Goal: Task Accomplishment & Management: Use online tool/utility

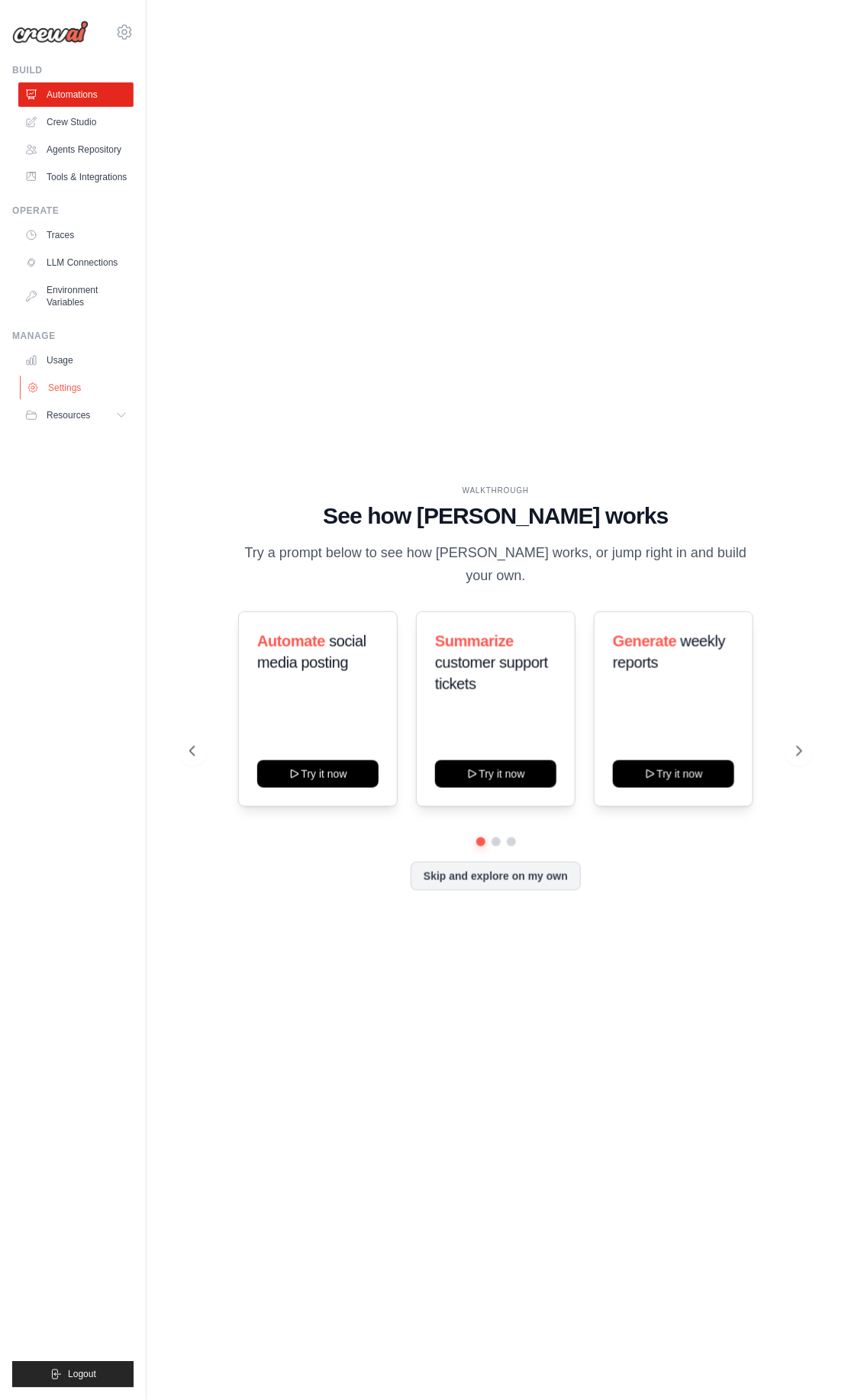
click at [75, 389] on link "Settings" at bounding box center [77, 388] width 115 height 25
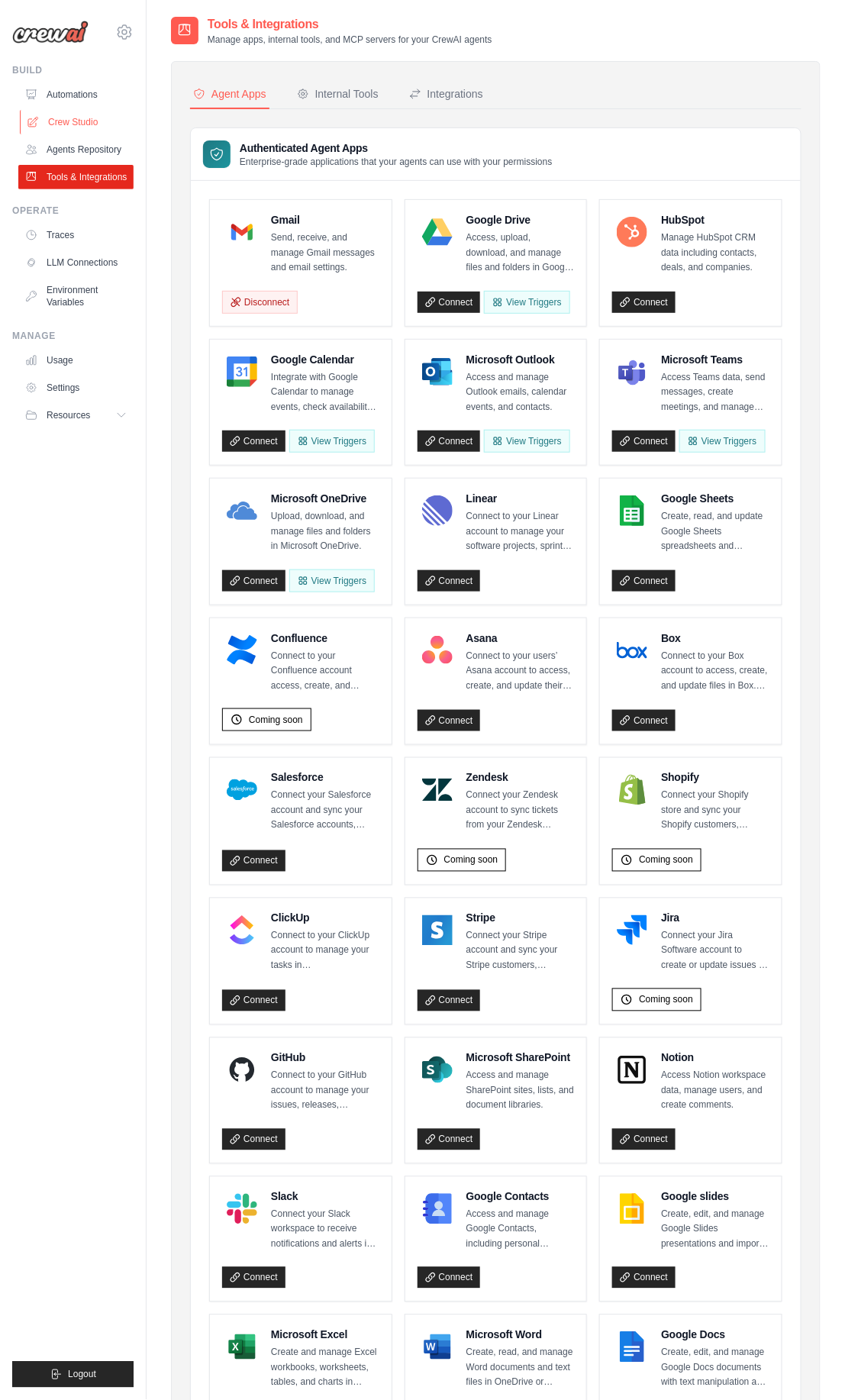
click at [82, 129] on link "Crew Studio" at bounding box center [77, 121] width 115 height 25
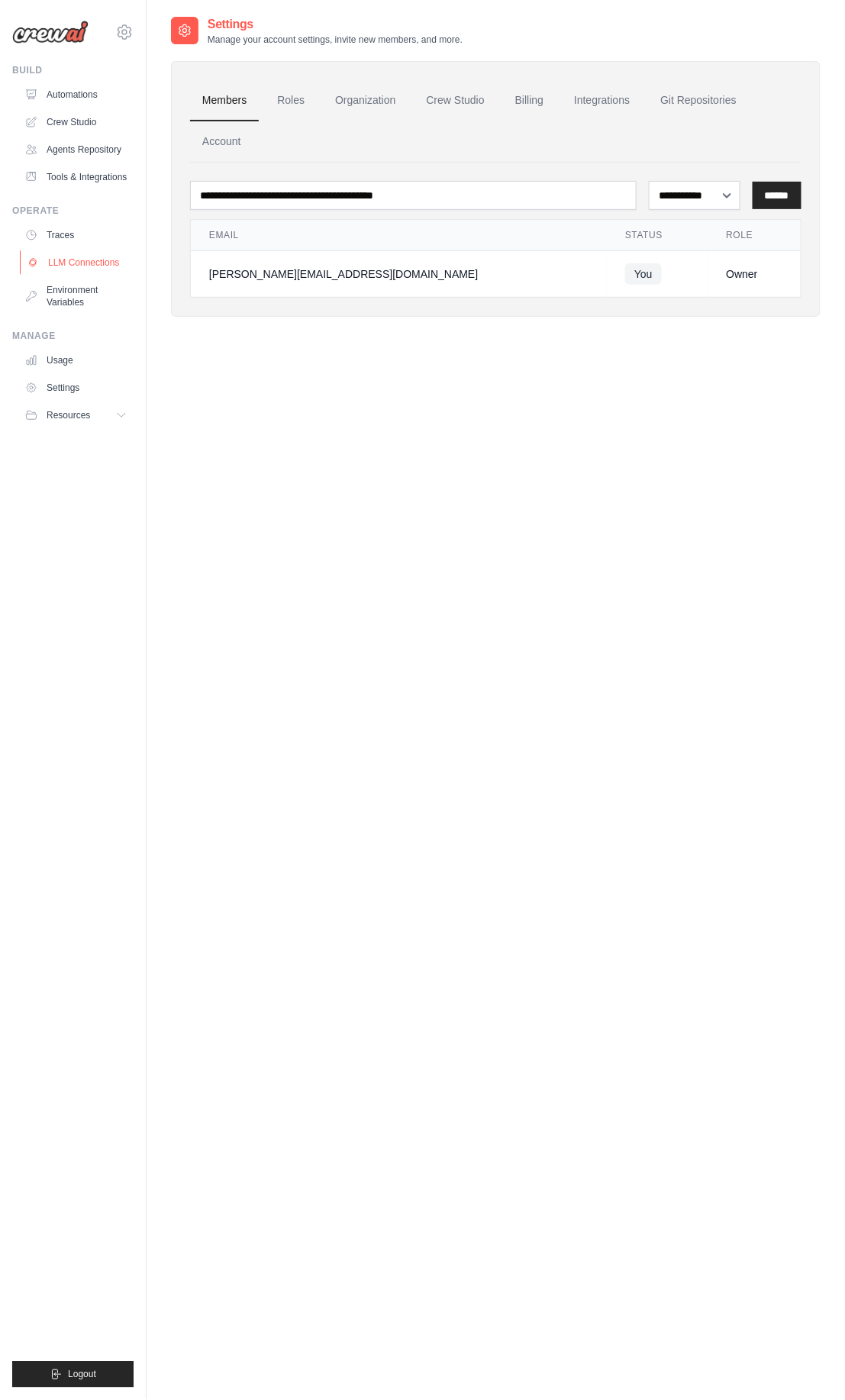
click at [75, 264] on link "LLM Connections" at bounding box center [77, 262] width 115 height 25
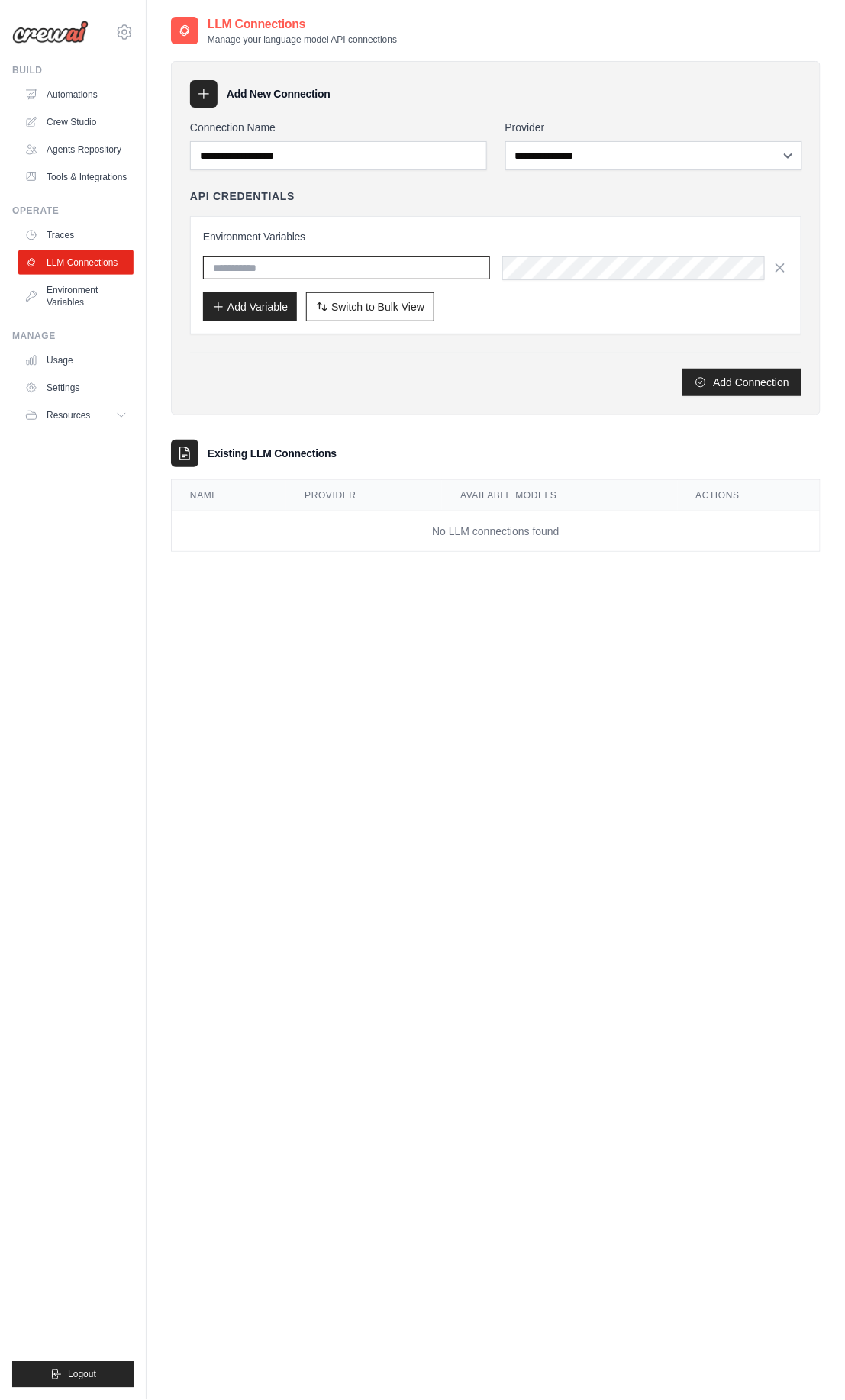
click at [265, 272] on input "text" at bounding box center [347, 268] width 287 height 23
click at [295, 165] on input "Connection Name" at bounding box center [338, 156] width 297 height 29
click at [313, 156] on input "Connection Name" at bounding box center [338, 156] width 297 height 29
click at [592, 160] on select "**********" at bounding box center [654, 156] width 297 height 29
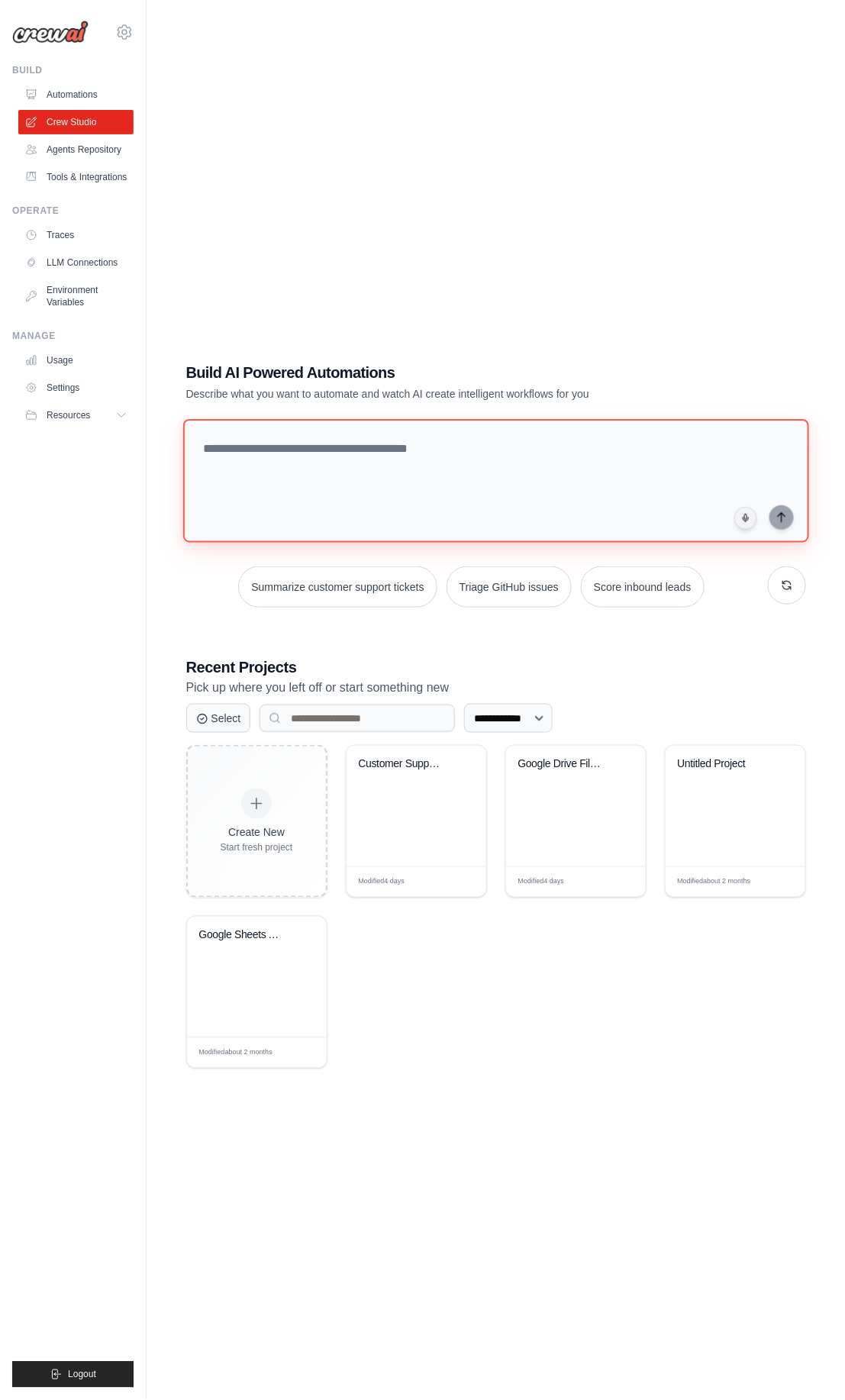
click at [344, 438] on textarea at bounding box center [496, 481] width 626 height 124
click at [370, 469] on textarea at bounding box center [496, 481] width 626 height 124
click at [334, 438] on textarea at bounding box center [496, 481] width 626 height 124
paste textarea "**********"
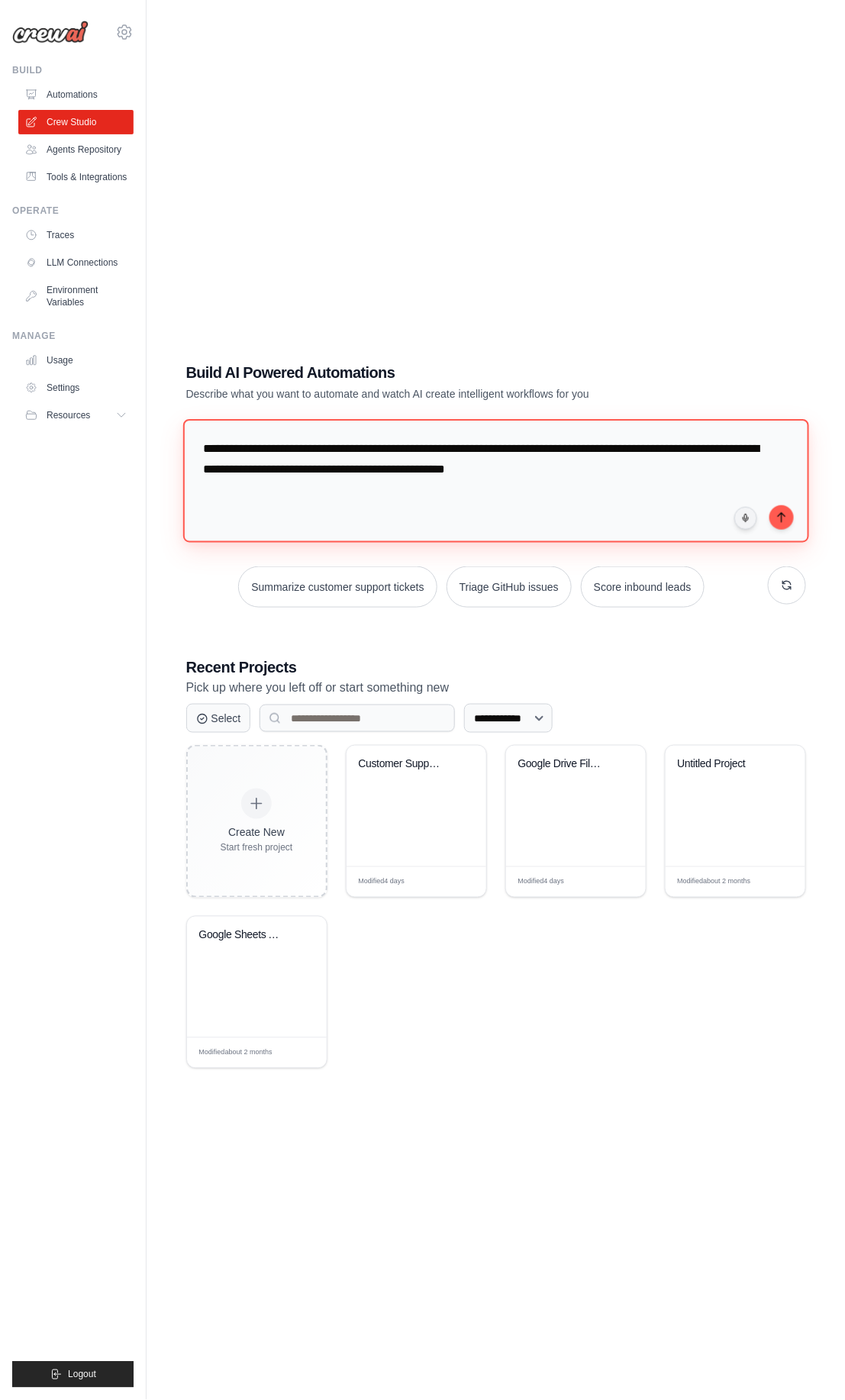
click at [467, 461] on textarea "**********" at bounding box center [496, 481] width 626 height 124
click at [494, 468] on textarea "**********" at bounding box center [496, 481] width 626 height 124
click at [403, 472] on textarea "**********" at bounding box center [496, 481] width 626 height 124
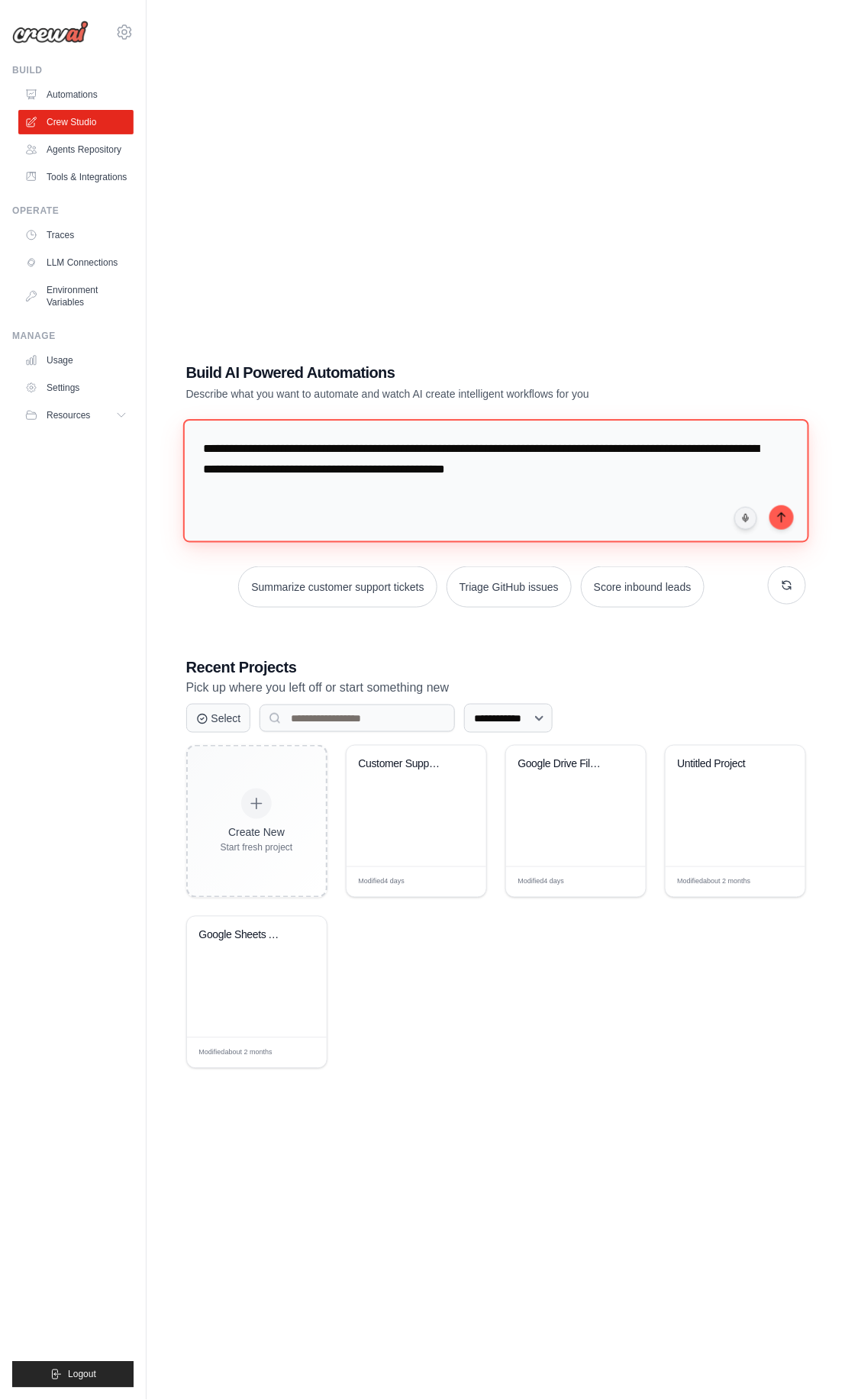
click at [409, 470] on textarea "**********" at bounding box center [496, 481] width 626 height 124
paste textarea "******"
type textarea "**********"
click at [774, 524] on button "submit" at bounding box center [781, 518] width 25 height 25
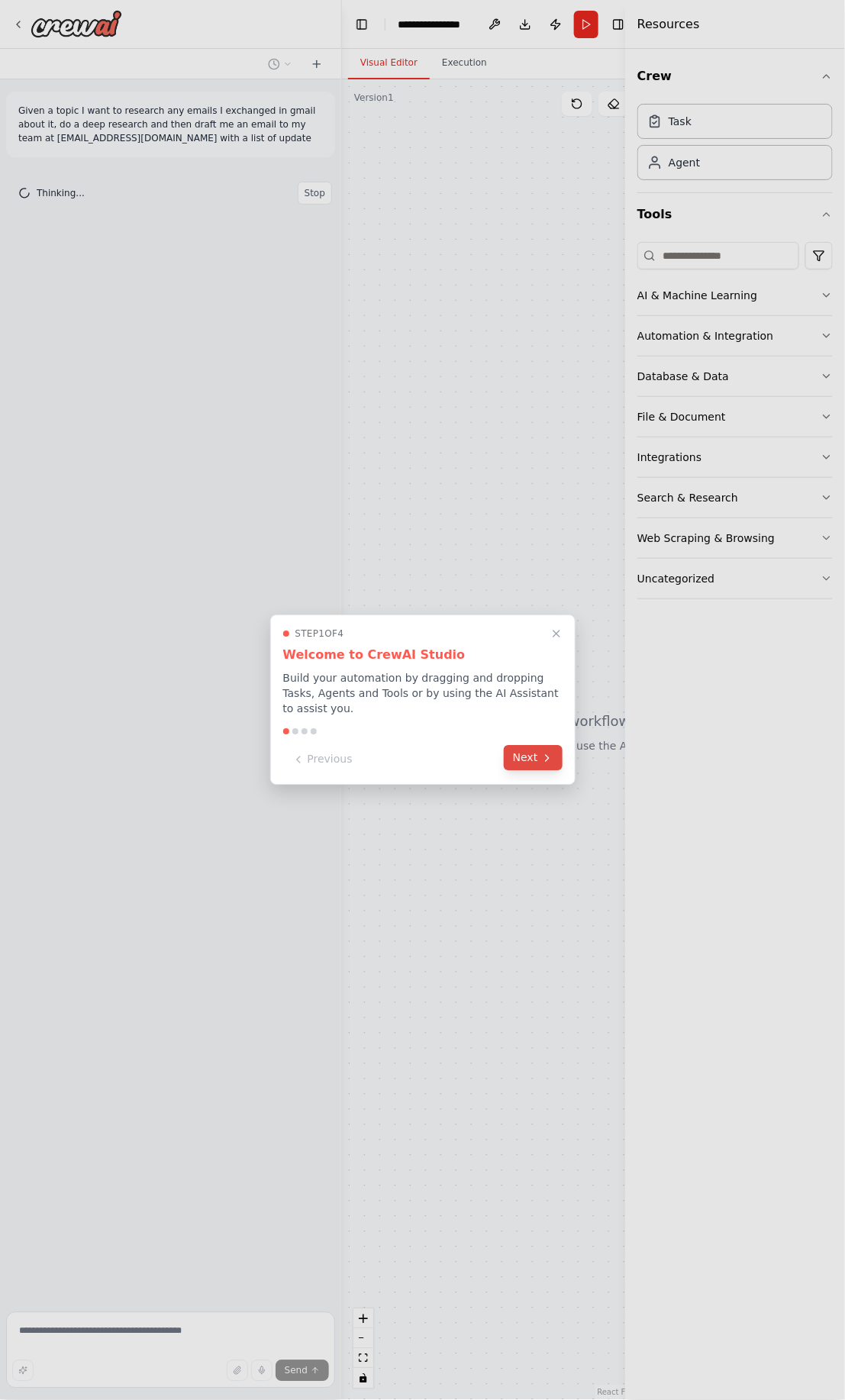
click at [542, 756] on icon at bounding box center [547, 758] width 12 height 12
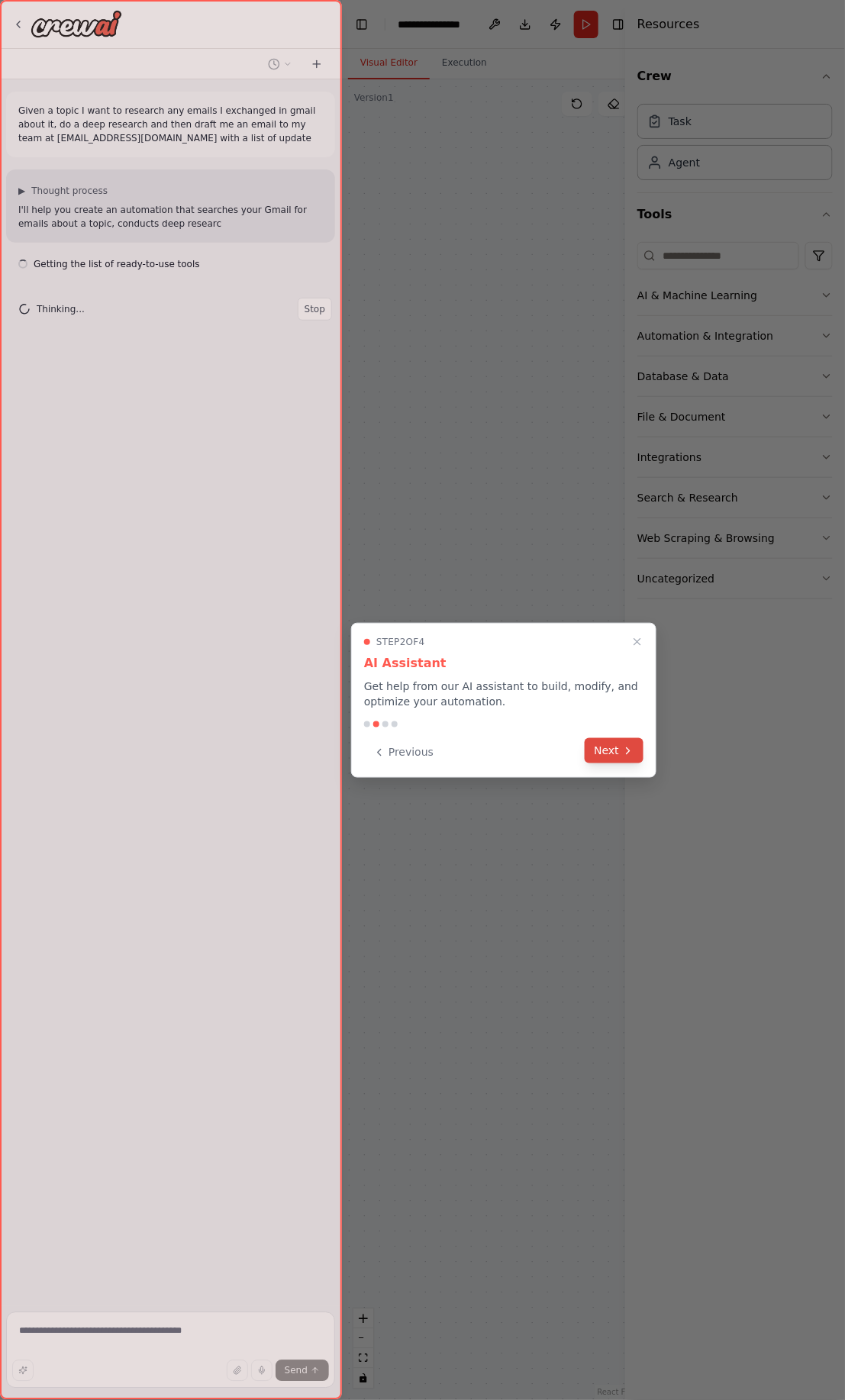
click at [601, 760] on button "Next" at bounding box center [615, 751] width 59 height 25
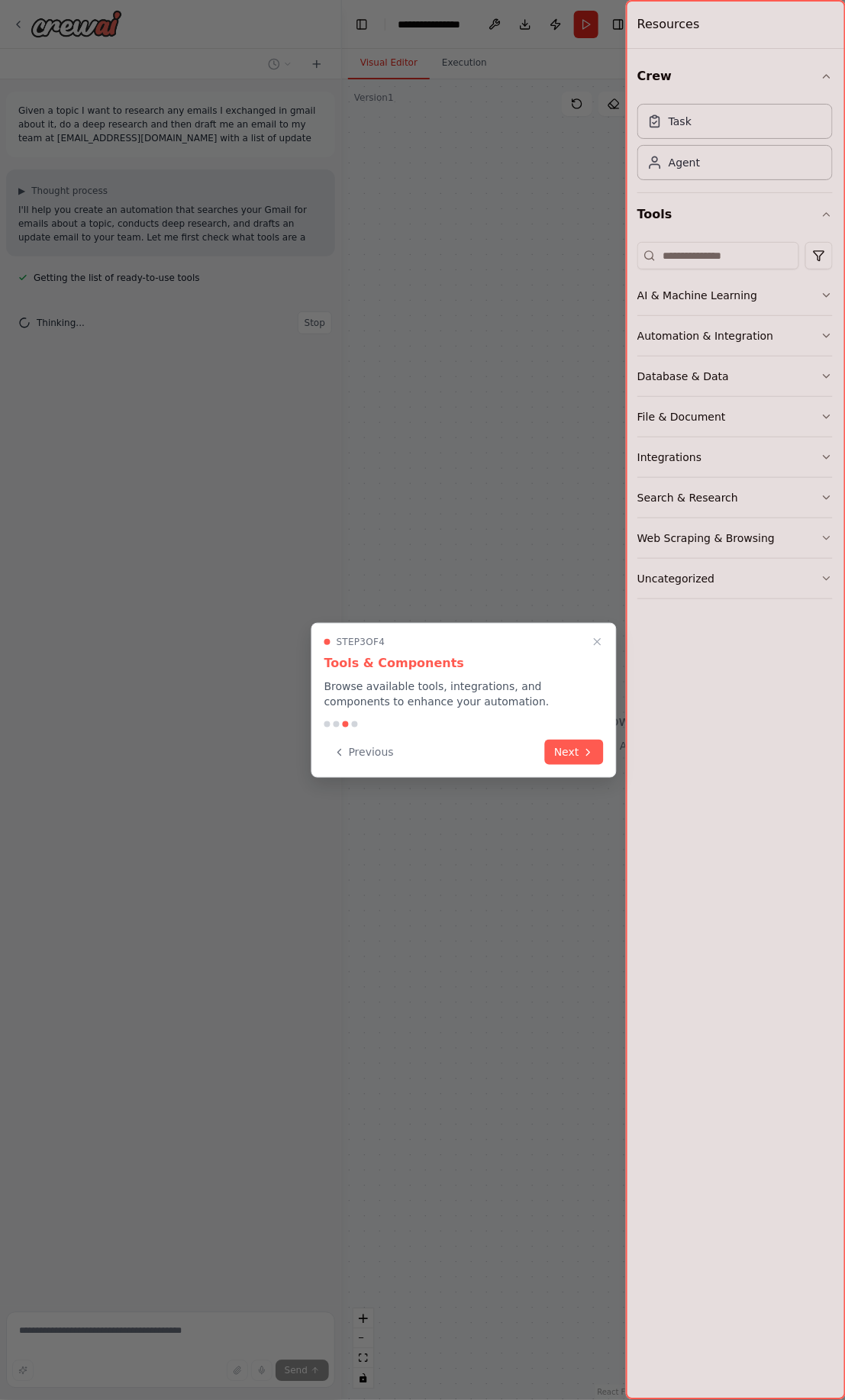
click at [607, 753] on div "Step 3 of 4 Tools & Components Browse available tools, integrations, and compon…" at bounding box center [464, 700] width 306 height 155
click at [591, 754] on icon at bounding box center [588, 750] width 12 height 12
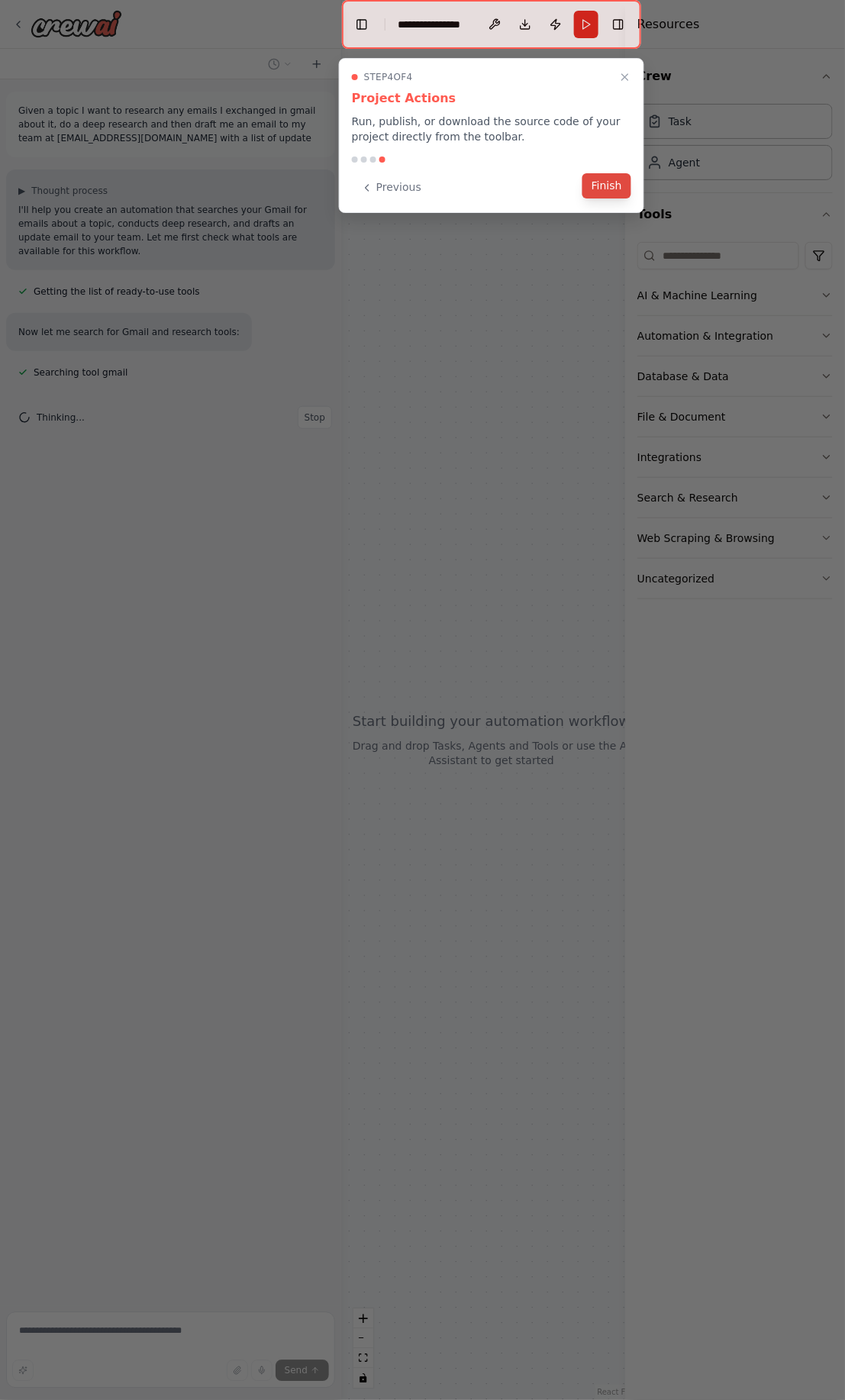
click at [608, 189] on button "Finish" at bounding box center [608, 186] width 49 height 25
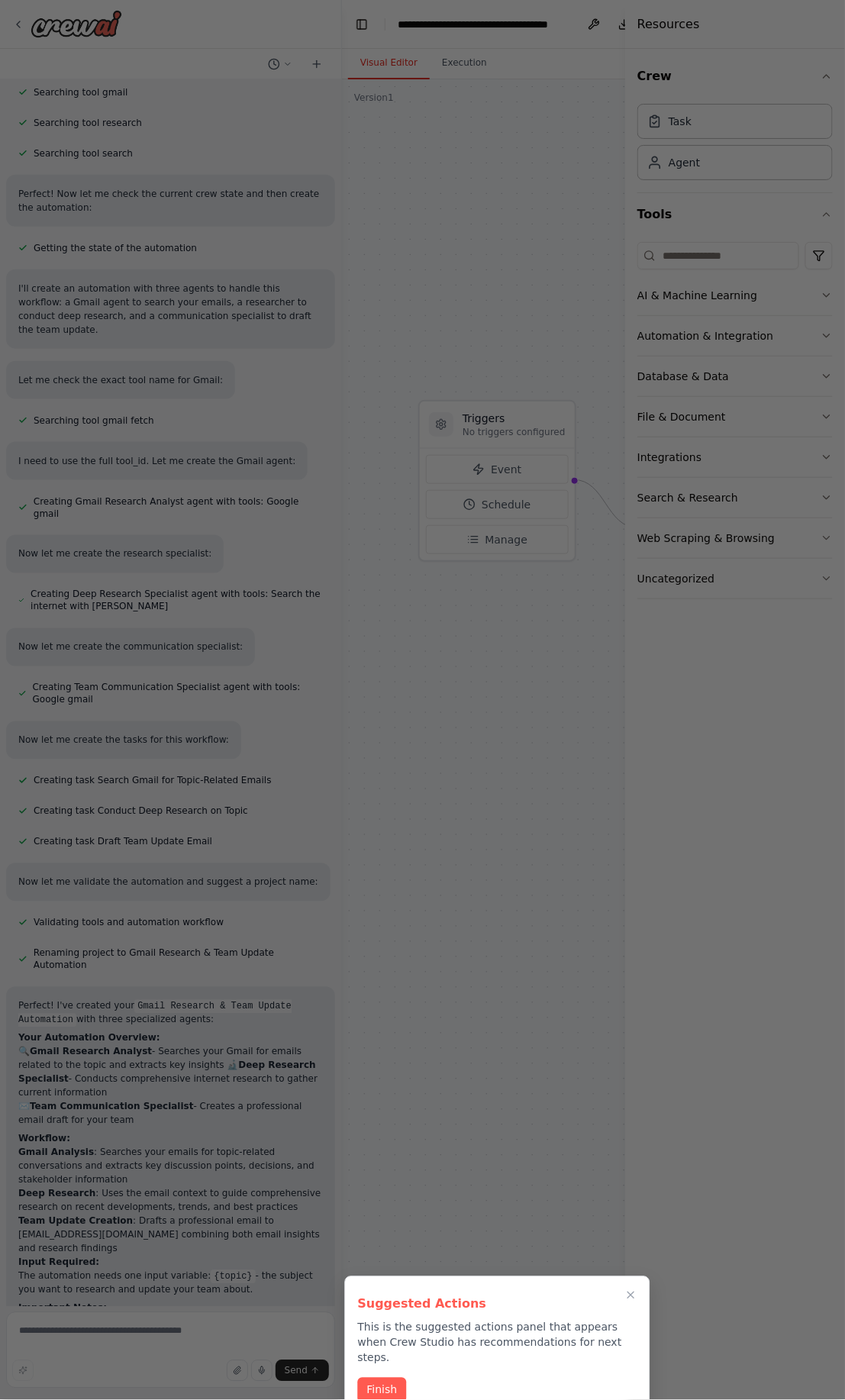
scroll to position [500, 0]
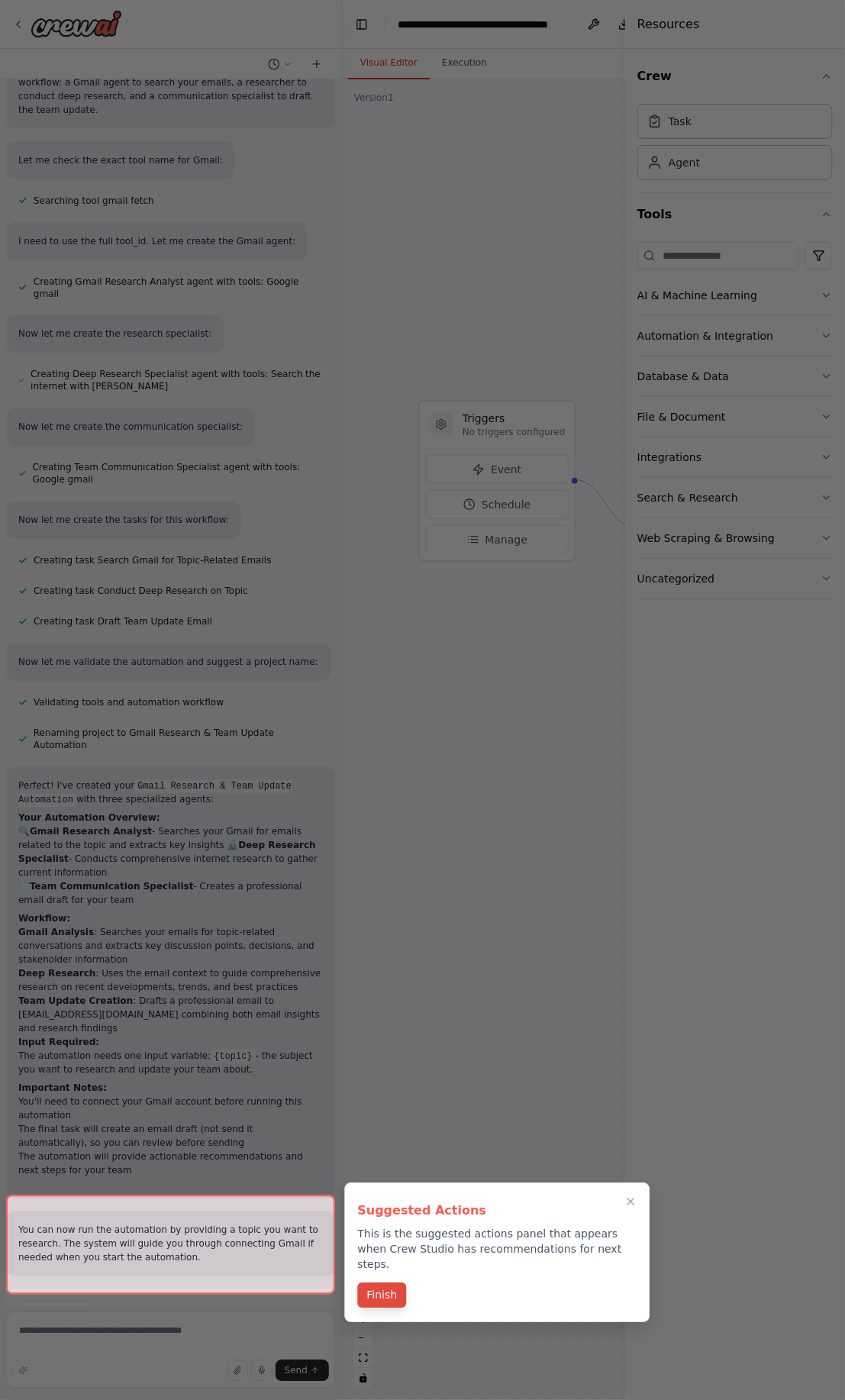
click at [382, 1294] on div "Finish" at bounding box center [497, 1298] width 280 height 25
click at [381, 1289] on button "Finish" at bounding box center [382, 1296] width 49 height 25
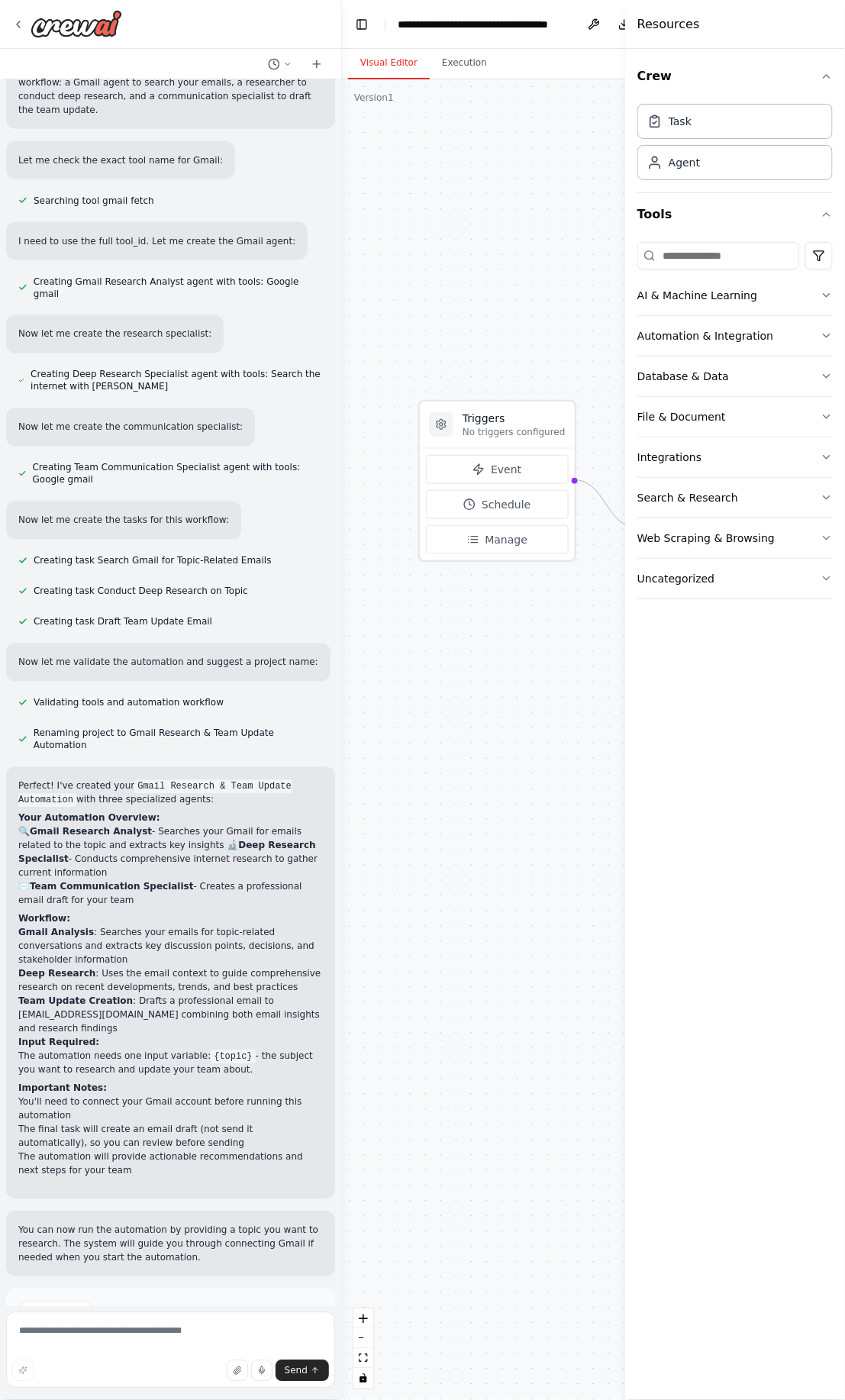
click at [239, 1364] on button "Run Automation" at bounding box center [171, 1376] width 305 height 25
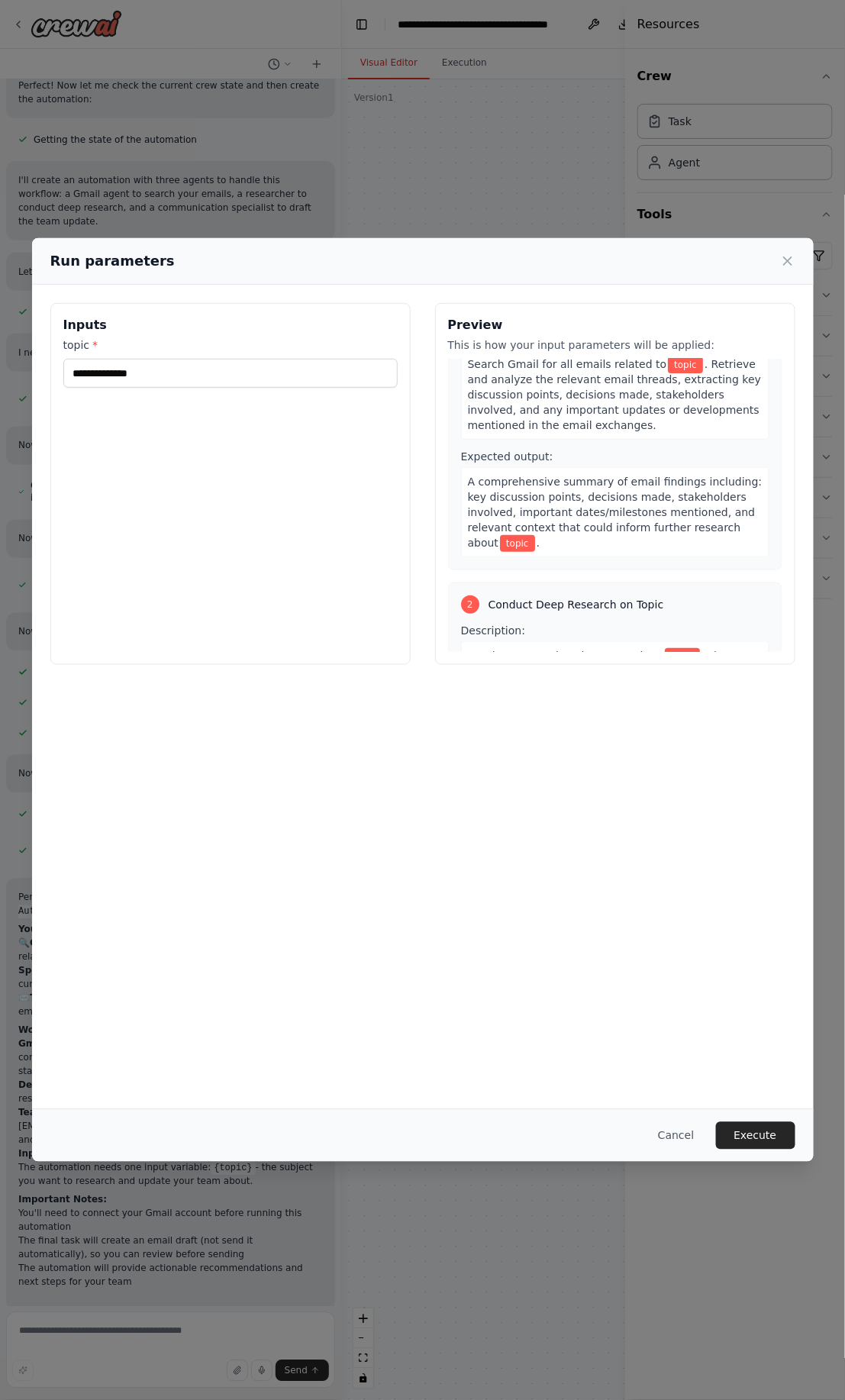
scroll to position [196, 0]
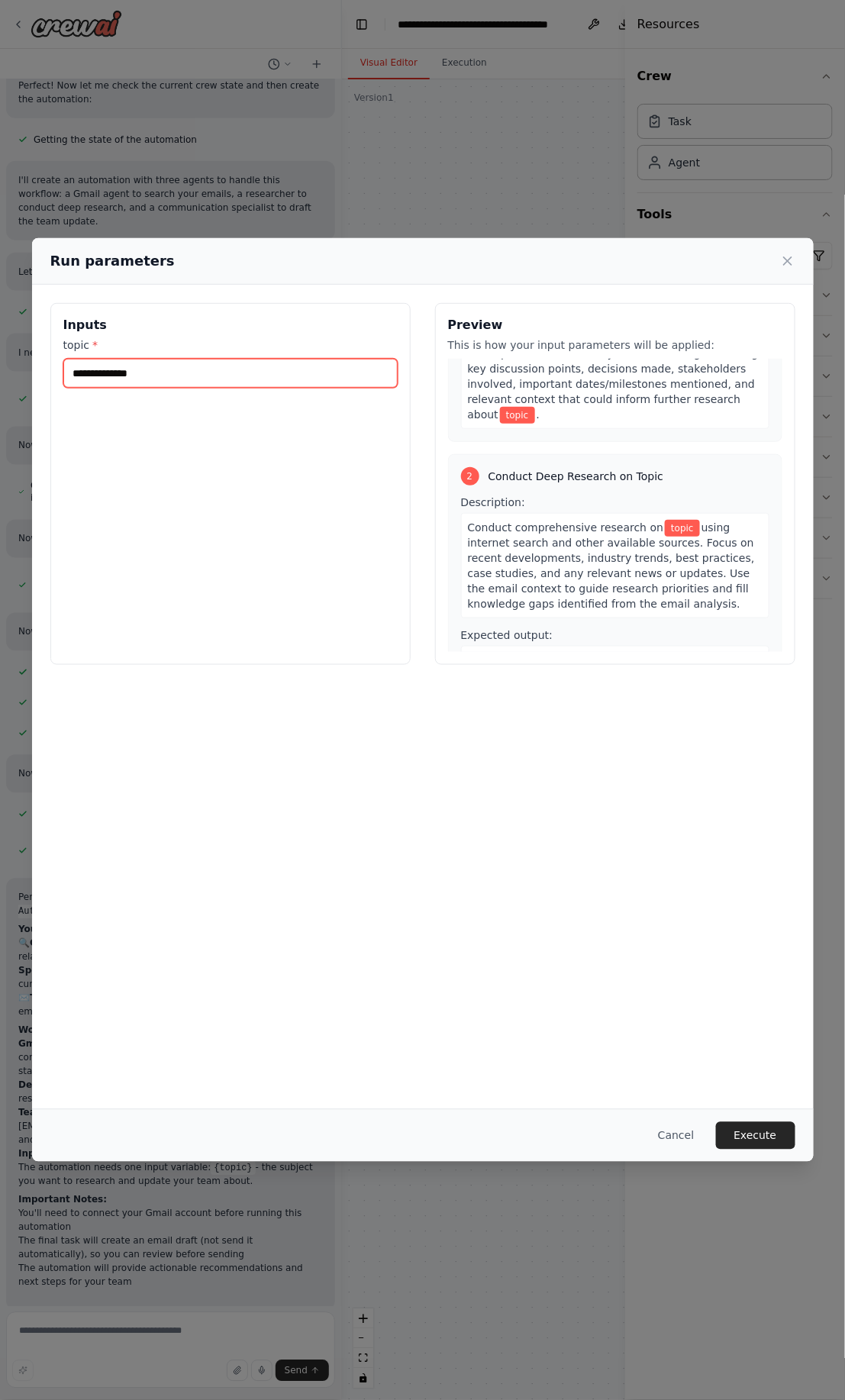
click at [205, 369] on input "topic *" at bounding box center [230, 373] width 334 height 29
type input "********"
click at [743, 1136] on button "Execute" at bounding box center [756, 1136] width 79 height 28
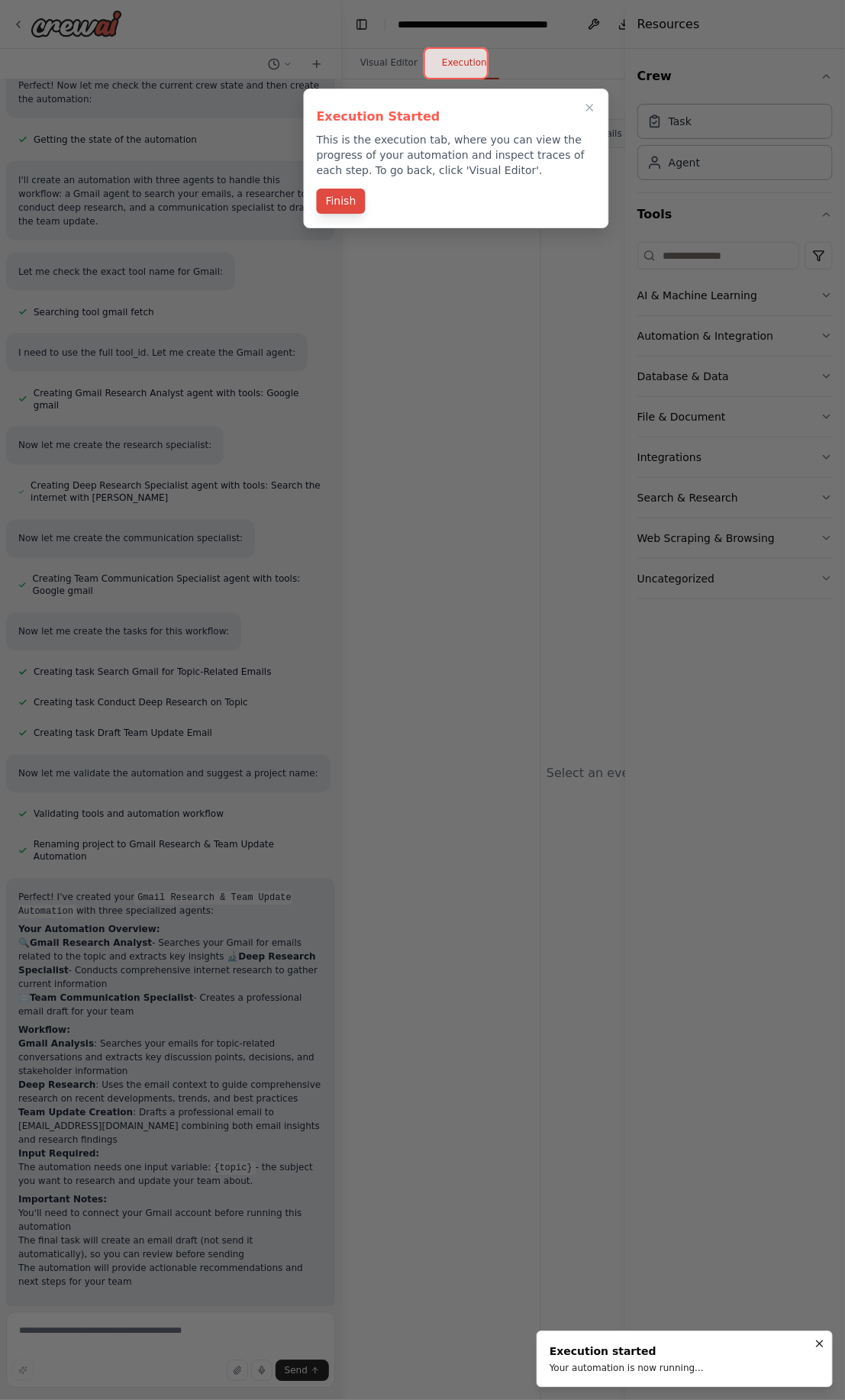
click at [336, 200] on button "Finish" at bounding box center [341, 202] width 49 height 25
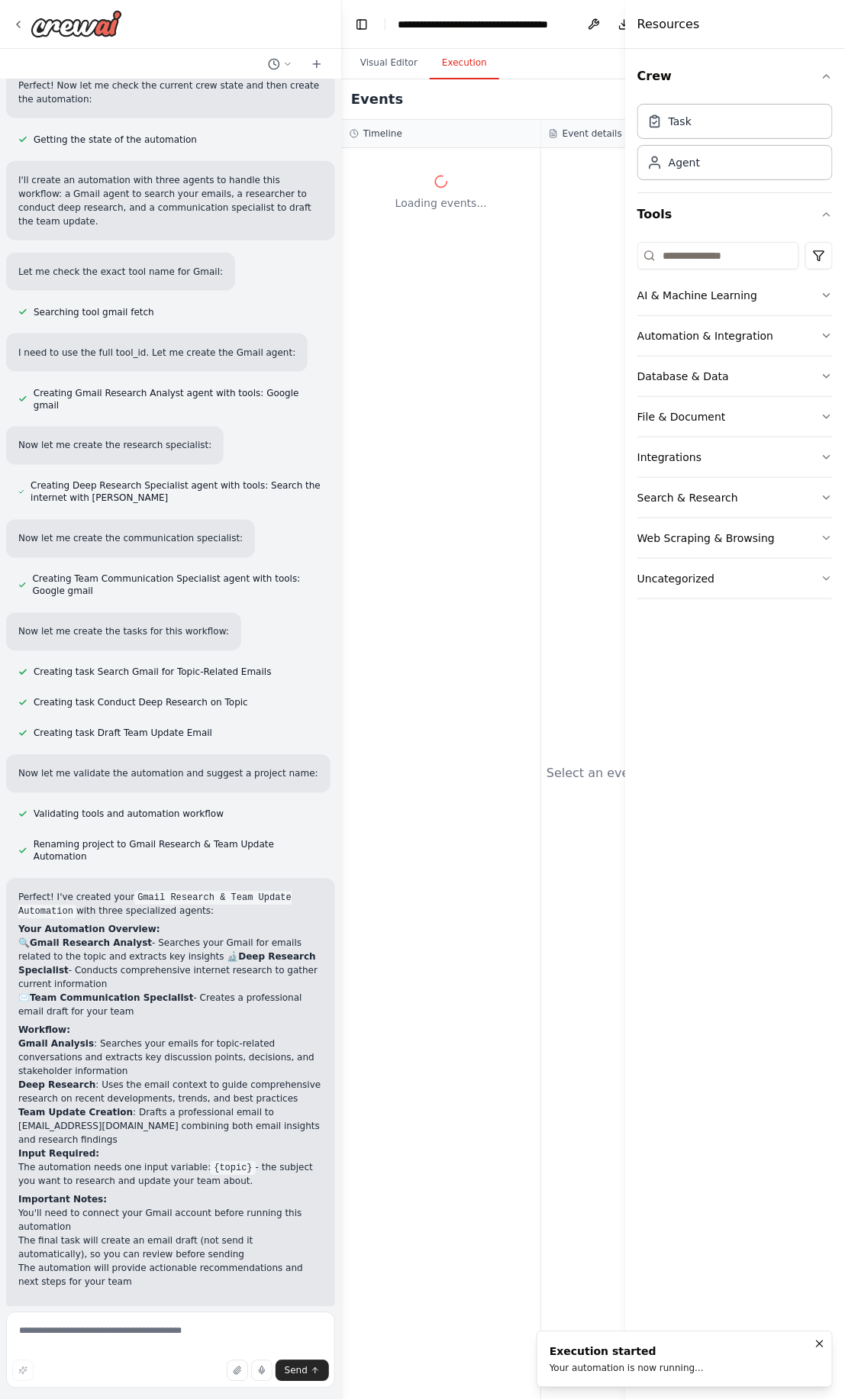
click at [453, 67] on button "Execution" at bounding box center [465, 64] width 70 height 32
click at [827, 422] on button "File & Document" at bounding box center [735, 417] width 195 height 40
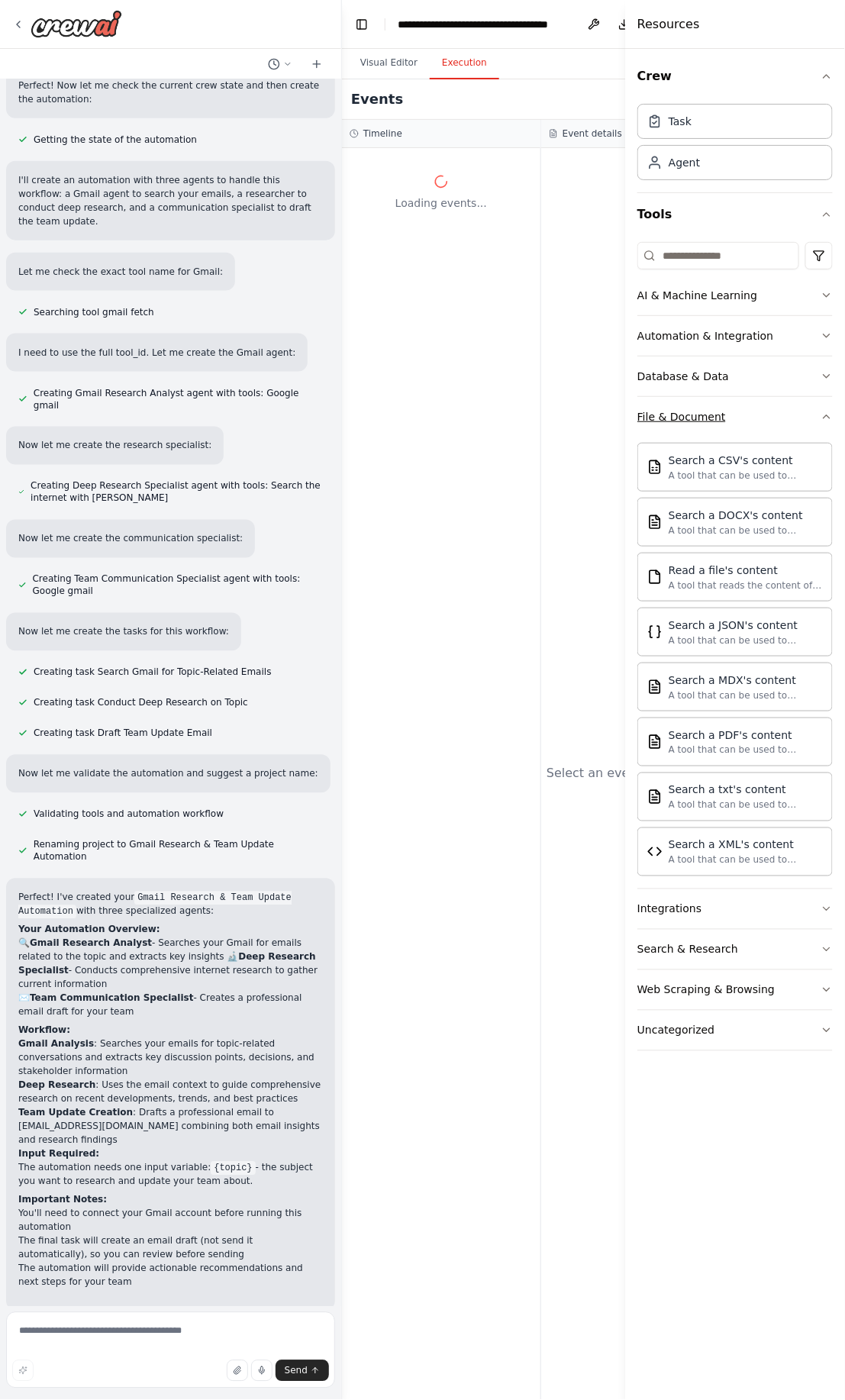
click at [827, 422] on button "File & Document" at bounding box center [735, 417] width 195 height 40
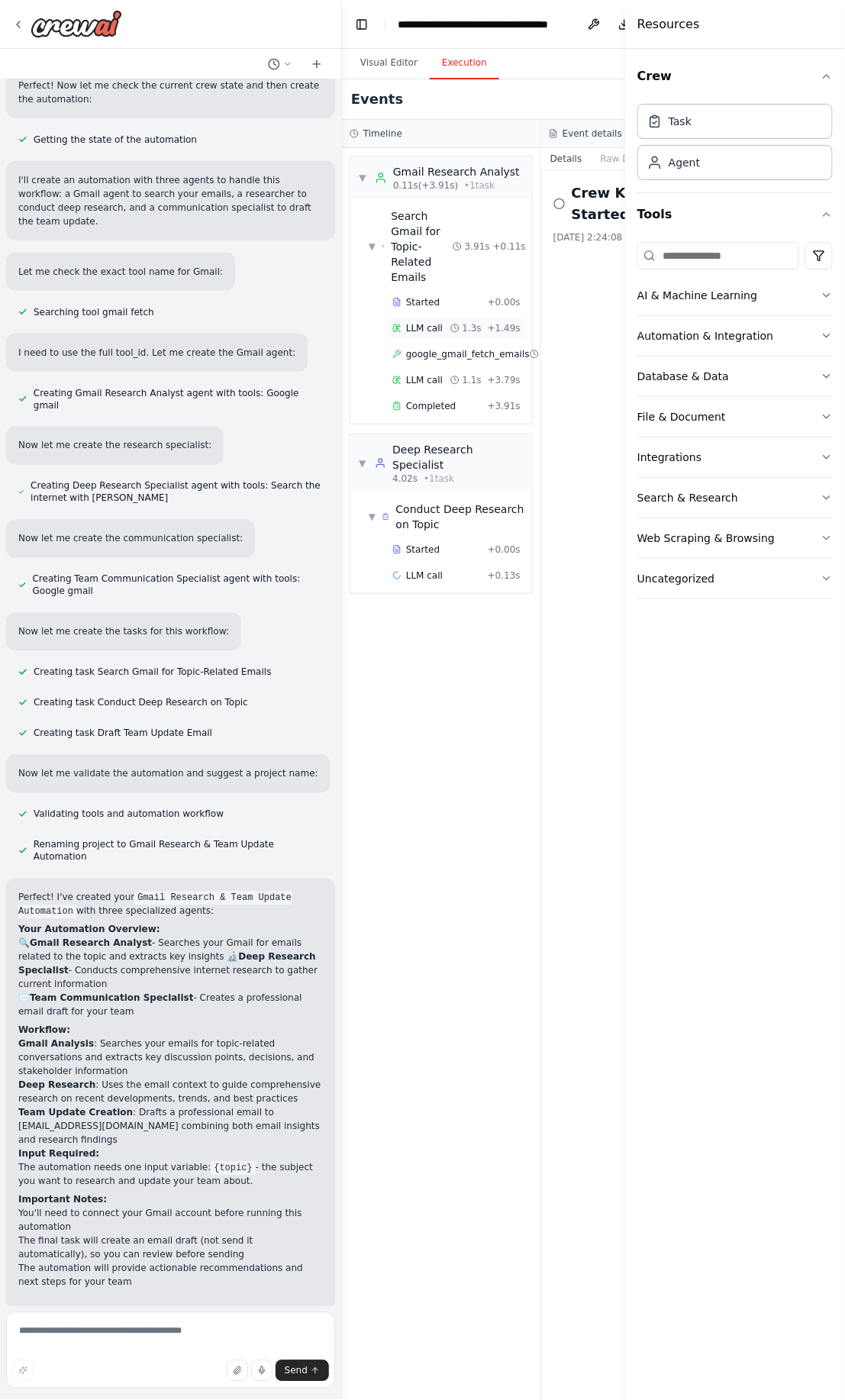
click at [421, 322] on span "LLM call" at bounding box center [425, 328] width 37 height 12
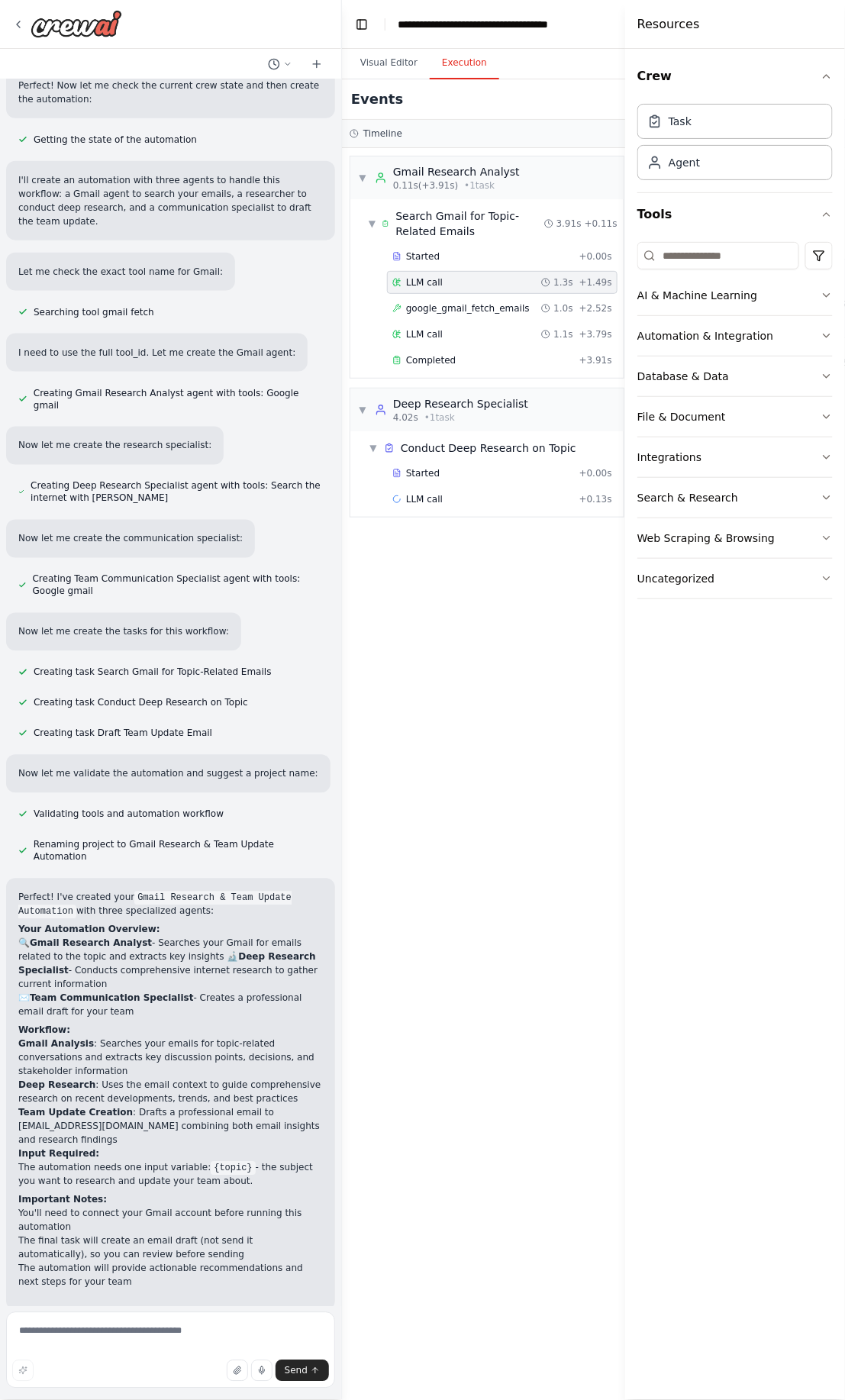
click at [427, 286] on span "LLM call" at bounding box center [425, 282] width 37 height 12
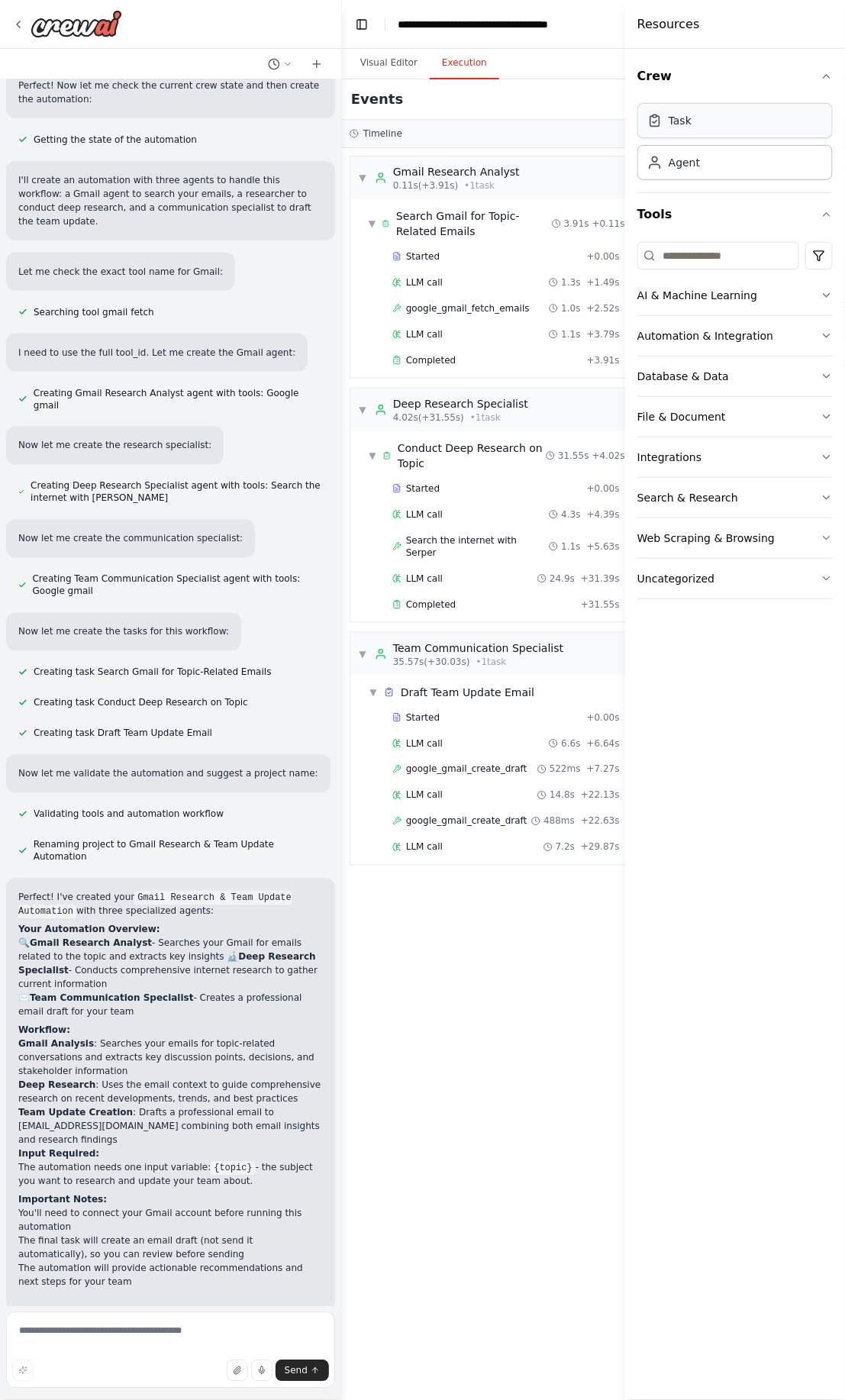
scroll to position [500, 0]
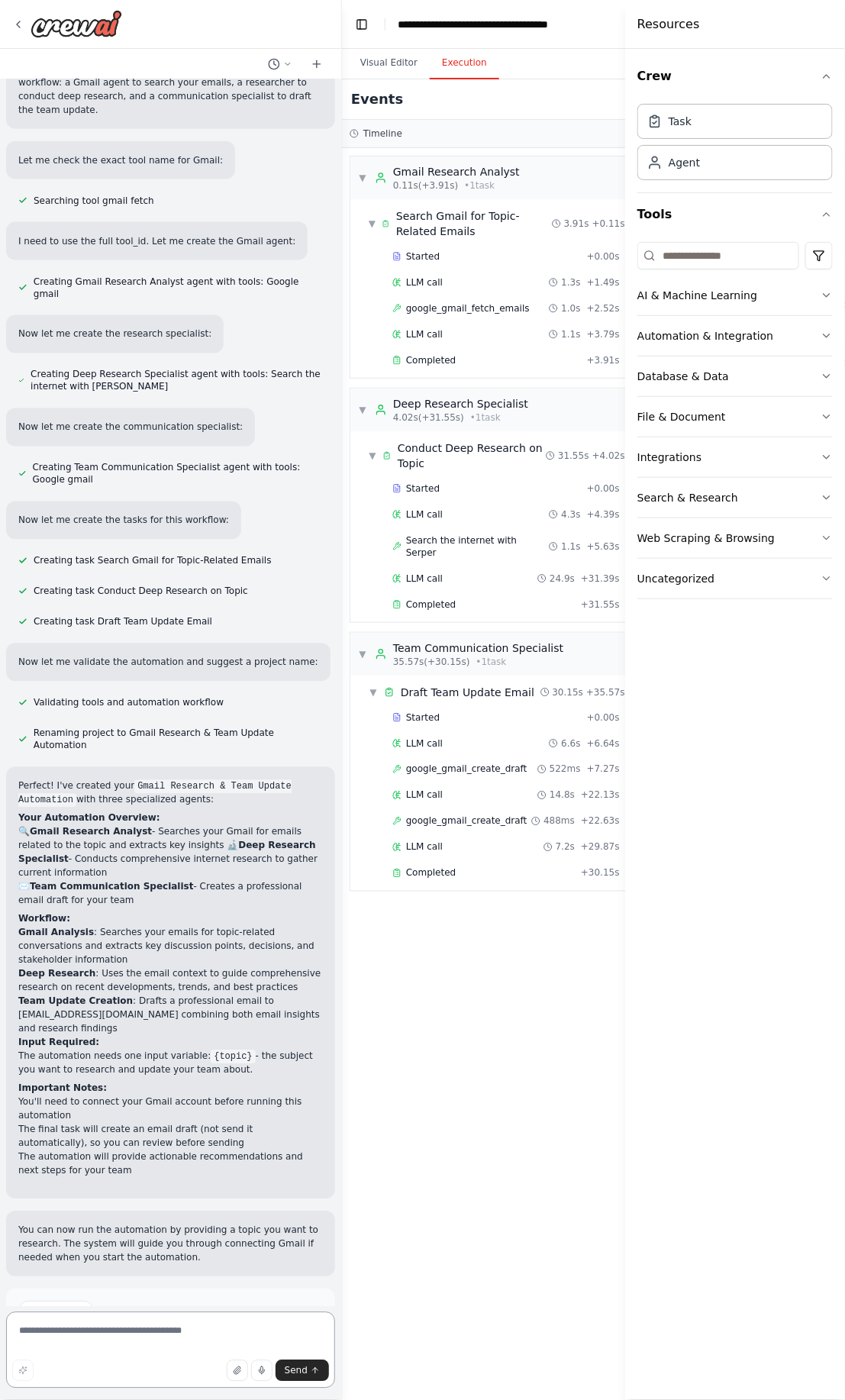
click at [193, 1329] on textarea at bounding box center [171, 1351] width 329 height 76
click at [475, 867] on div "Completed" at bounding box center [484, 873] width 183 height 12
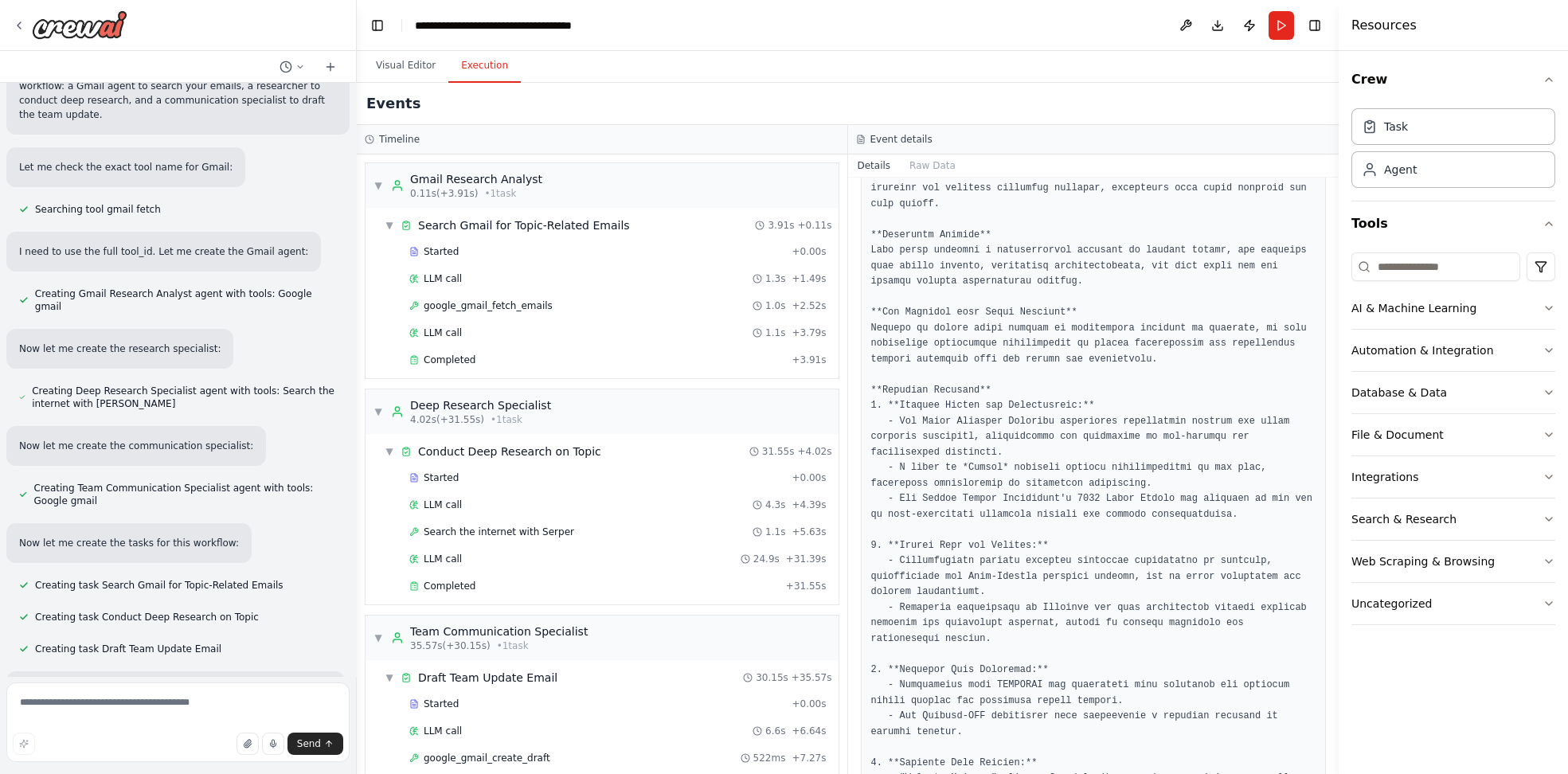
scroll to position [869, 0]
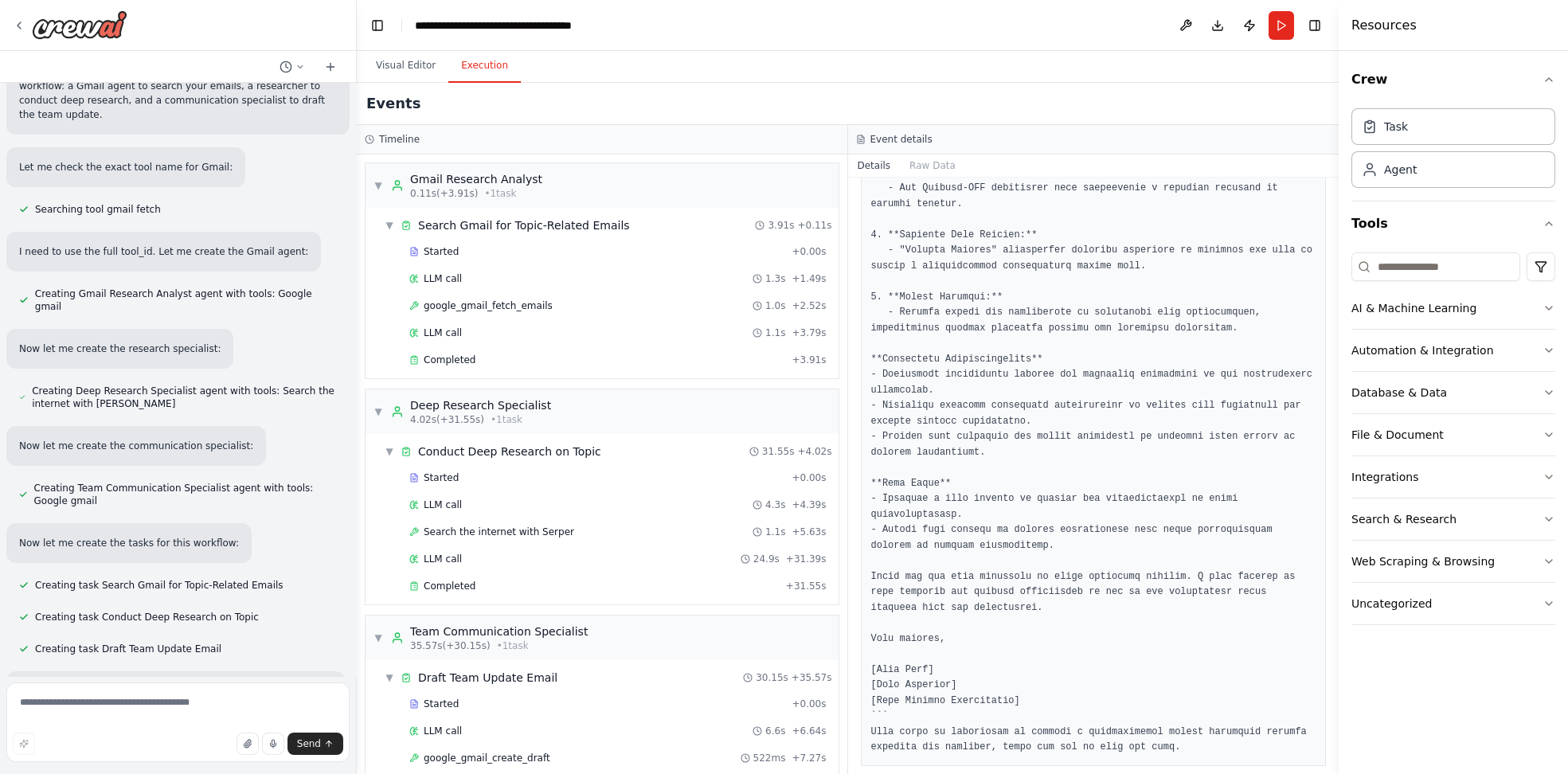
click at [880, 684] on pre at bounding box center [1094, 157] width 446 height 1195
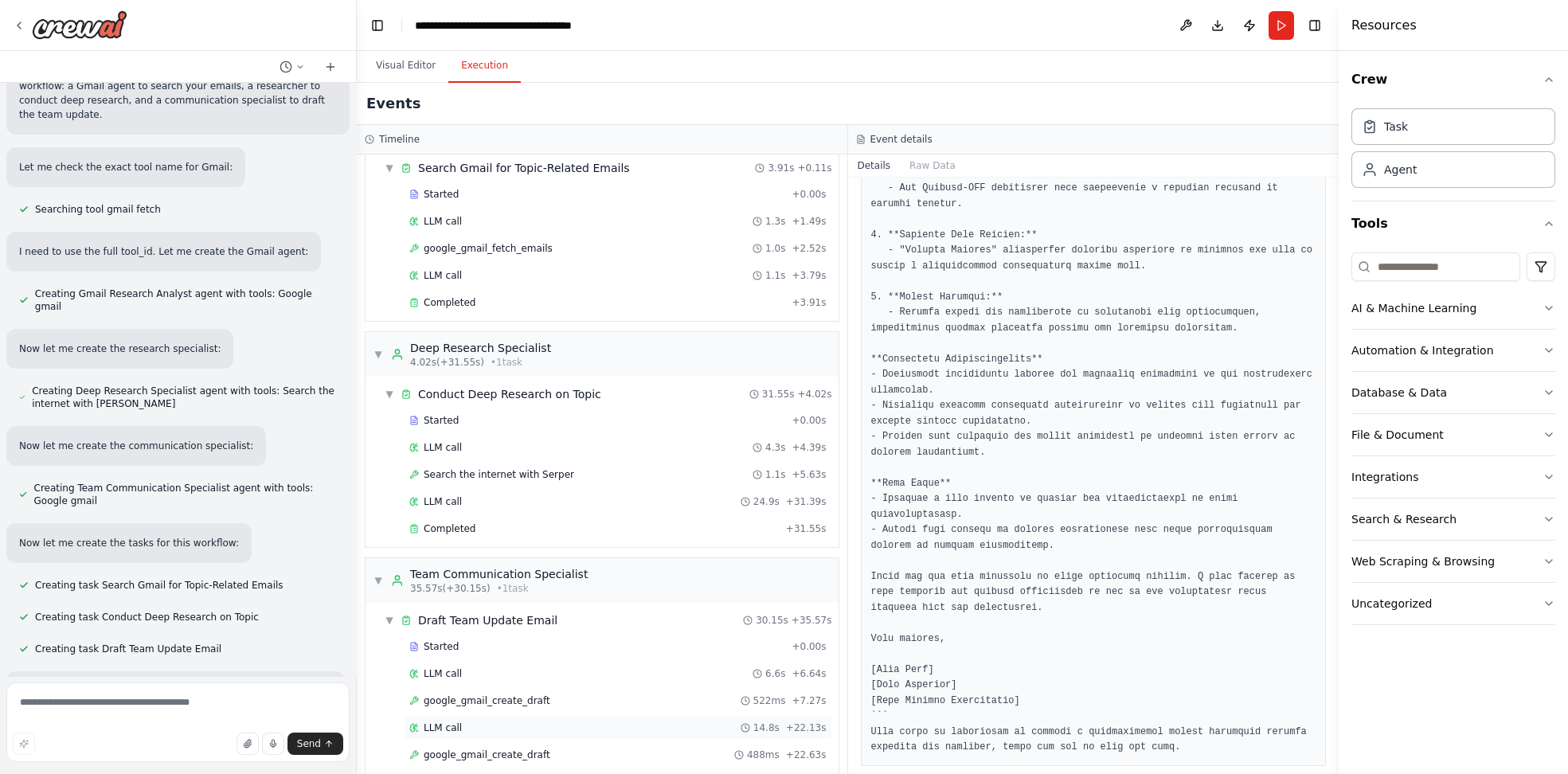
scroll to position [120, 0]
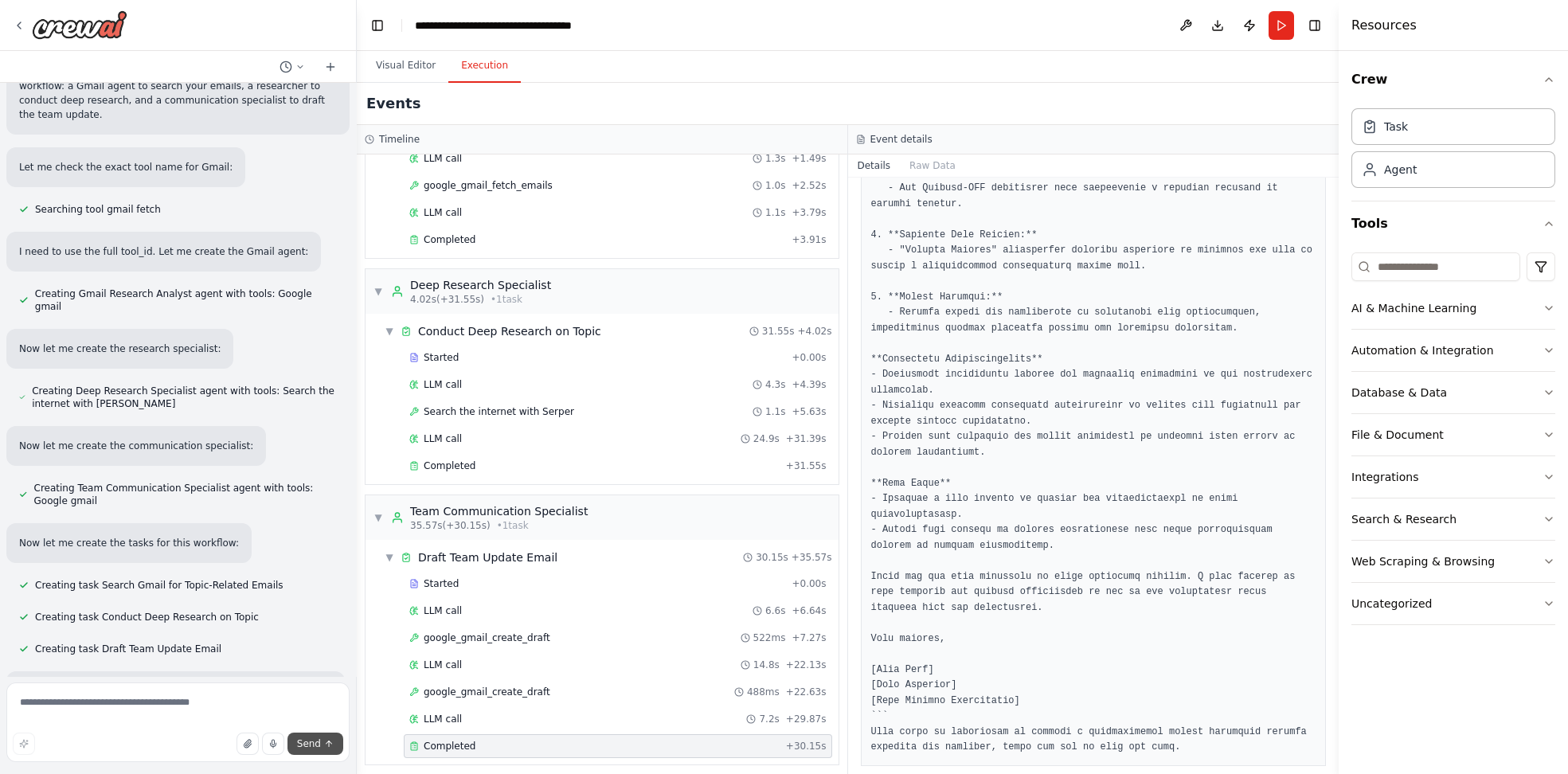
click at [296, 743] on button "Send" at bounding box center [315, 743] width 55 height 22
click at [174, 684] on p "Now let me validate the automation and suggest a project name:" at bounding box center [176, 690] width 313 height 14
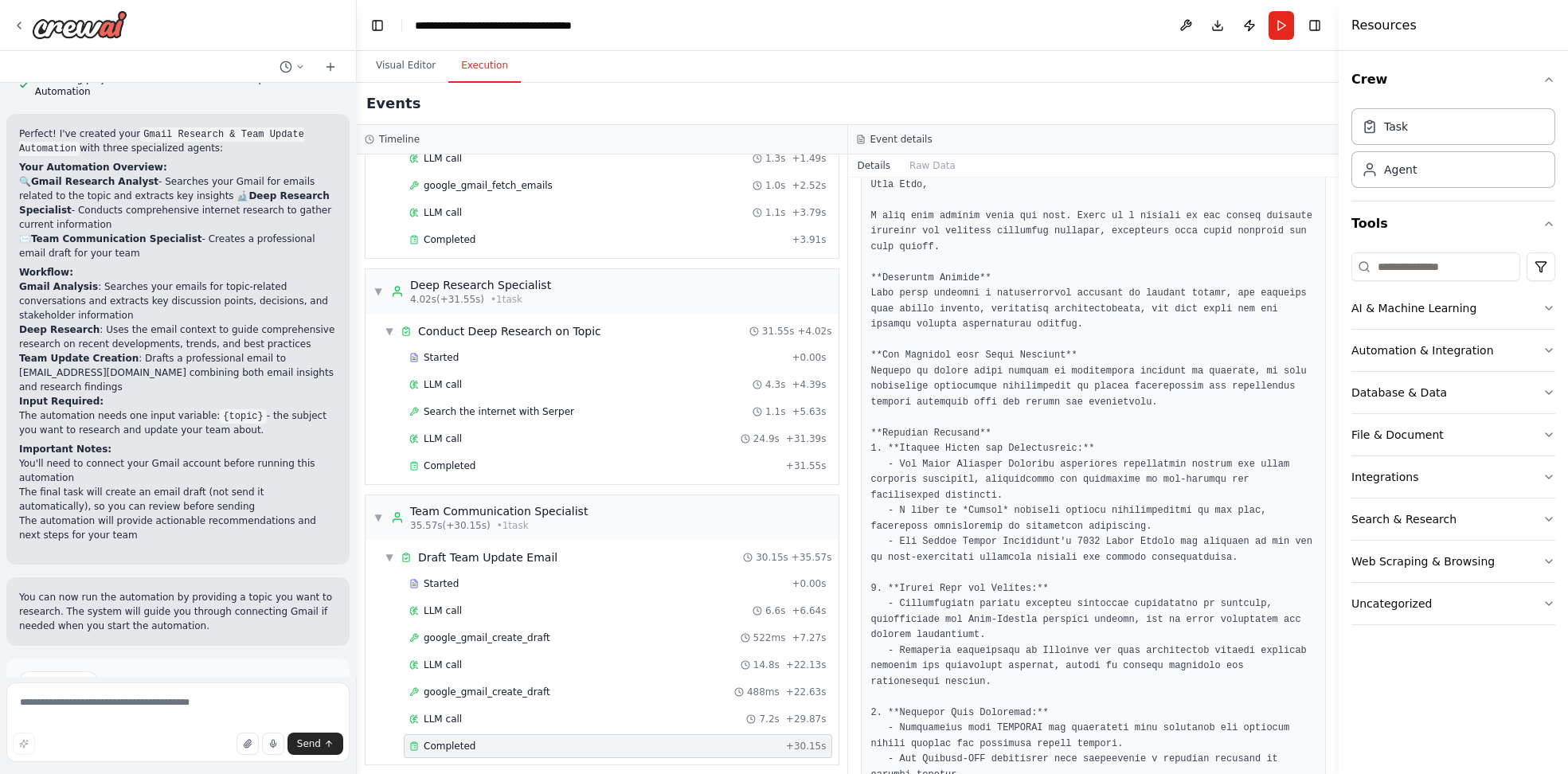
scroll to position [0, 0]
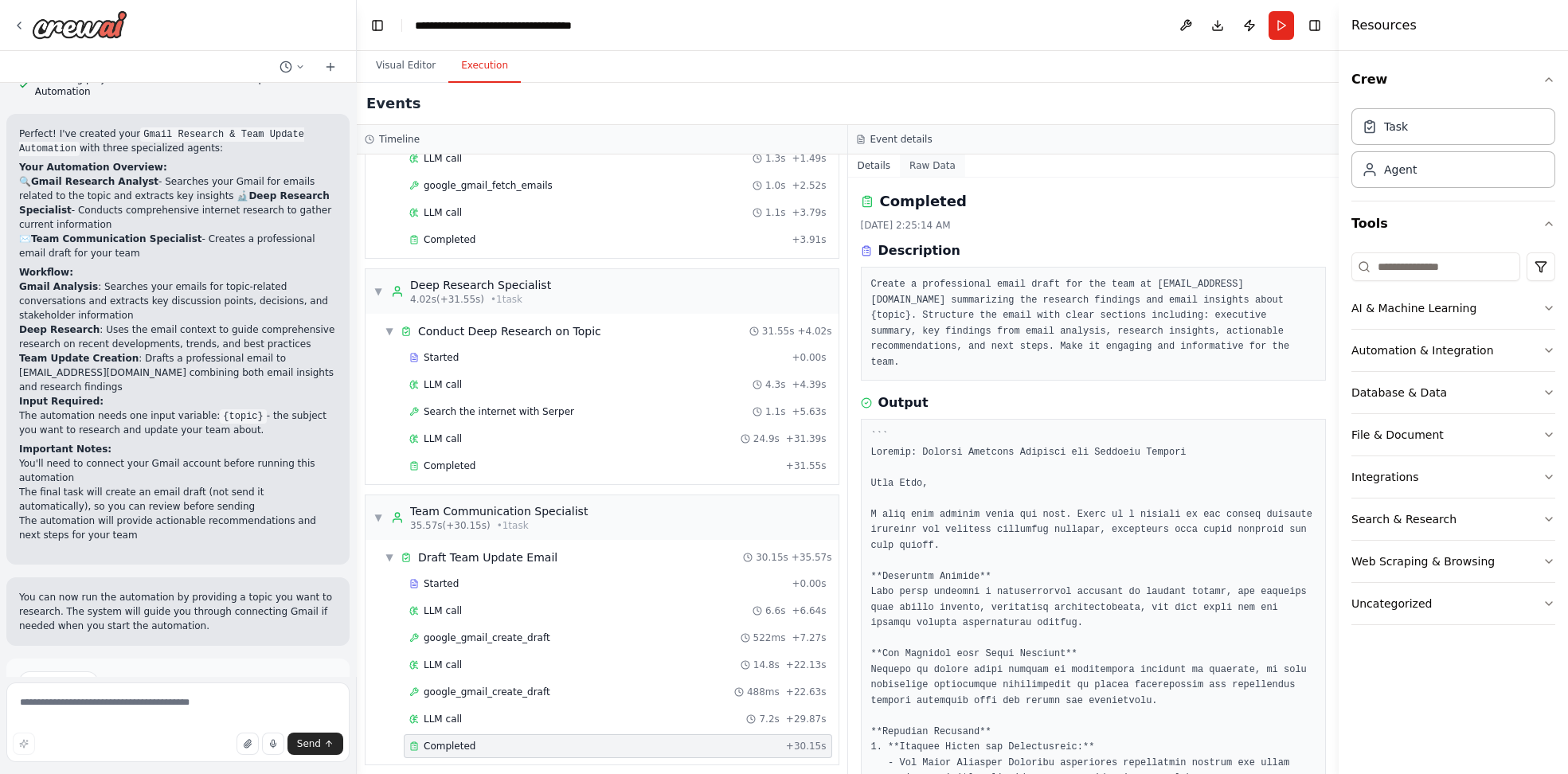
click at [880, 171] on button "Raw Data" at bounding box center [933, 166] width 65 height 22
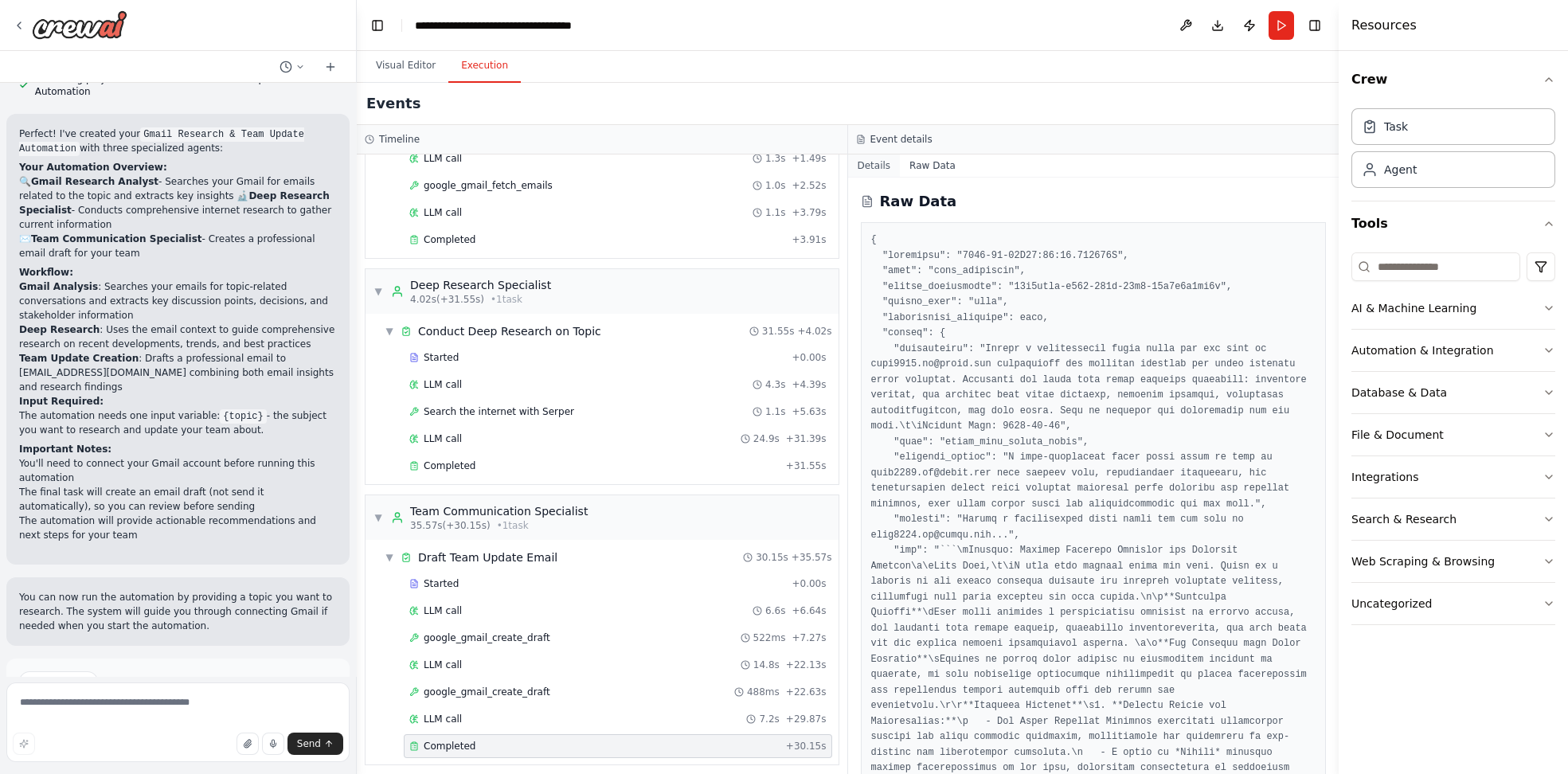
click at [870, 168] on button "Details" at bounding box center [874, 166] width 52 height 22
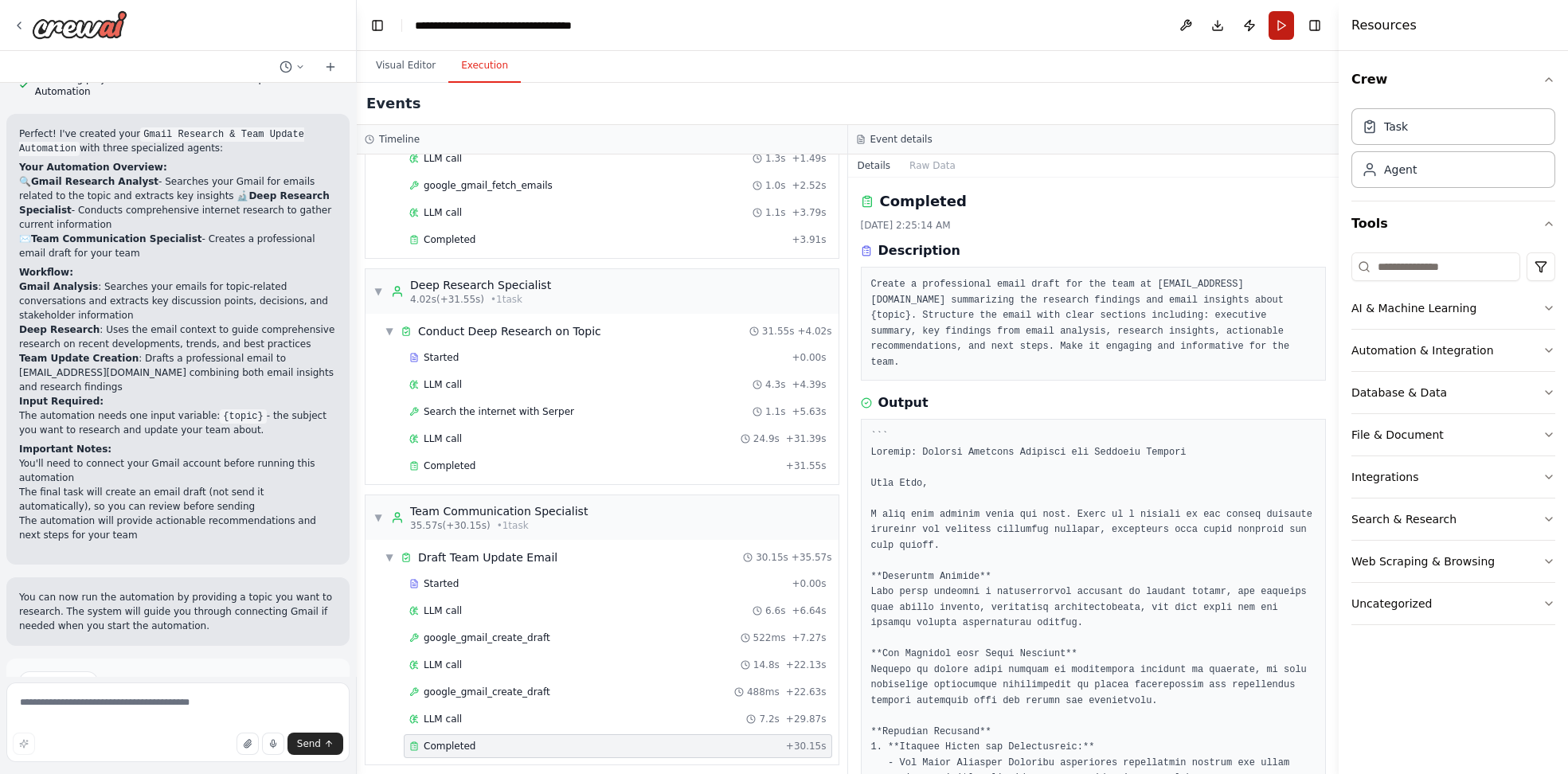
click at [880, 22] on button "Run" at bounding box center [1281, 25] width 26 height 29
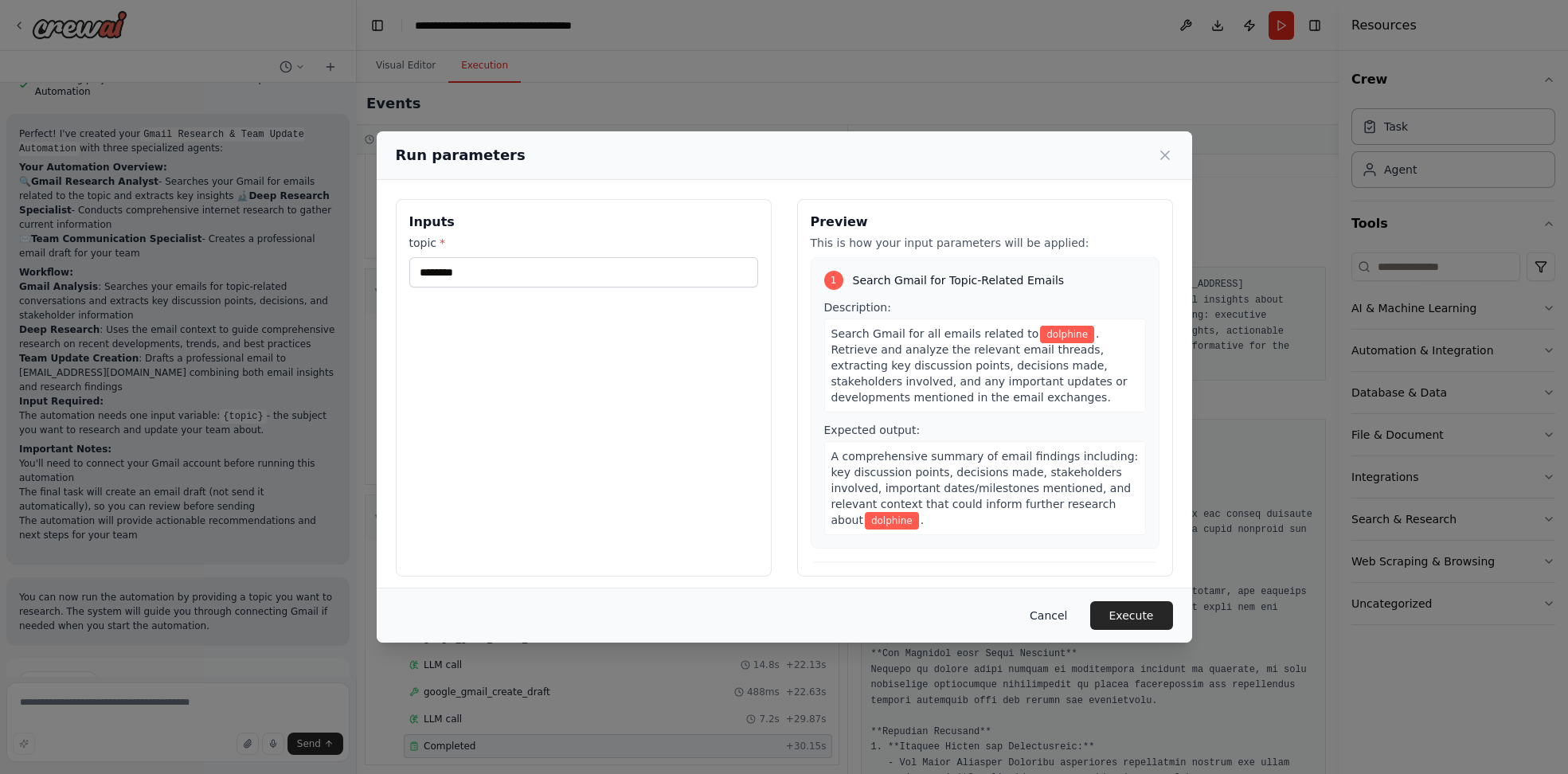
click at [880, 613] on button "Cancel" at bounding box center [1049, 615] width 63 height 29
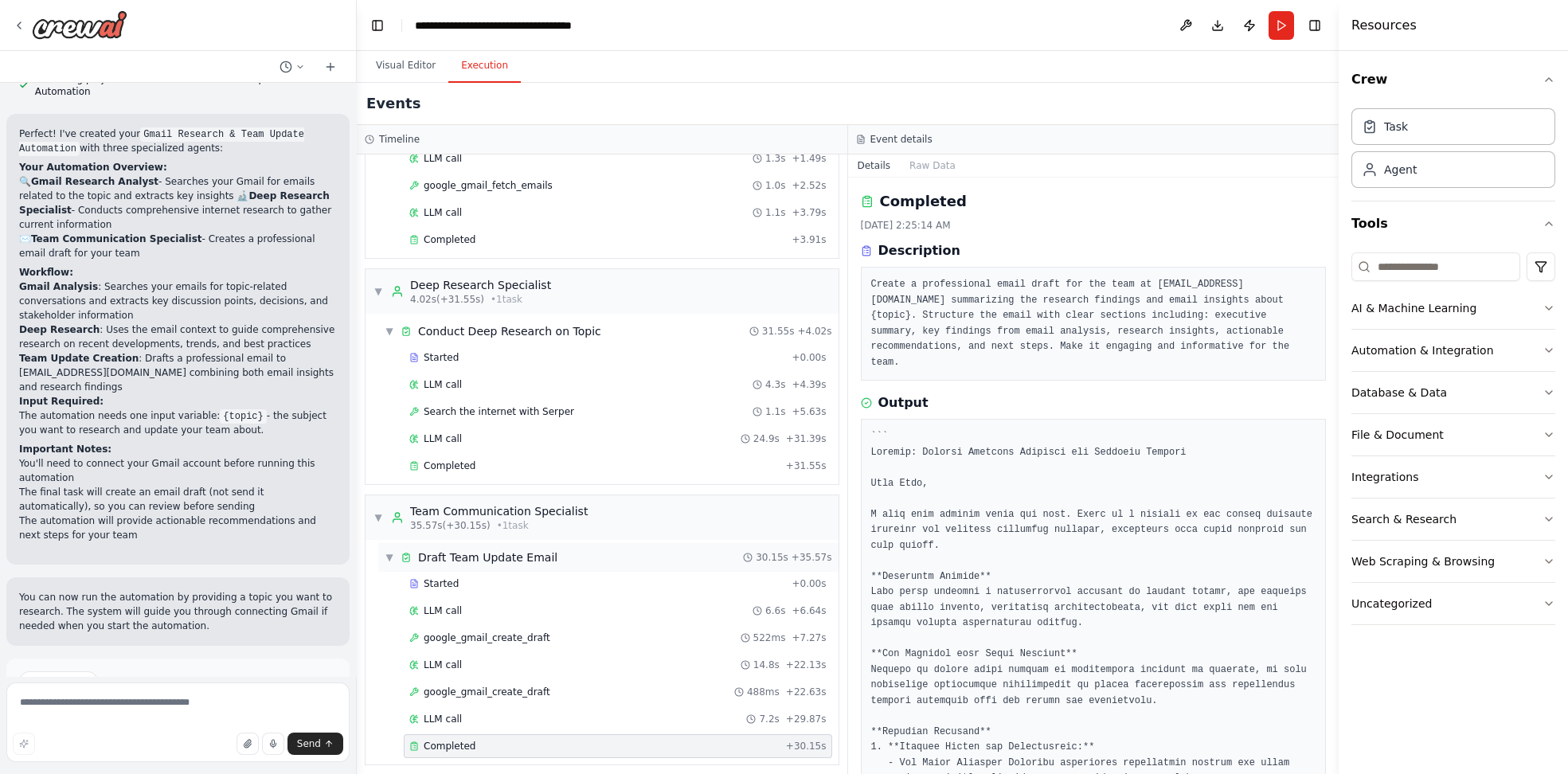
click at [514, 553] on span "Draft Team Update Email" at bounding box center [488, 556] width 139 height 16
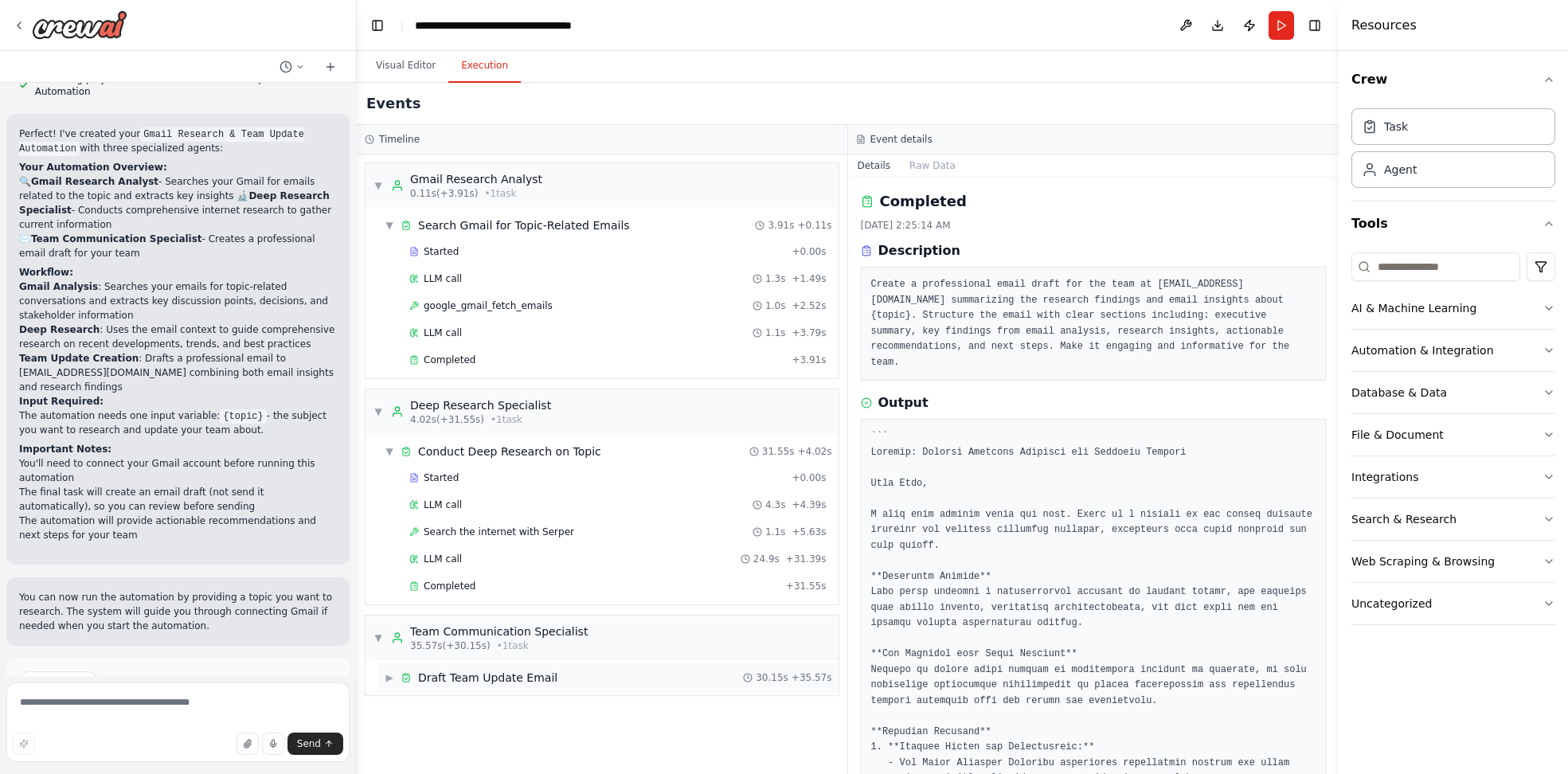
click at [470, 673] on span "Draft Team Update Email" at bounding box center [488, 677] width 139 height 16
click at [99, 715] on textarea at bounding box center [178, 722] width 343 height 79
paste textarea "**********"
type textarea "**********"
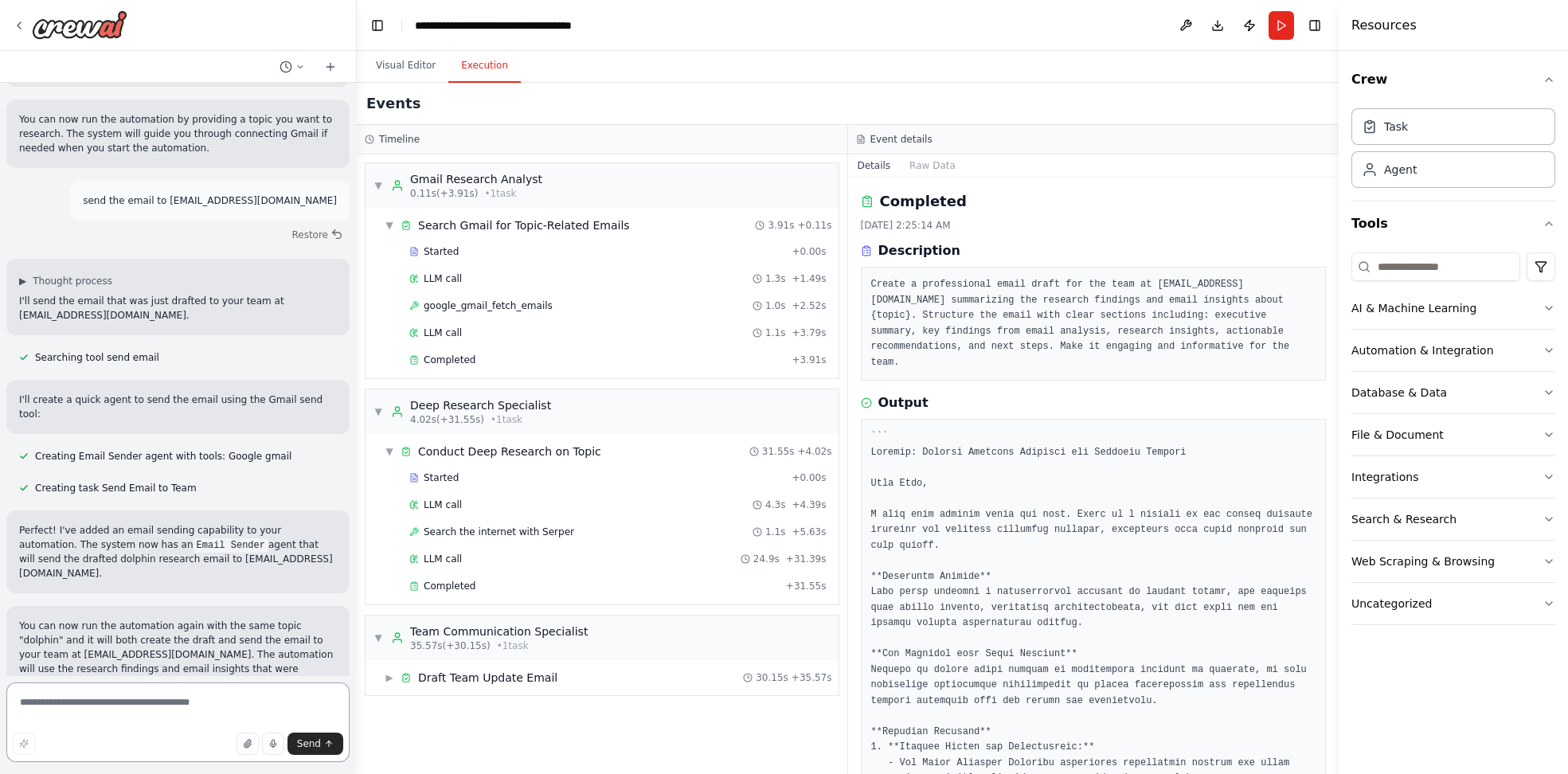
scroll to position [1714, 0]
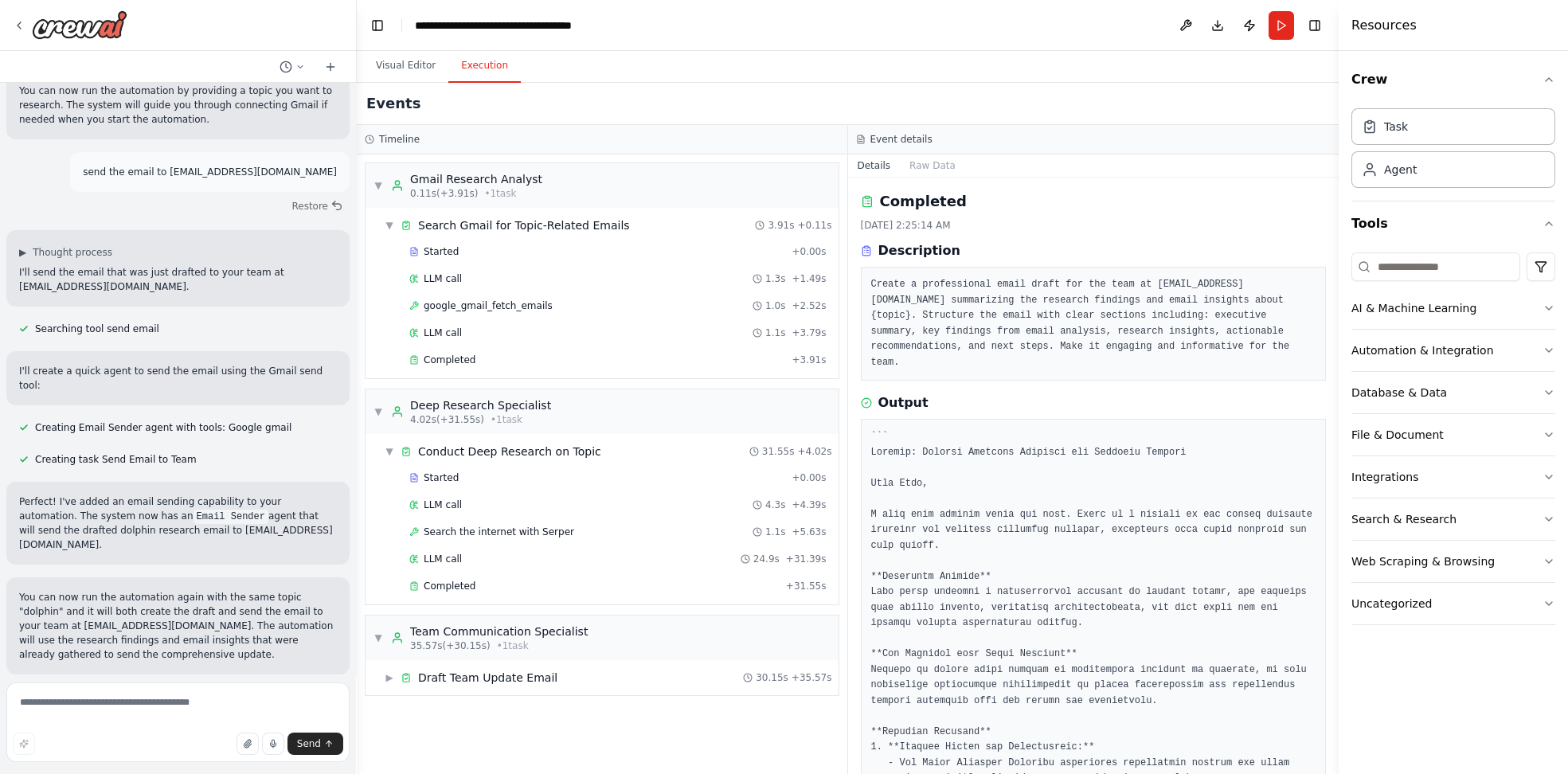
click at [65, 590] on p "You can now run the automation again with the same topic "dolphin" and it will …" at bounding box center [178, 626] width 318 height 72
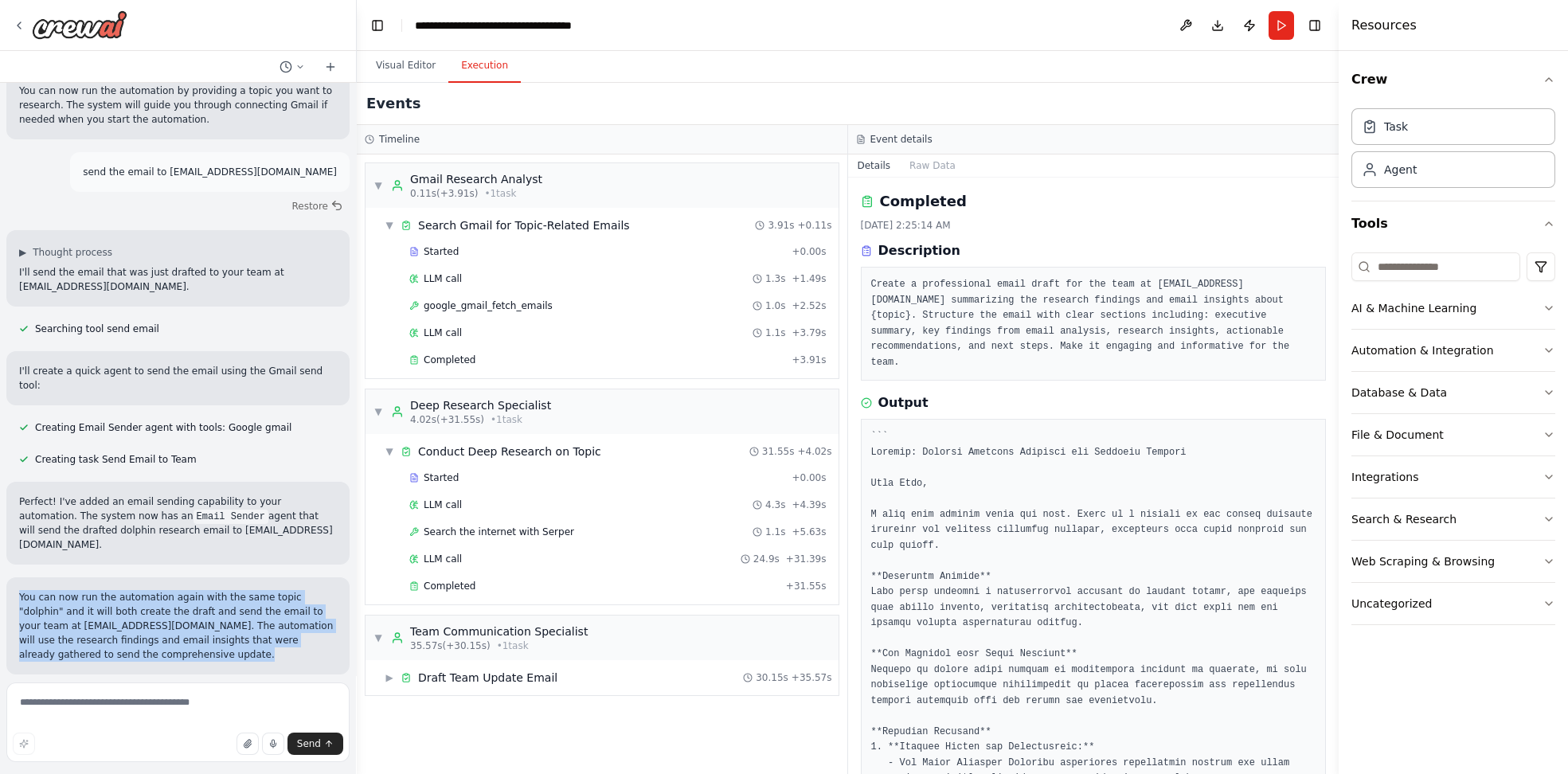
click at [65, 590] on p "You can now run the automation again with the same topic "dolphin" and it will …" at bounding box center [178, 626] width 318 height 72
click at [235, 765] on button "Run Automation" at bounding box center [178, 777] width 318 height 26
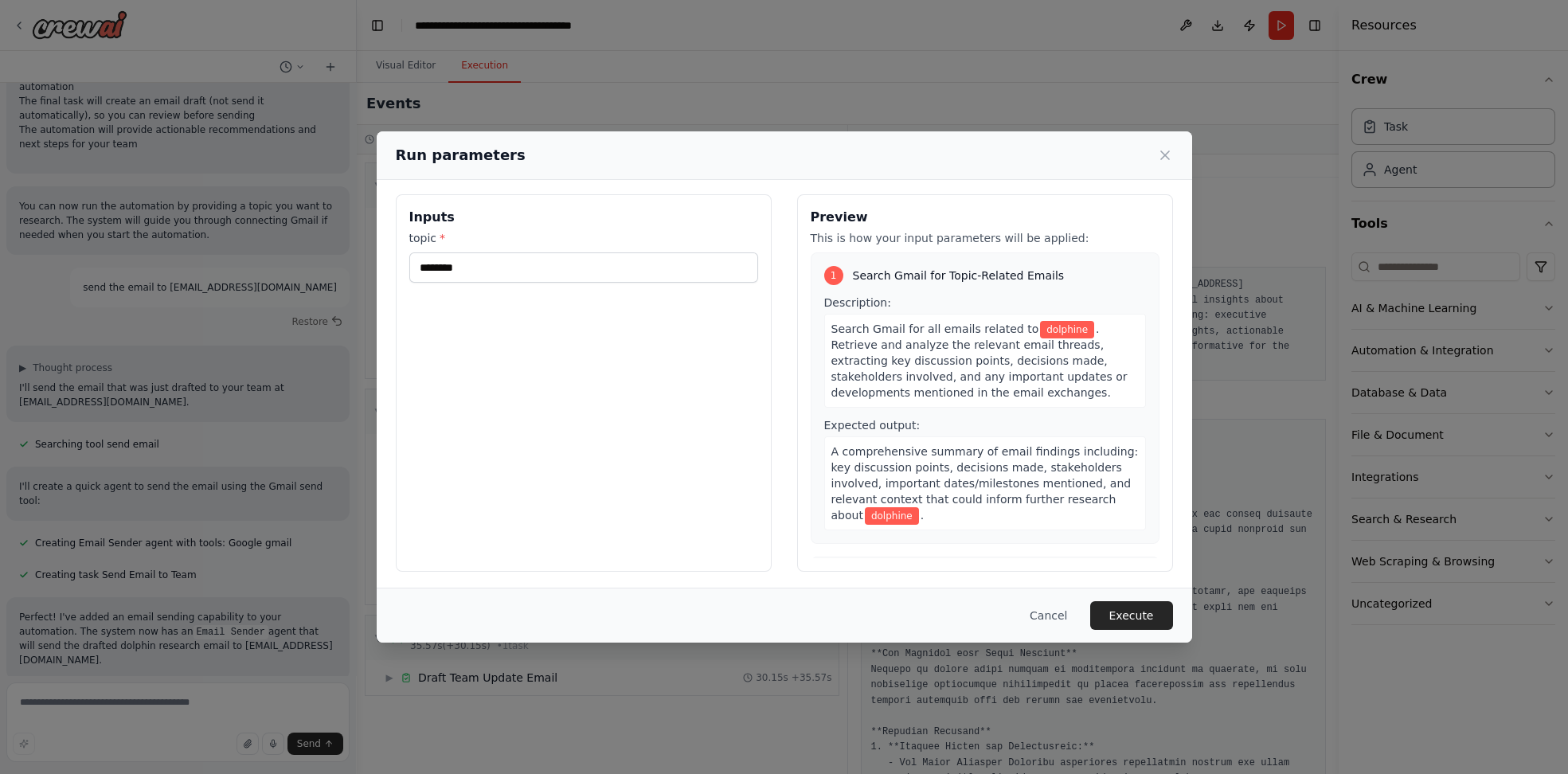
scroll to position [7, 0]
click at [880, 613] on button "Execute" at bounding box center [1131, 615] width 83 height 29
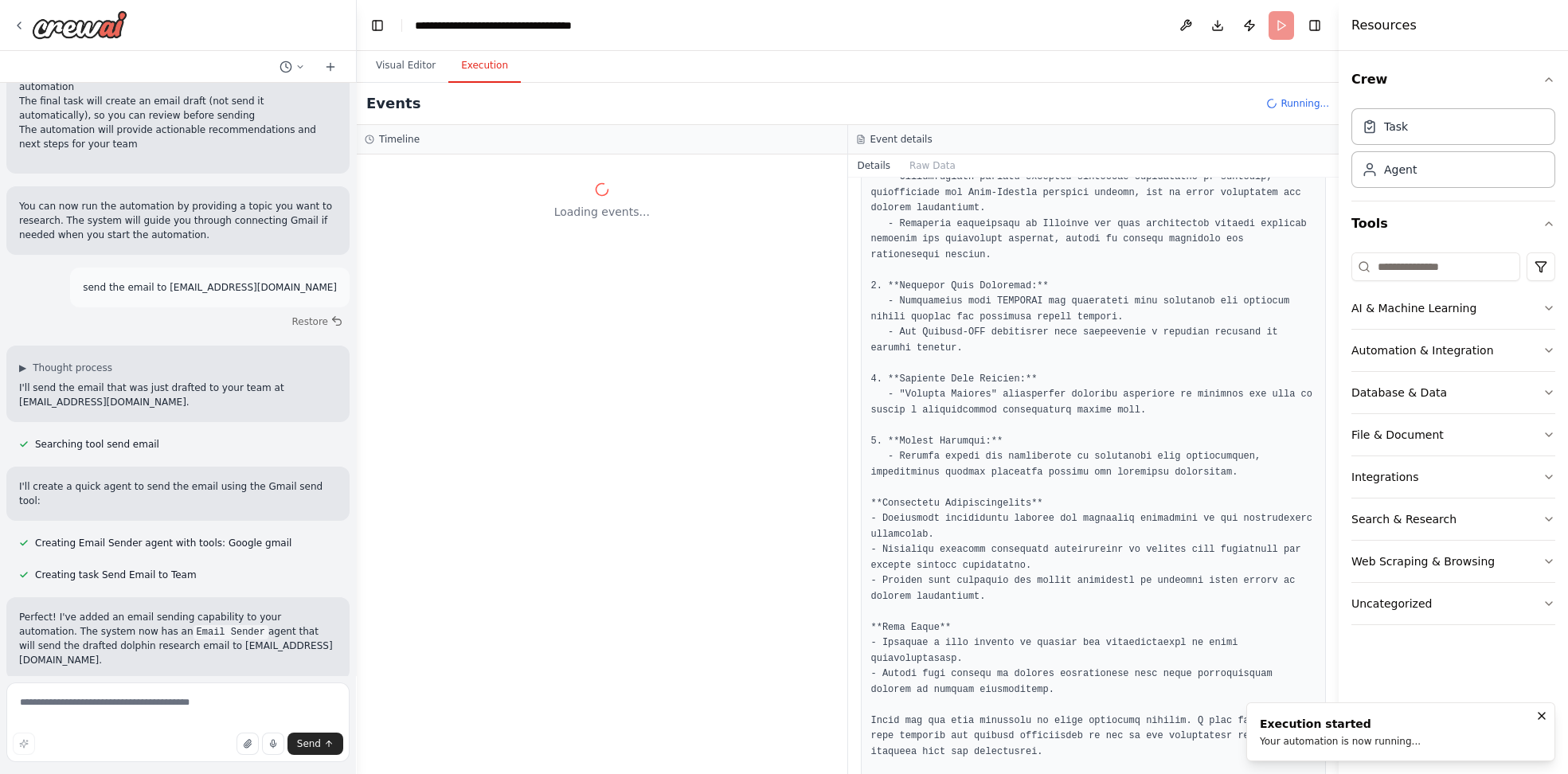
scroll to position [869, 0]
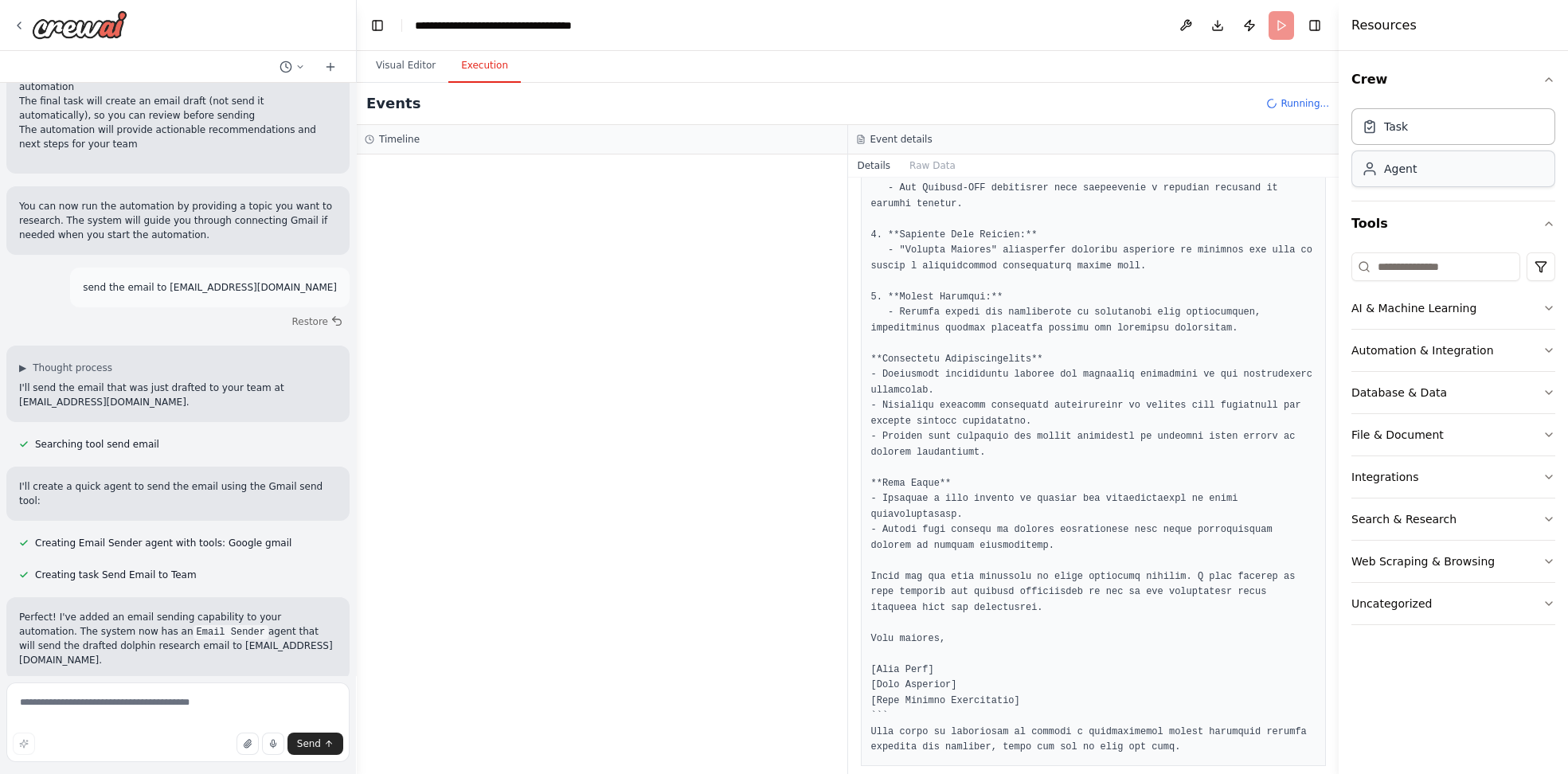
click at [880, 171] on div "Agent" at bounding box center [1454, 169] width 204 height 36
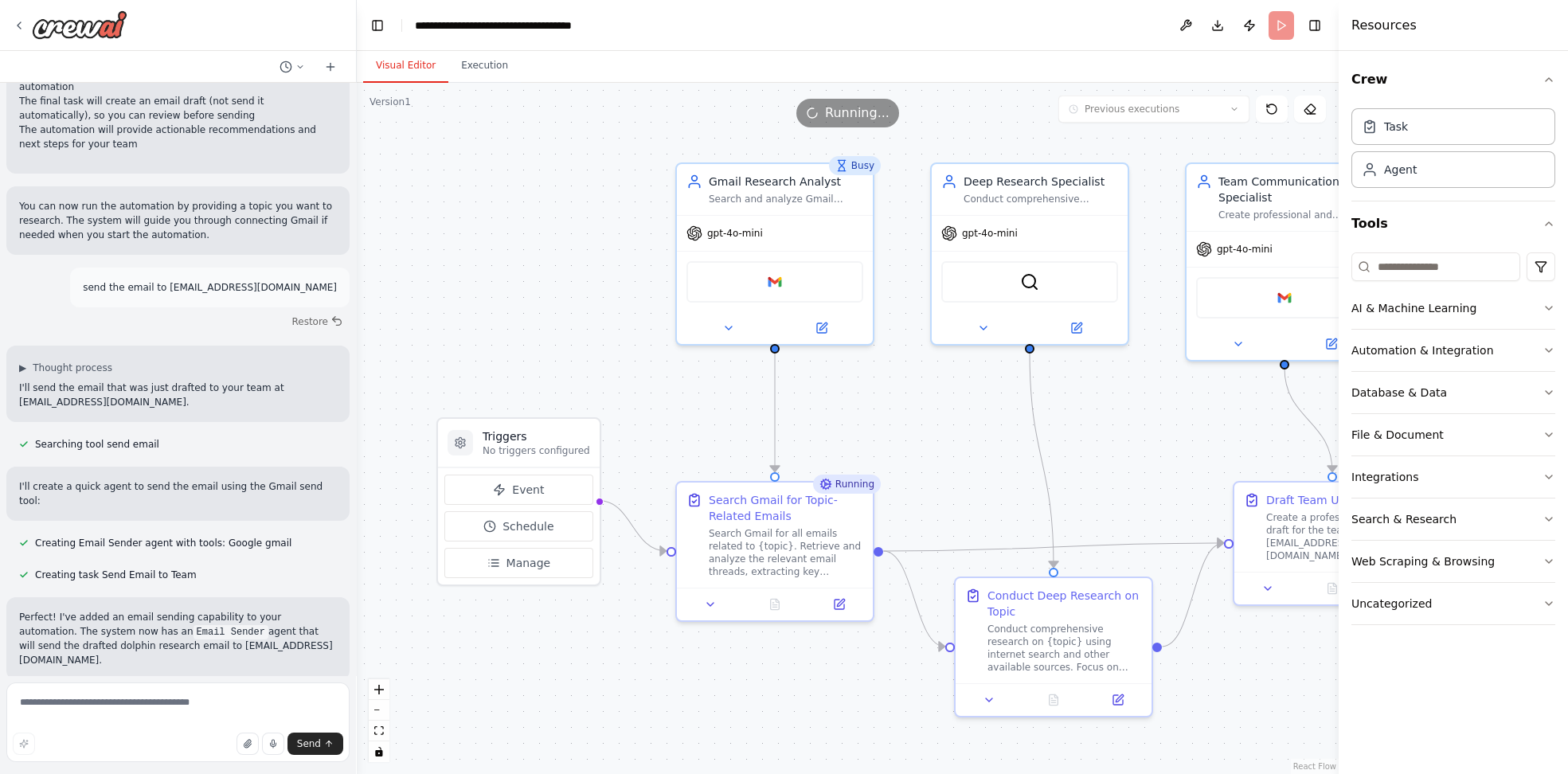
click at [413, 72] on button "Visual Editor" at bounding box center [405, 66] width 85 height 33
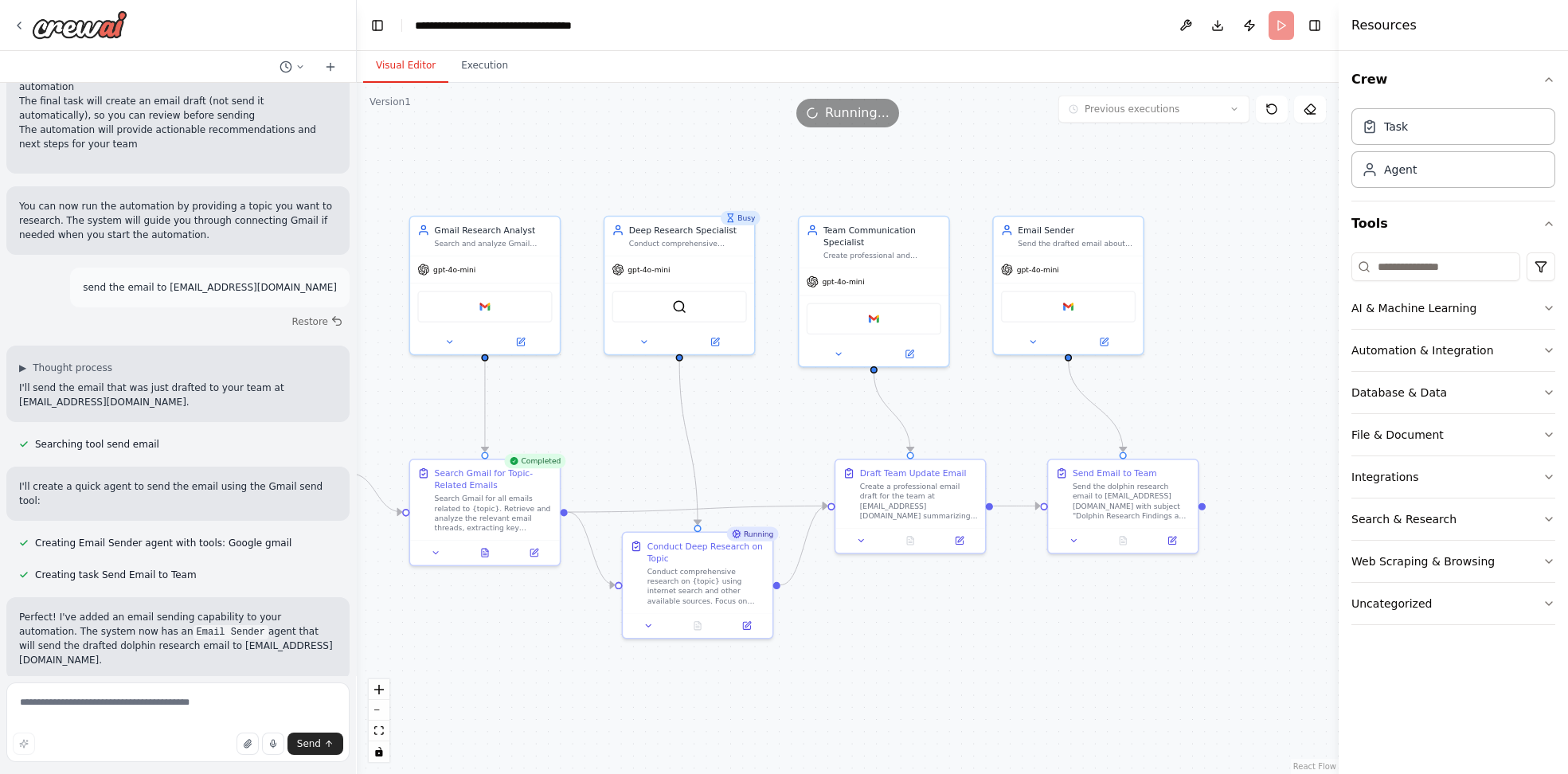
drag, startPoint x: 1118, startPoint y: 452, endPoint x: 774, endPoint y: 452, distance: 344.0
click at [774, 452] on div ".deletable-edge-delete-btn { width: 20px; height: 20px; border: 0px solid #ffff…" at bounding box center [848, 428] width 982 height 691
click at [880, 303] on img at bounding box center [1068, 304] width 14 height 14
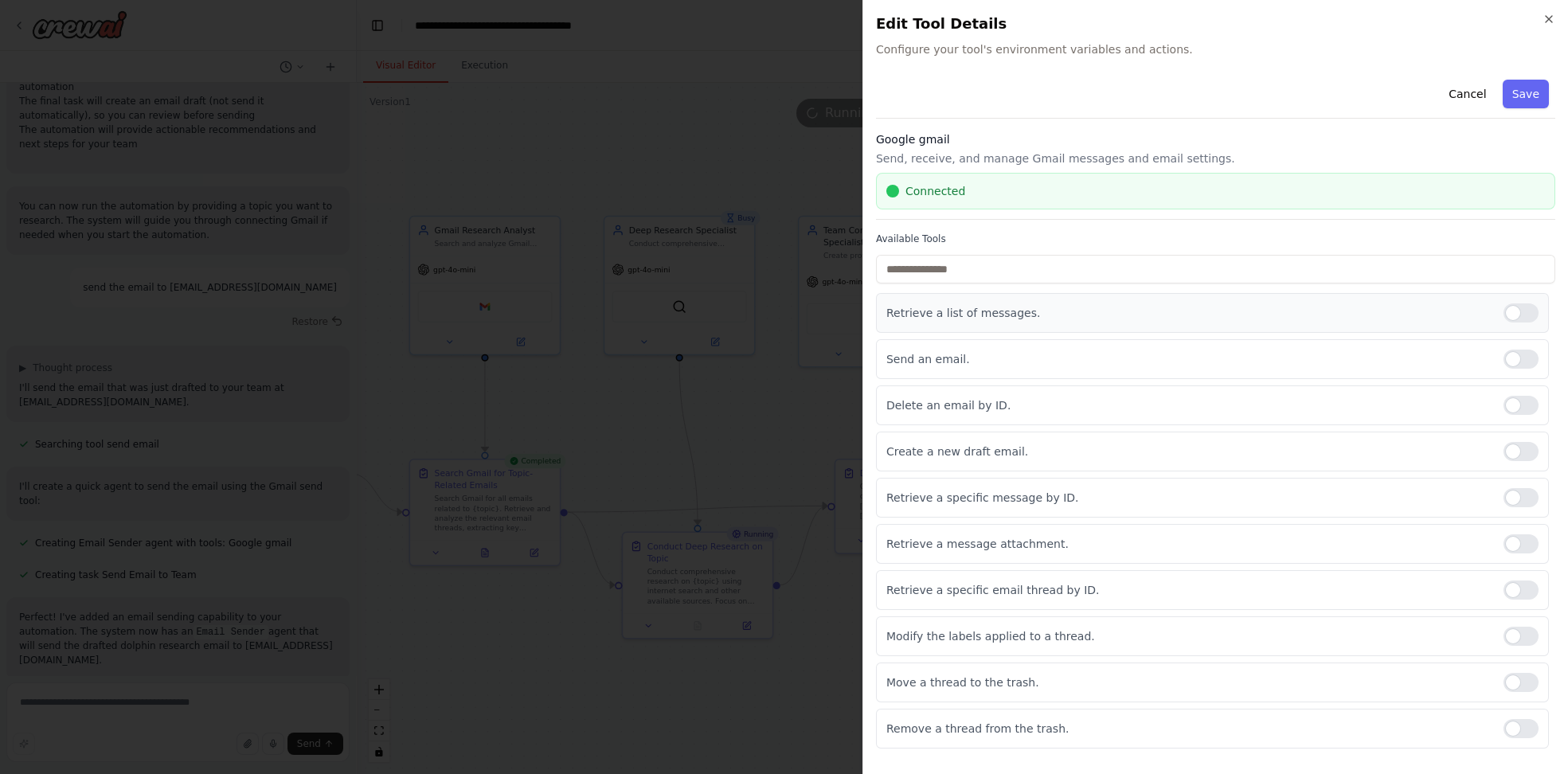
click at [880, 319] on div at bounding box center [1521, 312] width 35 height 19
click at [880, 398] on div at bounding box center [1521, 405] width 35 height 19
click at [880, 462] on div "Create a new draft email." at bounding box center [1213, 451] width 673 height 40
click at [880, 447] on div at bounding box center [1521, 451] width 35 height 19
click at [880, 502] on div at bounding box center [1521, 497] width 35 height 19
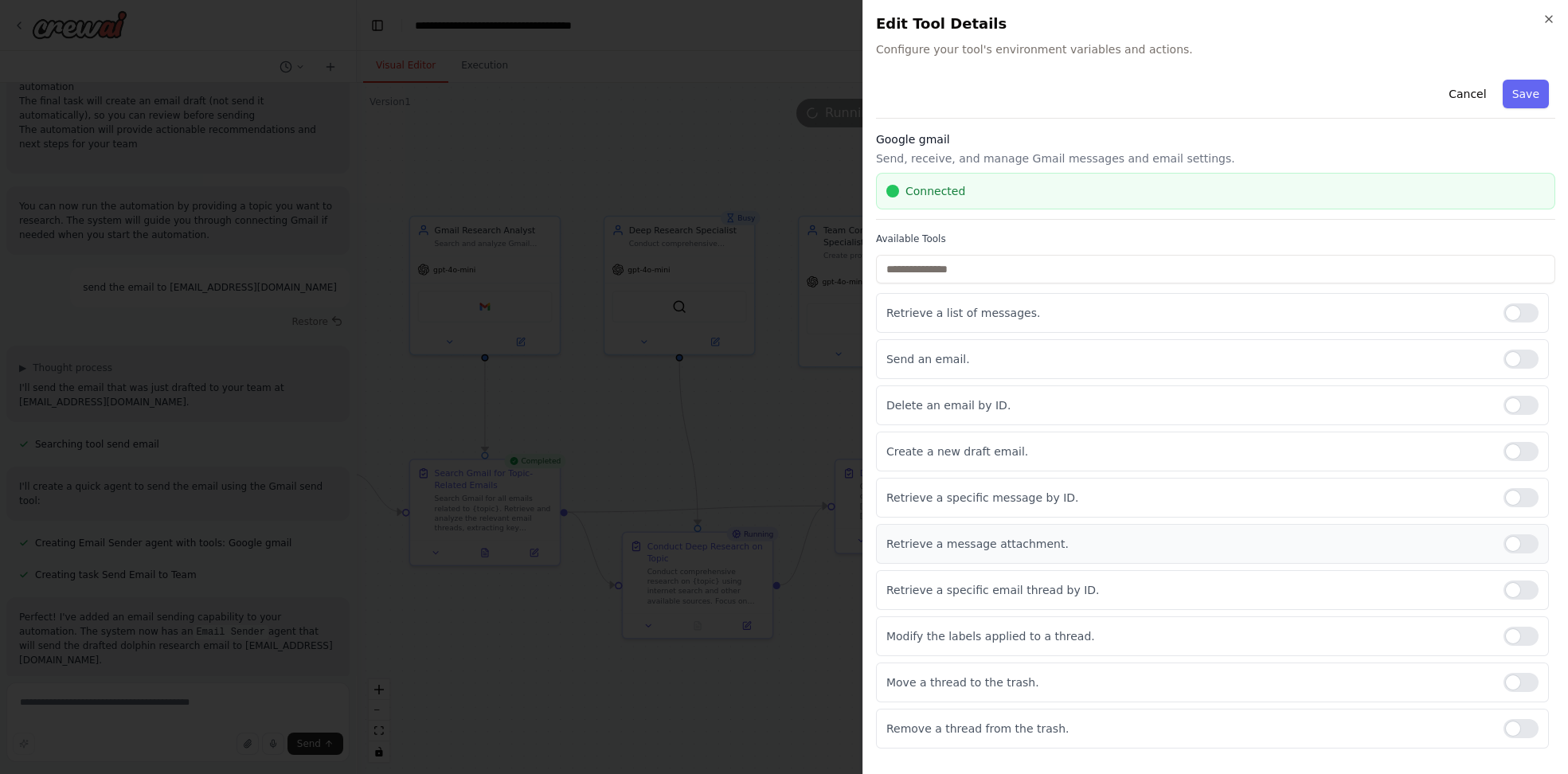
click at [880, 540] on div at bounding box center [1521, 543] width 35 height 19
click at [880, 585] on div at bounding box center [1521, 589] width 35 height 19
click at [880, 627] on div at bounding box center [1521, 636] width 35 height 19
click at [880, 675] on div at bounding box center [1521, 682] width 35 height 19
click at [880, 719] on div at bounding box center [1521, 728] width 35 height 19
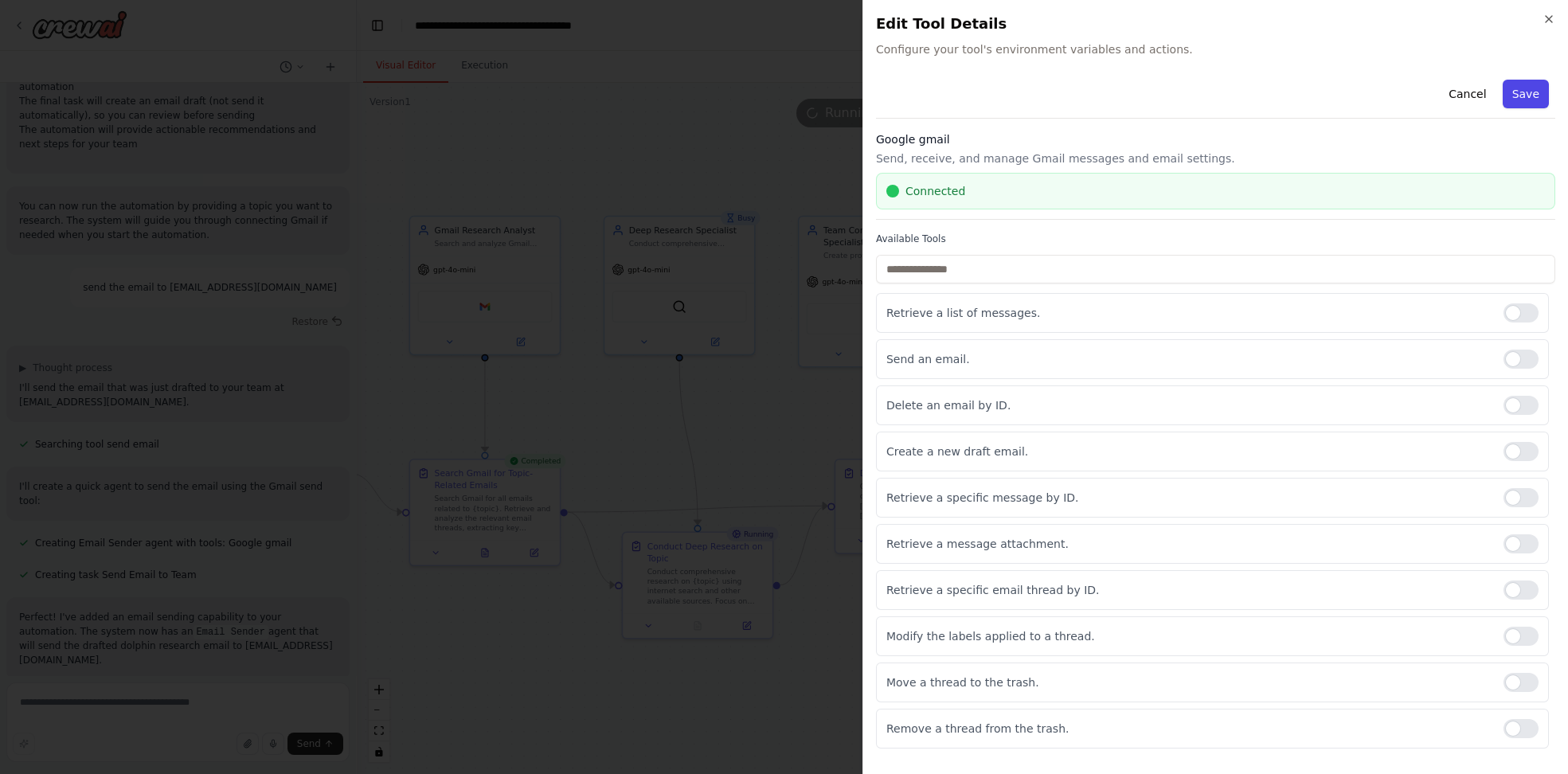
click at [880, 94] on button "Save" at bounding box center [1526, 94] width 46 height 29
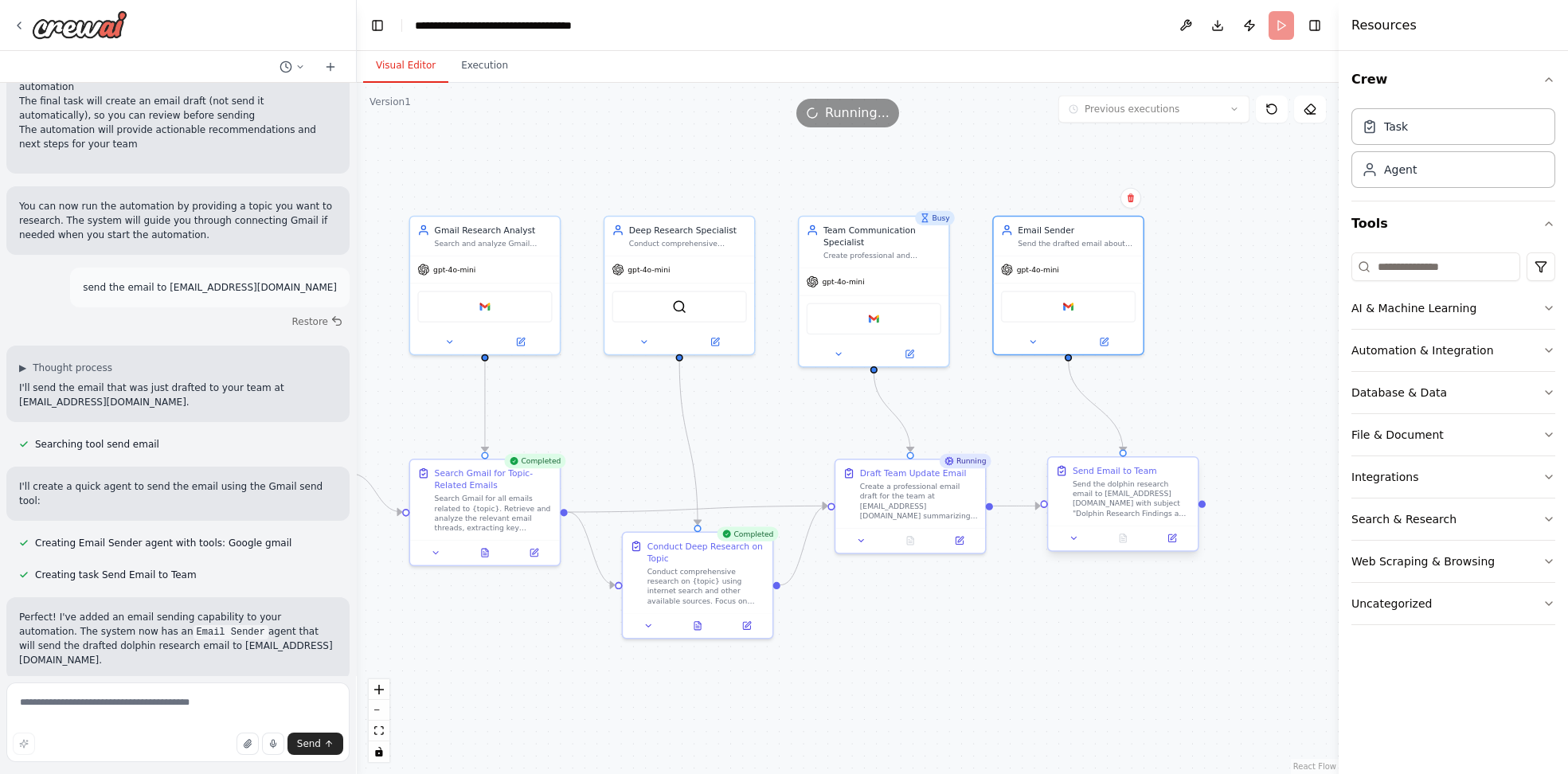
click at [880, 489] on div "Send the dolphin research email to test2013.mi@gmail.com with subject "Dolphin …" at bounding box center [1131, 498] width 118 height 39
click at [879, 293] on div "Google gmail" at bounding box center [873, 316] width 150 height 47
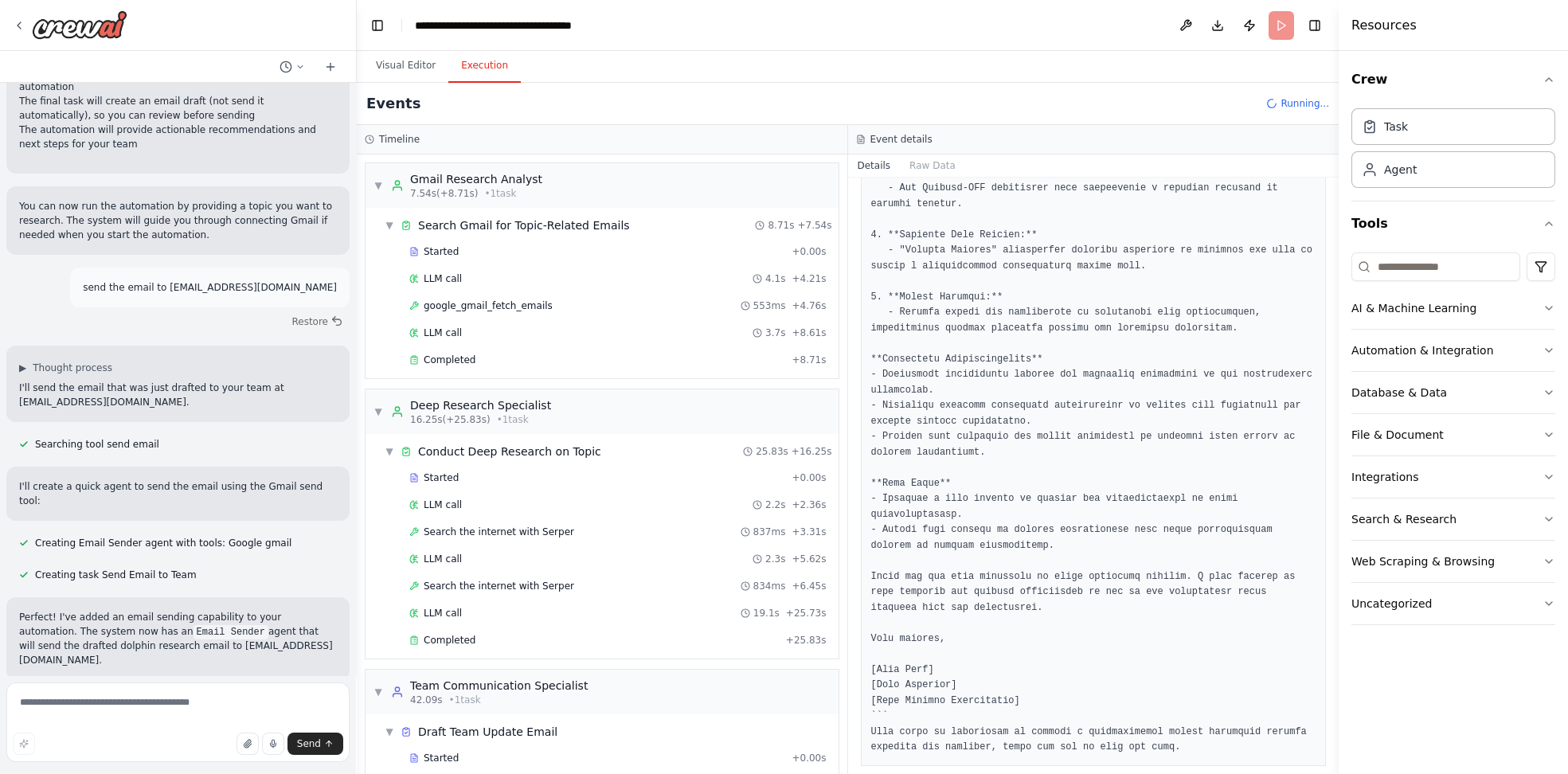
click at [499, 65] on button "Execution" at bounding box center [485, 66] width 73 height 33
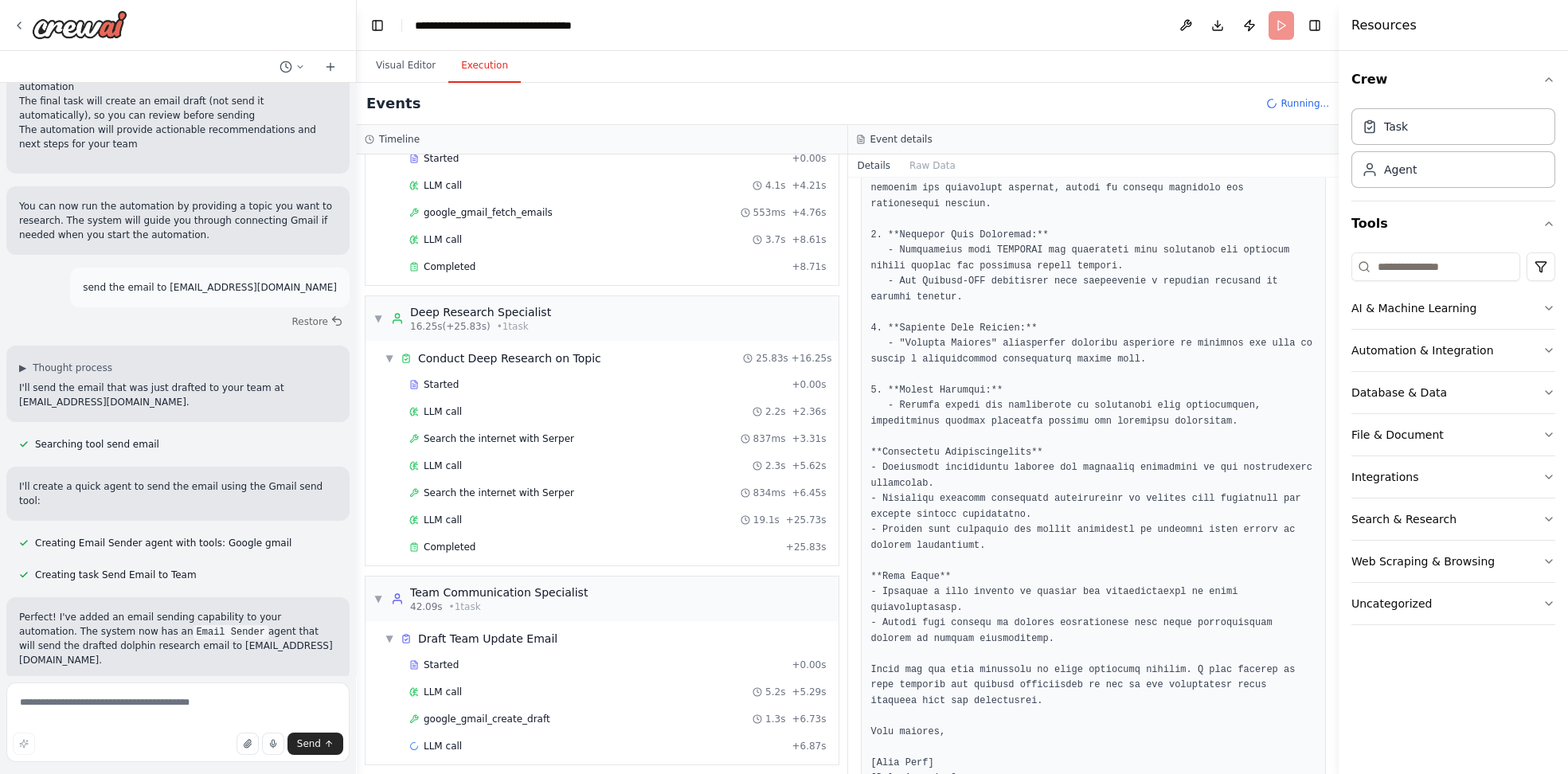
scroll to position [554, 0]
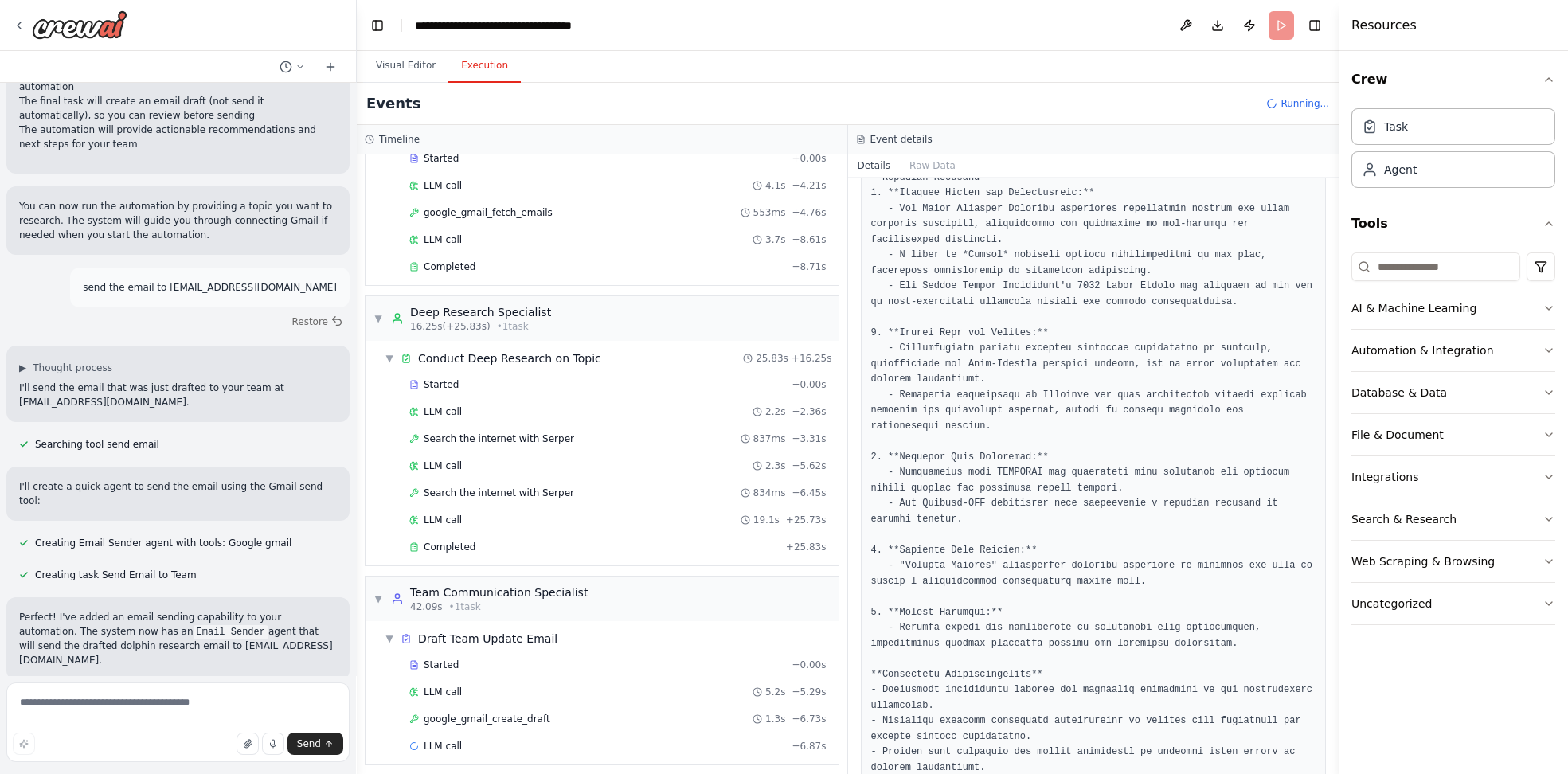
click at [880, 26] on header "**********" at bounding box center [848, 26] width 982 height 51
click at [880, 31] on button "Publish" at bounding box center [1249, 25] width 26 height 29
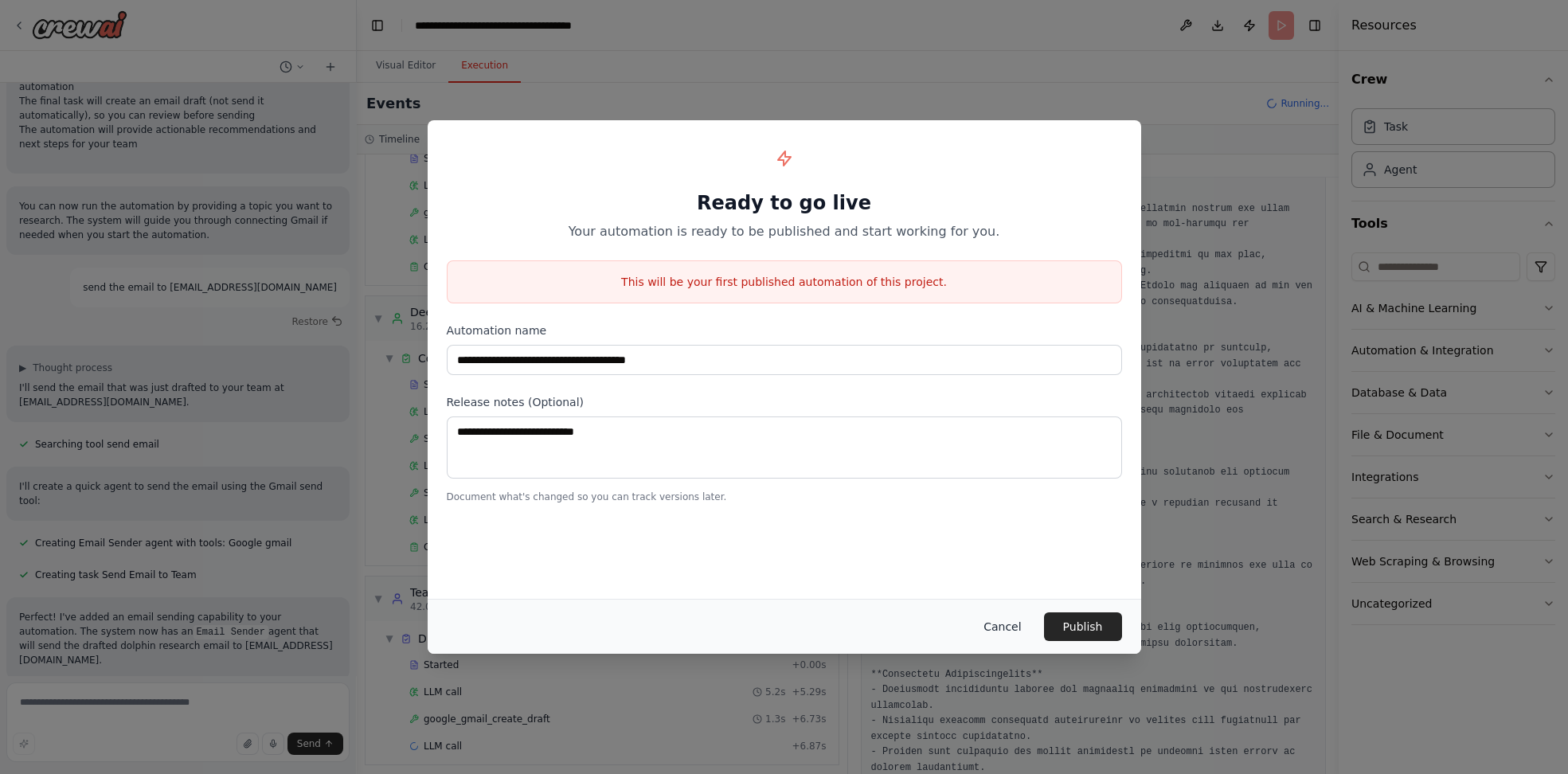
click at [880, 628] on button "Cancel" at bounding box center [1002, 626] width 63 height 29
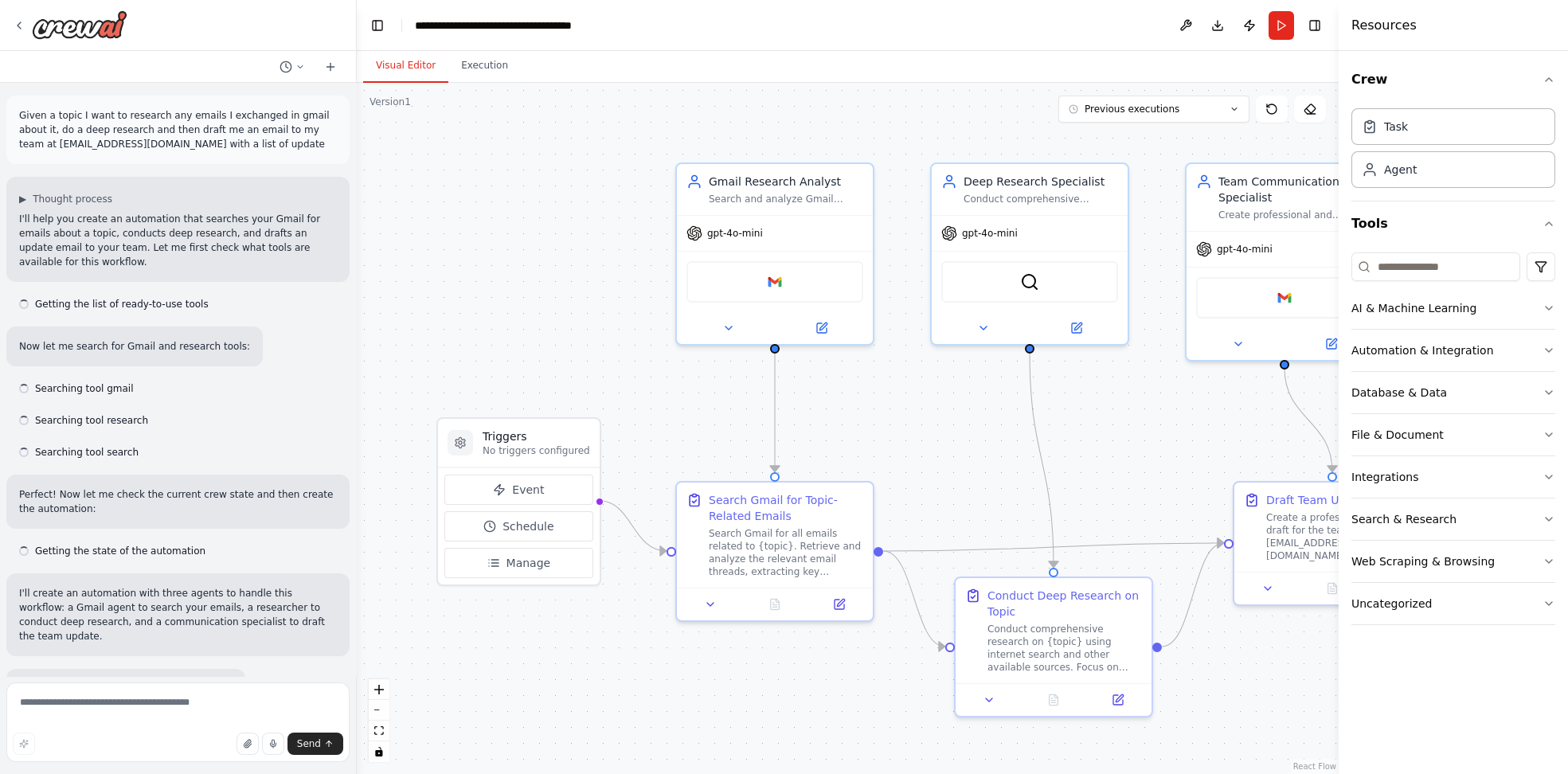
scroll to position [1598, 0]
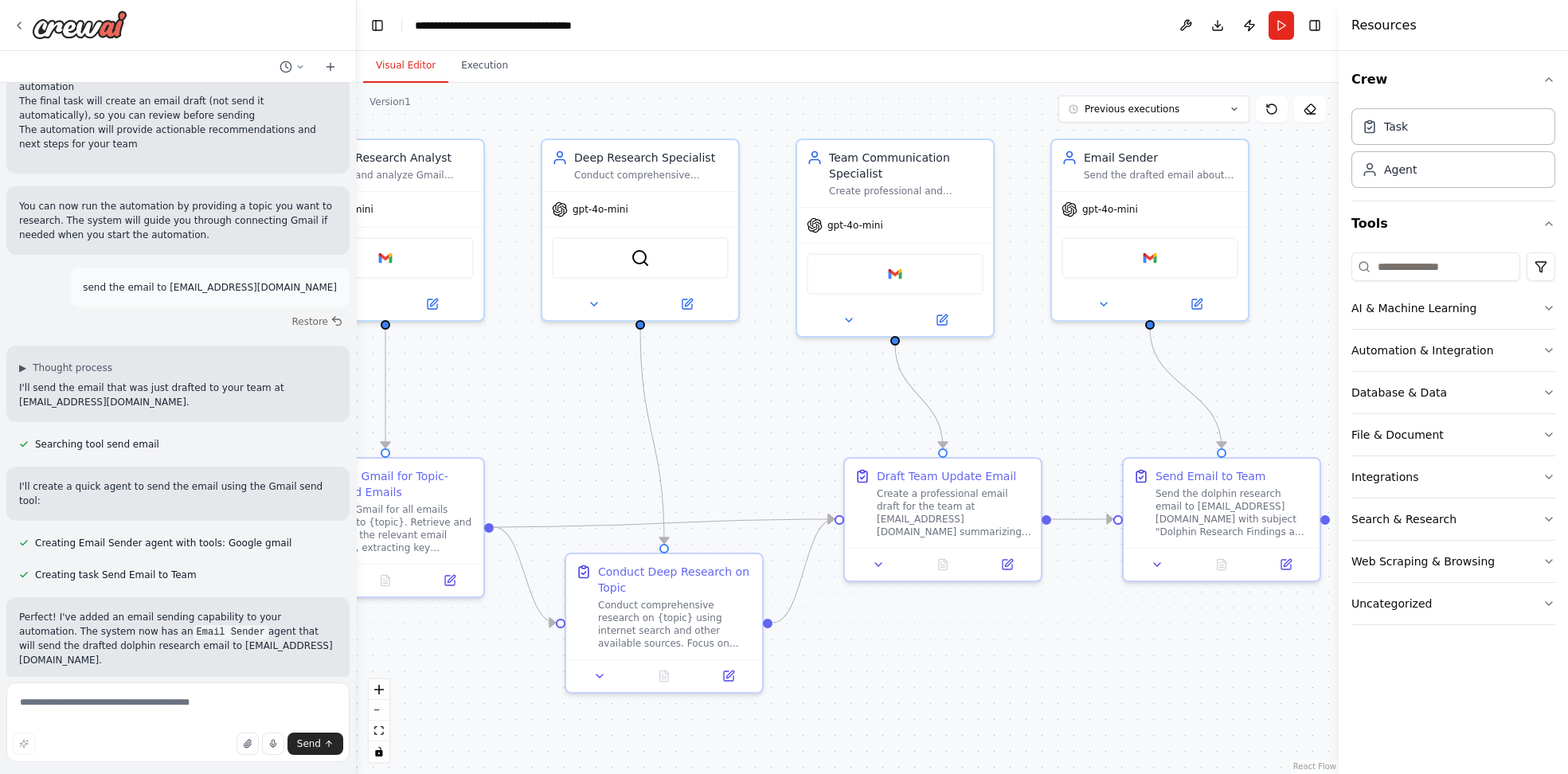
drag, startPoint x: 1212, startPoint y: 429, endPoint x: 822, endPoint y: 405, distance: 390.7
click at [822, 405] on div ".deletable-edge-delete-btn { width: 20px; height: 20px; border: 0px solid #ffff…" at bounding box center [848, 428] width 982 height 691
click at [133, 694] on textarea at bounding box center [178, 722] width 343 height 79
drag, startPoint x: 144, startPoint y: 613, endPoint x: 255, endPoint y: 611, distance: 111.0
click at [255, 705] on p "You can now run the automation again with the same topic "dolphin" and it will …" at bounding box center [178, 741] width 318 height 72
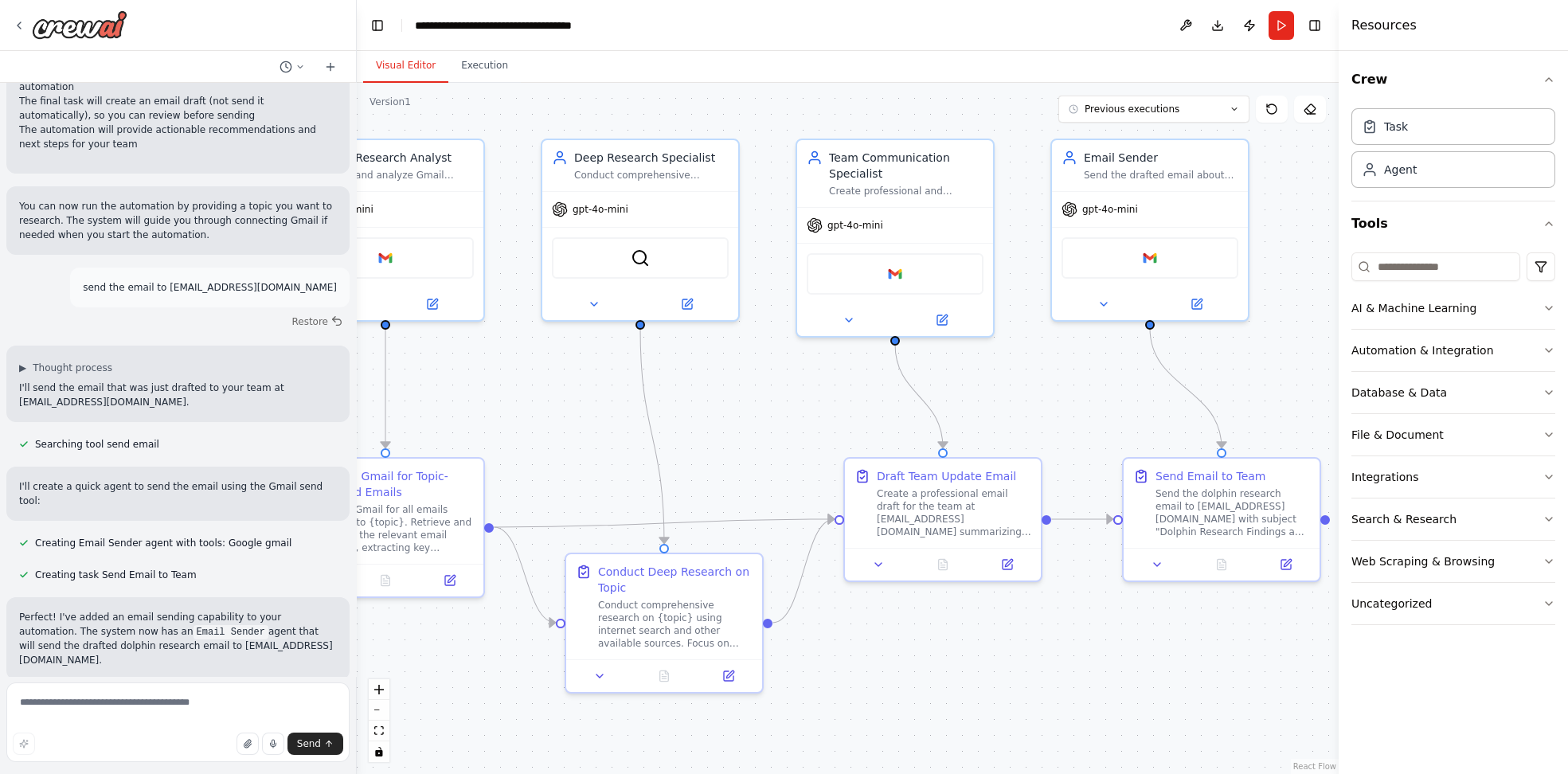
click at [270, 705] on p "You can now run the automation again with the same topic "dolphin" and it will …" at bounding box center [178, 741] width 318 height 72
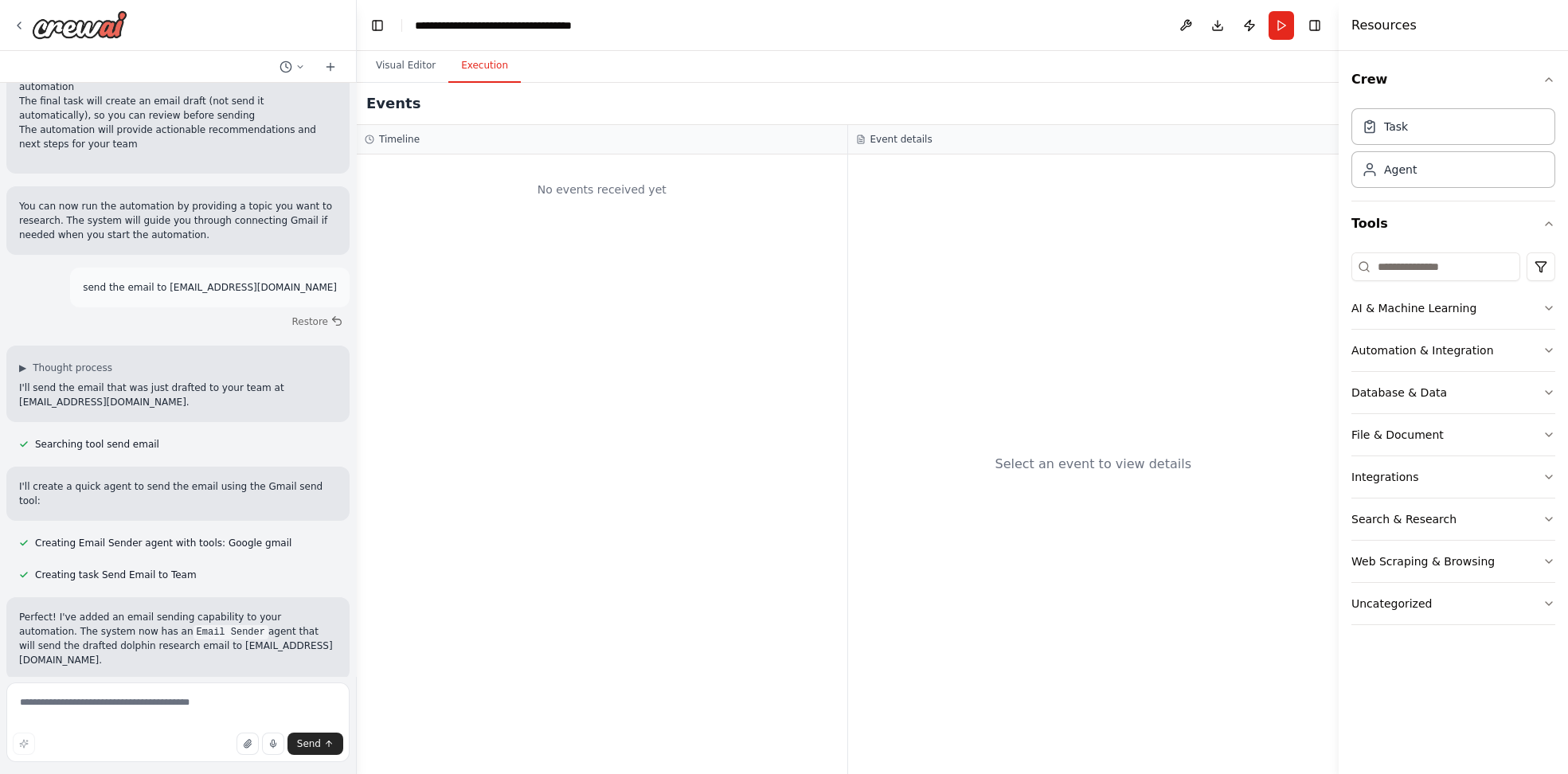
click at [475, 68] on button "Execution" at bounding box center [485, 66] width 73 height 33
click at [1276, 34] on button "Run" at bounding box center [1281, 25] width 26 height 29
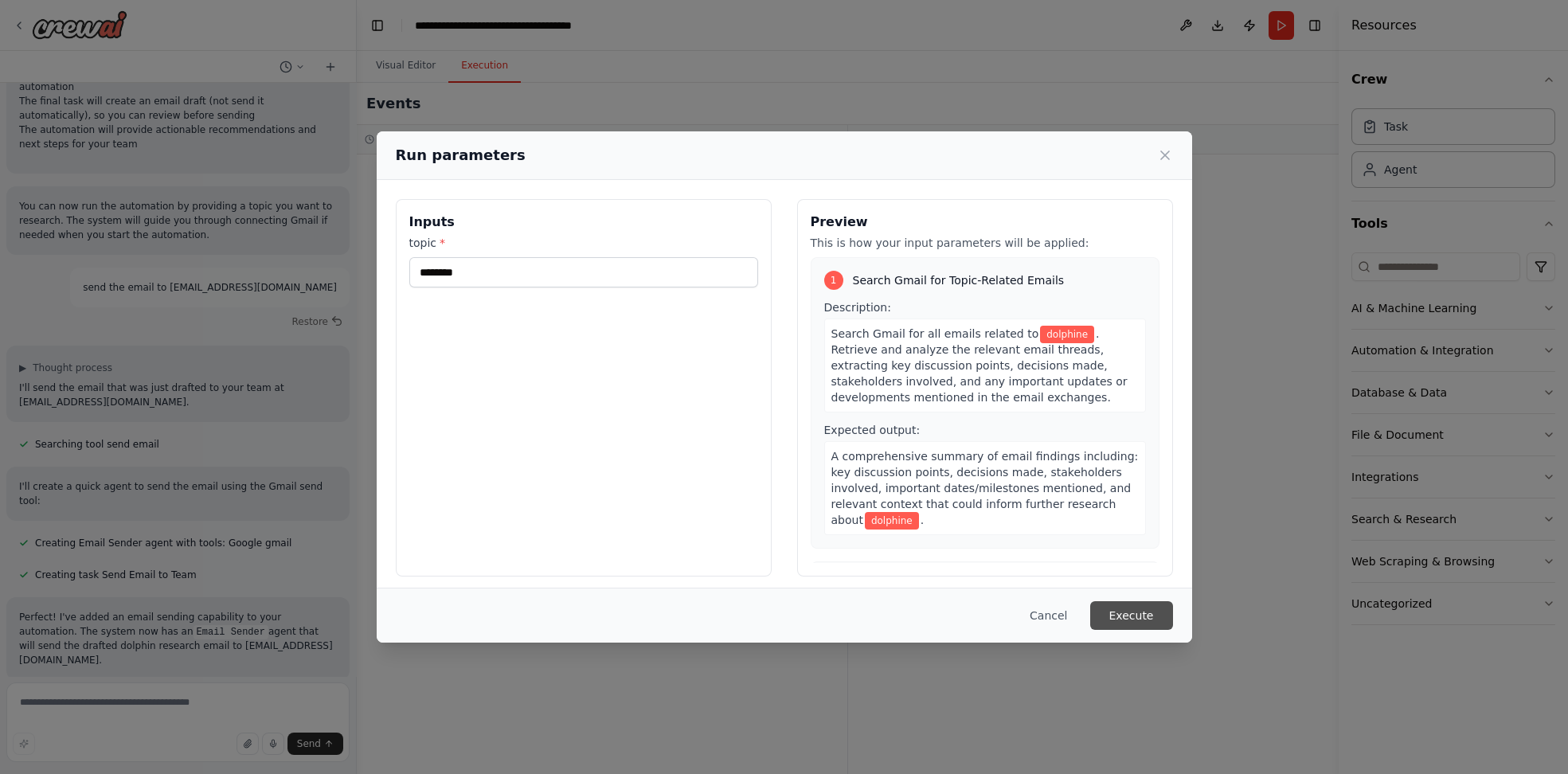
click at [1144, 618] on button "Execute" at bounding box center [1131, 615] width 83 height 29
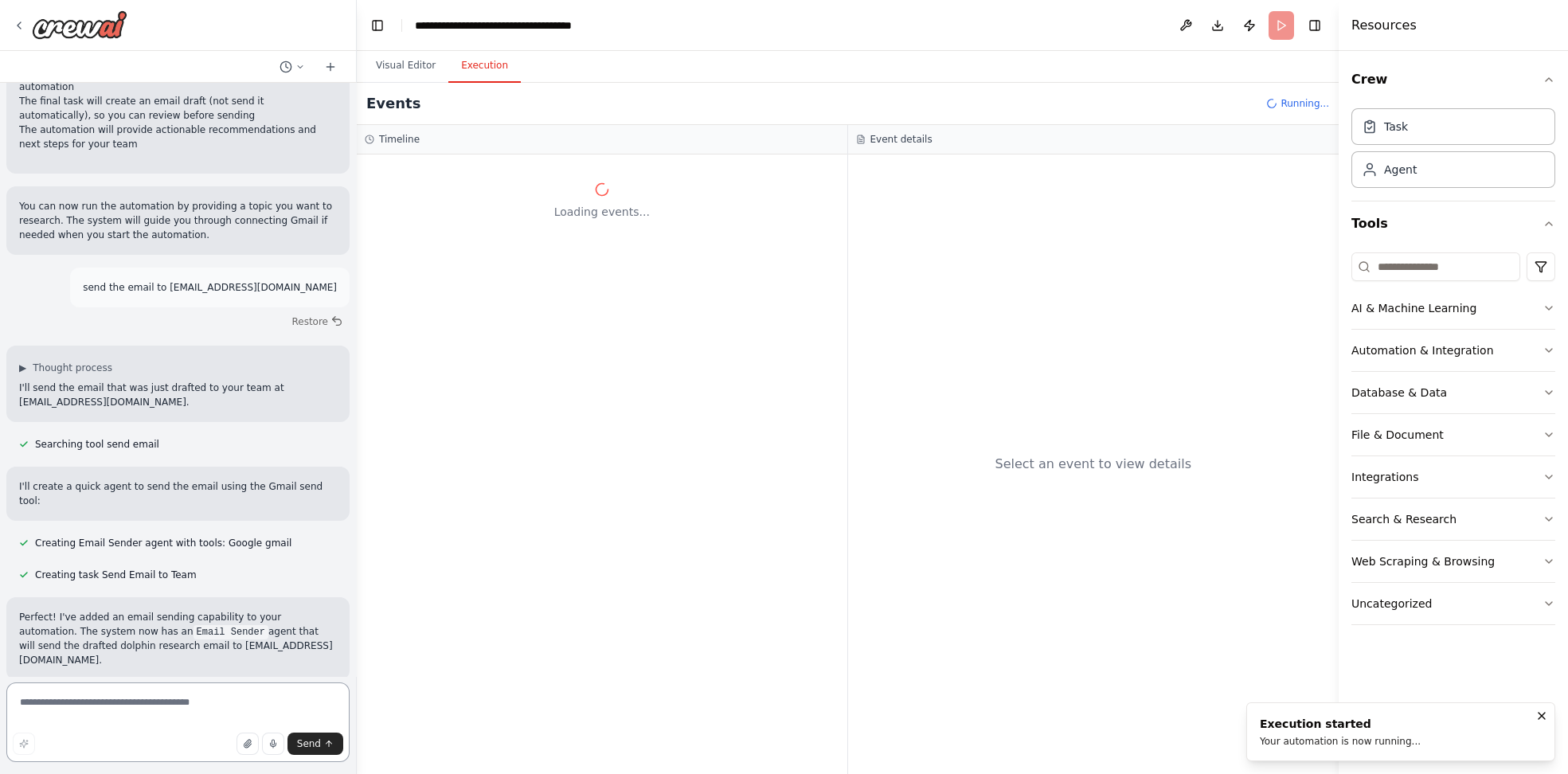
click at [139, 719] on textarea at bounding box center [178, 722] width 343 height 79
click at [137, 700] on textarea at bounding box center [178, 722] width 343 height 79
click at [1402, 294] on button "AI & Machine Learning" at bounding box center [1454, 308] width 204 height 41
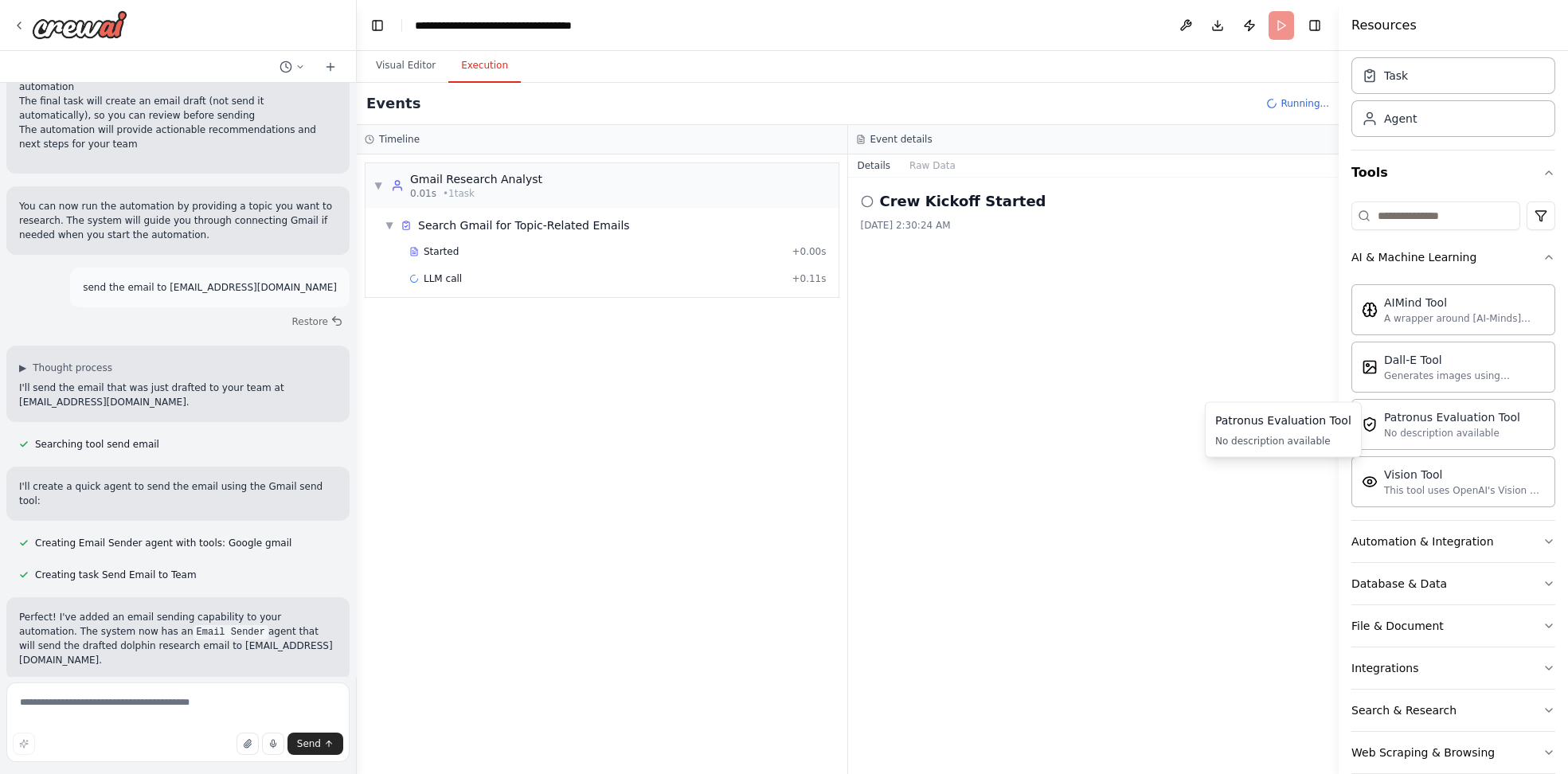
scroll to position [52, 0]
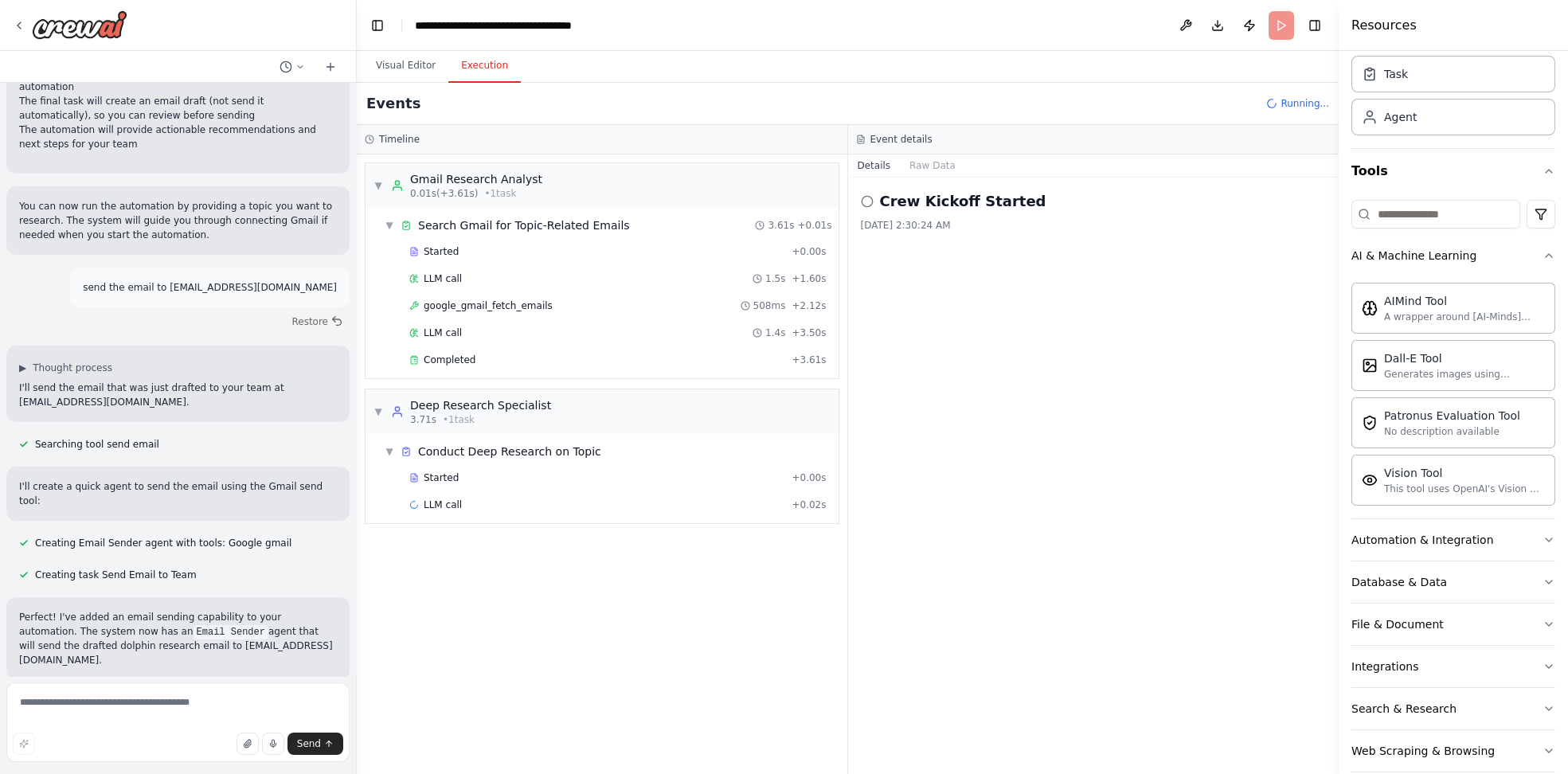
click at [866, 202] on icon at bounding box center [866, 201] width 12 height 12
click at [984, 339] on div "Crew Kickoff Started 10/3/2025, 2:30:24 AM" at bounding box center [1093, 475] width 491 height 596
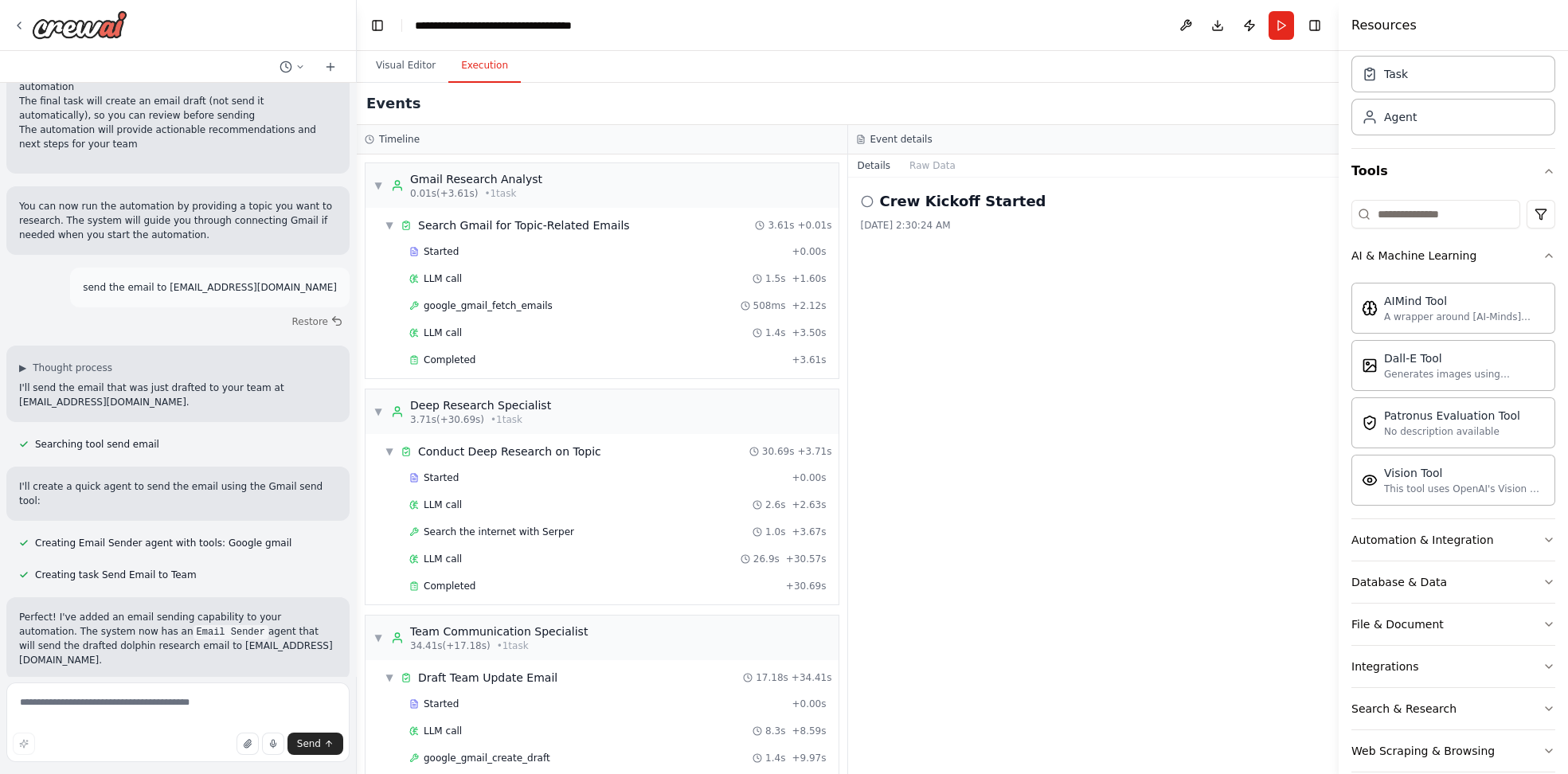
scroll to position [344, 0]
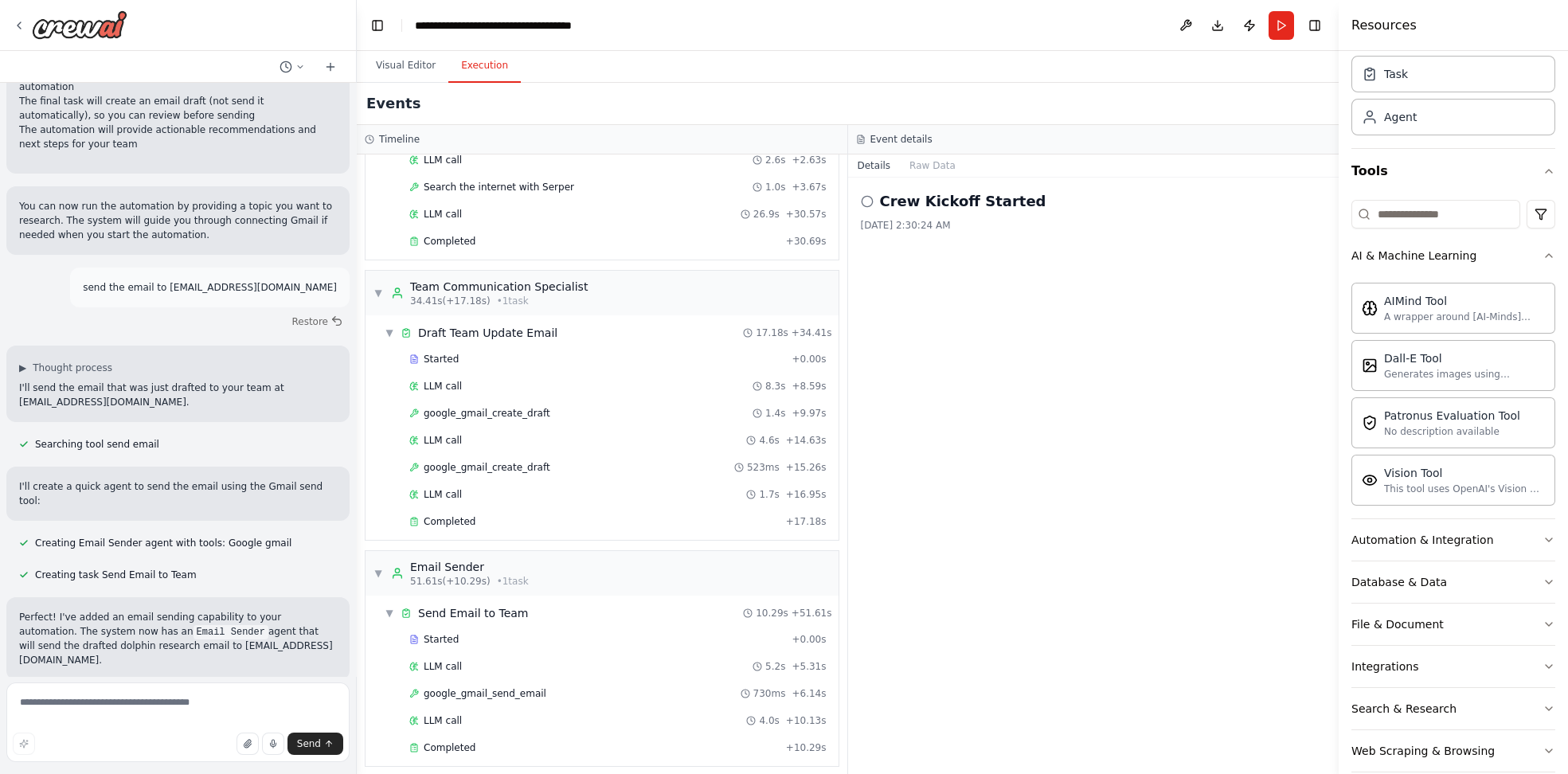
click at [181, 705] on p "You can now run the automation again with the same topic "dolphin" and it will …" at bounding box center [178, 741] width 318 height 72
click at [517, 329] on span "Draft Team Update Email" at bounding box center [488, 332] width 139 height 16
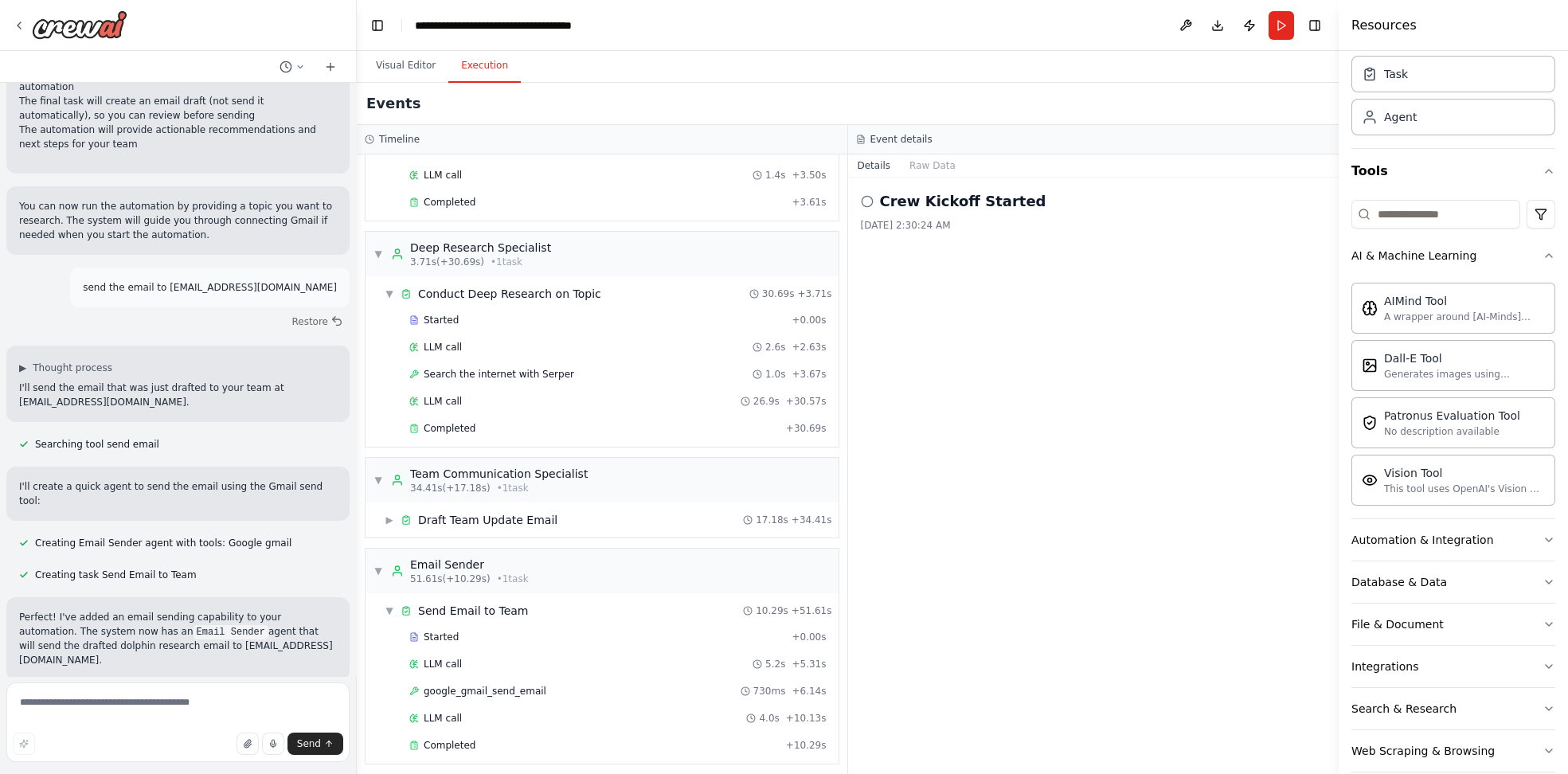
scroll to position [156, 0]
click at [160, 708] on textarea at bounding box center [178, 722] width 343 height 79
click at [88, 701] on textarea at bounding box center [178, 722] width 343 height 79
click at [145, 710] on textarea at bounding box center [178, 722] width 343 height 79
paste textarea "**********"
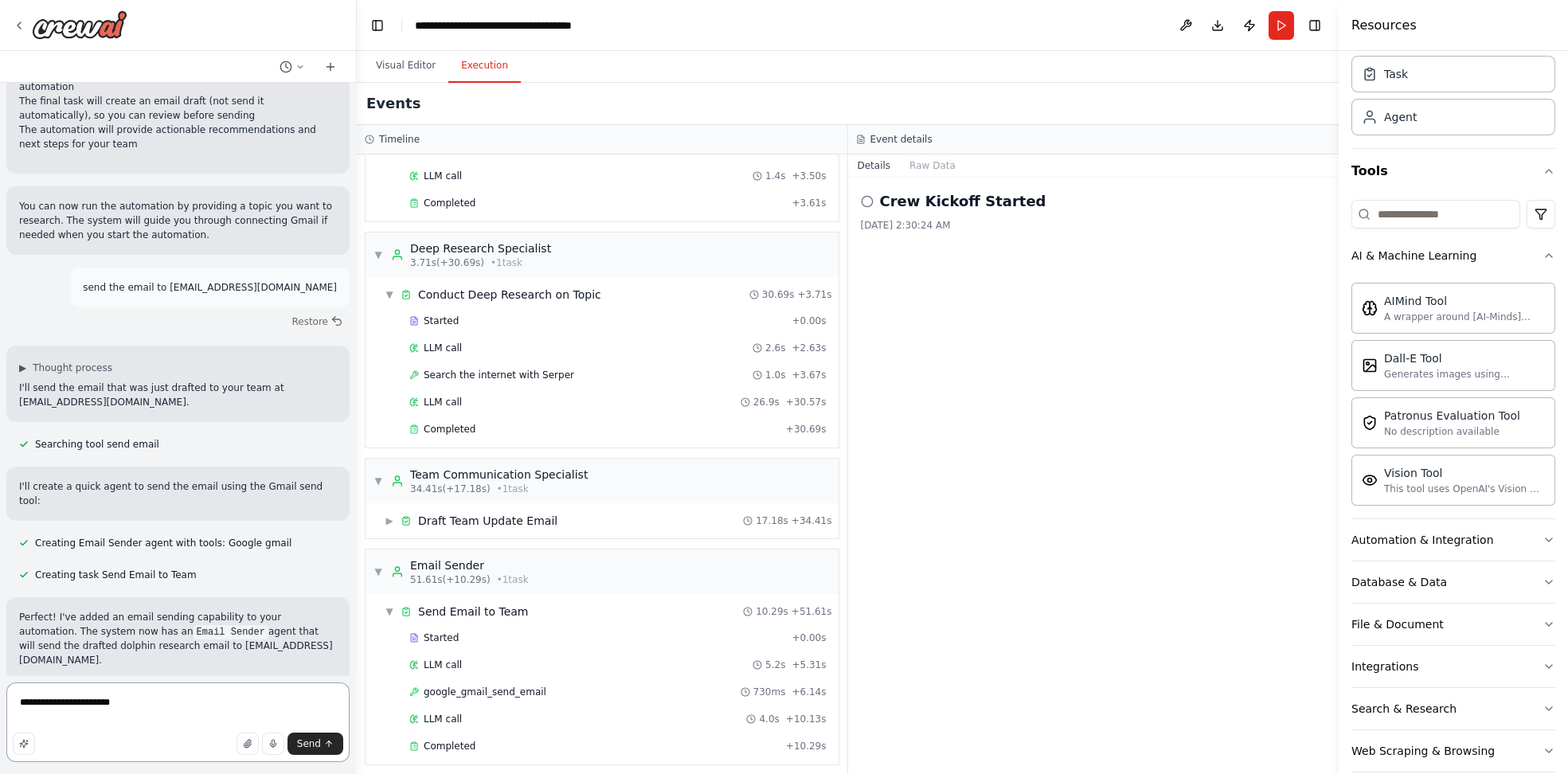
paste textarea "**********"
type textarea "**********"
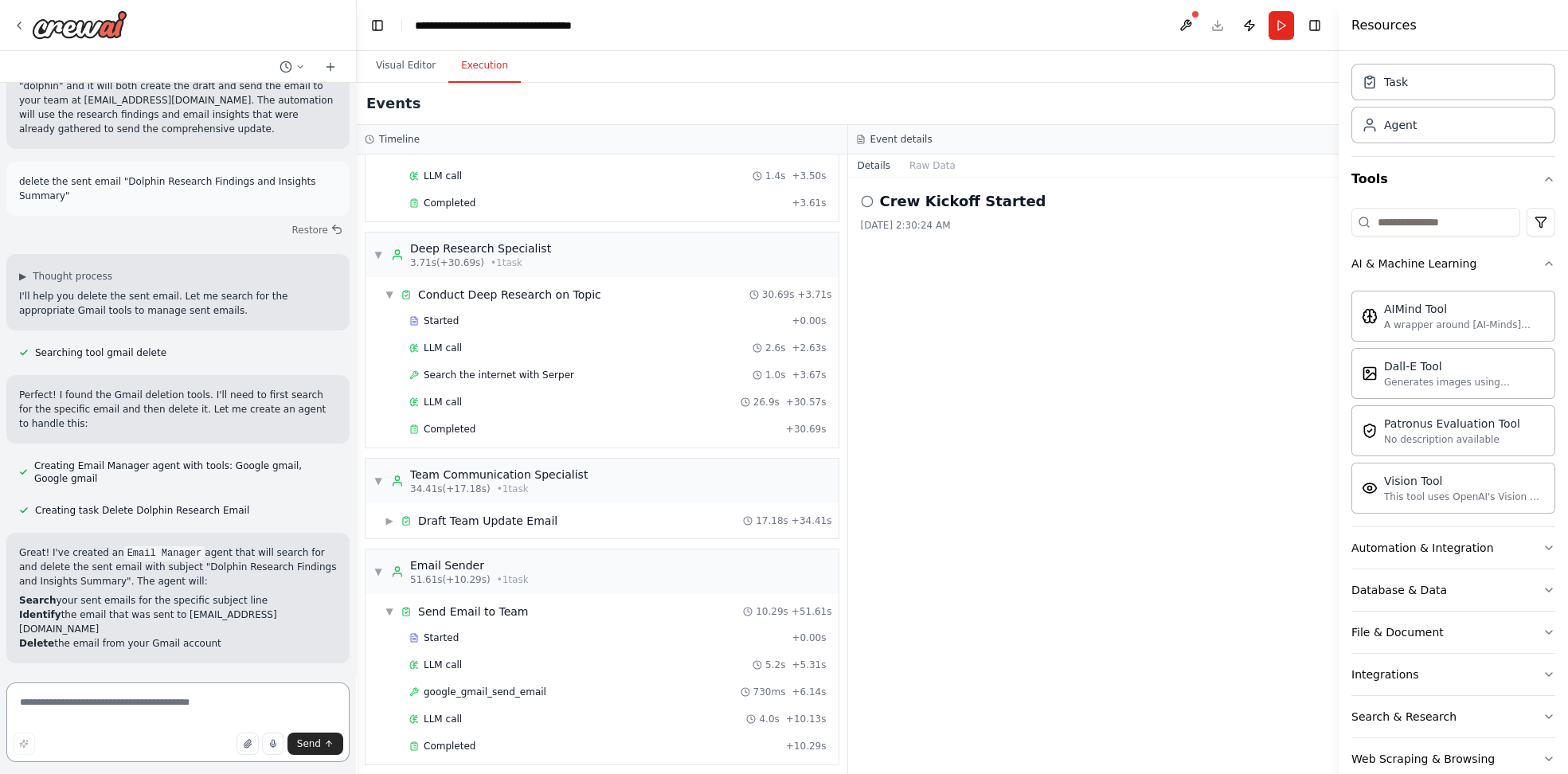
scroll to position [2253, 0]
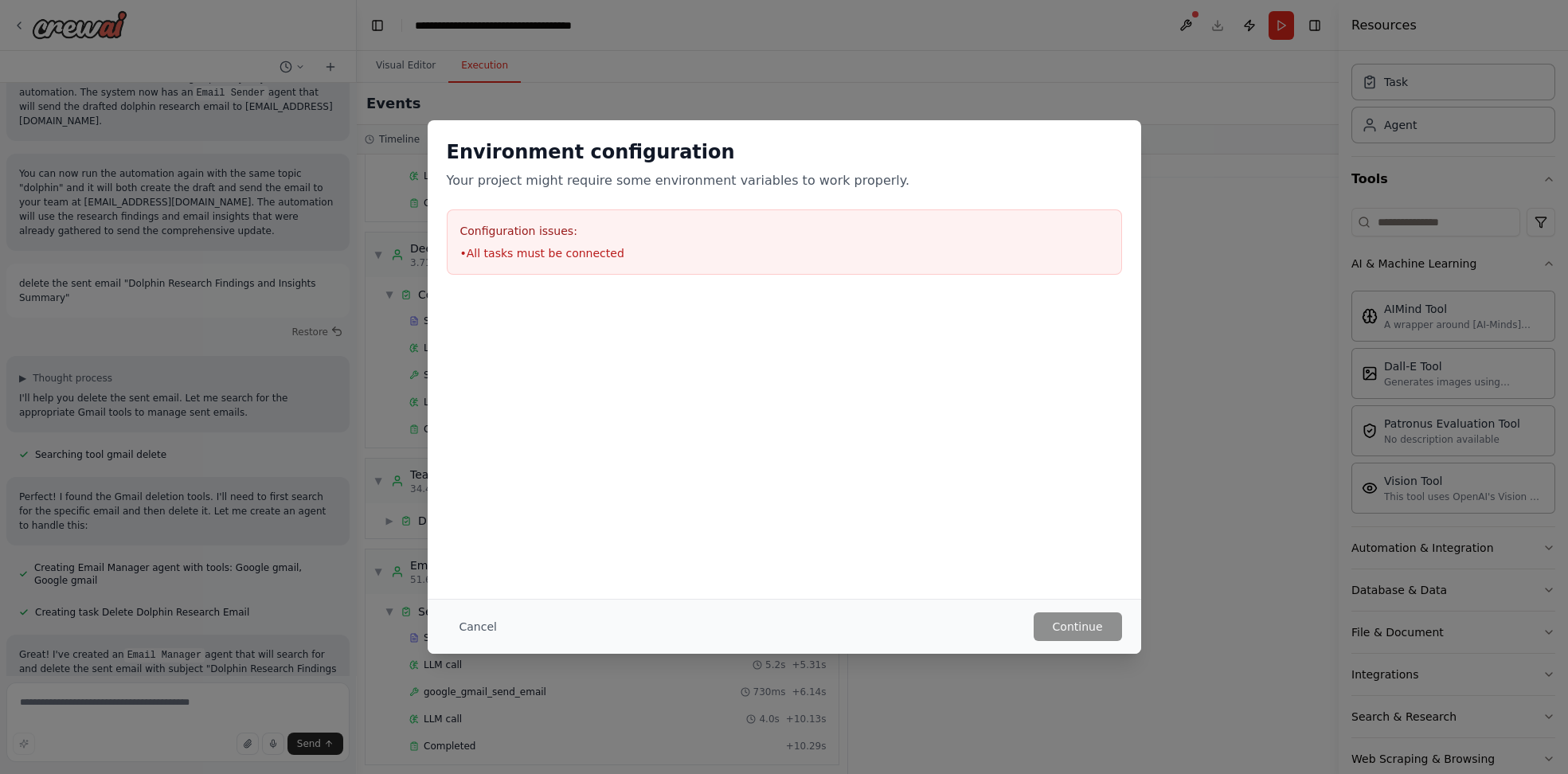
click at [517, 235] on h3 "Configuration issues:" at bounding box center [784, 230] width 649 height 16
click at [518, 252] on li "• All tasks must be connected" at bounding box center [784, 252] width 649 height 16
click at [480, 621] on button "Cancel" at bounding box center [478, 626] width 63 height 29
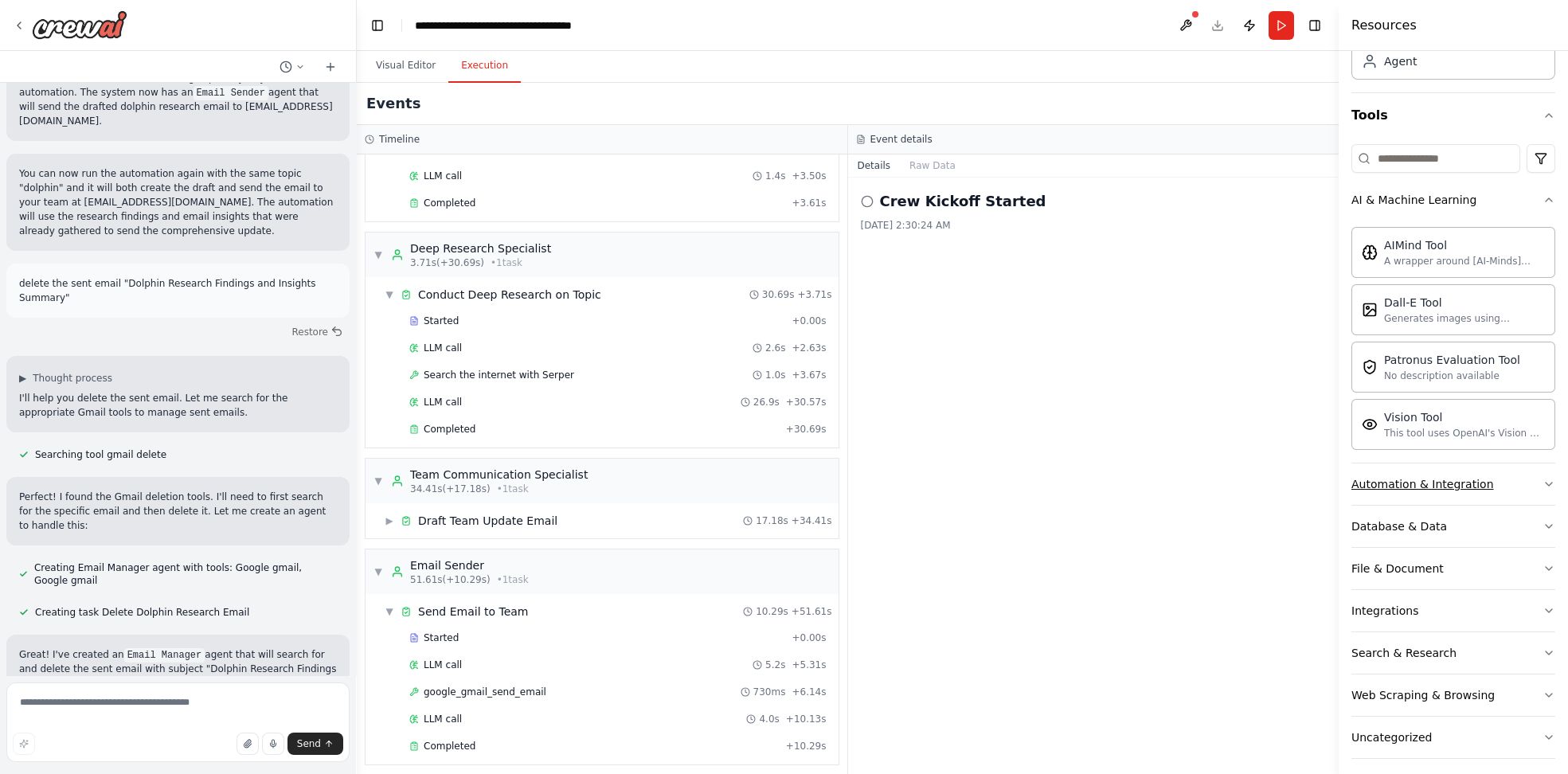
scroll to position [114, 0]
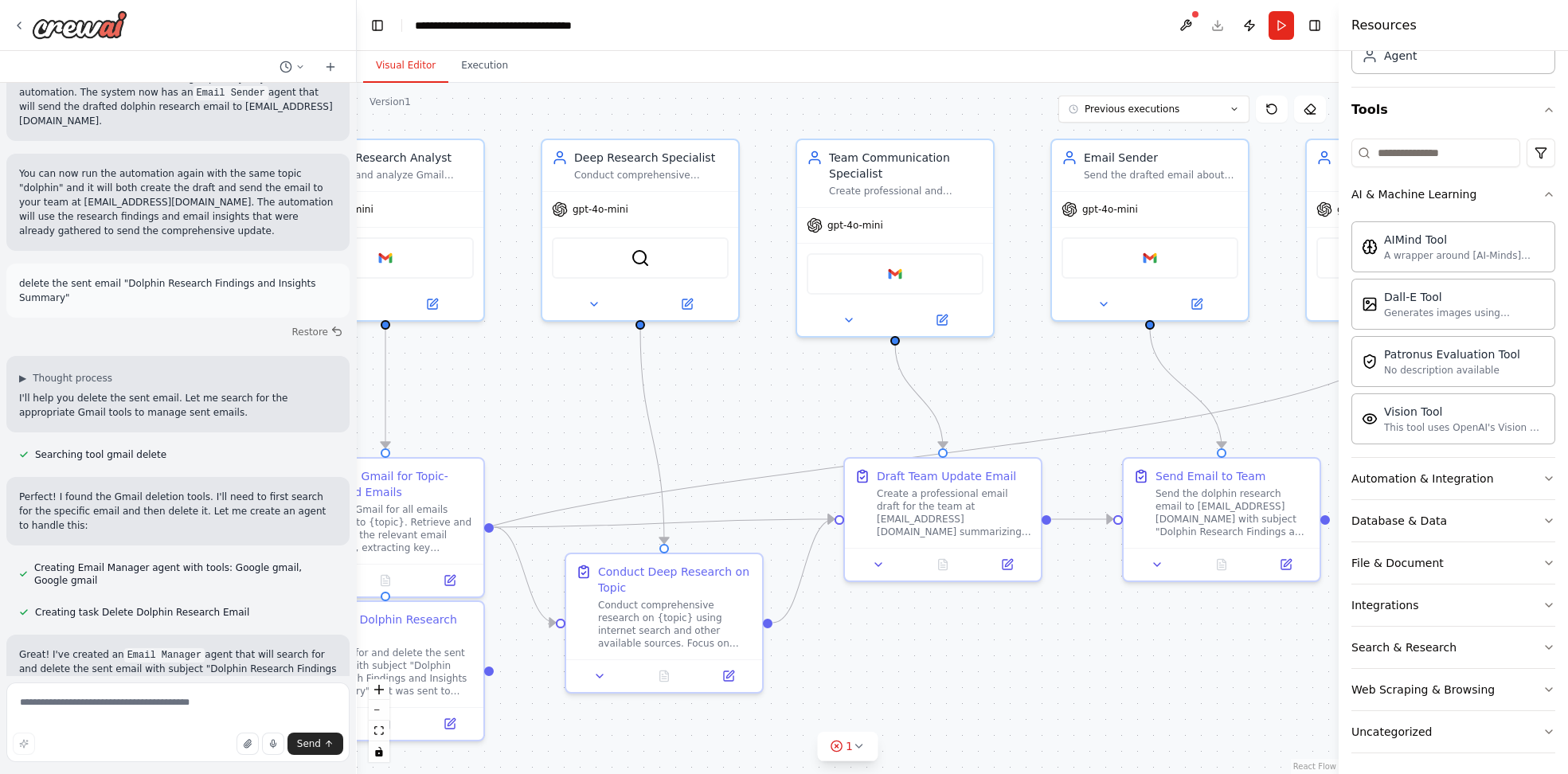
click at [407, 74] on button "Visual Editor" at bounding box center [405, 66] width 85 height 33
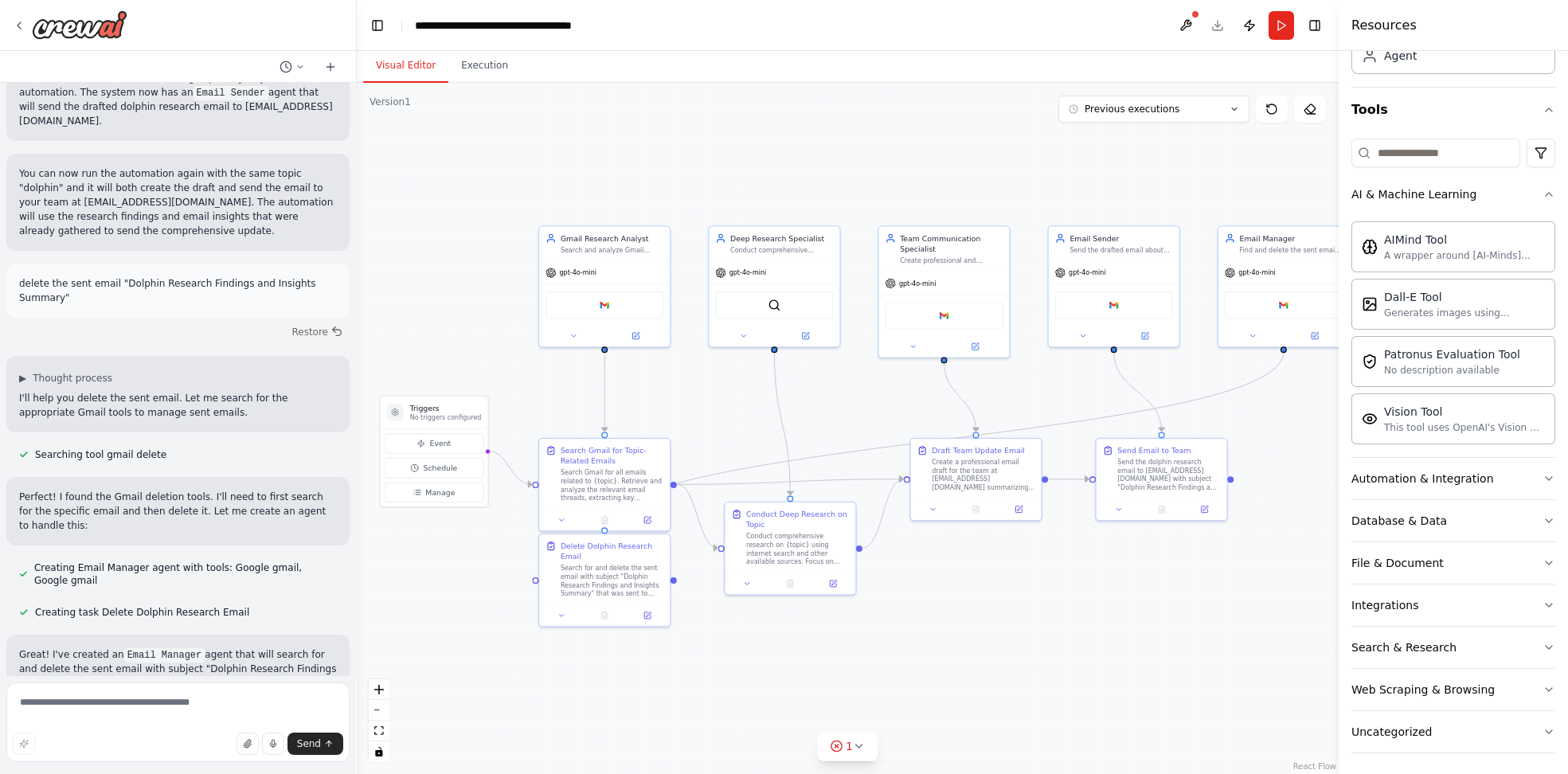
drag, startPoint x: 1170, startPoint y: 388, endPoint x: 1098, endPoint y: 383, distance: 72.2
click at [1105, 383] on div ".deletable-edge-delete-btn { width: 20px; height: 20px; border: 0px solid #ffff…" at bounding box center [848, 428] width 982 height 691
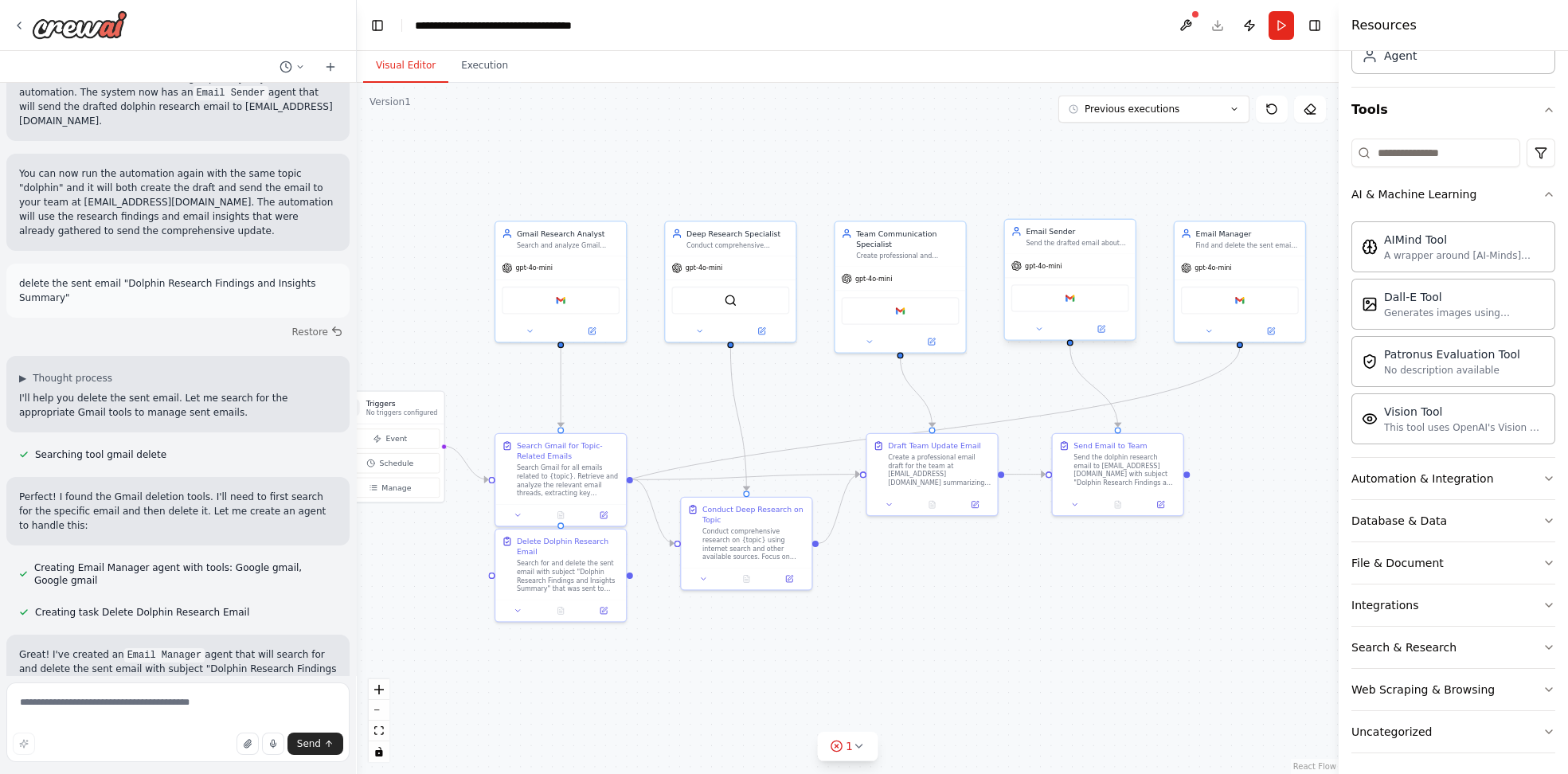
click at [1077, 303] on div "Google gmail" at bounding box center [1070, 298] width 118 height 28
click at [1266, 315] on div "Google gmail" at bounding box center [1240, 298] width 131 height 41
click at [1253, 297] on div "Google gmail" at bounding box center [1240, 298] width 118 height 28
click at [1238, 285] on div "Google gmail" at bounding box center [1240, 298] width 118 height 28
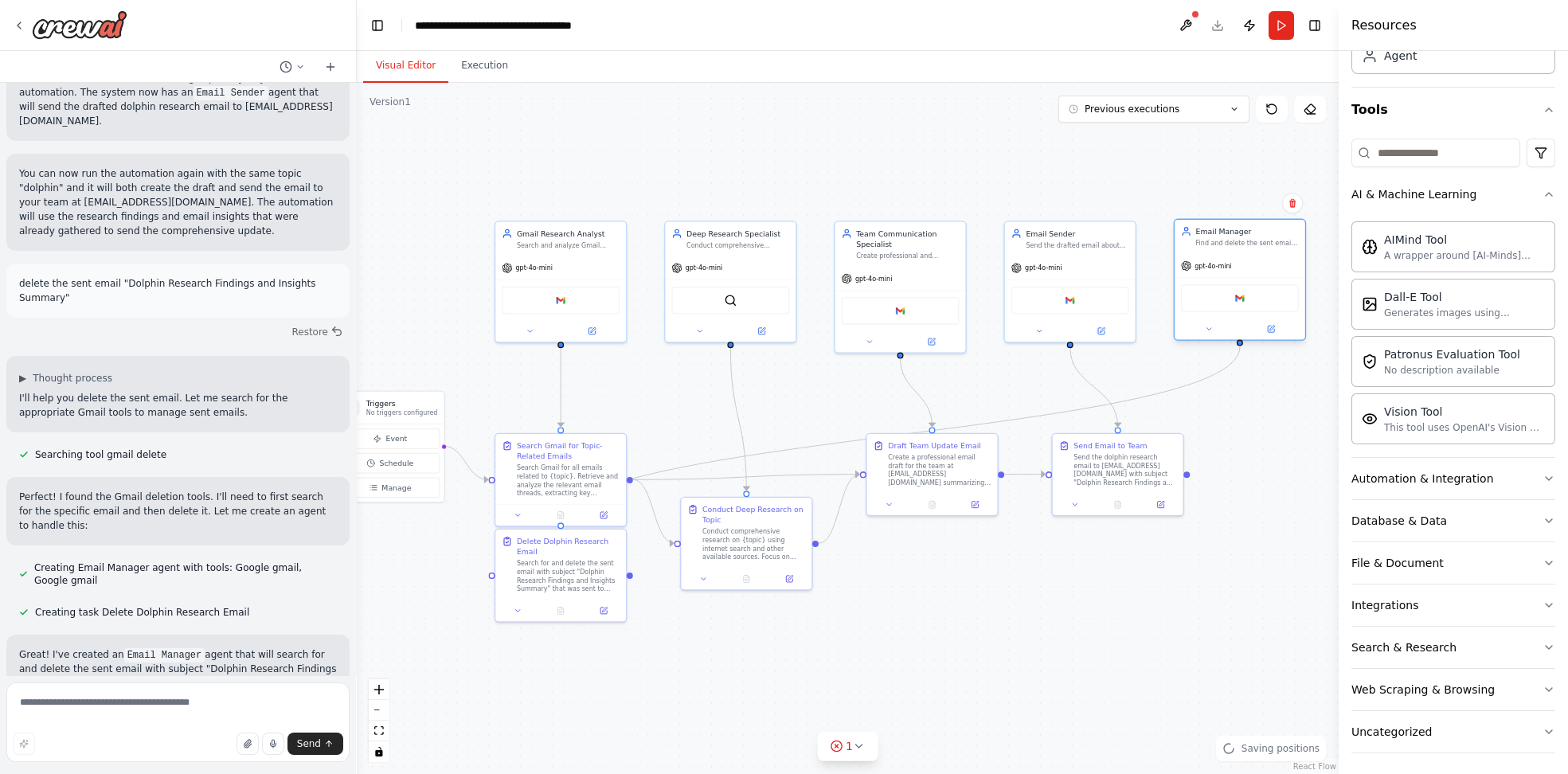
click at [1238, 285] on div "Google gmail" at bounding box center [1240, 298] width 118 height 28
click at [1231, 300] on div "Google gmail" at bounding box center [1240, 298] width 118 height 28
click at [1272, 326] on icon at bounding box center [1272, 328] width 5 height 5
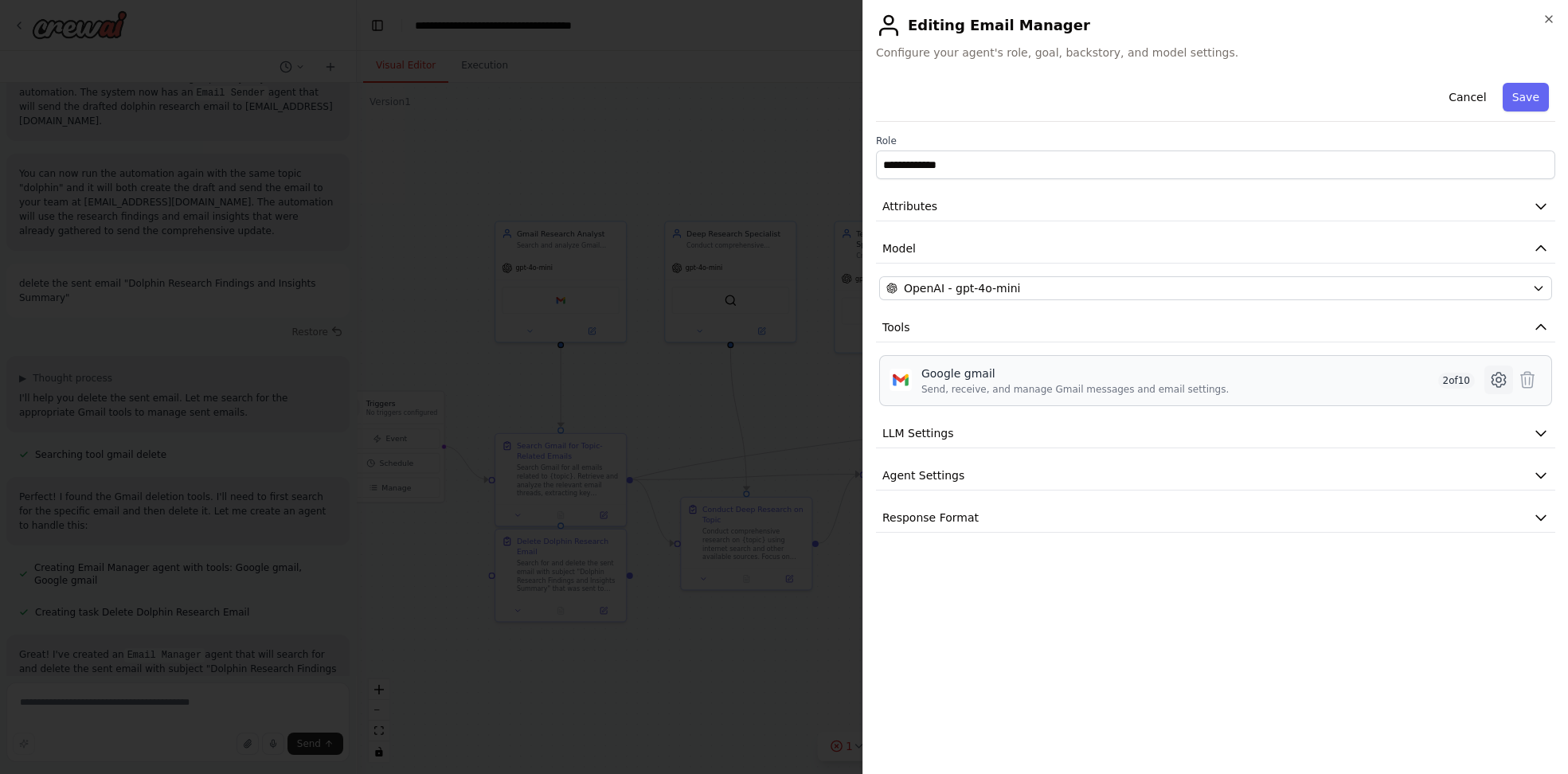
click at [1489, 379] on icon at bounding box center [1498, 379] width 19 height 19
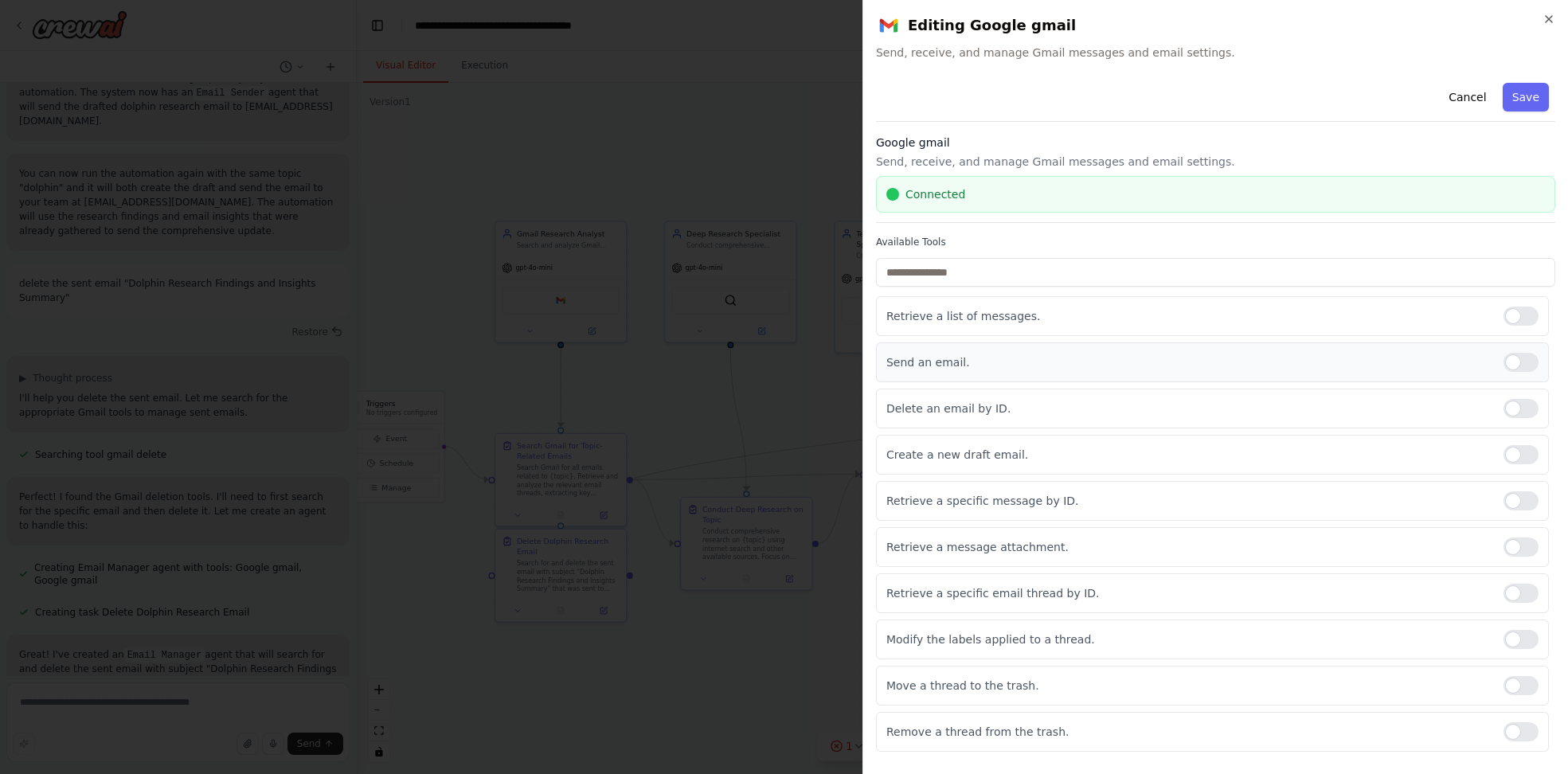
click at [1522, 355] on div at bounding box center [1521, 362] width 35 height 19
click at [1526, 460] on div at bounding box center [1521, 454] width 35 height 19
drag, startPoint x: 1521, startPoint y: 487, endPoint x: 1523, endPoint y: 495, distance: 8.2
click at [1521, 488] on div "Retrieve a specific message by ID." at bounding box center [1213, 501] width 673 height 40
click at [1524, 499] on div at bounding box center [1521, 500] width 35 height 19
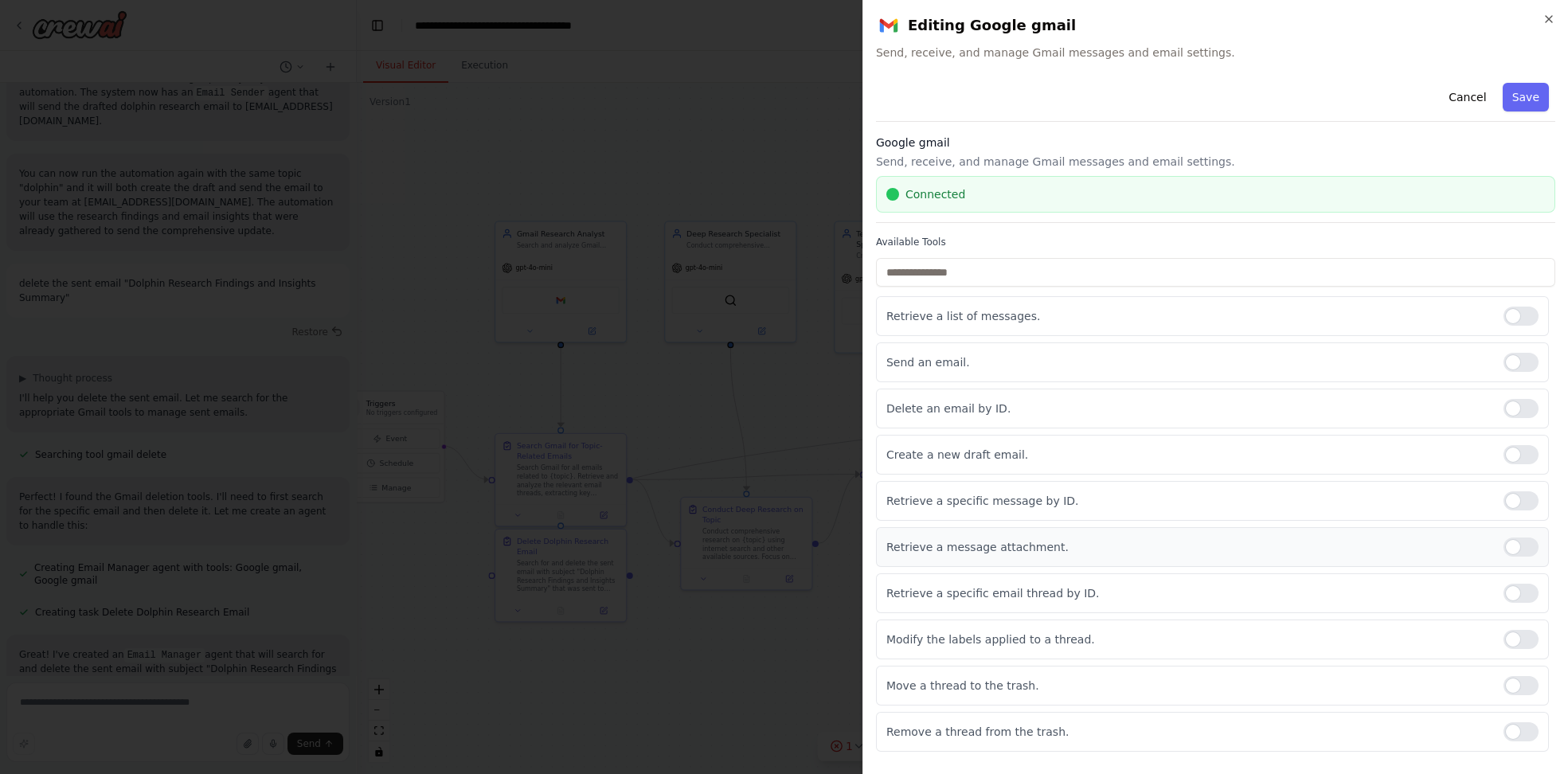
click at [1537, 542] on div at bounding box center [1521, 546] width 35 height 19
click at [1535, 577] on div "Retrieve a specific email thread by ID." at bounding box center [1213, 593] width 673 height 40
click at [1537, 587] on div at bounding box center [1521, 593] width 35 height 19
click at [1538, 624] on div "Modify the labels applied to a thread." at bounding box center [1213, 639] width 673 height 40
drag, startPoint x: 1537, startPoint y: 638, endPoint x: 1537, endPoint y: 647, distance: 9.0
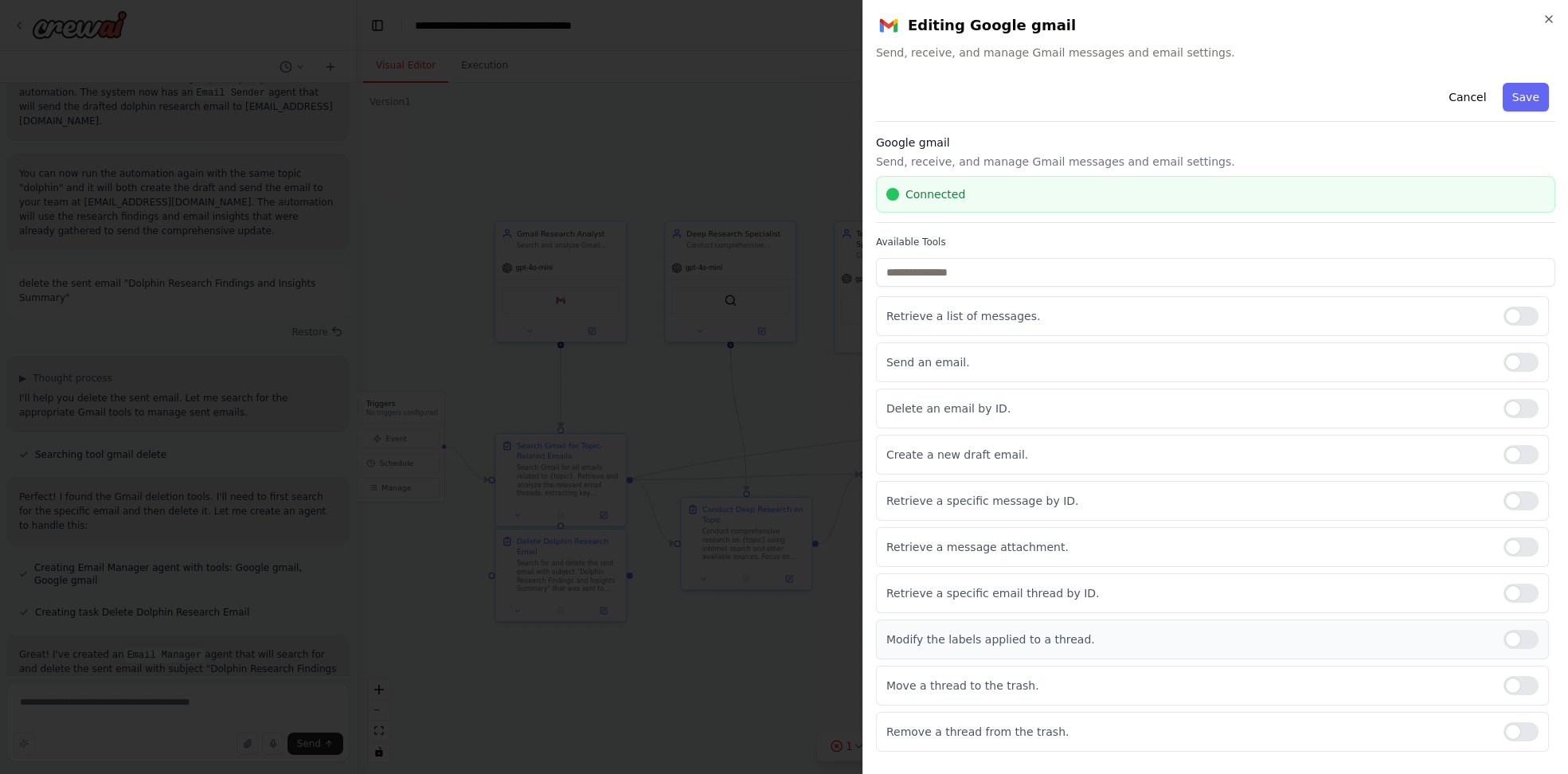
click at [1537, 639] on div at bounding box center [1521, 639] width 35 height 19
drag, startPoint x: 1530, startPoint y: 670, endPoint x: 1531, endPoint y: 687, distance: 17.0
click at [1530, 671] on div "Move a thread to the trash." at bounding box center [1213, 685] width 673 height 40
click at [1530, 690] on div "Move a thread to the trash." at bounding box center [1213, 685] width 673 height 40
click at [1526, 691] on div "Move a thread to the trash." at bounding box center [1213, 685] width 673 height 40
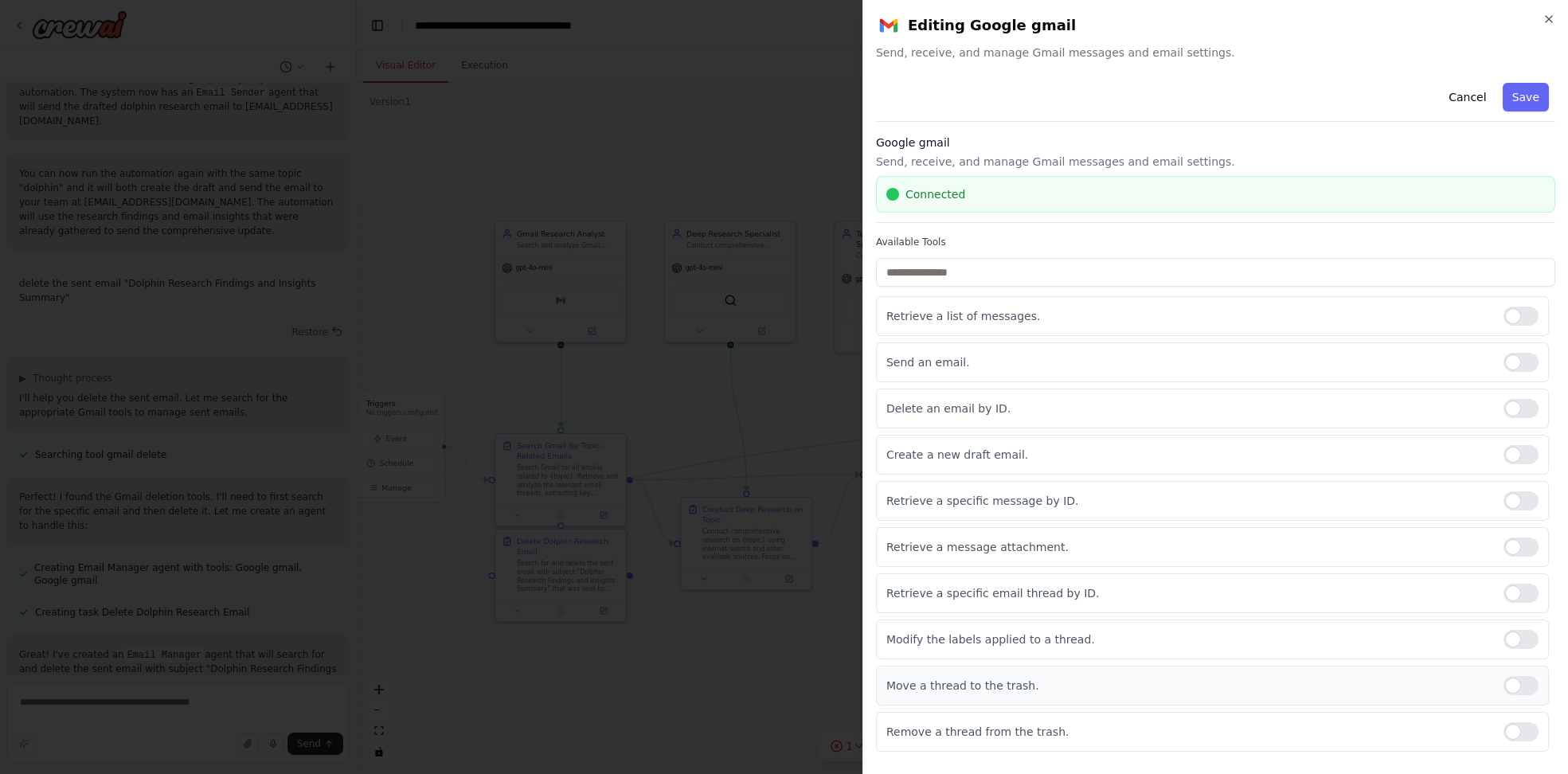
click at [1533, 676] on div at bounding box center [1521, 685] width 35 height 19
click at [1527, 733] on div at bounding box center [1521, 731] width 35 height 19
click at [1527, 97] on button "Save" at bounding box center [1526, 97] width 46 height 29
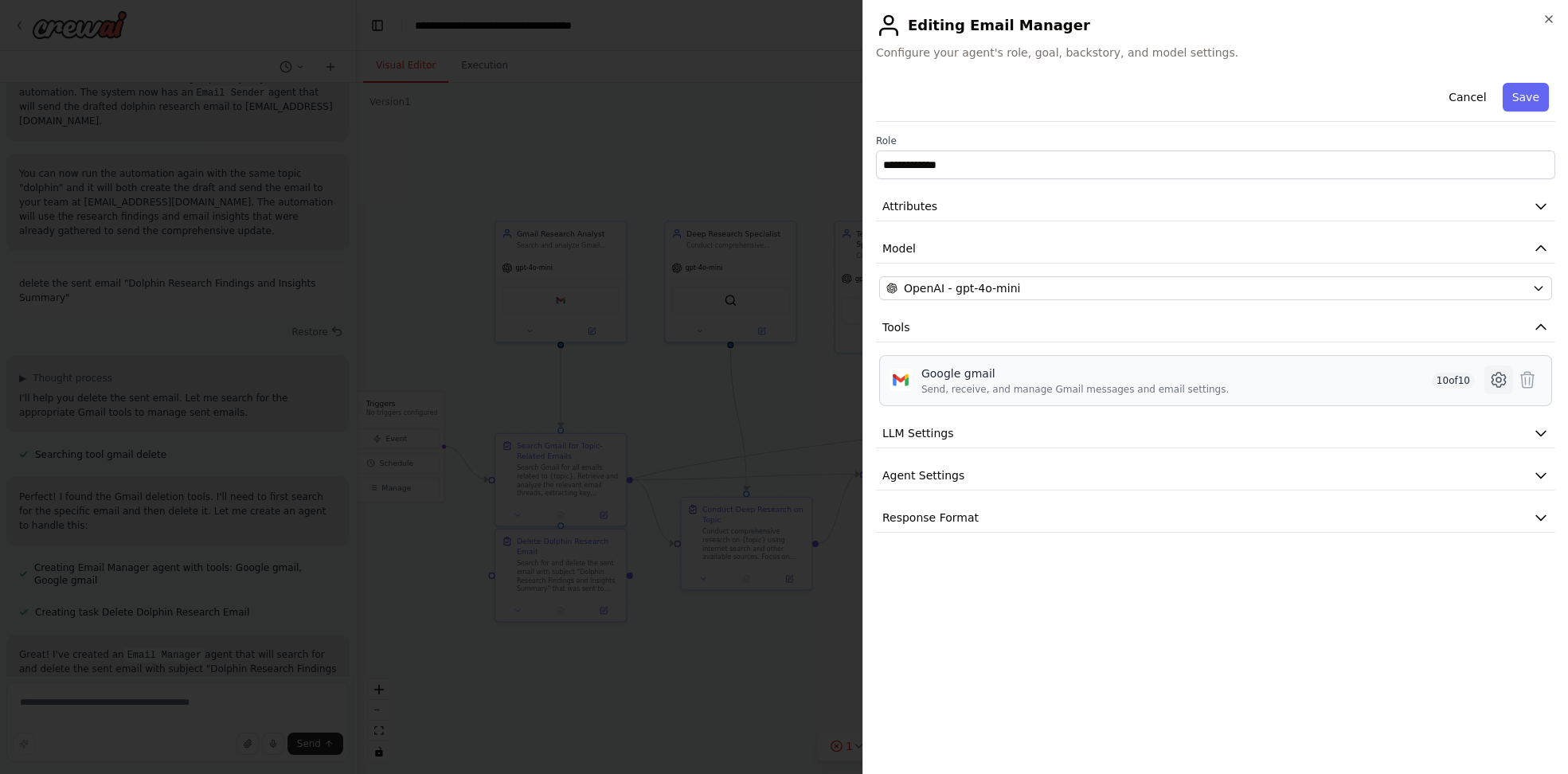
click at [1499, 381] on icon at bounding box center [1499, 380] width 5 height 5
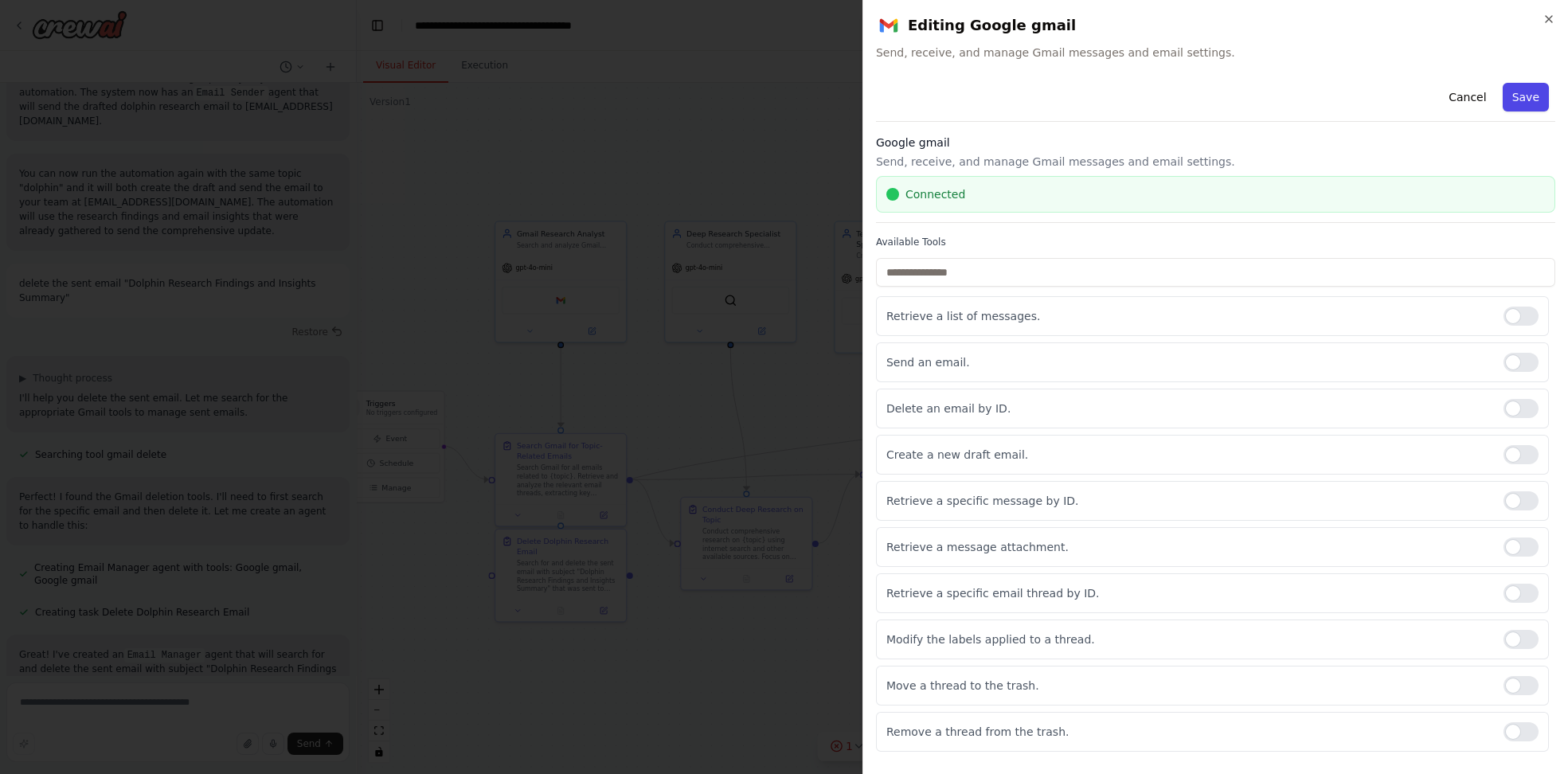
click at [1531, 97] on button "Save" at bounding box center [1526, 97] width 46 height 29
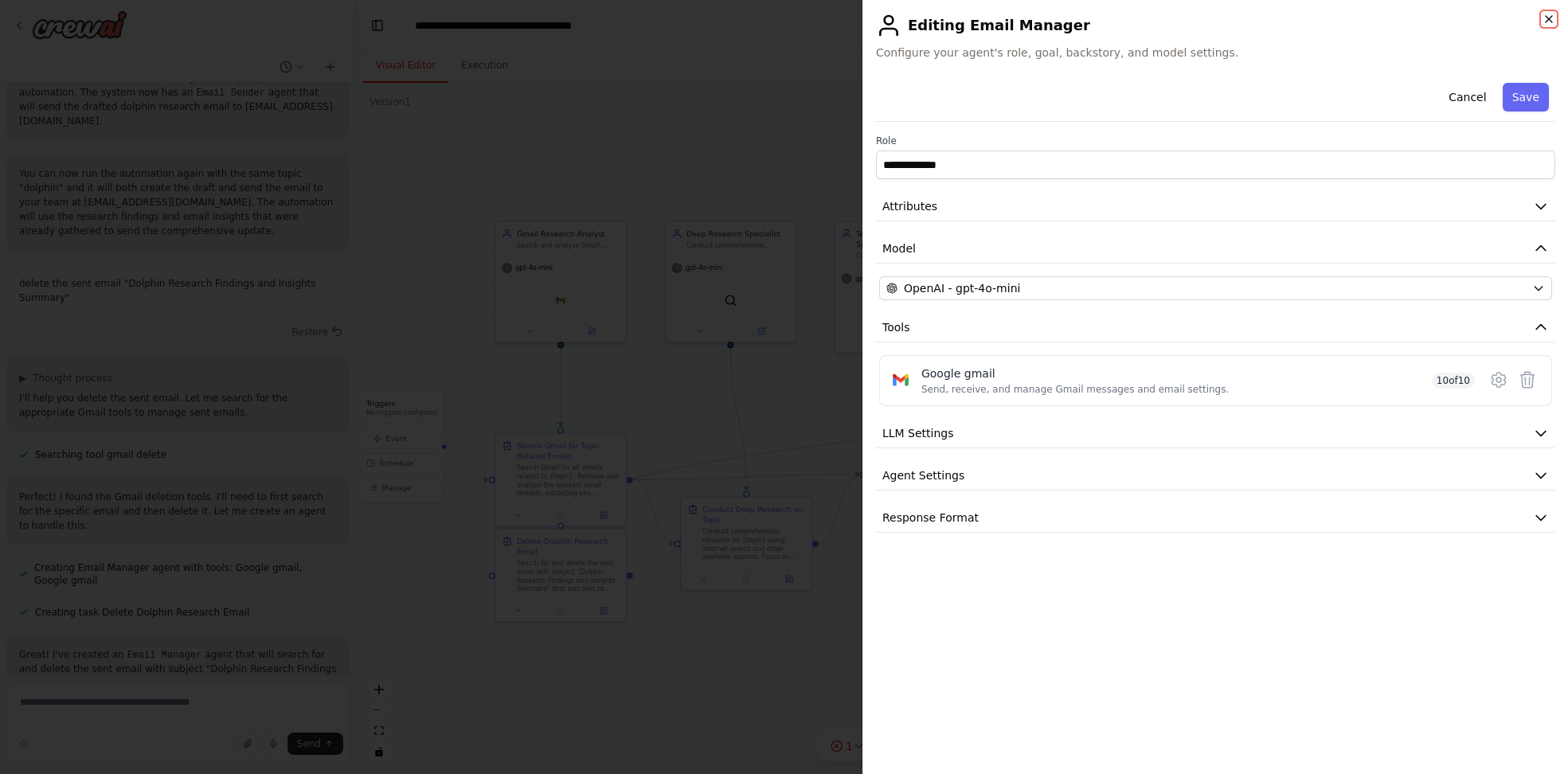
click at [1551, 17] on icon "button" at bounding box center [1549, 18] width 12 height 12
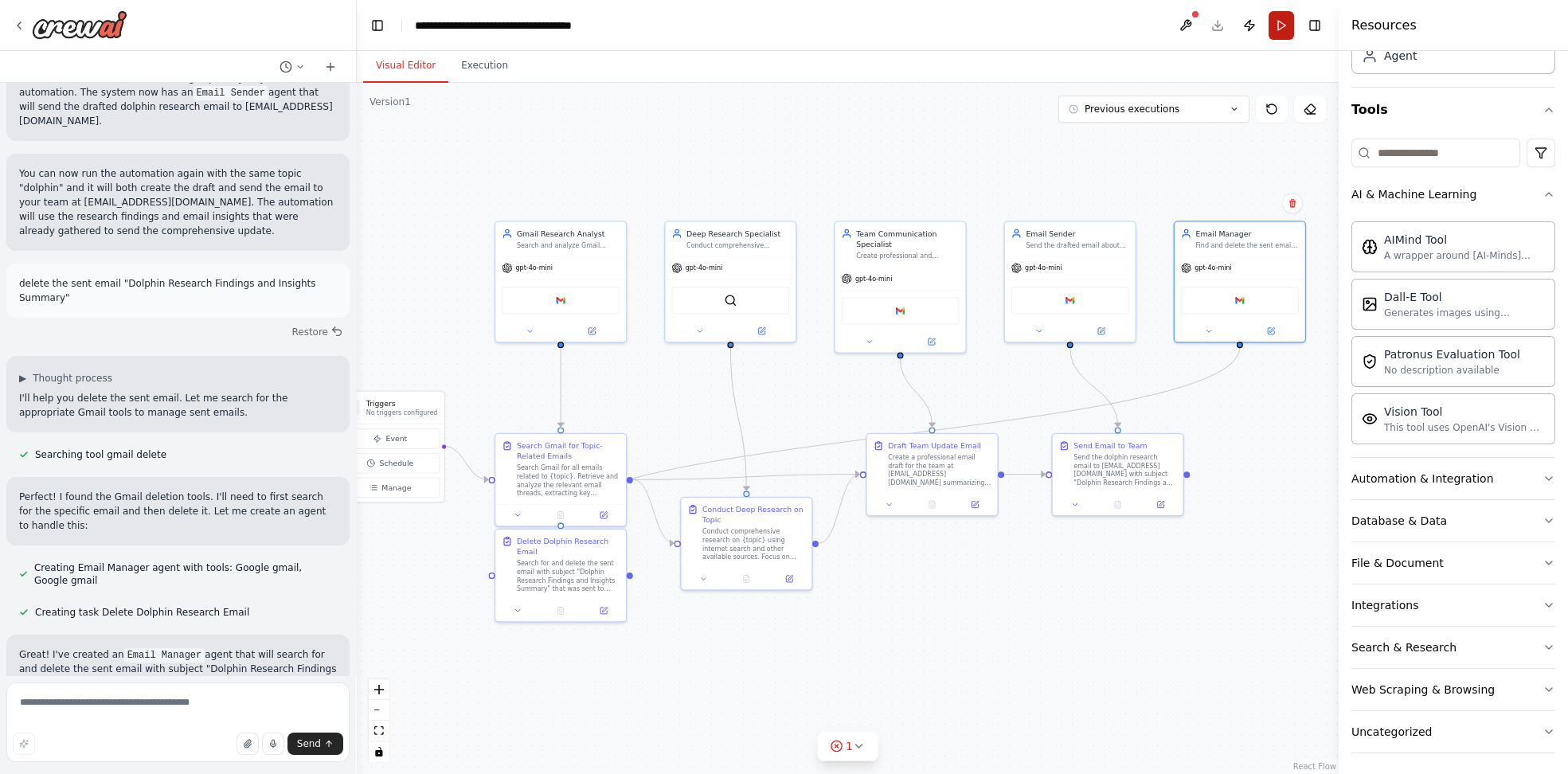
click at [1289, 29] on button "Run" at bounding box center [1281, 25] width 26 height 29
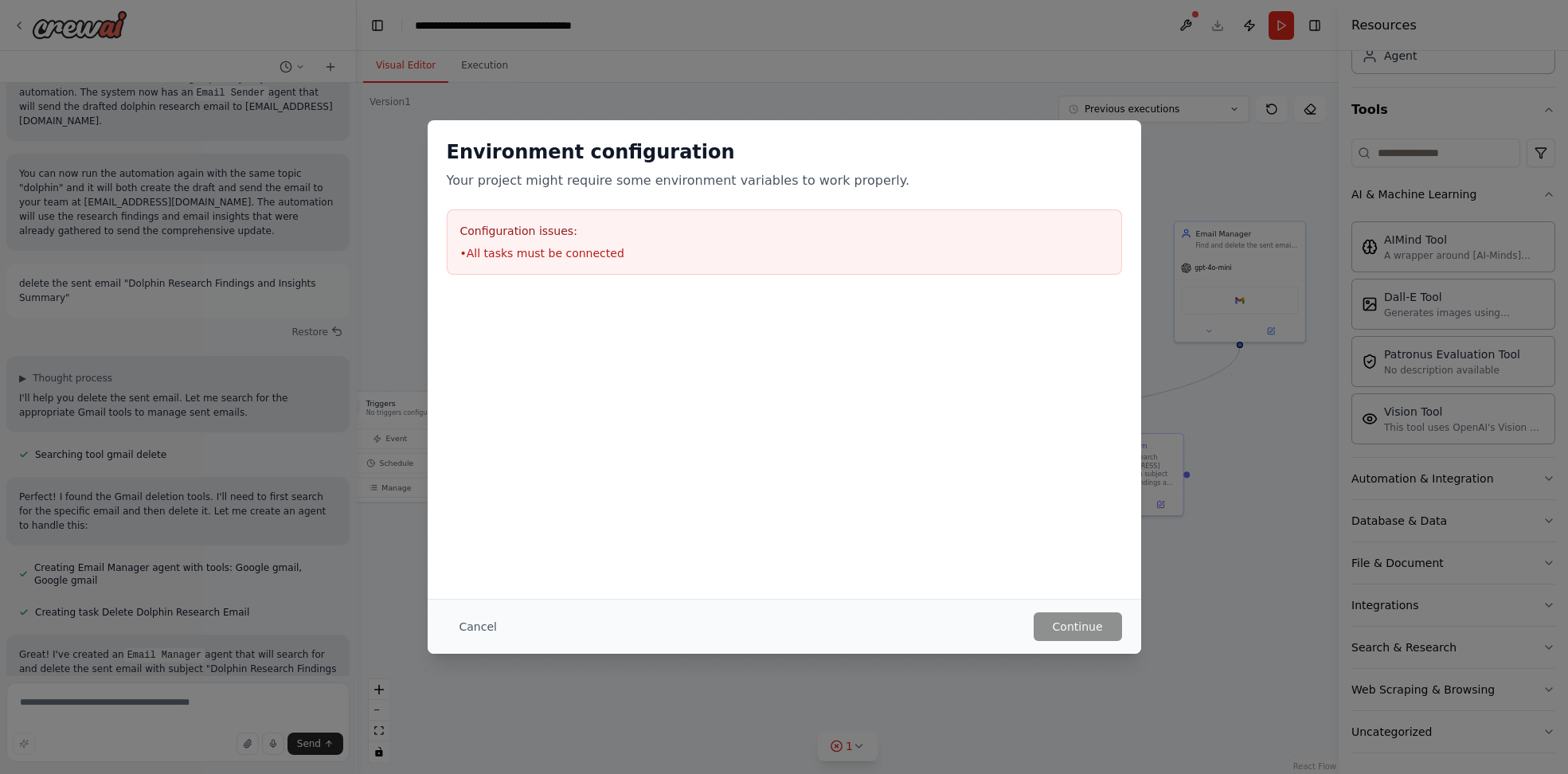
click at [471, 623] on button "Cancel" at bounding box center [478, 626] width 63 height 29
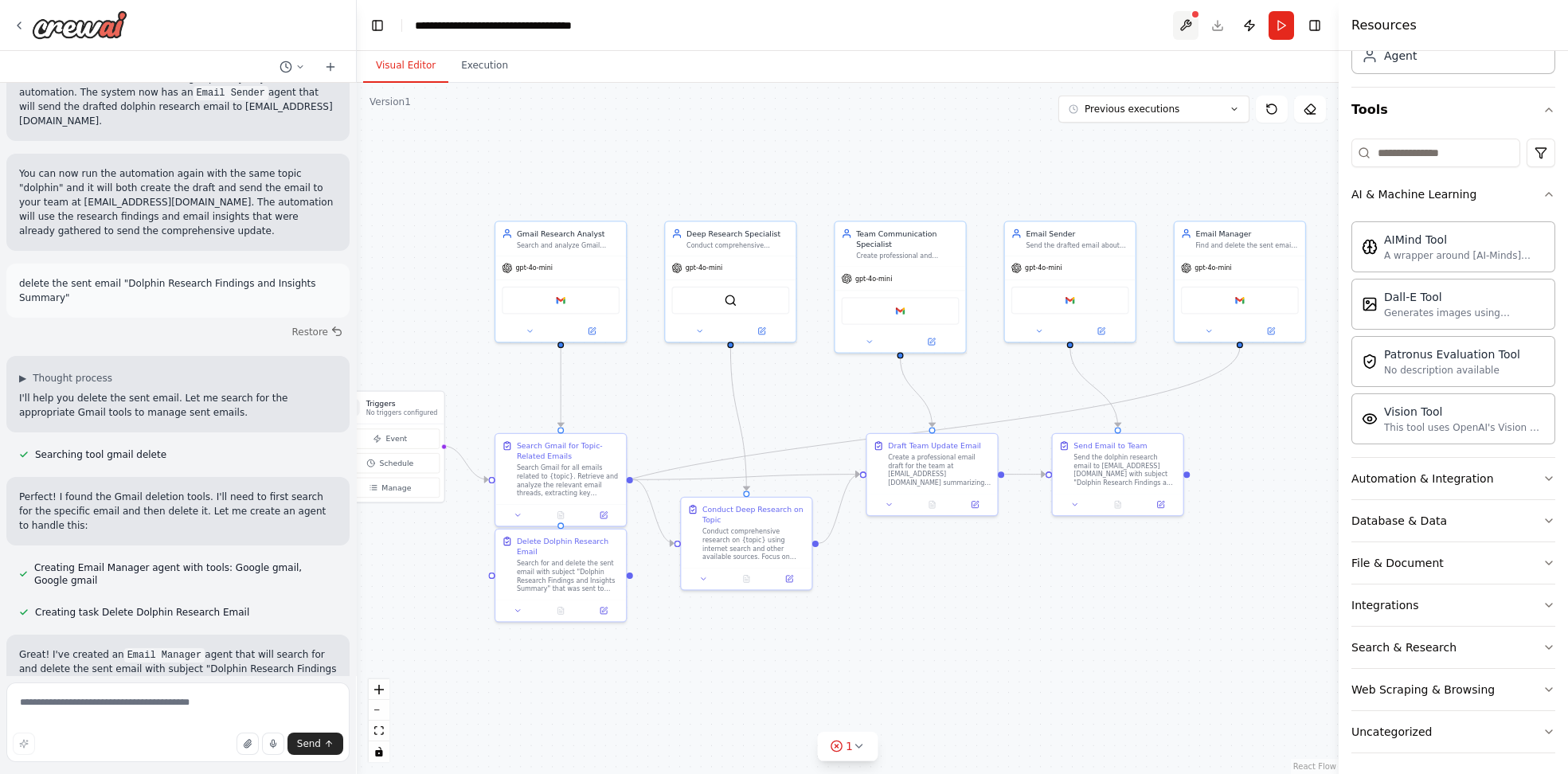
click at [1187, 24] on button at bounding box center [1185, 25] width 26 height 29
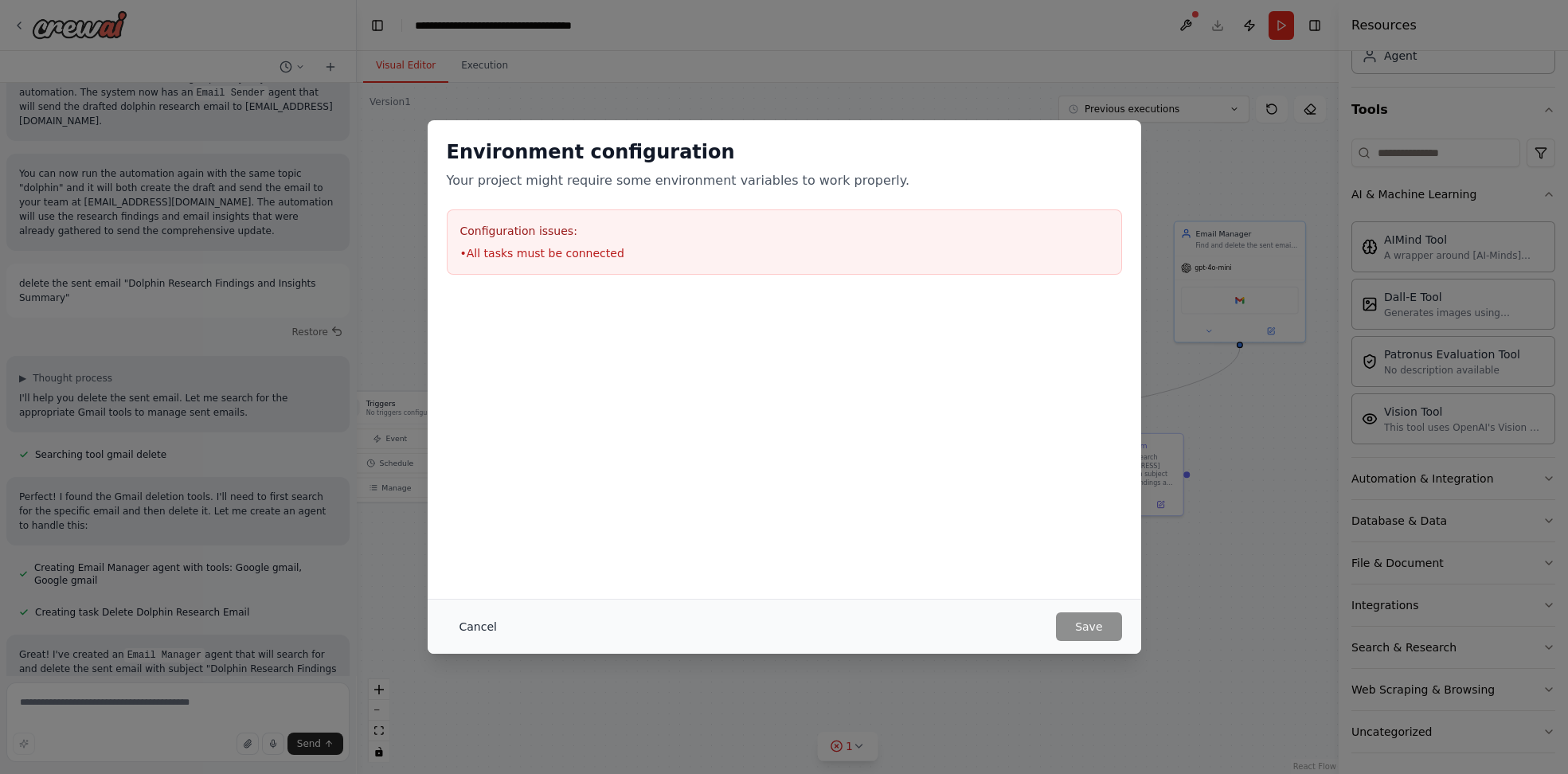
click at [481, 630] on button "Cancel" at bounding box center [478, 626] width 63 height 29
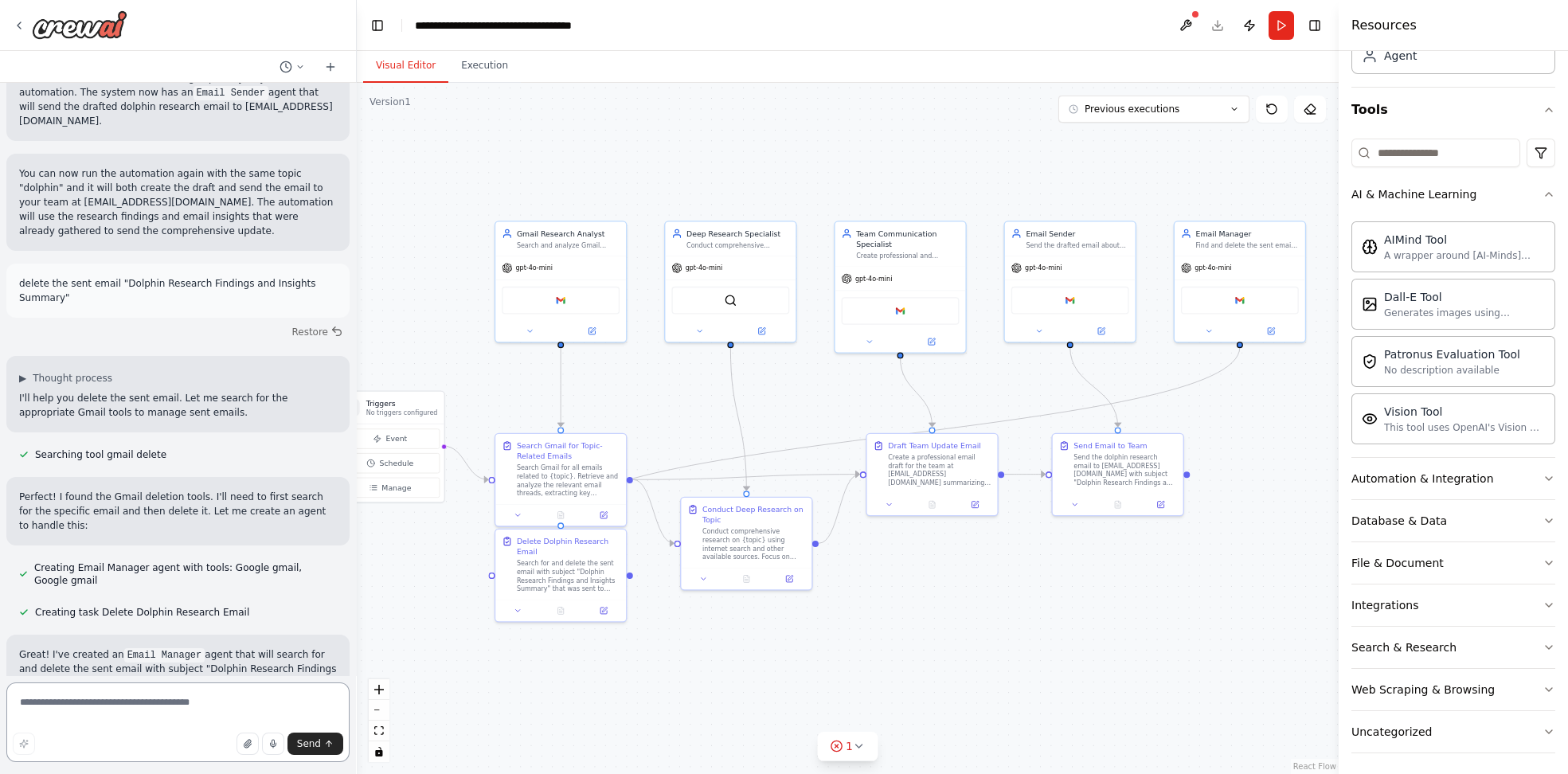
click at [132, 698] on textarea at bounding box center [178, 722] width 343 height 79
click at [345, 745] on textarea at bounding box center [178, 722] width 343 height 79
click at [330, 742] on icon "submit" at bounding box center [329, 743] width 6 height 3
click at [317, 320] on button "Restore" at bounding box center [317, 332] width 68 height 23
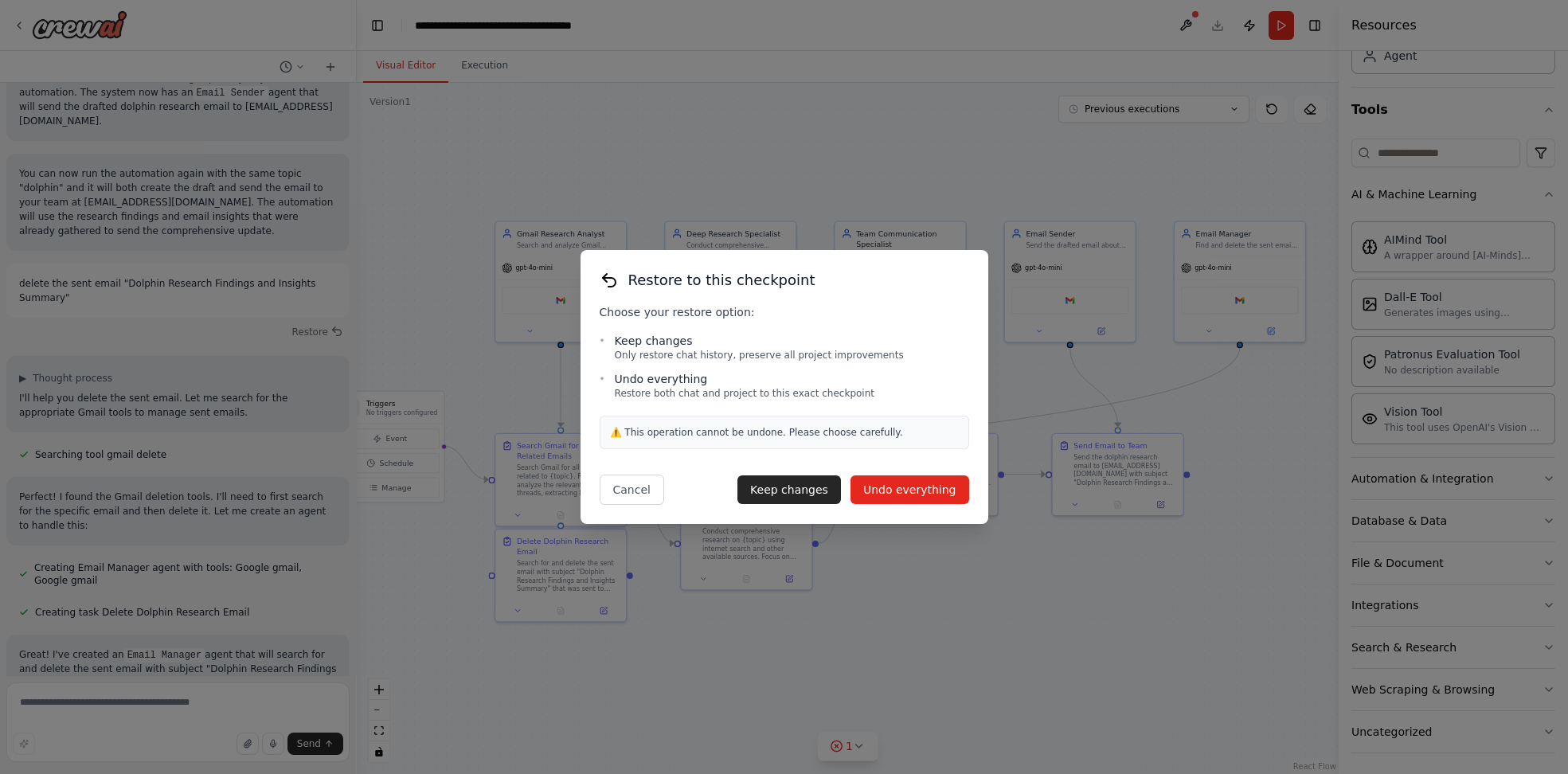
drag, startPoint x: 818, startPoint y: 494, endPoint x: 876, endPoint y: 489, distance: 58.2
click at [876, 489] on div "Keep changes Undo everything" at bounding box center [852, 489] width 231 height 29
drag, startPoint x: 892, startPoint y: 489, endPoint x: 826, endPoint y: 495, distance: 66.3
click at [826, 495] on div "Keep changes Undo everything" at bounding box center [852, 489] width 231 height 29
click at [826, 495] on button "Keep changes" at bounding box center [789, 489] width 104 height 29
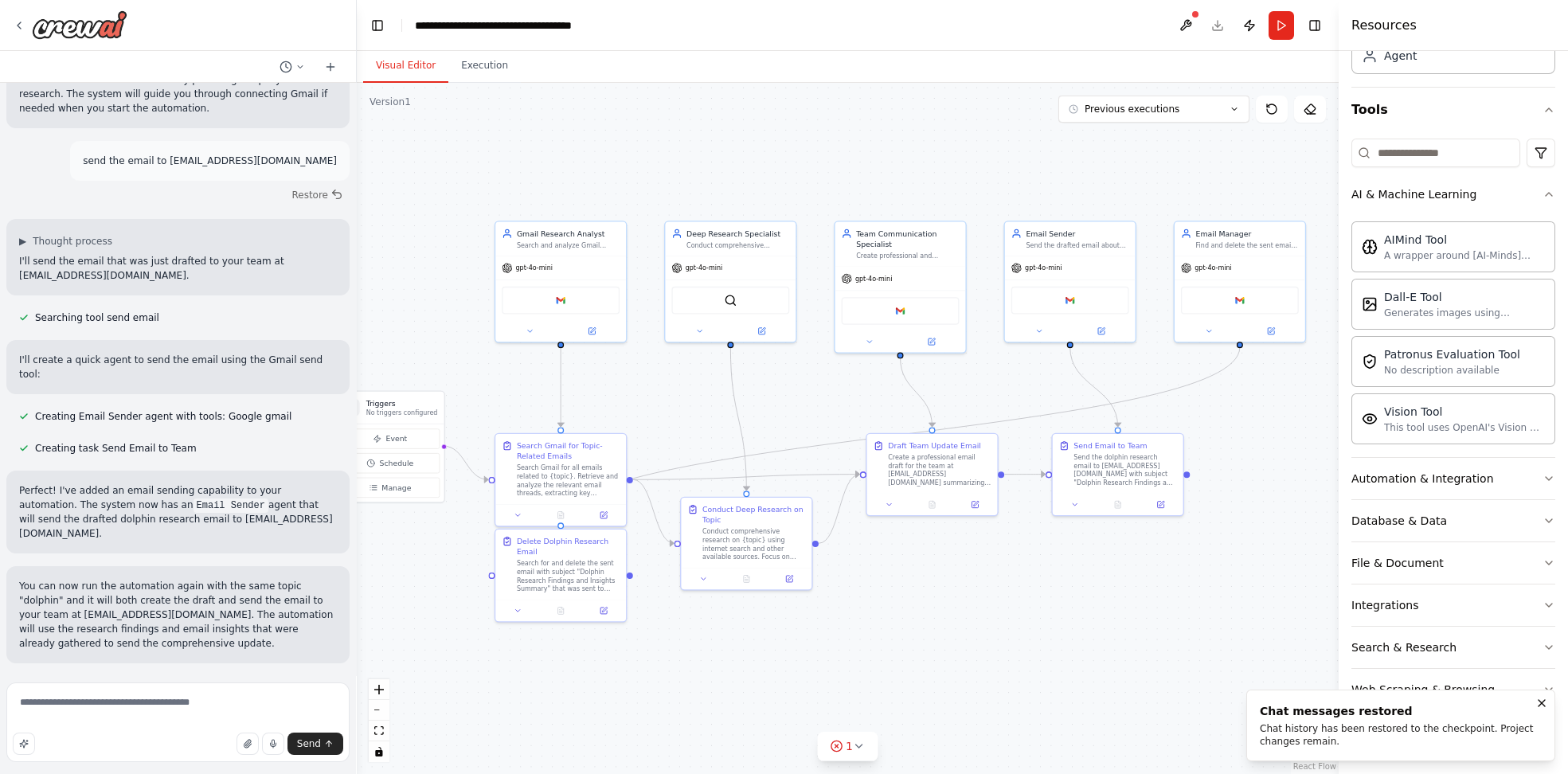
scroll to position [1598, 0]
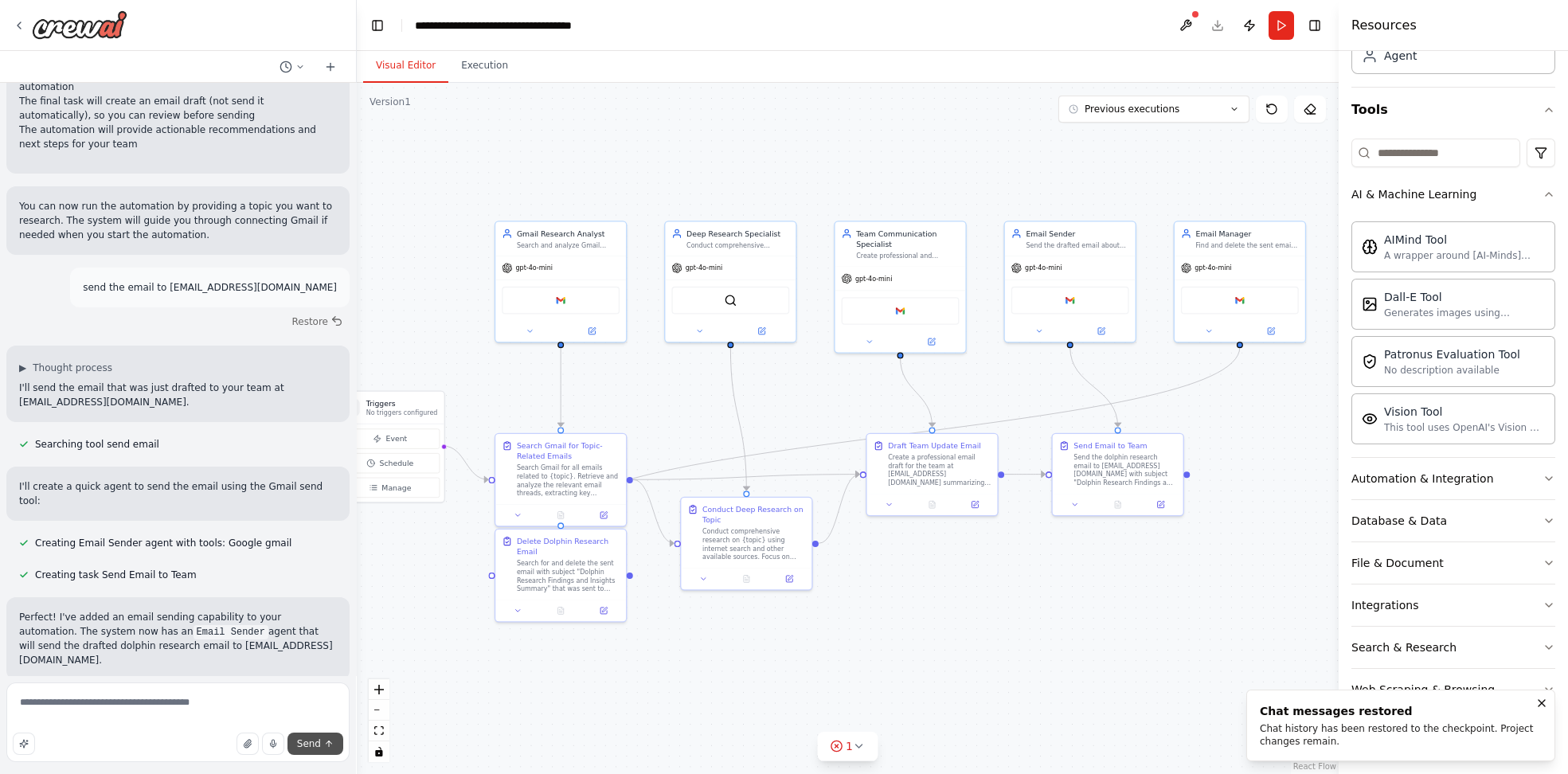
click at [306, 743] on span "Send" at bounding box center [309, 743] width 24 height 12
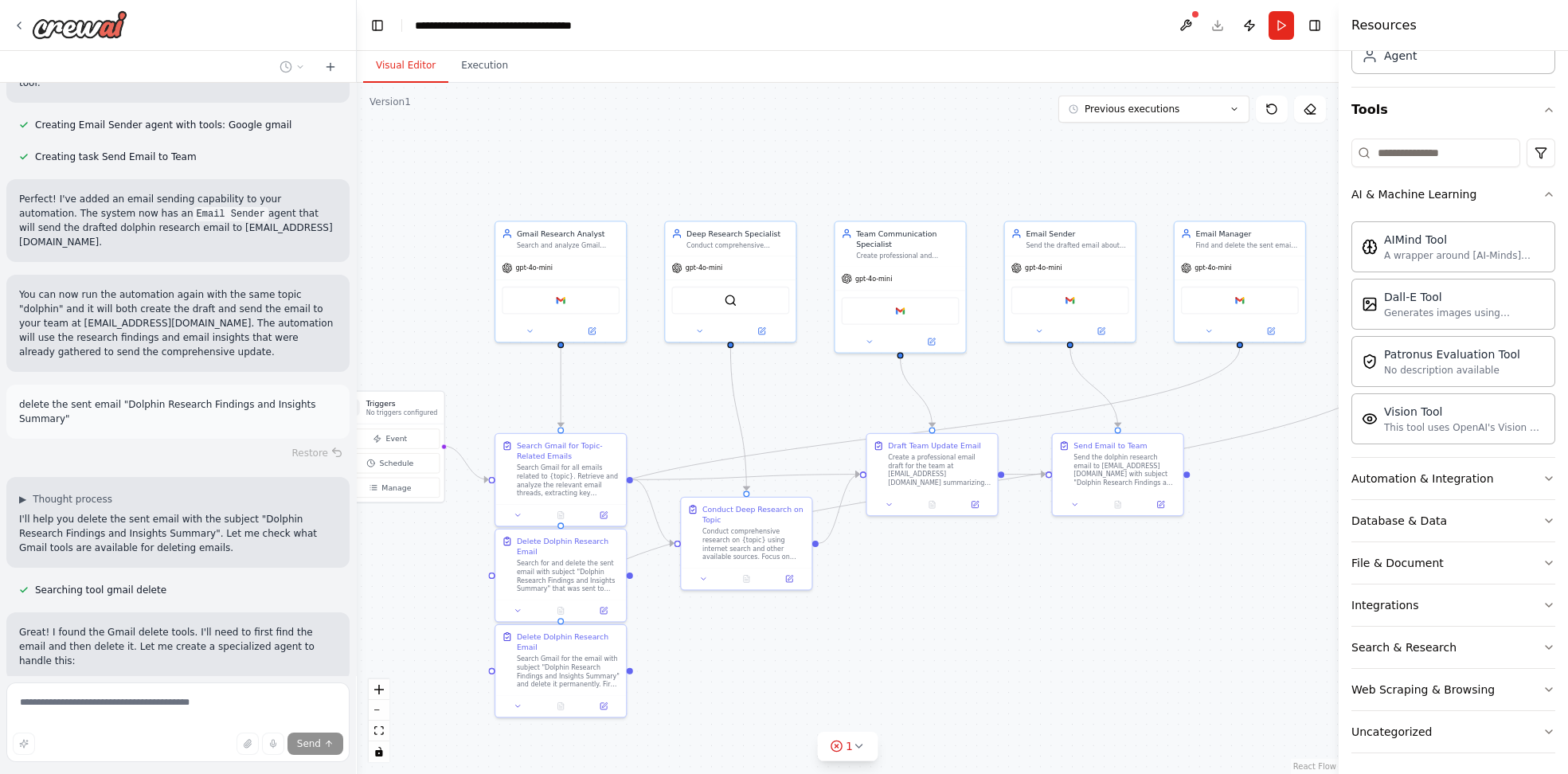
scroll to position [2137, 0]
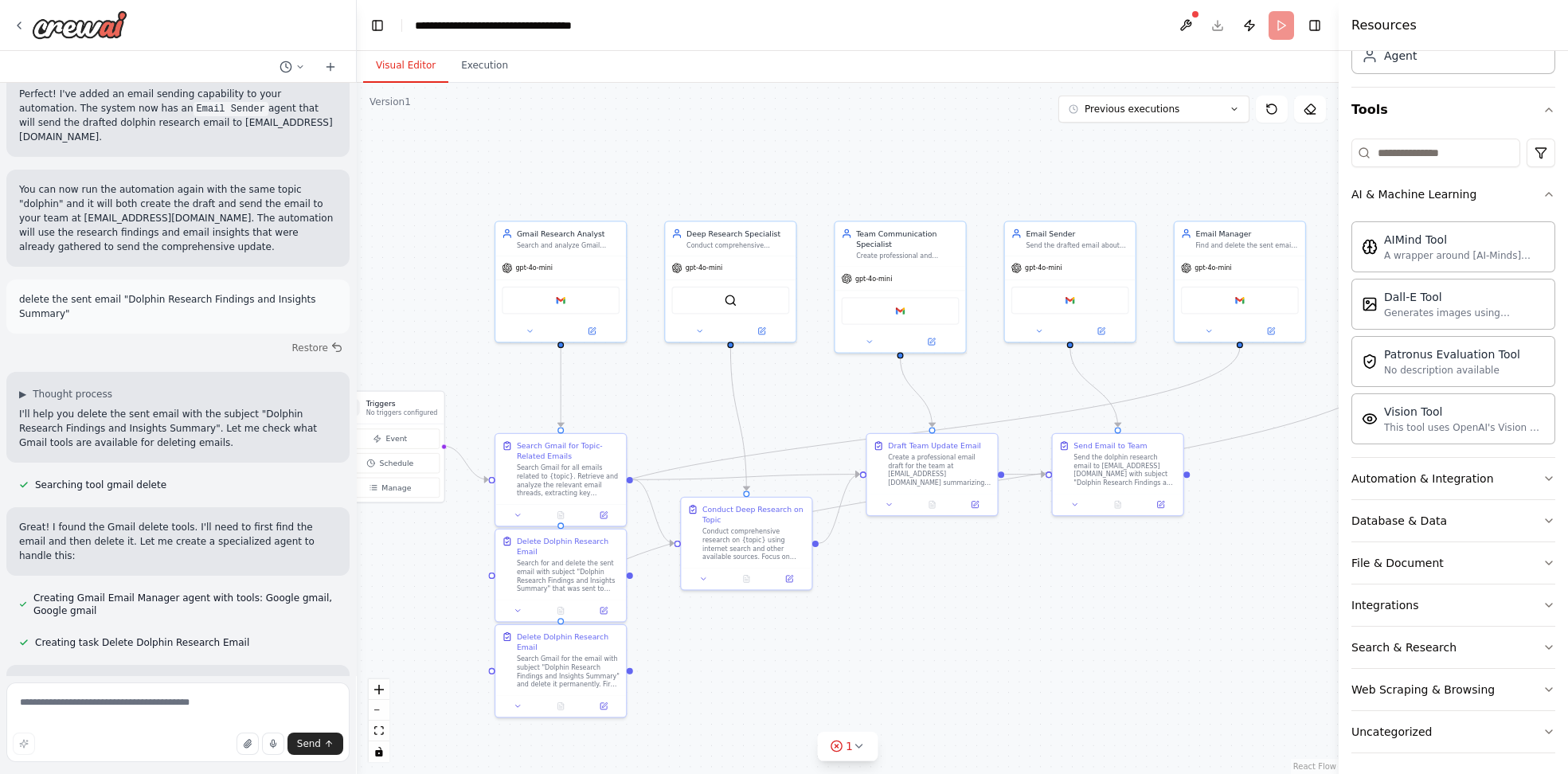
scroll to position [2136, 0]
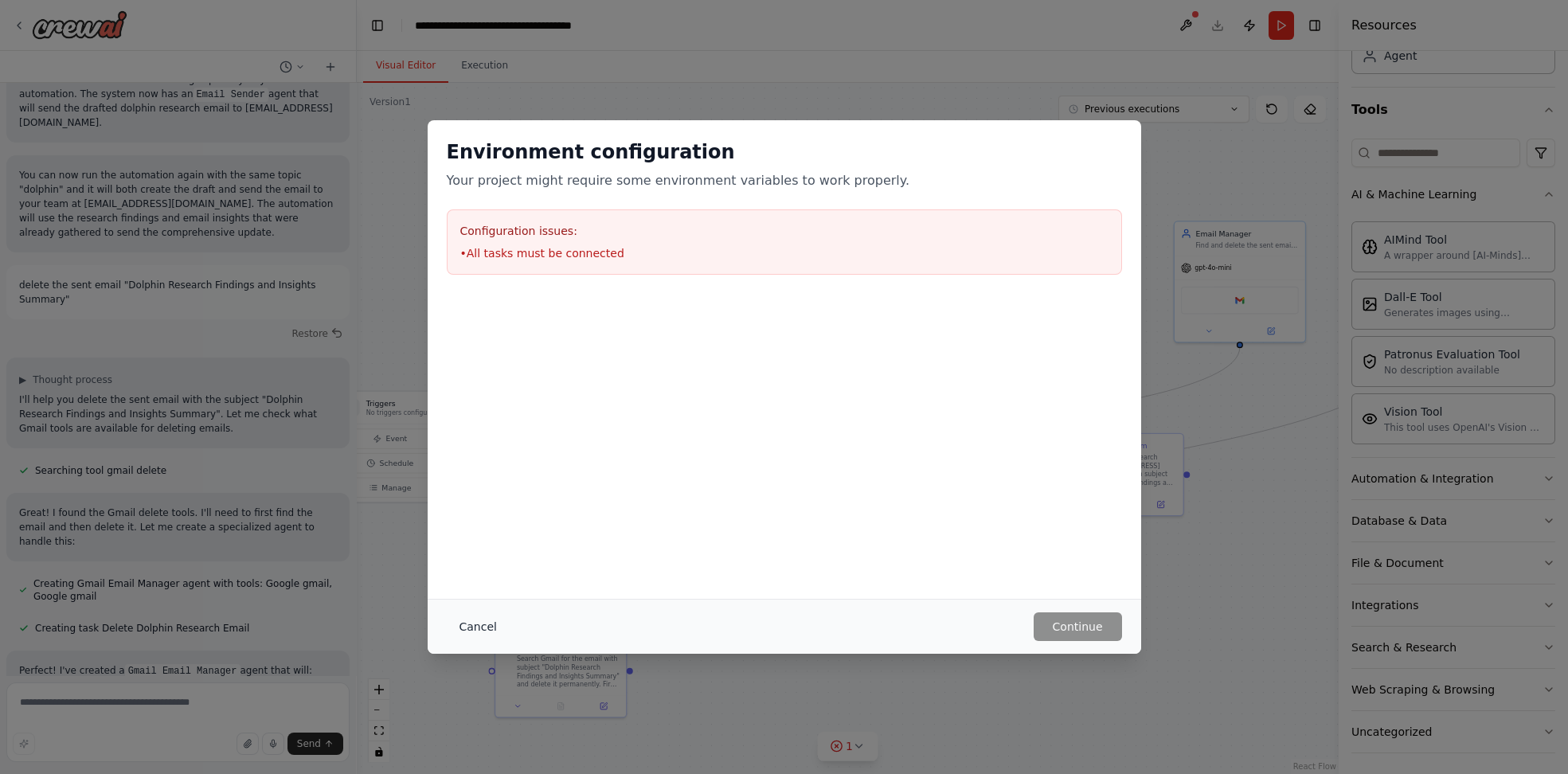
click at [487, 621] on button "Cancel" at bounding box center [478, 626] width 63 height 29
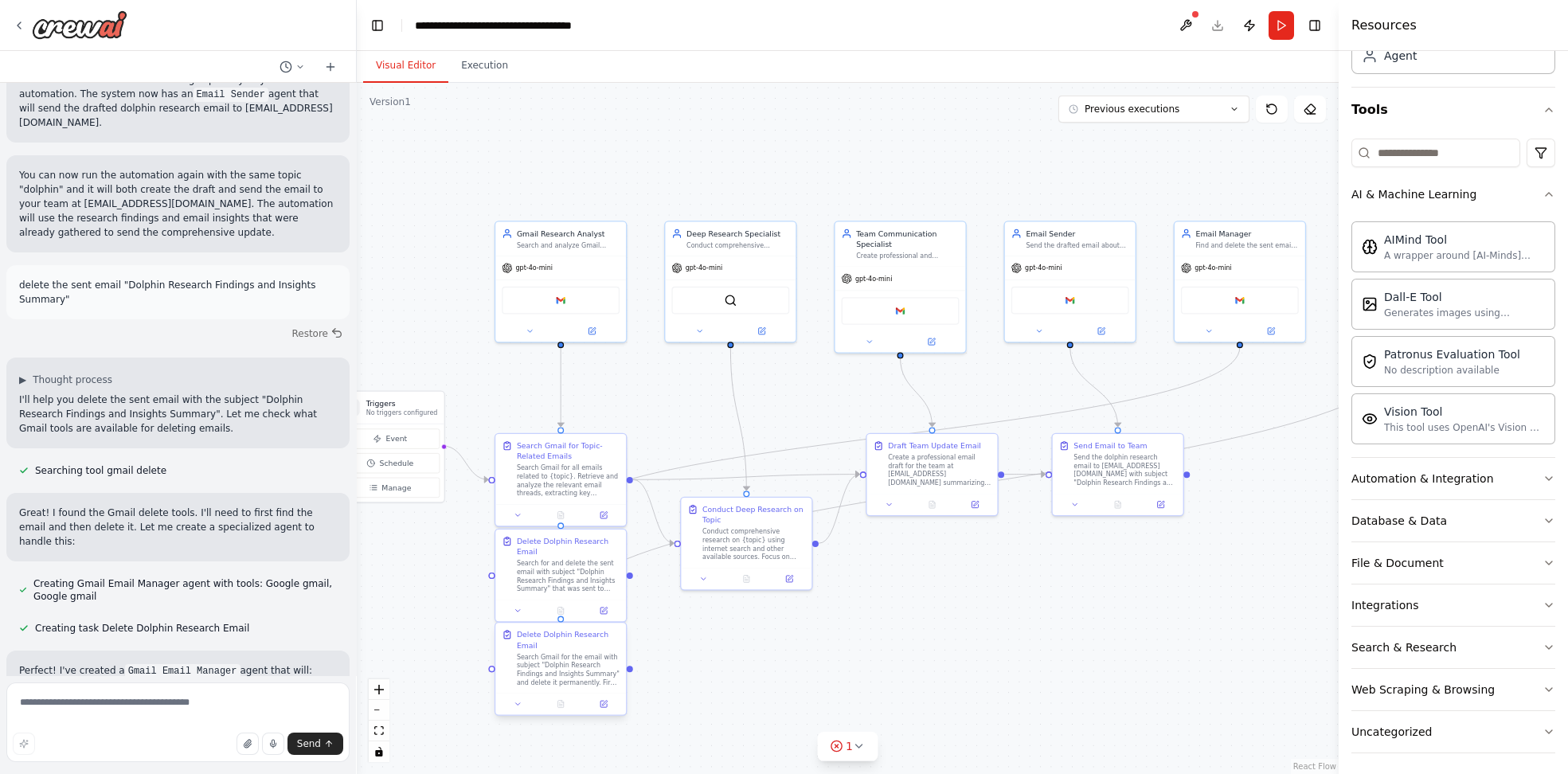
click at [572, 655] on div "Search Gmail for the email with subject "Dolphin Research Findings and Insights…" at bounding box center [568, 669] width 103 height 34
click at [568, 652] on div "Search Gmail for the email with subject "Dolphin Research Findings and Insights…" at bounding box center [568, 669] width 103 height 34
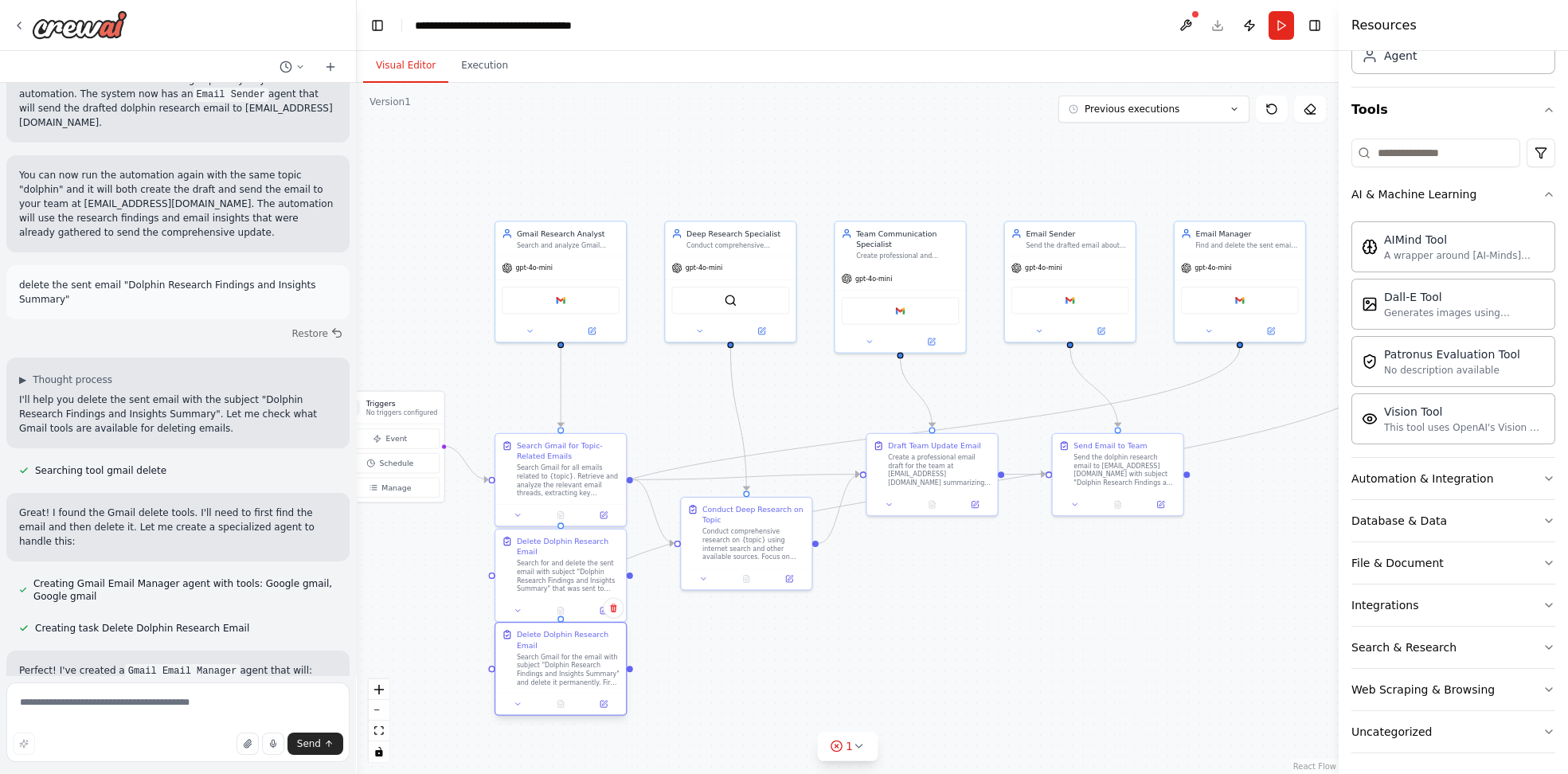
click at [568, 652] on div "Search Gmail for the email with subject "Dolphin Research Findings and Insights…" at bounding box center [568, 669] width 103 height 34
click at [593, 697] on button at bounding box center [604, 703] width 36 height 12
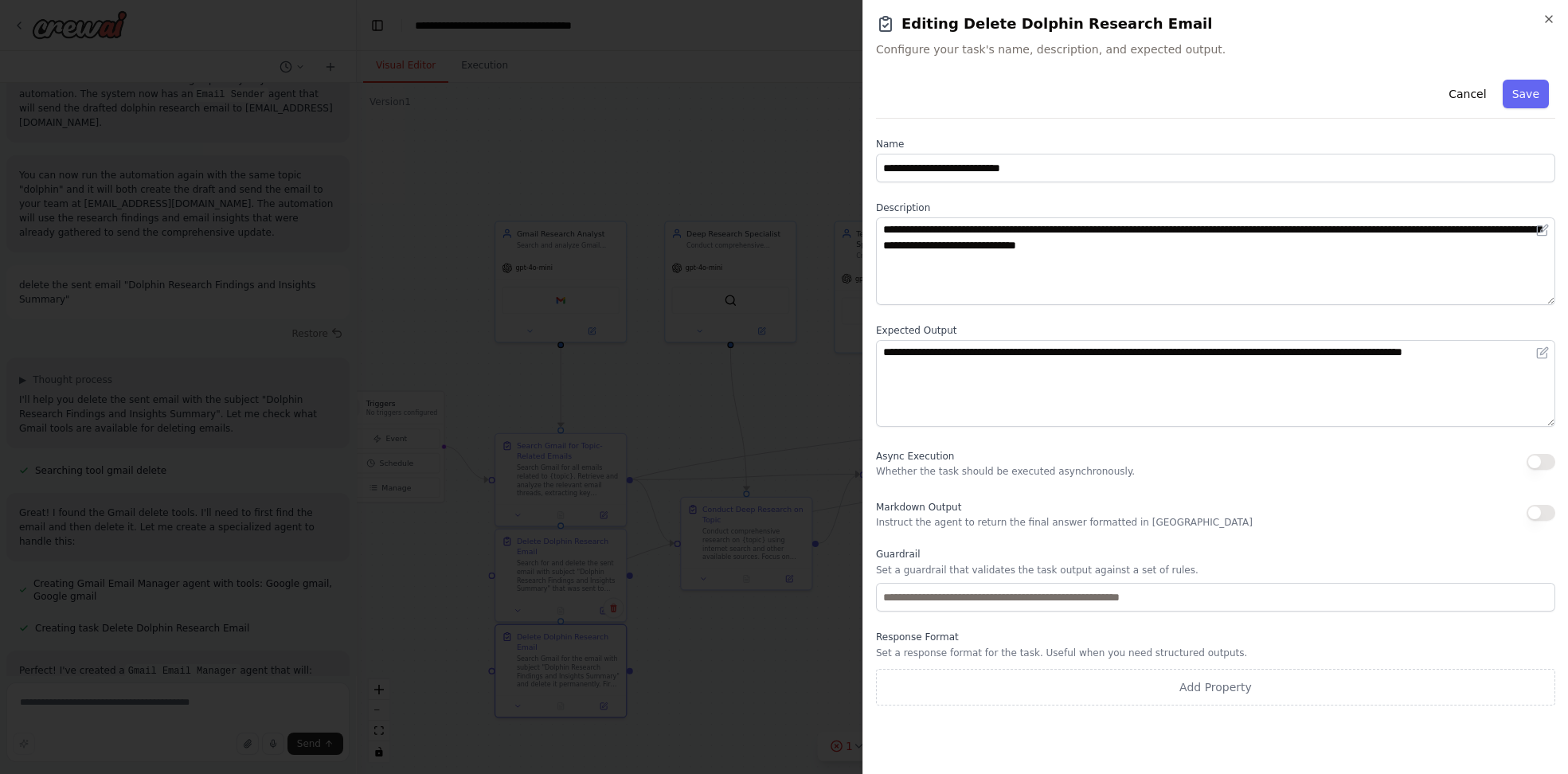
click at [1546, 472] on div "Async Execution Whether the task should be executed asynchronously." at bounding box center [1216, 461] width 679 height 31
click at [1551, 456] on button "button" at bounding box center [1541, 461] width 29 height 16
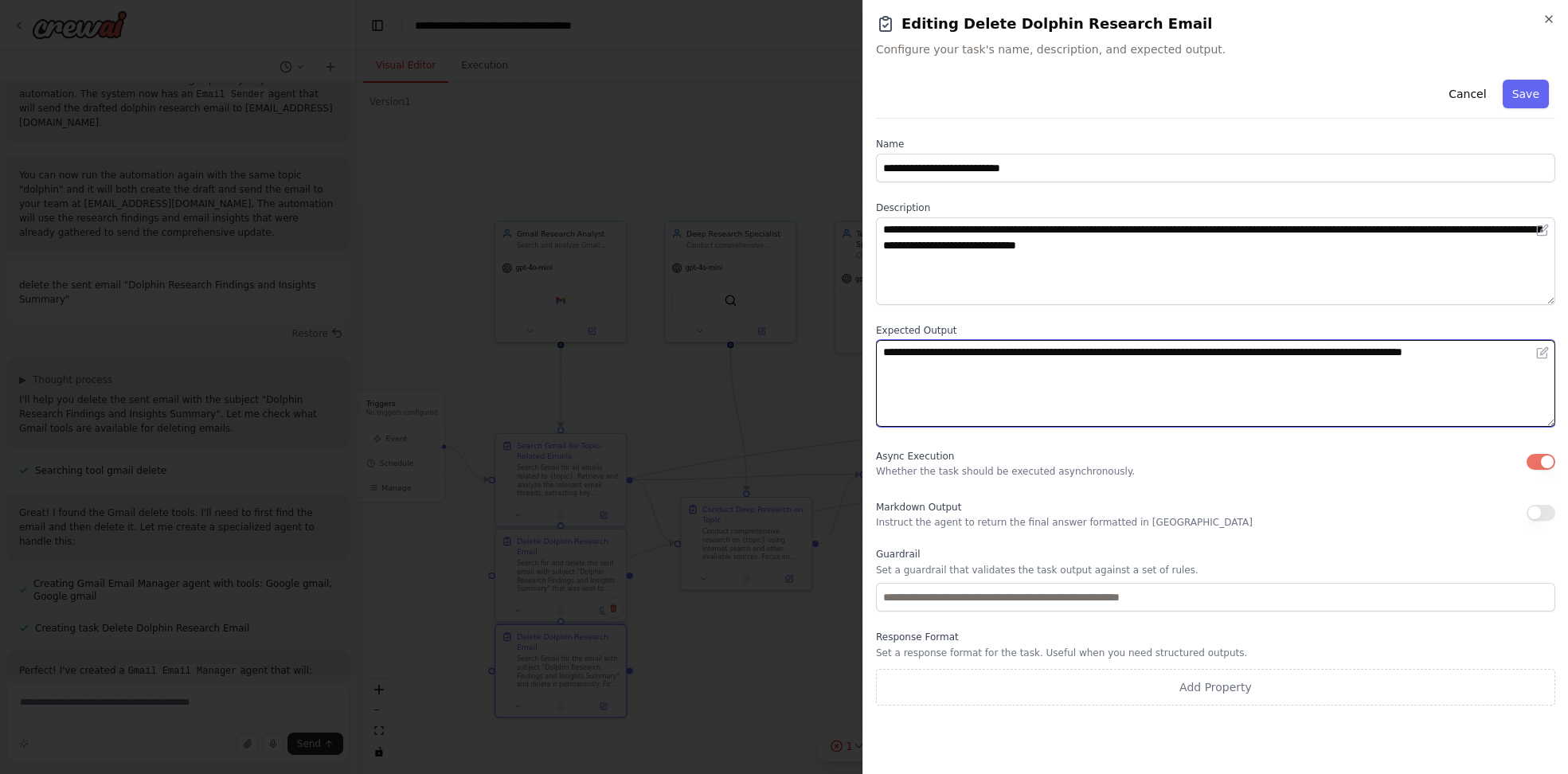
click at [1049, 377] on textarea "**********" at bounding box center [1216, 384] width 679 height 88
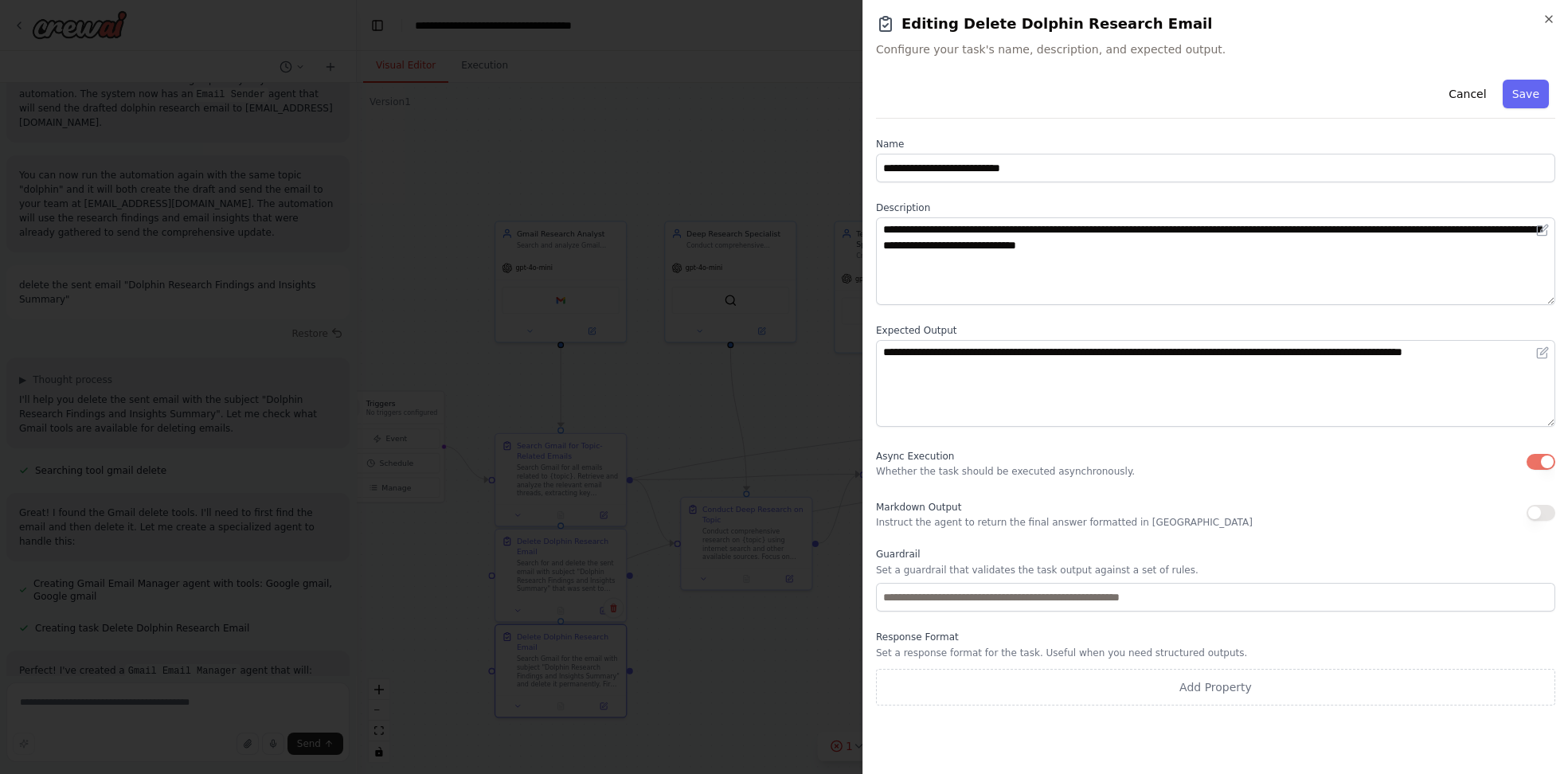
click at [1149, 663] on div "Response Format Set a response format for the task. Useful when you need struct…" at bounding box center [1216, 668] width 679 height 75
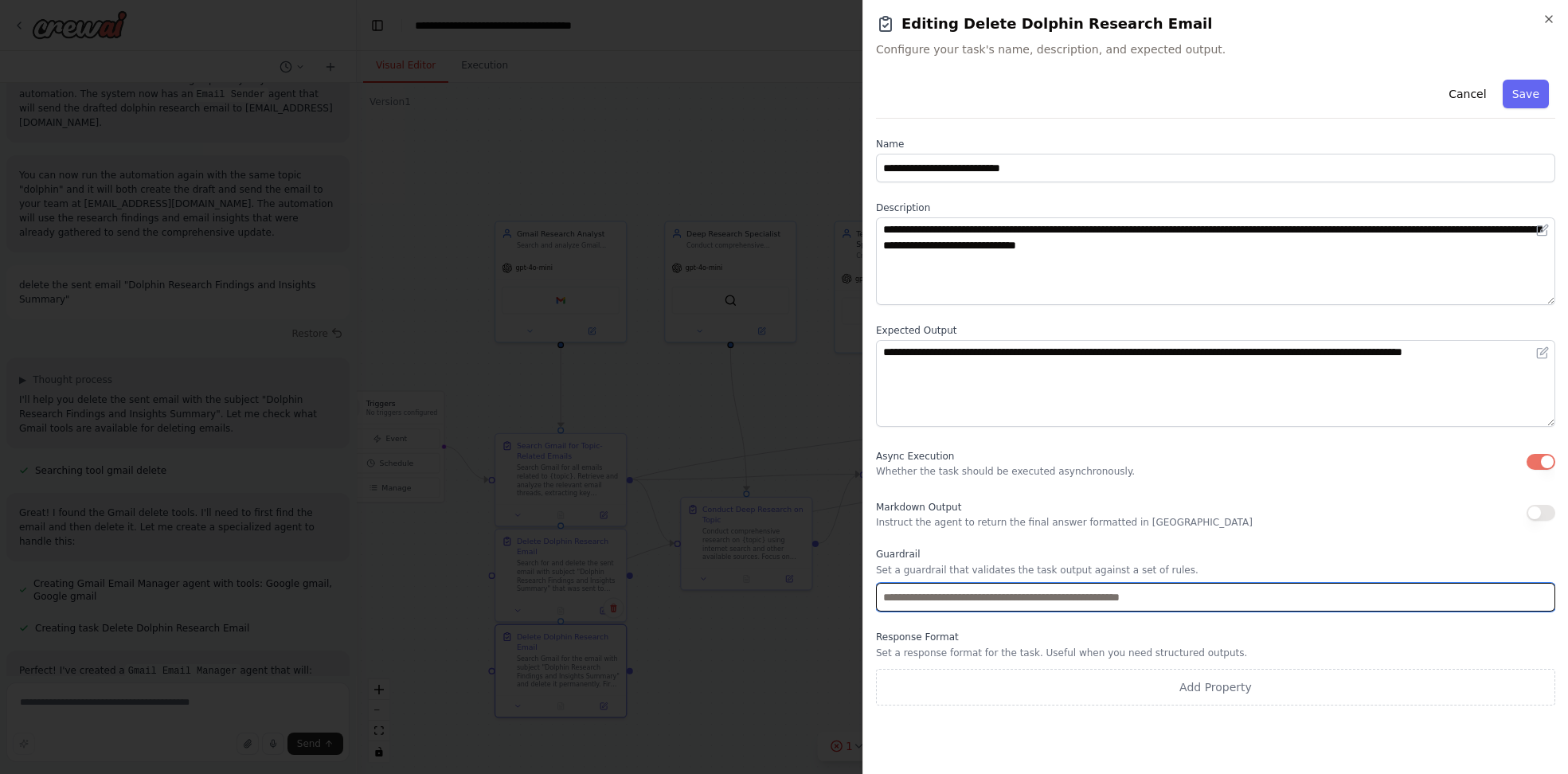
click at [1018, 587] on input "text" at bounding box center [1216, 597] width 679 height 29
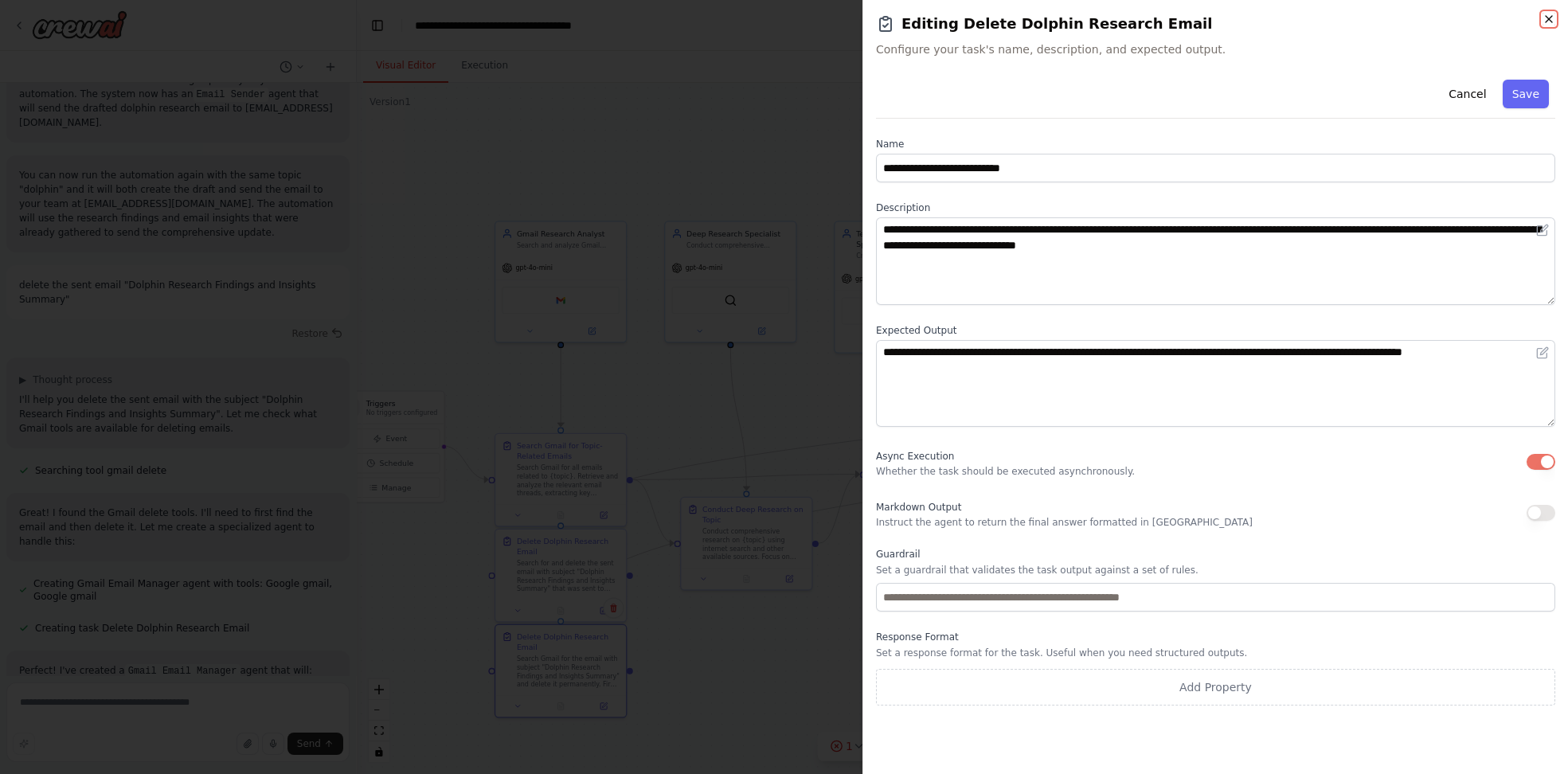
click at [1552, 17] on icon "button" at bounding box center [1549, 18] width 12 height 12
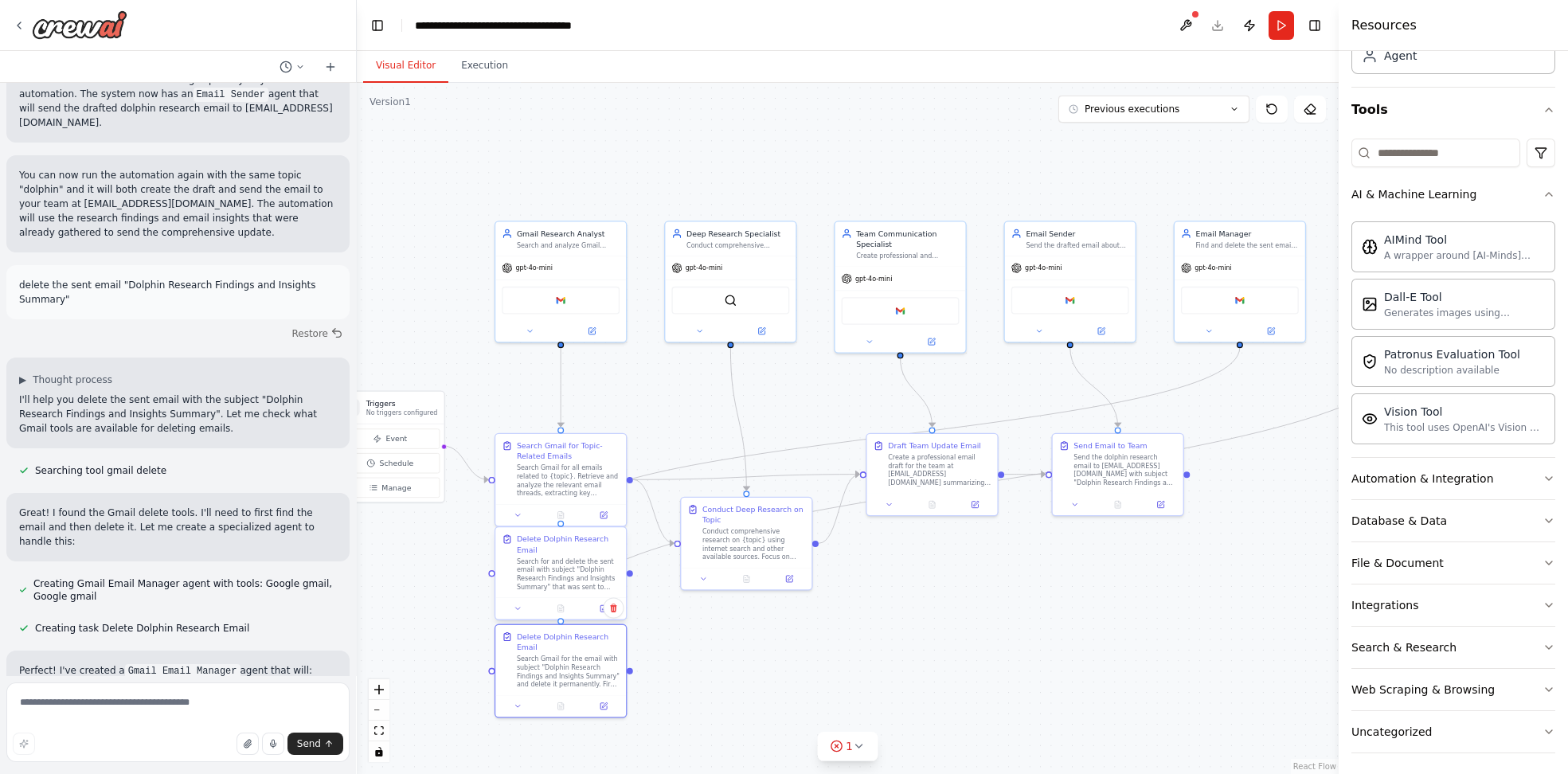
click at [580, 567] on div "Search for and delete the sent email with subject "Dolphin Research Findings an…" at bounding box center [568, 574] width 103 height 34
click at [600, 604] on icon at bounding box center [604, 608] width 9 height 9
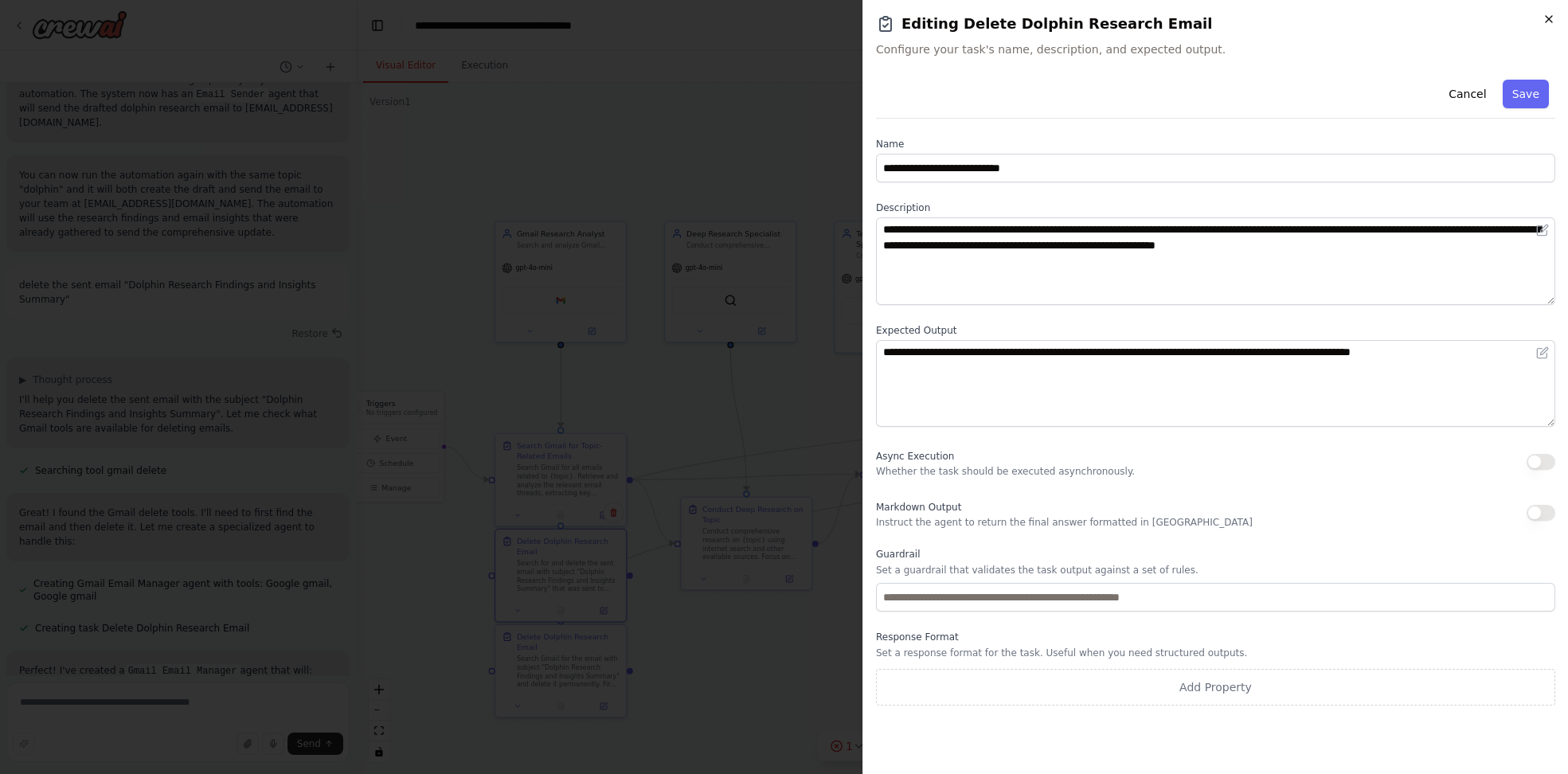
click at [1548, 17] on icon "button" at bounding box center [1549, 18] width 12 height 12
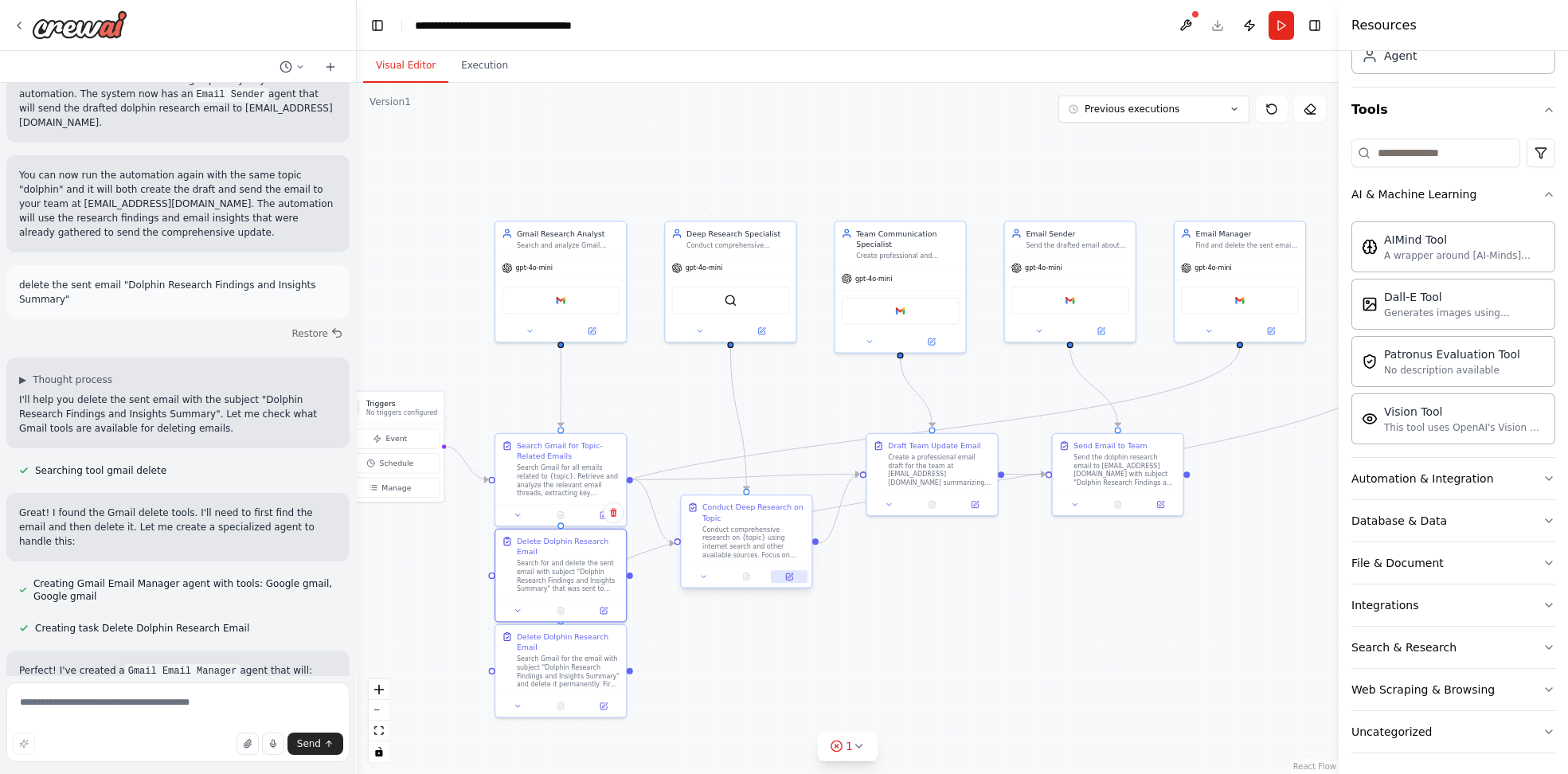
click at [789, 575] on icon at bounding box center [790, 575] width 5 height 5
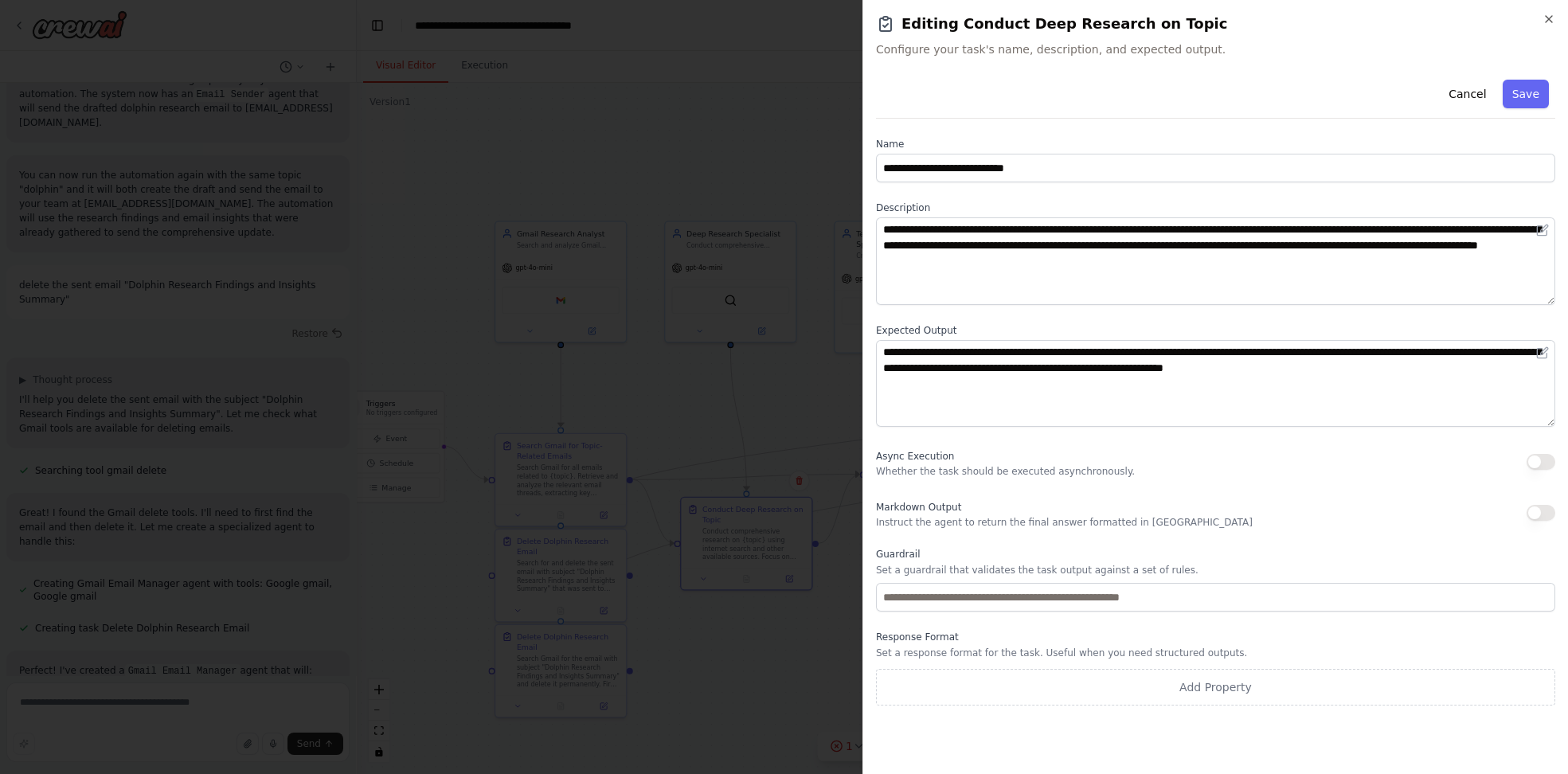
click at [1540, 22] on h2 "Editing Conduct Deep Research on Topic" at bounding box center [1216, 23] width 679 height 22
click at [1549, 19] on icon "button" at bounding box center [1549, 19] width 7 height 7
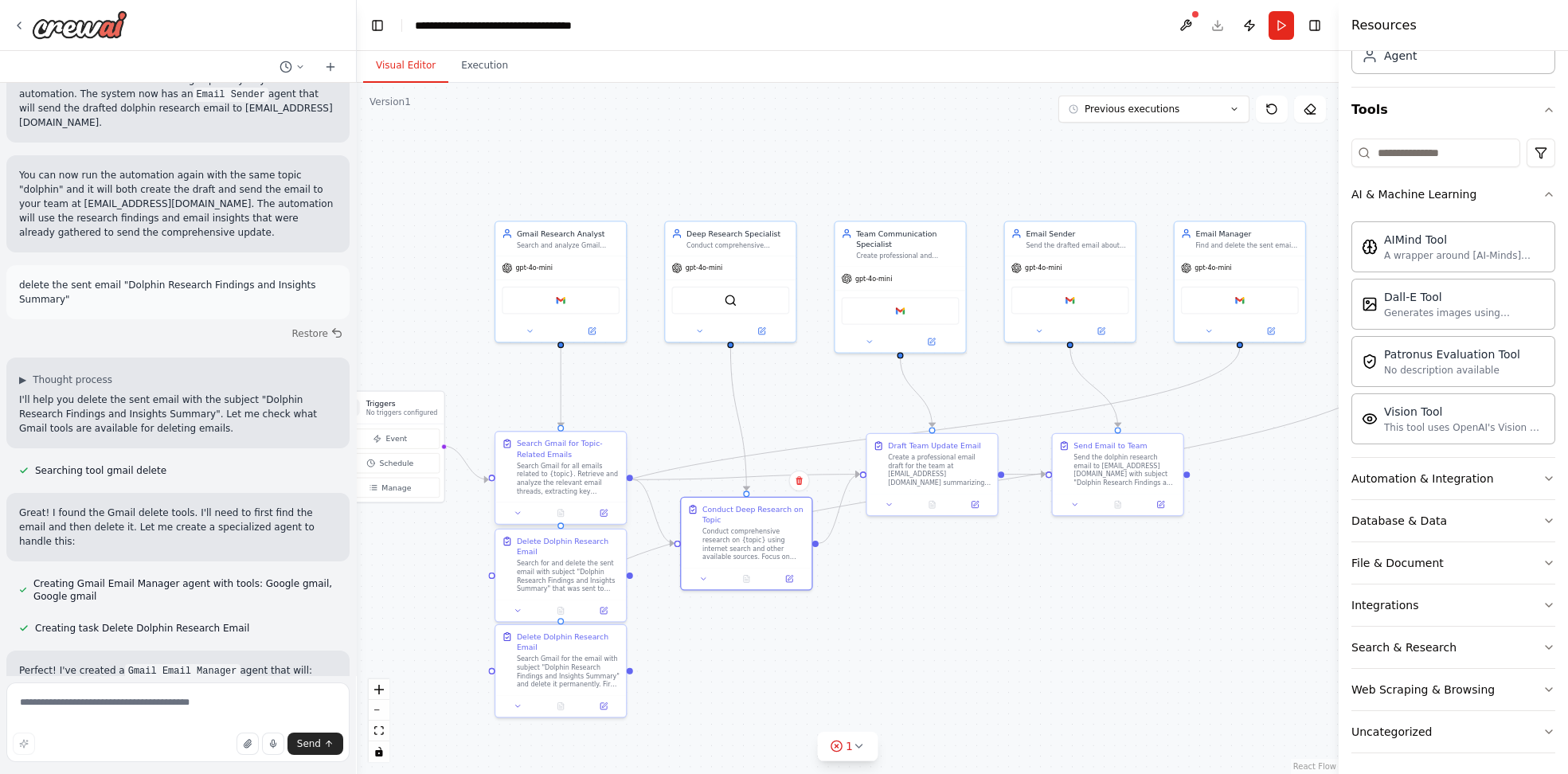
click at [542, 462] on div "Search Gmail for all emails related to {topic}. Retrieve and analyze the releva…" at bounding box center [568, 478] width 103 height 34
click at [609, 516] on button at bounding box center [604, 512] width 36 height 12
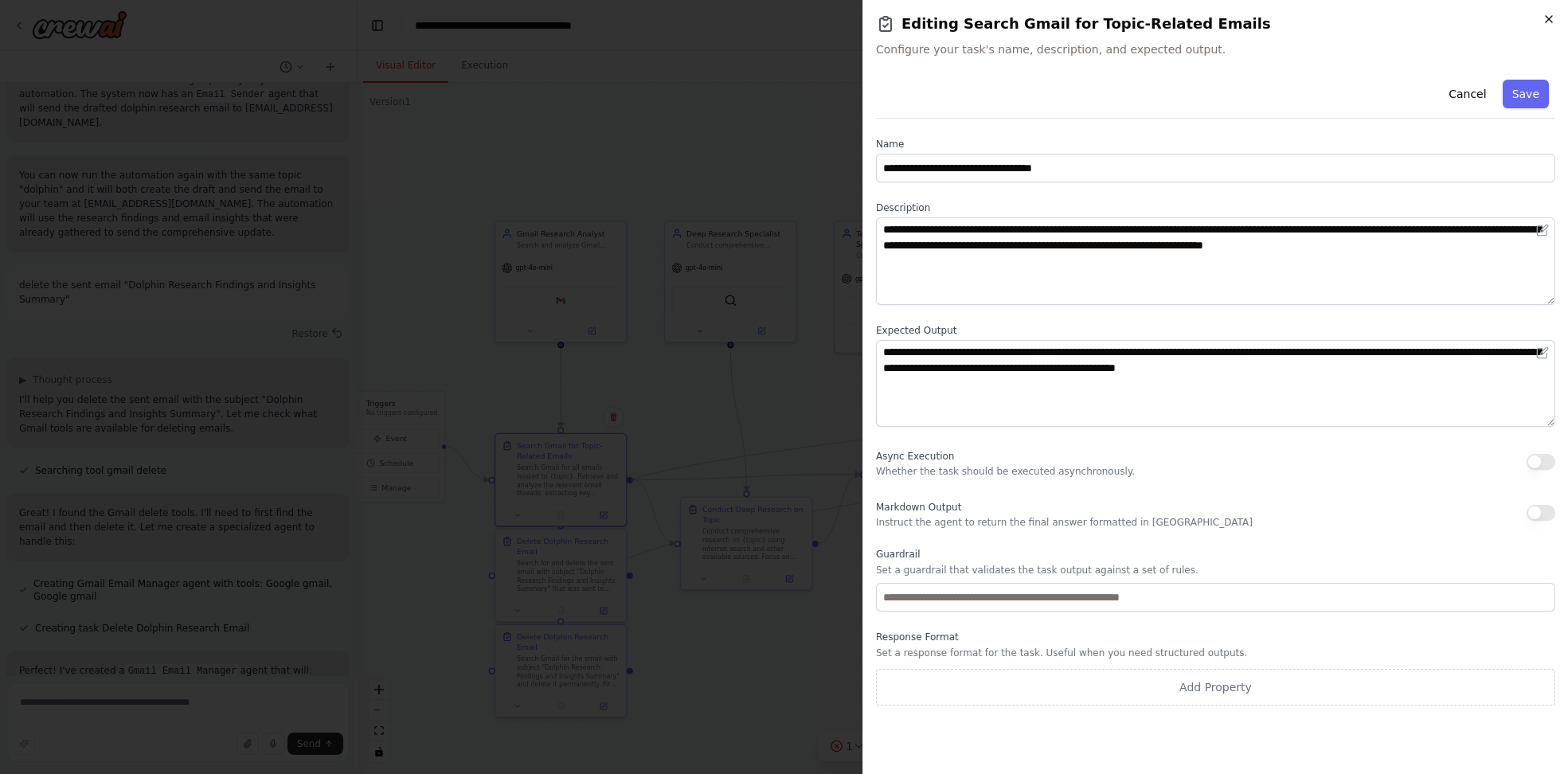
click at [1547, 17] on icon "button" at bounding box center [1549, 19] width 7 height 7
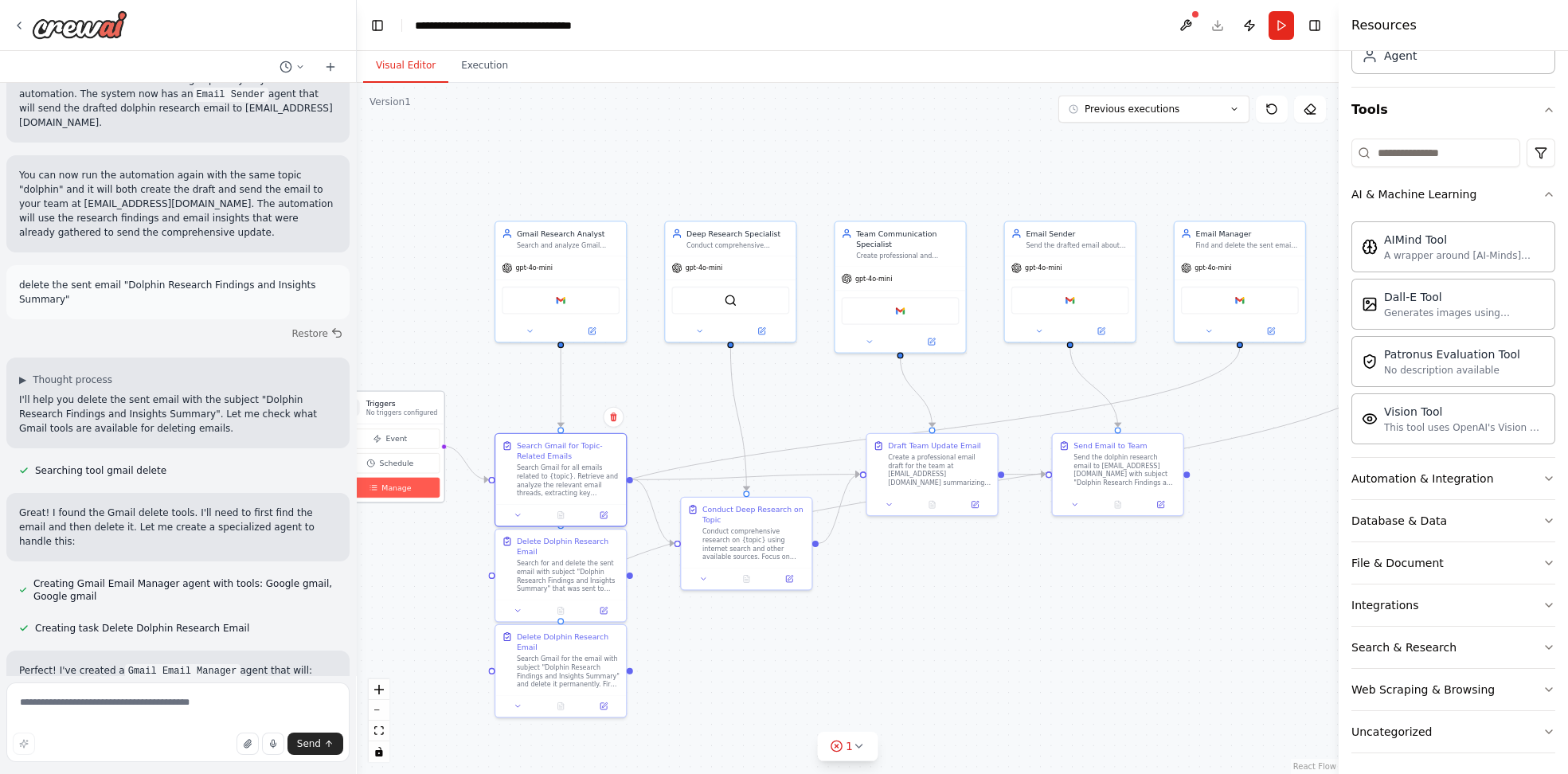
click at [403, 492] on button "Manage" at bounding box center [390, 488] width 99 height 20
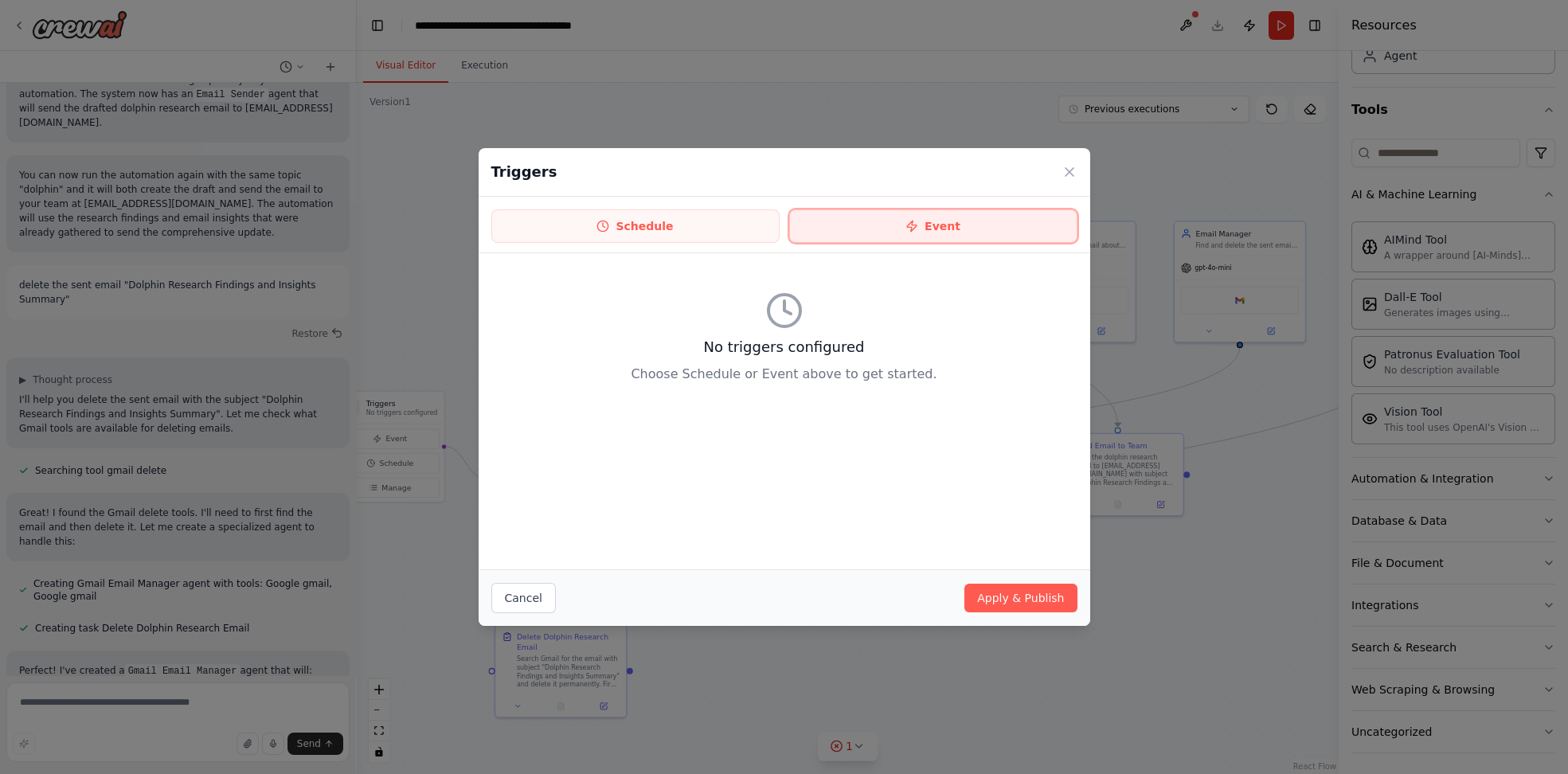
click at [960, 227] on button "Event" at bounding box center [934, 226] width 288 height 33
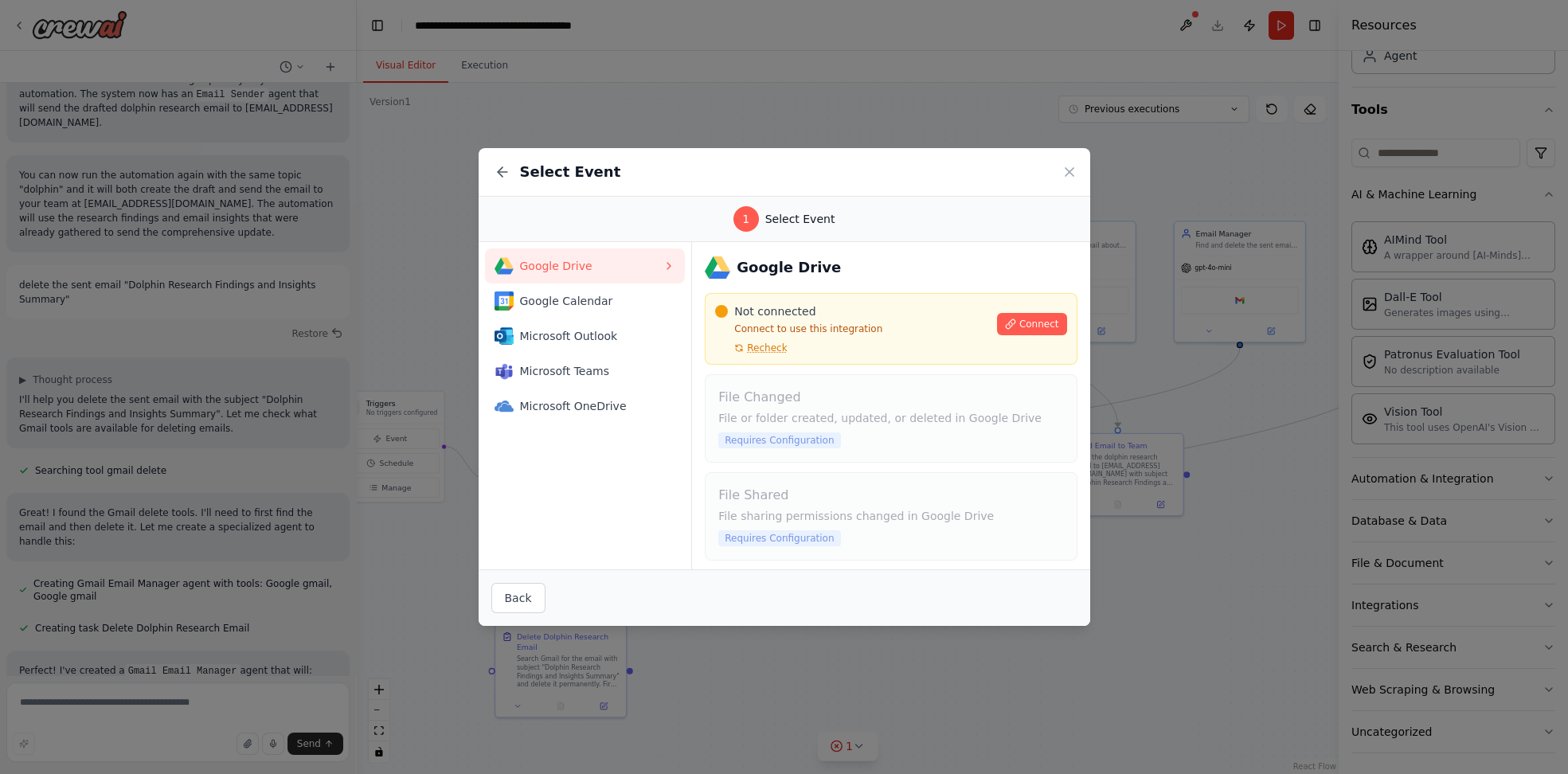
click at [1067, 162] on div "Select Event" at bounding box center [784, 172] width 611 height 49
click at [1069, 169] on icon at bounding box center [1069, 171] width 16 height 16
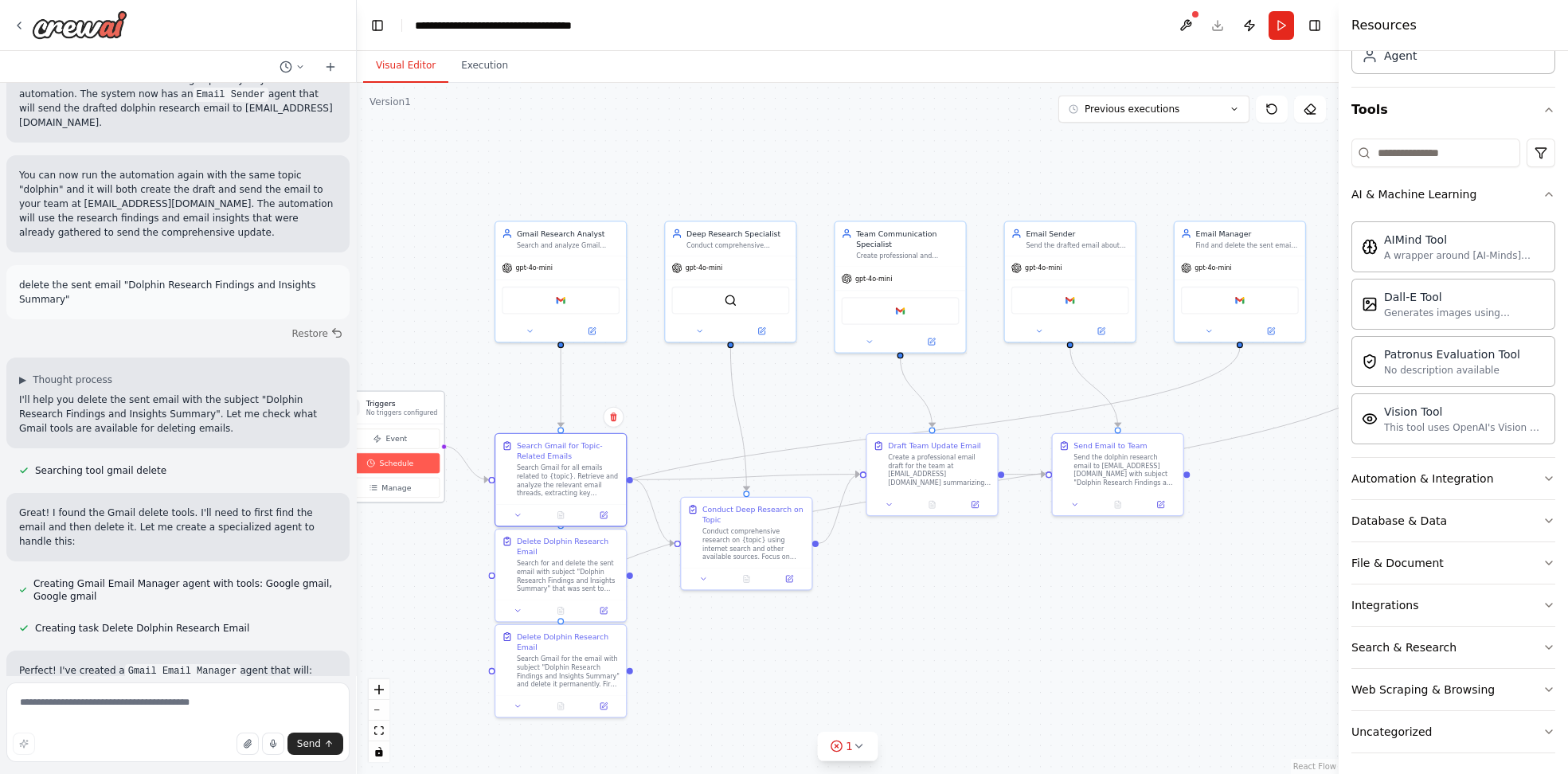
click at [398, 458] on span "Schedule" at bounding box center [396, 463] width 34 height 11
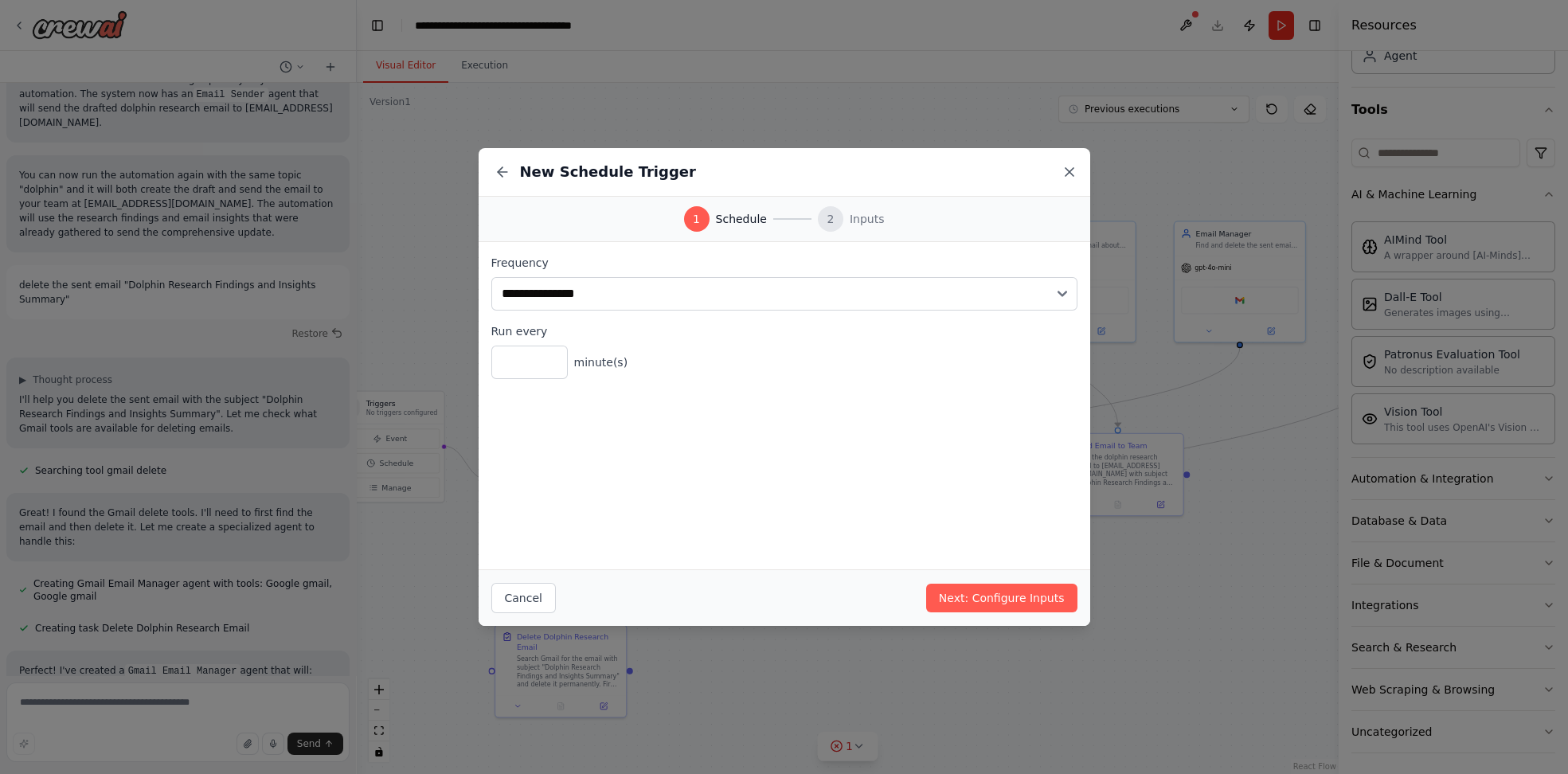
click at [1073, 174] on icon at bounding box center [1069, 171] width 16 height 16
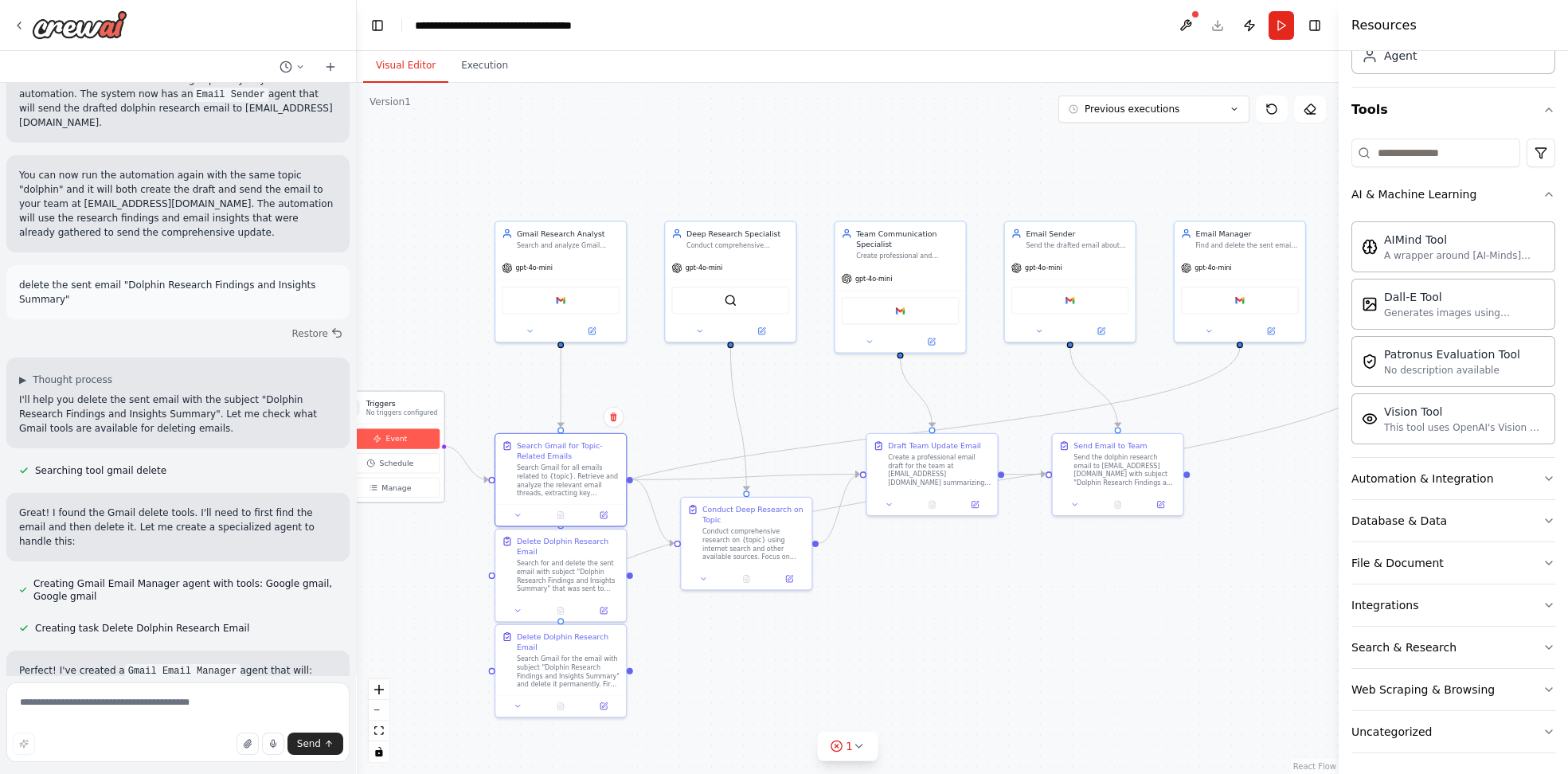
click at [394, 435] on span "Event" at bounding box center [397, 438] width 22 height 11
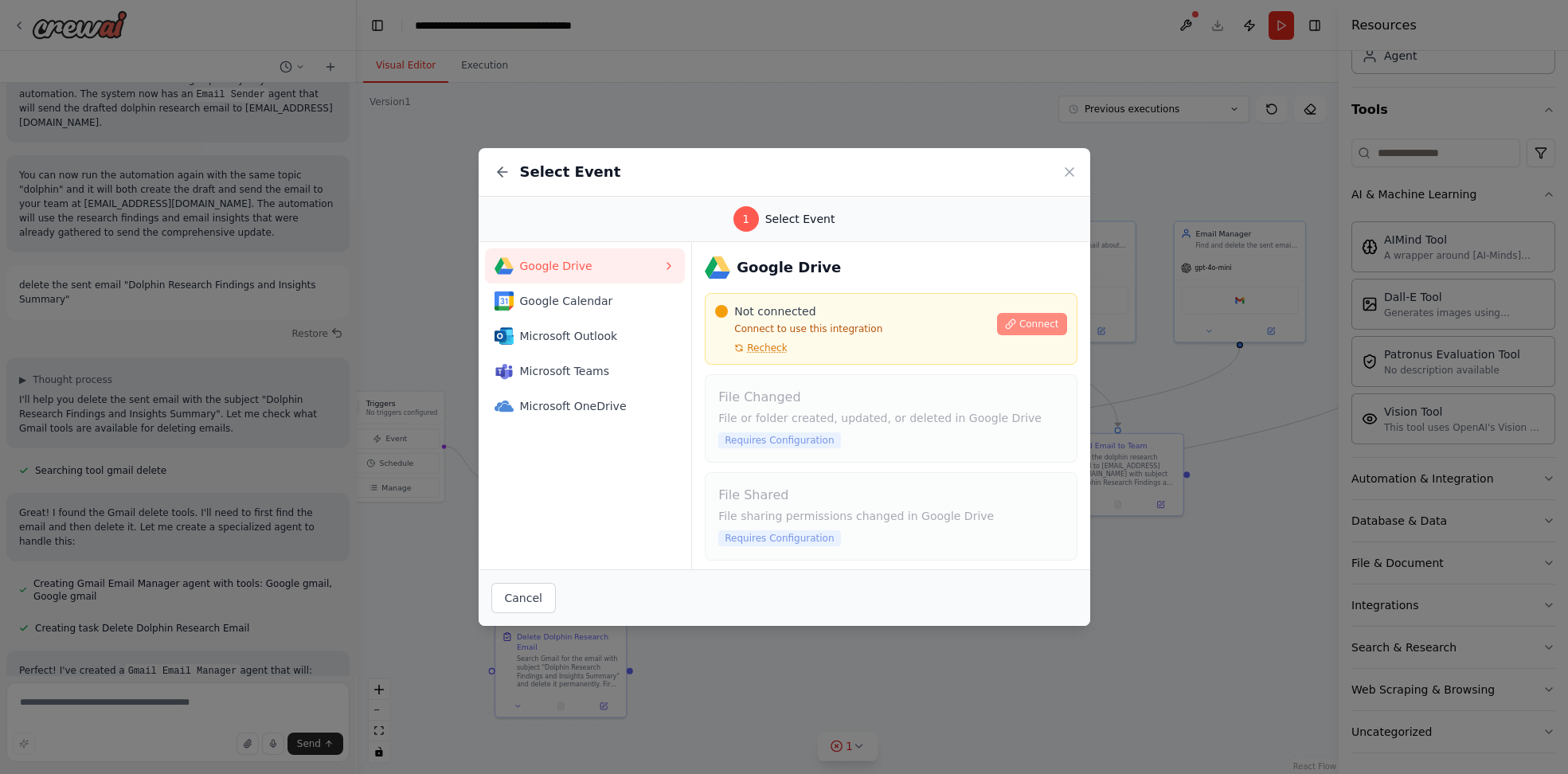
click at [1035, 328] on span "Connect" at bounding box center [1040, 324] width 40 height 12
click at [1079, 164] on div "Select Event" at bounding box center [784, 172] width 611 height 49
click at [1069, 166] on icon at bounding box center [1069, 171] width 16 height 16
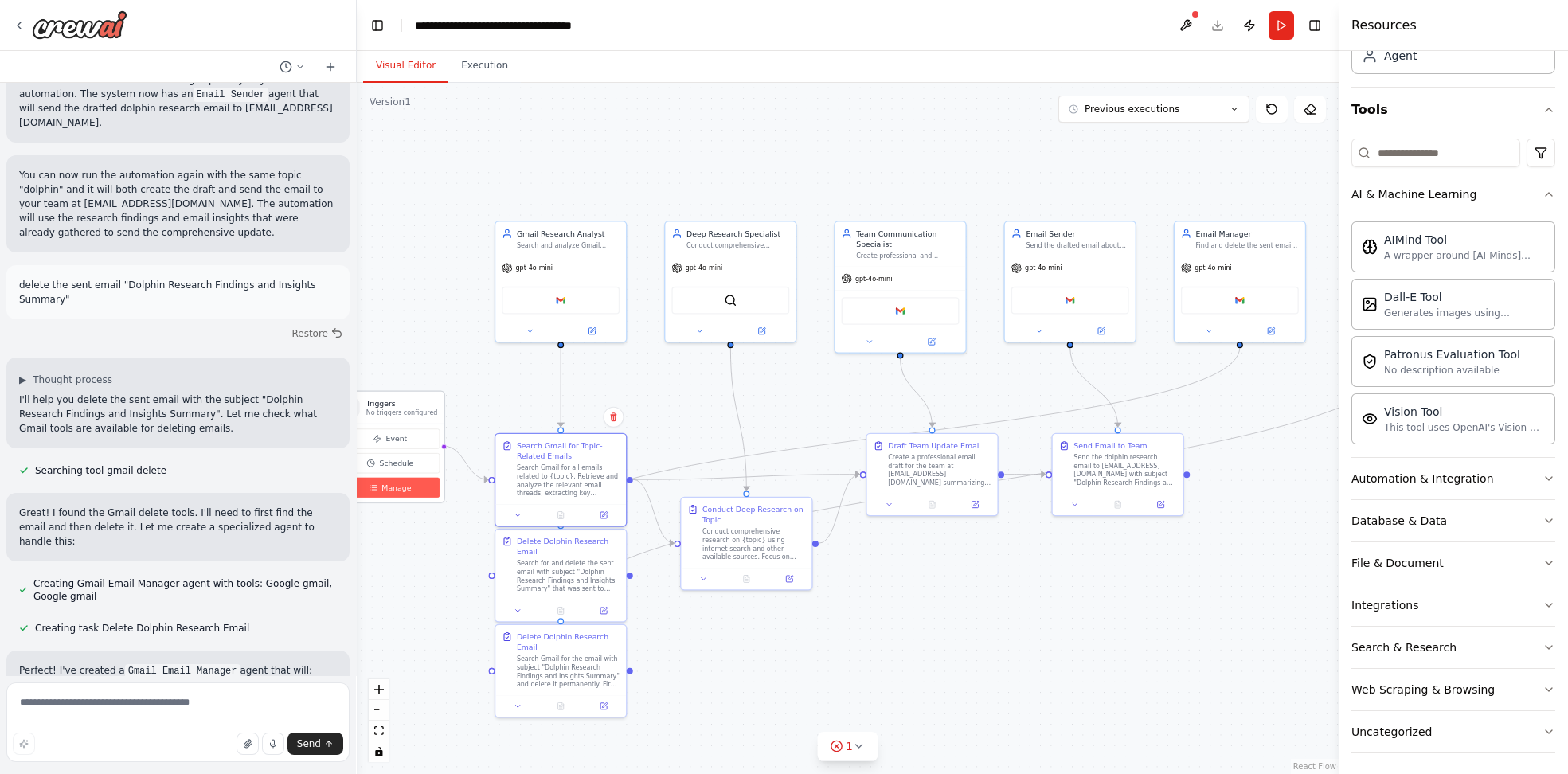
click at [377, 492] on button "Manage" at bounding box center [390, 488] width 99 height 20
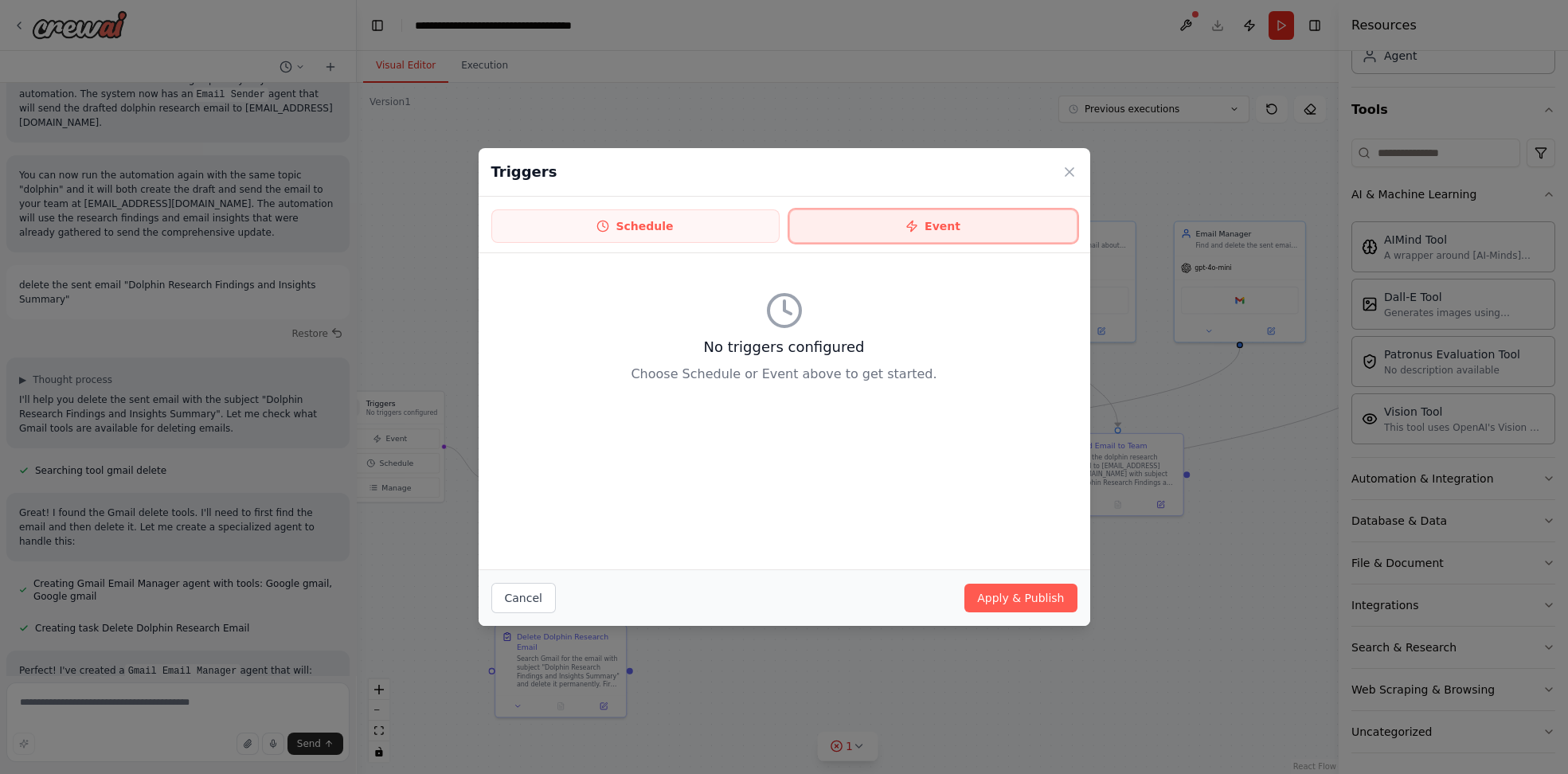
click at [880, 218] on button "Event" at bounding box center [934, 226] width 288 height 33
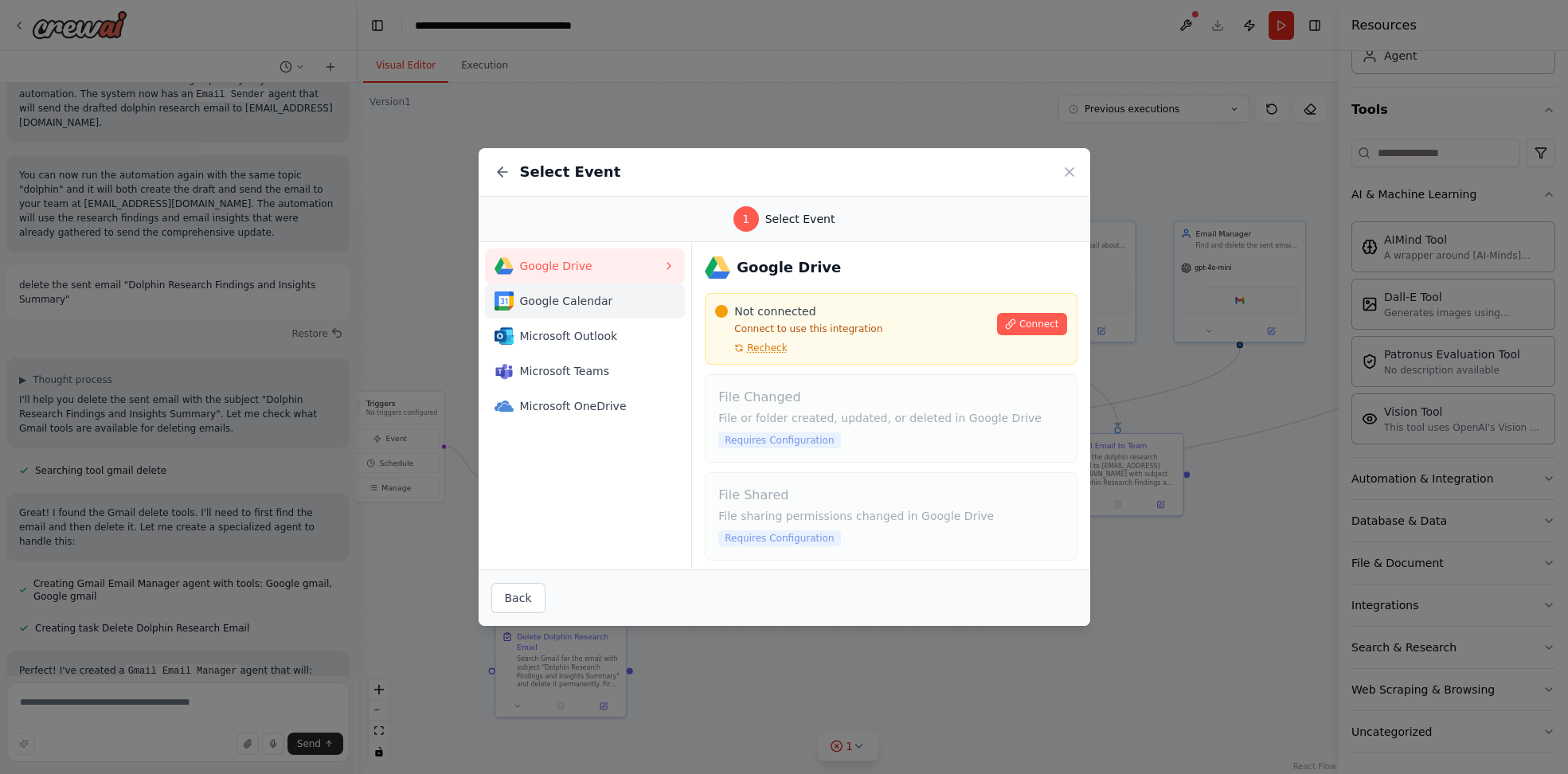
click at [561, 305] on span "Google Calendar" at bounding box center [591, 300] width 143 height 16
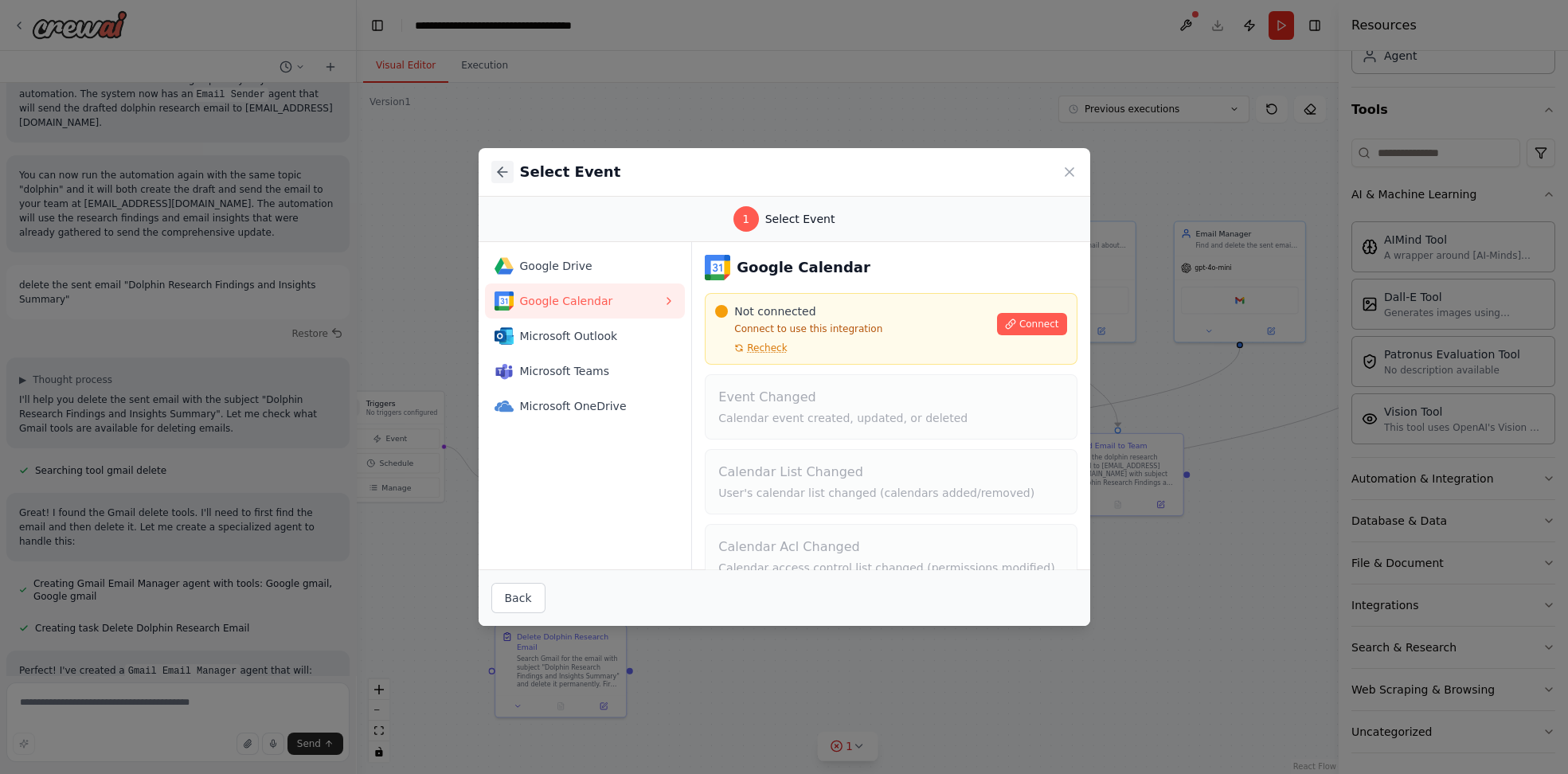
click at [502, 180] on button at bounding box center [502, 171] width 22 height 22
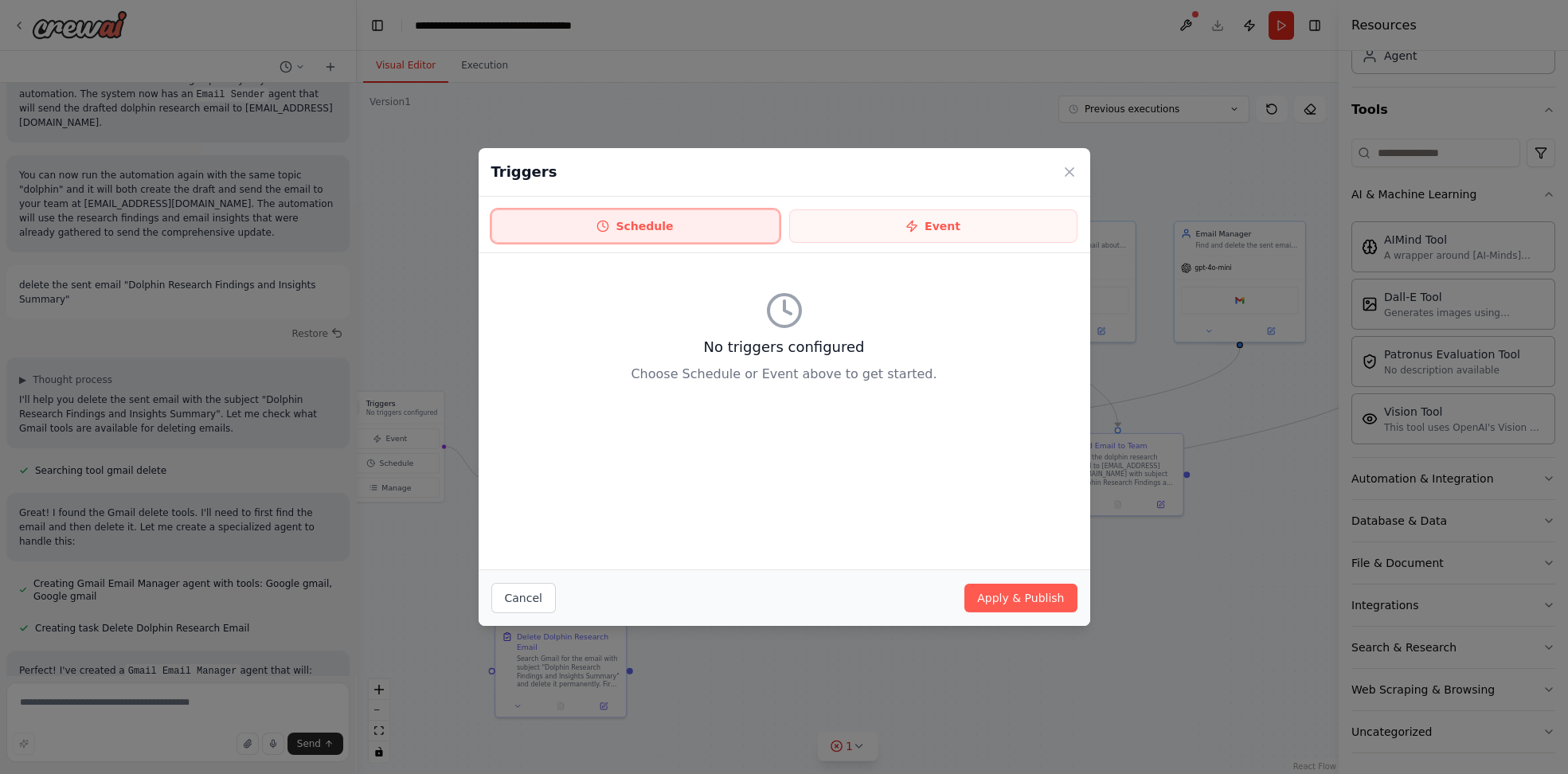
click at [696, 229] on button "Schedule" at bounding box center [635, 226] width 288 height 33
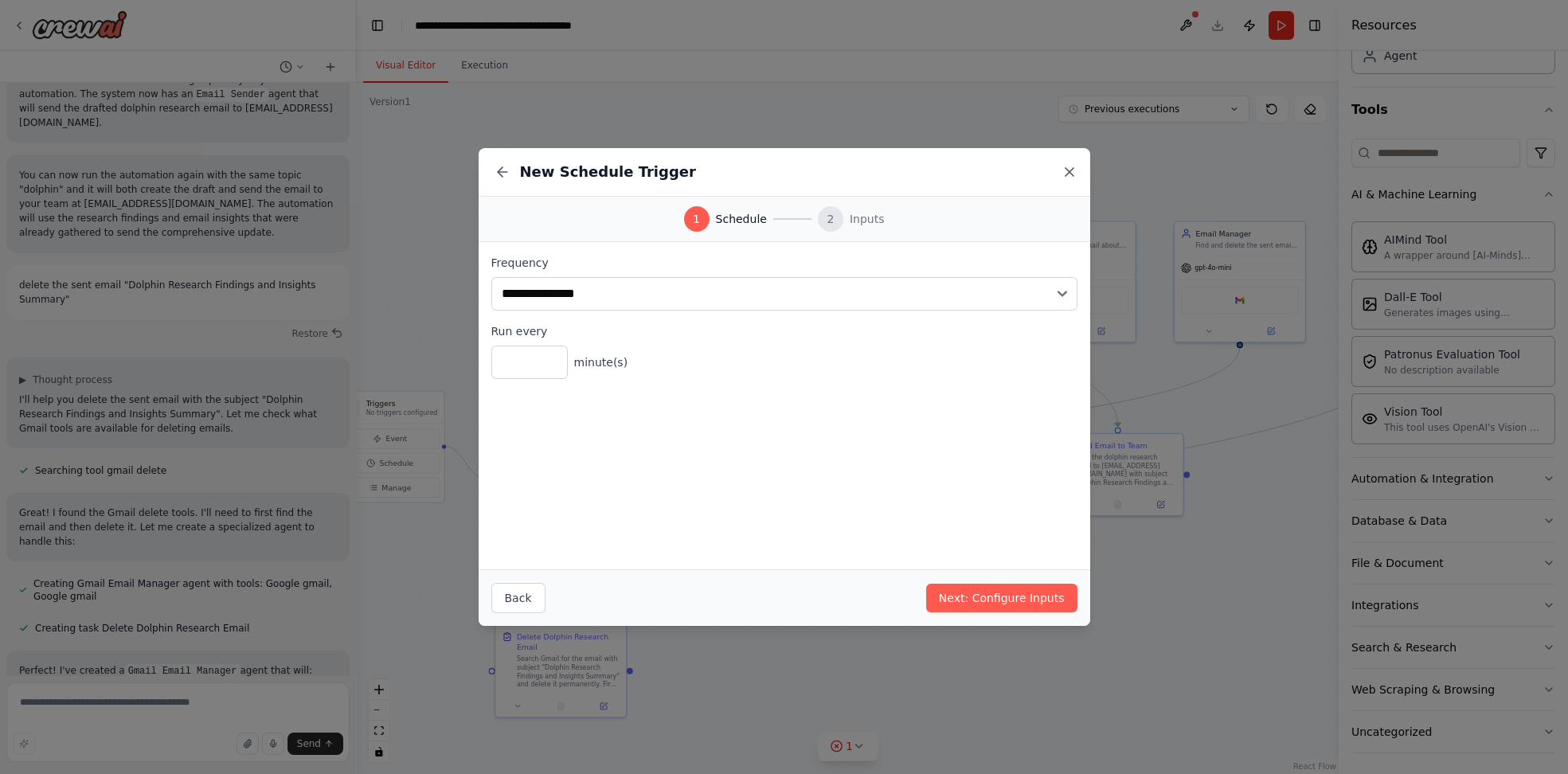
click at [1075, 171] on icon at bounding box center [1069, 171] width 16 height 16
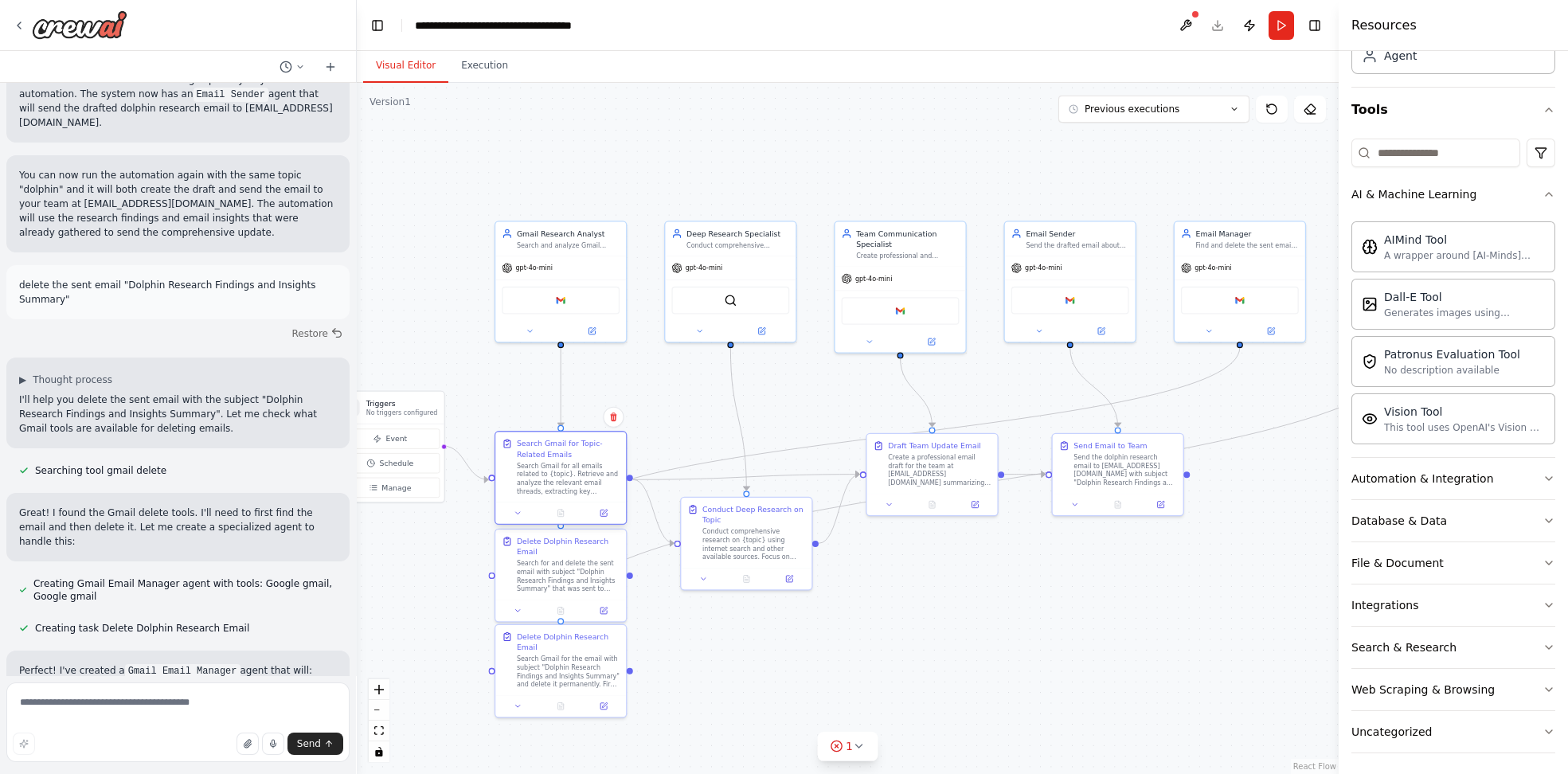
click at [553, 483] on div "Search Gmail for all emails related to {topic}. Retrieve and analyze the releva…" at bounding box center [568, 478] width 103 height 34
click at [607, 512] on icon at bounding box center [604, 512] width 9 height 9
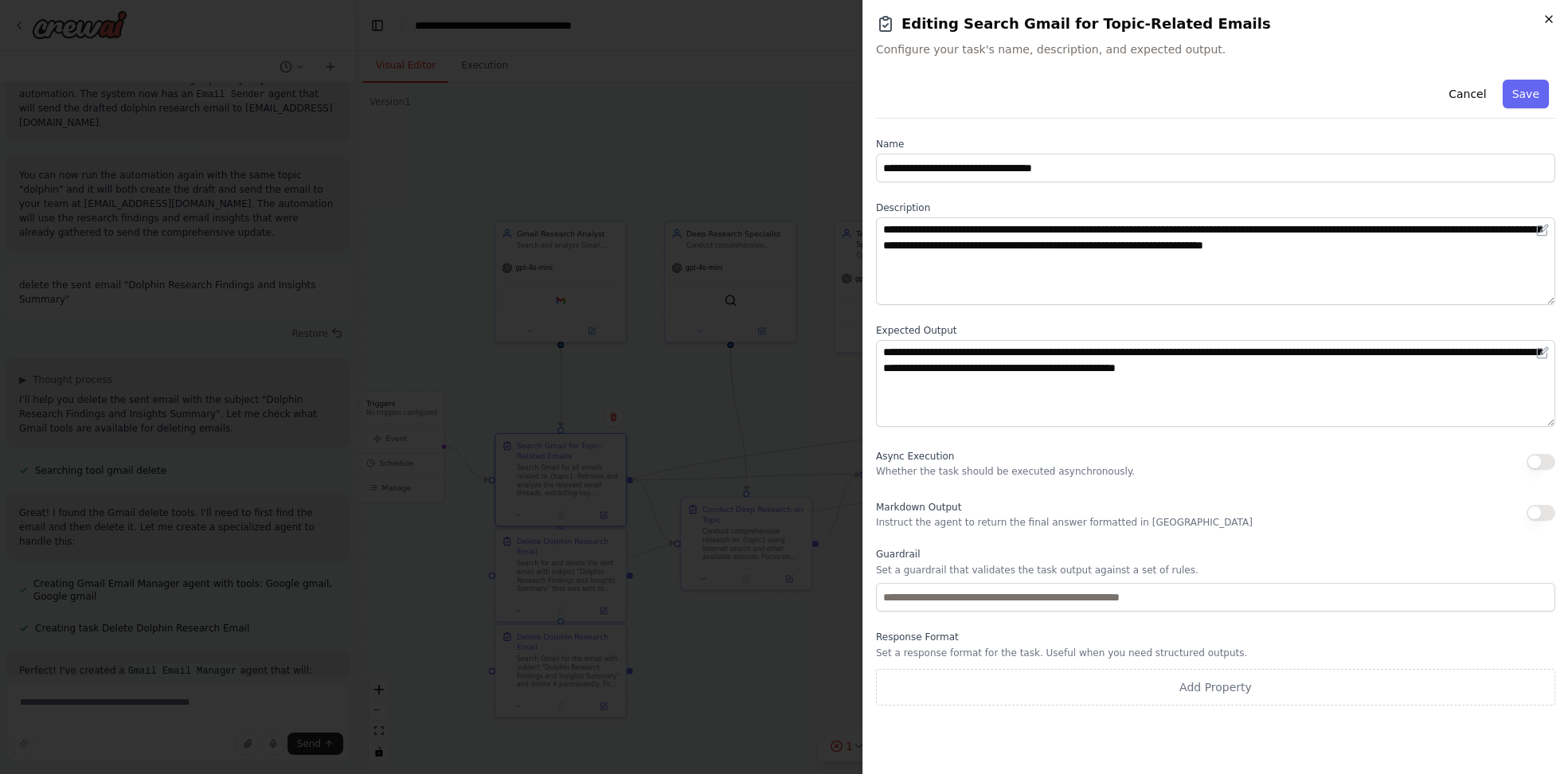
click at [1554, 17] on icon "button" at bounding box center [1549, 18] width 12 height 12
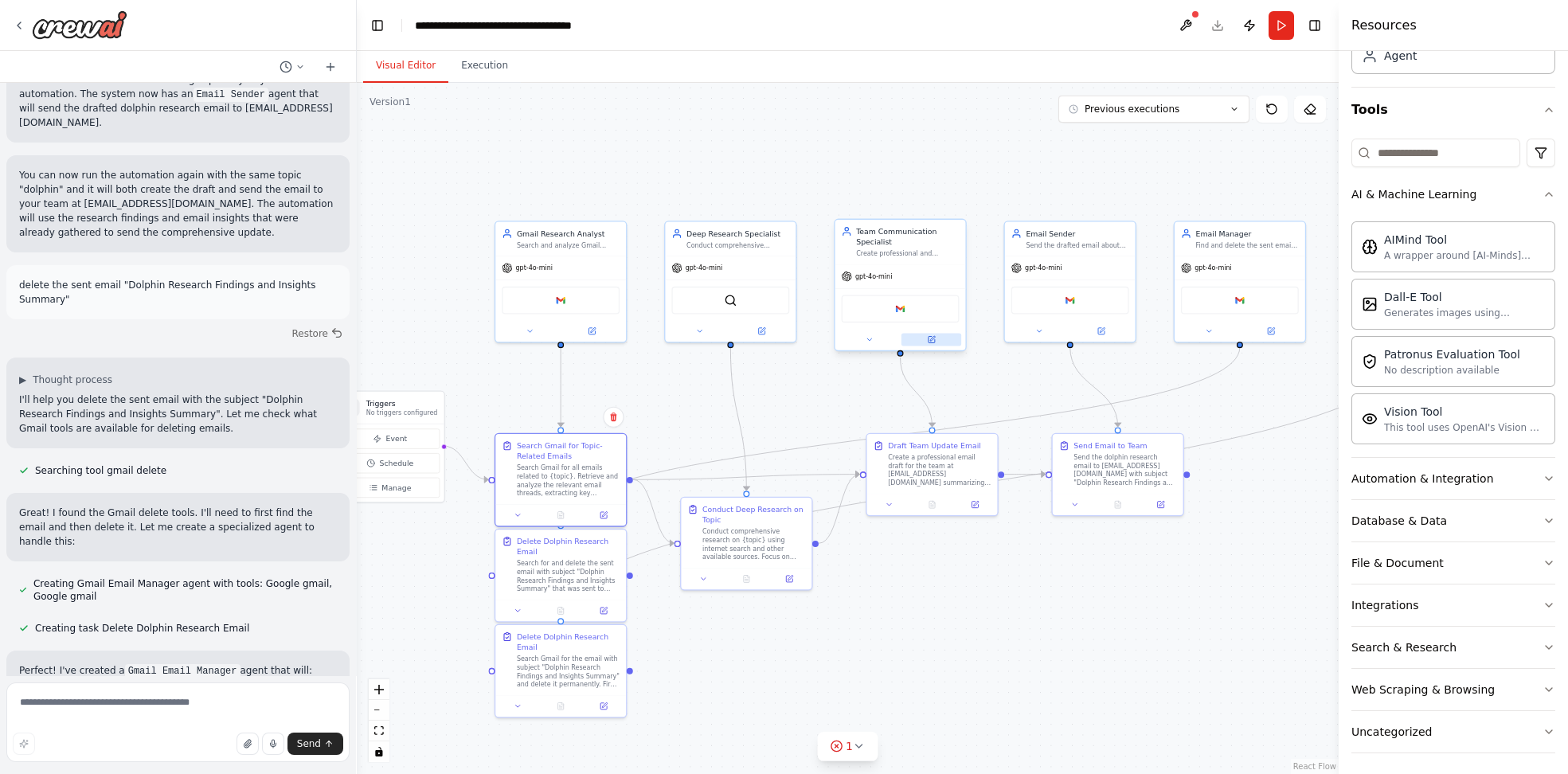
click at [944, 334] on button at bounding box center [931, 339] width 60 height 12
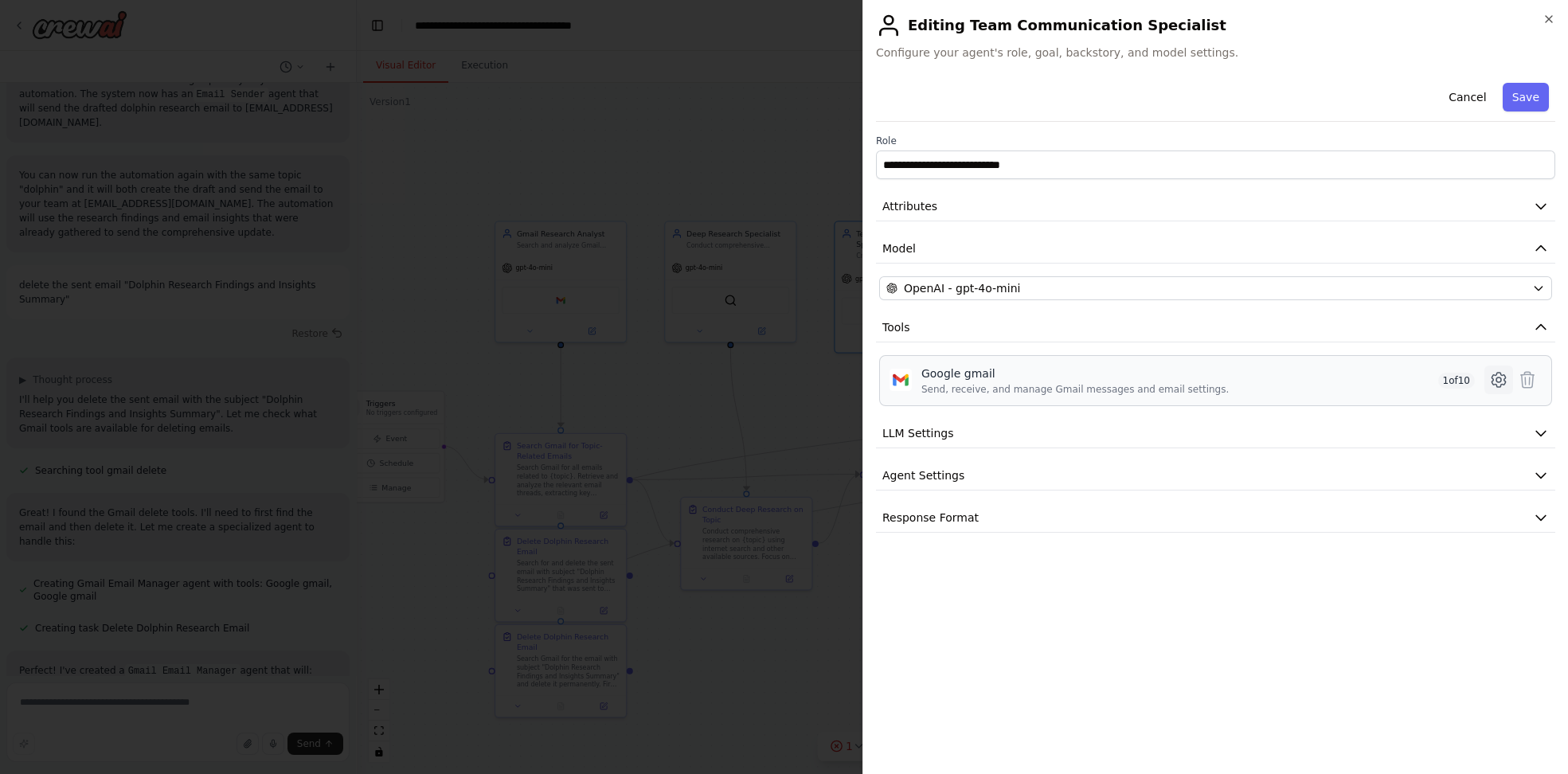
click at [1501, 373] on icon at bounding box center [1498, 379] width 13 height 14
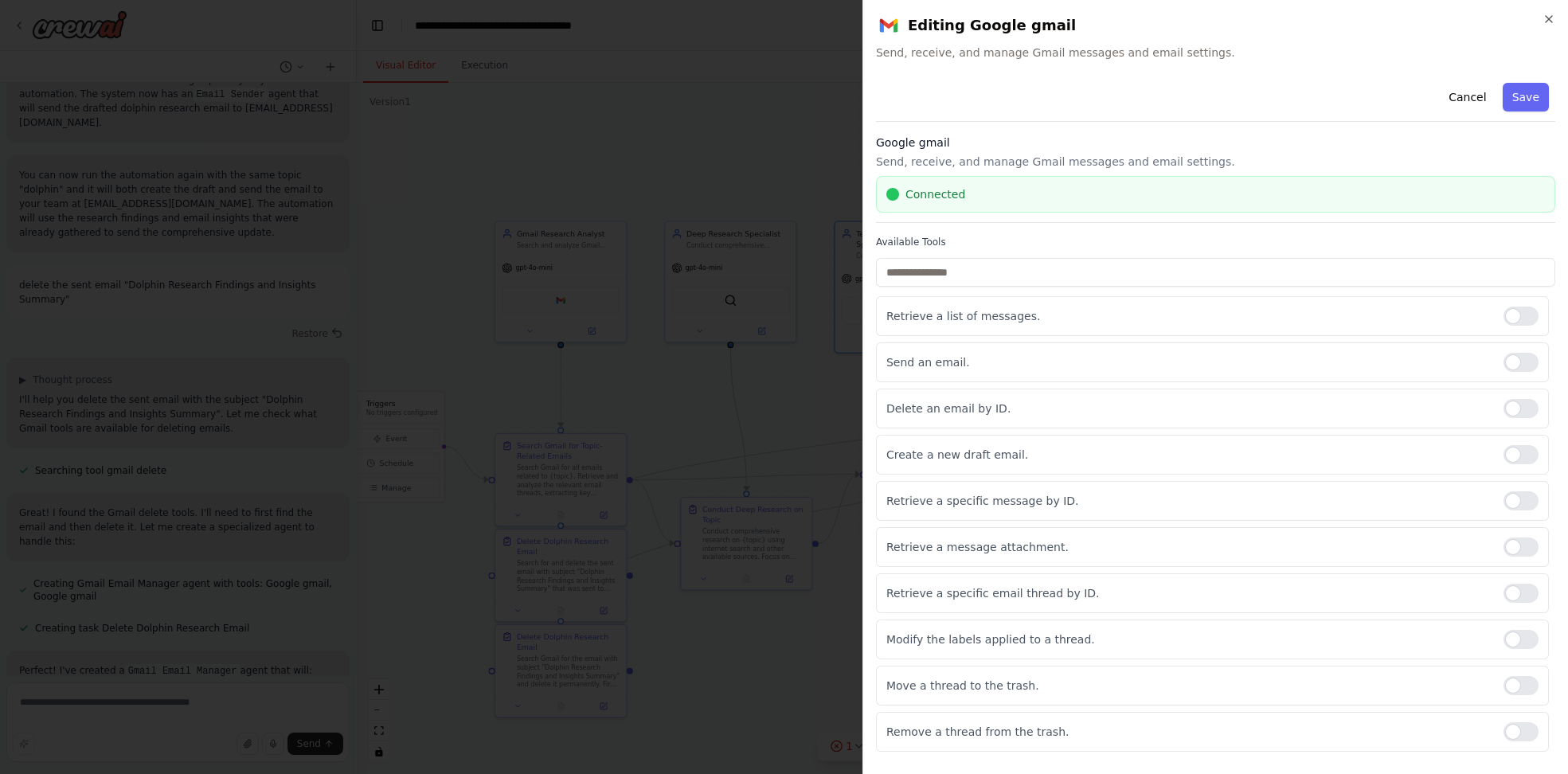
drag, startPoint x: 1534, startPoint y: 323, endPoint x: 1541, endPoint y: 337, distance: 15.7
click at [1536, 322] on label at bounding box center [1521, 315] width 35 height 19
click at [1543, 358] on div "Send an email." at bounding box center [1213, 362] width 673 height 40
click at [1530, 364] on div at bounding box center [1521, 362] width 35 height 19
drag, startPoint x: 1529, startPoint y: 406, endPoint x: 1541, endPoint y: 466, distance: 61.2
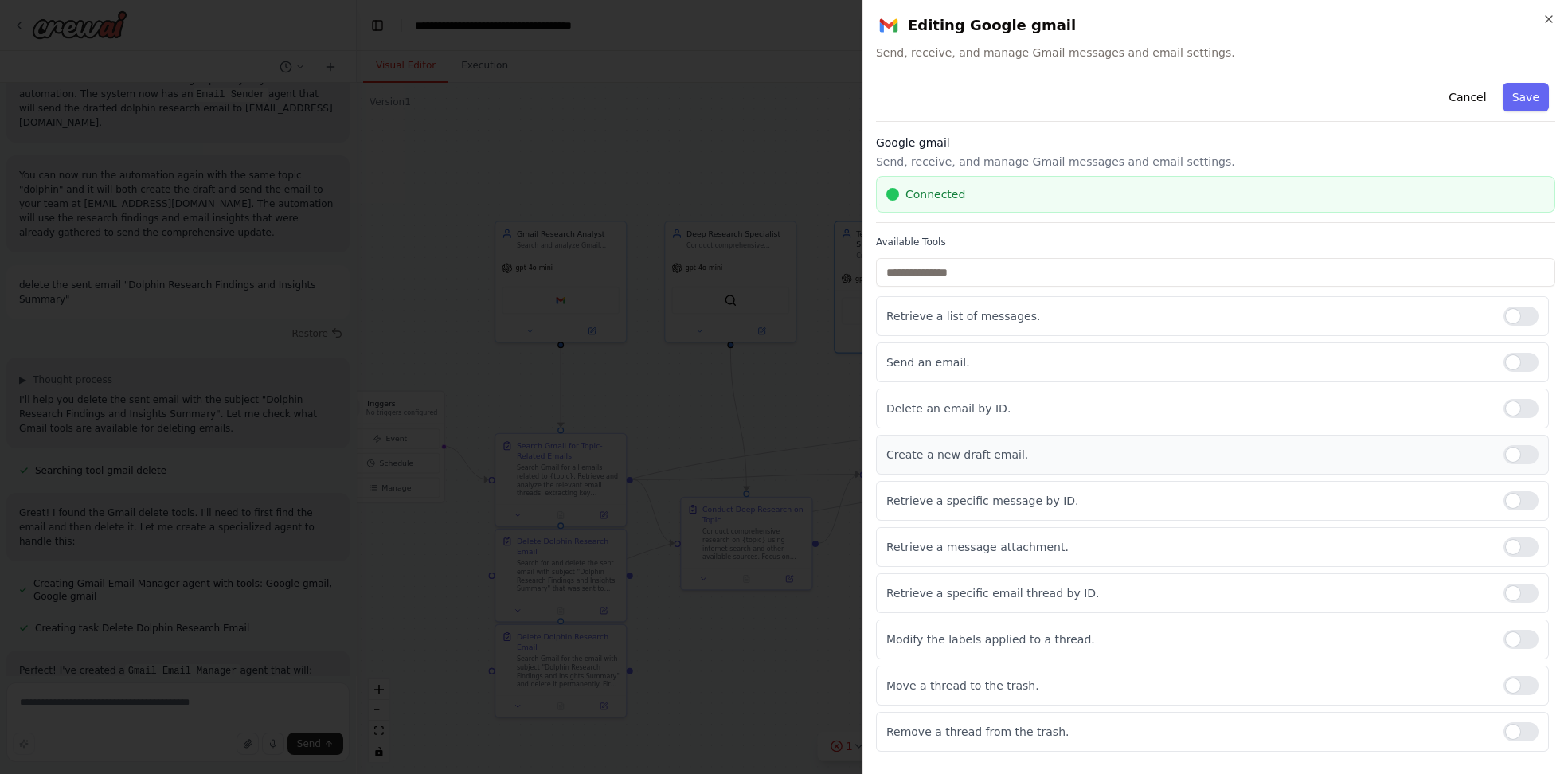
click at [1529, 406] on div at bounding box center [1521, 408] width 35 height 19
click at [1532, 505] on div at bounding box center [1521, 500] width 35 height 19
click at [1522, 549] on div at bounding box center [1521, 546] width 35 height 19
click at [1531, 592] on div at bounding box center [1521, 593] width 35 height 19
click at [1531, 640] on div at bounding box center [1521, 639] width 35 height 19
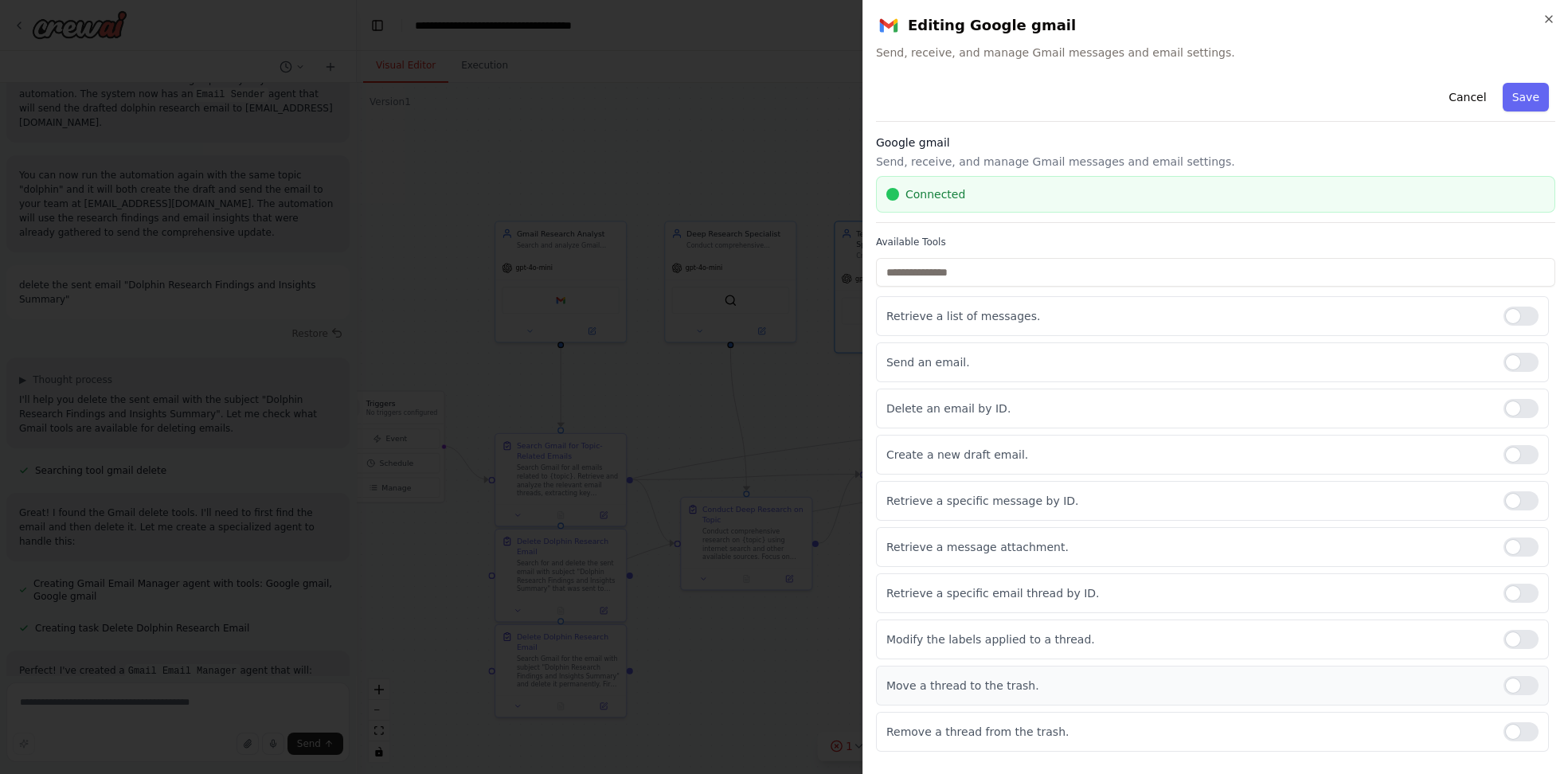
click at [1524, 675] on div at bounding box center [1521, 685] width 35 height 19
click at [1519, 726] on div at bounding box center [1521, 731] width 35 height 19
click at [1522, 106] on button "Save" at bounding box center [1526, 97] width 46 height 29
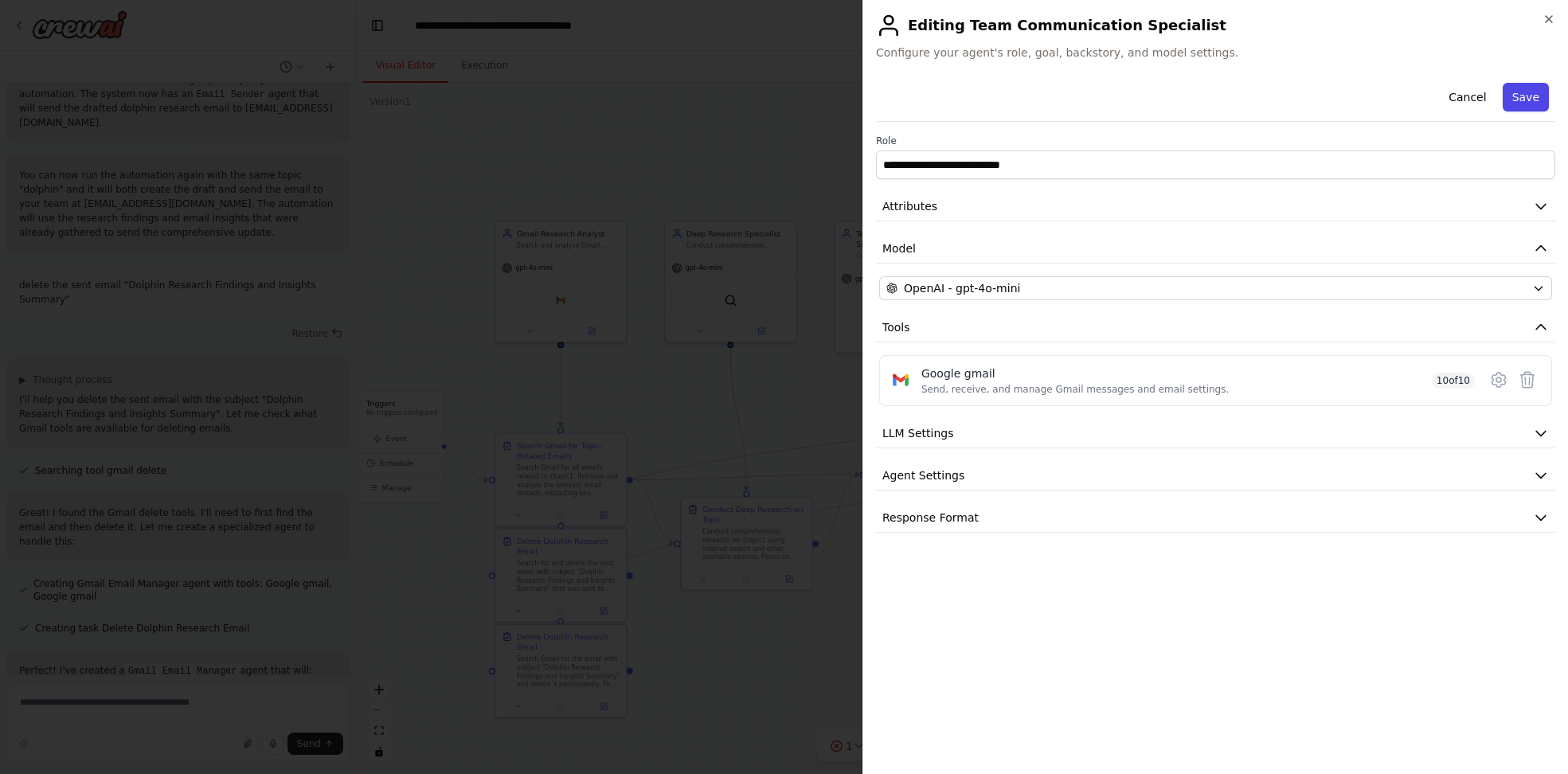
click at [1527, 103] on button "Save" at bounding box center [1526, 97] width 46 height 29
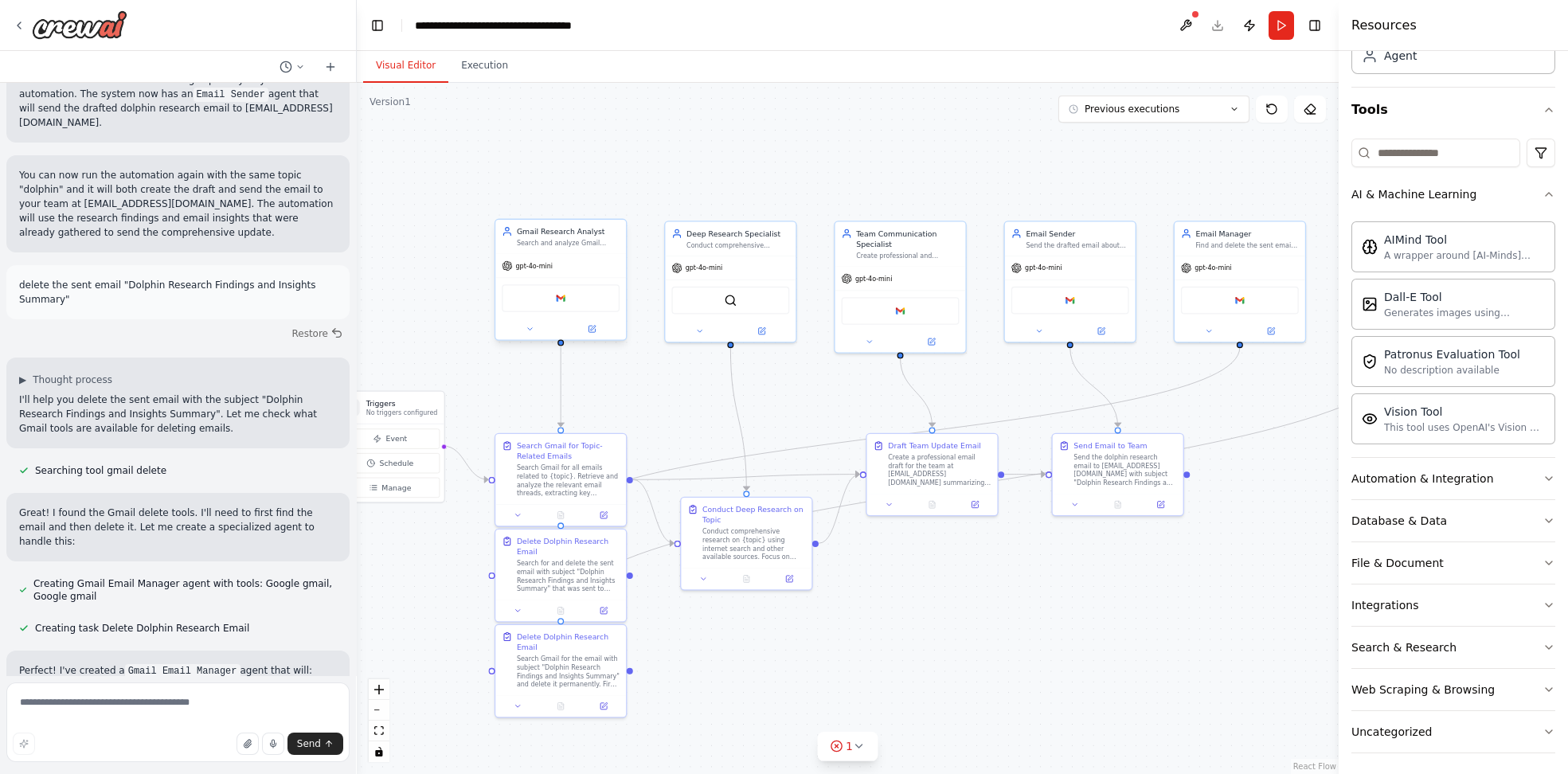
click at [567, 299] on div "Google gmail" at bounding box center [561, 298] width 118 height 28
click at [601, 332] on button at bounding box center [592, 328] width 60 height 12
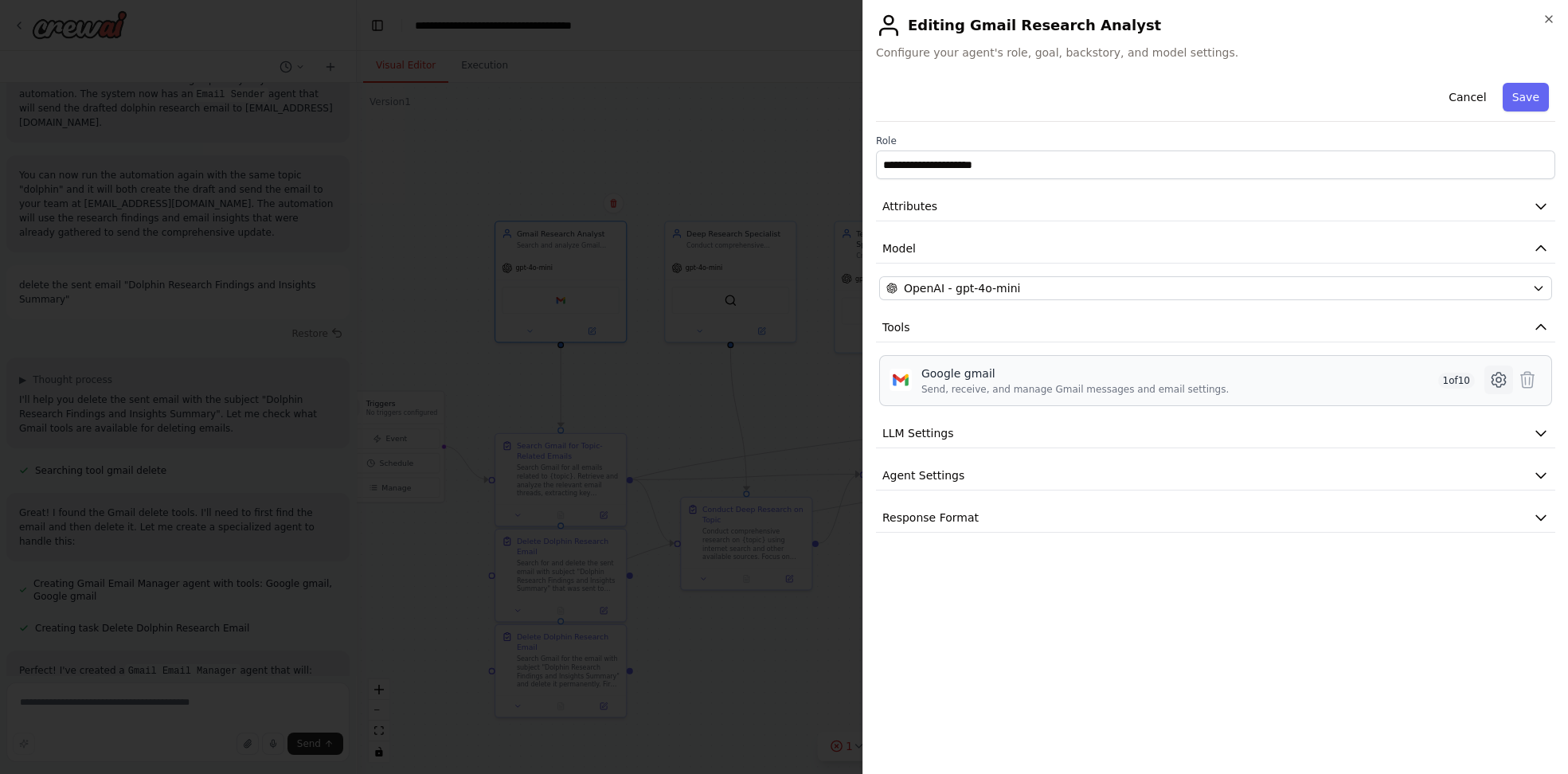
click at [1502, 378] on icon at bounding box center [1499, 380] width 5 height 5
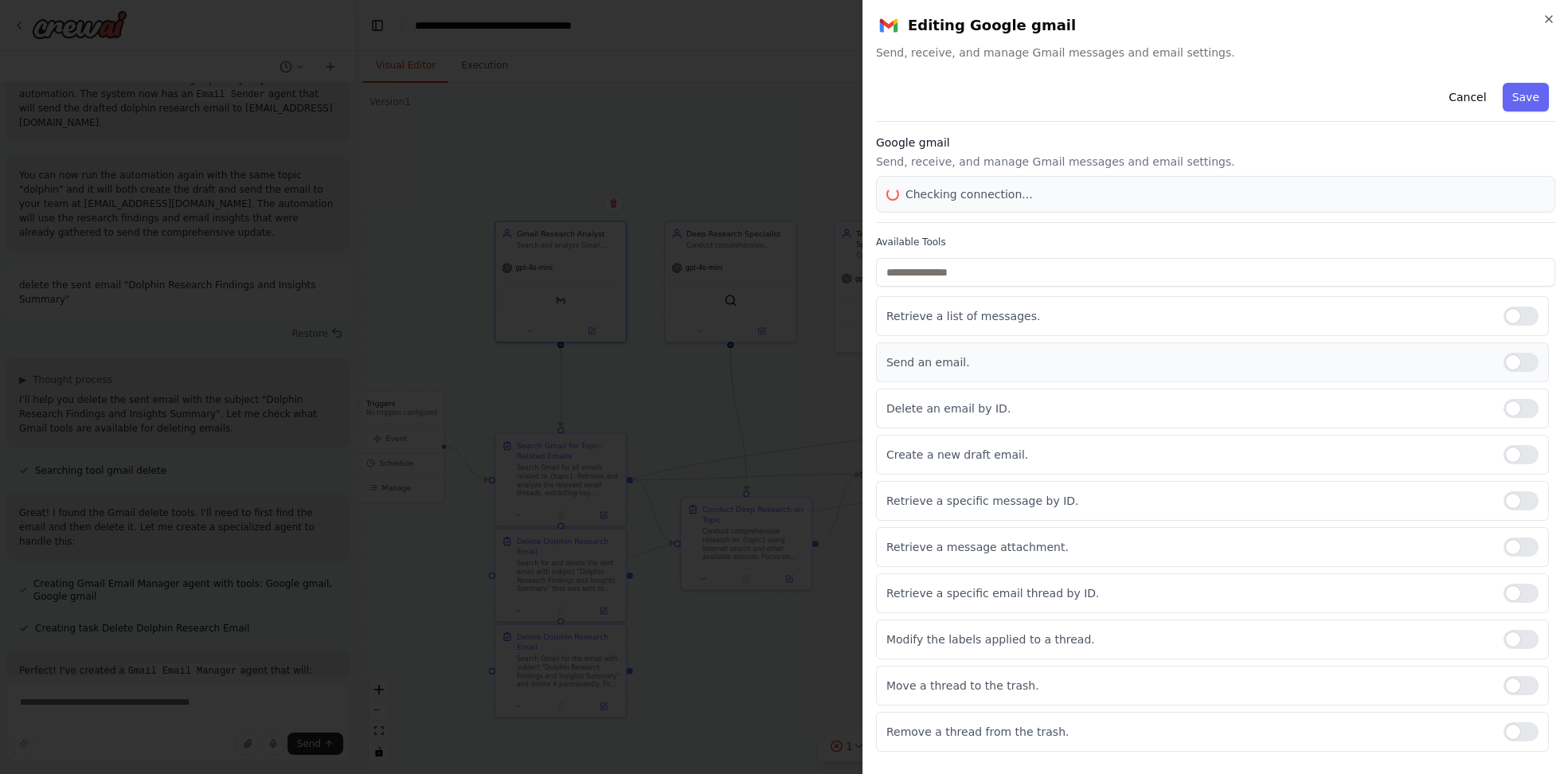
click at [1531, 357] on div at bounding box center [1521, 362] width 35 height 19
drag, startPoint x: 1534, startPoint y: 406, endPoint x: 1534, endPoint y: 453, distance: 47.0
click at [1534, 407] on div at bounding box center [1521, 408] width 35 height 19
click at [1532, 460] on div at bounding box center [1521, 454] width 35 height 19
click at [1530, 523] on div "Retrieve a list of messages. Send an email. Delete an email by ID. Create a new…" at bounding box center [1216, 524] width 679 height 455
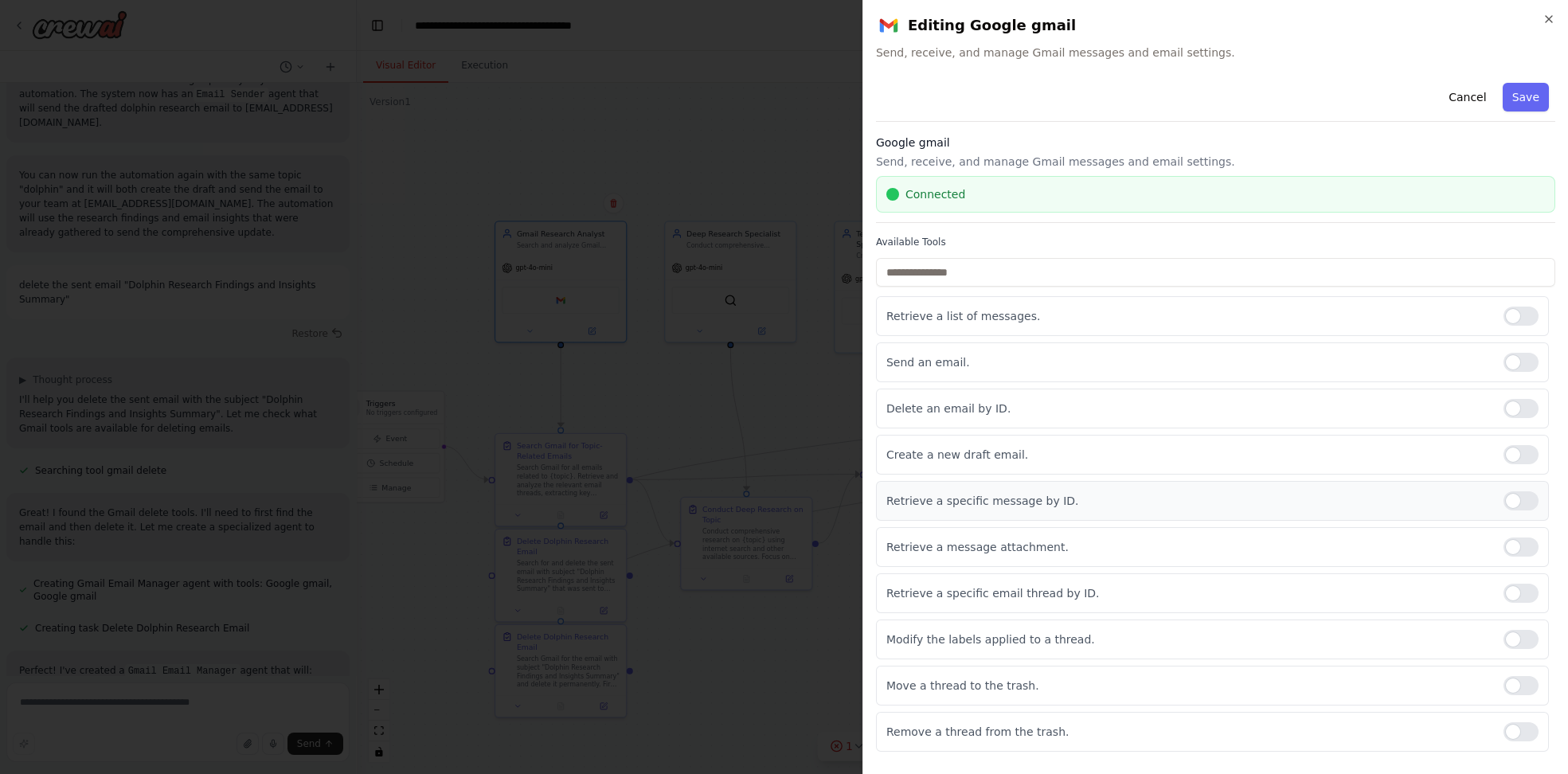
click at [1530, 498] on div at bounding box center [1521, 500] width 35 height 19
click at [1531, 541] on div at bounding box center [1521, 546] width 35 height 19
click at [1523, 596] on div at bounding box center [1521, 593] width 35 height 19
click at [1533, 633] on div at bounding box center [1521, 639] width 35 height 19
drag, startPoint x: 1528, startPoint y: 686, endPoint x: 1537, endPoint y: 707, distance: 22.8
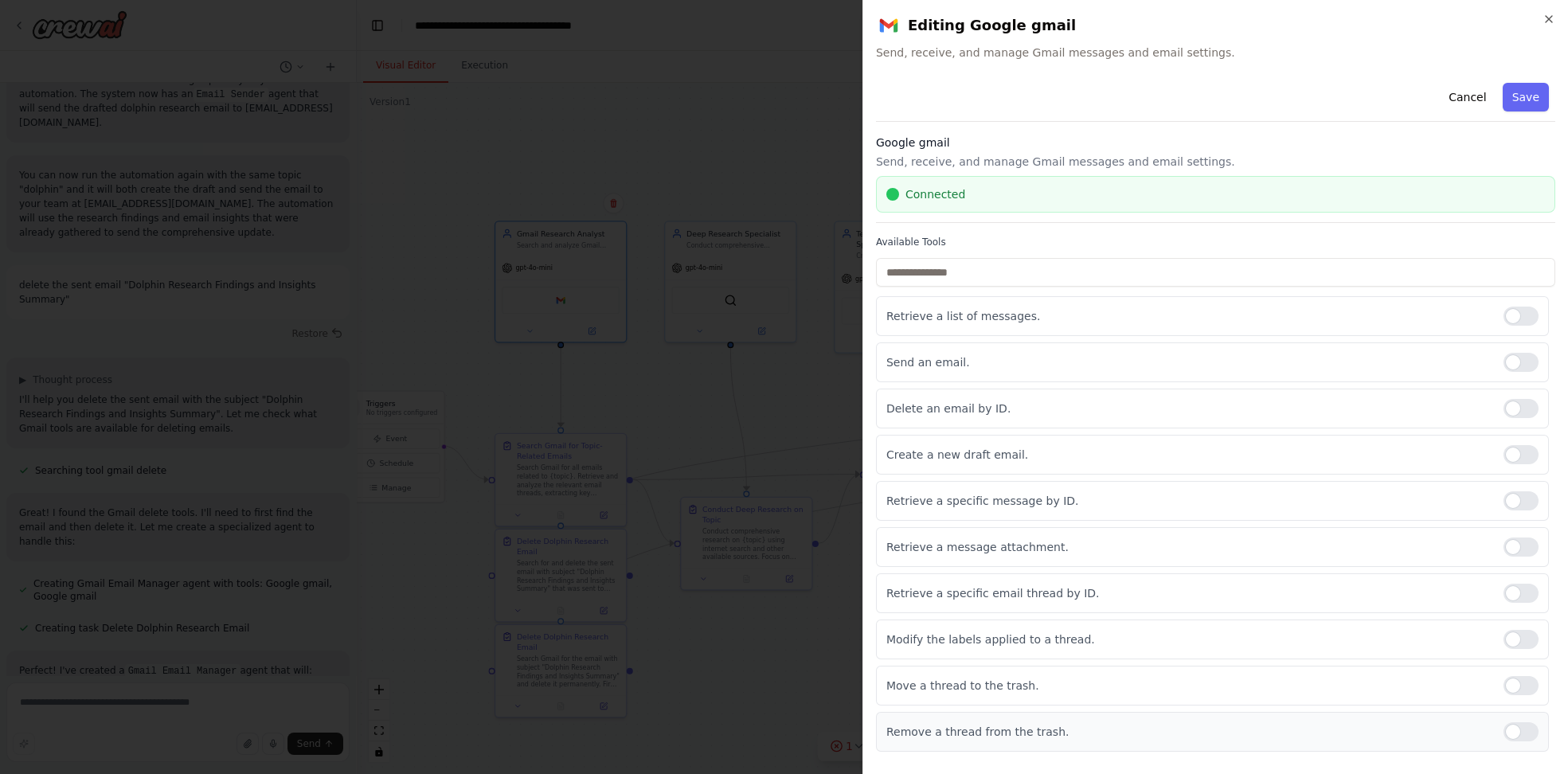
click at [1530, 688] on div at bounding box center [1521, 685] width 35 height 19
click at [1536, 735] on label at bounding box center [1521, 731] width 35 height 19
click at [1541, 94] on button "Save" at bounding box center [1526, 97] width 46 height 29
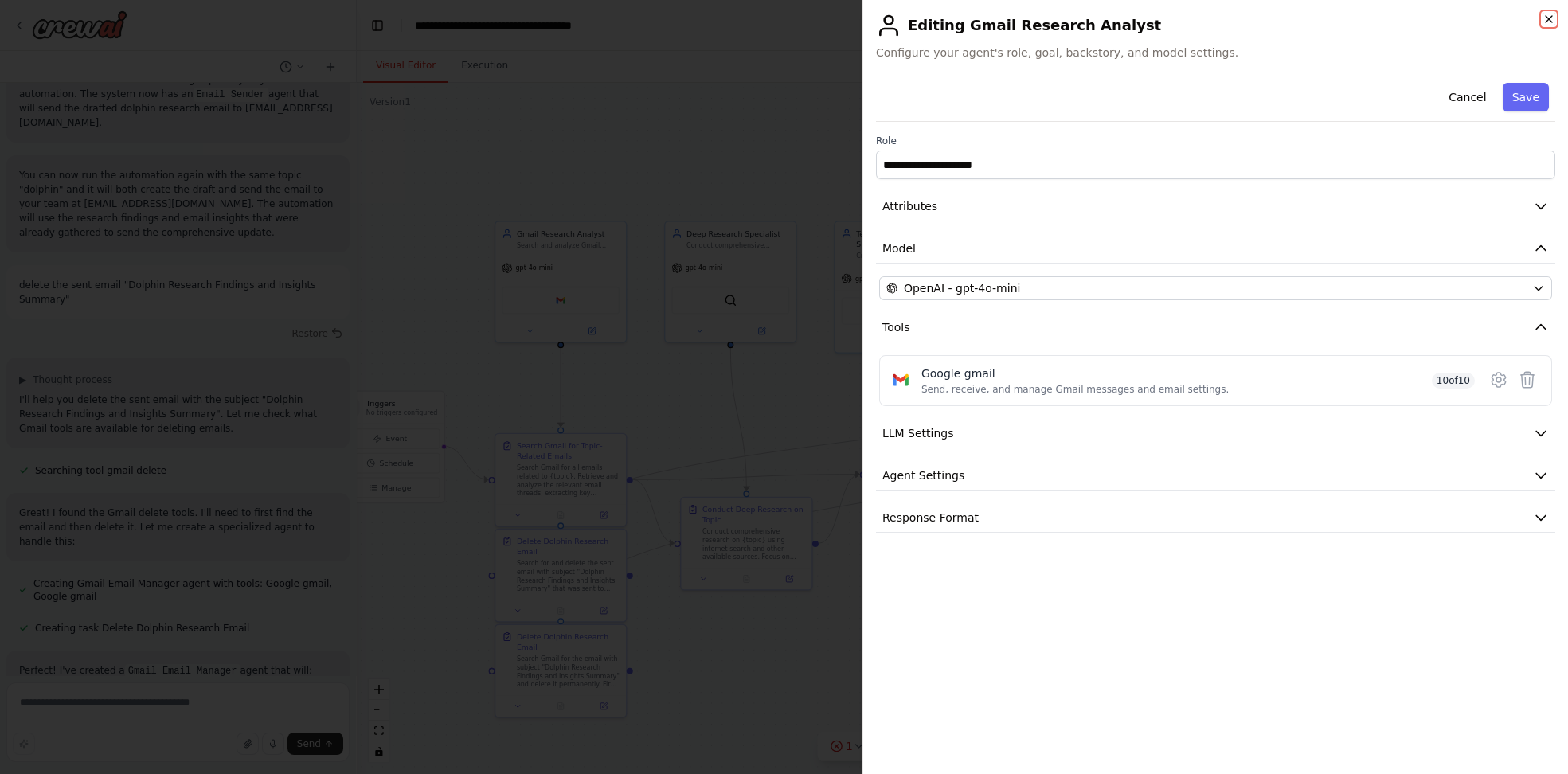
click at [1550, 17] on icon "button" at bounding box center [1549, 19] width 7 height 7
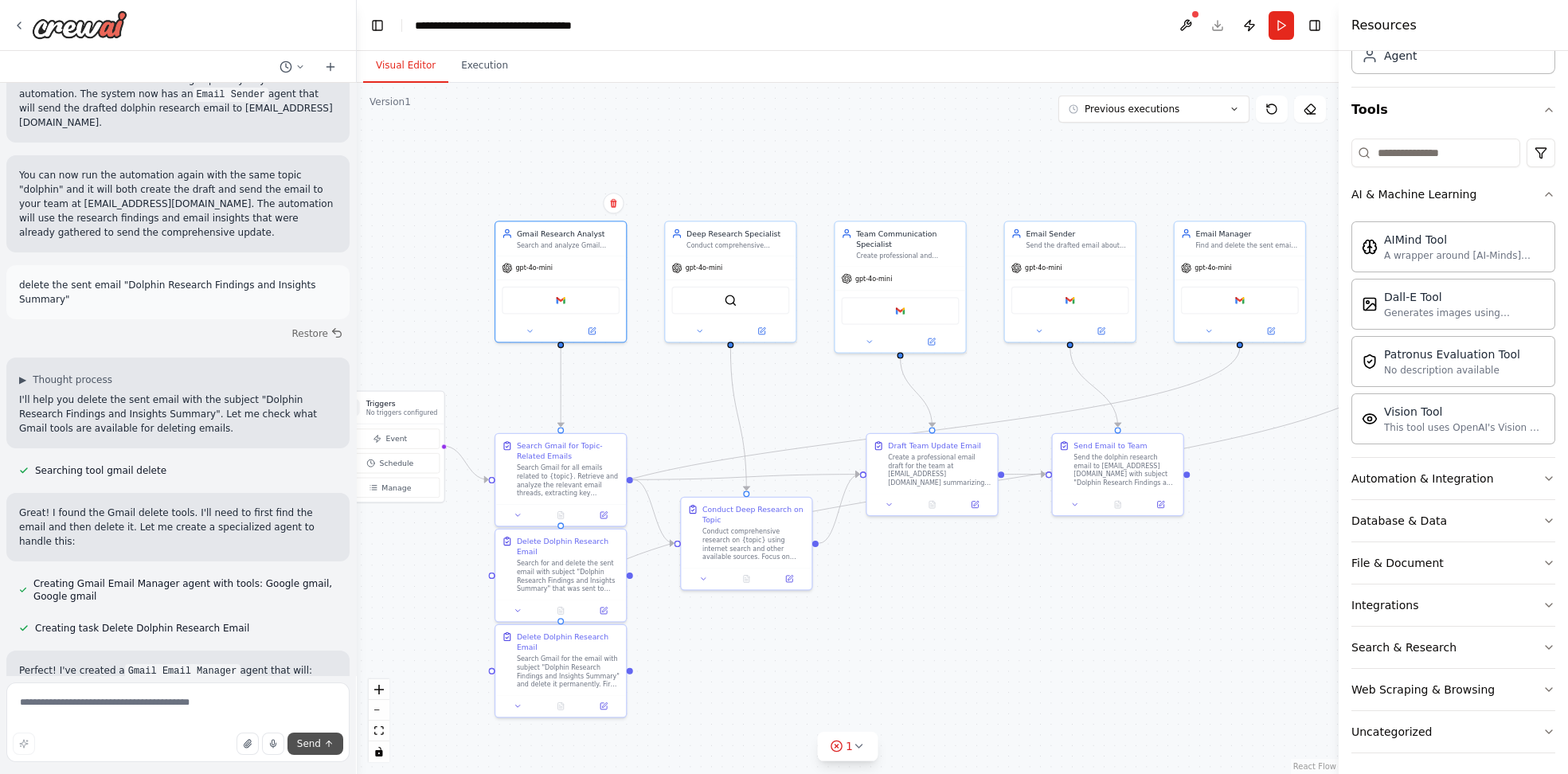
click at [307, 745] on span "Send" at bounding box center [309, 743] width 24 height 12
click at [1279, 28] on button "Run" at bounding box center [1281, 25] width 26 height 29
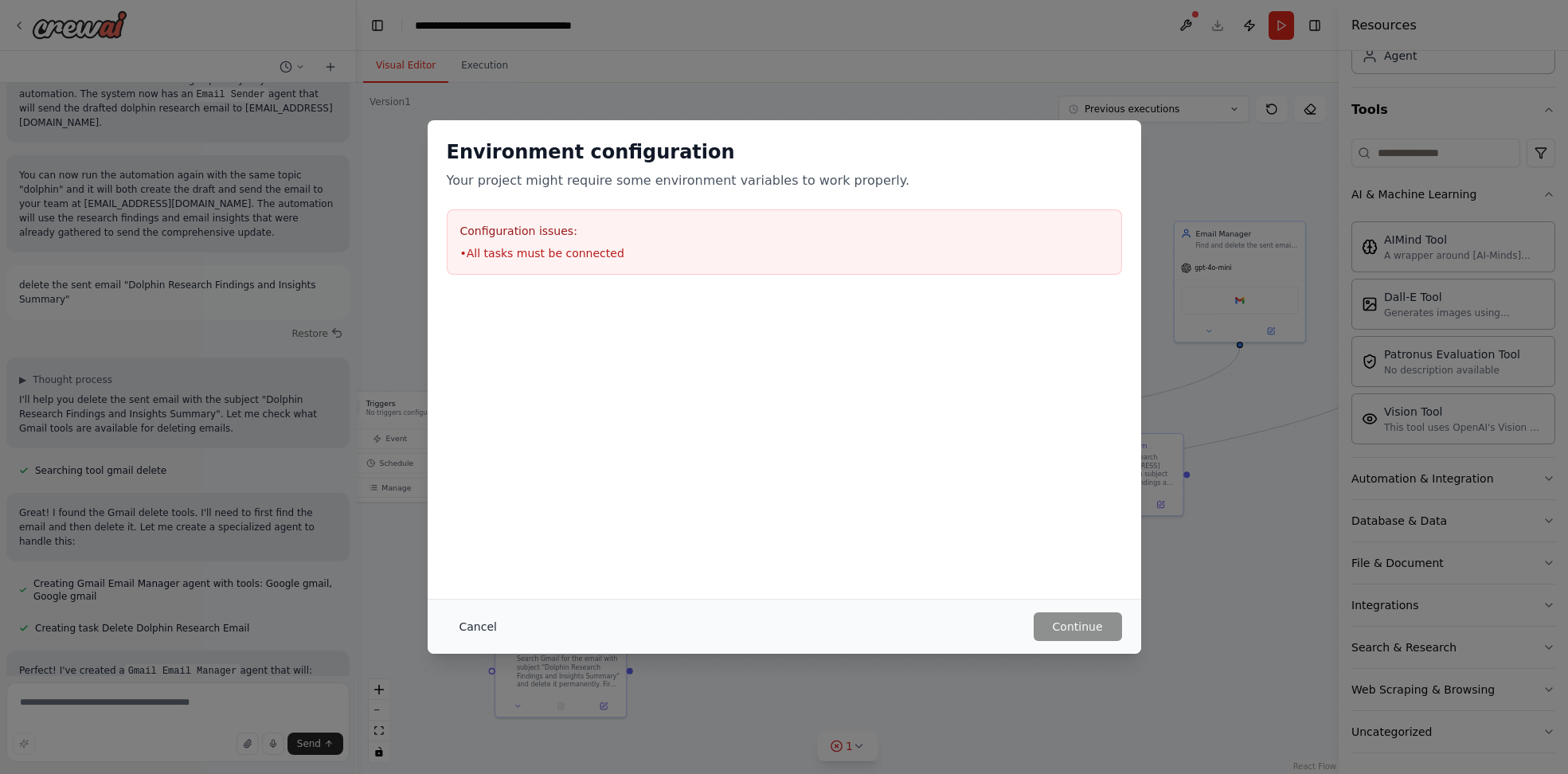
click at [468, 630] on button "Cancel" at bounding box center [478, 626] width 63 height 29
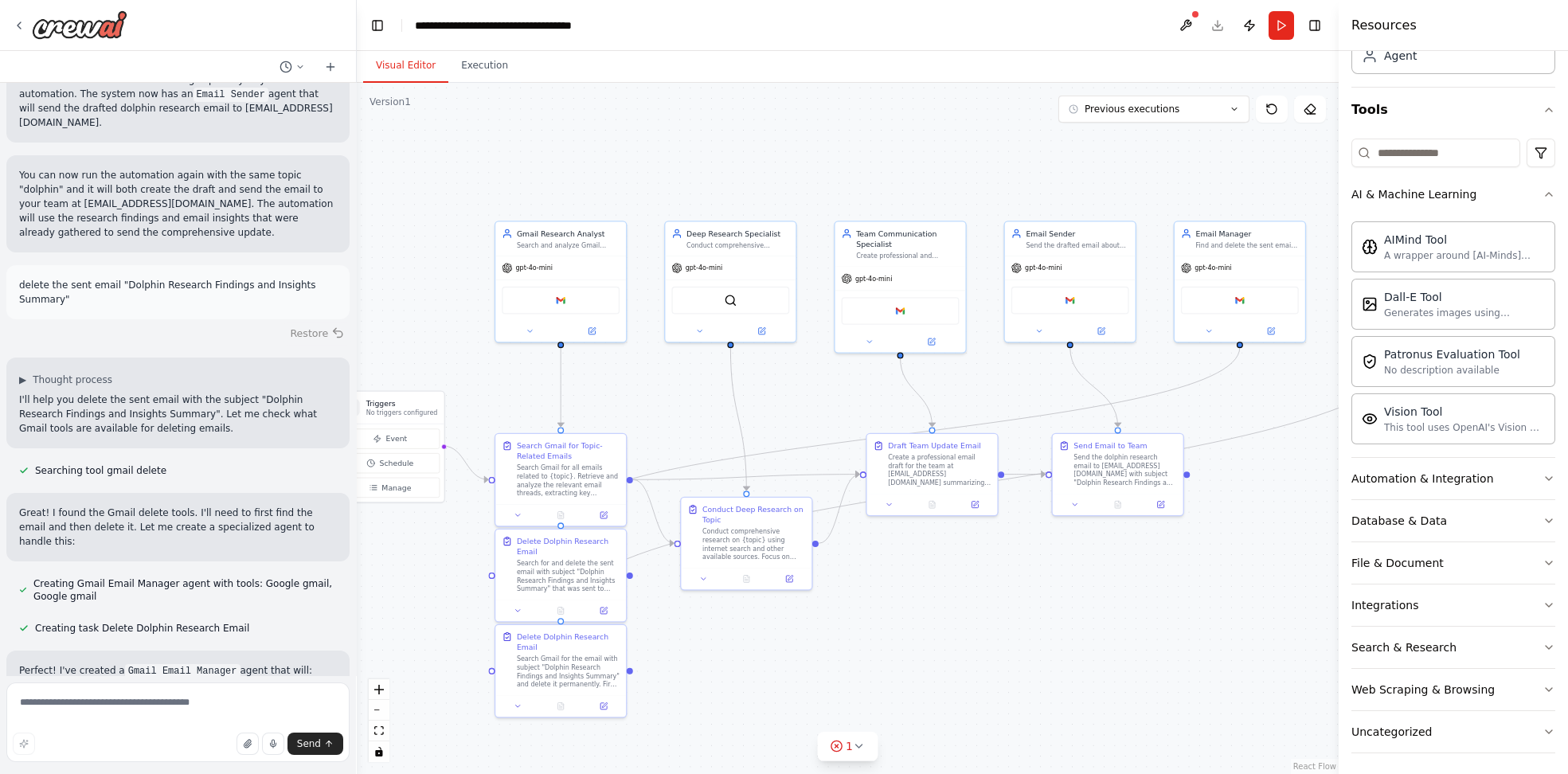
click at [306, 321] on button "Restore" at bounding box center [317, 333] width 68 height 23
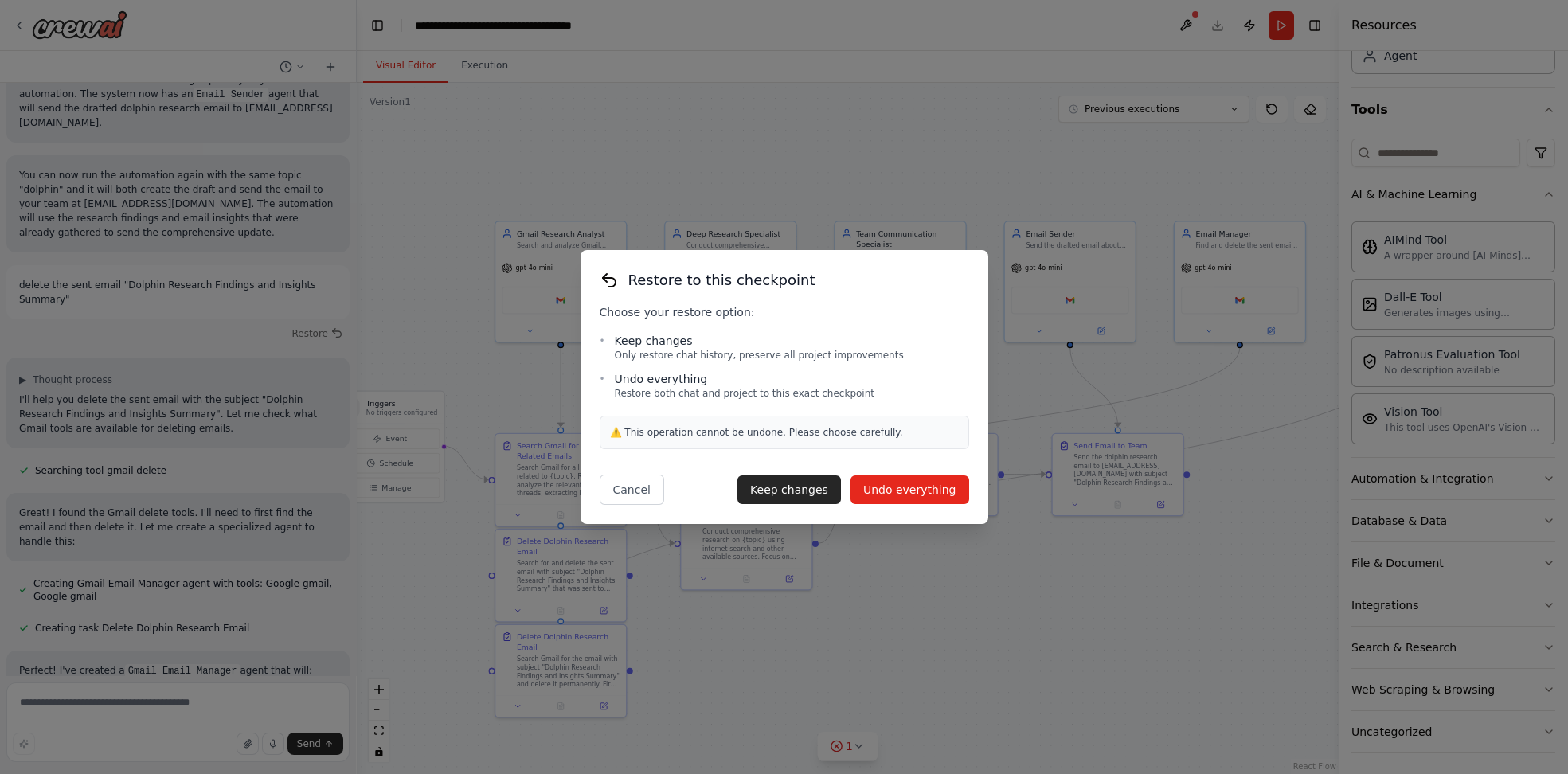
click at [884, 483] on button "Undo everything" at bounding box center [909, 489] width 118 height 29
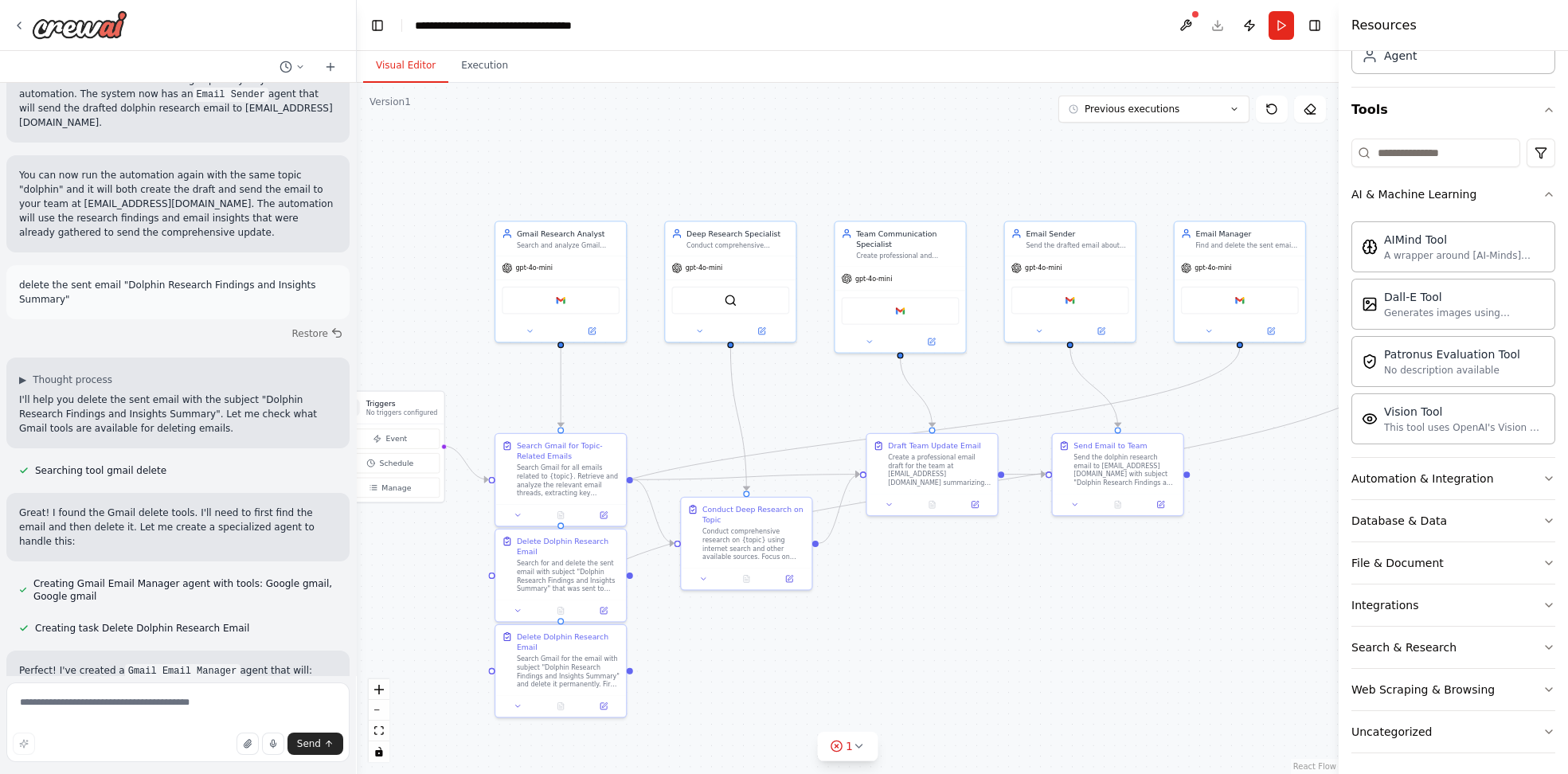
scroll to position [1598, 0]
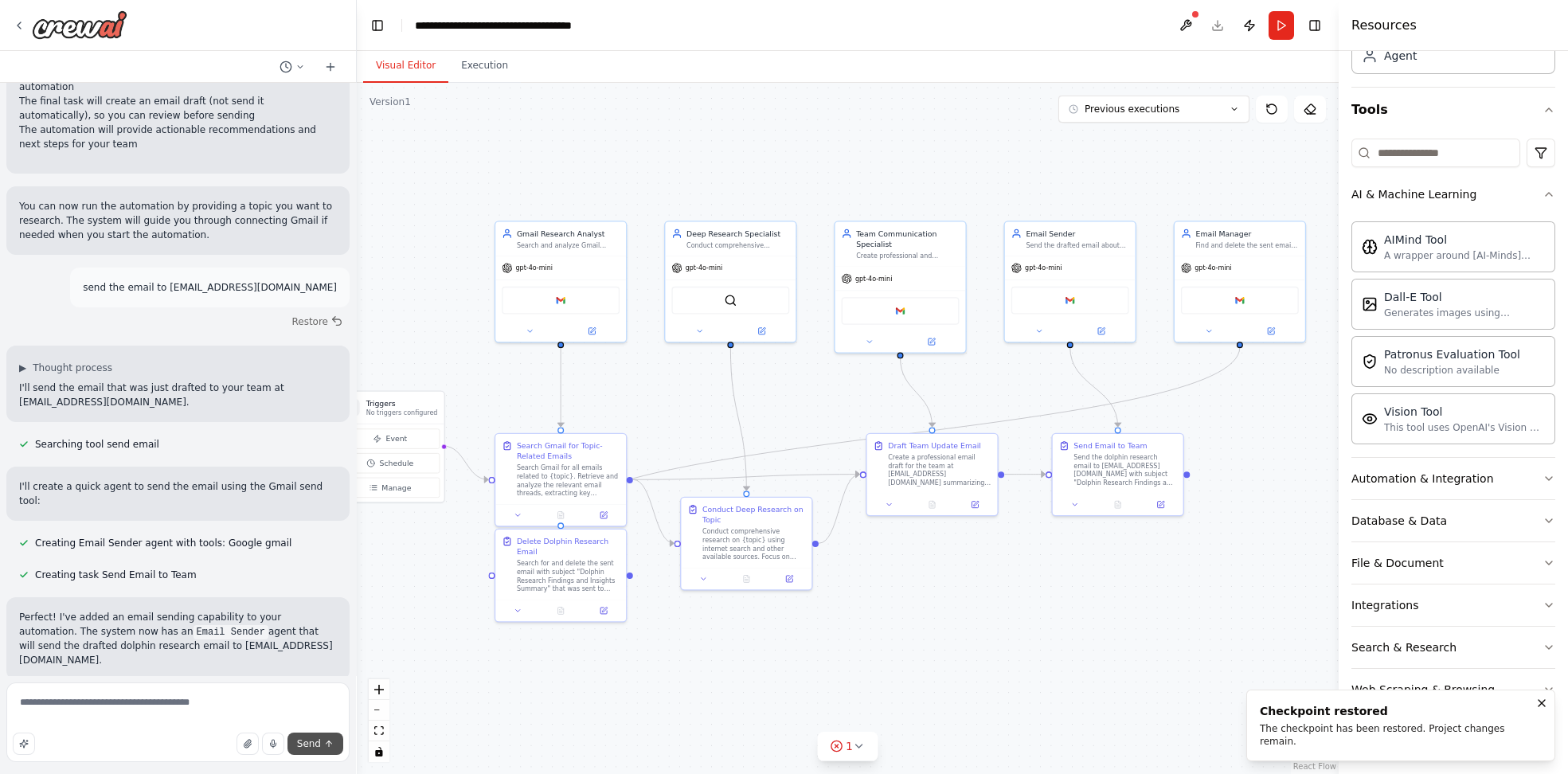
click at [322, 743] on button "Send" at bounding box center [315, 743] width 55 height 22
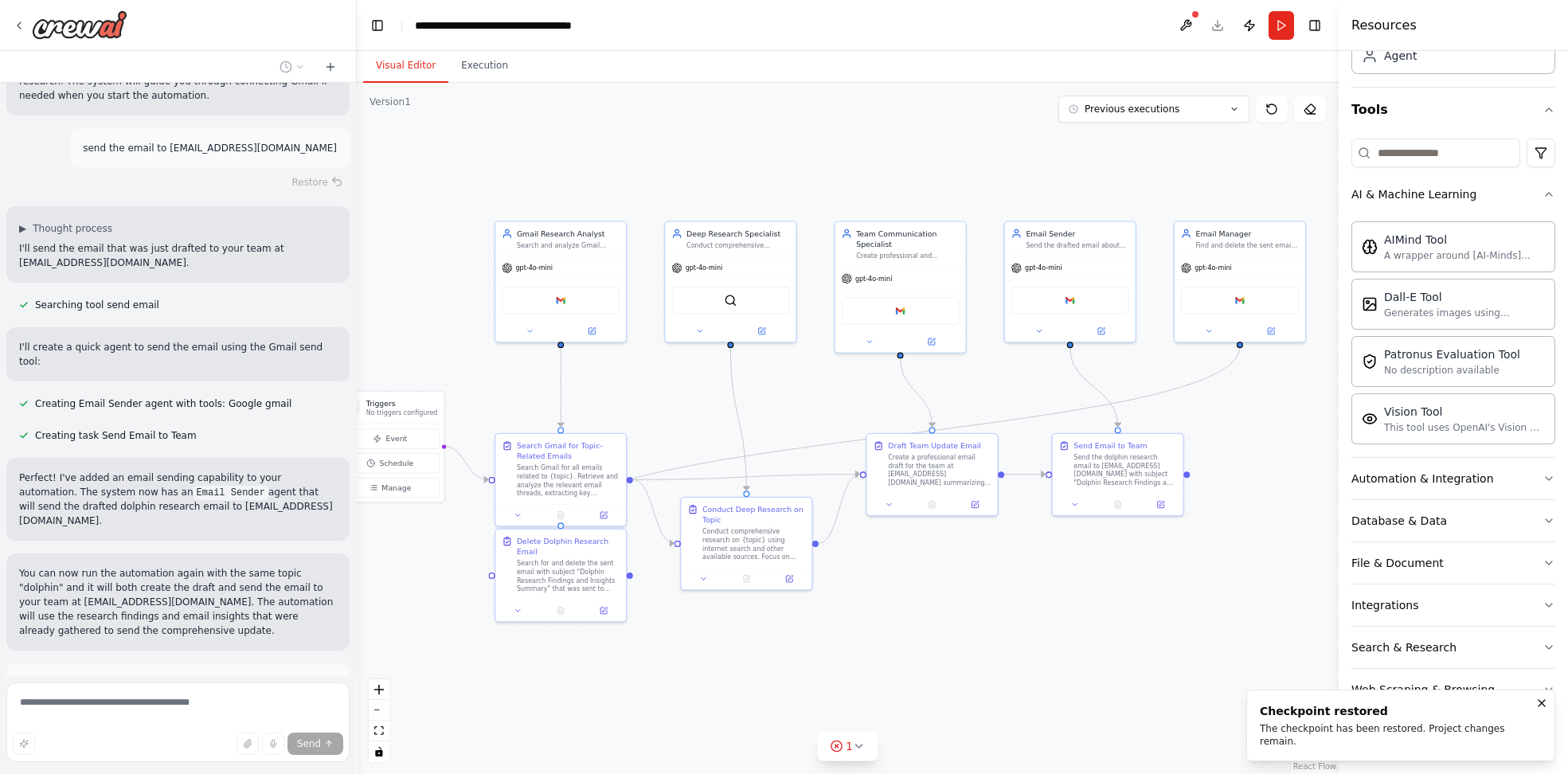
scroll to position [1812, 0]
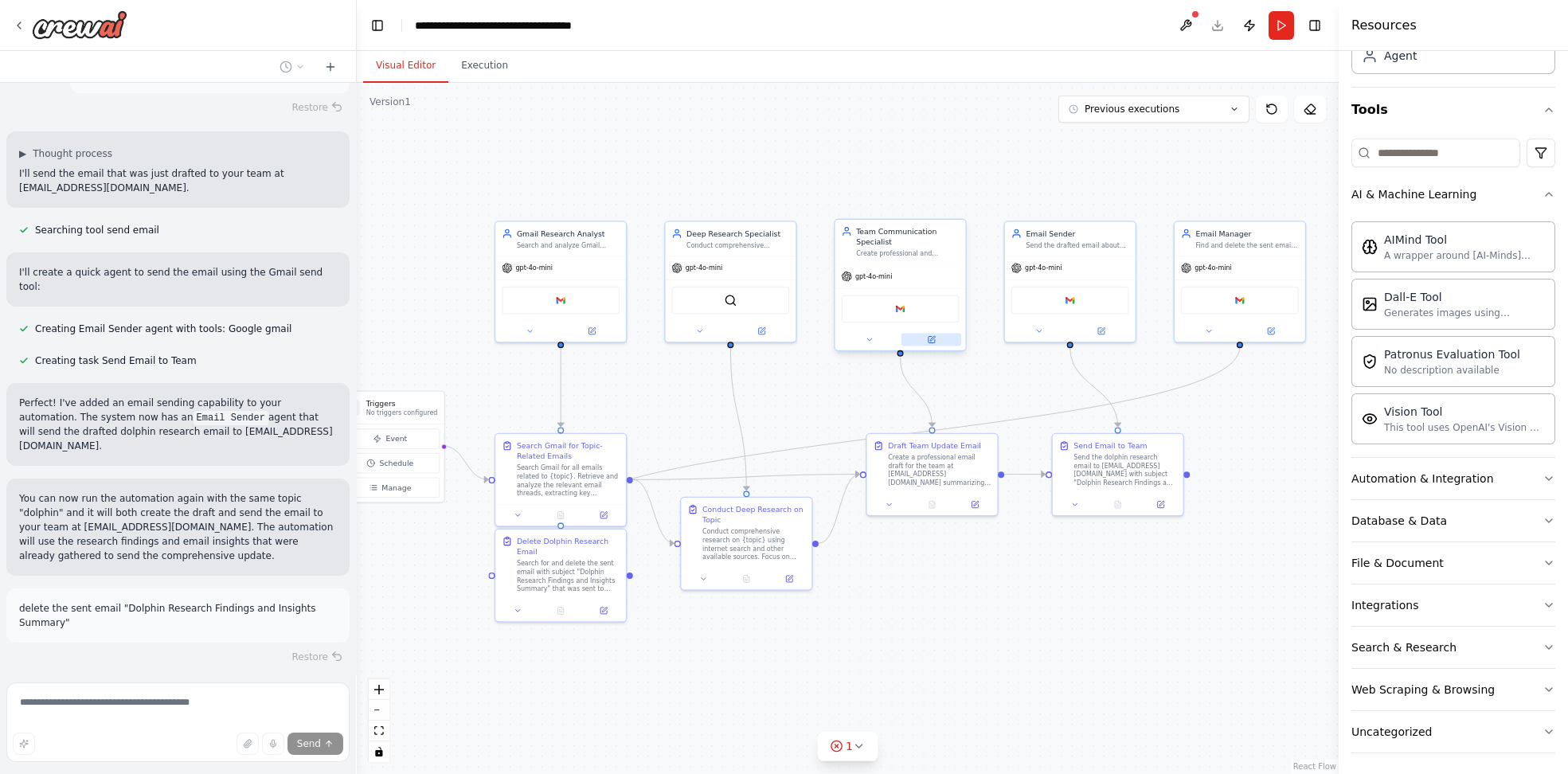
click at [938, 339] on button at bounding box center [931, 339] width 60 height 12
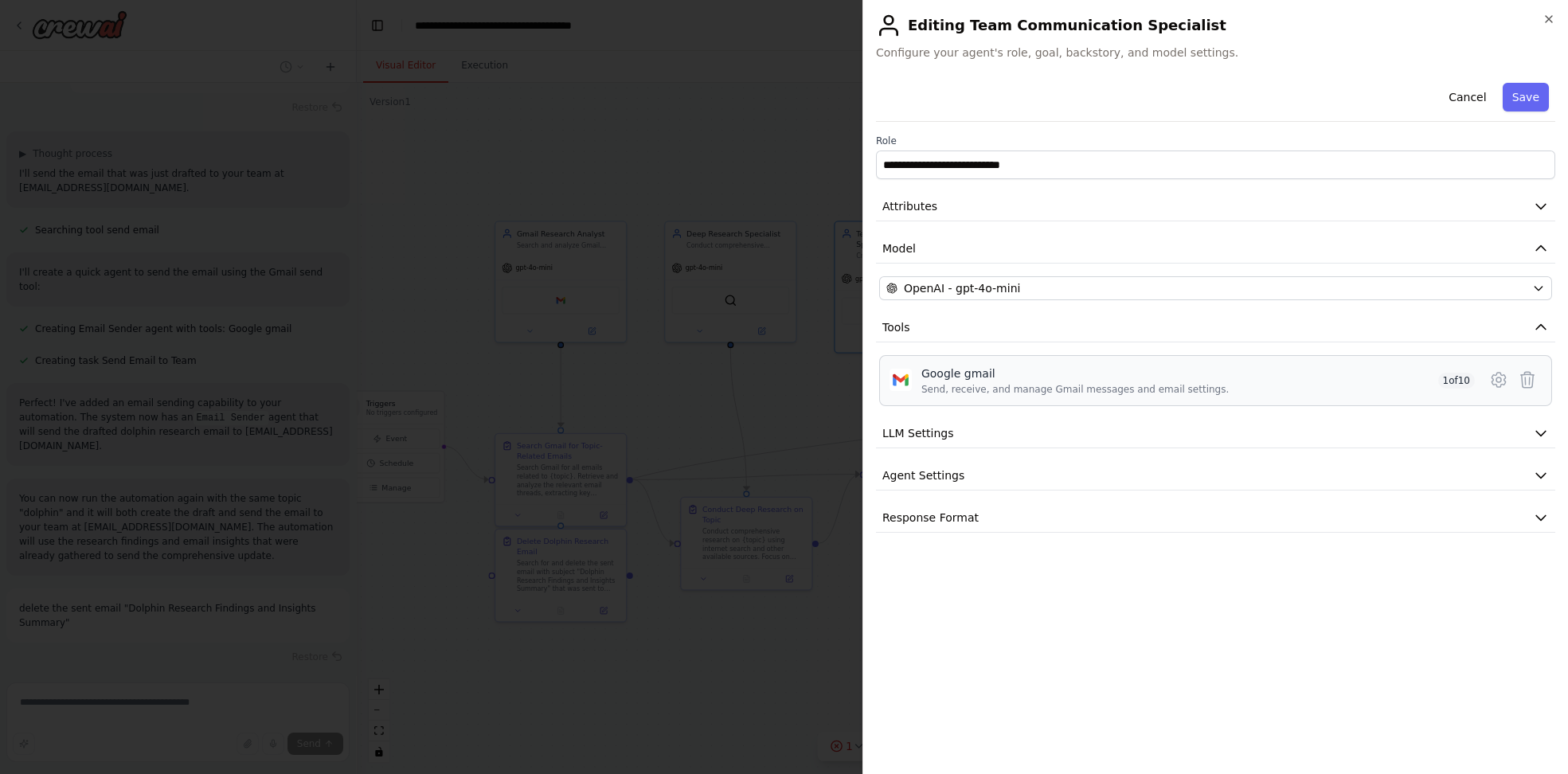
scroll to position [1844, 0]
click at [1498, 377] on icon at bounding box center [1498, 379] width 19 height 19
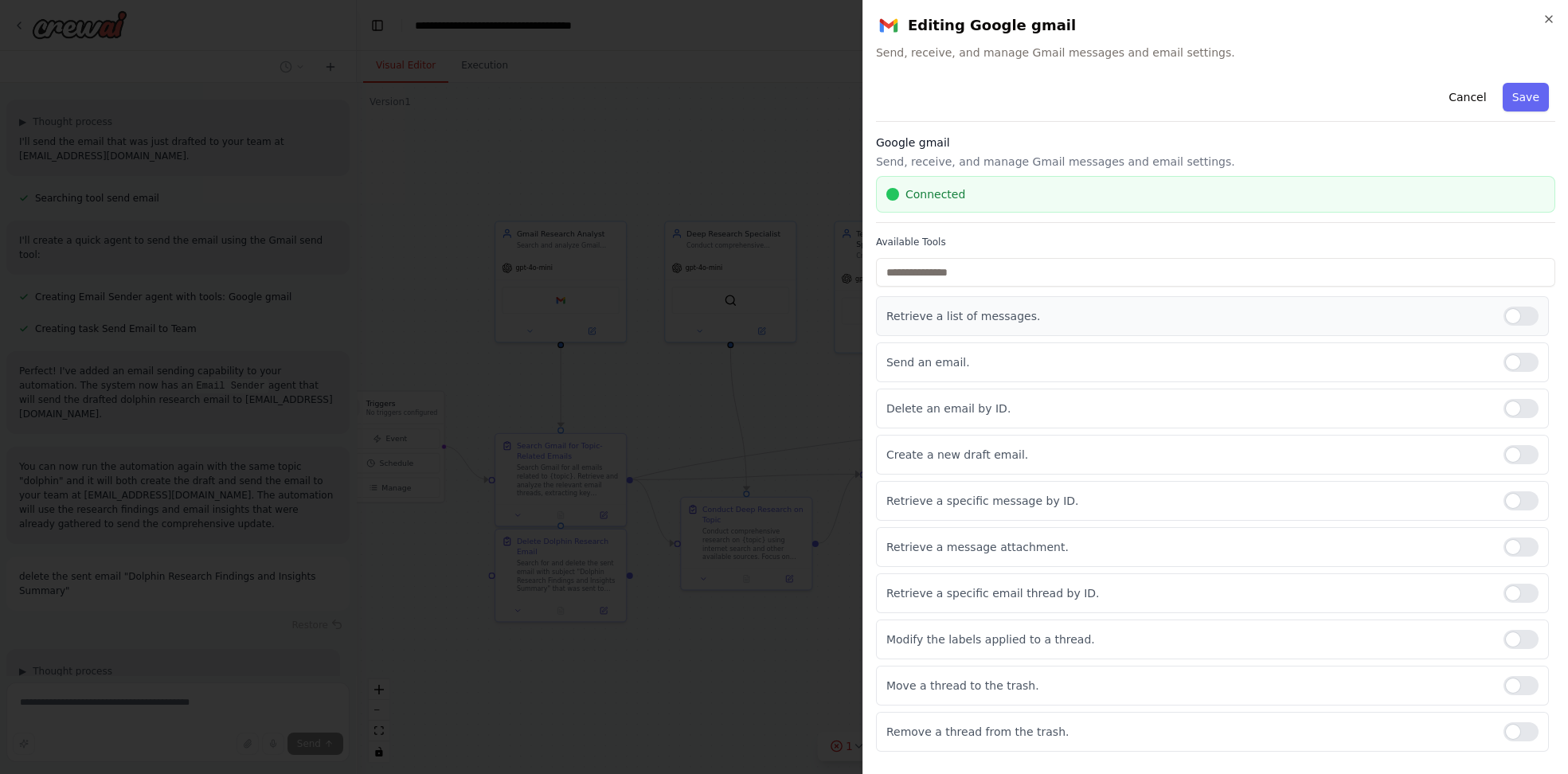
click at [1519, 319] on div at bounding box center [1521, 315] width 35 height 19
click at [1527, 372] on div "Send an email." at bounding box center [1213, 362] width 673 height 40
click at [1531, 367] on div at bounding box center [1521, 362] width 35 height 19
click at [1526, 409] on div at bounding box center [1521, 408] width 35 height 19
click at [1527, 498] on div at bounding box center [1521, 500] width 35 height 19
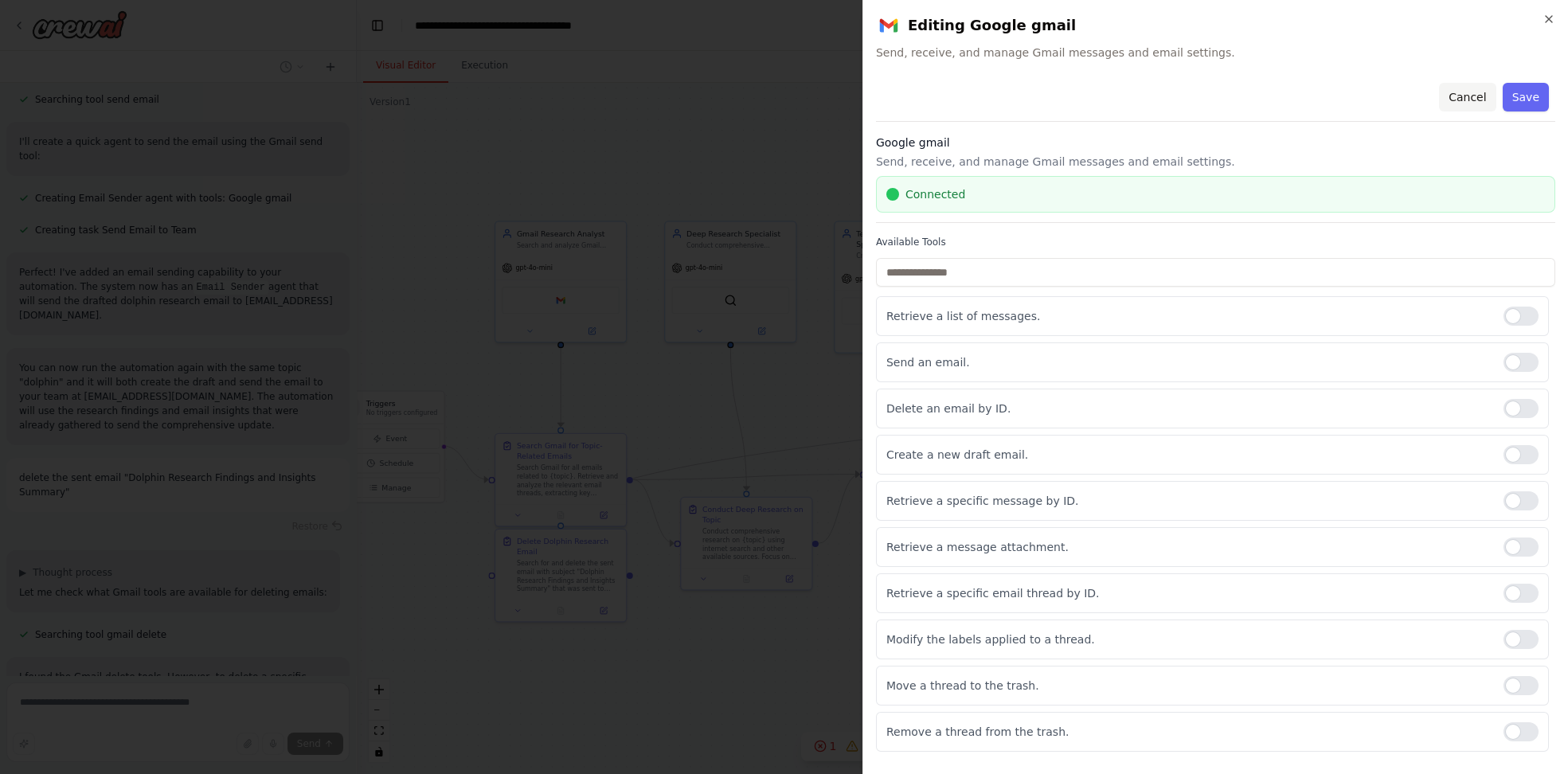
click at [1458, 101] on button "Cancel" at bounding box center [1468, 97] width 56 height 29
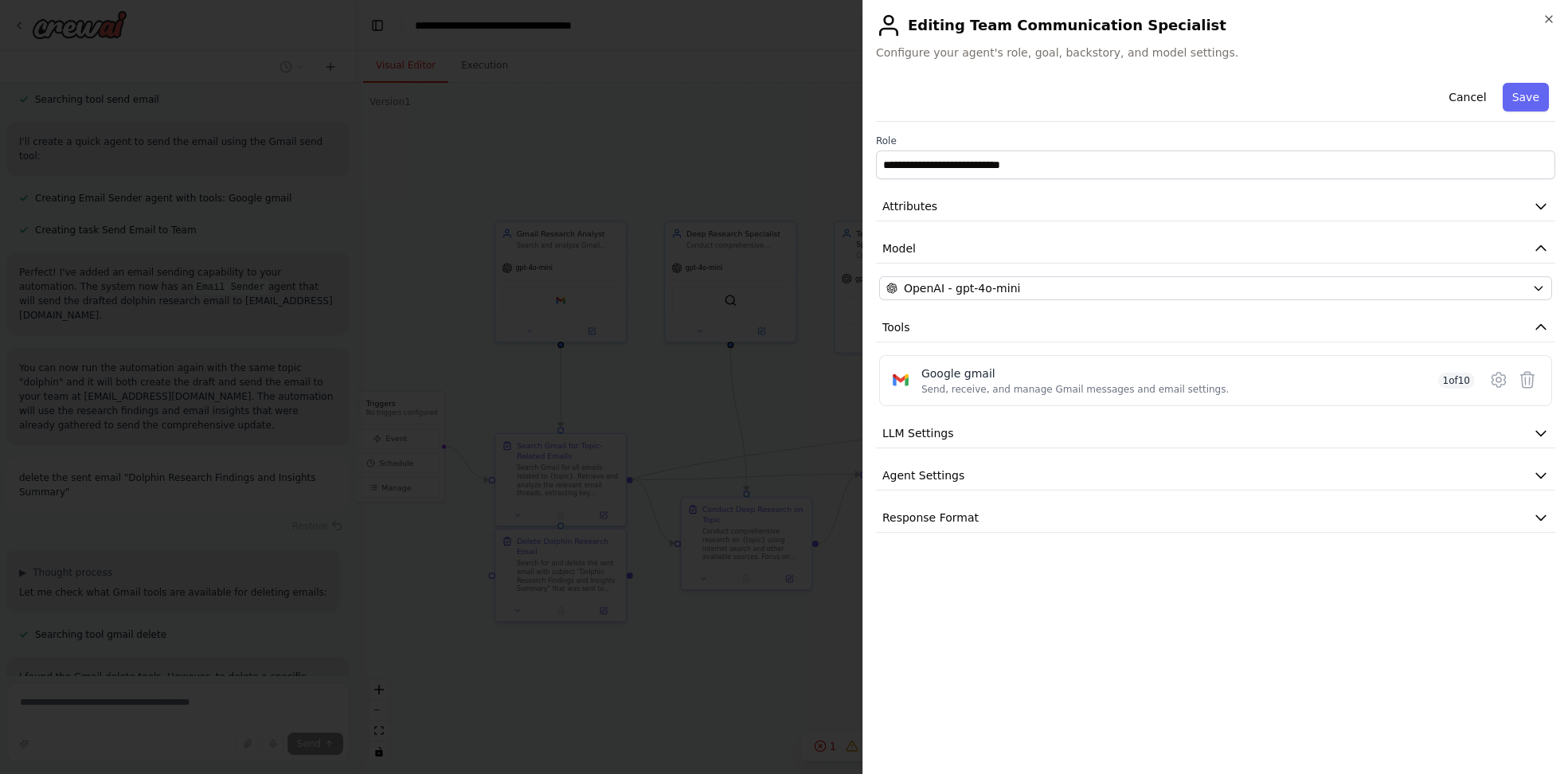
scroll to position [1957, 0]
click at [1460, 98] on button "Cancel" at bounding box center [1468, 97] width 56 height 29
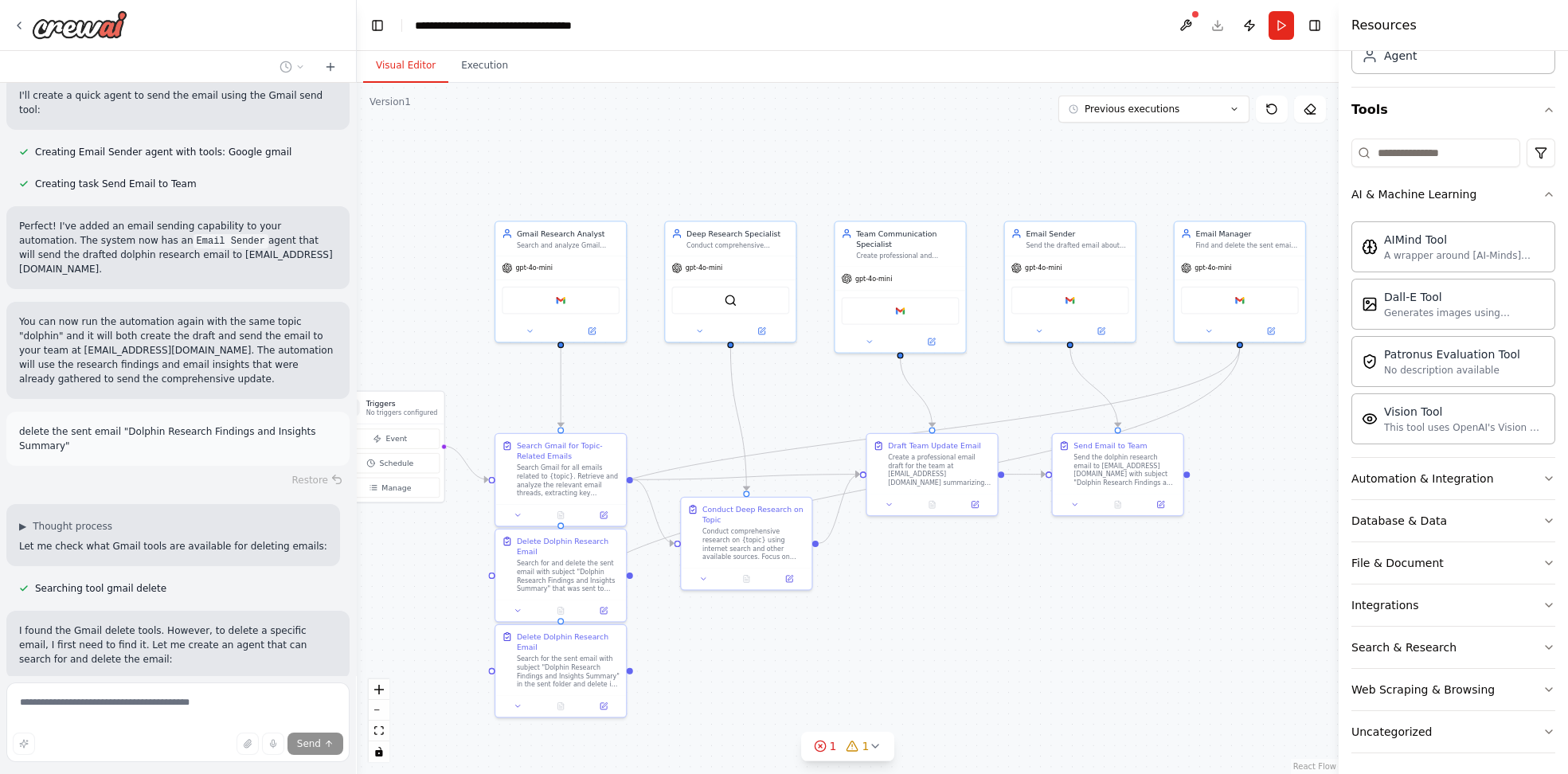
scroll to position [2142, 0]
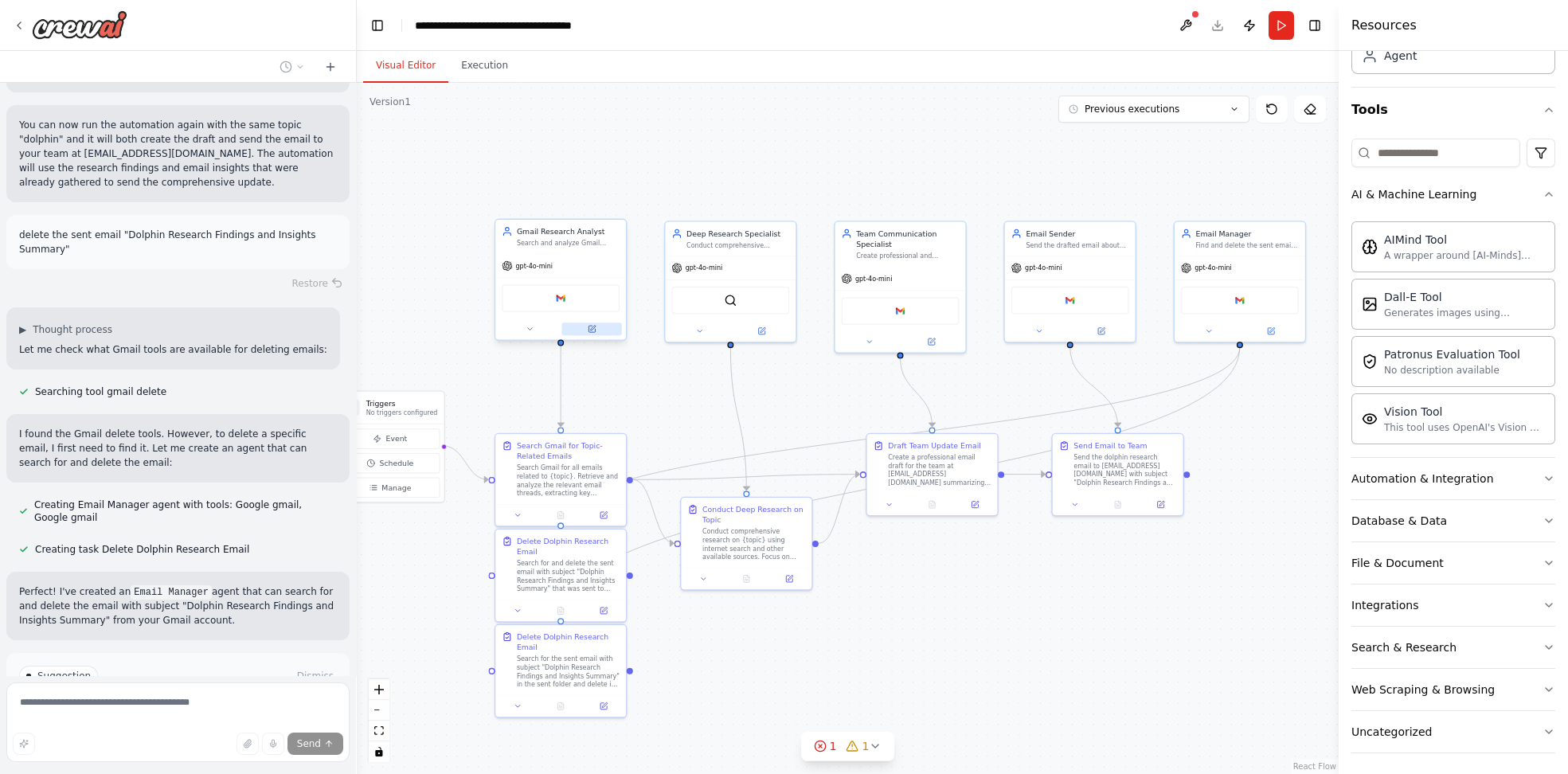
click at [596, 329] on button at bounding box center [592, 328] width 60 height 12
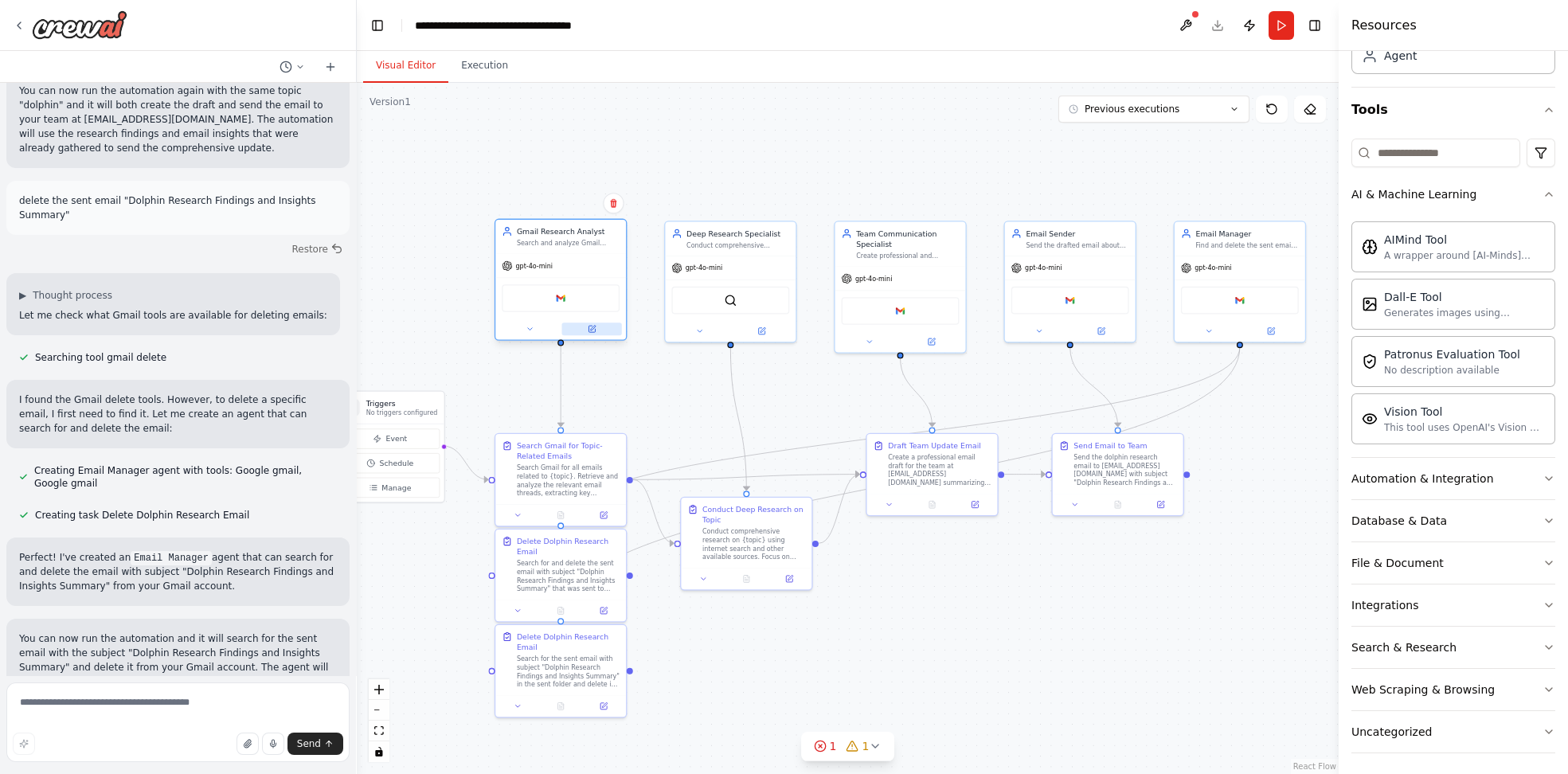
click at [585, 326] on button at bounding box center [592, 328] width 60 height 12
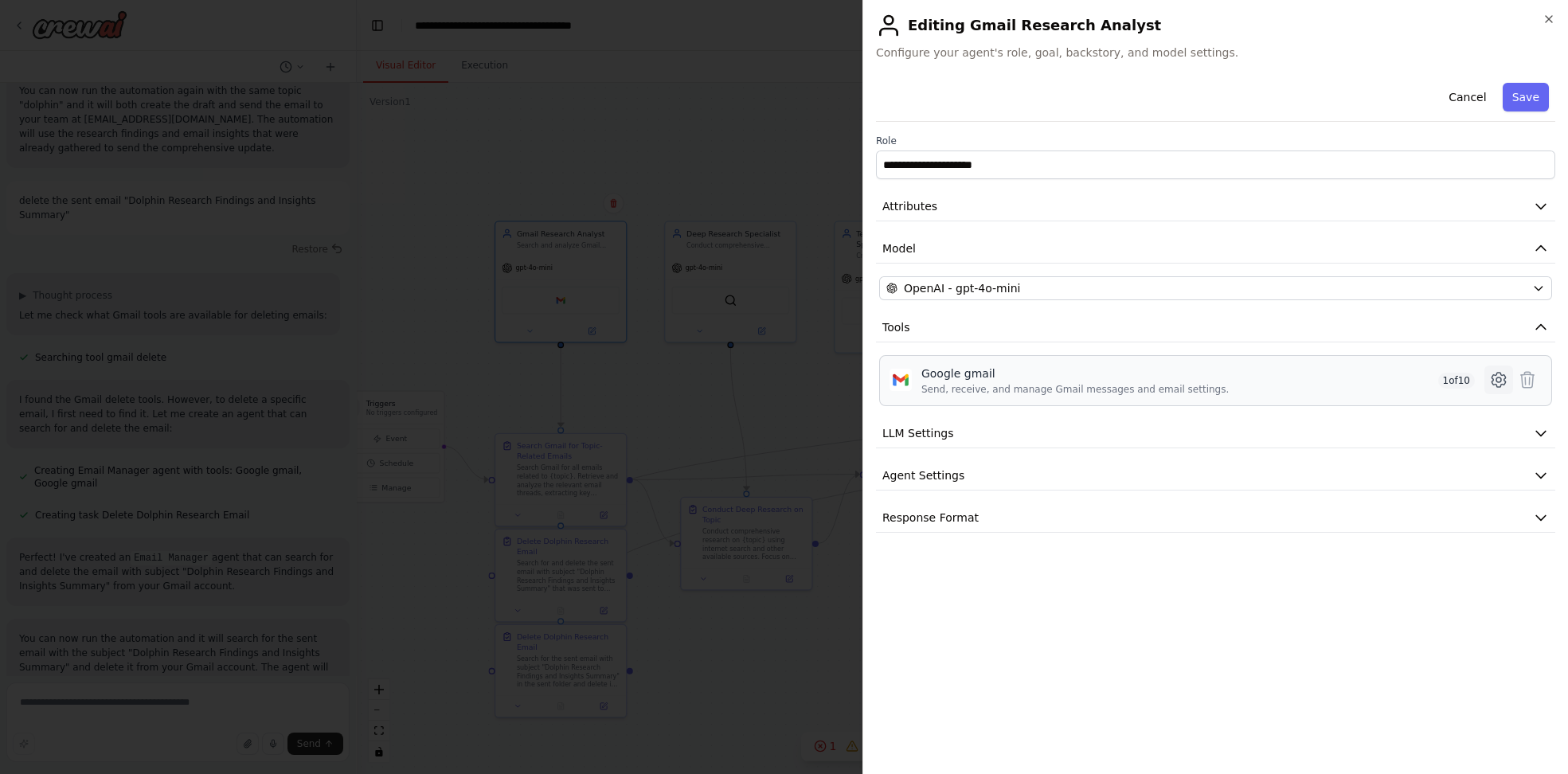
click at [1491, 378] on icon at bounding box center [1498, 379] width 19 height 19
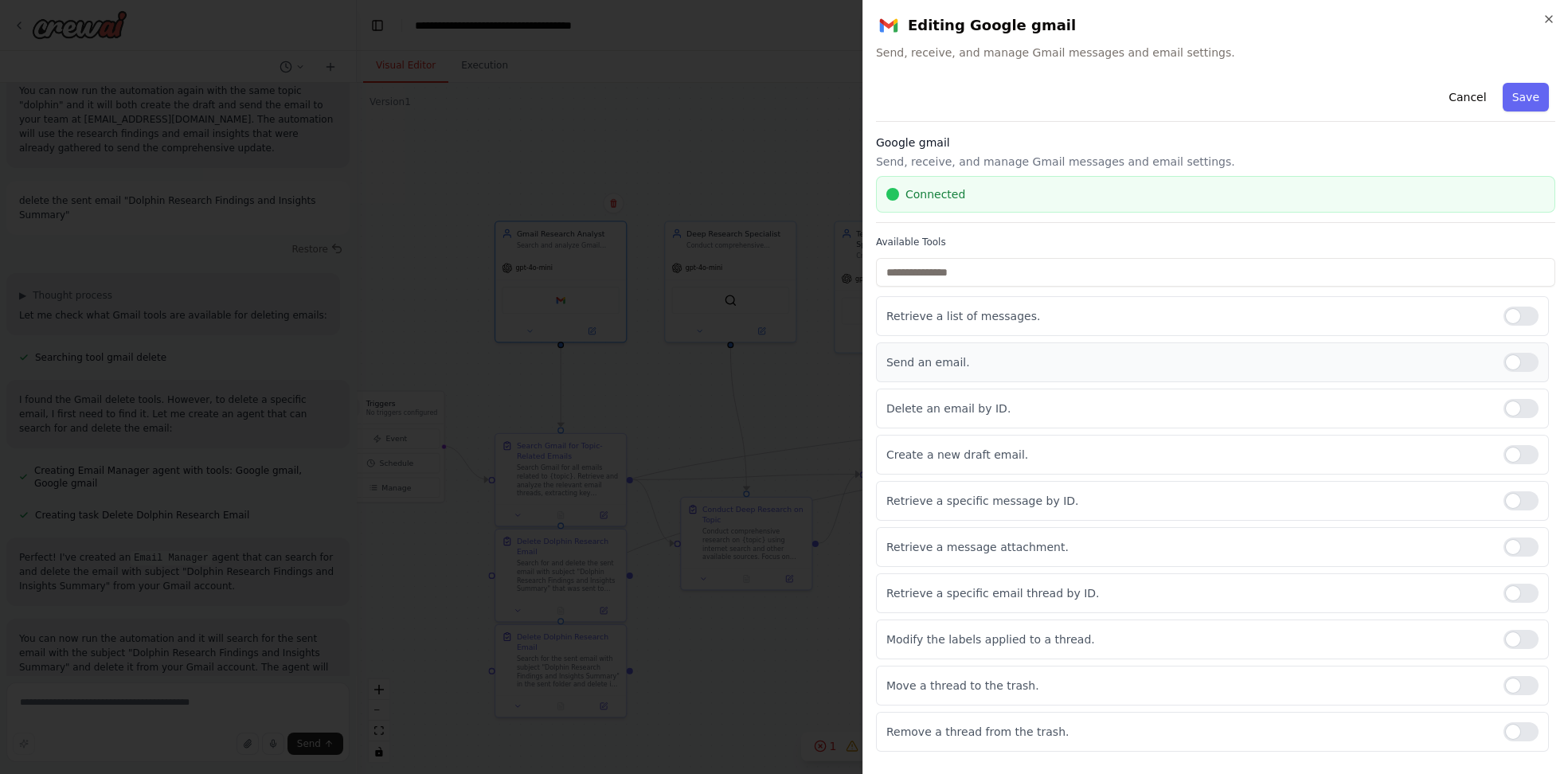
click at [1513, 360] on div at bounding box center [1521, 362] width 35 height 19
click at [1529, 416] on div at bounding box center [1521, 408] width 35 height 19
click at [1527, 440] on div "Create a new draft email." at bounding box center [1213, 454] width 673 height 40
click at [1530, 449] on div at bounding box center [1521, 454] width 35 height 19
click at [1522, 501] on div at bounding box center [1521, 500] width 35 height 19
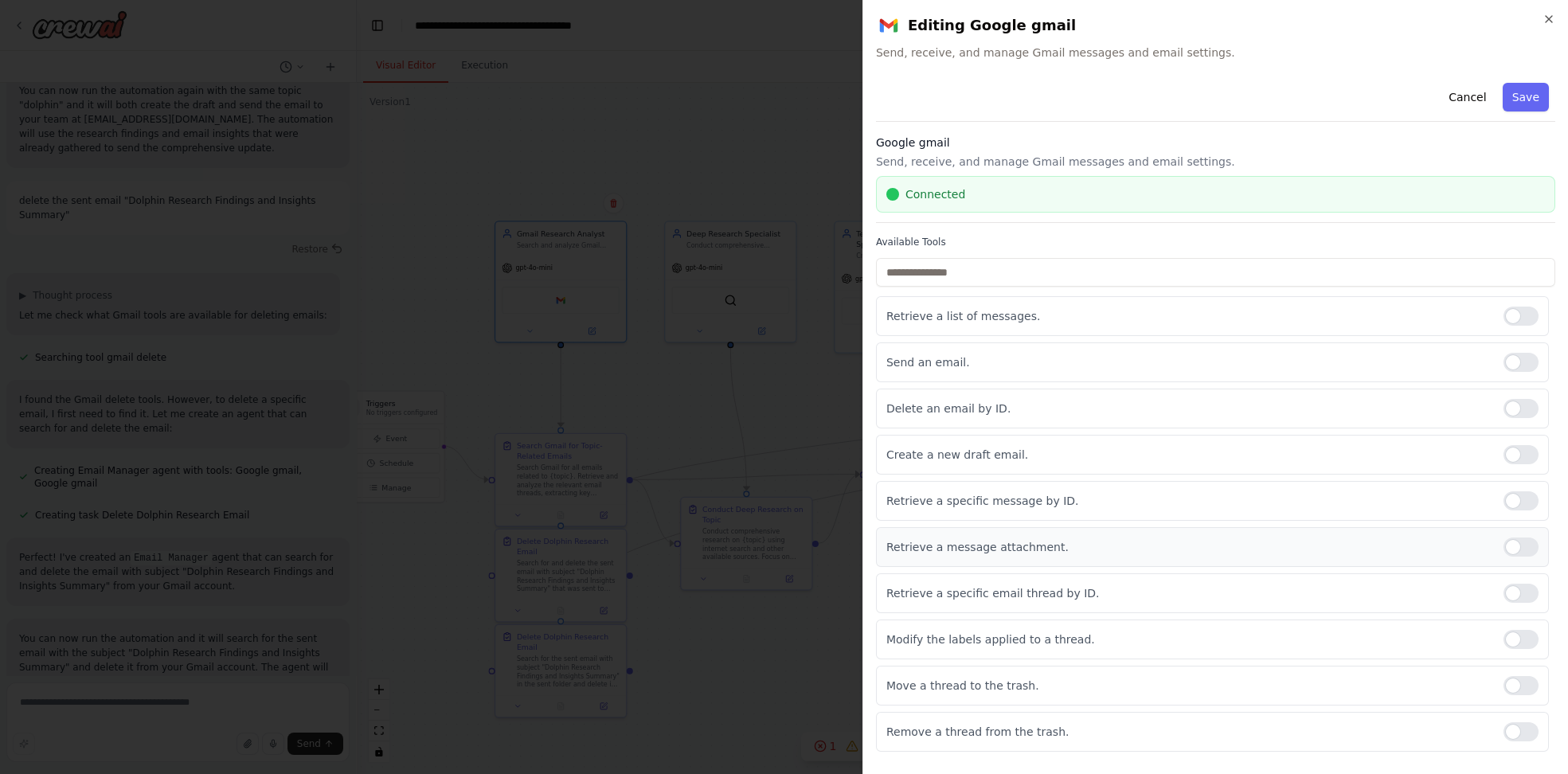
click at [1527, 549] on div at bounding box center [1521, 546] width 35 height 19
click at [1520, 590] on div at bounding box center [1521, 593] width 35 height 19
click at [1532, 632] on div at bounding box center [1521, 639] width 35 height 19
click at [1526, 667] on div "Move a thread to the trash." at bounding box center [1213, 685] width 673 height 40
drag, startPoint x: 1524, startPoint y: 675, endPoint x: 1522, endPoint y: 690, distance: 15.1
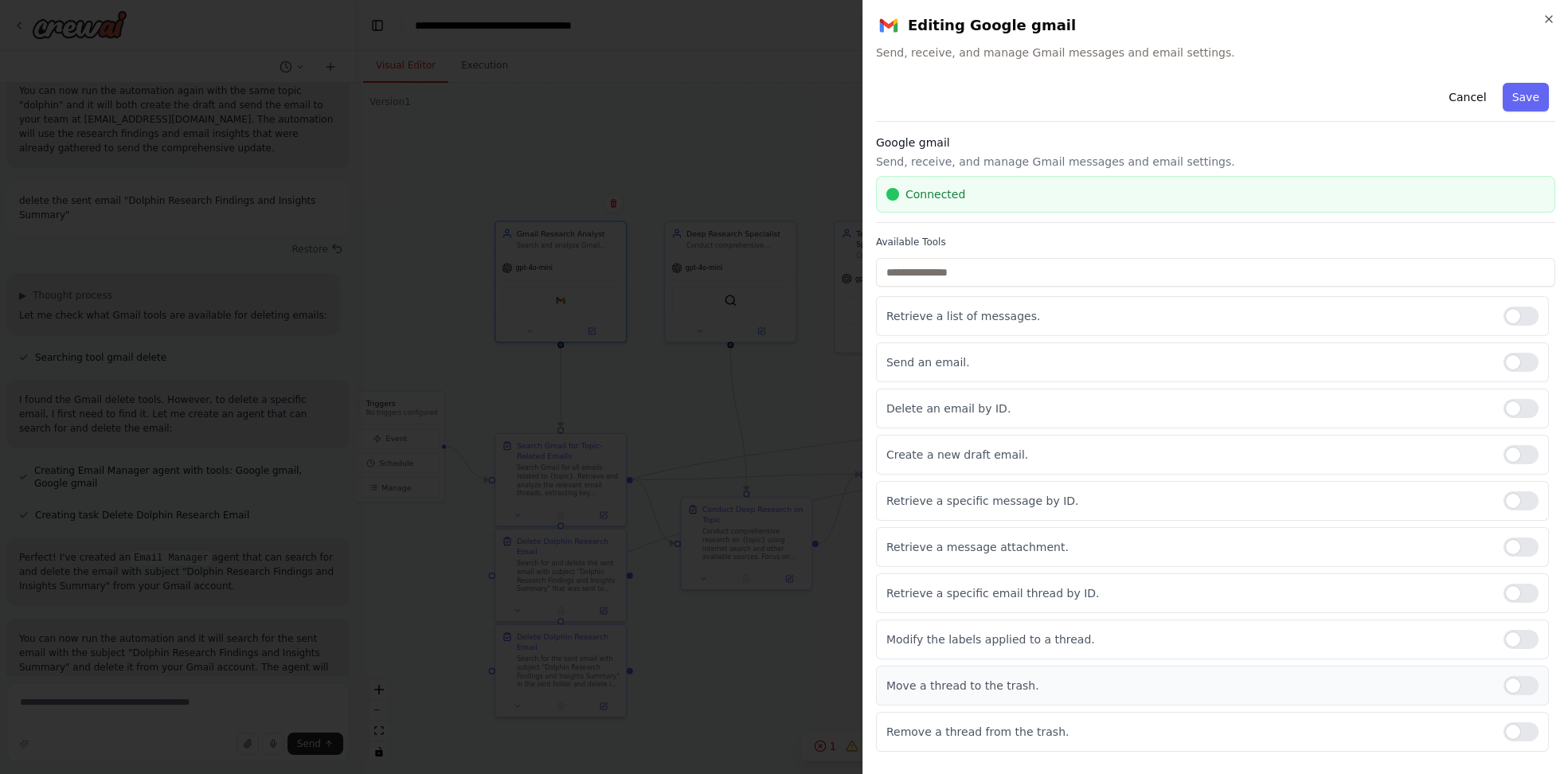
click at [1527, 677] on div at bounding box center [1521, 685] width 35 height 19
click at [1522, 731] on div at bounding box center [1521, 731] width 35 height 19
click at [1531, 113] on div "Cancel Save" at bounding box center [1216, 99] width 679 height 46
click at [1522, 101] on button "Save" at bounding box center [1526, 97] width 46 height 29
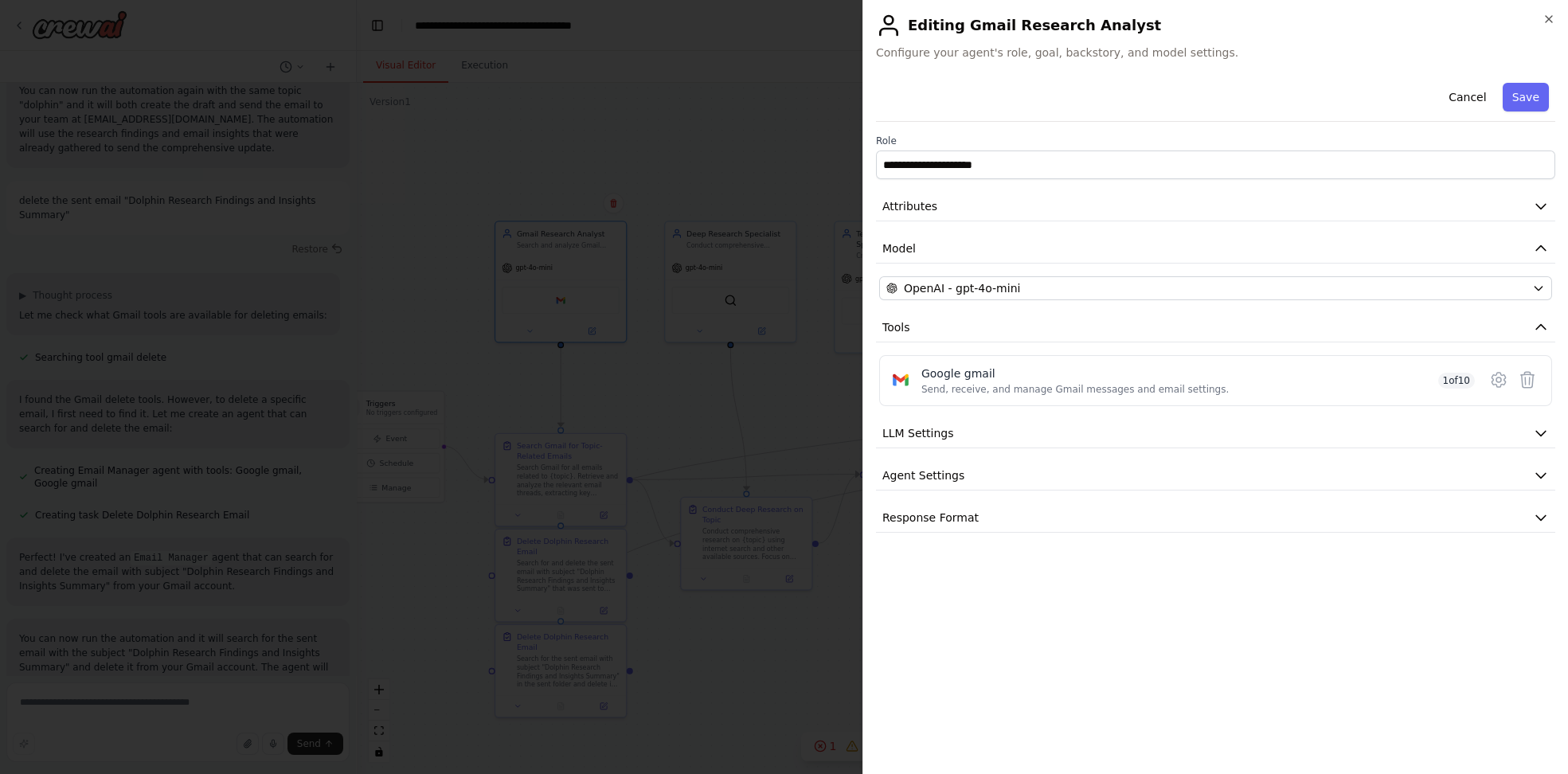
click at [1522, 101] on button "Save" at bounding box center [1526, 97] width 46 height 29
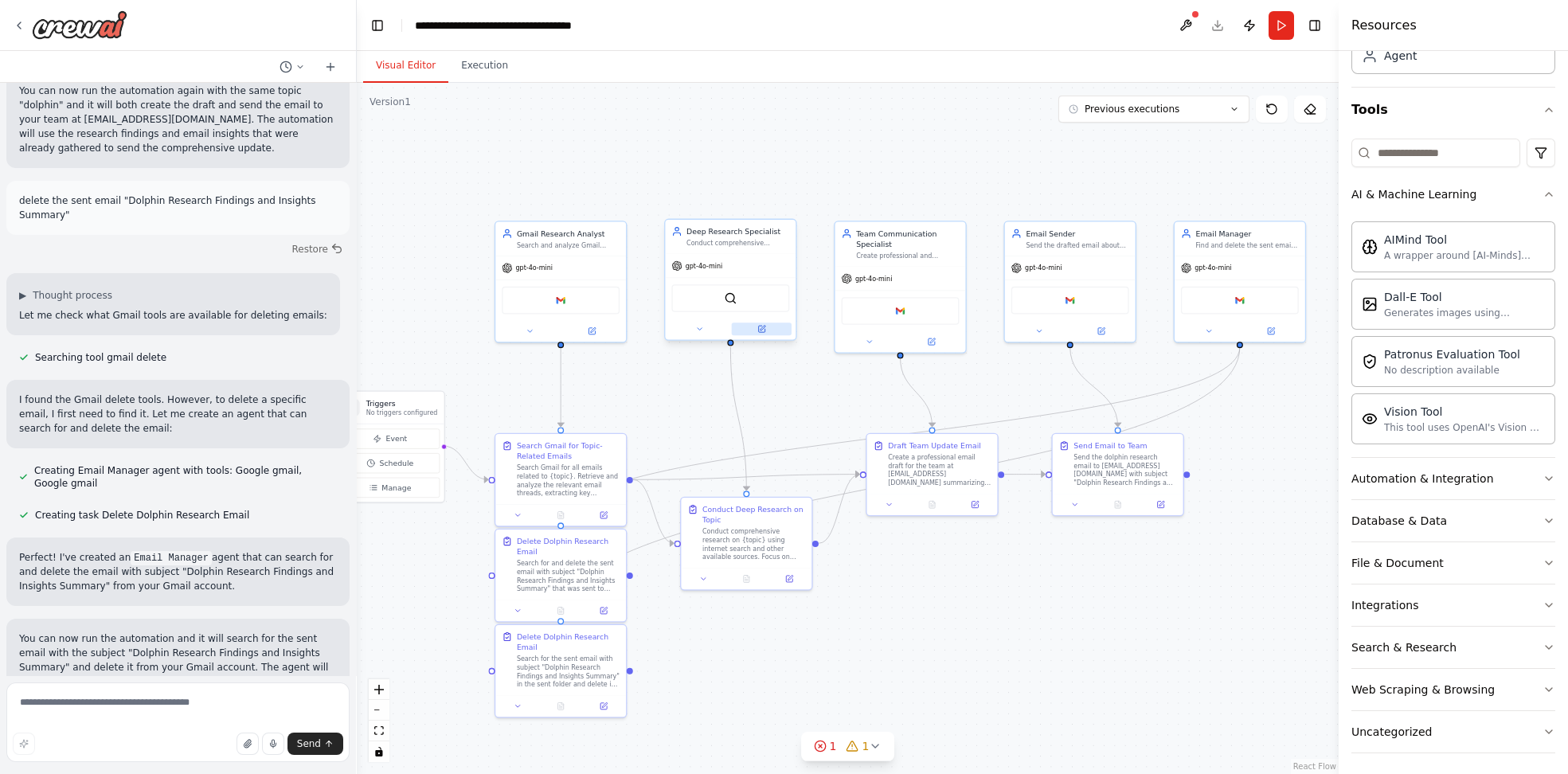
click at [770, 331] on button at bounding box center [762, 328] width 60 height 12
click at [929, 336] on icon at bounding box center [932, 339] width 7 height 7
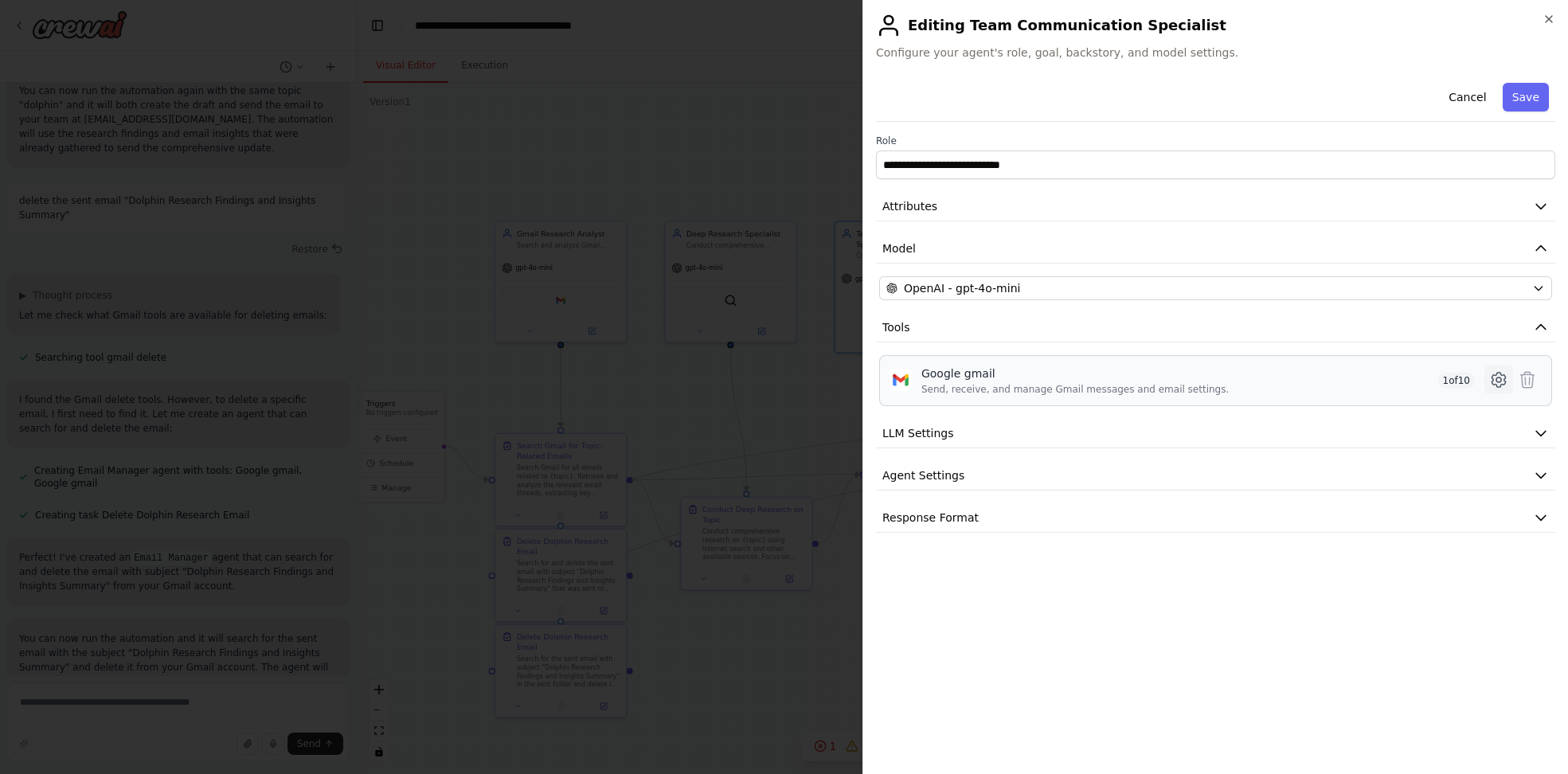
click at [1500, 387] on icon at bounding box center [1498, 379] width 19 height 19
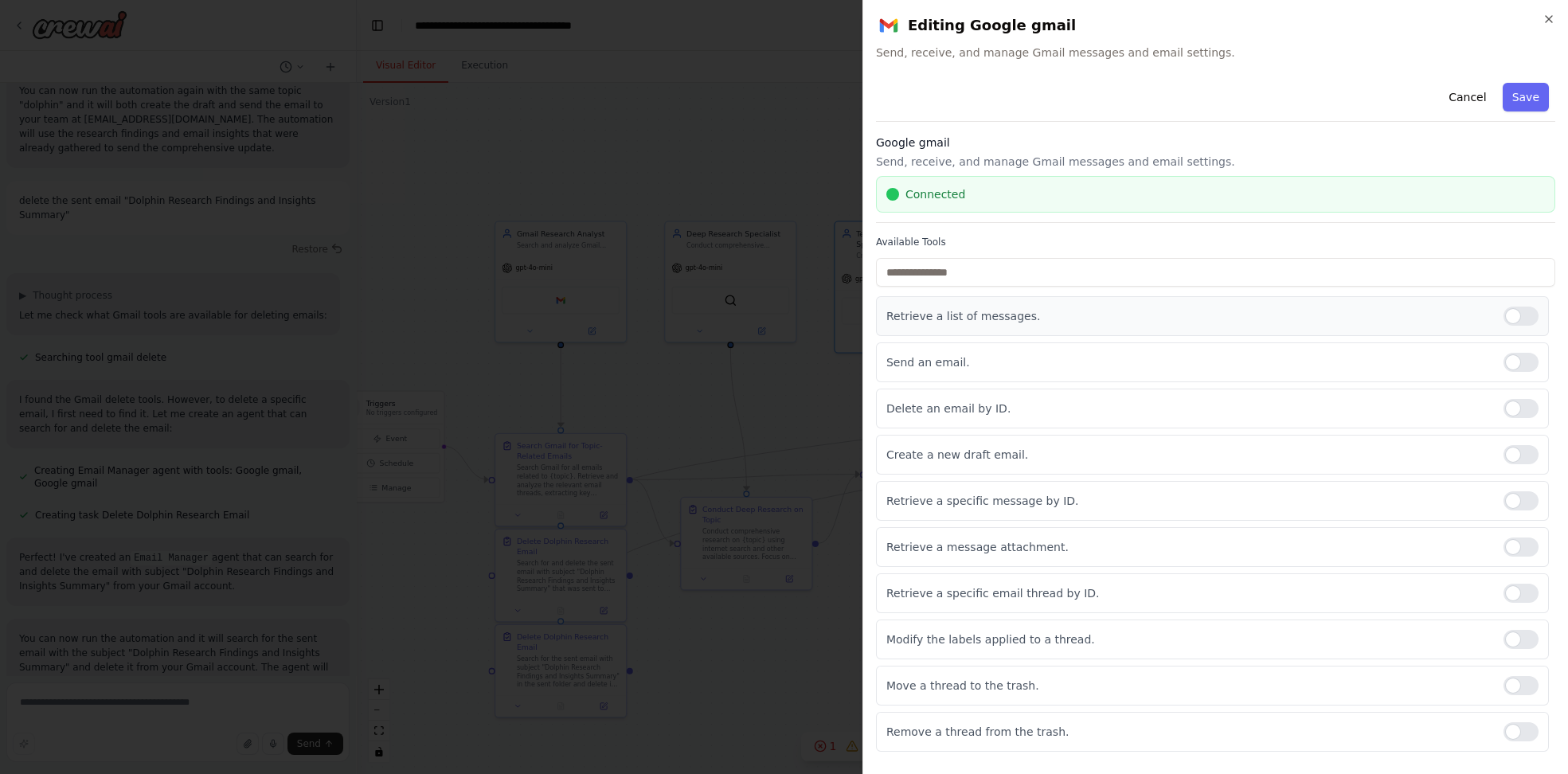
click at [1525, 324] on div at bounding box center [1521, 315] width 35 height 19
click at [1532, 361] on div at bounding box center [1521, 362] width 35 height 19
click at [1531, 412] on div at bounding box center [1521, 408] width 35 height 19
click at [1523, 498] on div at bounding box center [1521, 500] width 35 height 19
click at [1527, 544] on div at bounding box center [1521, 546] width 35 height 19
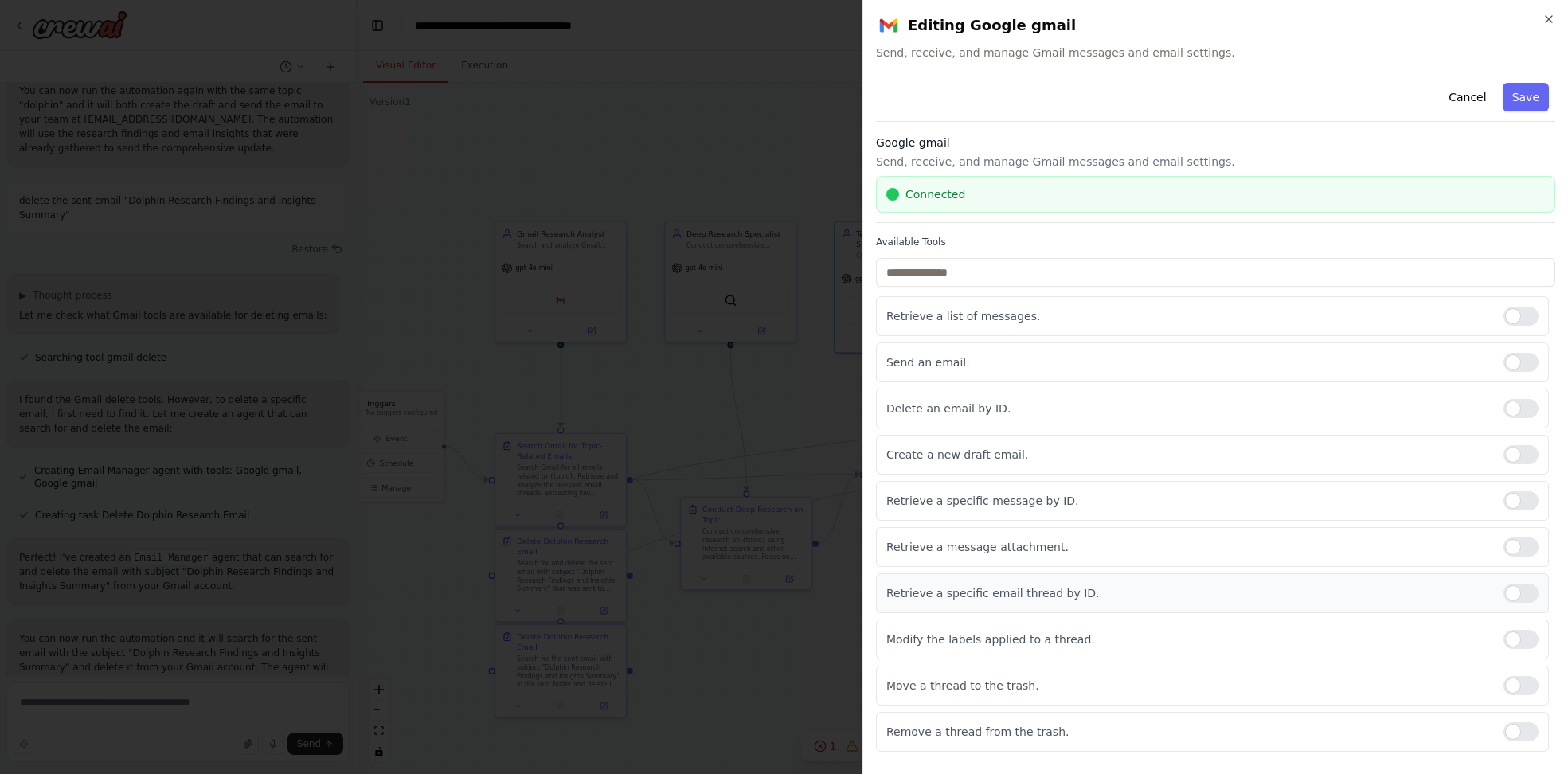
click at [1515, 588] on div at bounding box center [1521, 593] width 35 height 19
drag, startPoint x: 1528, startPoint y: 637, endPoint x: 1527, endPoint y: 652, distance: 15.0
click at [1527, 640] on div at bounding box center [1521, 639] width 35 height 19
click at [1533, 675] on div "Move a thread to the trash." at bounding box center [1213, 685] width 673 height 40
drag, startPoint x: 1532, startPoint y: 676, endPoint x: 1516, endPoint y: 714, distance: 41.2
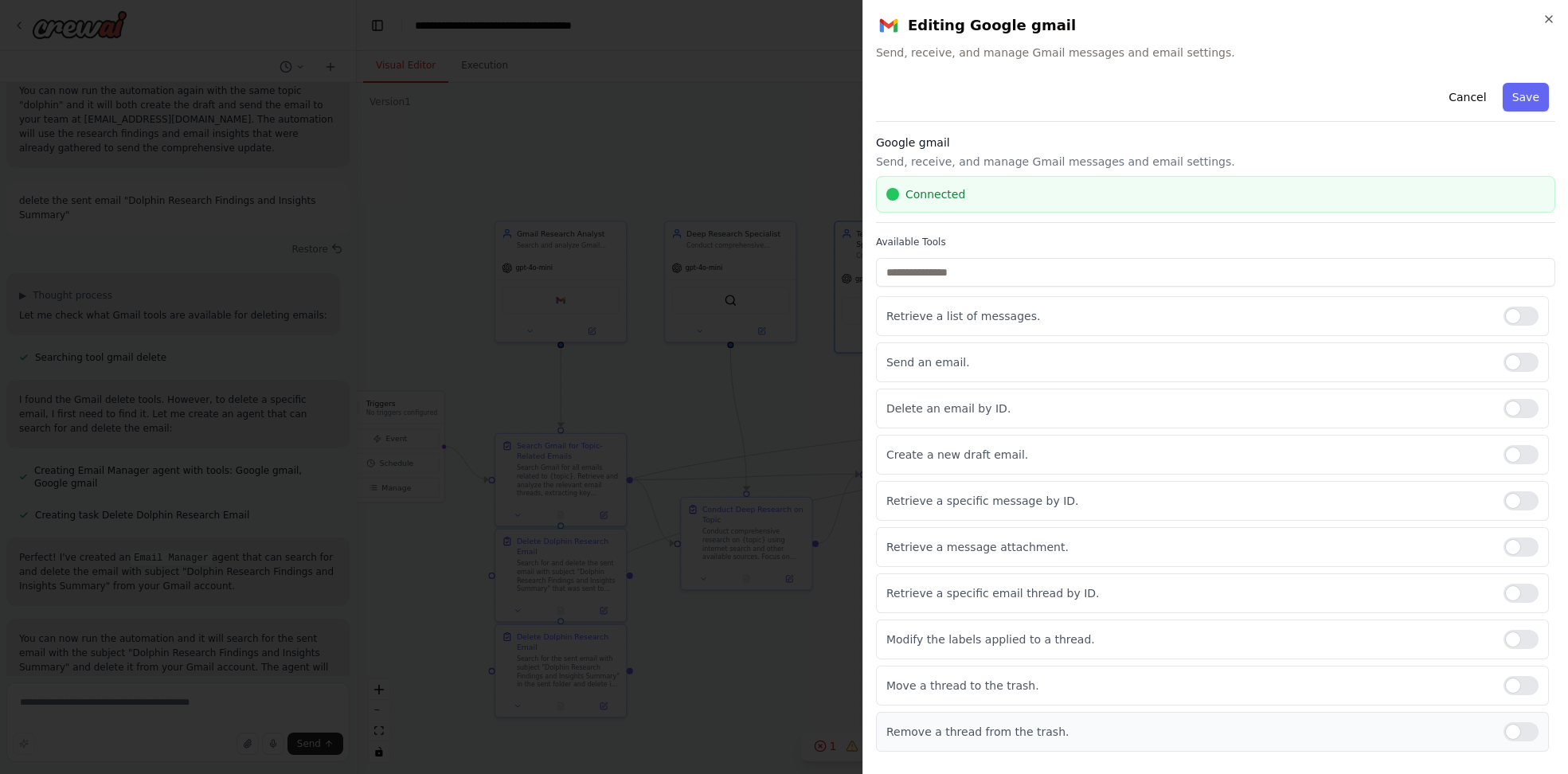
click at [1532, 677] on div at bounding box center [1521, 685] width 35 height 19
click at [1529, 737] on div "Remove a thread from the trash." at bounding box center [1213, 732] width 673 height 40
click at [1522, 722] on div at bounding box center [1521, 731] width 35 height 19
click at [1542, 103] on button "Save" at bounding box center [1526, 97] width 46 height 29
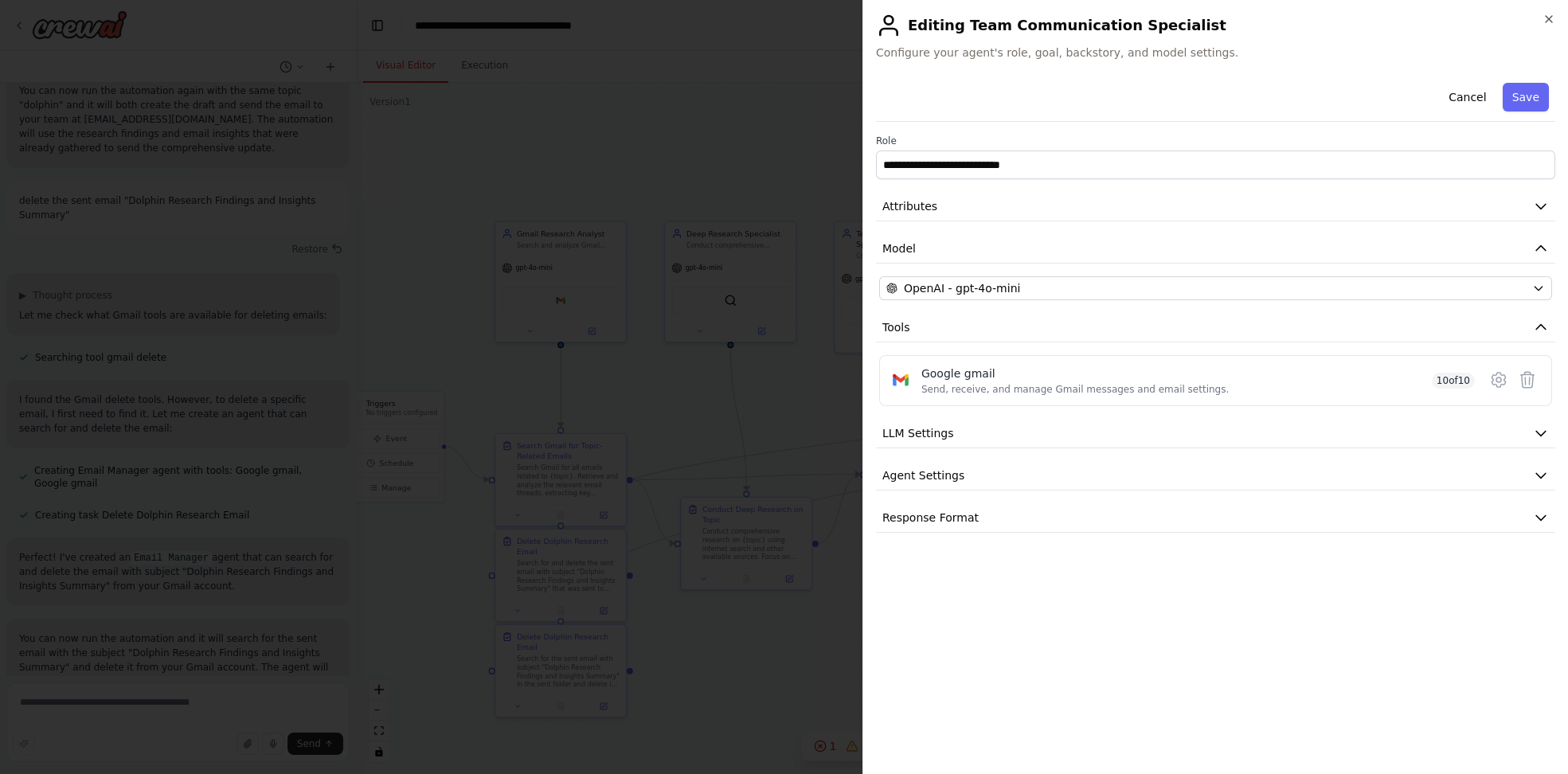
click at [1536, 88] on button "Save" at bounding box center [1526, 97] width 46 height 29
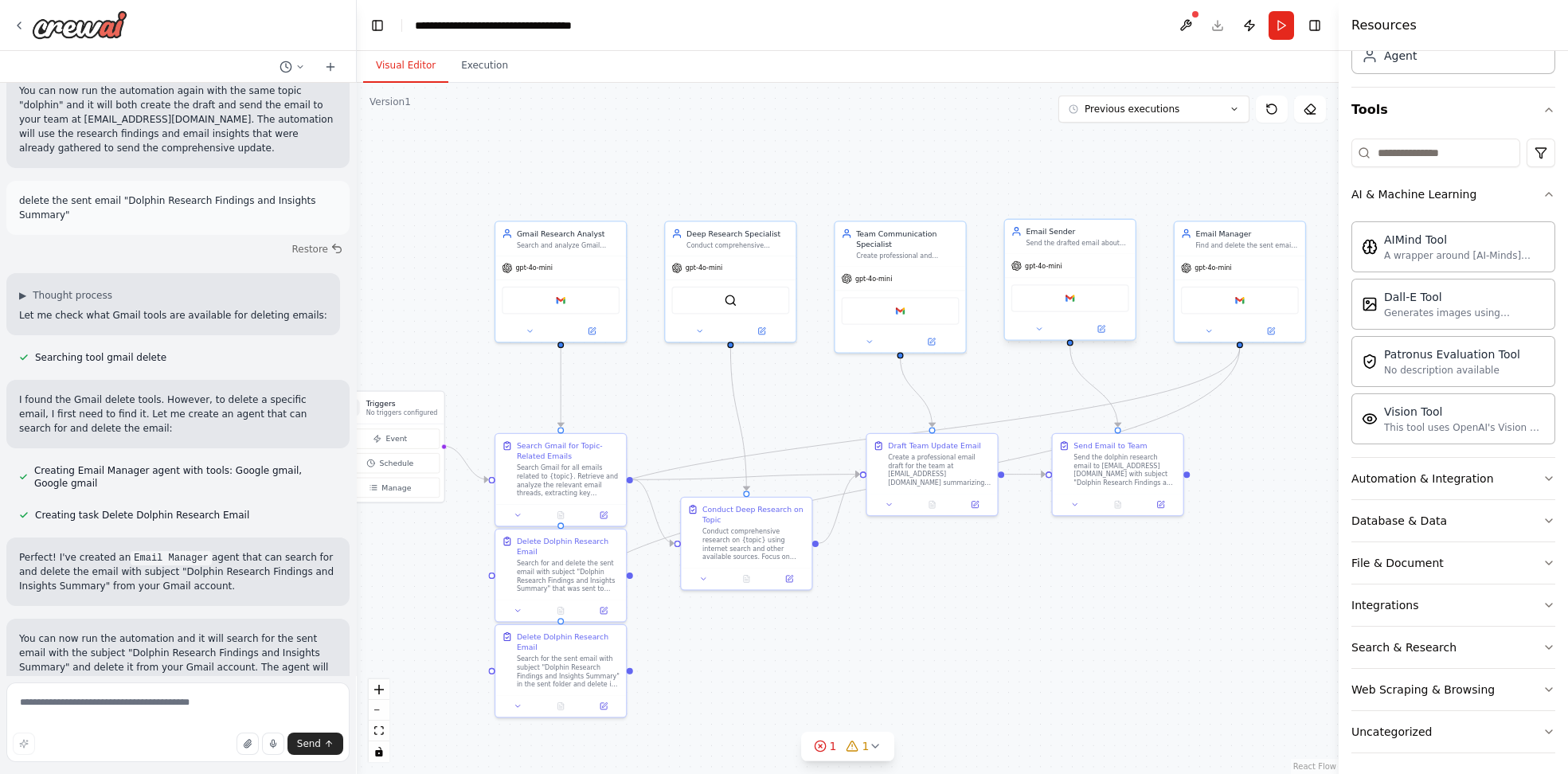
click at [1089, 284] on div "Google gmail" at bounding box center [1070, 298] width 118 height 28
click at [1106, 322] on button at bounding box center [1101, 328] width 60 height 12
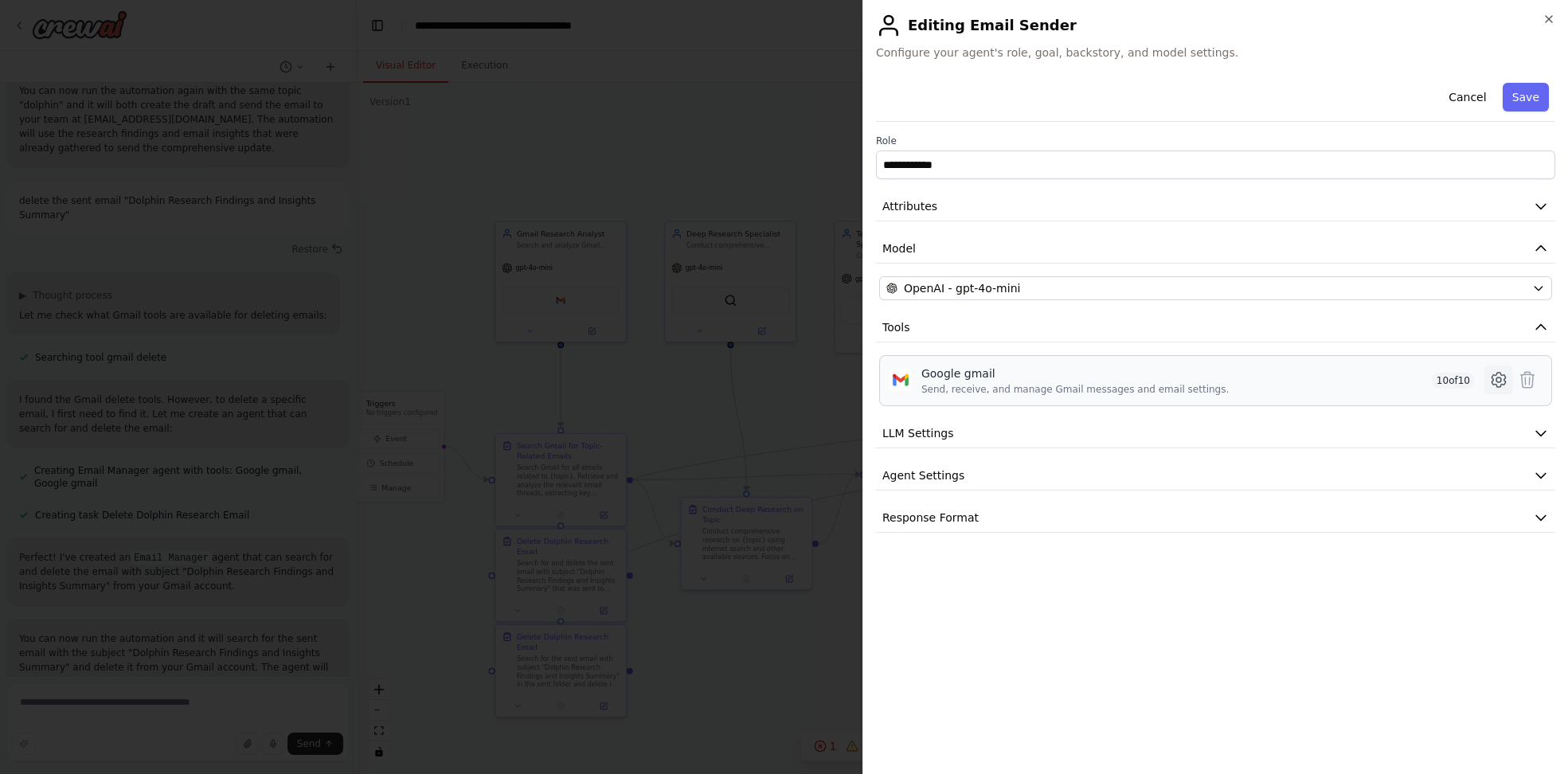
click at [1493, 390] on button at bounding box center [1498, 379] width 29 height 29
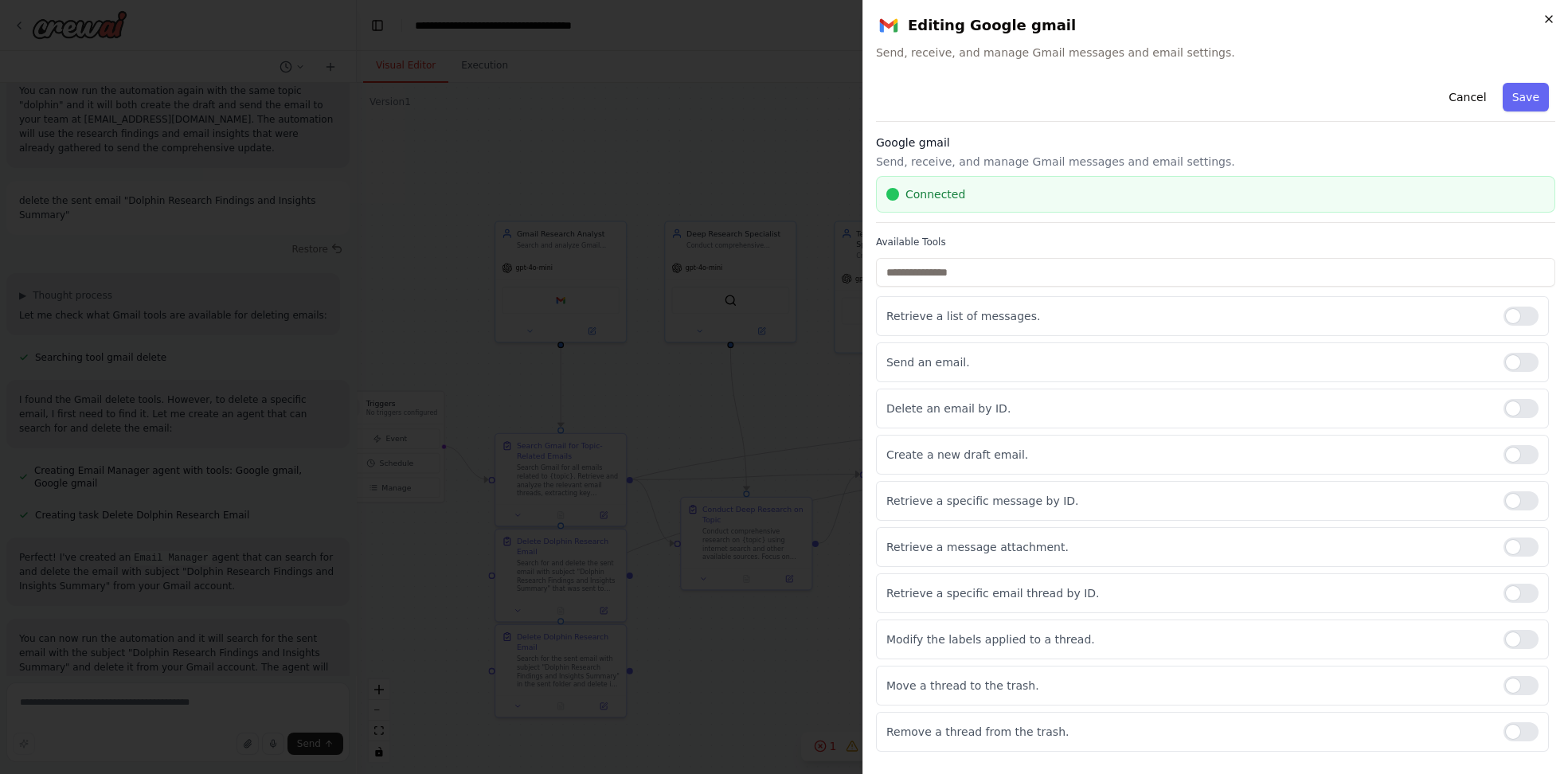
drag, startPoint x: 1543, startPoint y: 8, endPoint x: 1551, endPoint y: 16, distance: 11.3
click at [1551, 16] on div "**********" at bounding box center [1215, 387] width 706 height 774
click at [1553, 18] on icon "button" at bounding box center [1549, 18] width 12 height 12
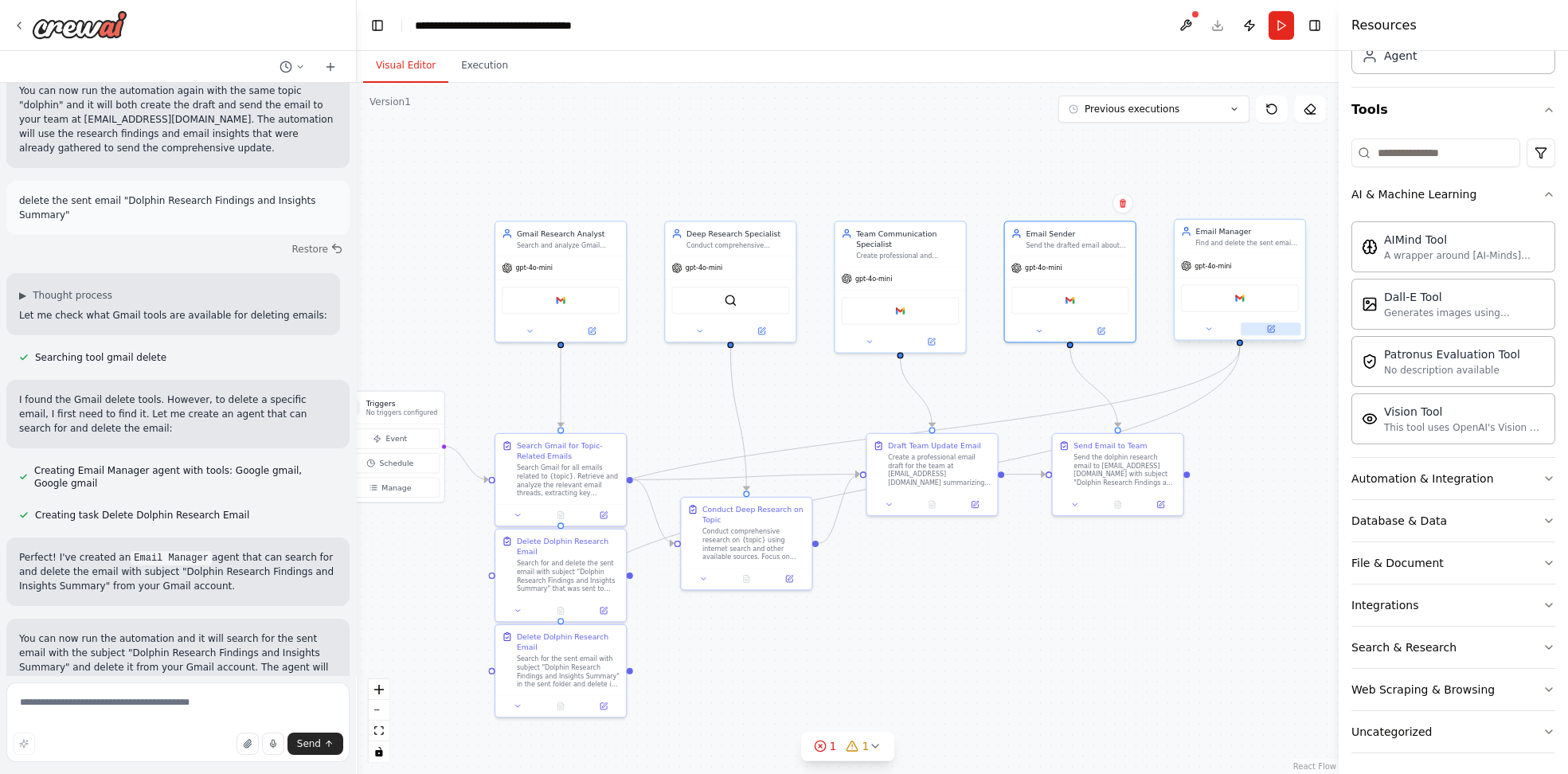
click at [1271, 322] on button at bounding box center [1271, 328] width 60 height 12
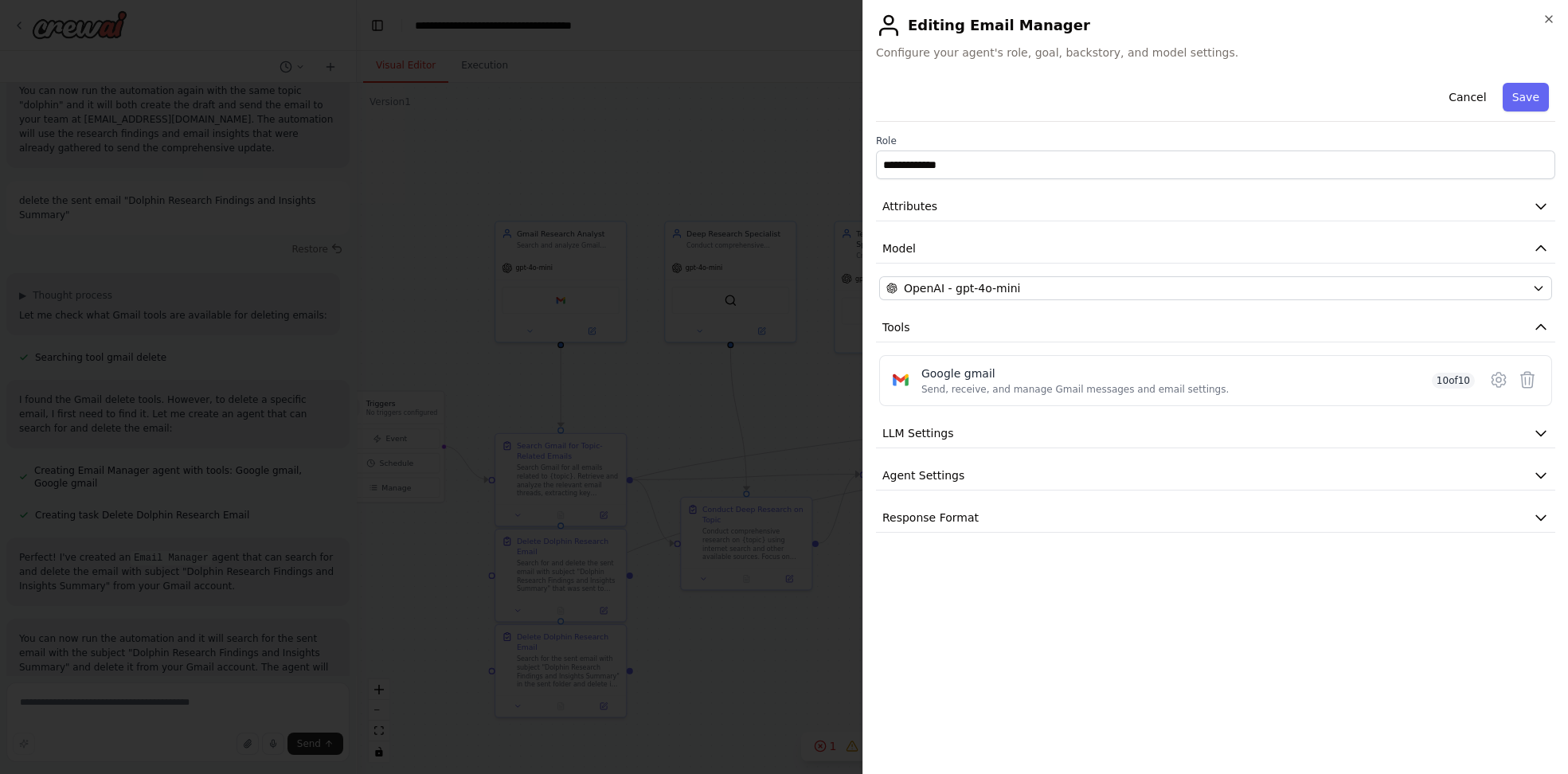
drag, startPoint x: 1549, startPoint y: 18, endPoint x: 1513, endPoint y: 22, distance: 36.2
click at [1550, 18] on icon "button" at bounding box center [1549, 18] width 12 height 12
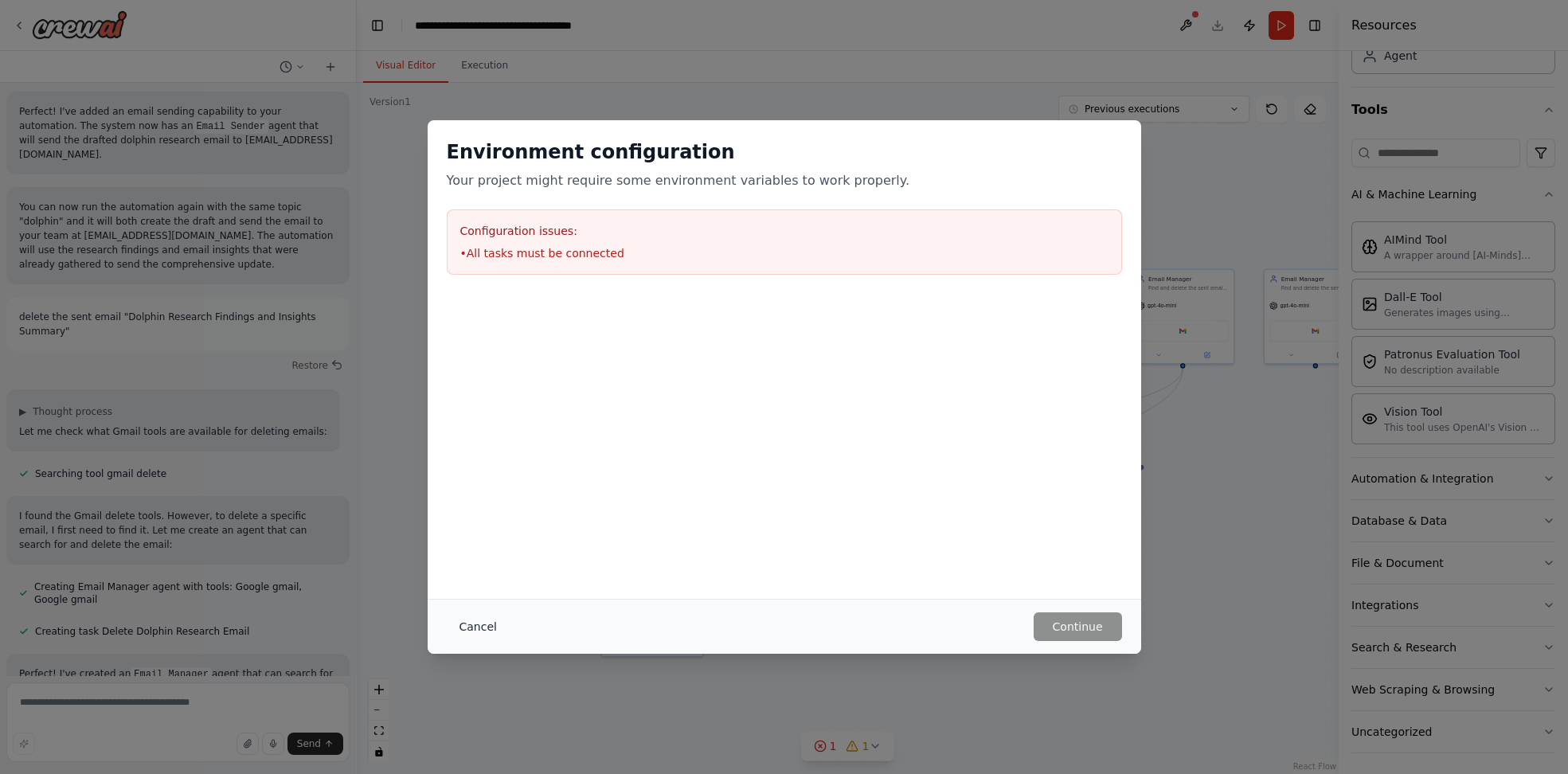
click at [475, 631] on button "Cancel" at bounding box center [478, 626] width 63 height 29
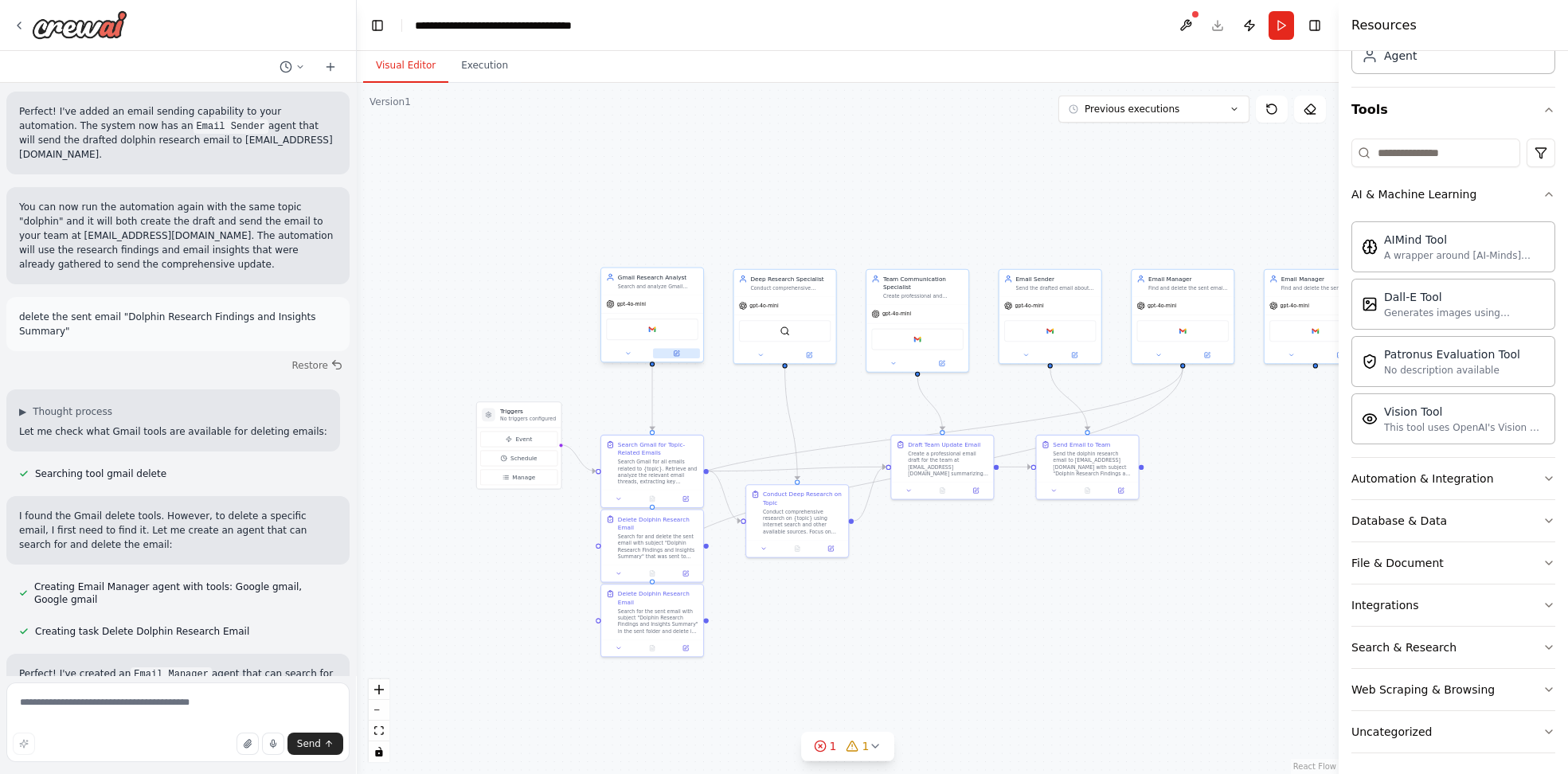
click at [683, 350] on button at bounding box center [676, 353] width 47 height 10
click at [810, 351] on icon at bounding box center [810, 352] width 4 height 4
click at [940, 367] on div at bounding box center [917, 362] width 102 height 17
click at [940, 361] on icon at bounding box center [942, 362] width 5 height 5
click at [1067, 356] on button at bounding box center [1074, 353] width 47 height 10
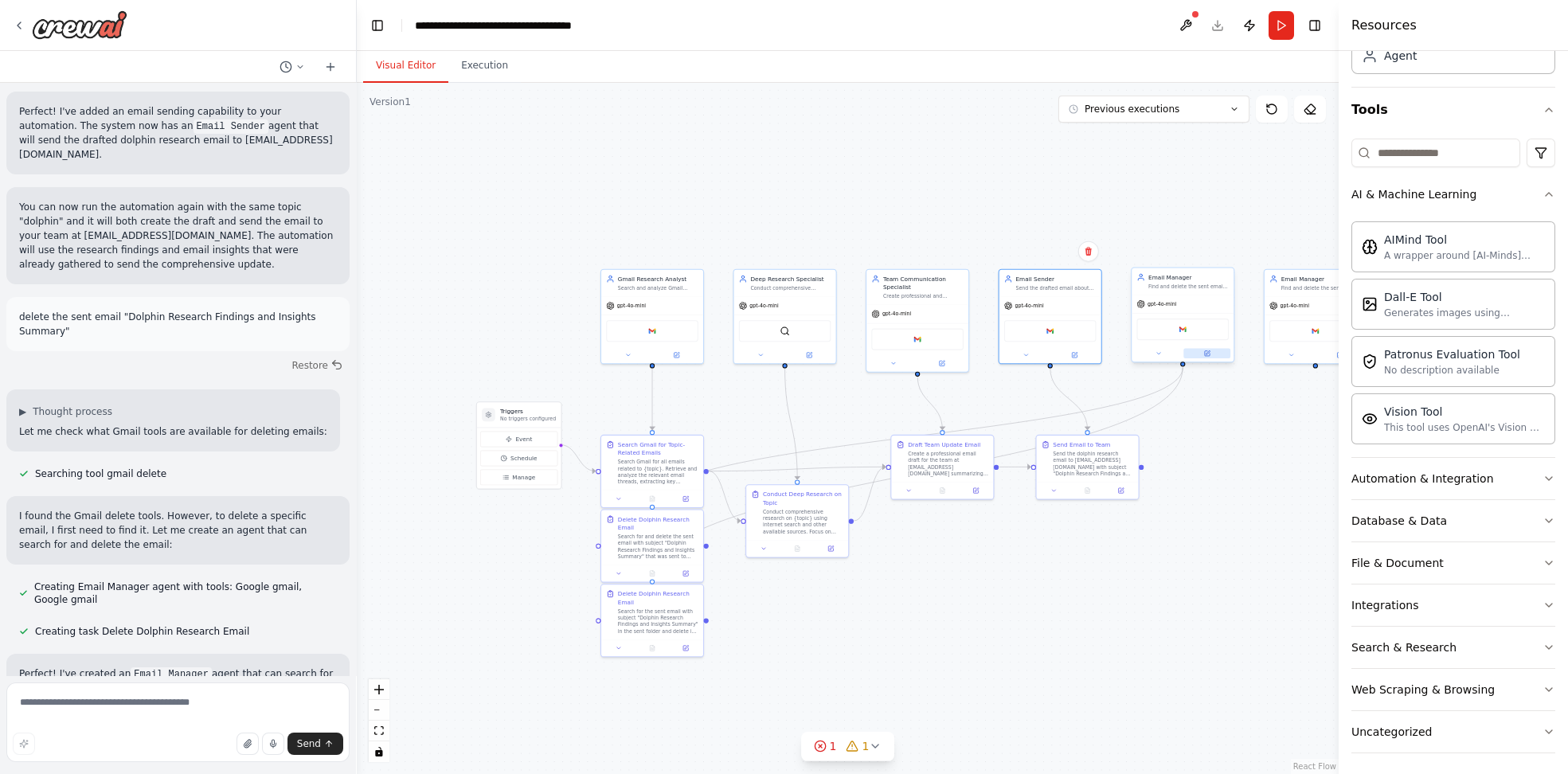
click at [1207, 354] on icon at bounding box center [1208, 353] width 5 height 5
click at [1334, 355] on button "Toggle Sidebar" at bounding box center [1339, 387] width 12 height 774
click at [1337, 355] on button "Toggle Sidebar" at bounding box center [1339, 387] width 12 height 774
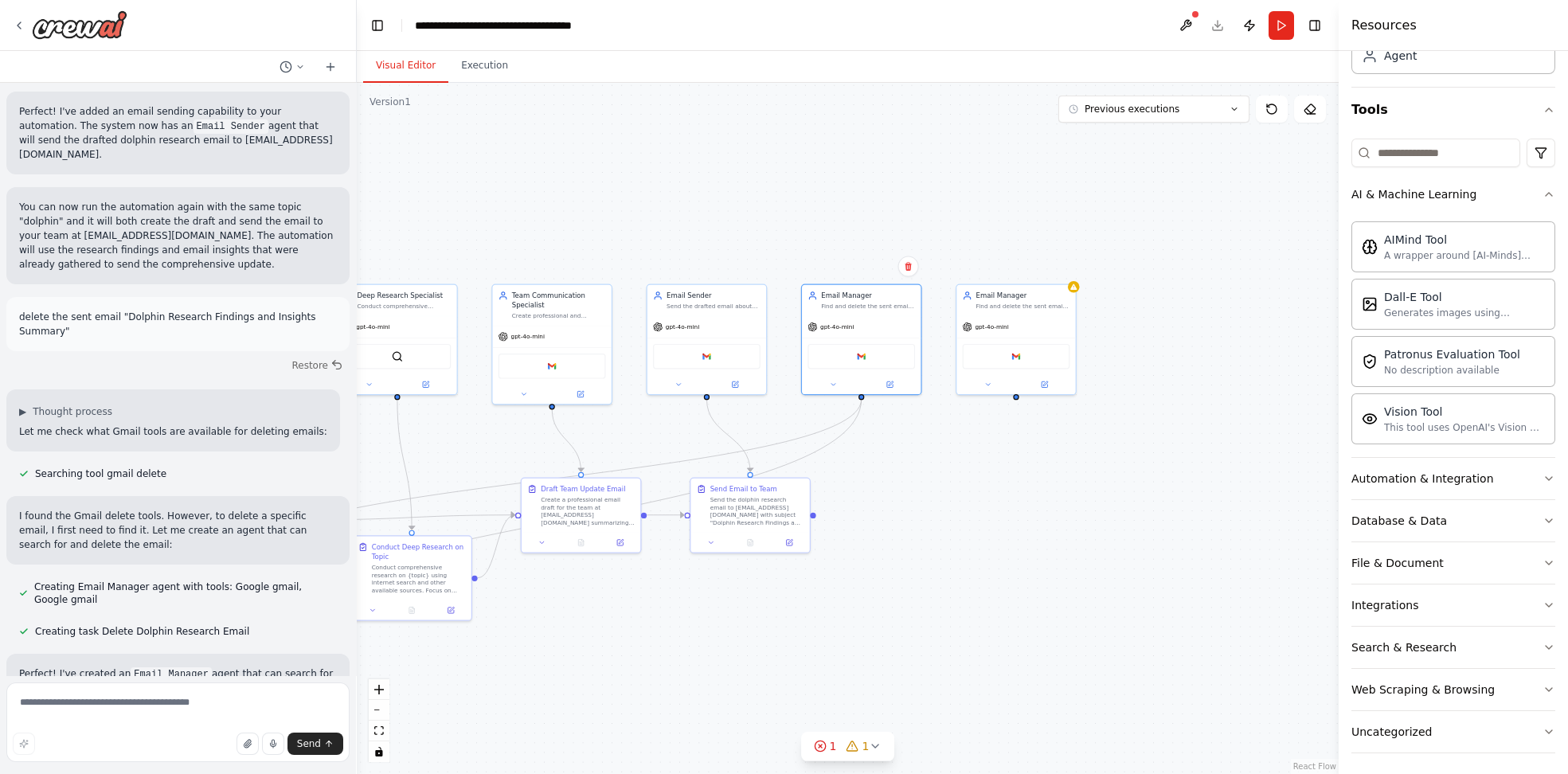
drag, startPoint x: 1223, startPoint y: 400, endPoint x: 963, endPoint y: 422, distance: 260.9
click at [909, 433] on div ".deletable-edge-delete-btn { width: 20px; height: 20px; border: 0px solid #ffff…" at bounding box center [848, 428] width 982 height 691
click at [1044, 384] on icon at bounding box center [1045, 383] width 8 height 8
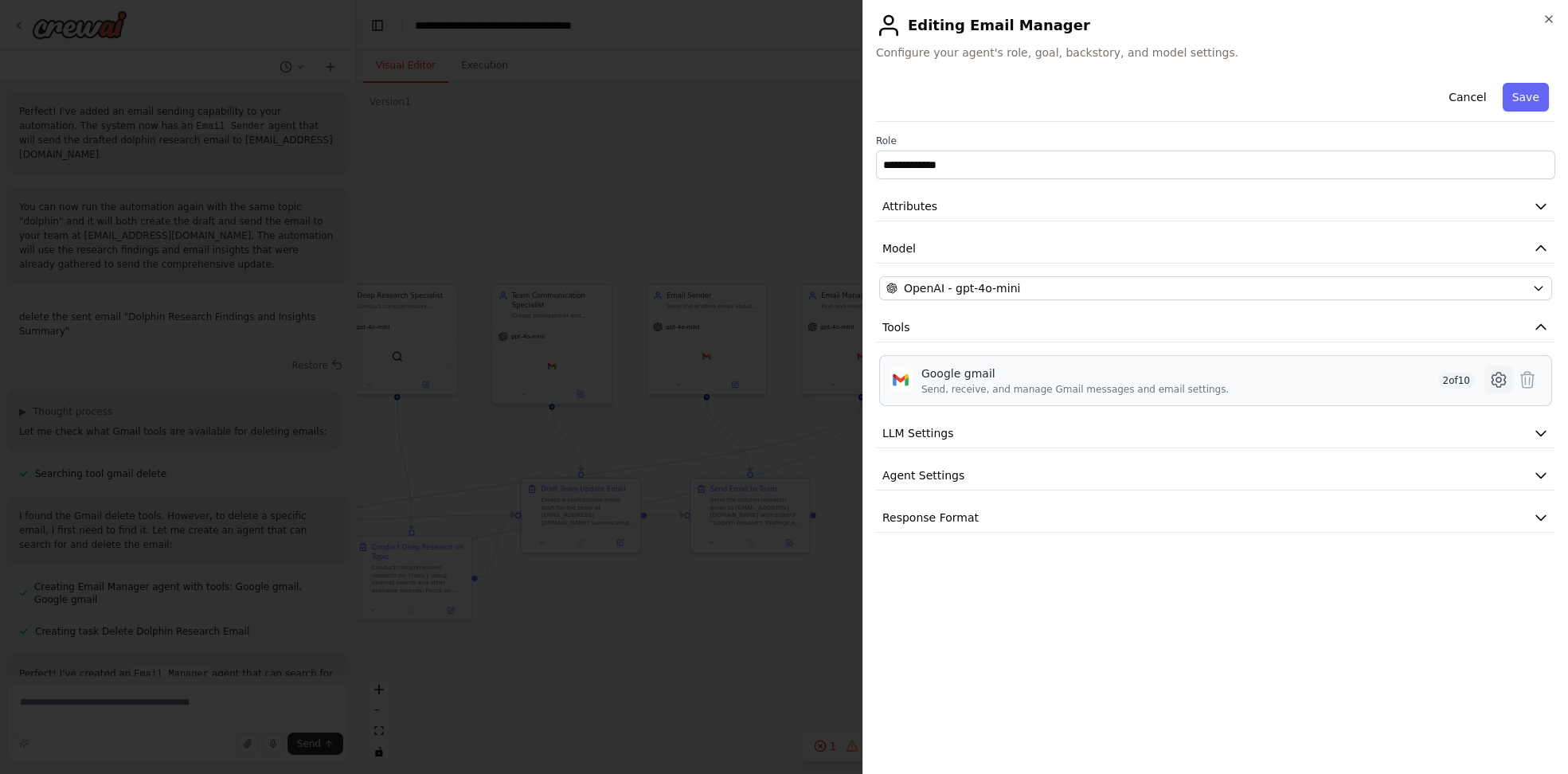
click at [1497, 378] on icon at bounding box center [1499, 380] width 5 height 5
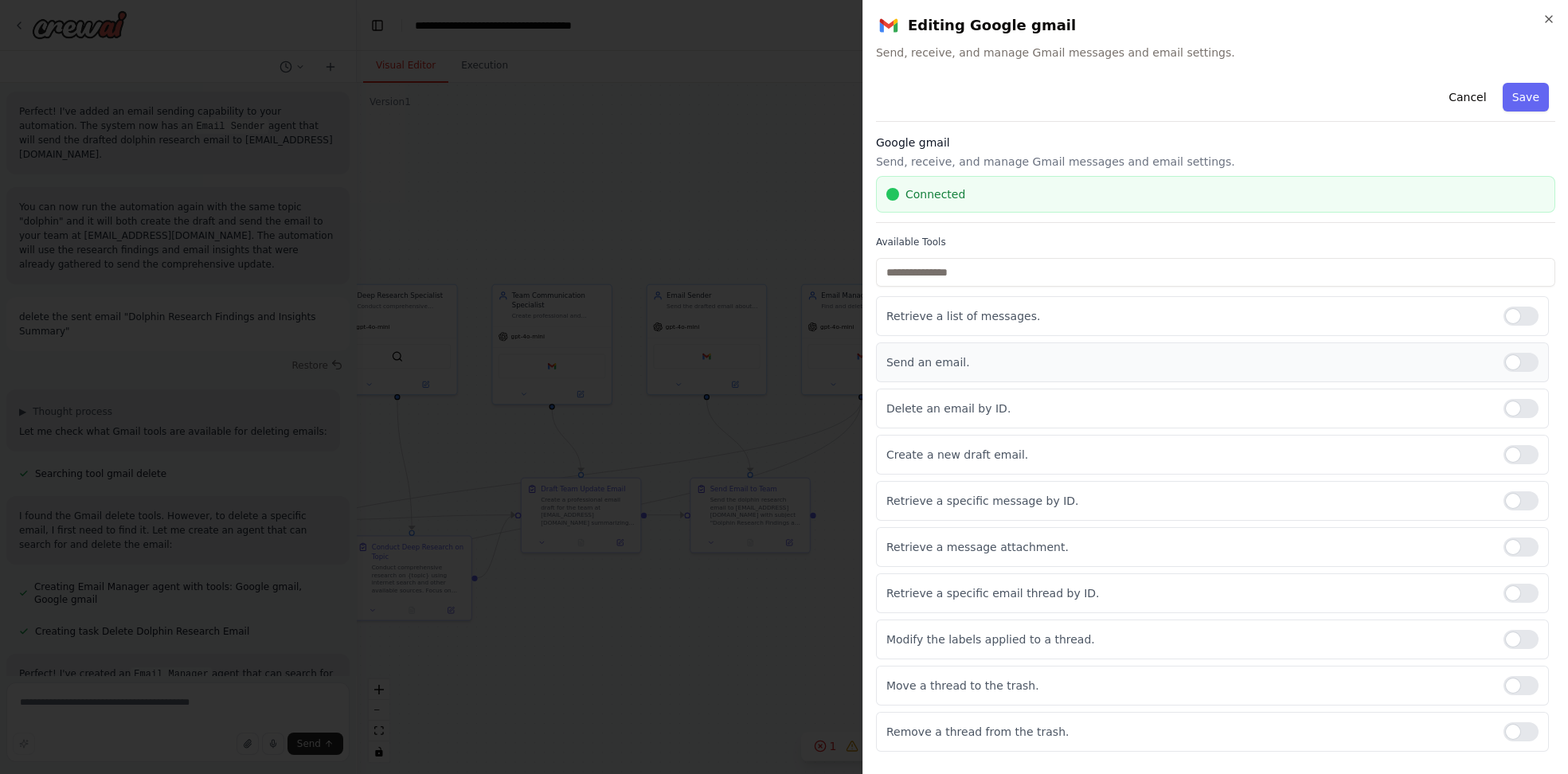
click at [1522, 351] on div "Send an email." at bounding box center [1213, 362] width 673 height 40
click at [1528, 363] on div at bounding box center [1521, 362] width 35 height 19
click at [1522, 451] on div at bounding box center [1521, 454] width 35 height 19
click at [1522, 493] on div at bounding box center [1521, 500] width 35 height 19
click at [1521, 559] on div "Retrieve a message attachment." at bounding box center [1213, 547] width 673 height 40
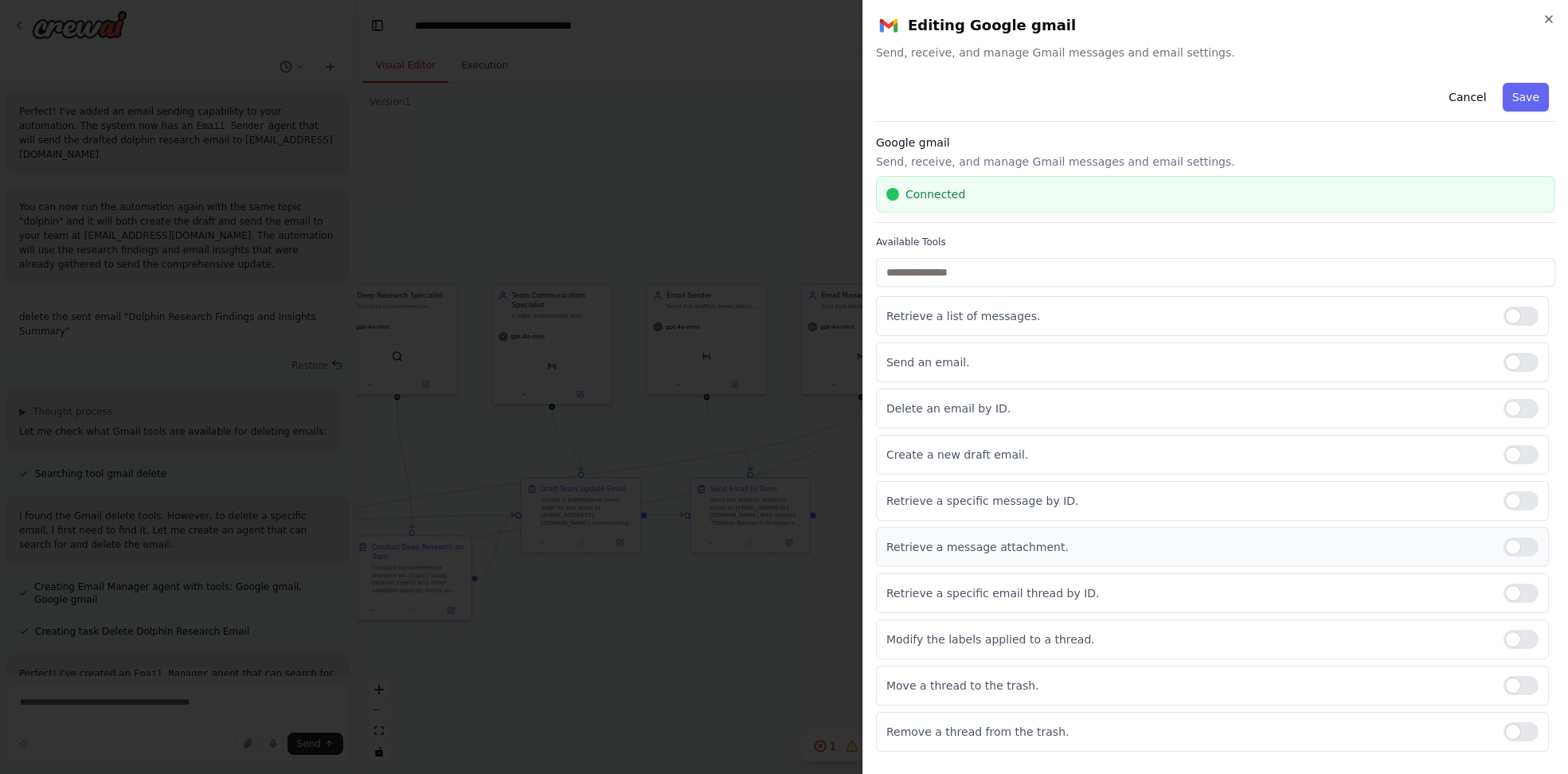
click at [1524, 543] on div at bounding box center [1521, 546] width 35 height 19
click at [1530, 584] on div at bounding box center [1521, 593] width 35 height 19
click at [1528, 592] on div at bounding box center [1521, 593] width 35 height 19
click at [1530, 589] on div at bounding box center [1521, 593] width 35 height 19
click at [1532, 632] on div at bounding box center [1521, 639] width 35 height 19
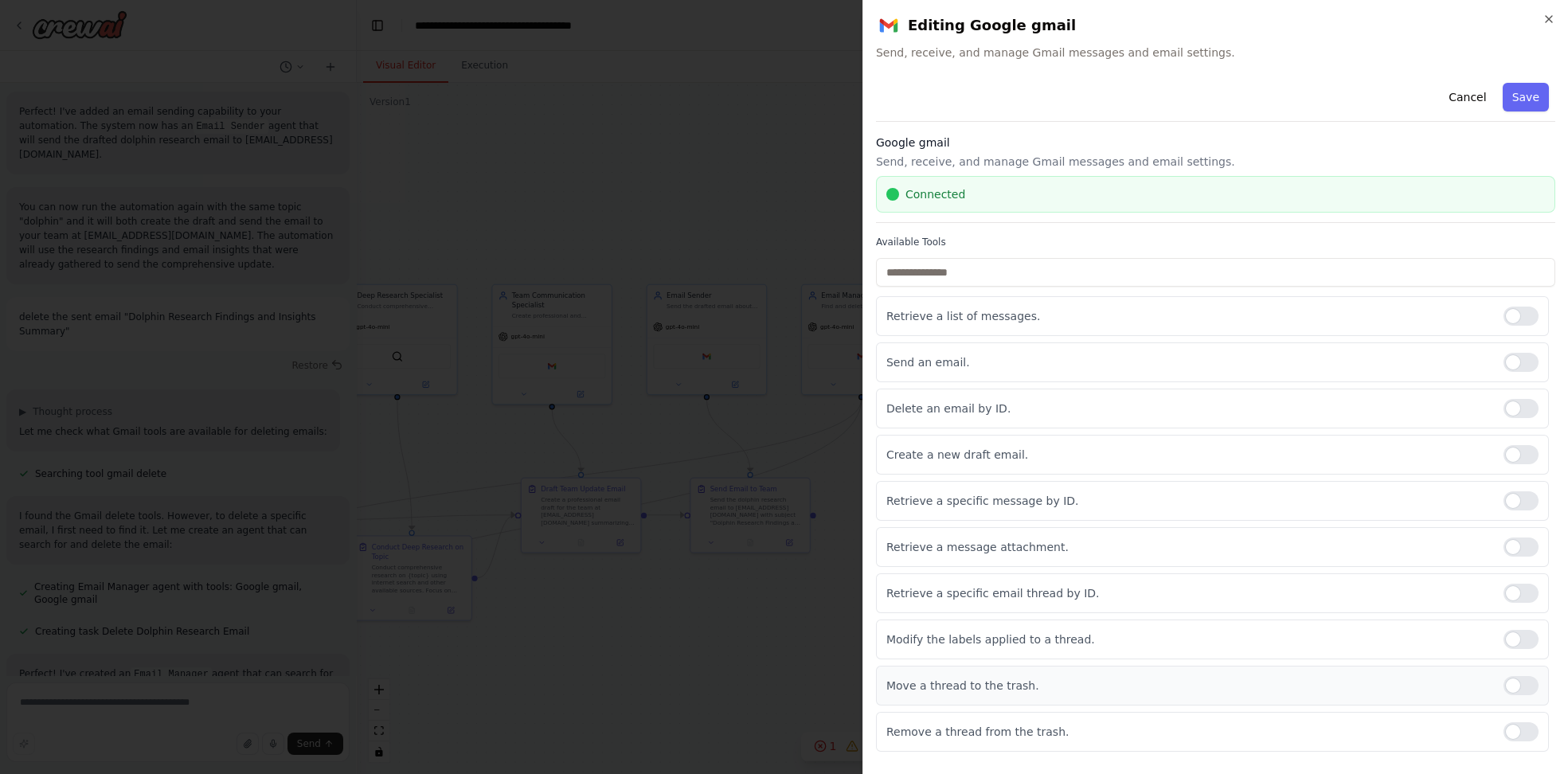
click at [1525, 687] on div at bounding box center [1521, 685] width 35 height 19
click at [1527, 728] on div at bounding box center [1521, 731] width 35 height 19
click at [1528, 87] on button "Save" at bounding box center [1526, 97] width 46 height 29
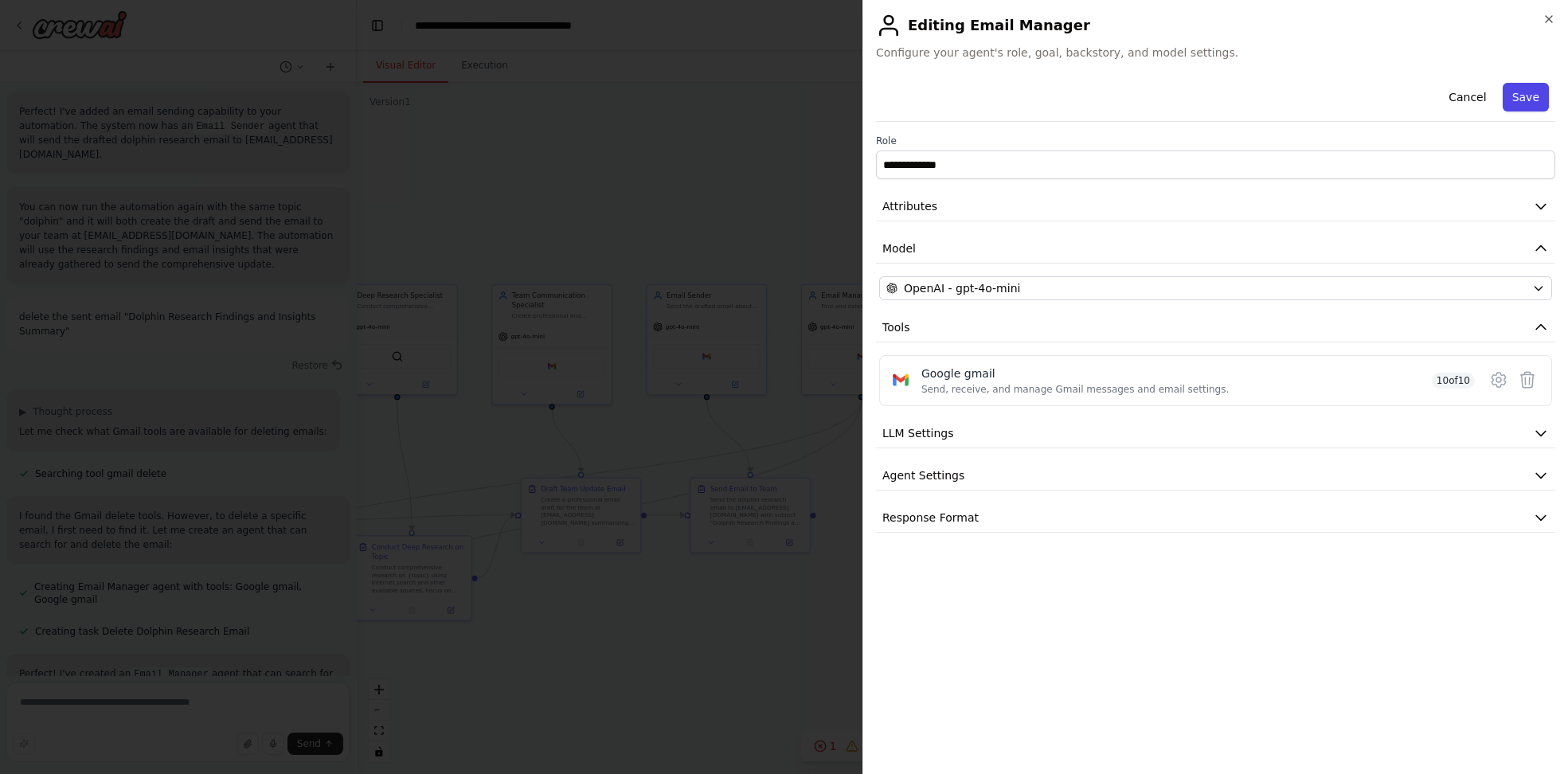
click at [1528, 100] on button "Save" at bounding box center [1526, 97] width 46 height 29
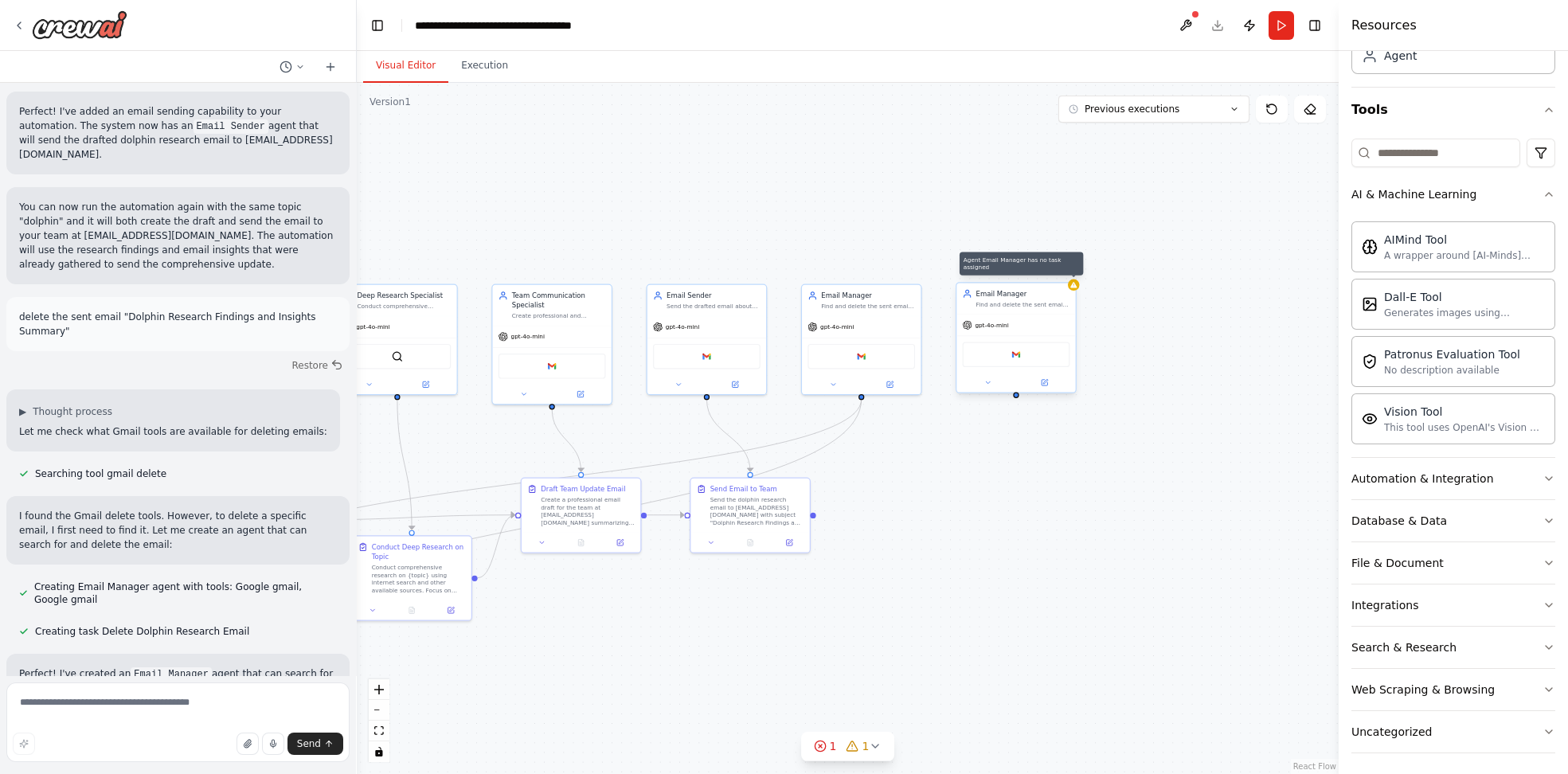
click at [1073, 280] on div at bounding box center [1073, 286] width 12 height 12
click at [1063, 264] on icon at bounding box center [1064, 266] width 7 height 9
click at [1058, 262] on button at bounding box center [1063, 267] width 21 height 21
drag, startPoint x: 1020, startPoint y: 392, endPoint x: 1075, endPoint y: 379, distance: 56.5
click at [1075, 379] on div "Email Manager Find and delete the sent email with subject "Dolphin Research Fin…" at bounding box center [1074, 329] width 121 height 112
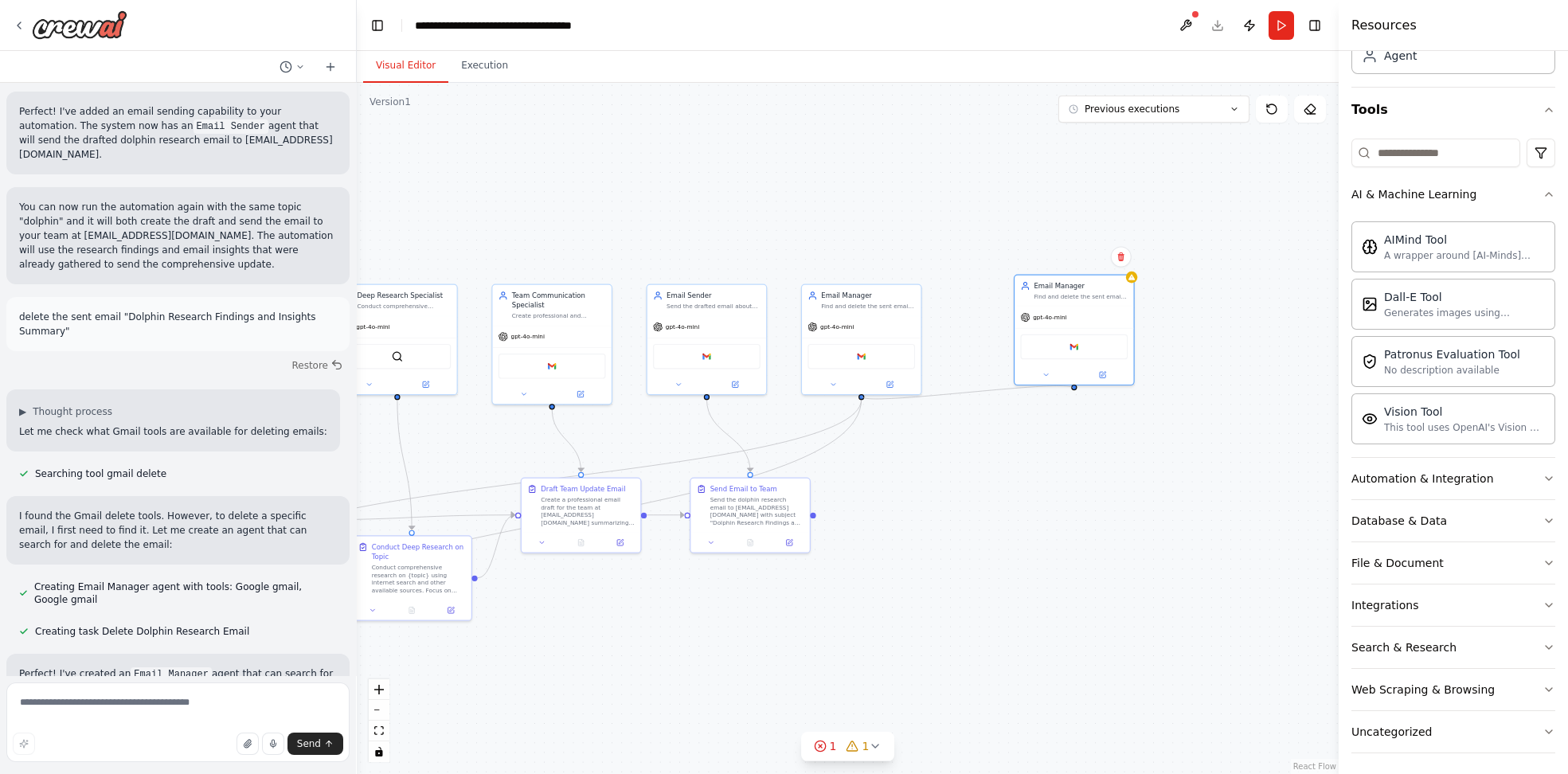
drag, startPoint x: 859, startPoint y: 394, endPoint x: 1073, endPoint y: 386, distance: 214.1
click at [1073, 386] on div ".deletable-edge-delete-btn { width: 20px; height: 20px; border: 0px solid #ffff…" at bounding box center [848, 428] width 982 height 691
drag, startPoint x: 1060, startPoint y: 372, endPoint x: 1031, endPoint y: 364, distance: 30.1
click at [1031, 364] on div "Google gmail" at bounding box center [1036, 354] width 108 height 26
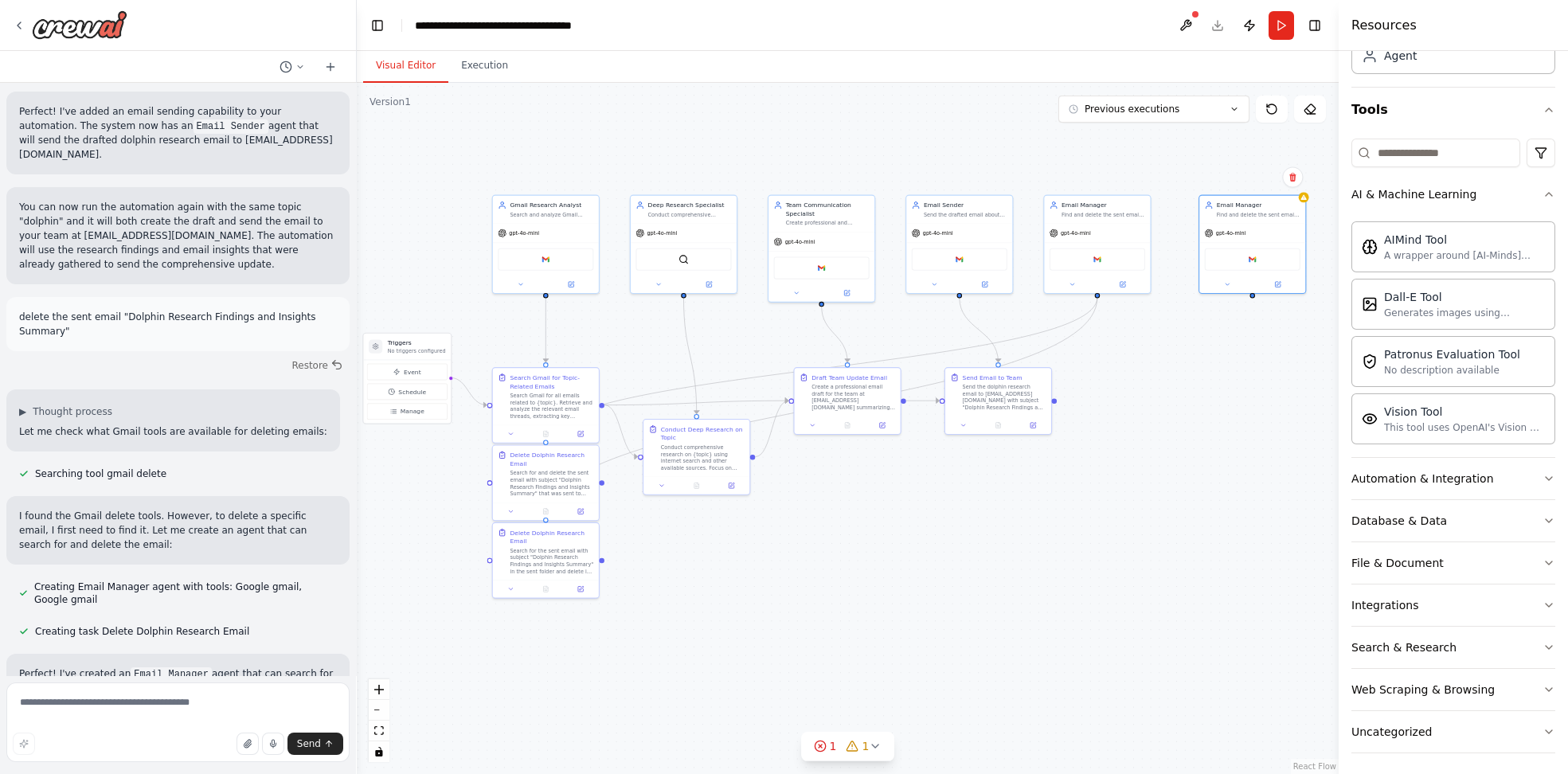
drag, startPoint x: 594, startPoint y: 622, endPoint x: 854, endPoint y: 502, distance: 286.4
click at [854, 502] on div ".deletable-edge-delete-btn { width: 20px; height: 20px; border: 0px solid #ffff…" at bounding box center [848, 428] width 982 height 691
drag, startPoint x: 545, startPoint y: 518, endPoint x: 1249, endPoint y: 291, distance: 739.7
click at [851, 291] on div "Triggers No triggers configured Event Schedule Manage Gmail Research Analyst Se…" at bounding box center [585, 339] width 531 height 374
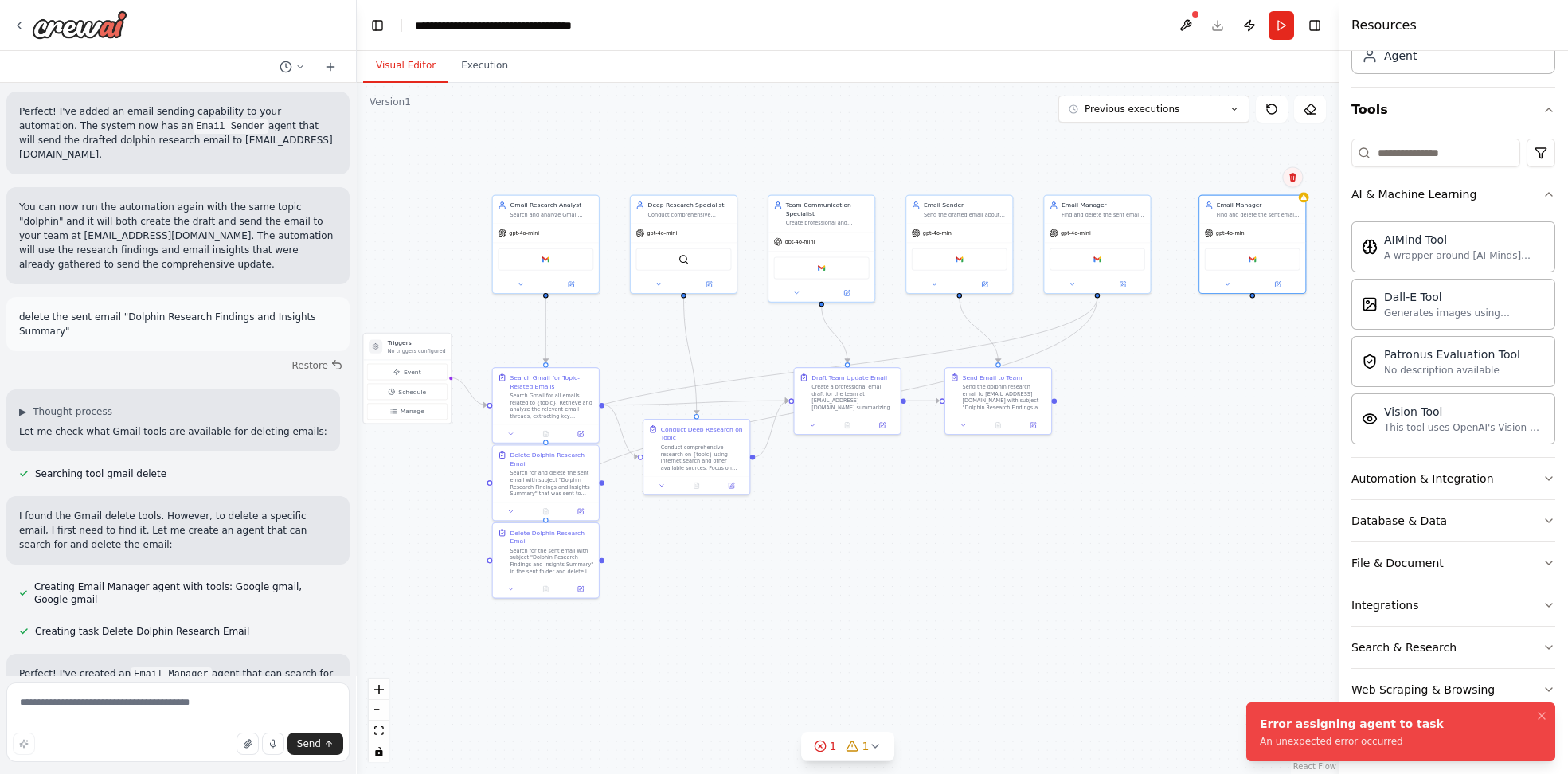
drag, startPoint x: 1286, startPoint y: 180, endPoint x: 1296, endPoint y: 176, distance: 10.8
click at [1287, 178] on button at bounding box center [1292, 177] width 21 height 21
click at [1300, 175] on button at bounding box center [1293, 175] width 21 height 21
click at [1295, 174] on icon at bounding box center [1294, 175] width 7 height 9
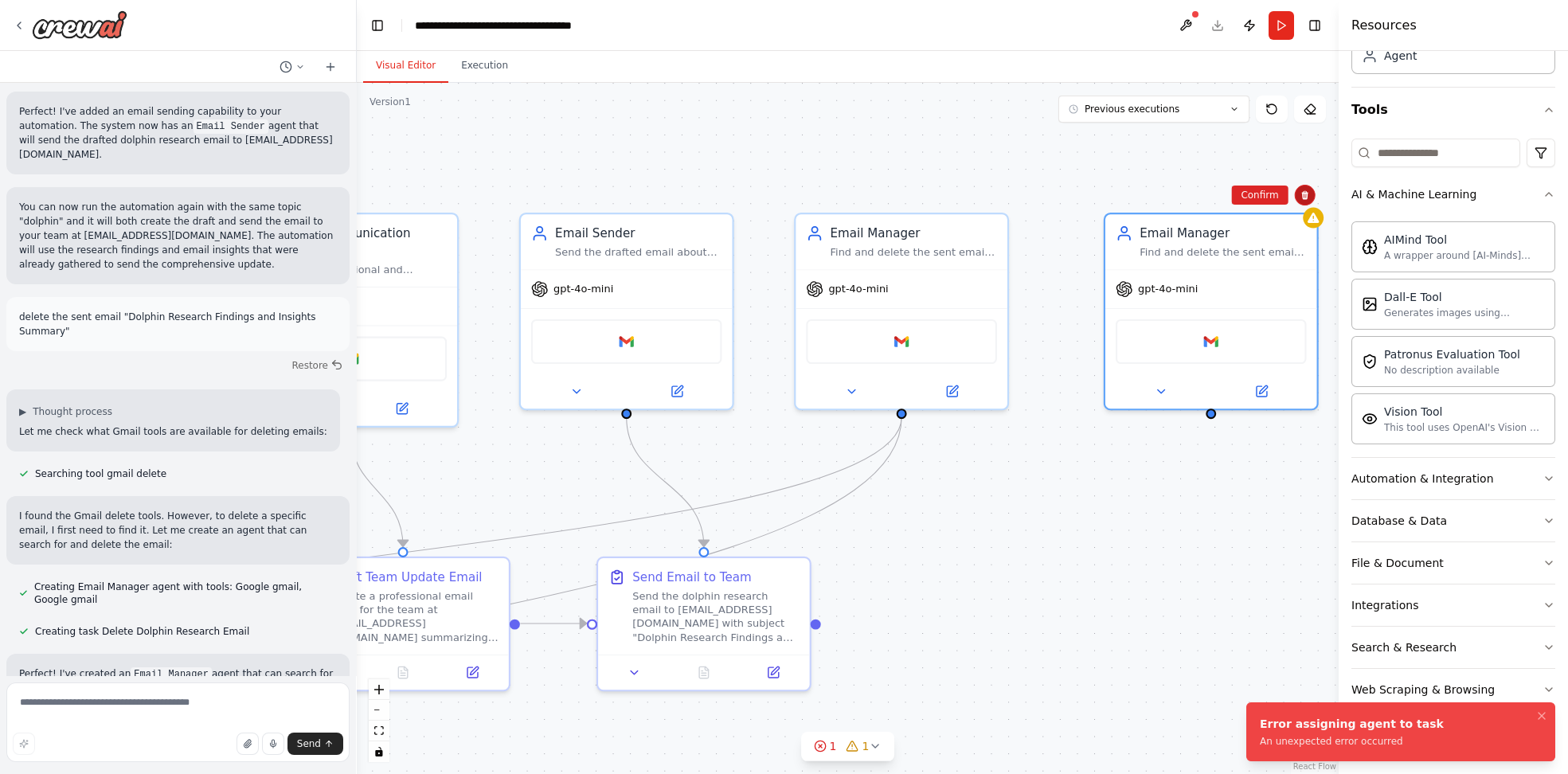
click at [1286, 173] on div ".deletable-edge-delete-btn { width: 20px; height: 20px; border: 0px solid #ffff…" at bounding box center [848, 428] width 982 height 691
click at [1300, 197] on div ".deletable-edge-delete-btn { width: 20px; height: 20px; border: 0px solid #ffff…" at bounding box center [848, 428] width 982 height 691
click at [1286, 221] on div "Email Manager" at bounding box center [1223, 229] width 166 height 17
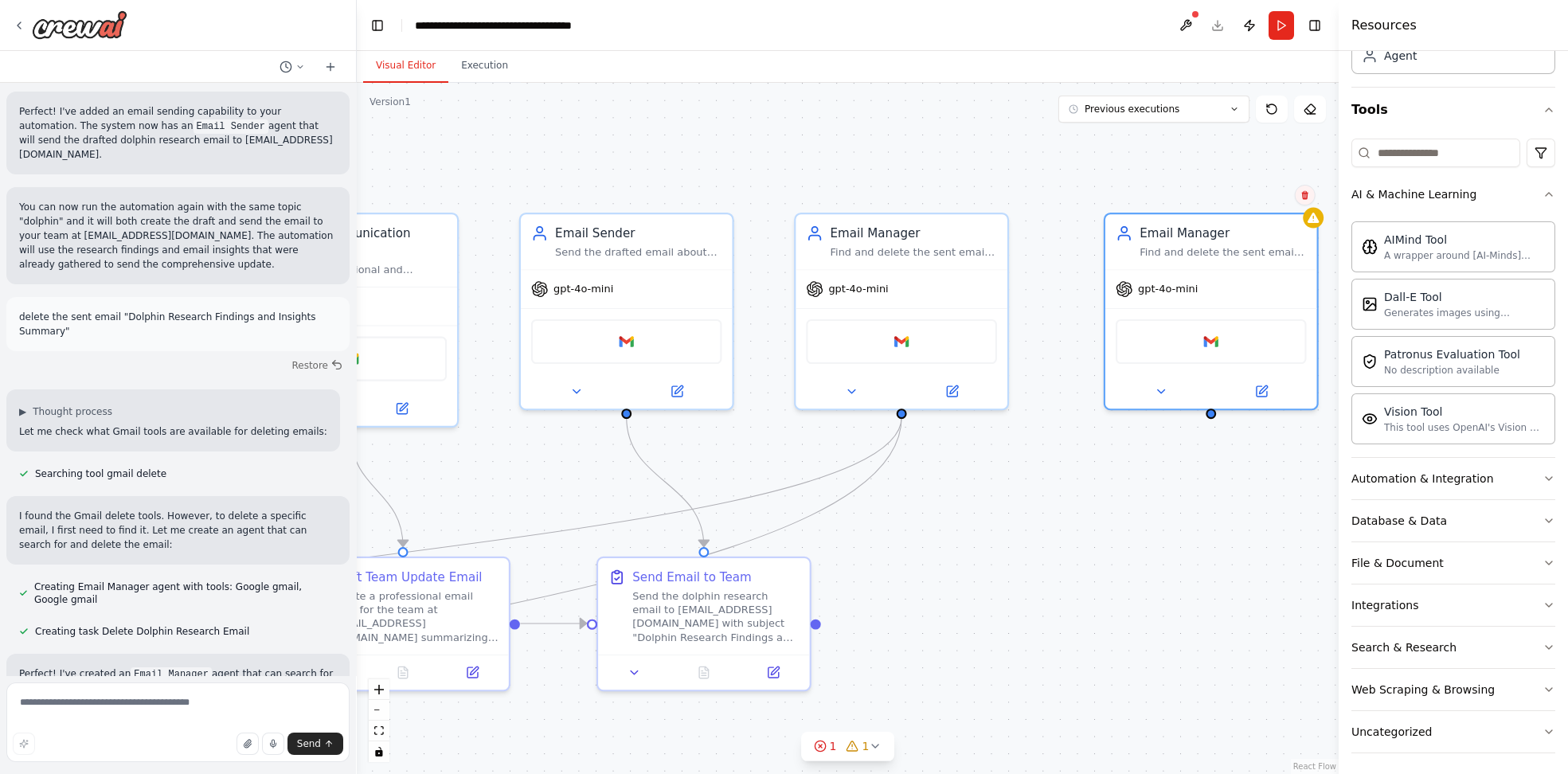
click at [1305, 190] on icon at bounding box center [1305, 195] width 10 height 10
click at [1267, 199] on button "Confirm" at bounding box center [1260, 195] width 56 height 19
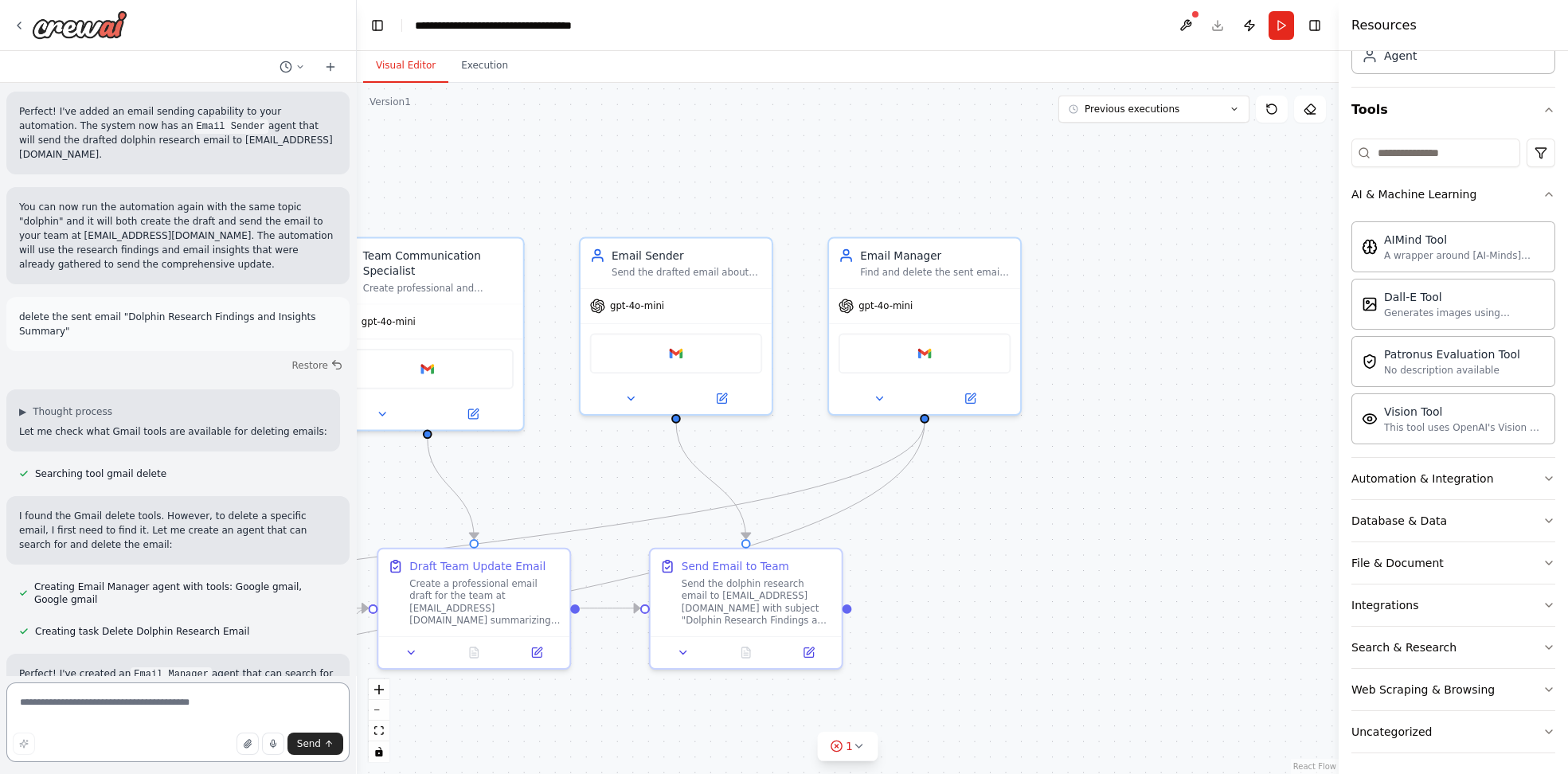
click at [163, 694] on textarea at bounding box center [178, 722] width 343 height 79
paste textarea "**********"
type textarea "**********"
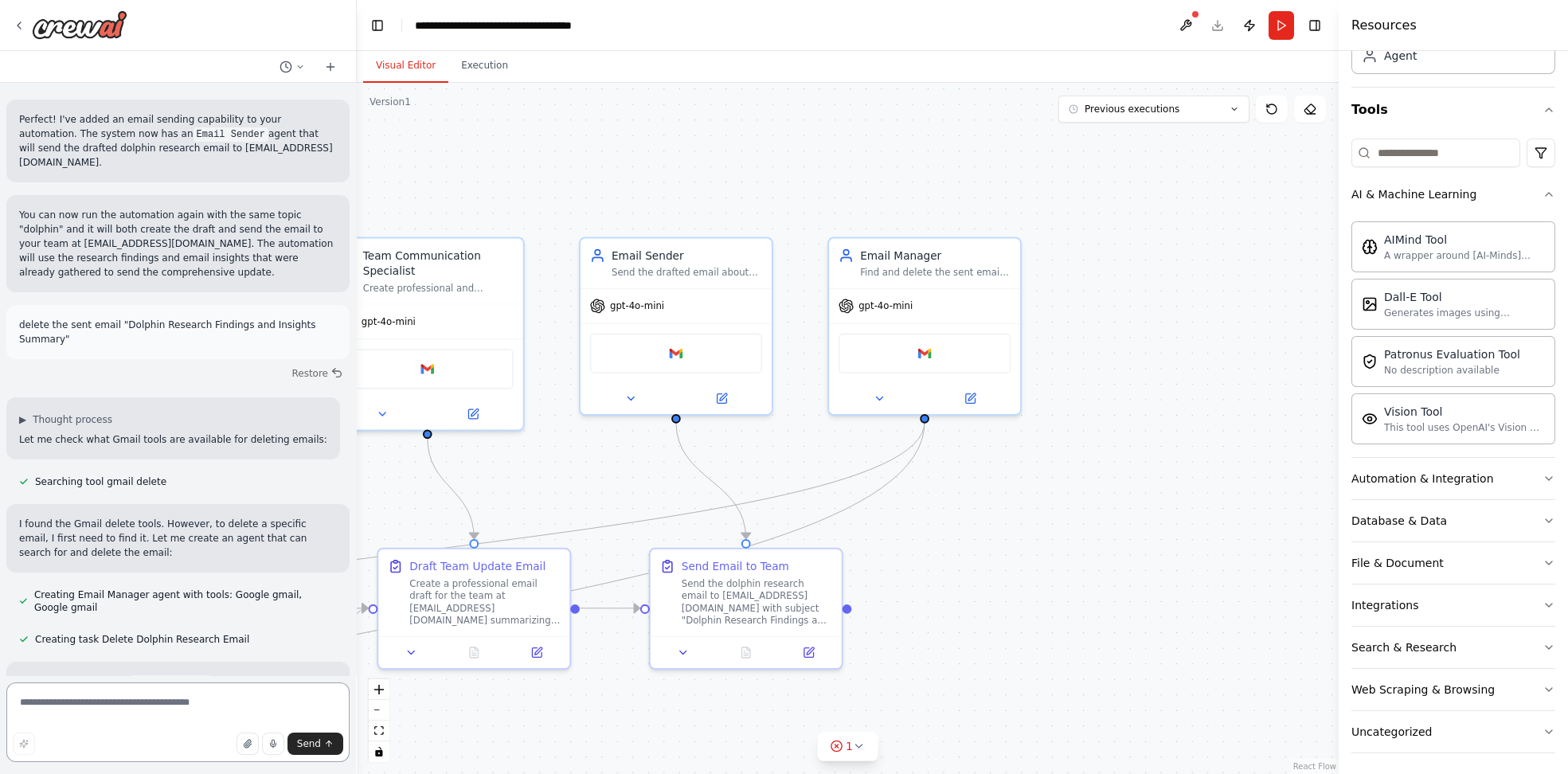
scroll to position [2088, 0]
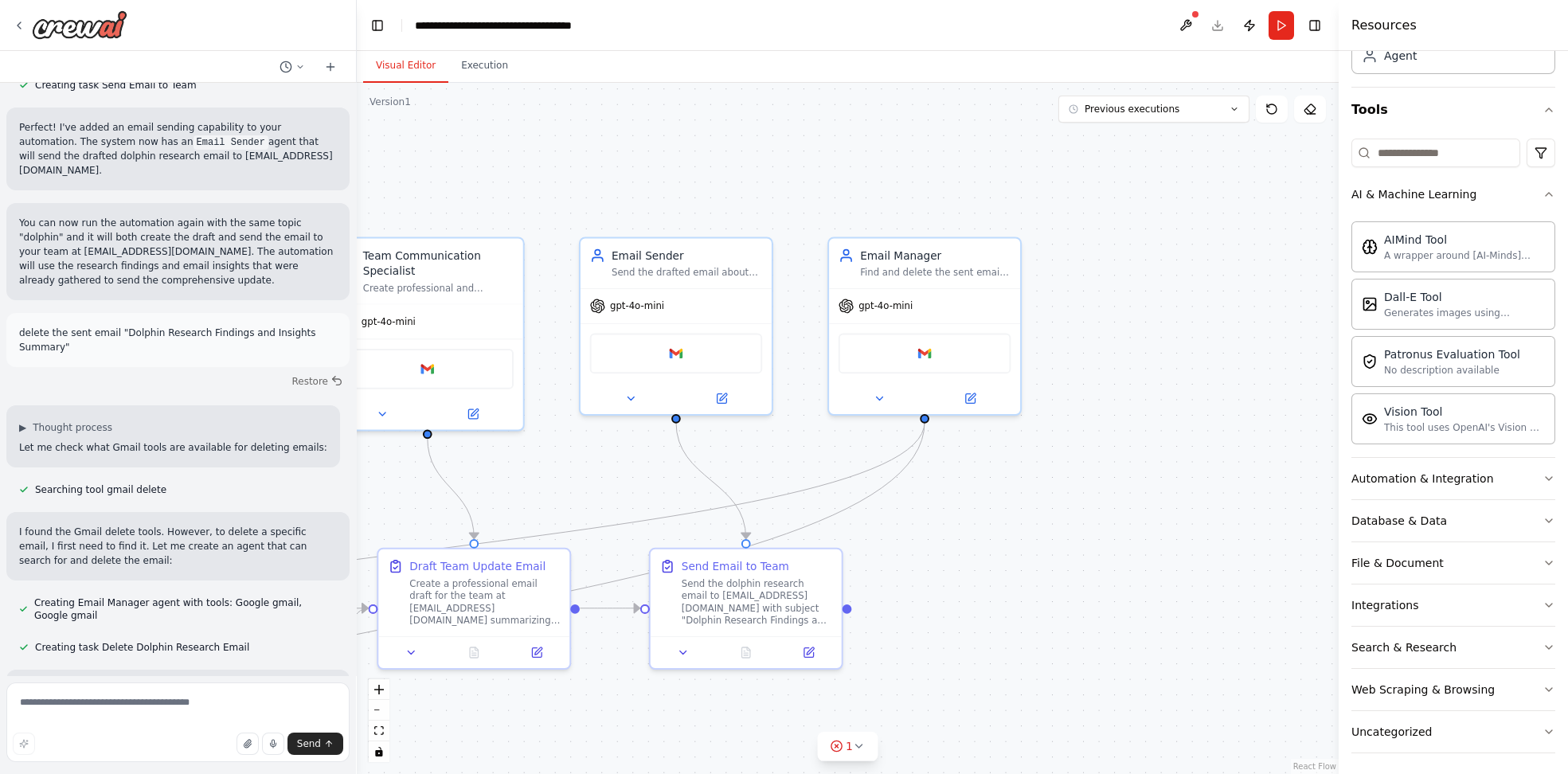
click at [135, 325] on p "delete the sent email "Dolphin Research Findings and Insights Summary"" at bounding box center [178, 339] width 318 height 29
copy p "delete the sent email "Dolphin Research Findings and Insights Summary""
click at [141, 693] on textarea at bounding box center [178, 722] width 343 height 79
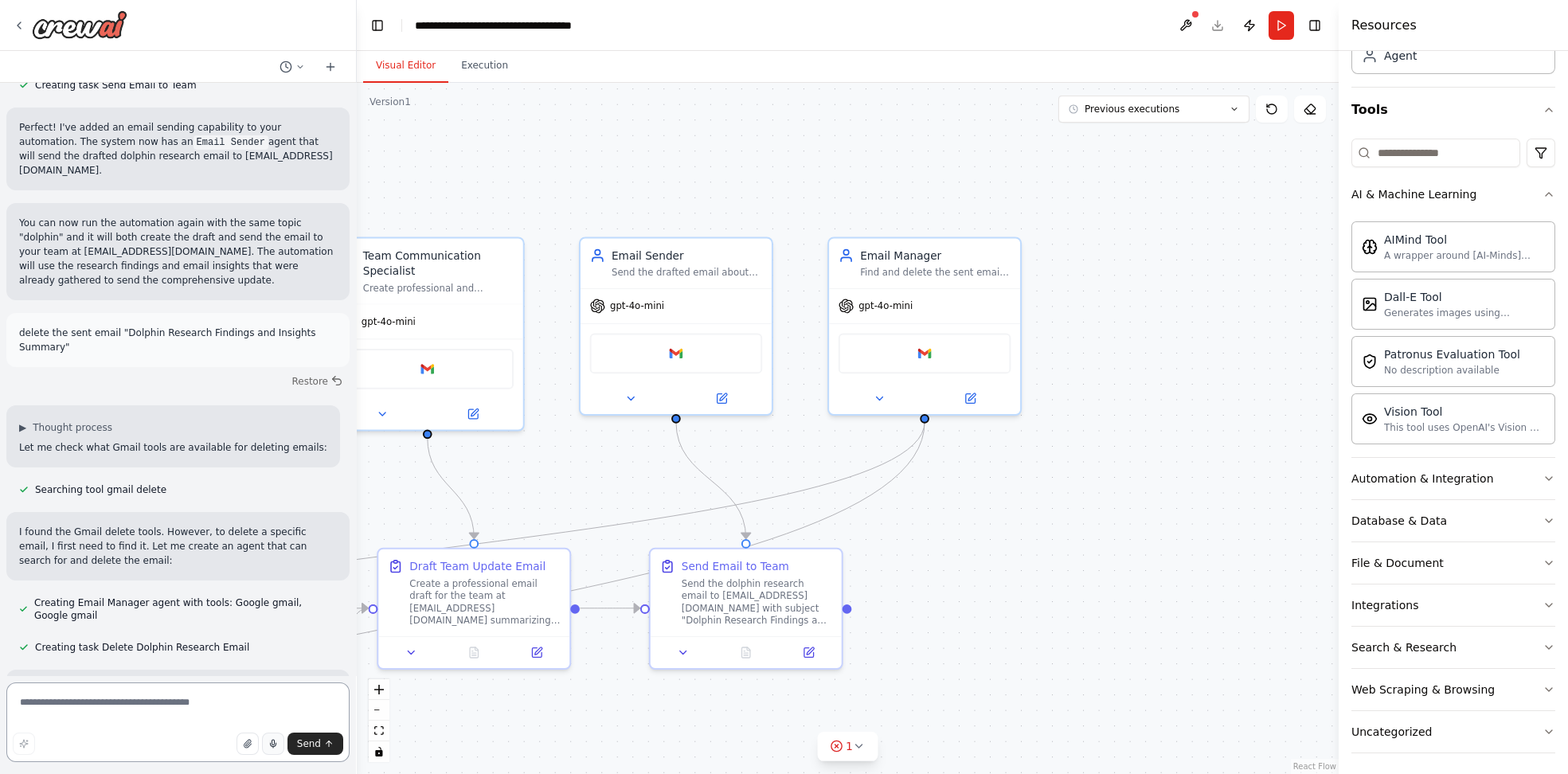
paste textarea "**********"
type textarea "**********"
click at [321, 734] on button "Send" at bounding box center [315, 743] width 55 height 22
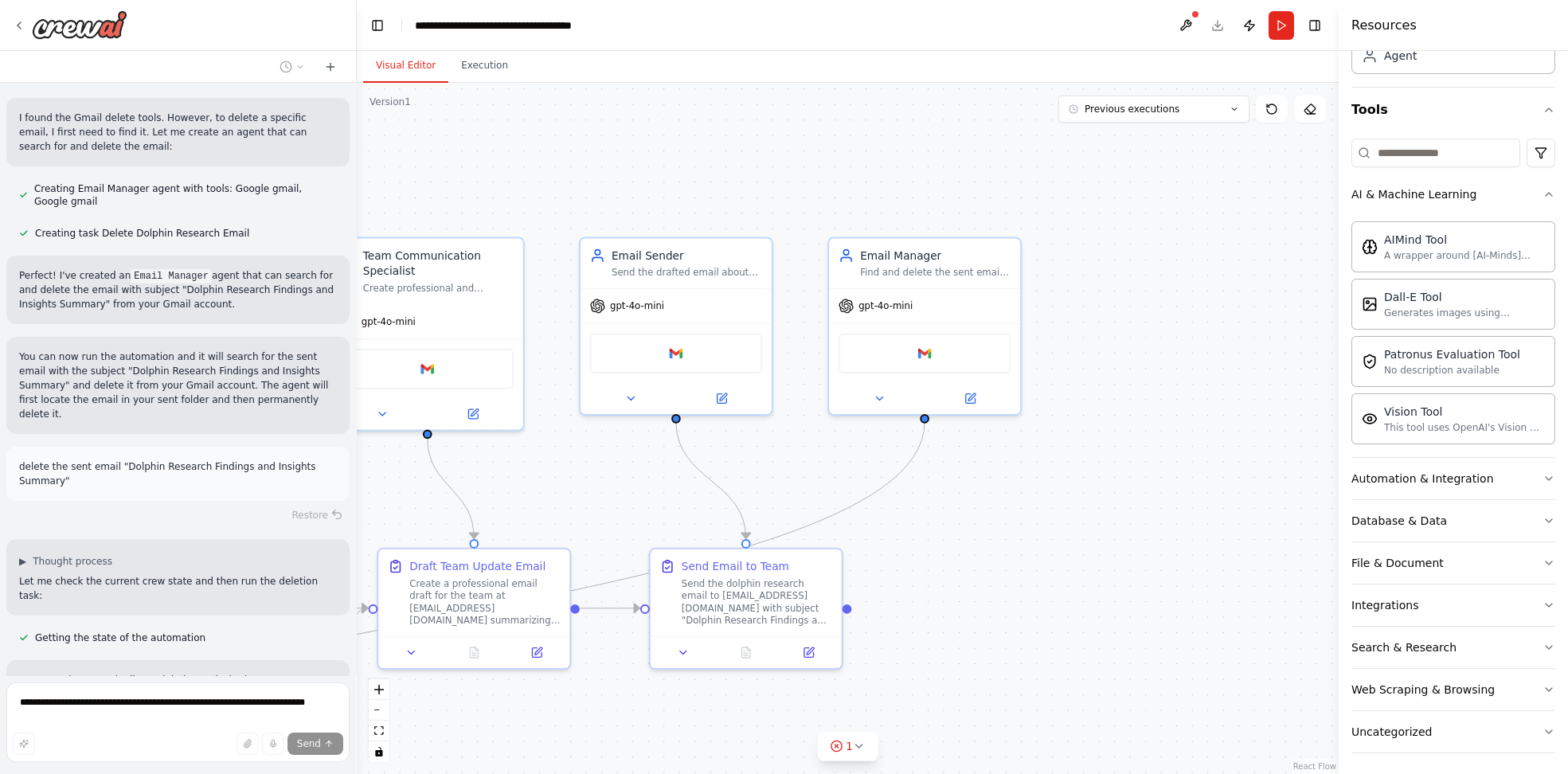
scroll to position [2548, 0]
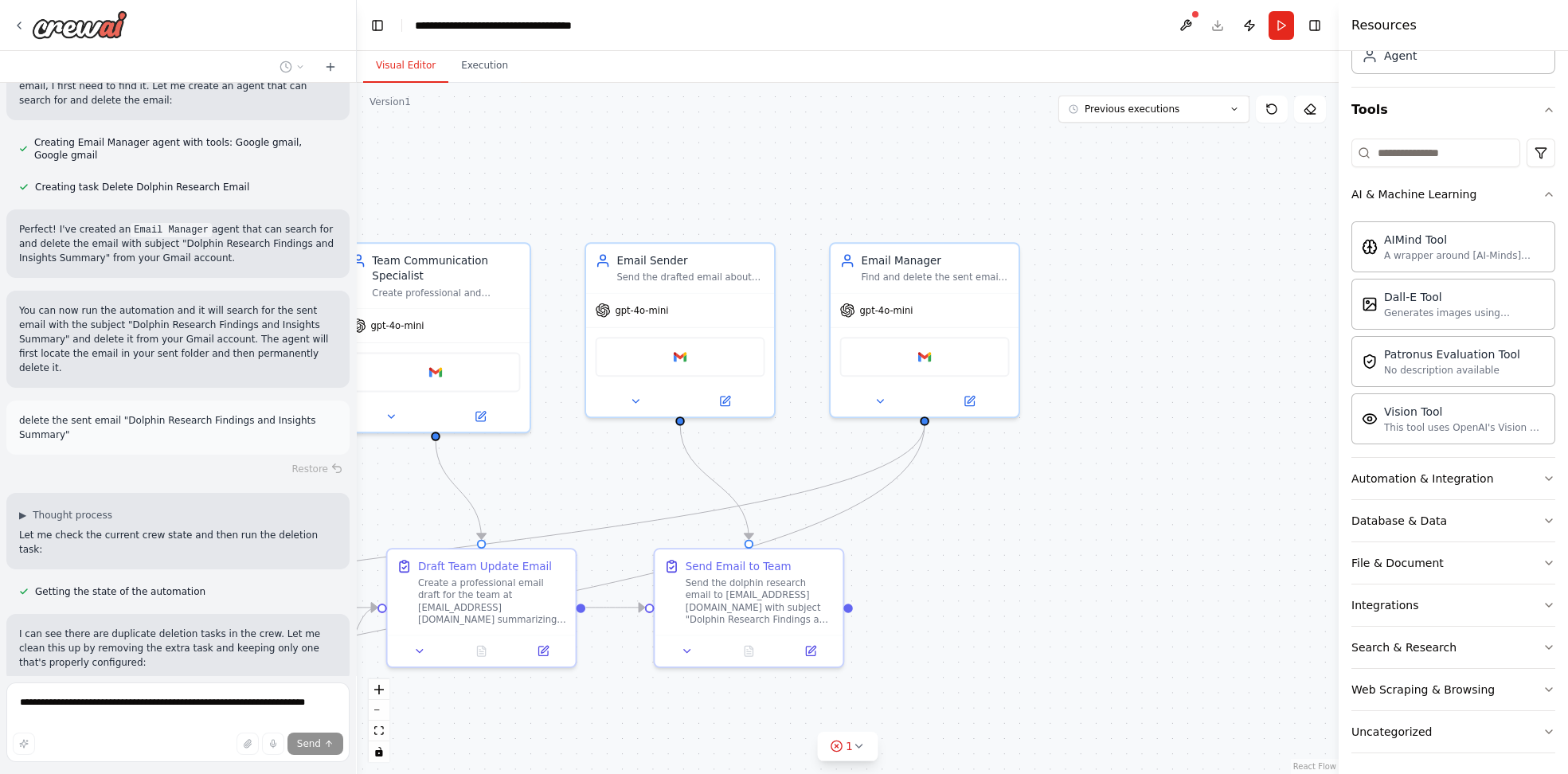
drag, startPoint x: 193, startPoint y: 609, endPoint x: 244, endPoint y: 608, distance: 51.0
click at [244, 608] on div "Given a topic I want to research any emails I exchanged in gmail about it, do a…" at bounding box center [178, 379] width 356 height 593
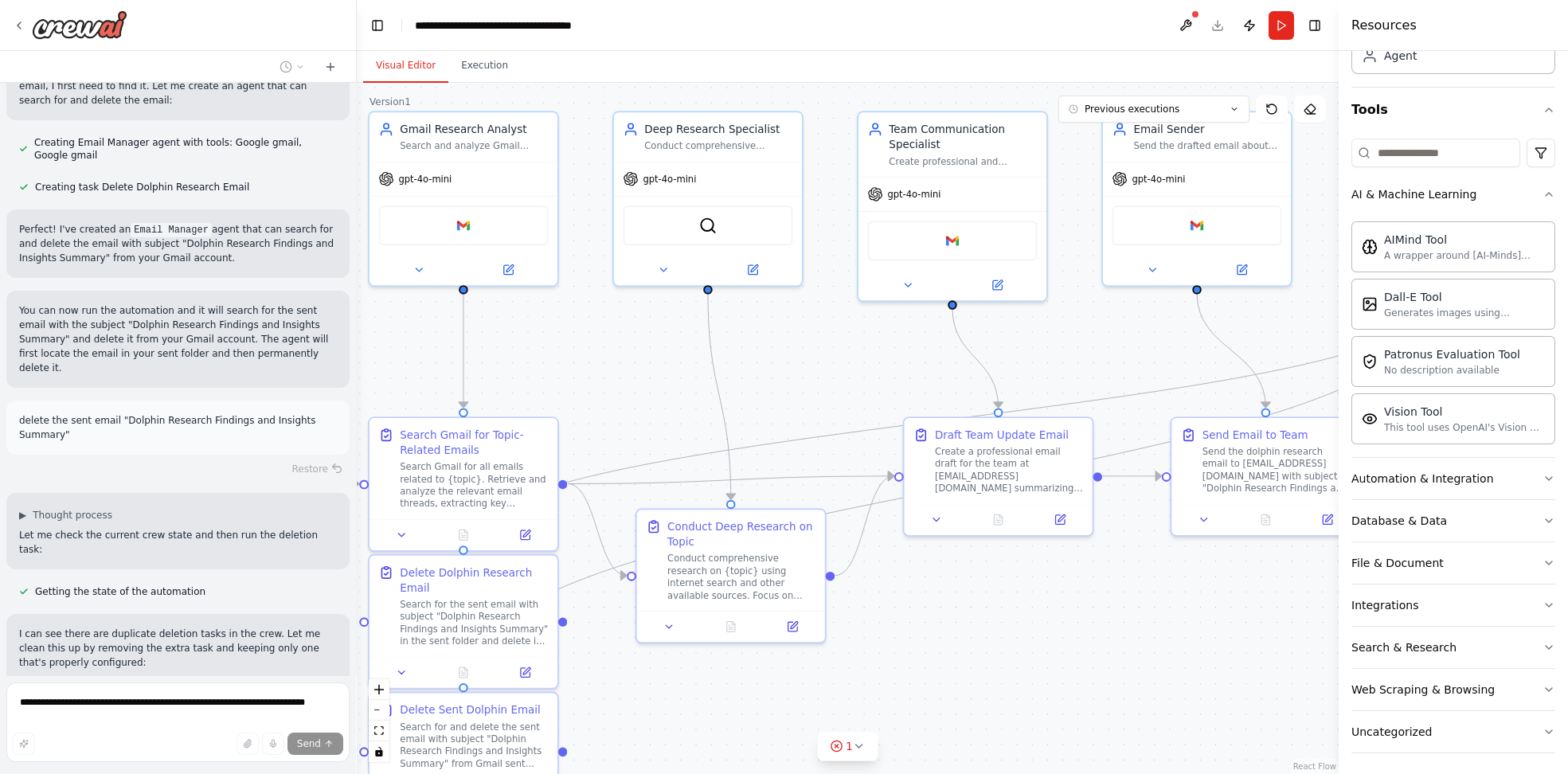
drag, startPoint x: 644, startPoint y: 473, endPoint x: 1140, endPoint y: 337, distance: 514.3
click at [1140, 337] on div ".deletable-edge-delete-btn { width: 20px; height: 20px; border: 0px solid #ffff…" at bounding box center [848, 428] width 982 height 691
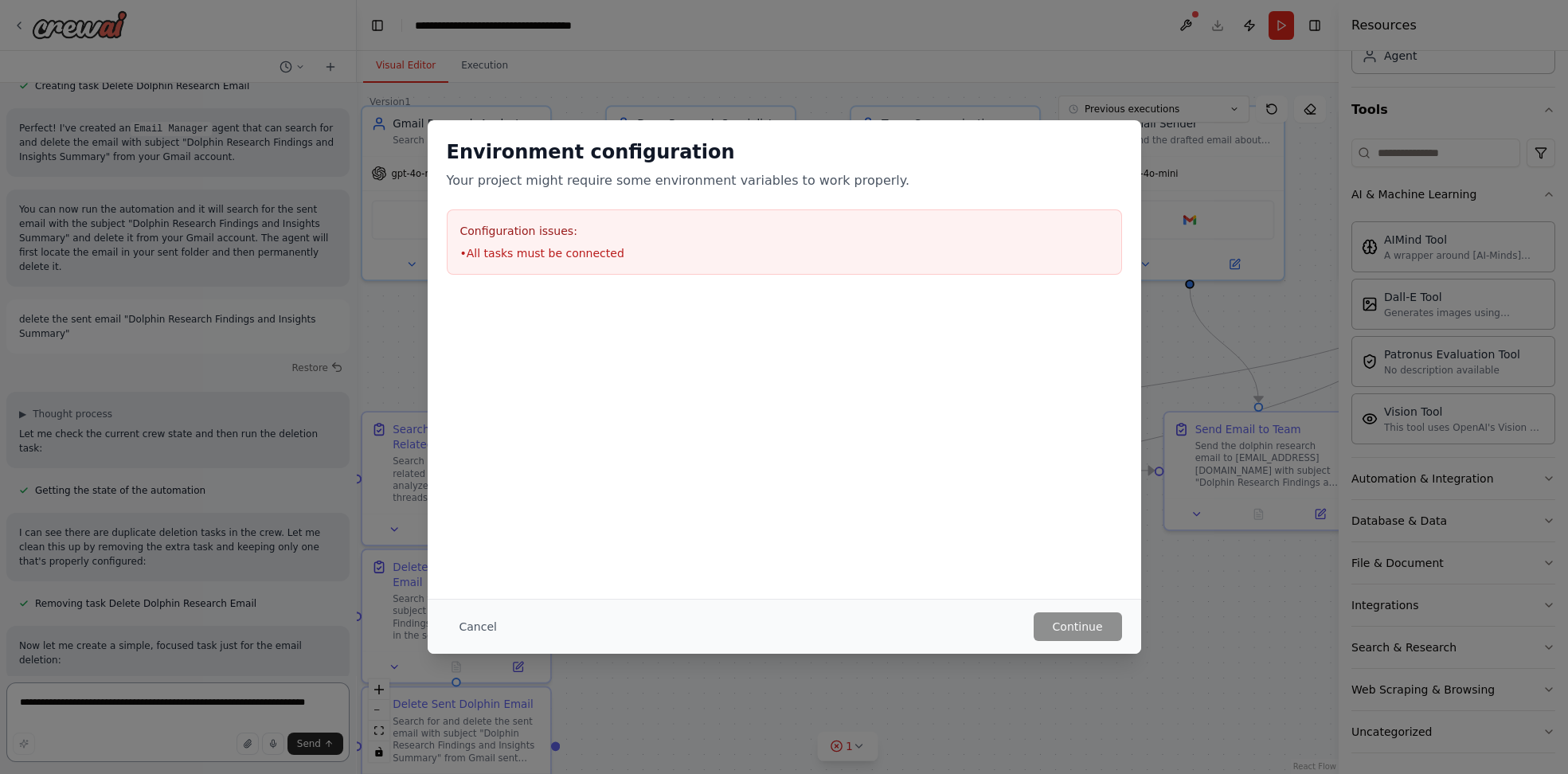
scroll to position [2662, 0]
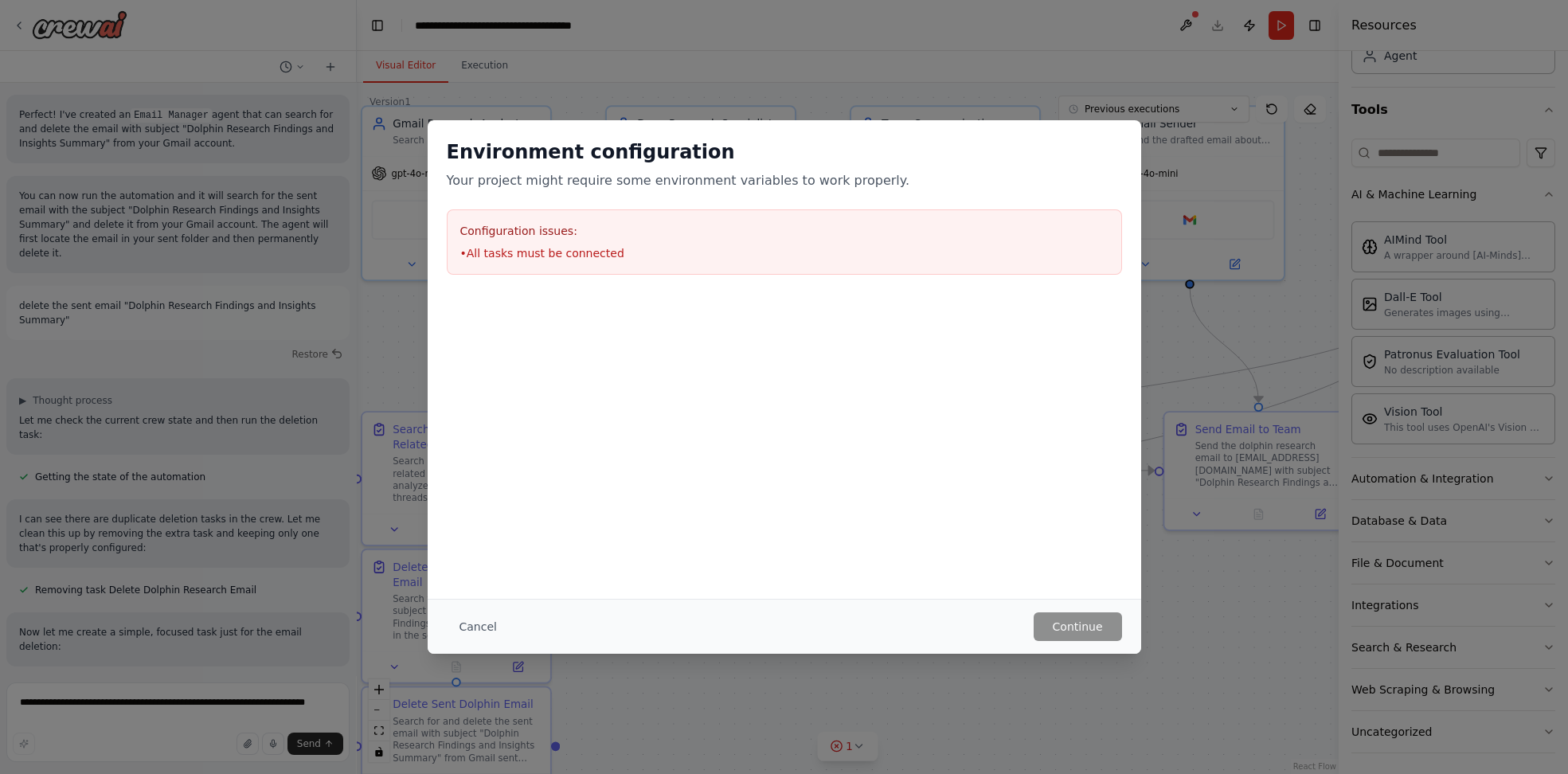
click at [633, 258] on li "• All tasks must be connected" at bounding box center [784, 252] width 649 height 16
click at [630, 252] on li "• All tasks must be connected" at bounding box center [784, 252] width 649 height 16
click at [740, 120] on div "Environment configuration Your project might require some environment variables…" at bounding box center [784, 207] width 714 height 174
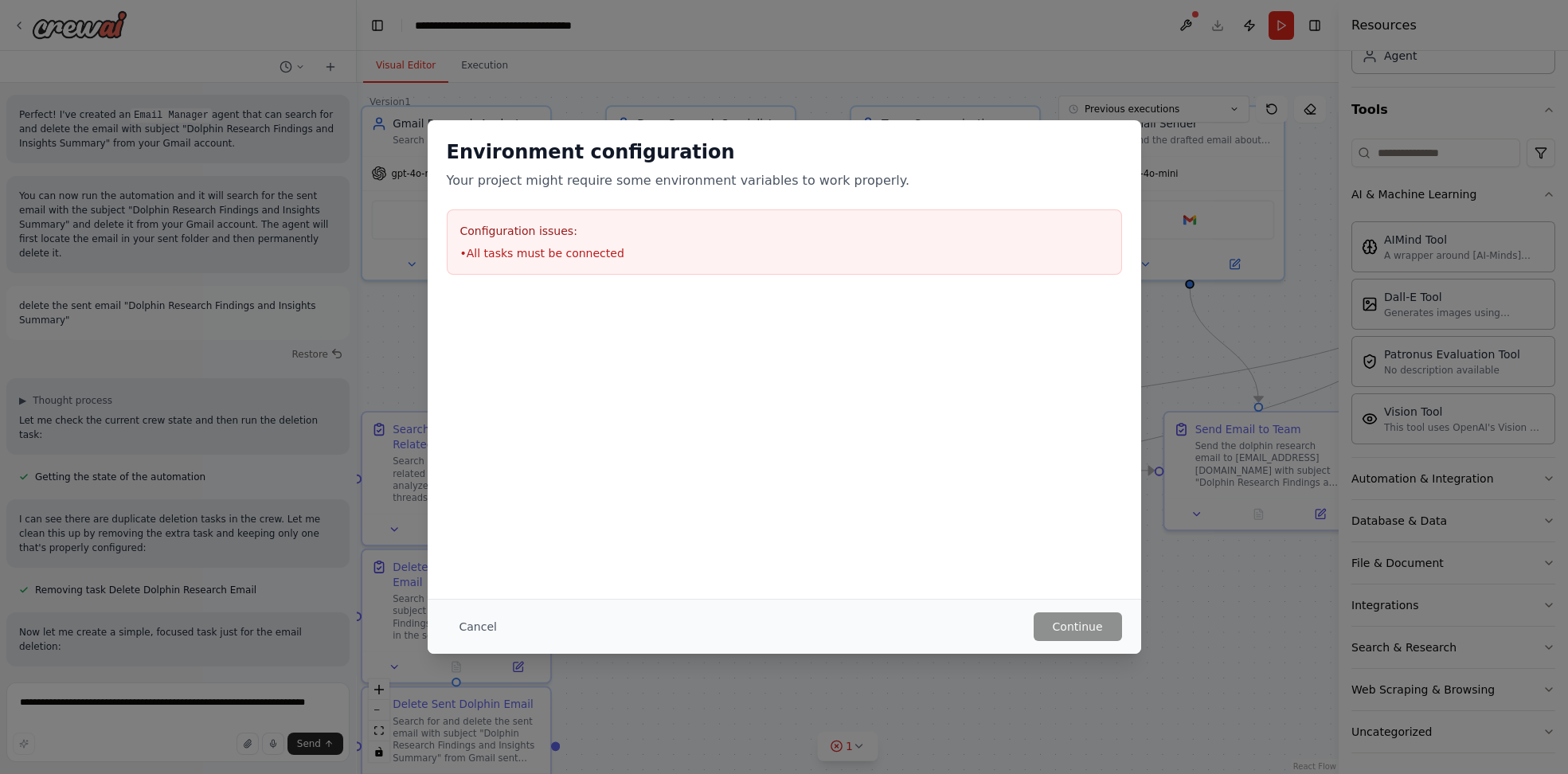
click at [697, 74] on div "Environment configuration Your project might require some environment variables…" at bounding box center [784, 387] width 1568 height 774
click at [474, 627] on button "Cancel" at bounding box center [478, 626] width 63 height 29
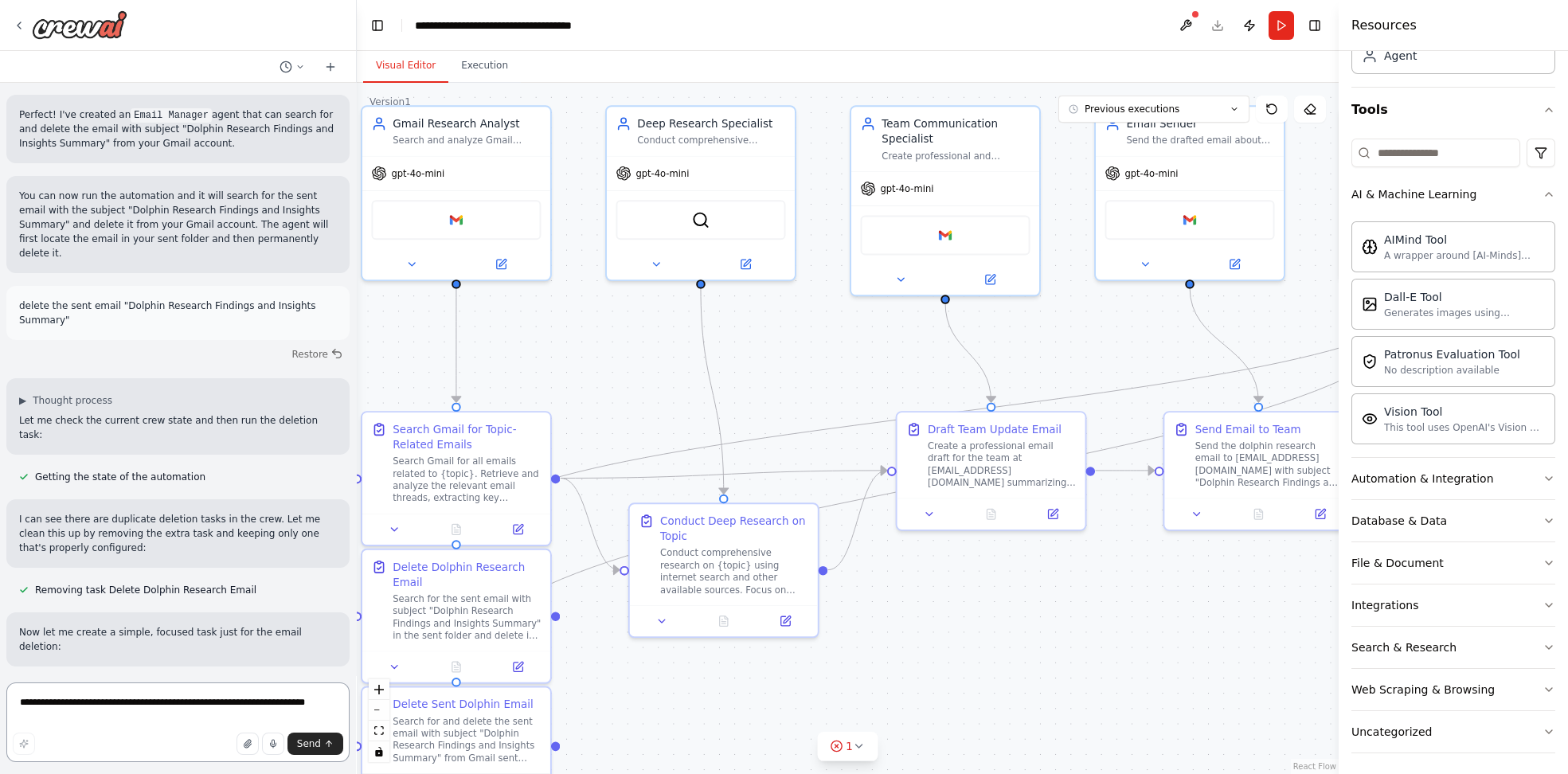
click at [176, 695] on textarea "**********" at bounding box center [178, 722] width 343 height 79
type textarea "*"
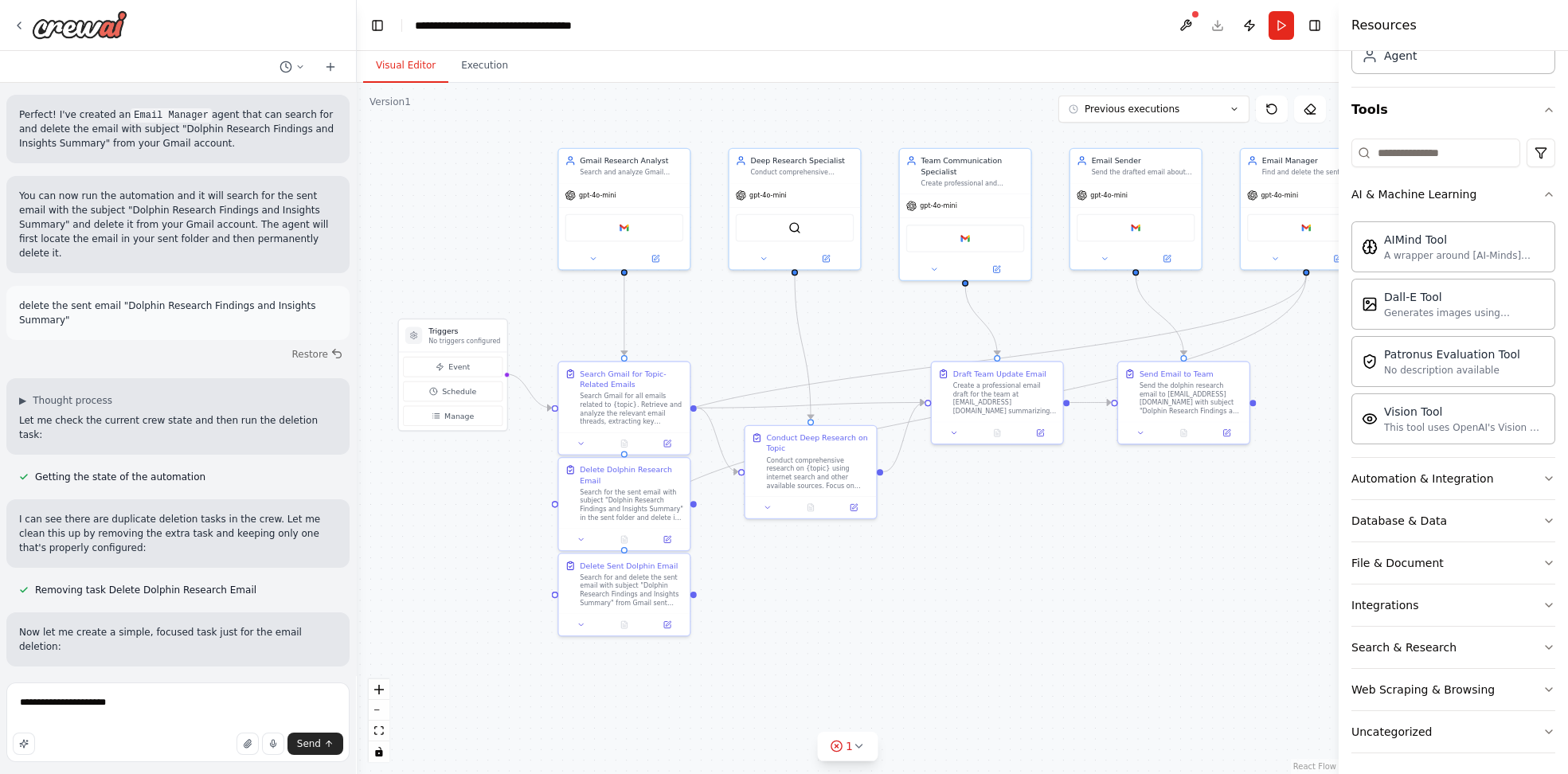
drag, startPoint x: 1160, startPoint y: 598, endPoint x: 1078, endPoint y: 474, distance: 148.7
click at [1080, 475] on div ".deletable-edge-delete-btn { width: 20px; height: 20px; border: 0px solid #ffff…" at bounding box center [848, 428] width 982 height 691
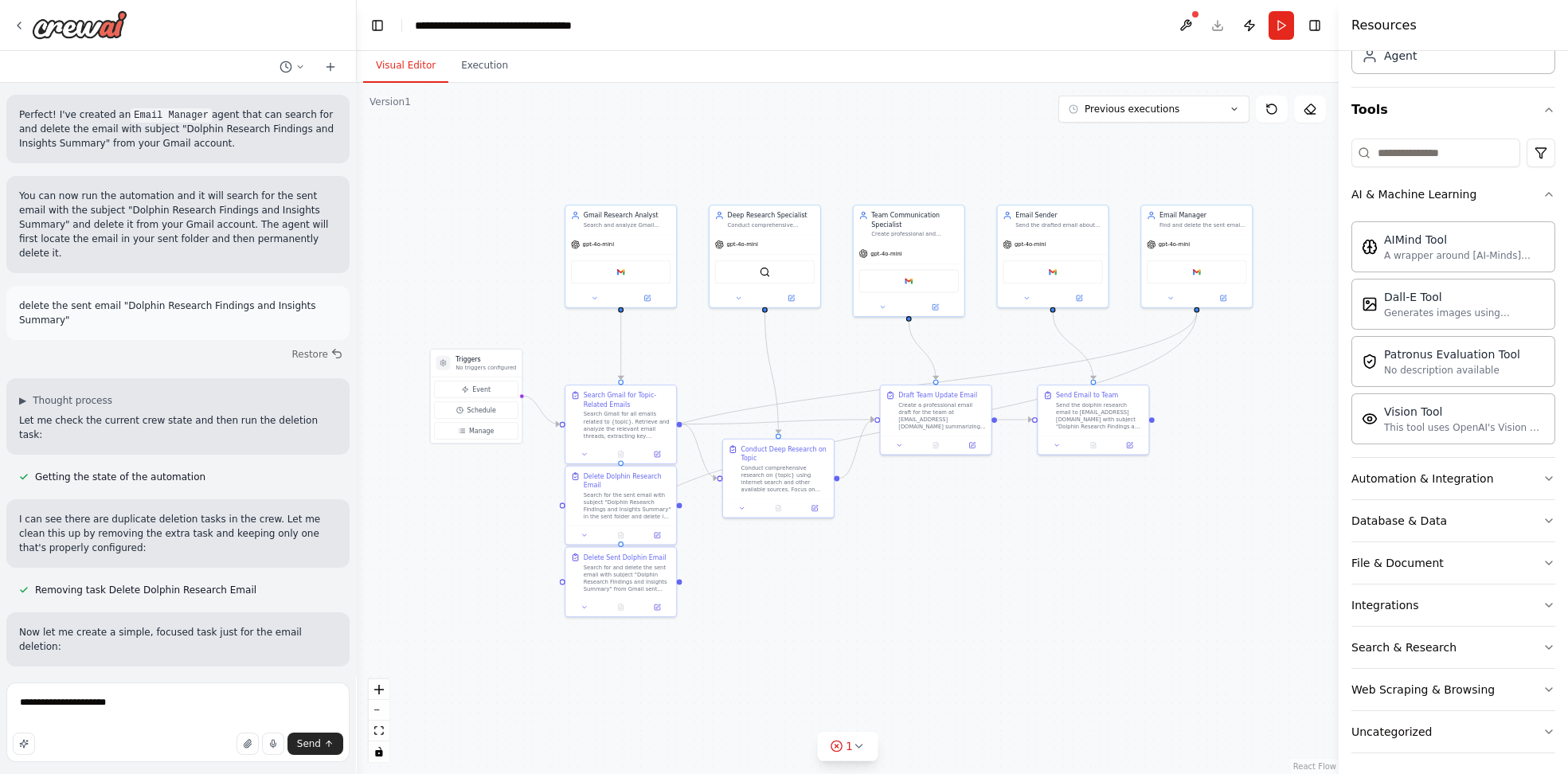
drag, startPoint x: 1159, startPoint y: 497, endPoint x: 1115, endPoint y: 522, distance: 50.6
click at [1115, 522] on div ".deletable-edge-delete-btn { width: 20px; height: 20px; border: 0px solid #ffff…" at bounding box center [848, 428] width 982 height 691
click at [963, 613] on div ".deletable-edge-delete-btn { width: 20px; height: 20px; border: 0px solid #ffff…" at bounding box center [848, 428] width 982 height 691
click at [156, 703] on textarea "**********" at bounding box center [178, 722] width 343 height 79
type textarea "**********"
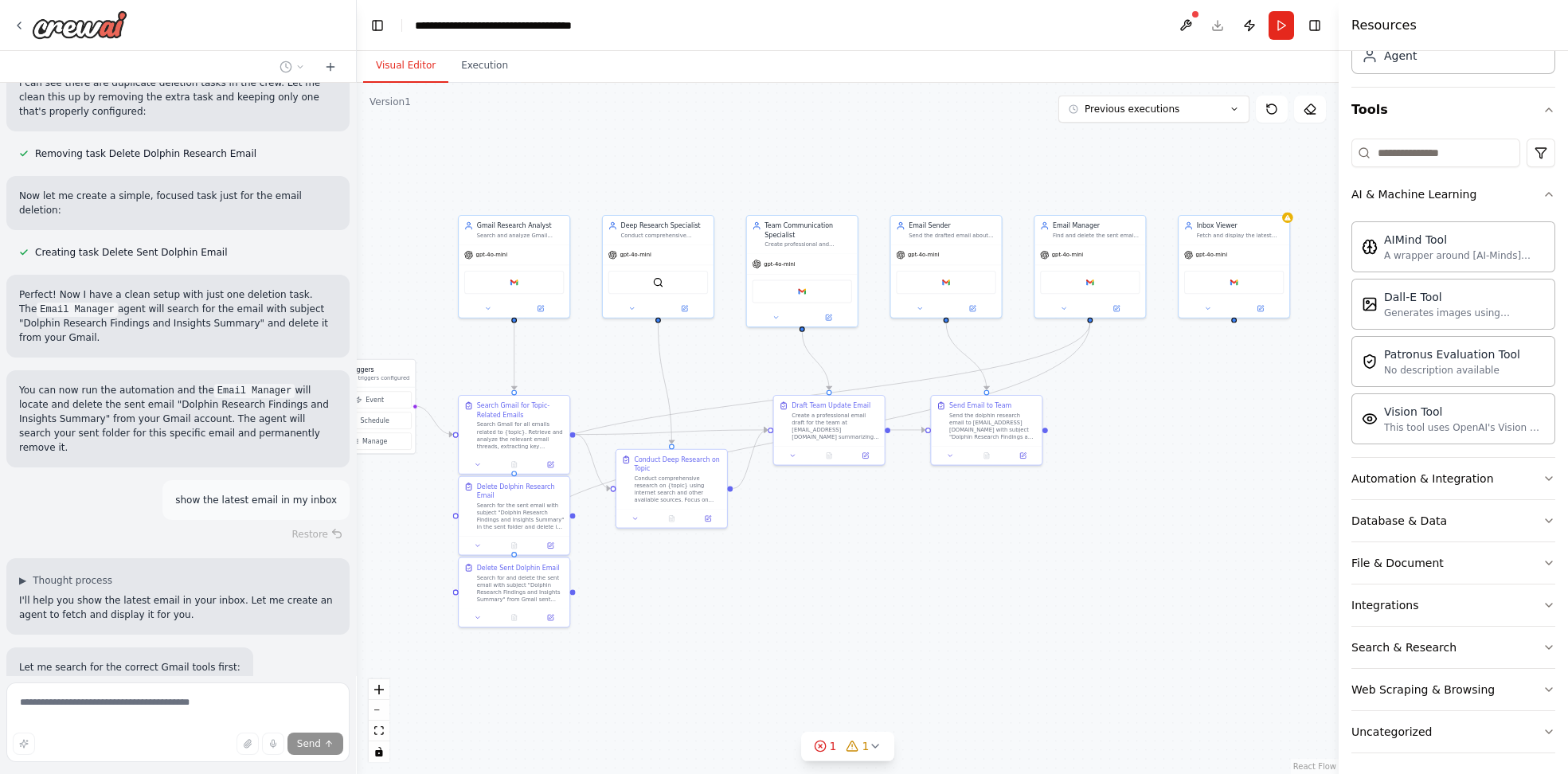
scroll to position [3145, 0]
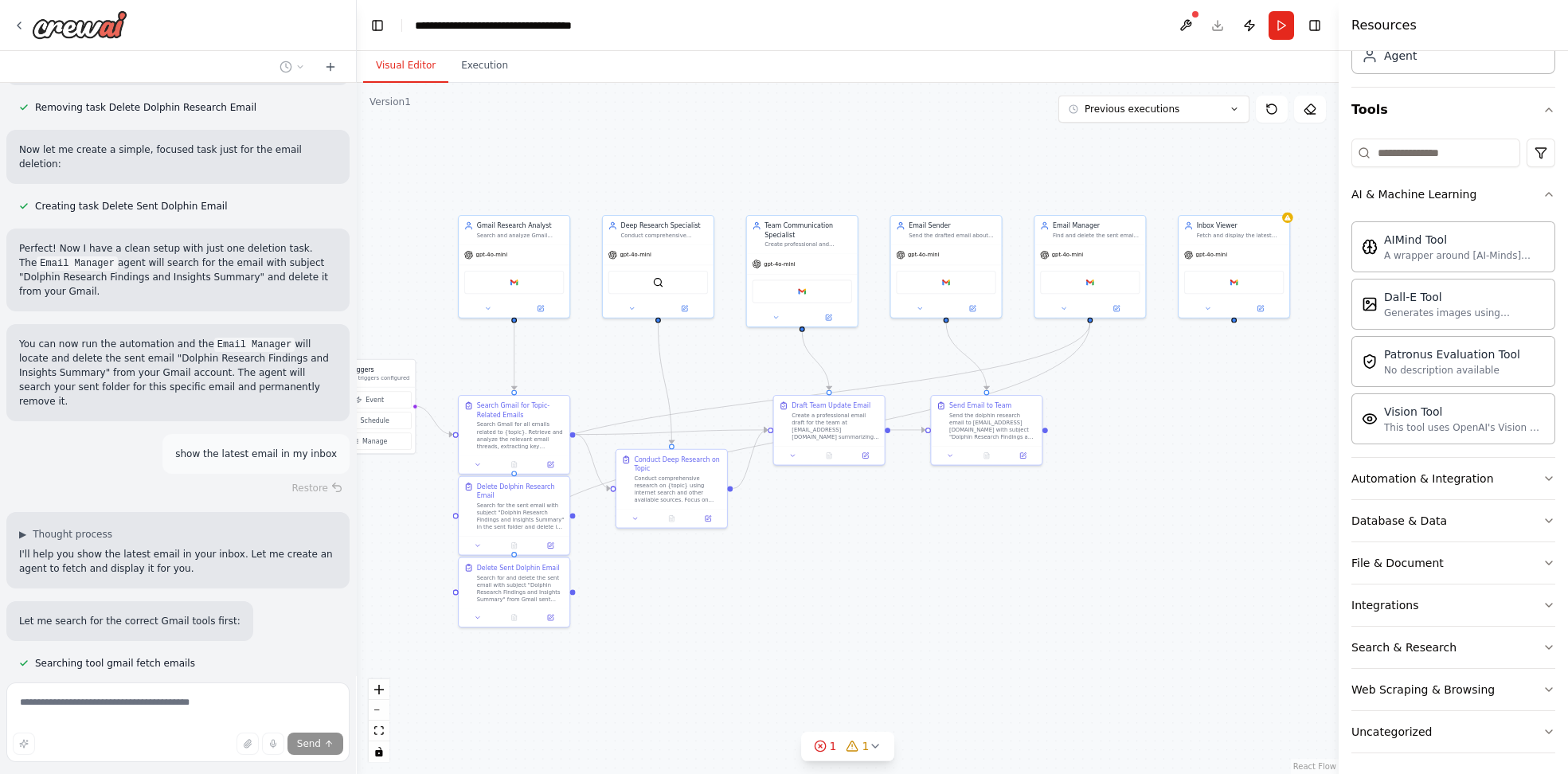
drag, startPoint x: 1152, startPoint y: 505, endPoint x: 1053, endPoint y: 514, distance: 99.4
click at [1053, 514] on div ".deletable-edge-delete-btn { width: 20px; height: 20px; border: 0px solid #ffff…" at bounding box center [848, 428] width 982 height 691
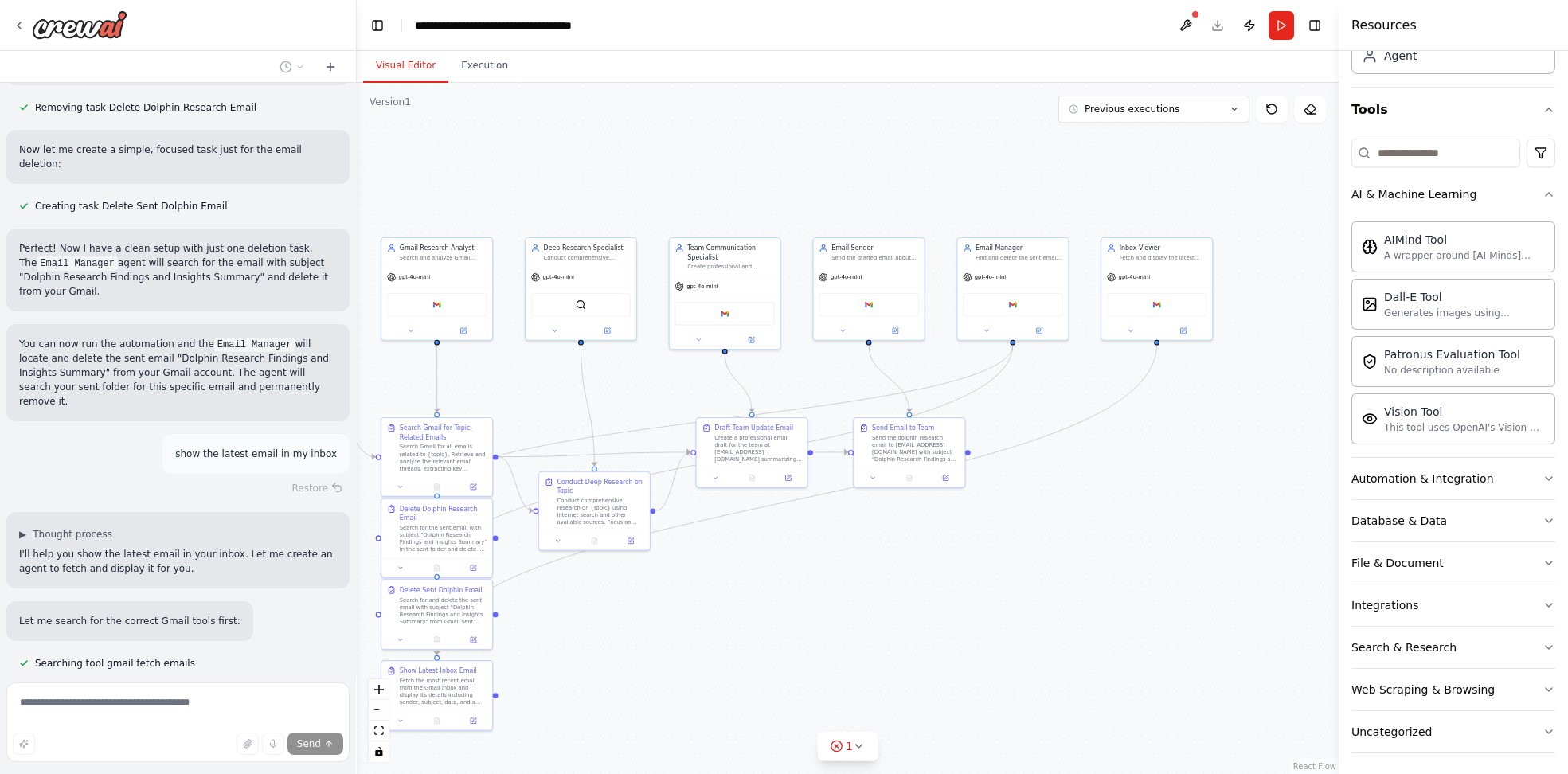
drag, startPoint x: 1053, startPoint y: 514, endPoint x: 976, endPoint y: 536, distance: 80.1
click at [976, 536] on div ".deletable-edge-delete-btn { width: 20px; height: 20px; border: 0px solid #ffff…" at bounding box center [848, 428] width 982 height 691
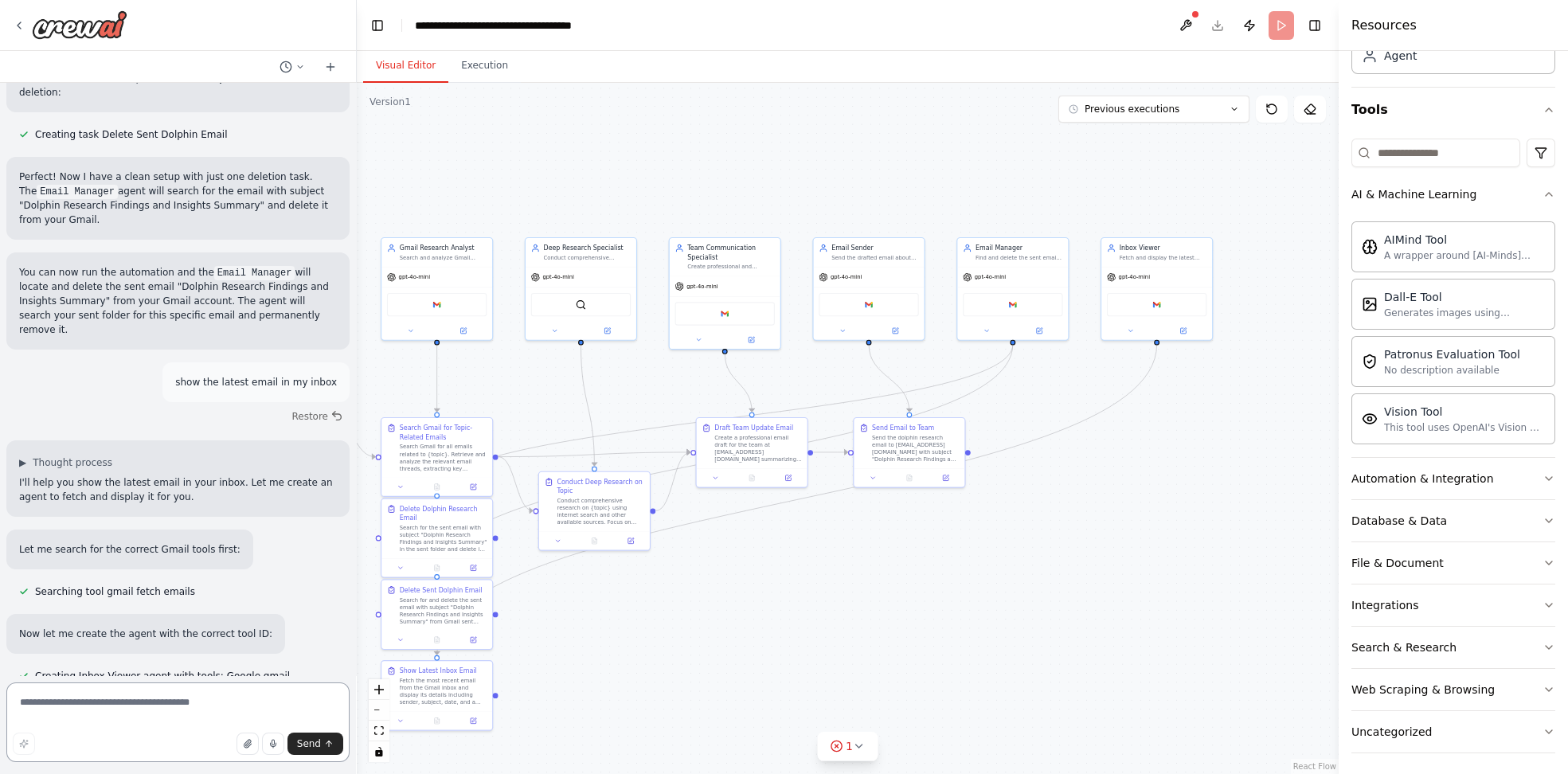
scroll to position [3231, 0]
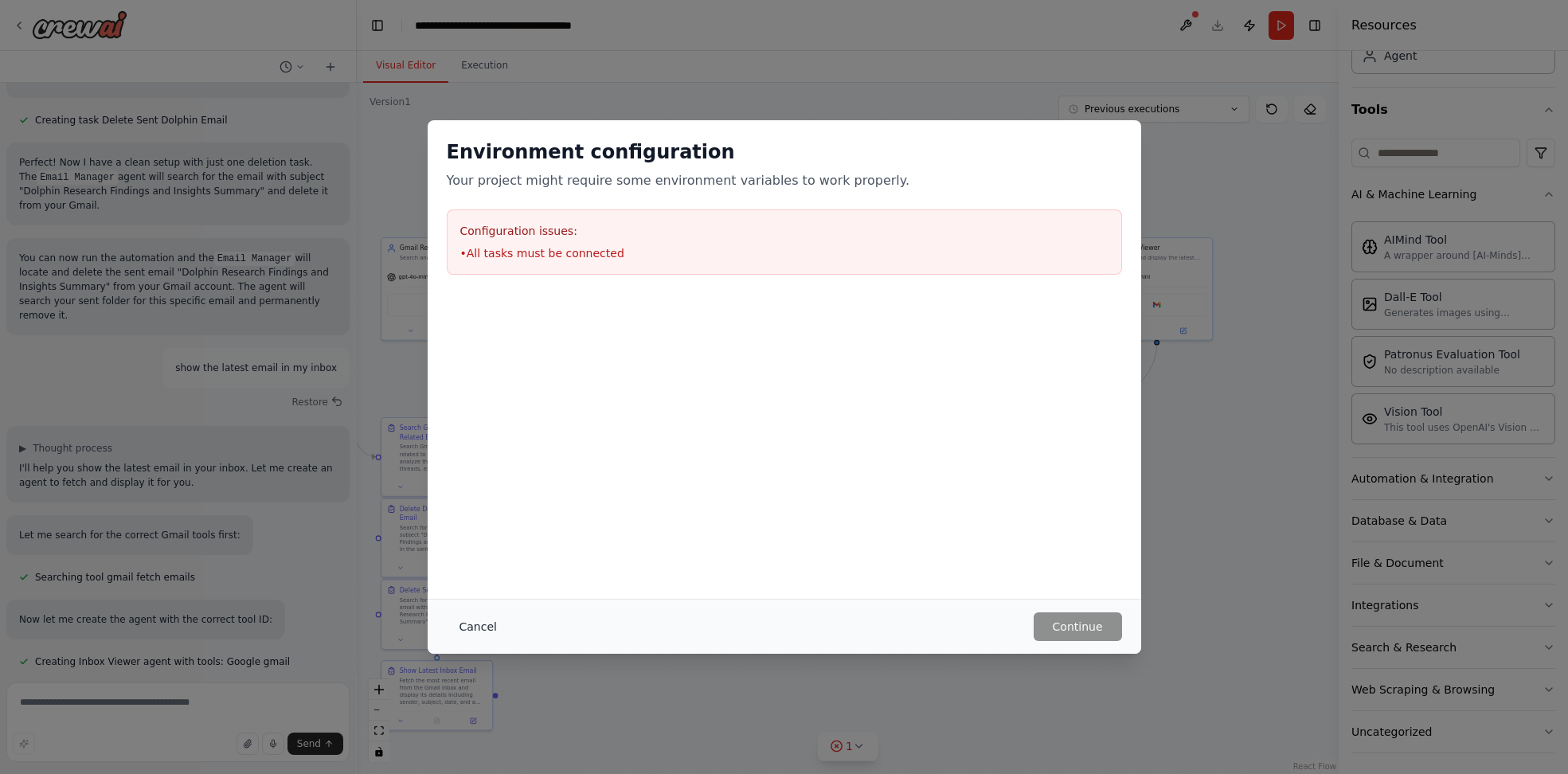
click at [474, 629] on button "Cancel" at bounding box center [478, 626] width 63 height 29
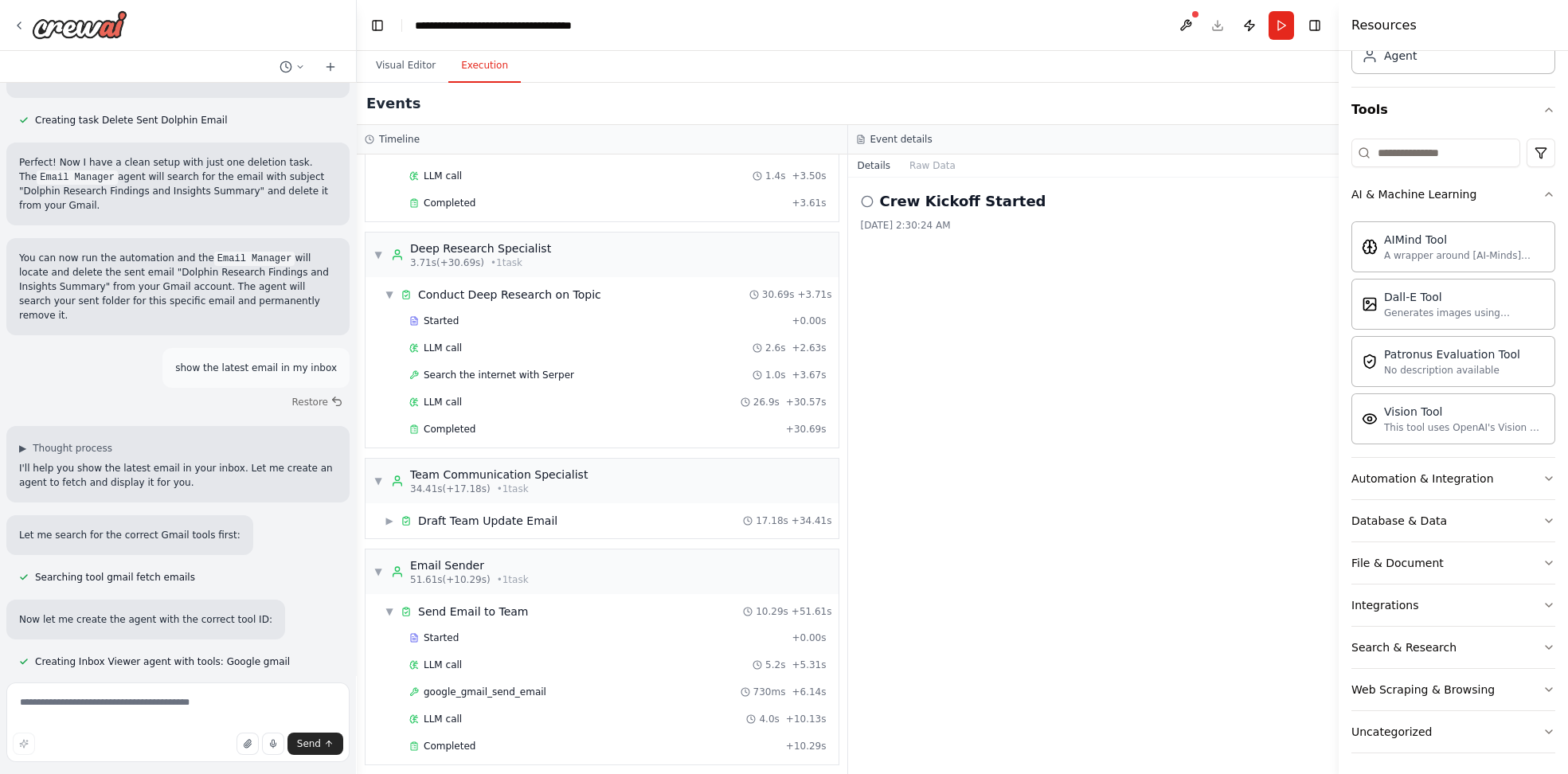
click at [469, 67] on button "Execution" at bounding box center [485, 66] width 73 height 33
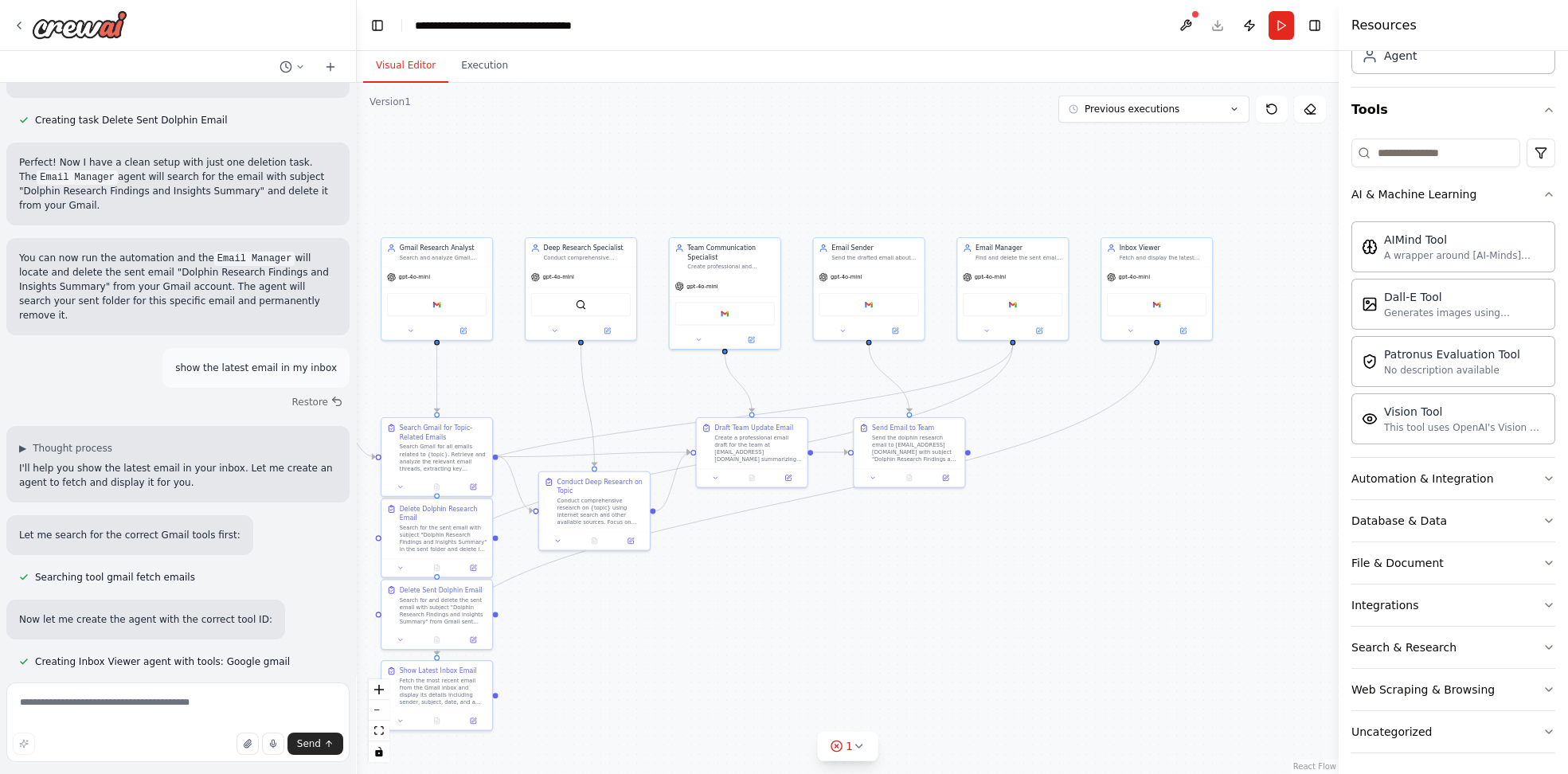
click at [408, 73] on button "Visual Editor" at bounding box center [405, 66] width 85 height 33
click at [409, 70] on button "Visual Editor" at bounding box center [405, 66] width 85 height 33
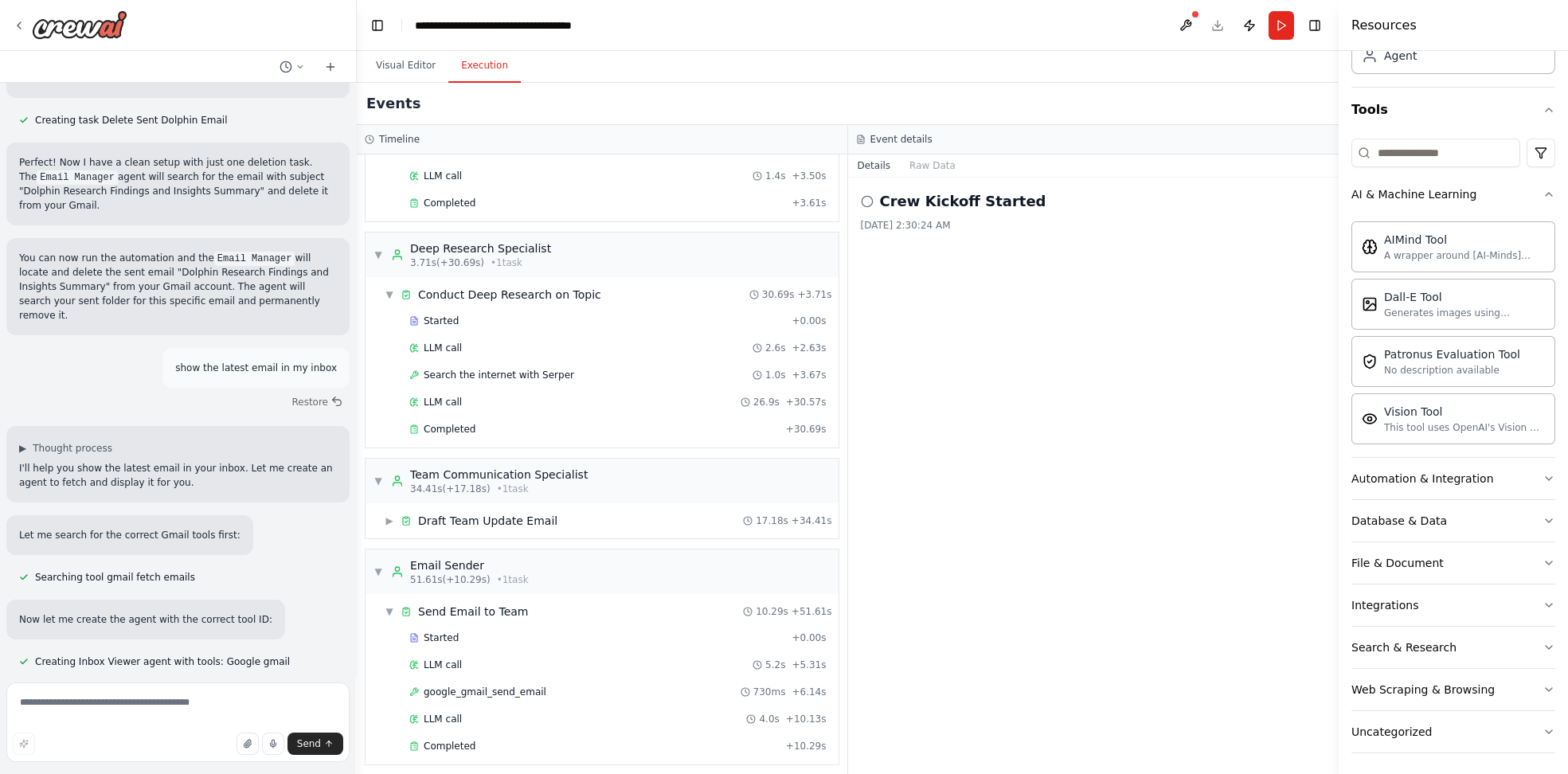
click at [466, 70] on button "Execution" at bounding box center [485, 66] width 73 height 33
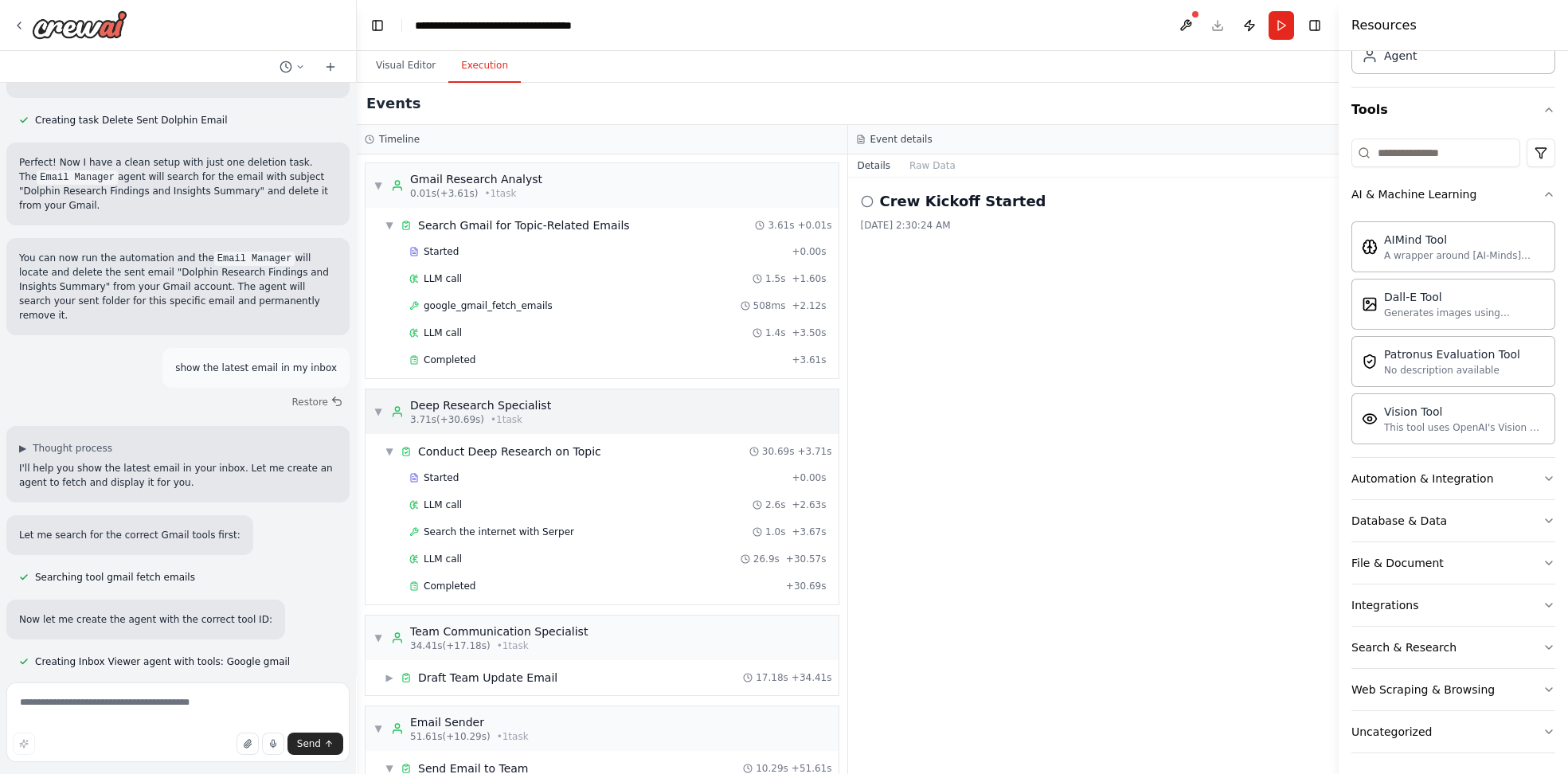
scroll to position [156, 0]
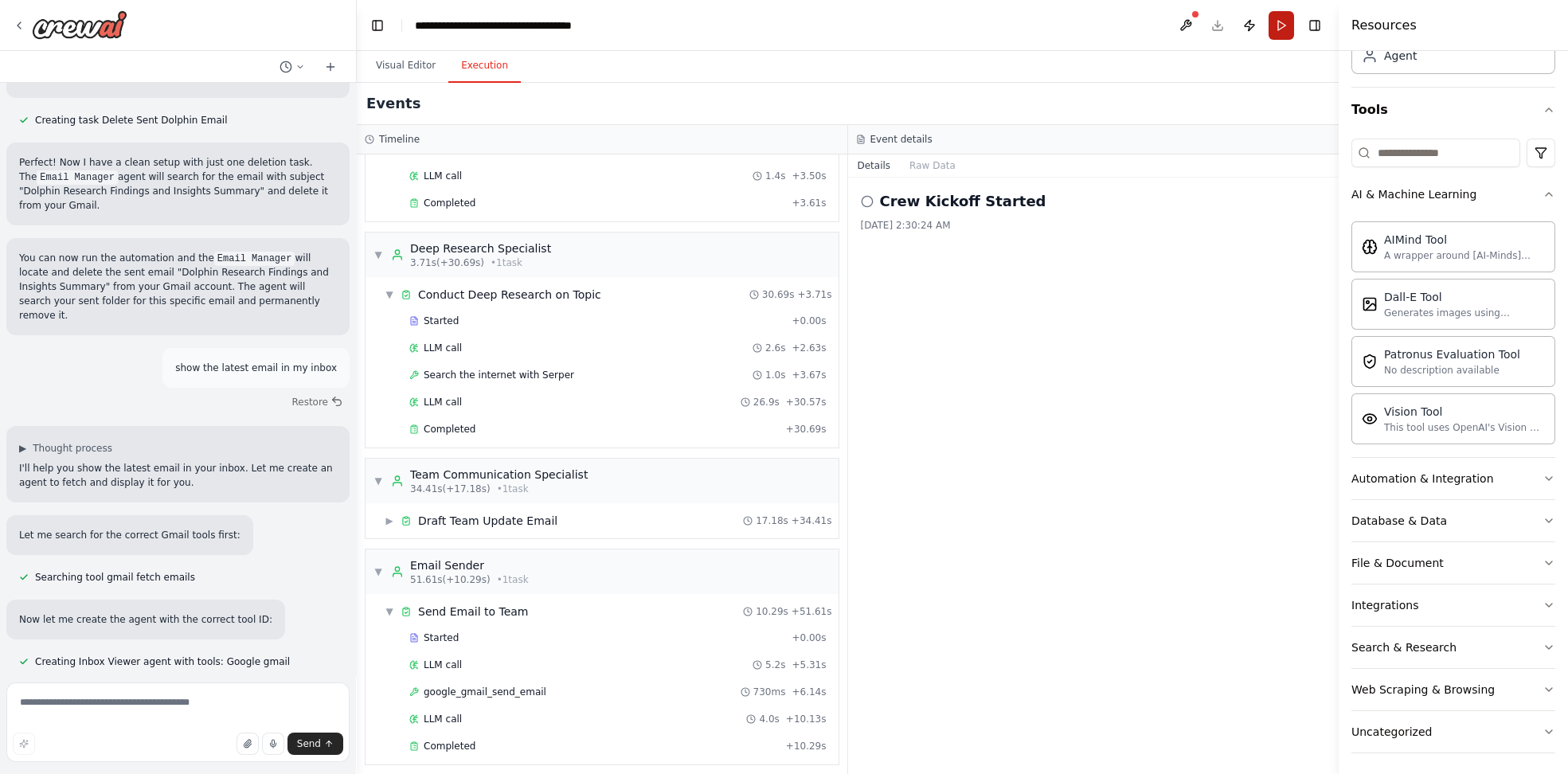
click at [1281, 26] on button "Run" at bounding box center [1281, 25] width 26 height 29
click at [1189, 23] on button at bounding box center [1185, 25] width 26 height 29
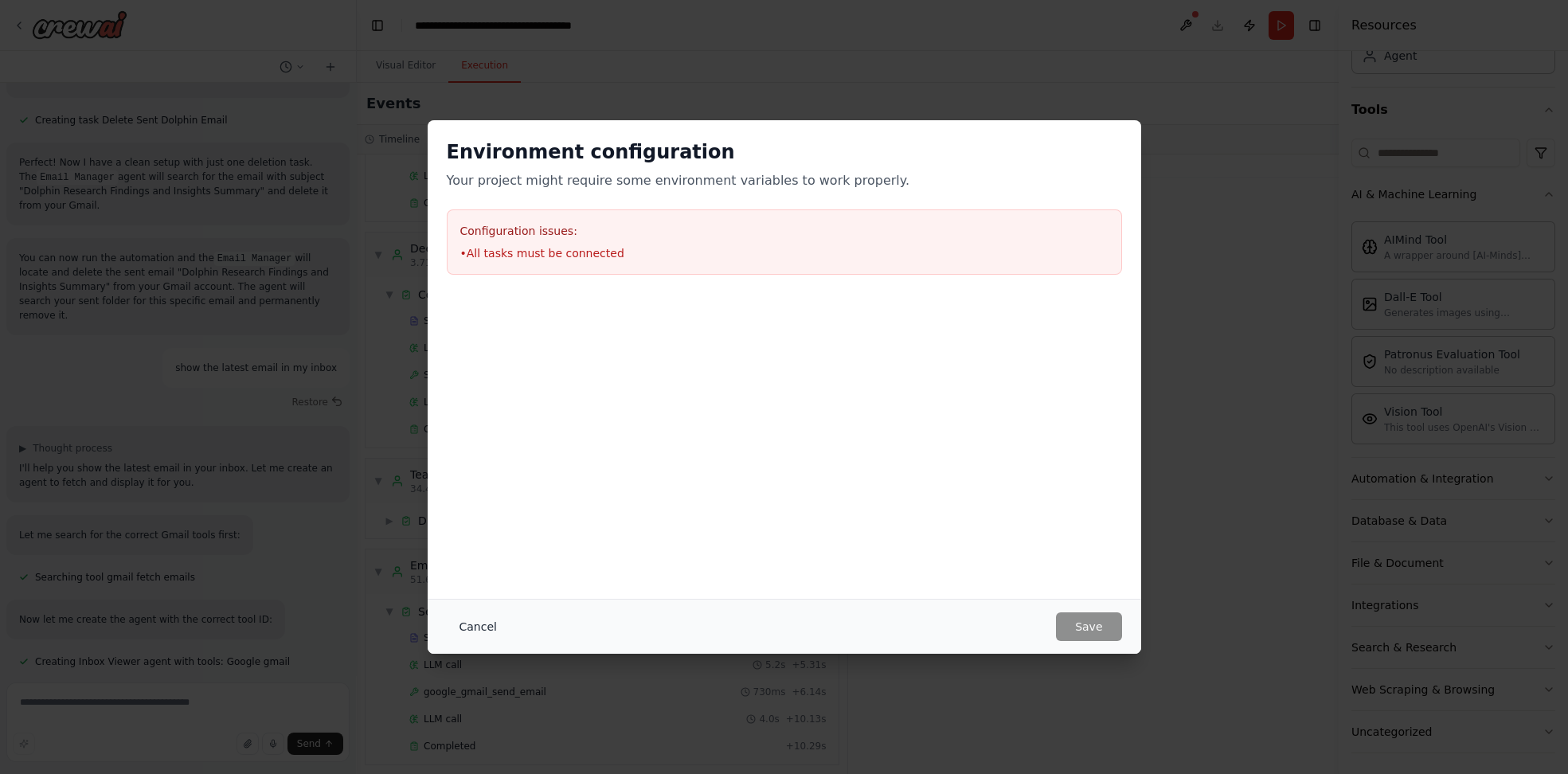
click at [458, 623] on button "Cancel" at bounding box center [478, 626] width 63 height 29
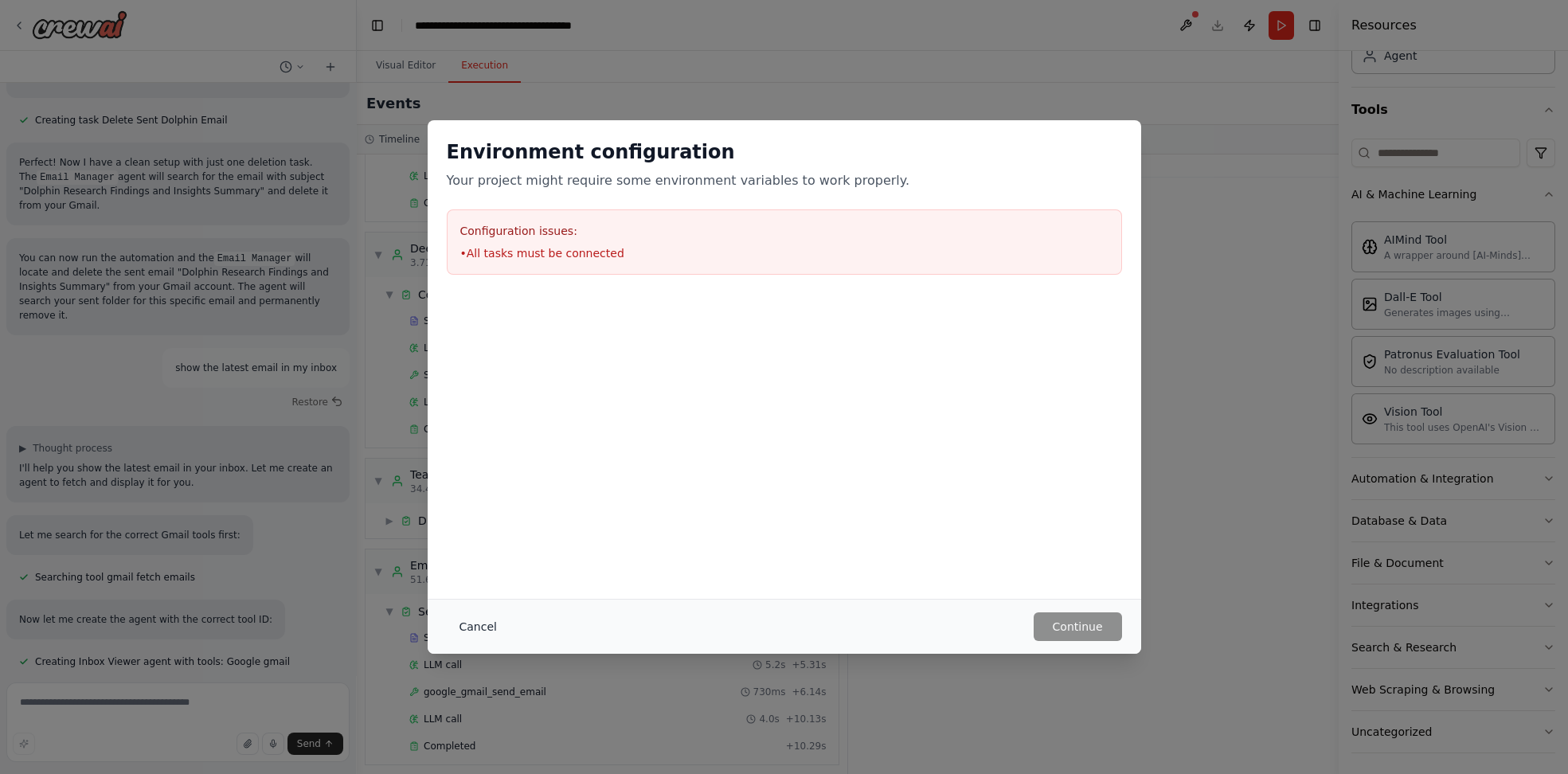
click at [459, 623] on button "Cancel" at bounding box center [478, 626] width 63 height 29
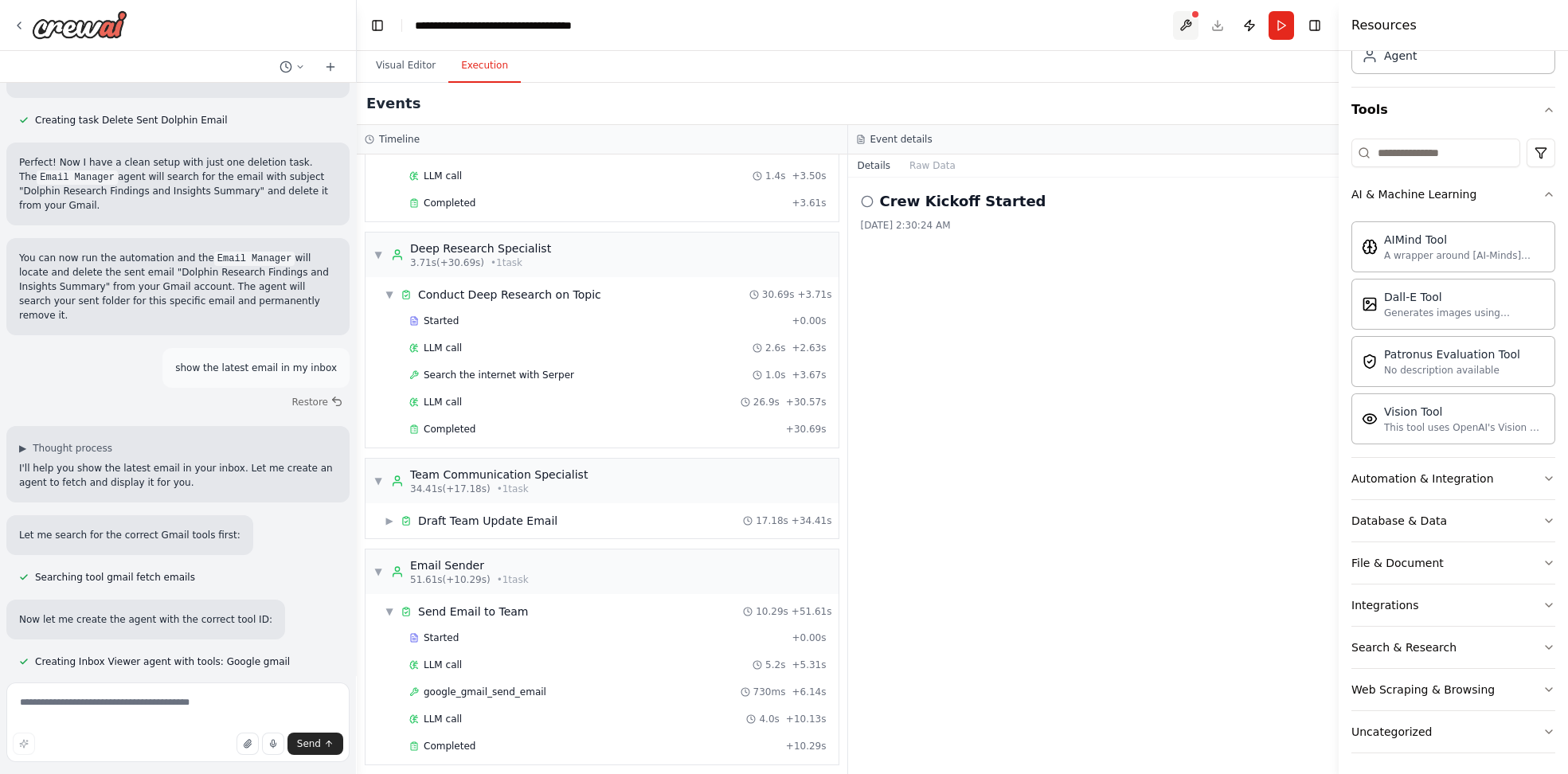
click at [1191, 25] on button at bounding box center [1185, 25] width 26 height 29
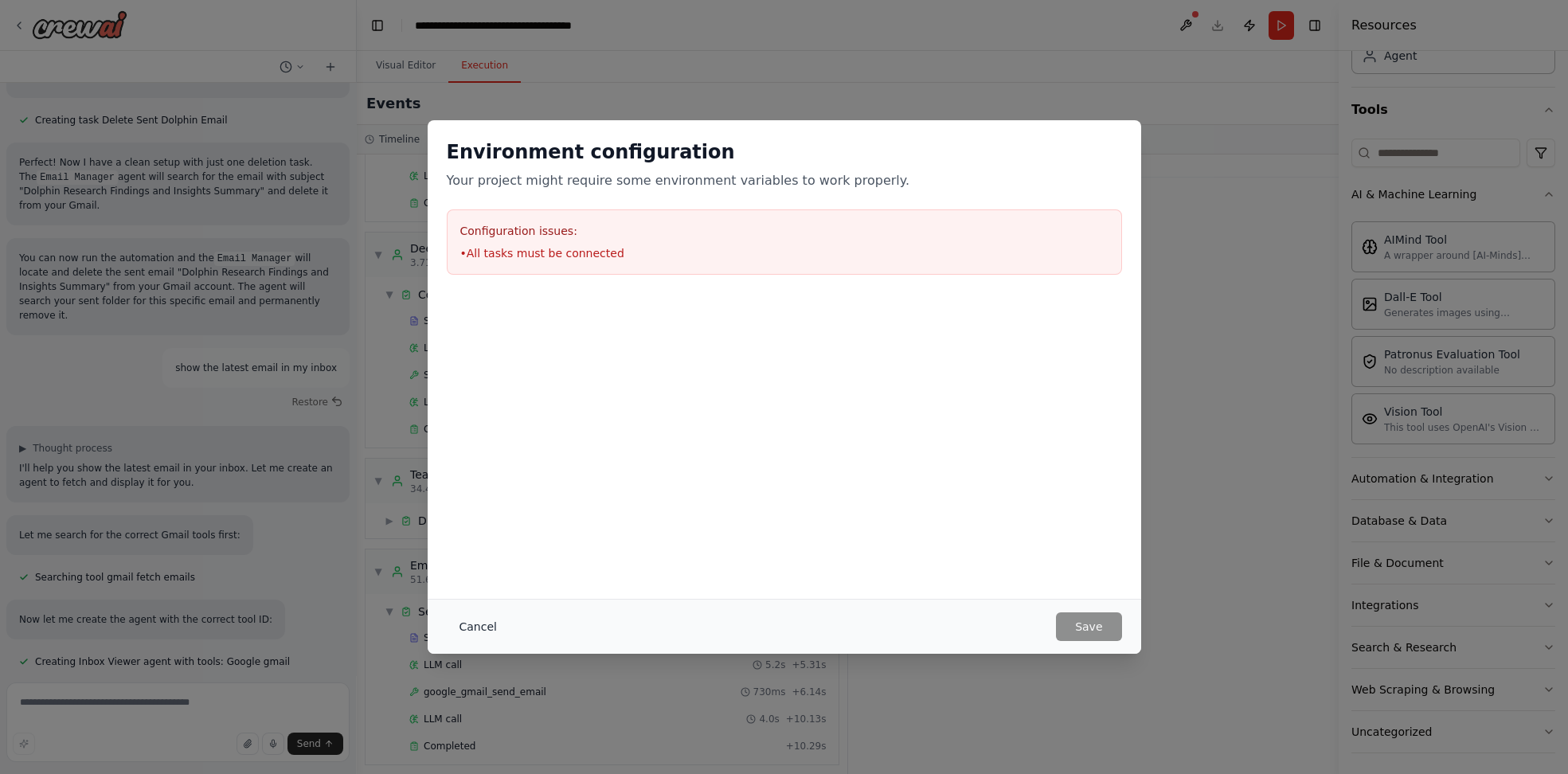
click at [488, 633] on button "Cancel" at bounding box center [478, 626] width 63 height 29
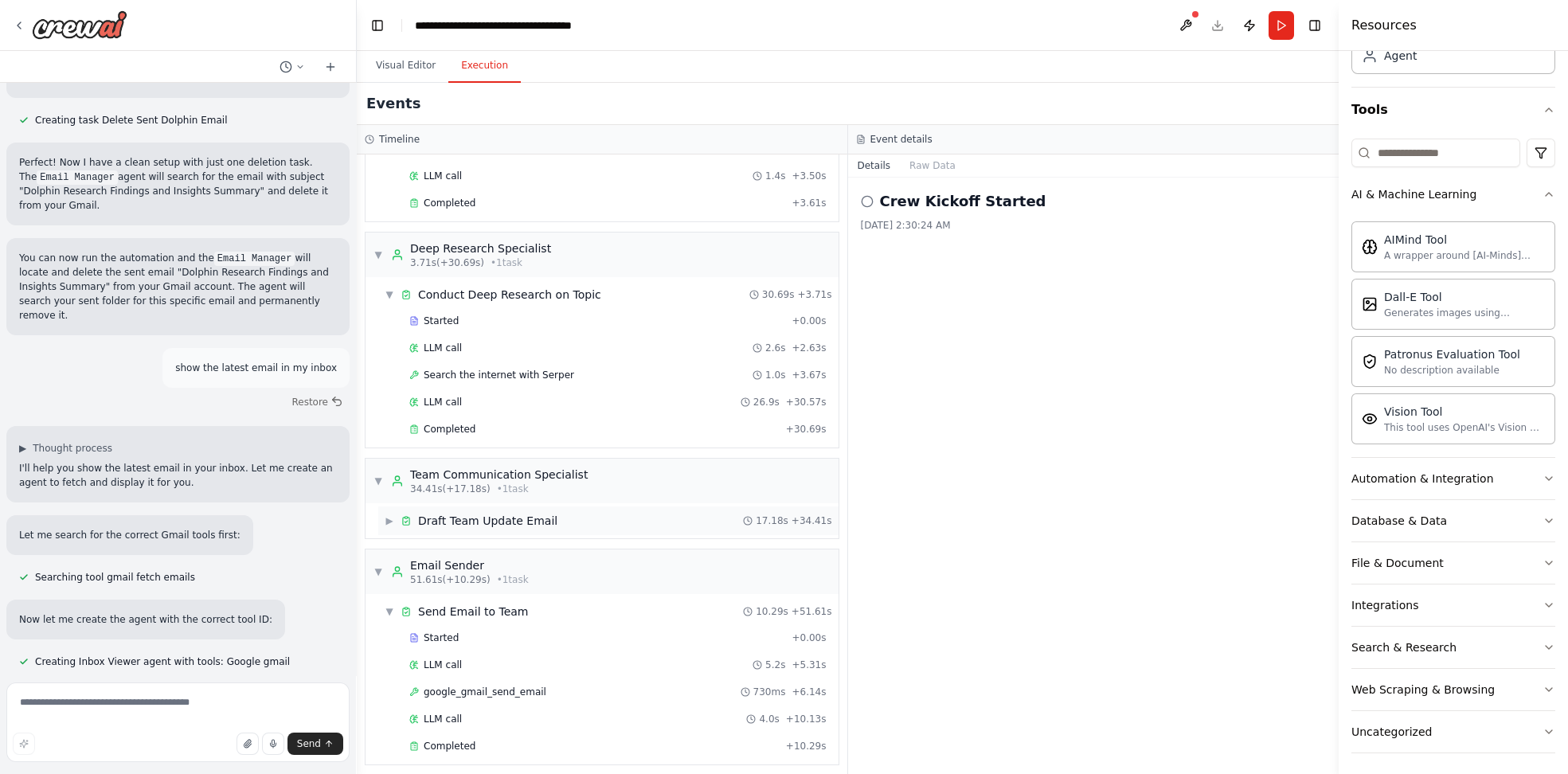
click at [515, 521] on span "Draft Team Update Email" at bounding box center [488, 520] width 139 height 16
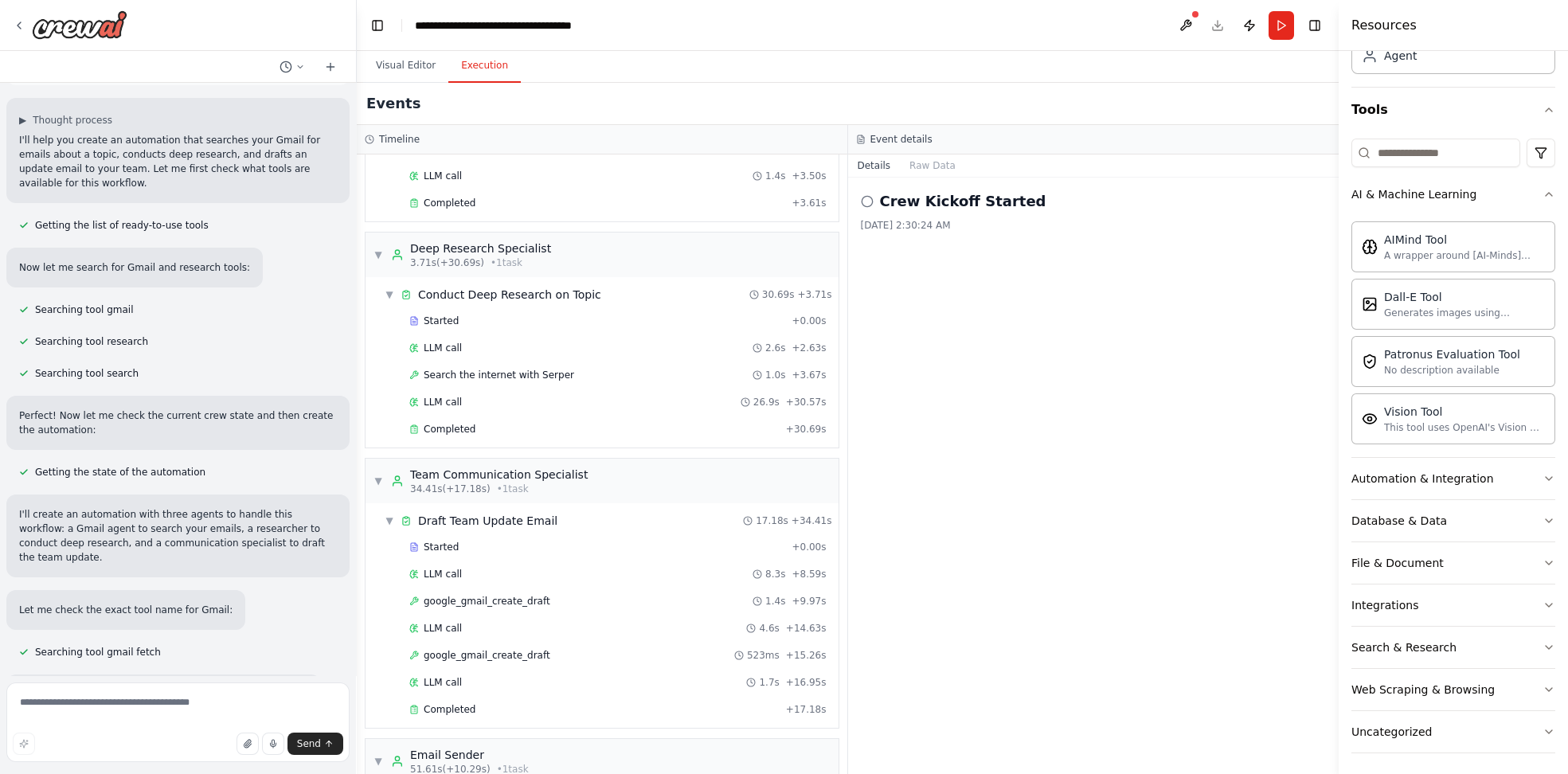
scroll to position [0, 0]
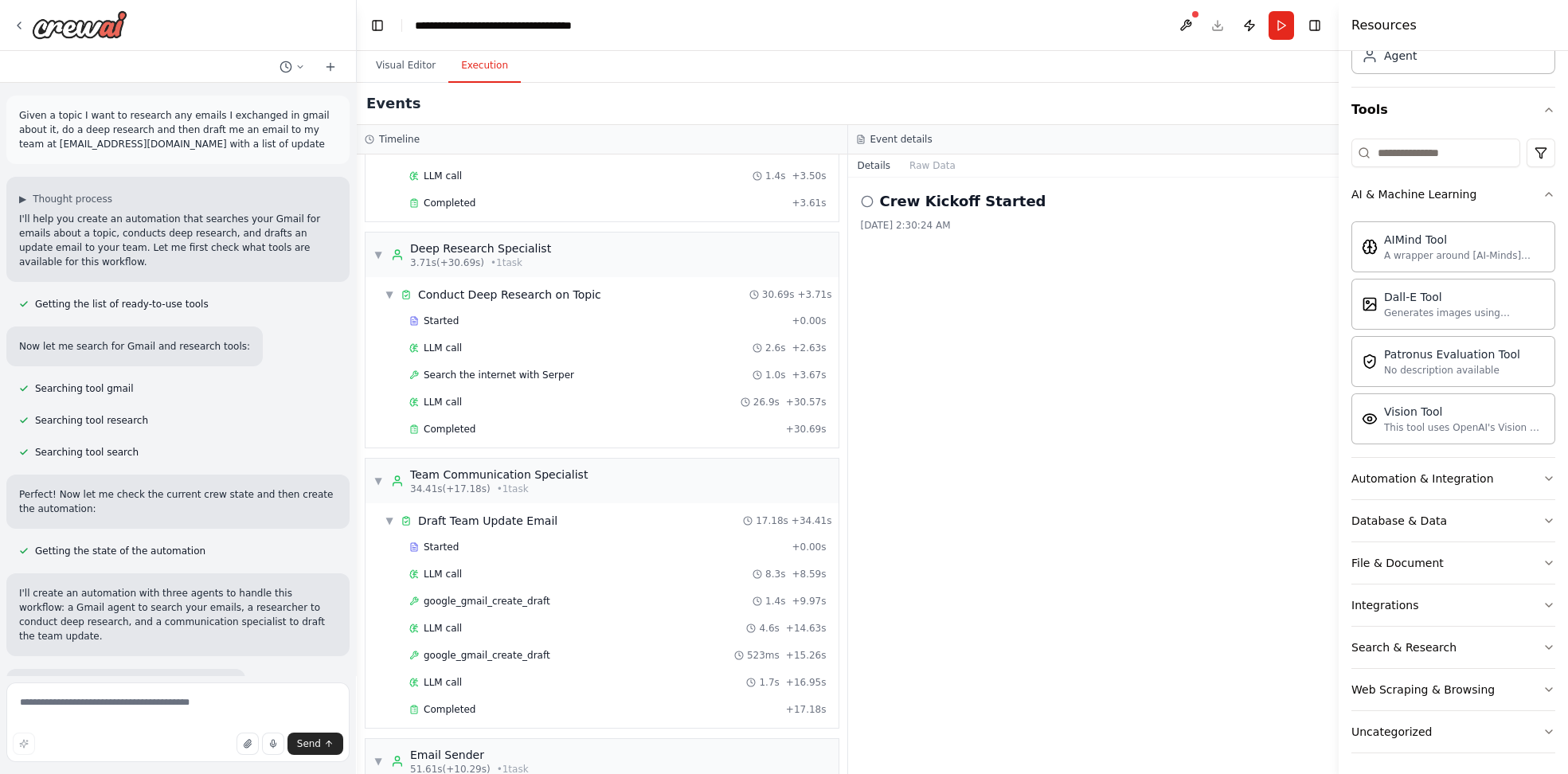
click at [117, 221] on p "I'll help you create an automation that searches your Gmail for emails about a …" at bounding box center [178, 240] width 318 height 57
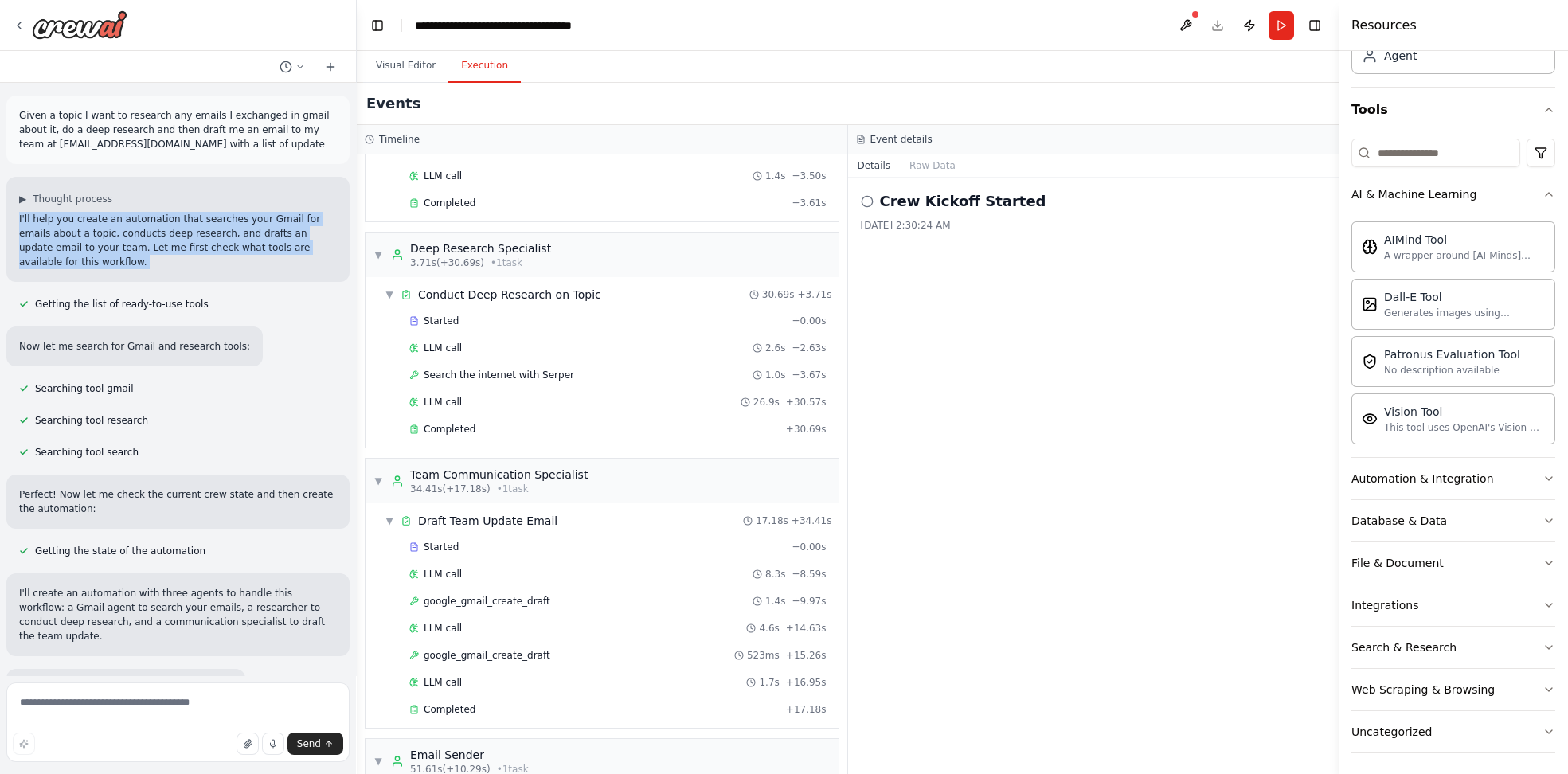
click at [117, 221] on p "I'll help you create an automation that searches your Gmail for emails about a …" at bounding box center [178, 240] width 318 height 57
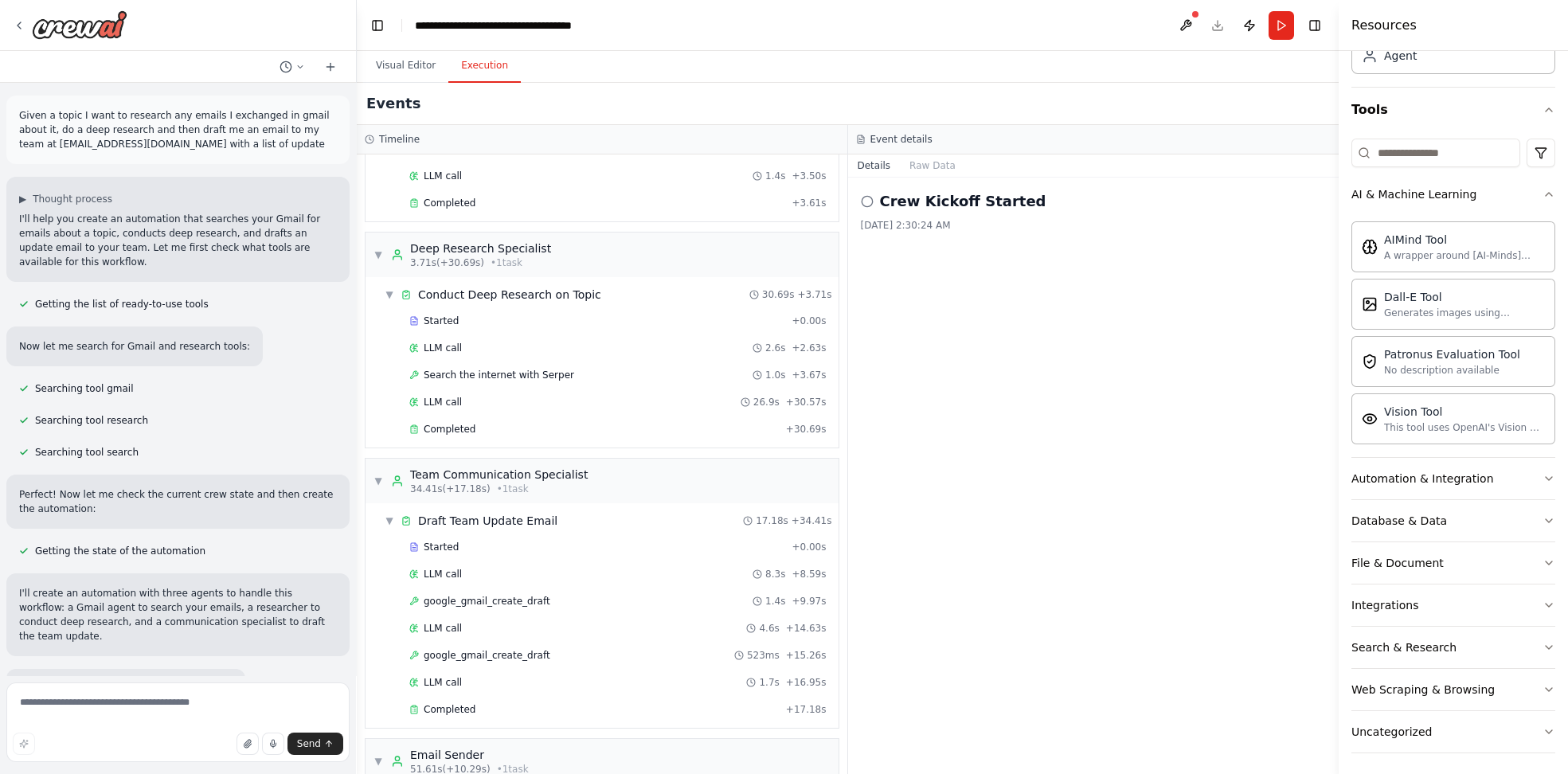
click at [98, 121] on p "Given a topic I want to research any emails I exchanged in gmail about it, do a…" at bounding box center [178, 130] width 318 height 43
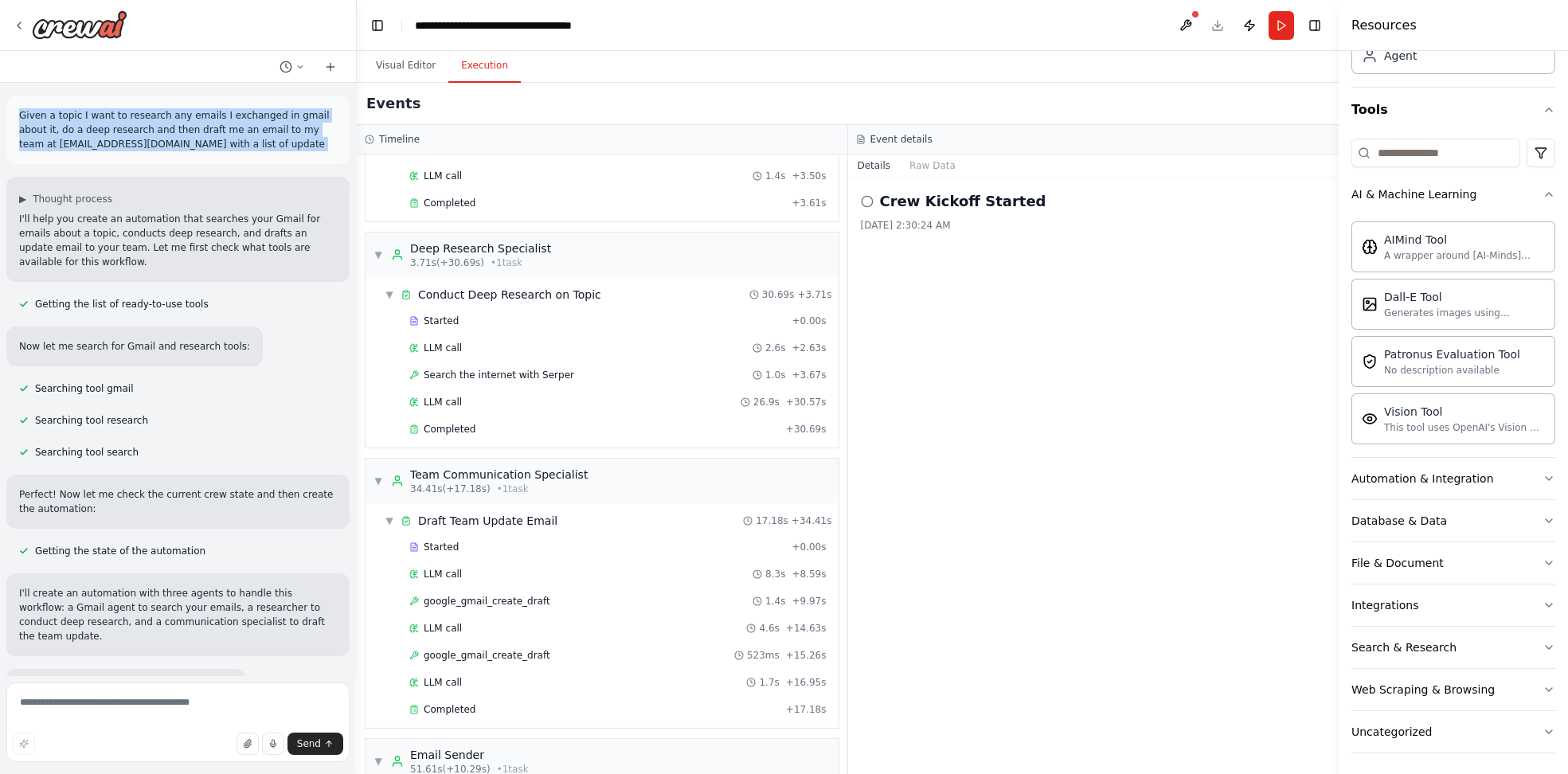
click at [98, 121] on p "Given a topic I want to research any emails I exchanged in gmail about it, do a…" at bounding box center [178, 130] width 318 height 43
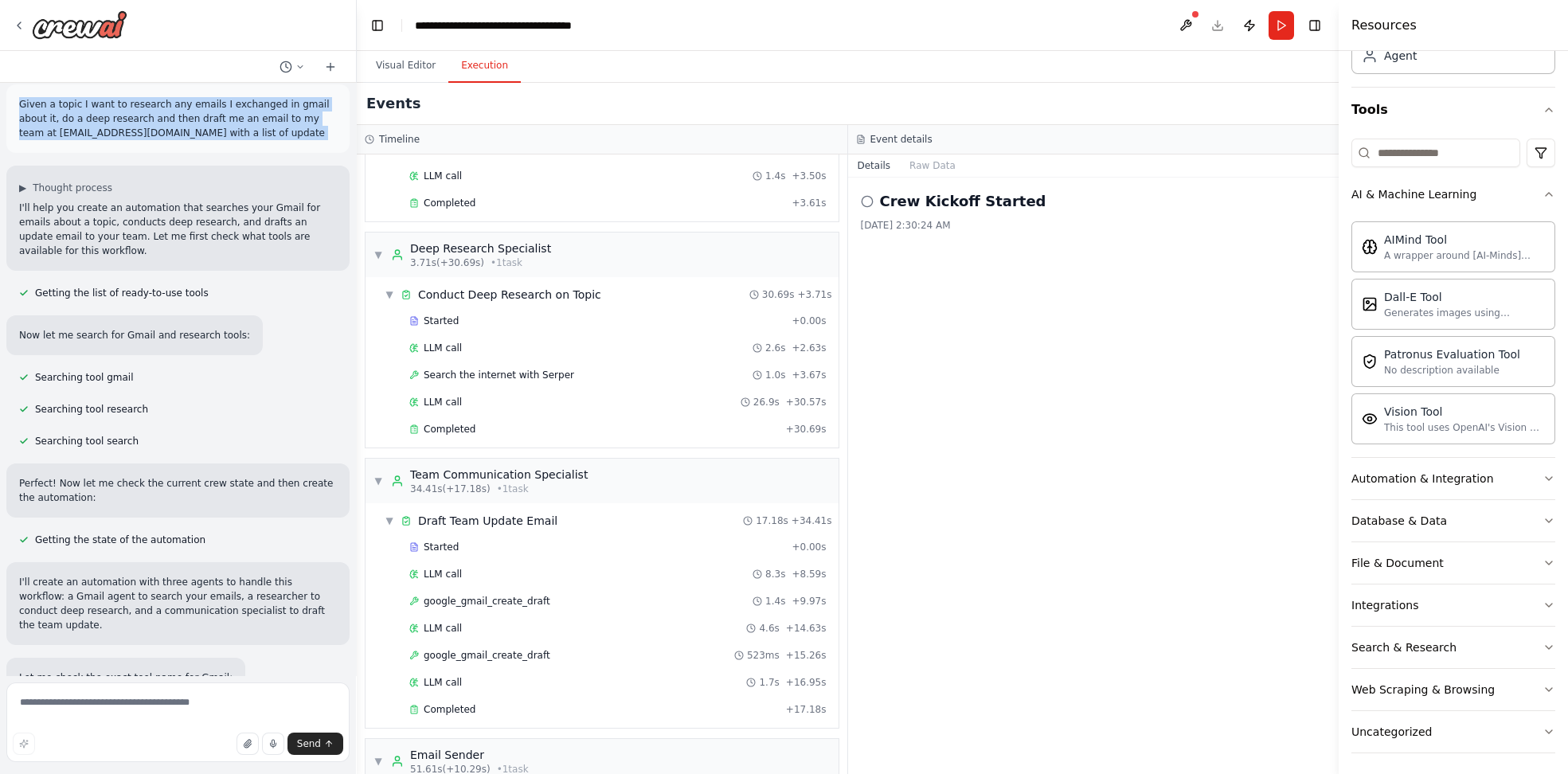
scroll to position [64, 0]
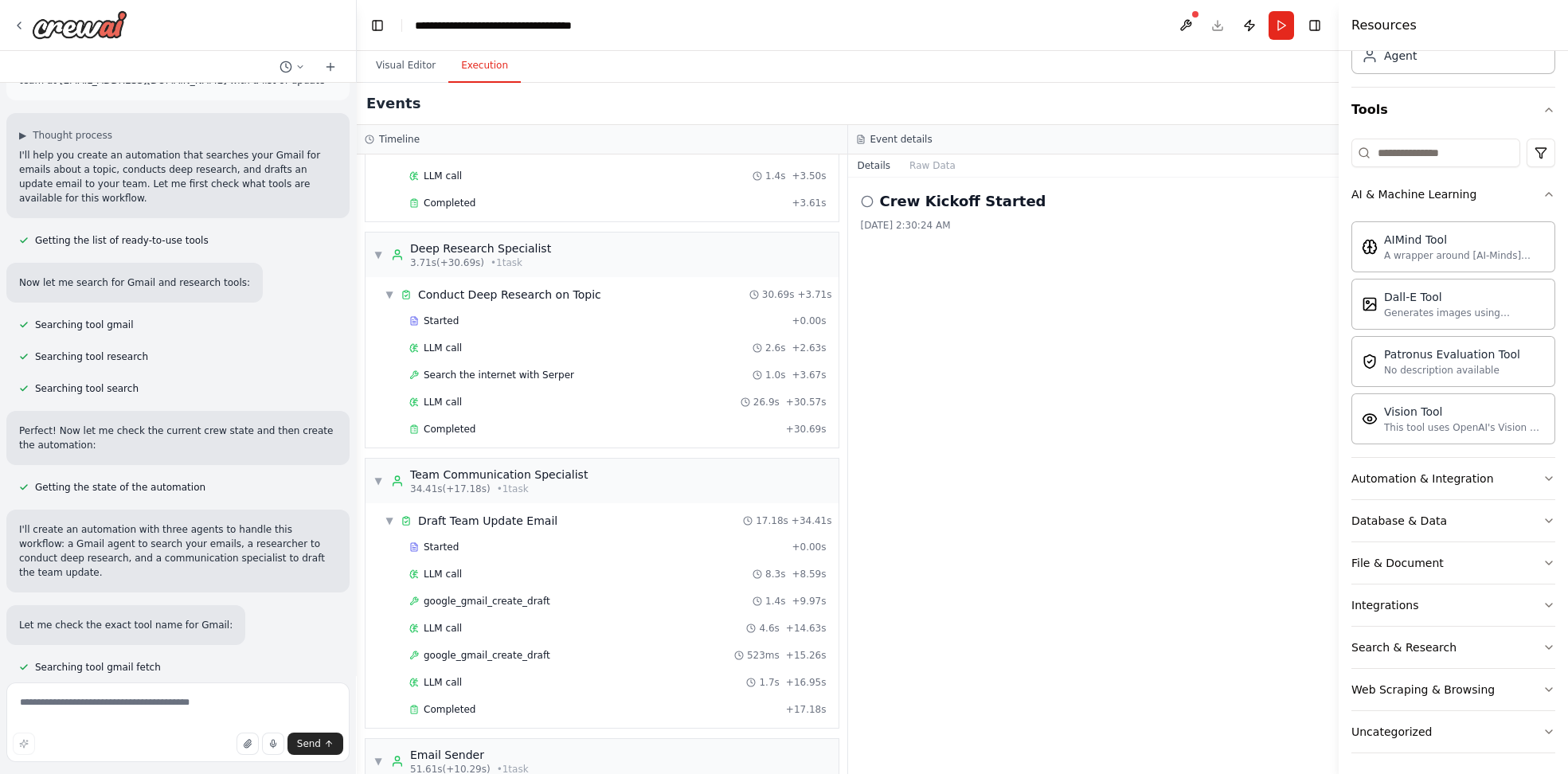
click at [113, 528] on p "I'll create an automation with three agents to handle this workflow: a Gmail ag…" at bounding box center [178, 550] width 318 height 57
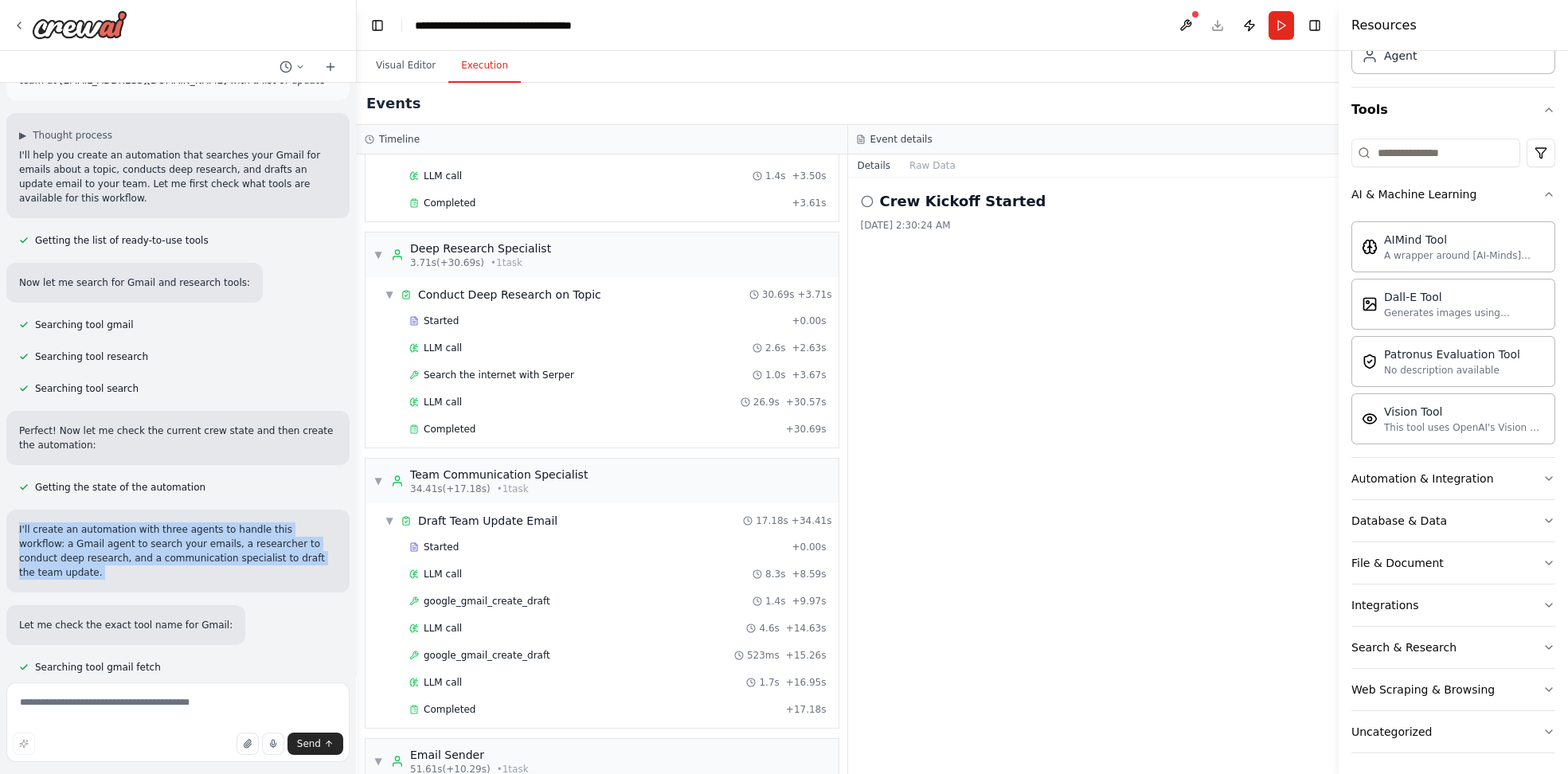
click at [113, 528] on p "I'll create an automation with three agents to handle this workflow: a Gmail ag…" at bounding box center [178, 550] width 318 height 57
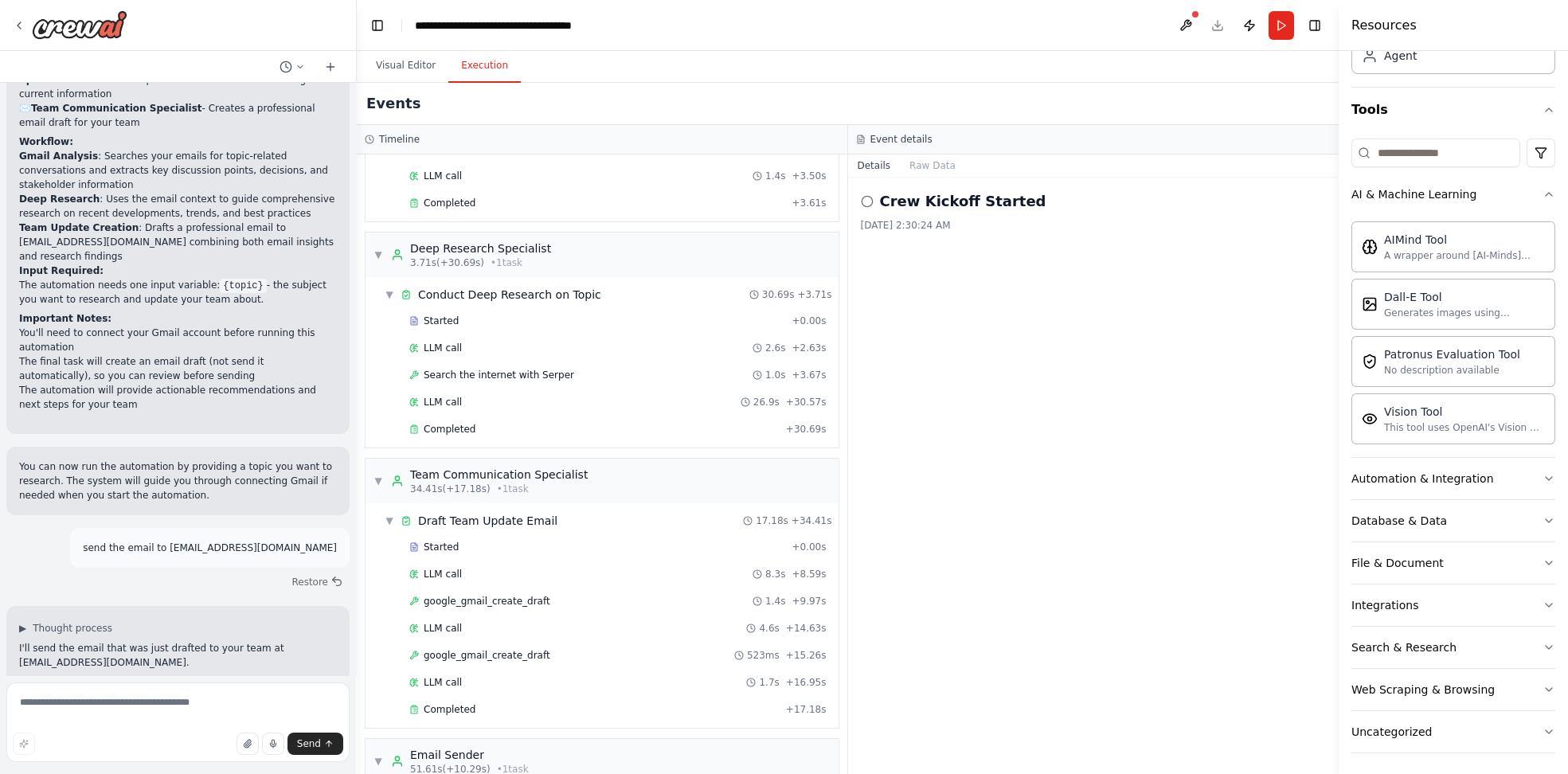
scroll to position [0, 0]
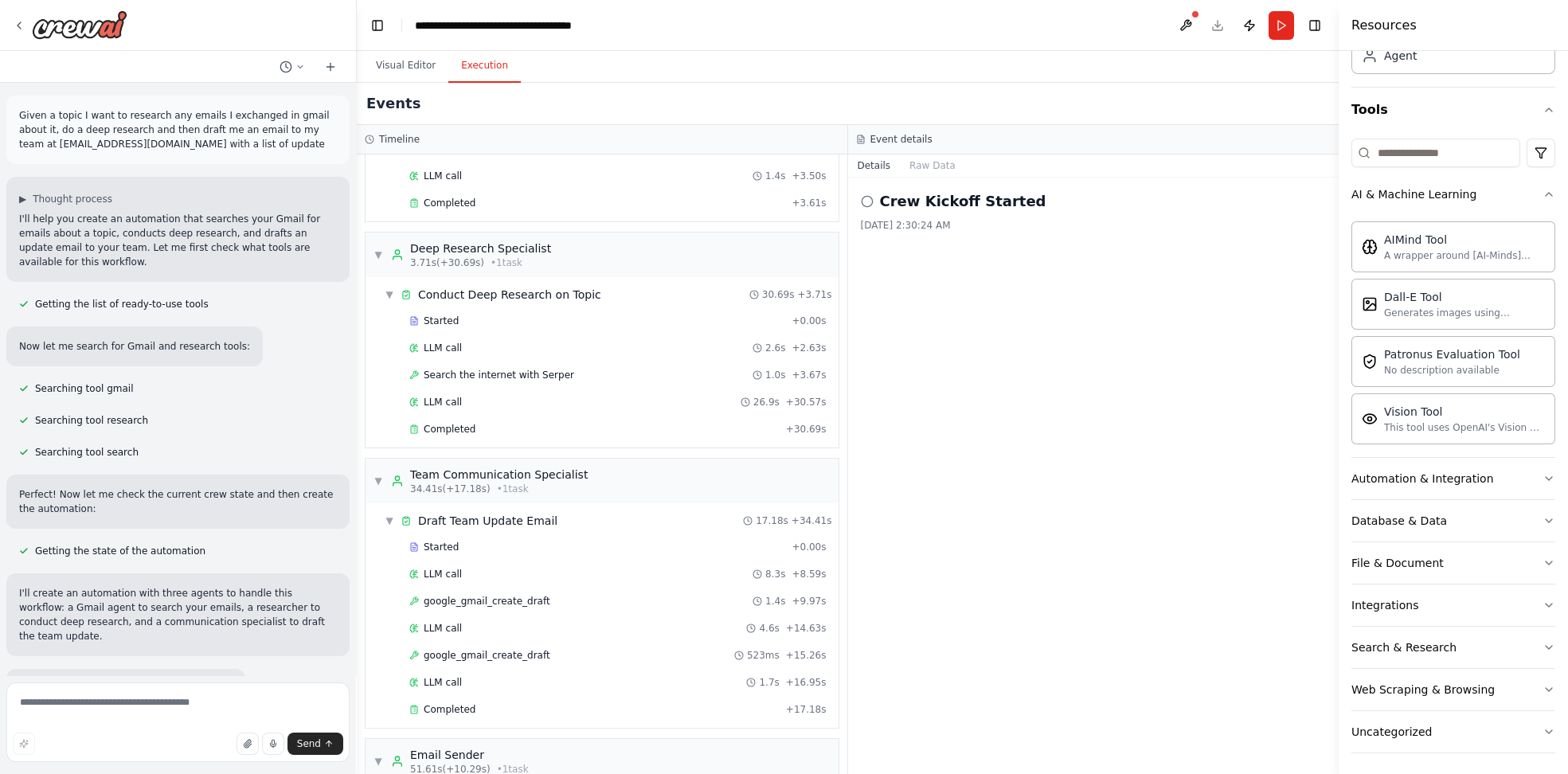
click at [151, 127] on p "Given a topic I want to research any emails I exchanged in gmail about it, do a…" at bounding box center [178, 130] width 318 height 43
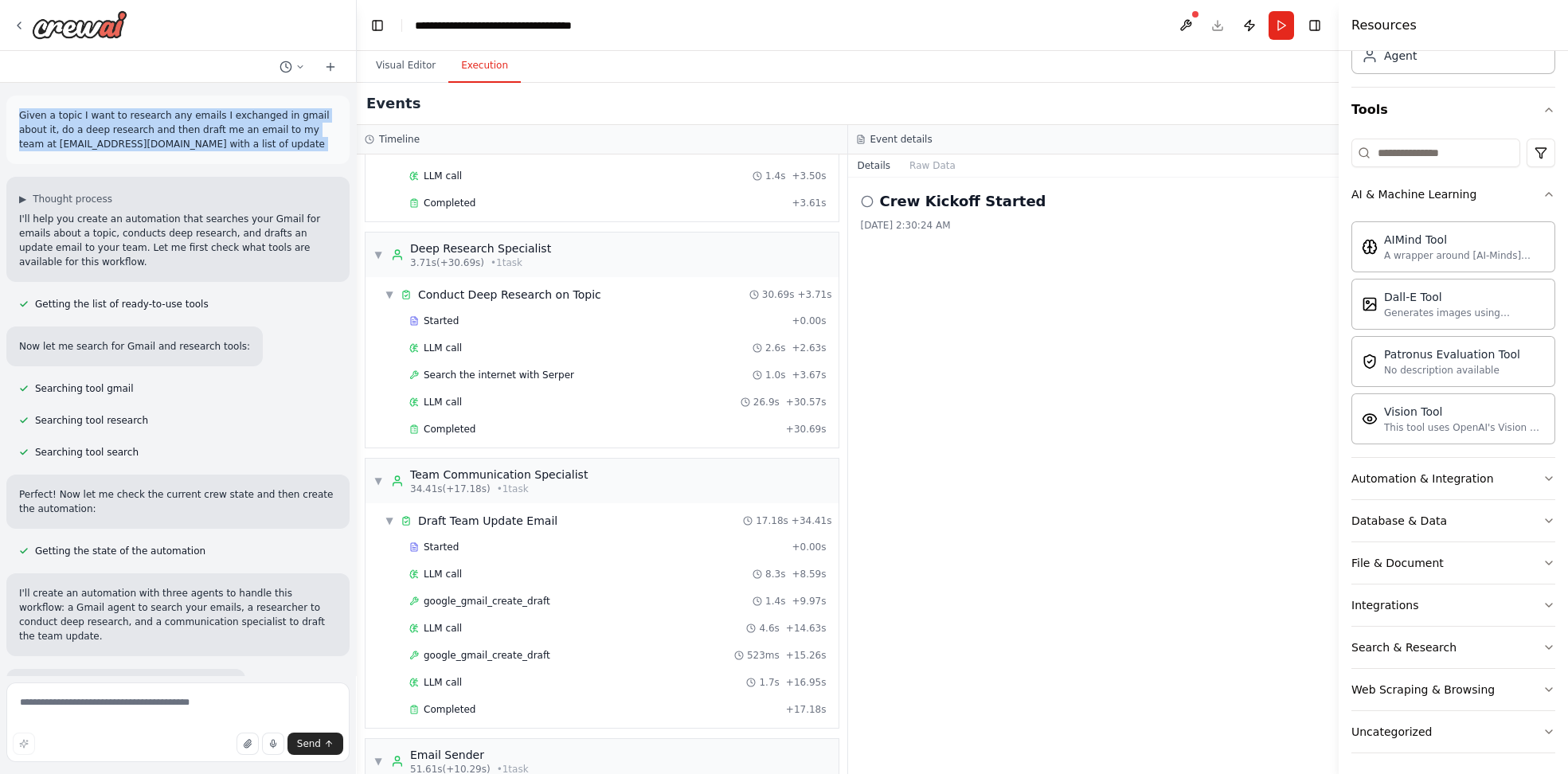
click at [151, 127] on p "Given a topic I want to research any emails I exchanged in gmail about it, do a…" at bounding box center [178, 130] width 318 height 43
copy p "Given a topic I want to research any emails I exchanged in gmail about it, do a…"
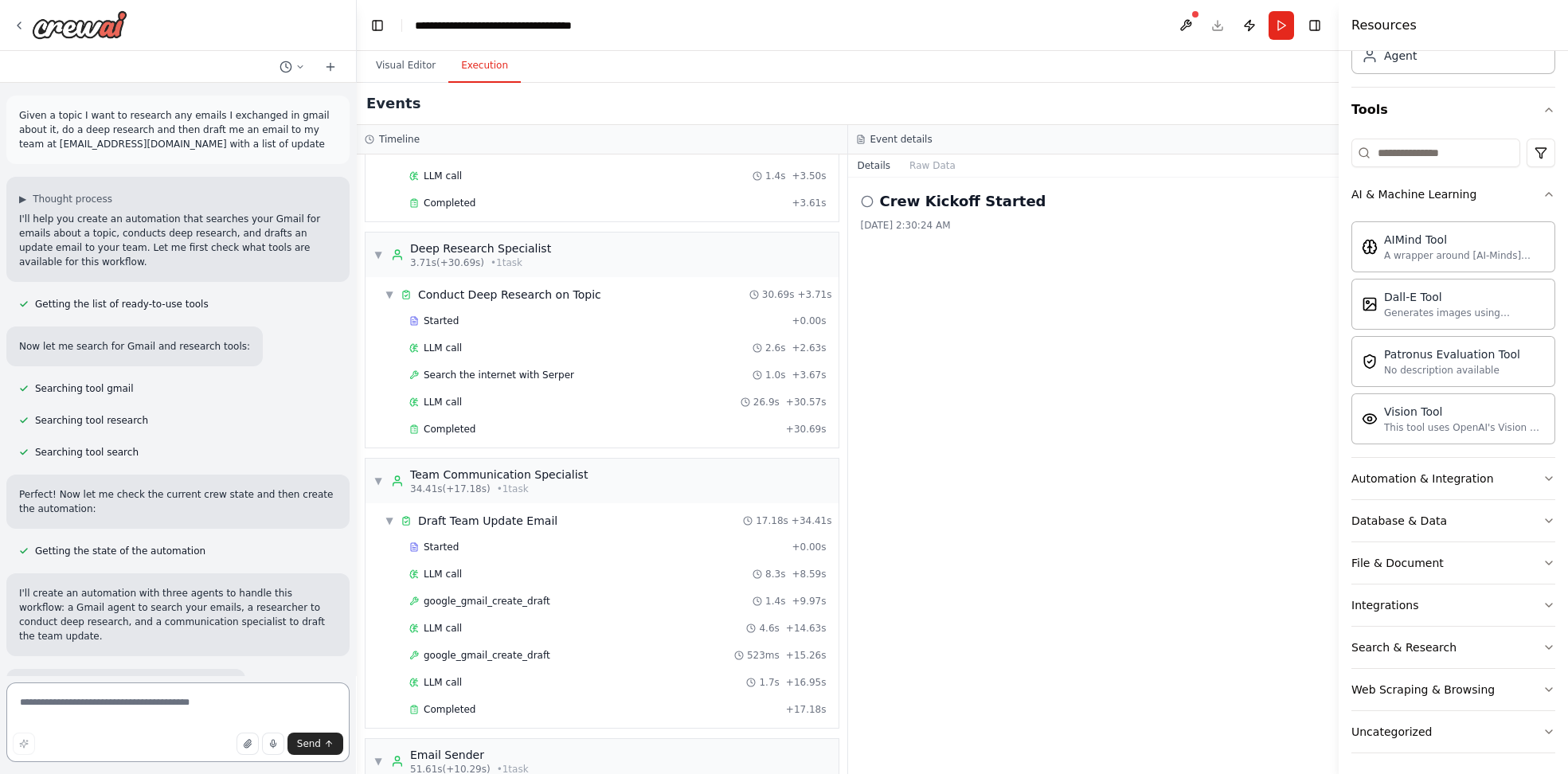
click at [167, 701] on textarea at bounding box center [178, 722] width 343 height 79
paste textarea "**********"
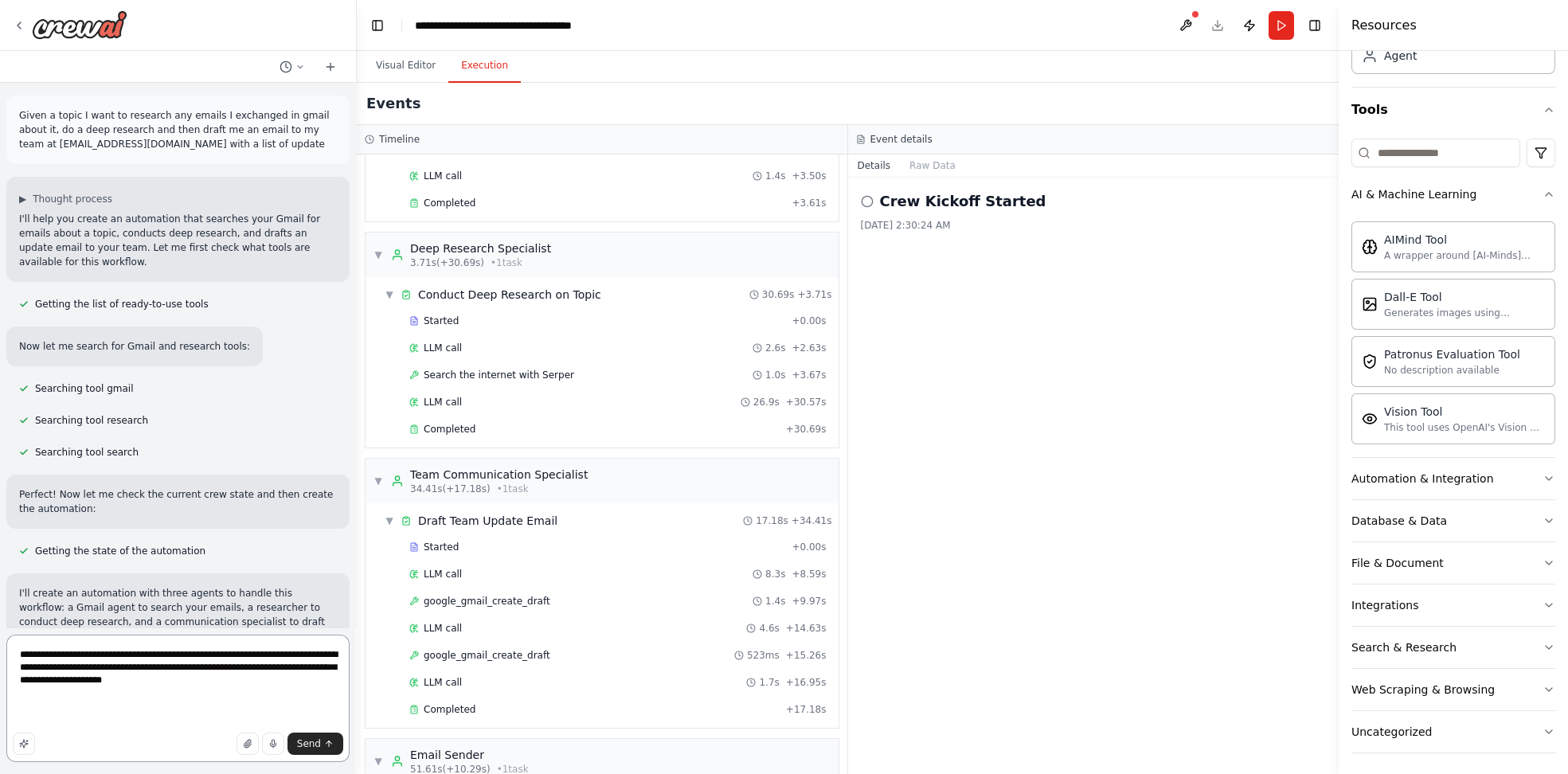
click at [59, 653] on textarea "**********" at bounding box center [178, 698] width 343 height 127
click at [76, 656] on textarea "**********" at bounding box center [178, 698] width 343 height 127
click at [68, 653] on textarea "**********" at bounding box center [178, 698] width 343 height 127
click at [26, 653] on textarea "**********" at bounding box center [178, 698] width 343 height 127
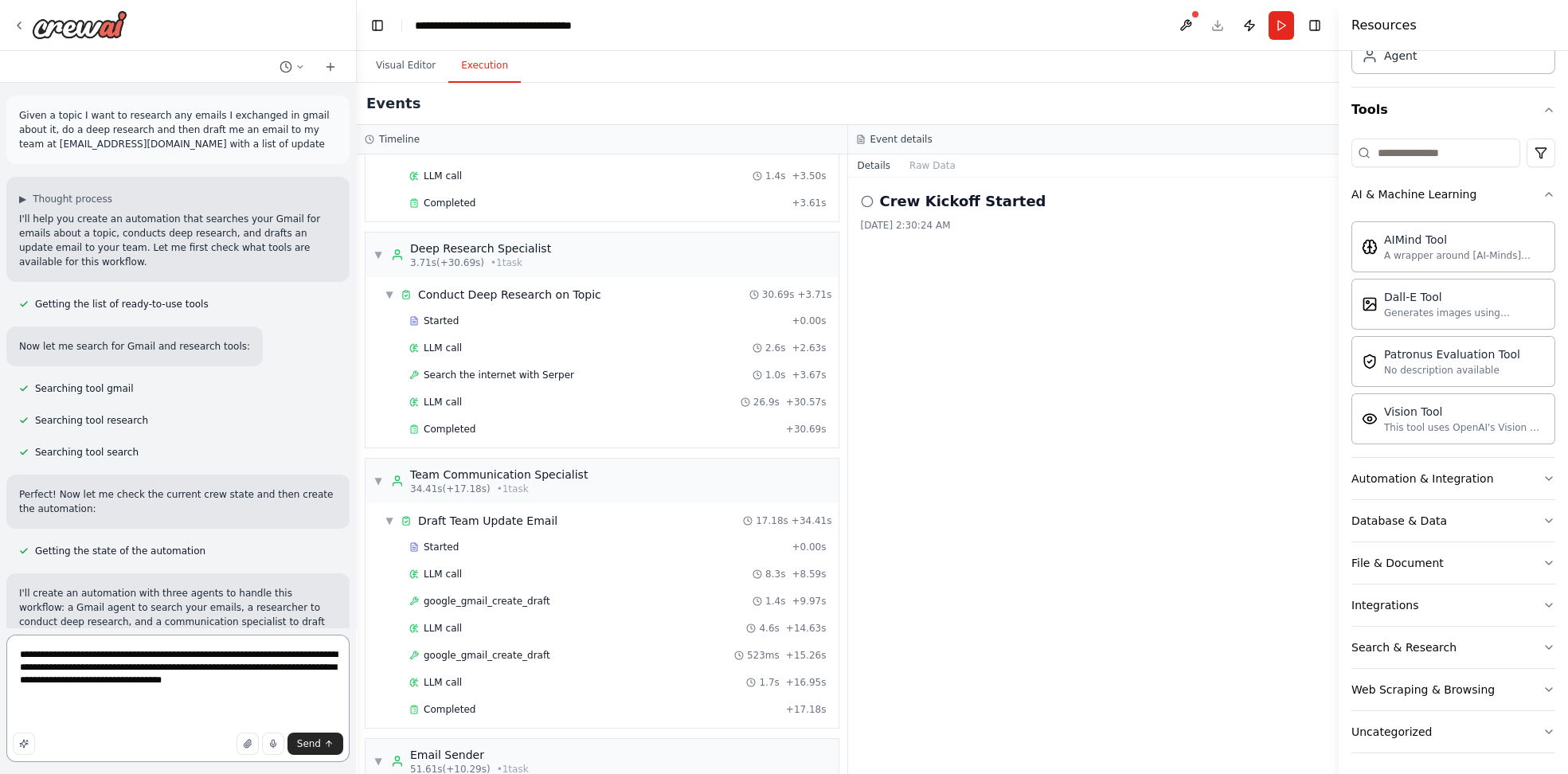
click at [109, 652] on textarea "**********" at bounding box center [178, 698] width 343 height 127
click at [41, 657] on textarea "**********" at bounding box center [178, 698] width 343 height 127
paste textarea "**********"
click at [109, 680] on textarea "**********" at bounding box center [178, 698] width 343 height 127
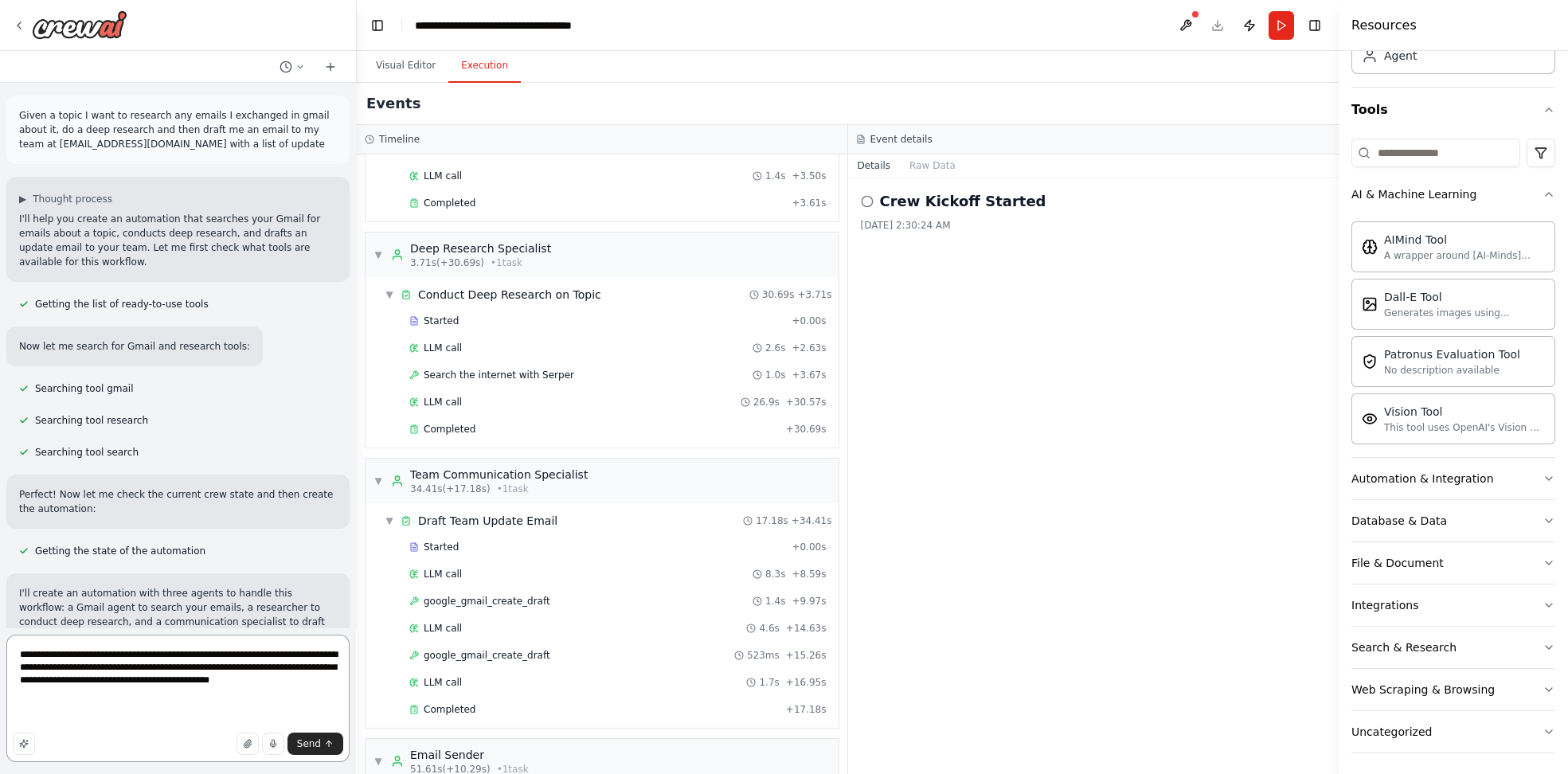
click at [109, 680] on textarea "**********" at bounding box center [178, 698] width 343 height 127
click at [203, 680] on textarea "**********" at bounding box center [178, 698] width 343 height 127
click at [300, 681] on textarea "**********" at bounding box center [178, 698] width 343 height 127
type textarea "**********"
click at [311, 740] on span "Send" at bounding box center [309, 743] width 24 height 12
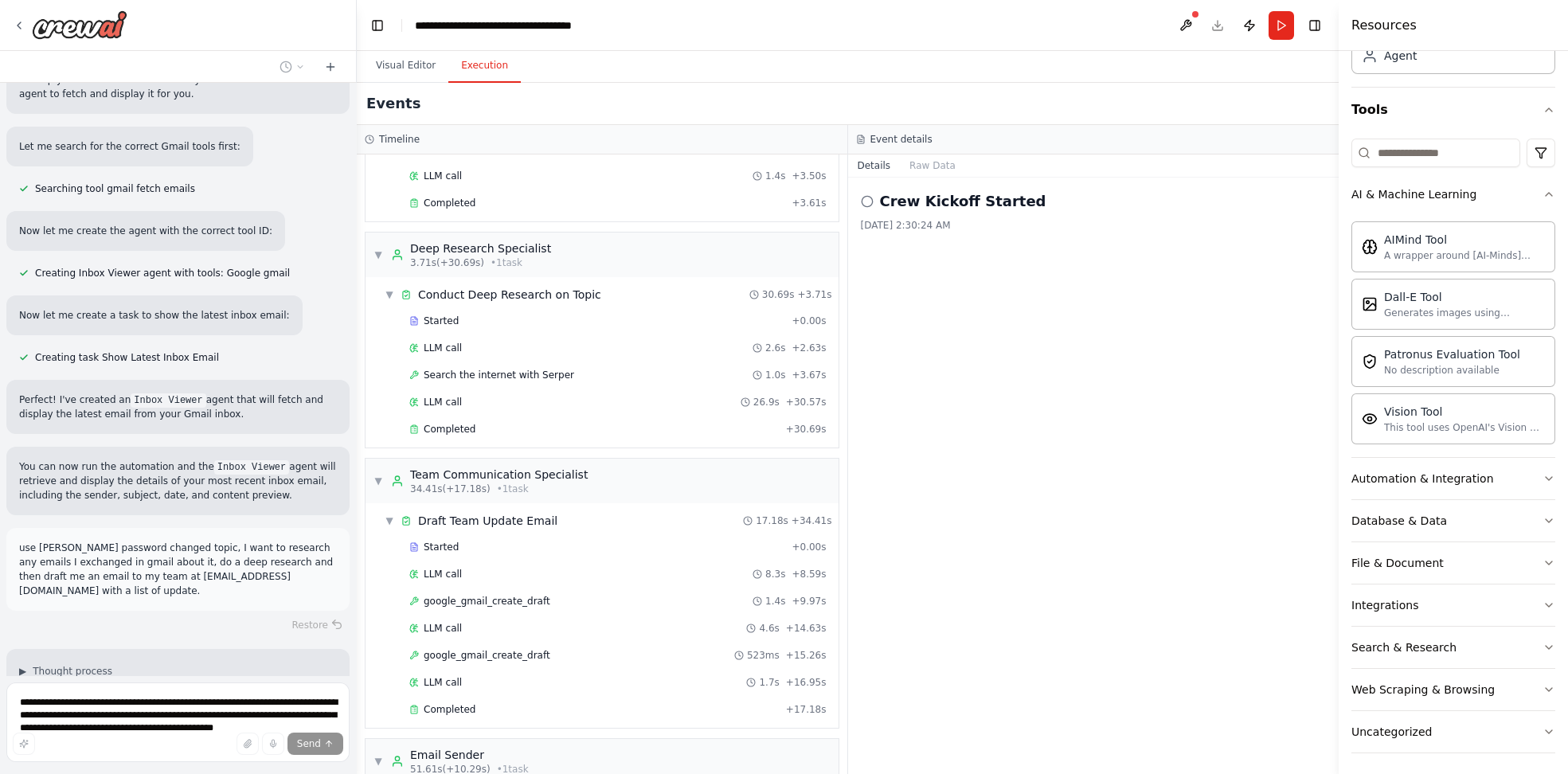
scroll to position [3661, 0]
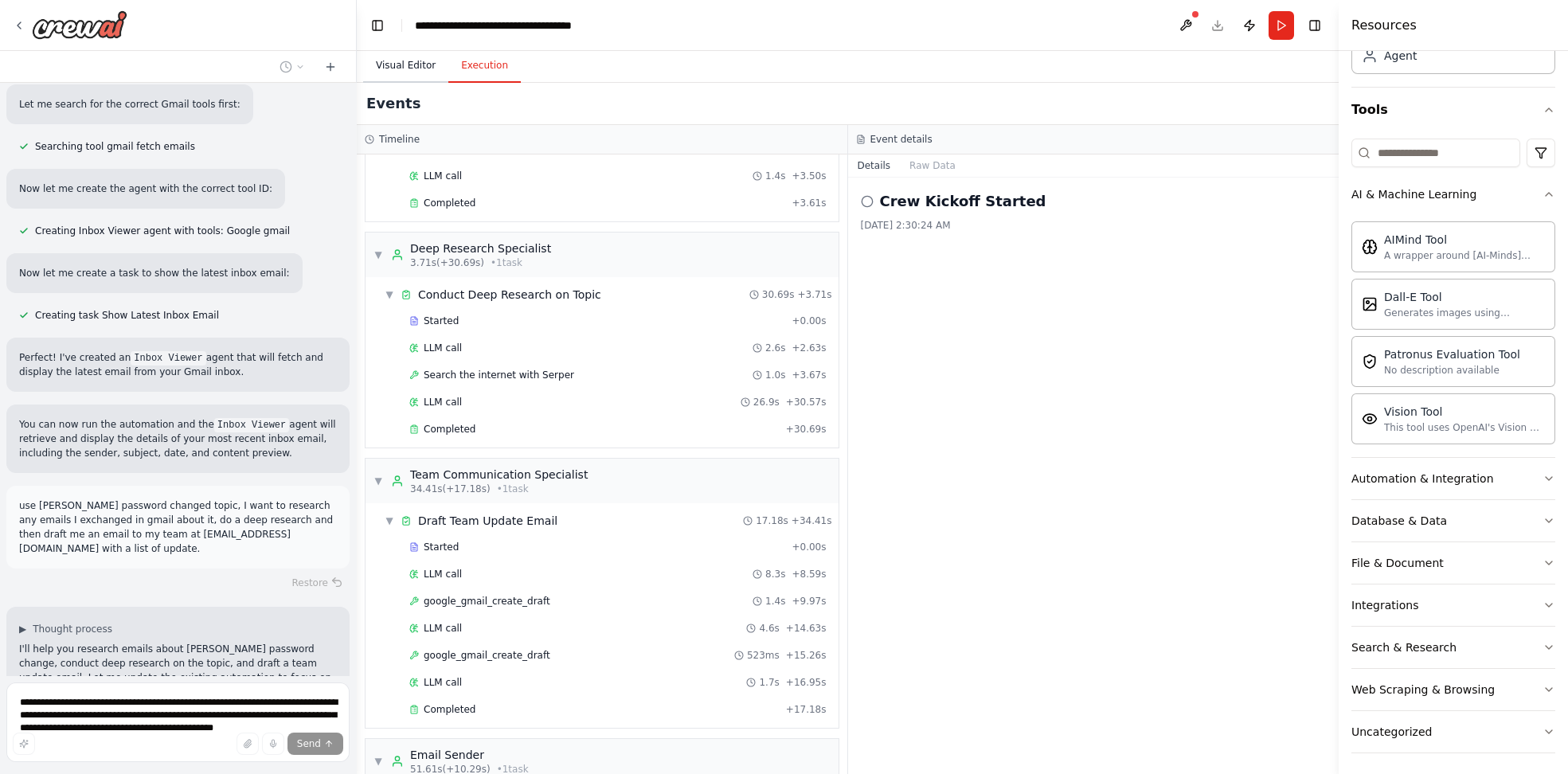
click at [413, 67] on button "Visual Editor" at bounding box center [405, 66] width 85 height 33
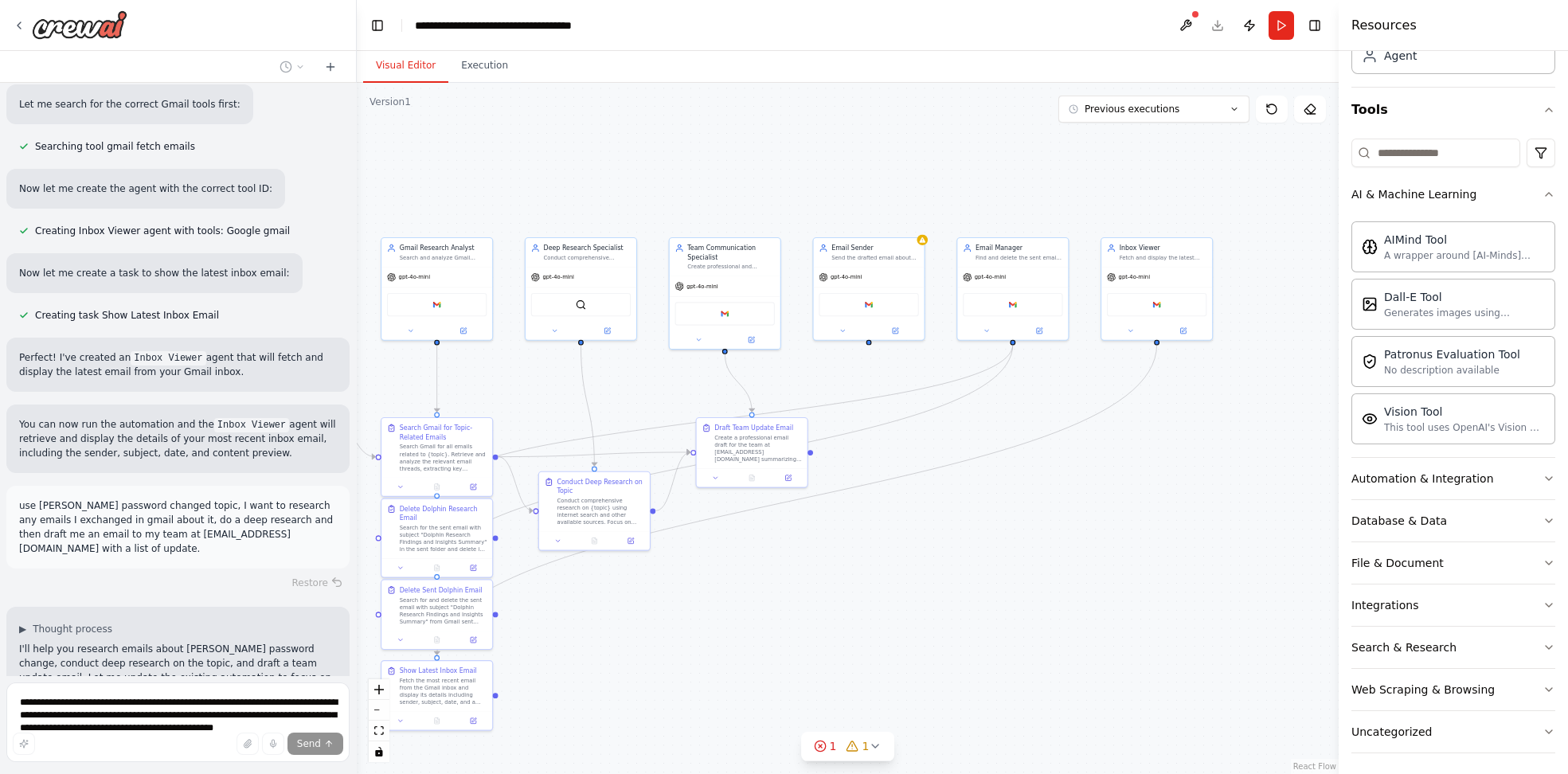
scroll to position [3694, 0]
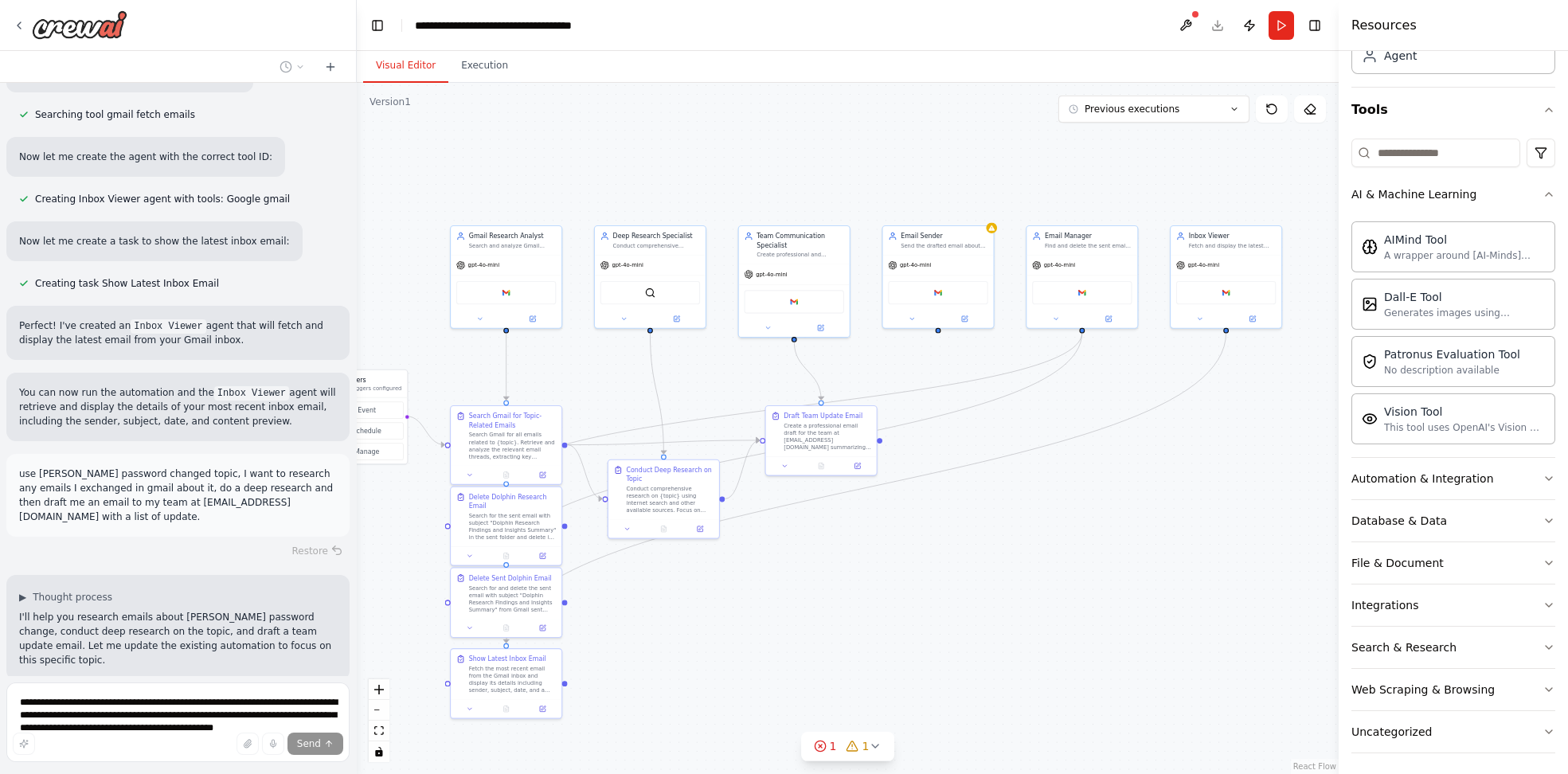
drag, startPoint x: 967, startPoint y: 598, endPoint x: 1037, endPoint y: 586, distance: 71.0
click at [1037, 586] on div ".deletable-edge-delete-btn { width: 20px; height: 20px; border: 0px solid #ffff…" at bounding box center [848, 428] width 982 height 691
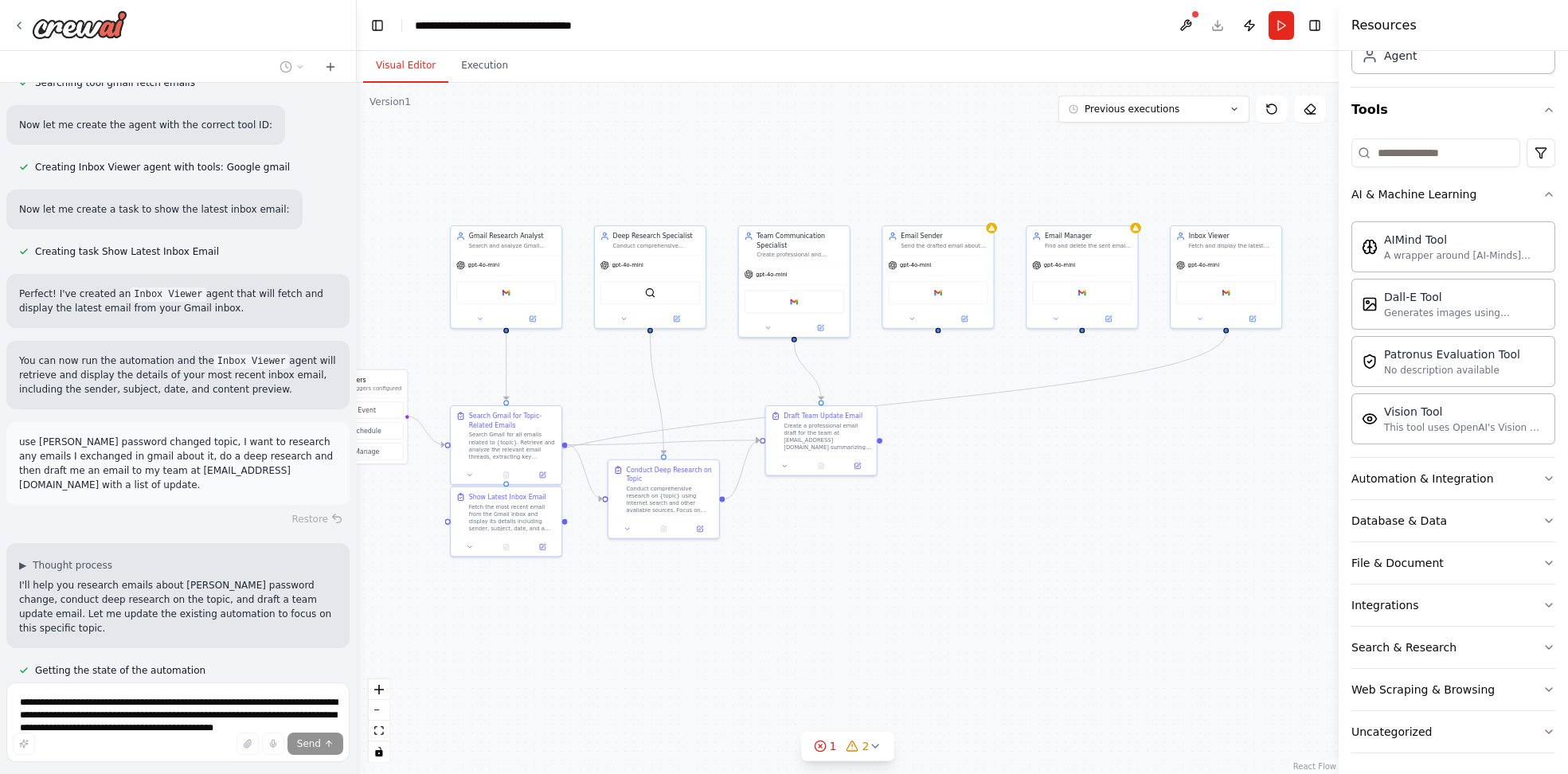
scroll to position [3757, 0]
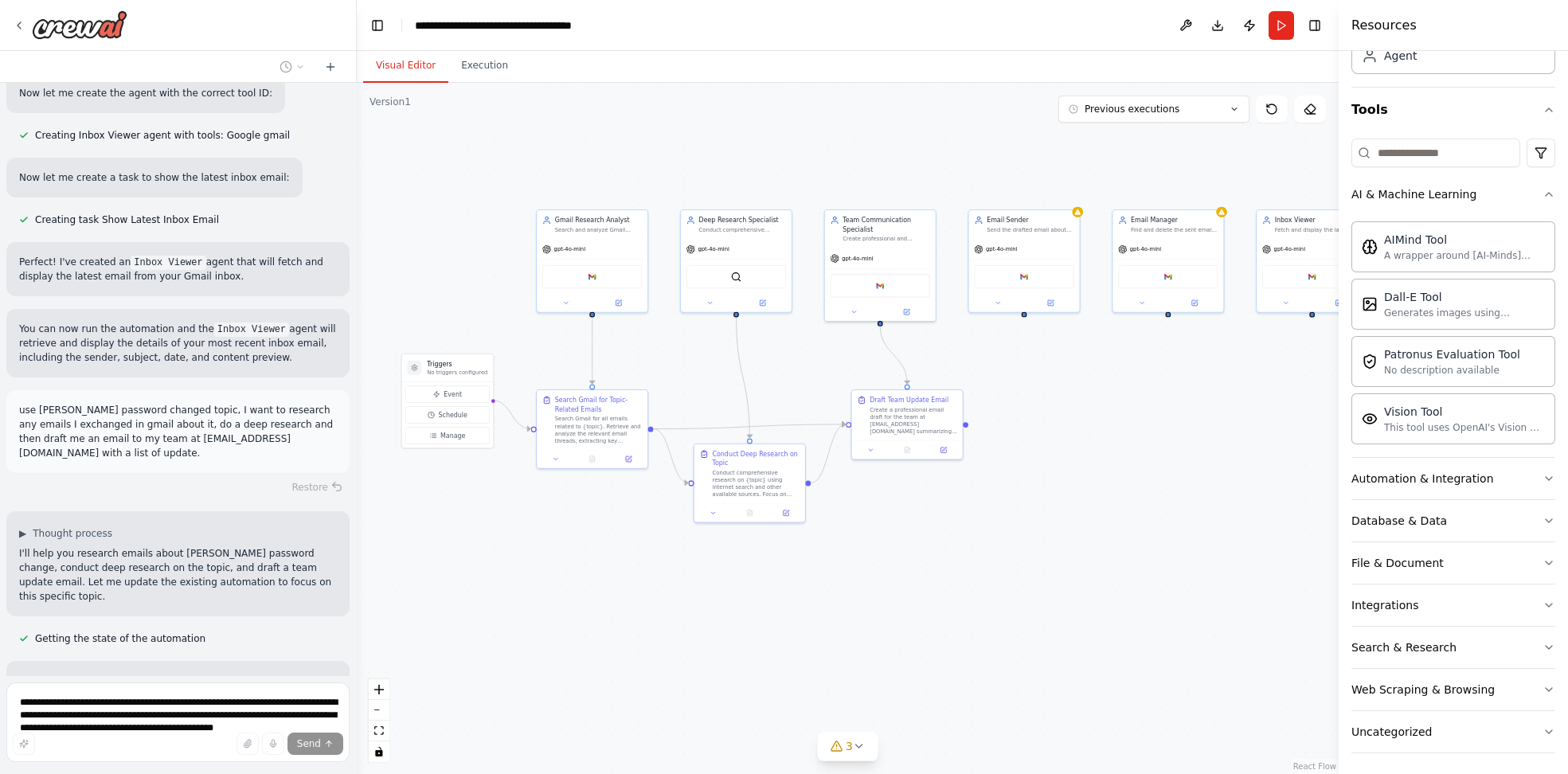
drag, startPoint x: 558, startPoint y: 611, endPoint x: 574, endPoint y: 599, distance: 20.0
click at [574, 599] on div ".deletable-edge-delete-btn { width: 20px; height: 20px; border: 0px solid #ffff…" at bounding box center [848, 428] width 982 height 691
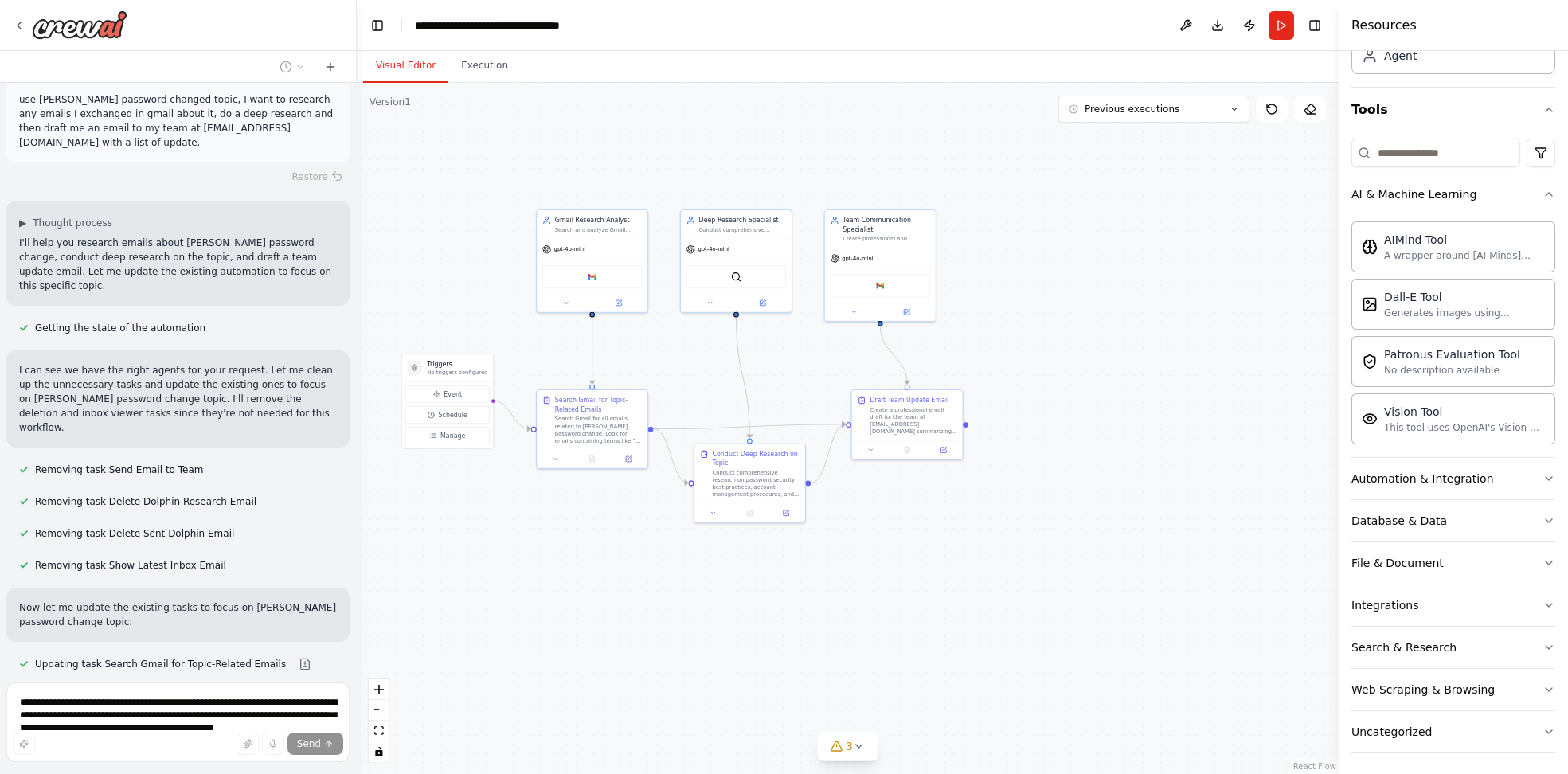
scroll to position [4099, 0]
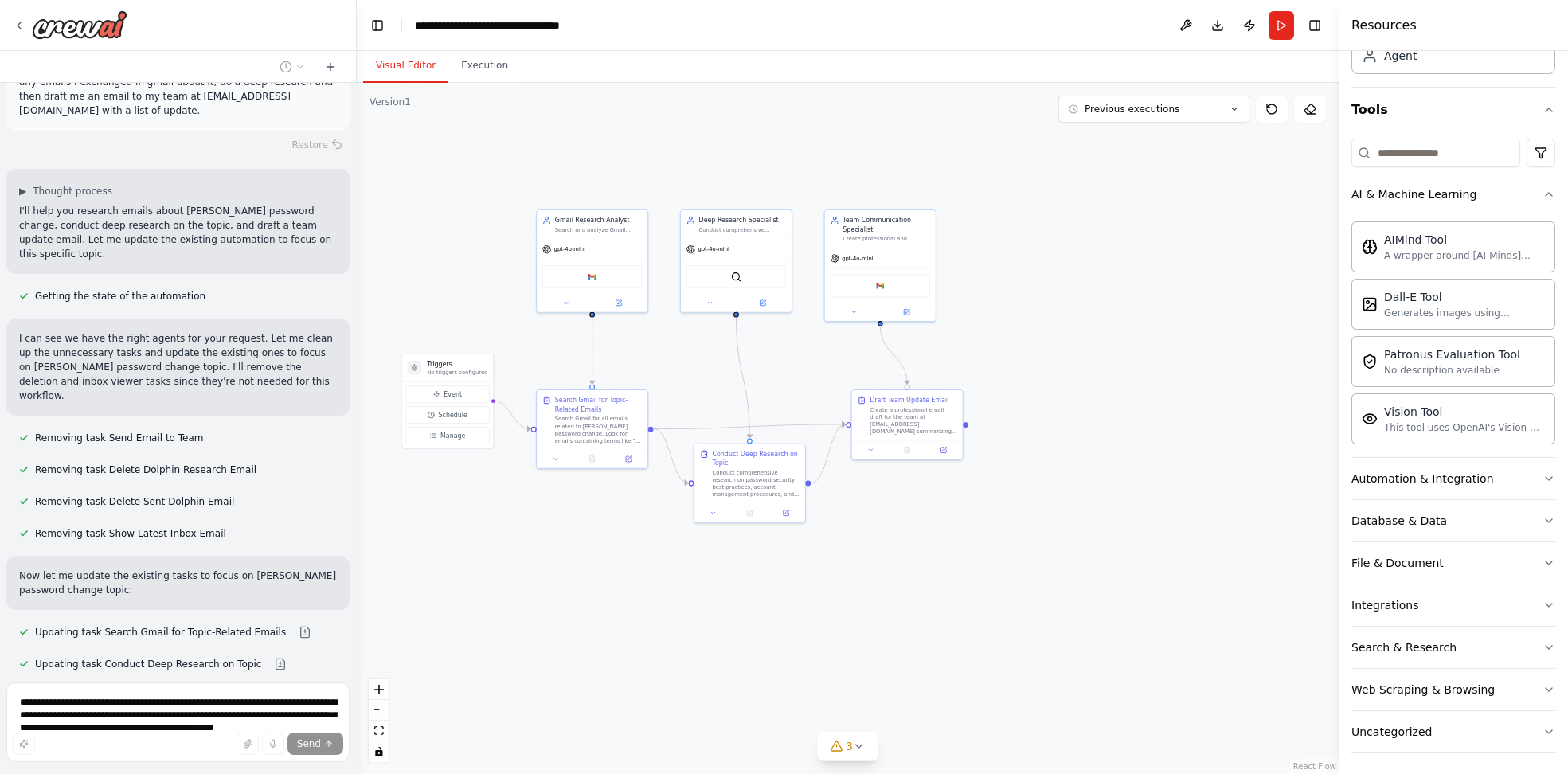
drag, startPoint x: 180, startPoint y: 636, endPoint x: 206, endPoint y: 635, distance: 26.0
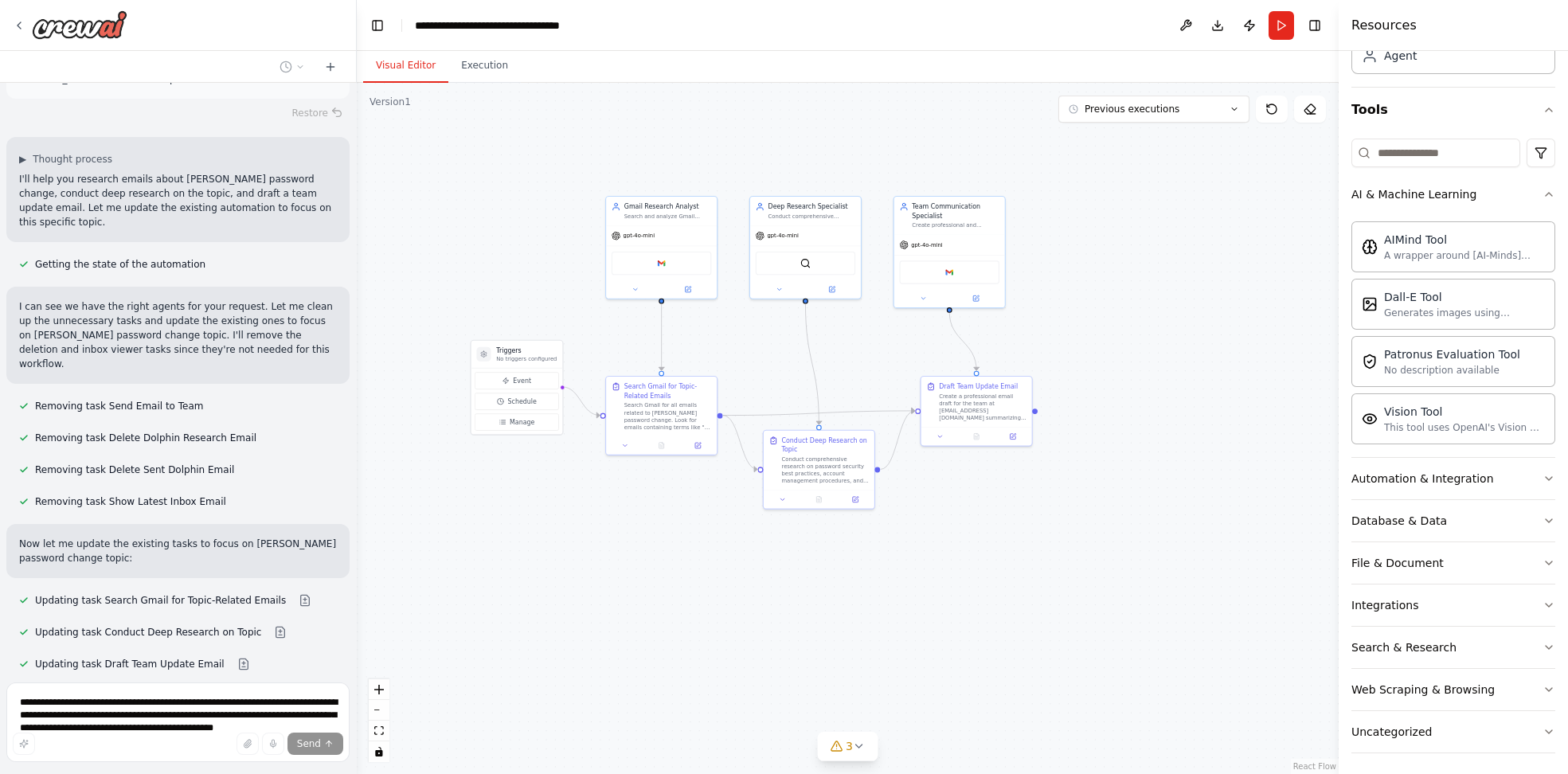
drag, startPoint x: 514, startPoint y: 590, endPoint x: 583, endPoint y: 576, distance: 70.4
click at [583, 576] on div ".deletable-edge-delete-btn { width: 20px; height: 20px; border: 0px solid #ffff…" at bounding box center [848, 428] width 982 height 691
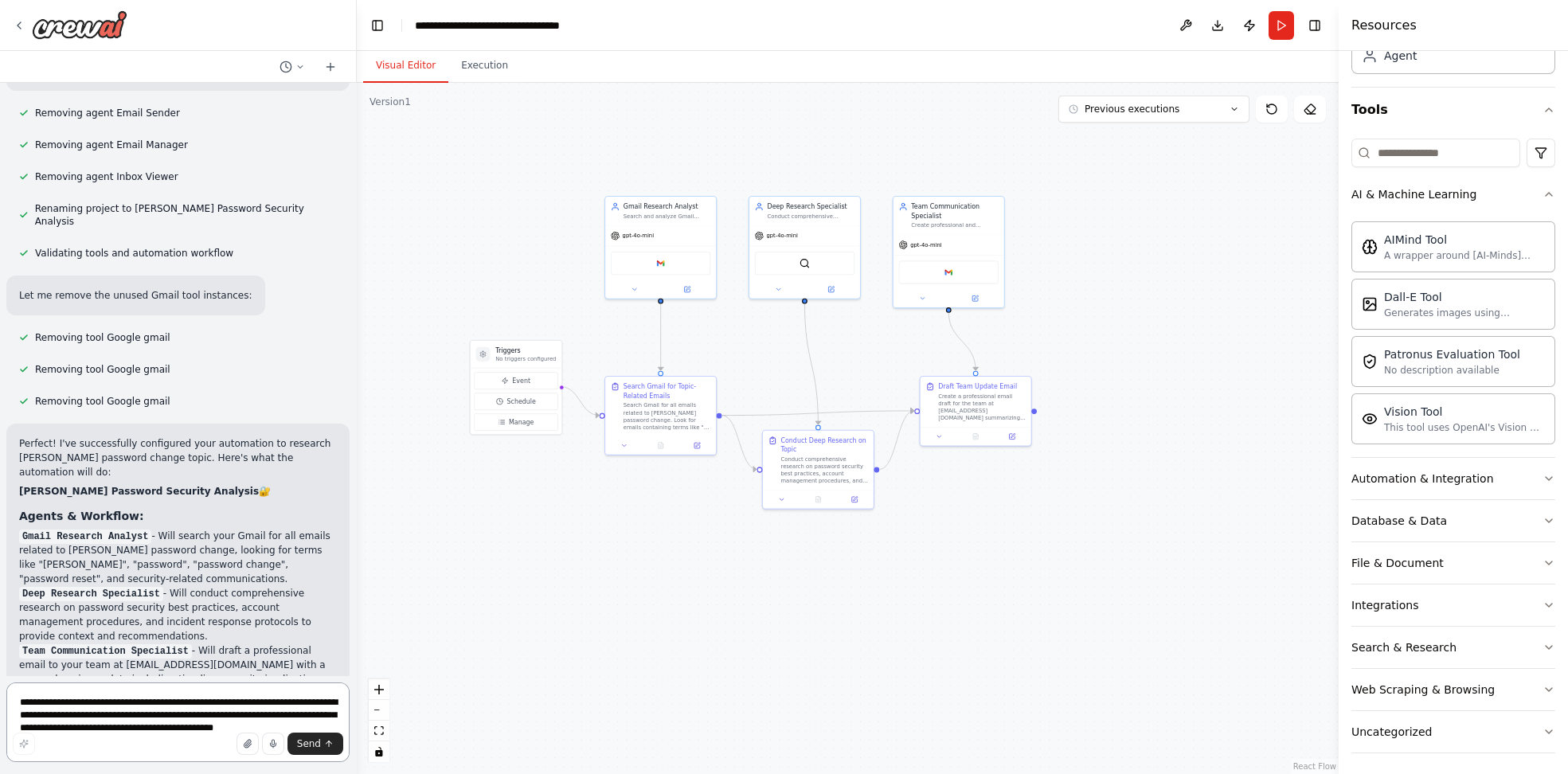
scroll to position [4786, 0]
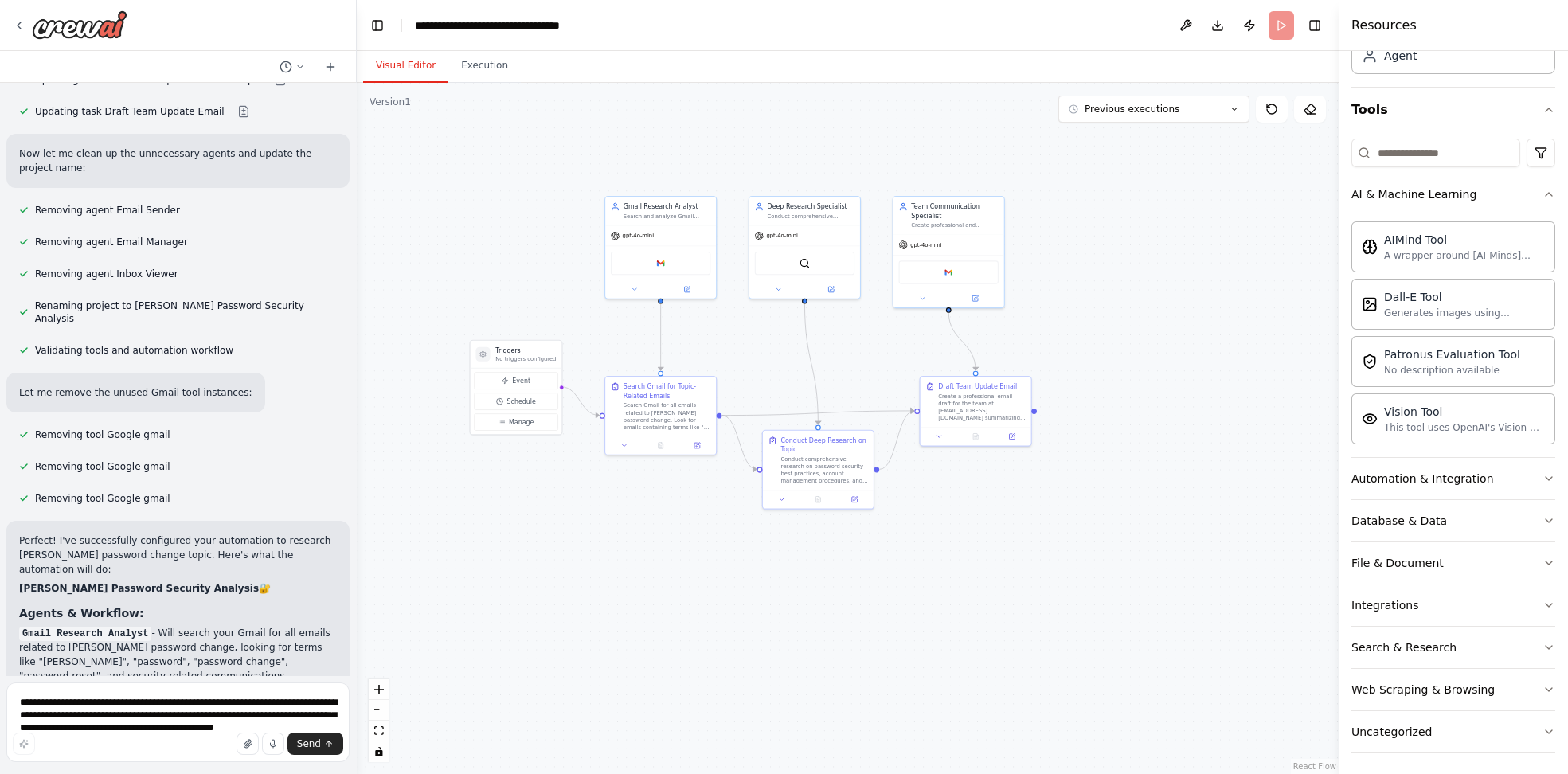
scroll to position [4699, 0]
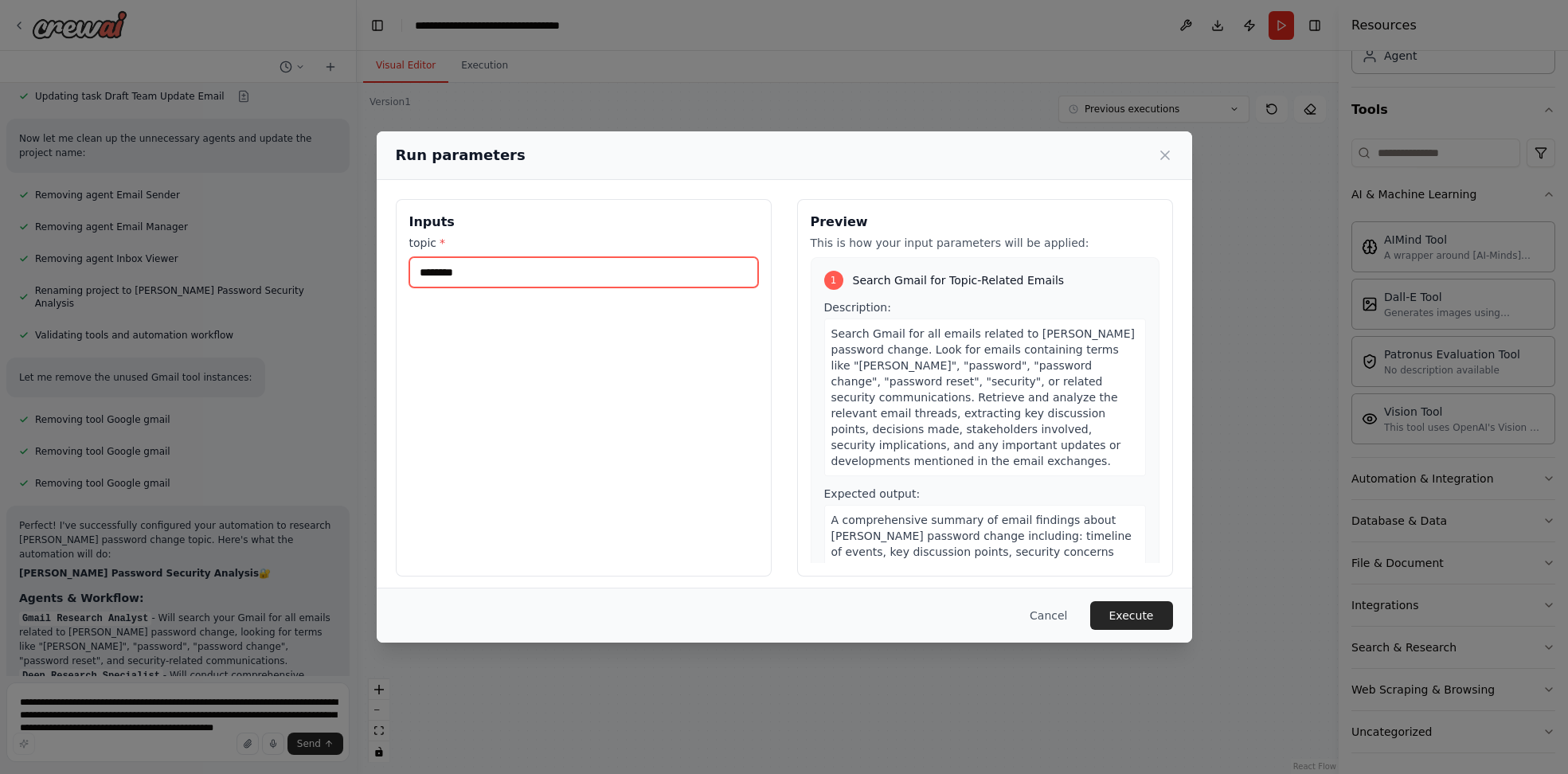
click at [596, 277] on input "********" at bounding box center [583, 272] width 349 height 31
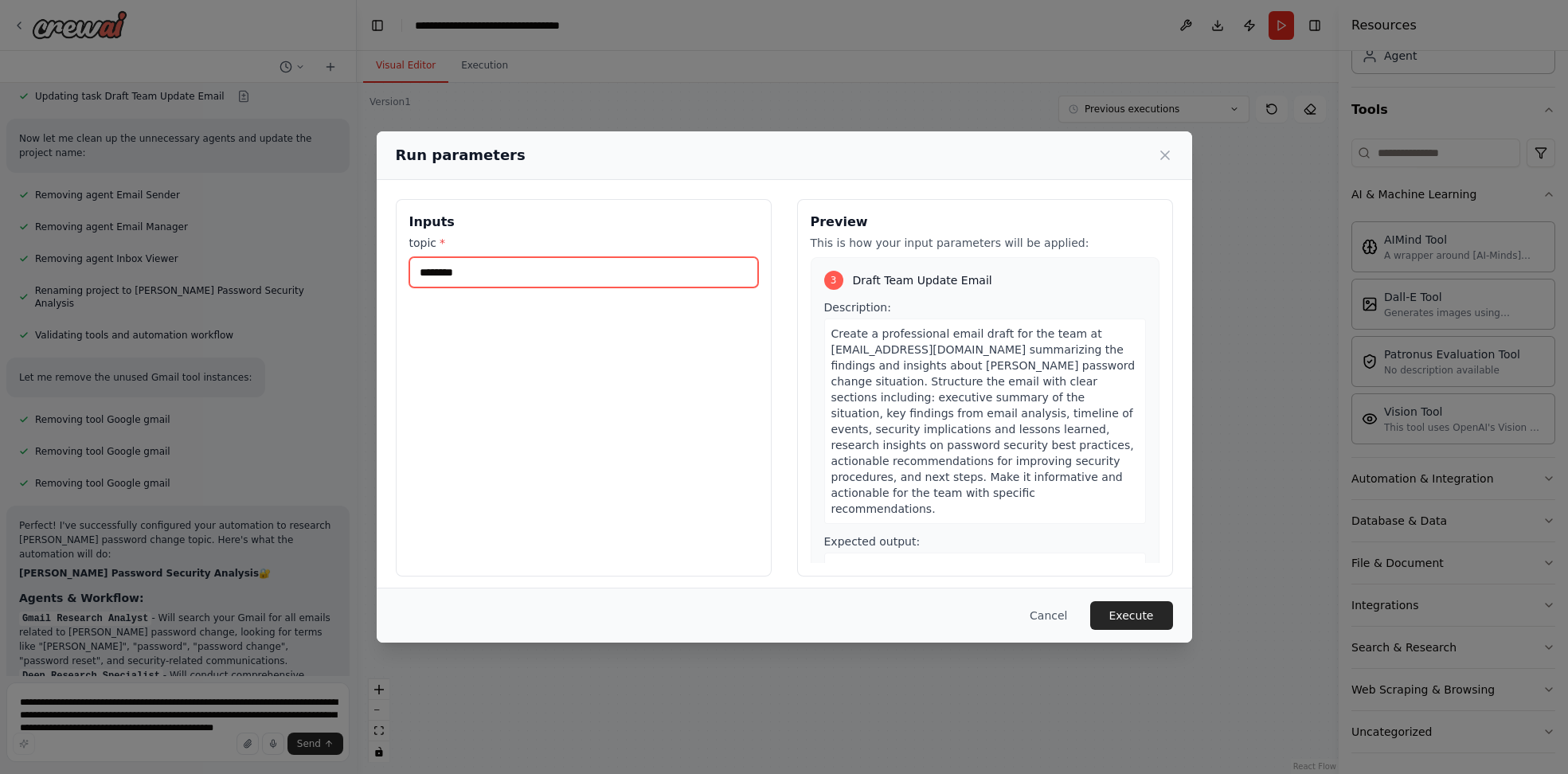
scroll to position [844, 0]
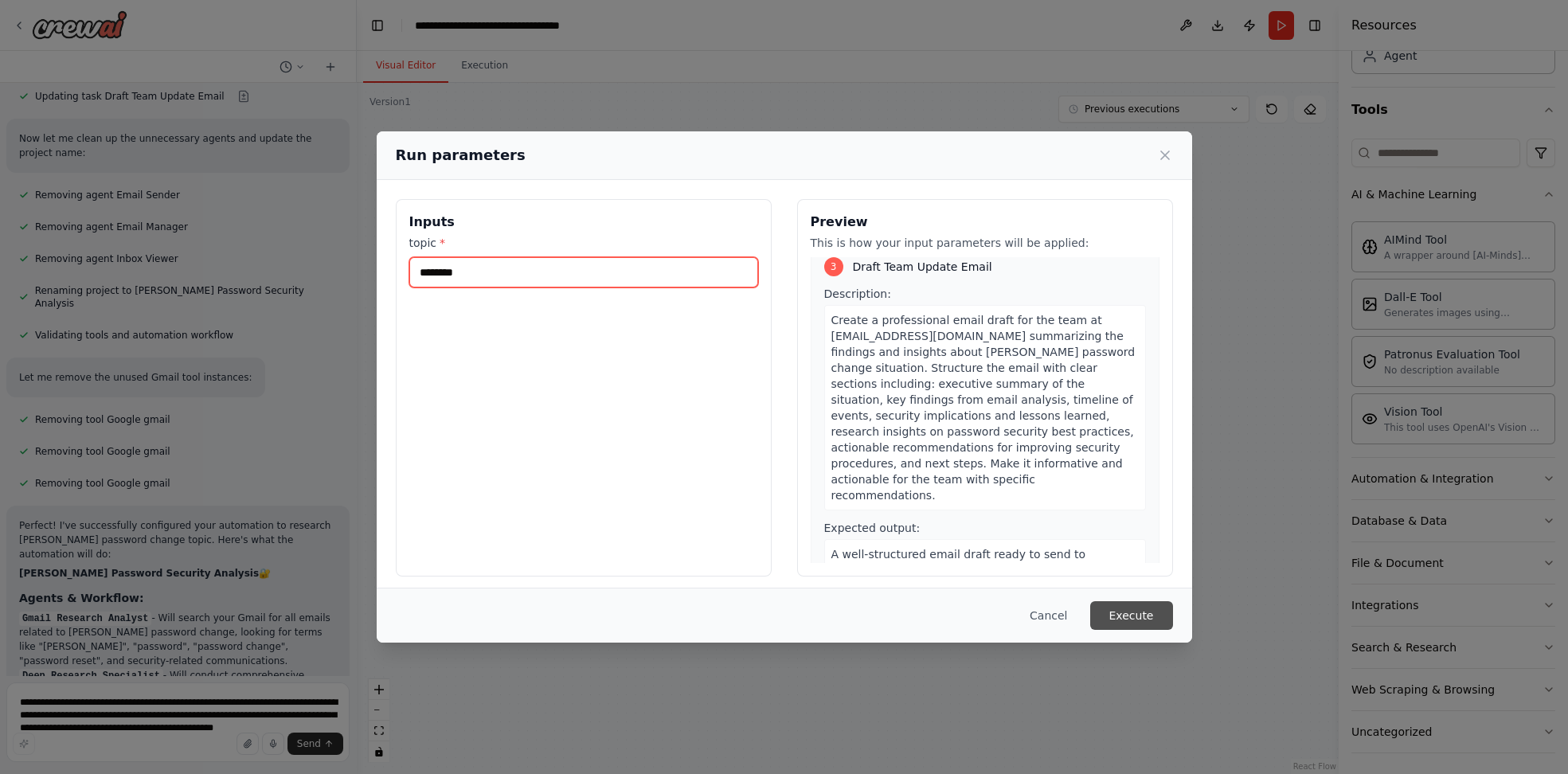
type input "********"
click at [1112, 608] on button "Execute" at bounding box center [1131, 615] width 83 height 29
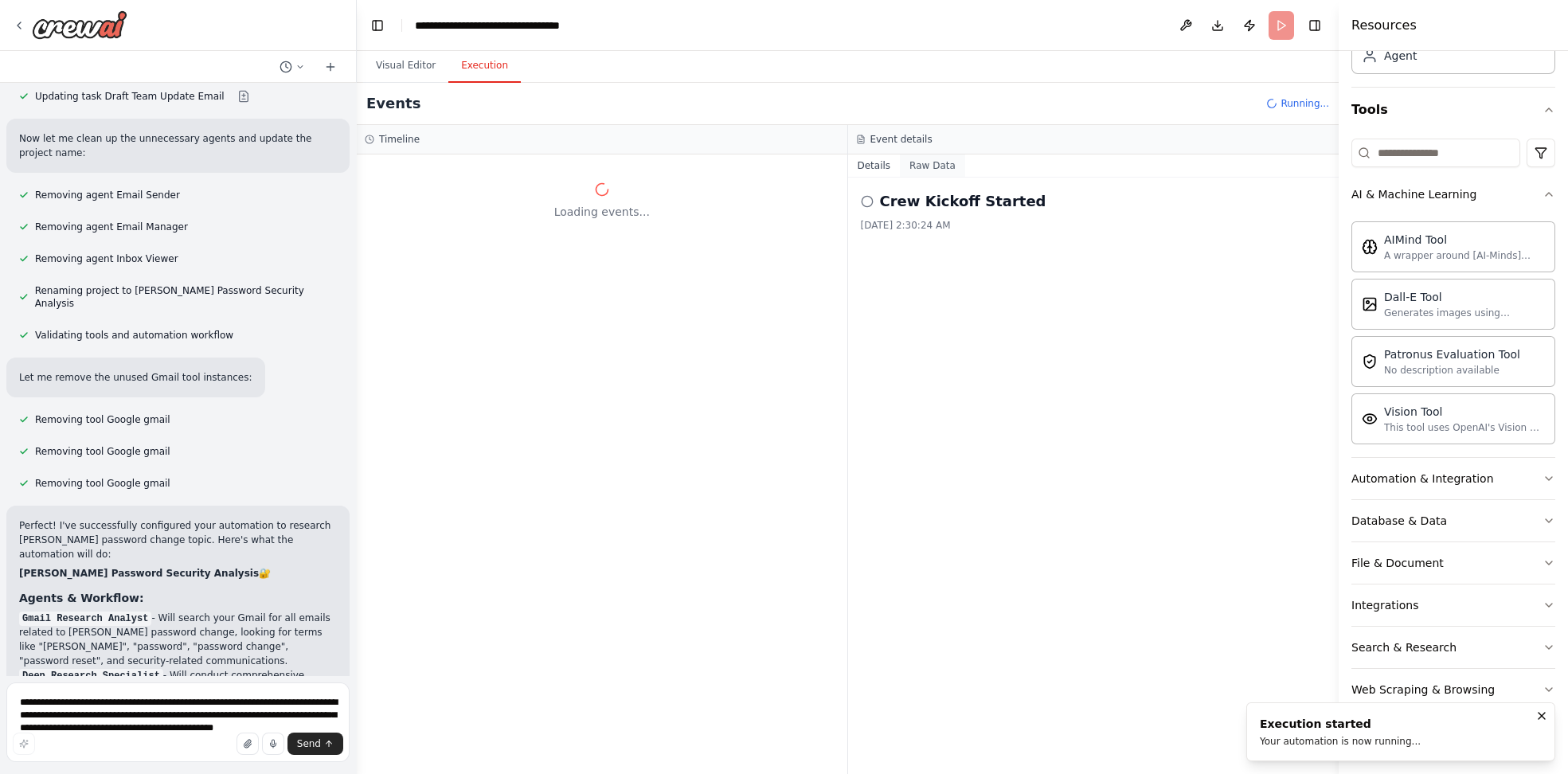
click at [921, 165] on button "Raw Data" at bounding box center [933, 166] width 65 height 22
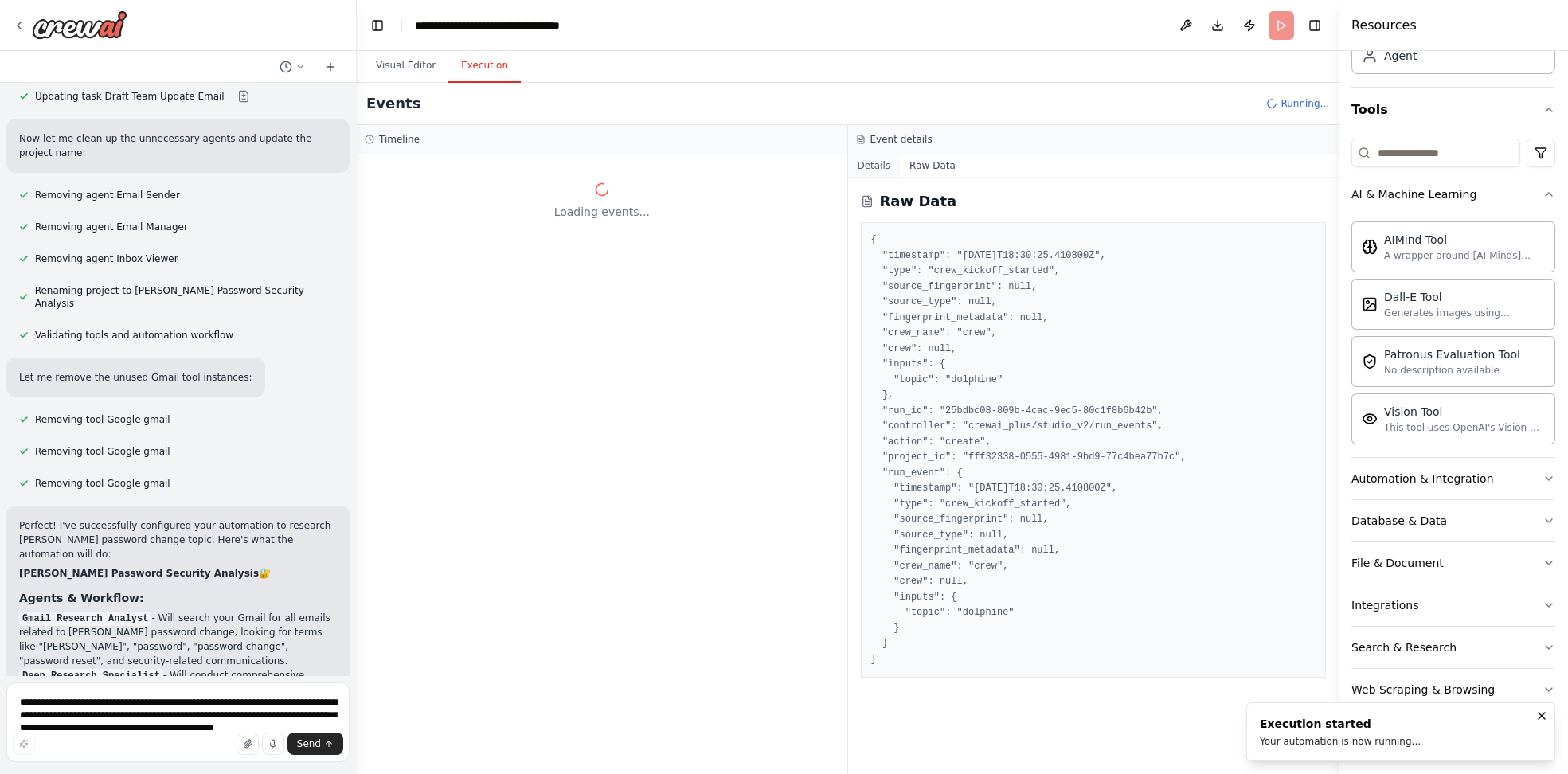
click at [892, 162] on button "Details" at bounding box center [874, 166] width 52 height 22
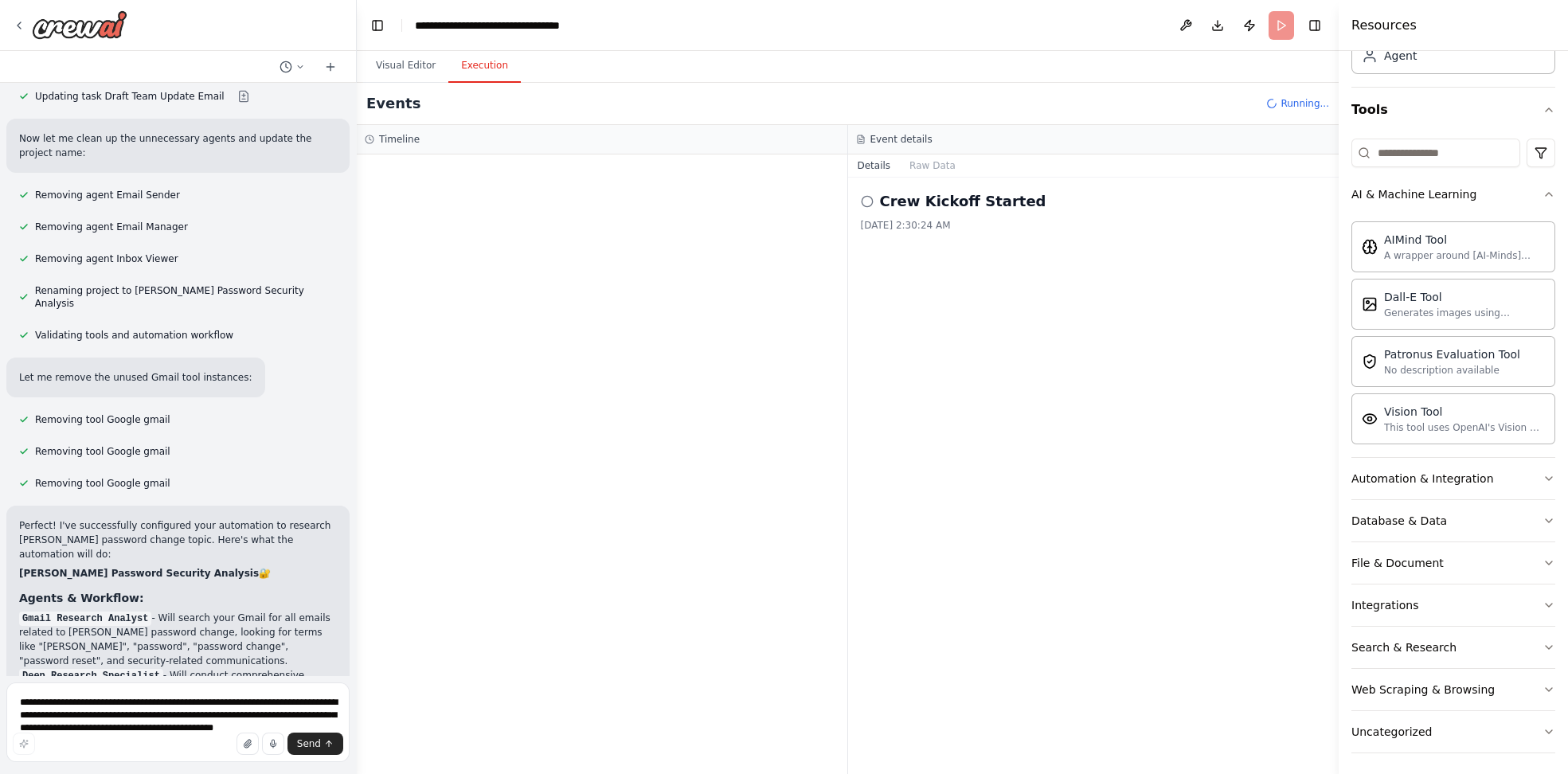
click at [625, 212] on div at bounding box center [602, 464] width 490 height 619
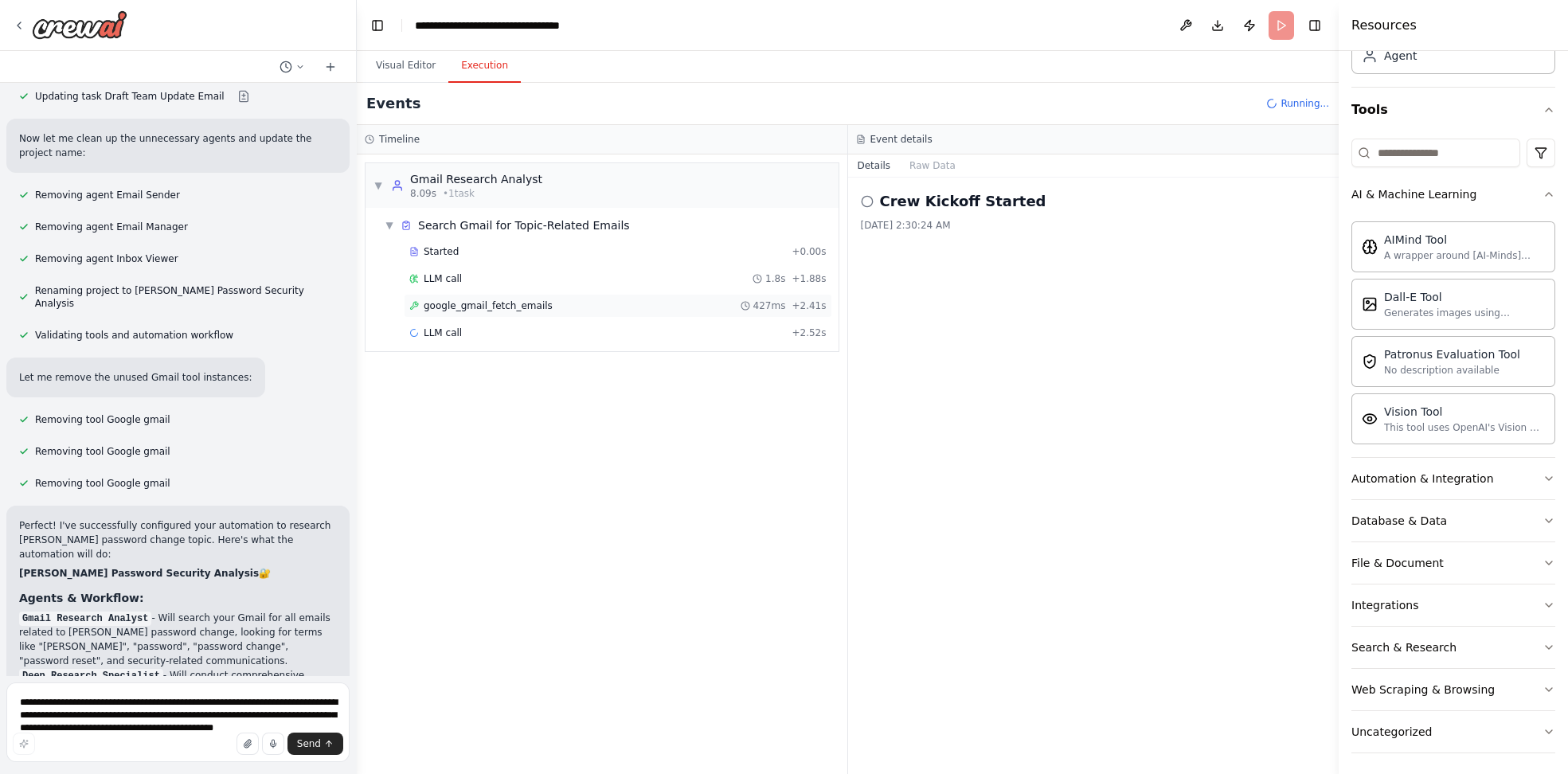
click at [555, 301] on div "google_gmail_fetch_emails 427ms + 2.41s" at bounding box center [618, 305] width 417 height 12
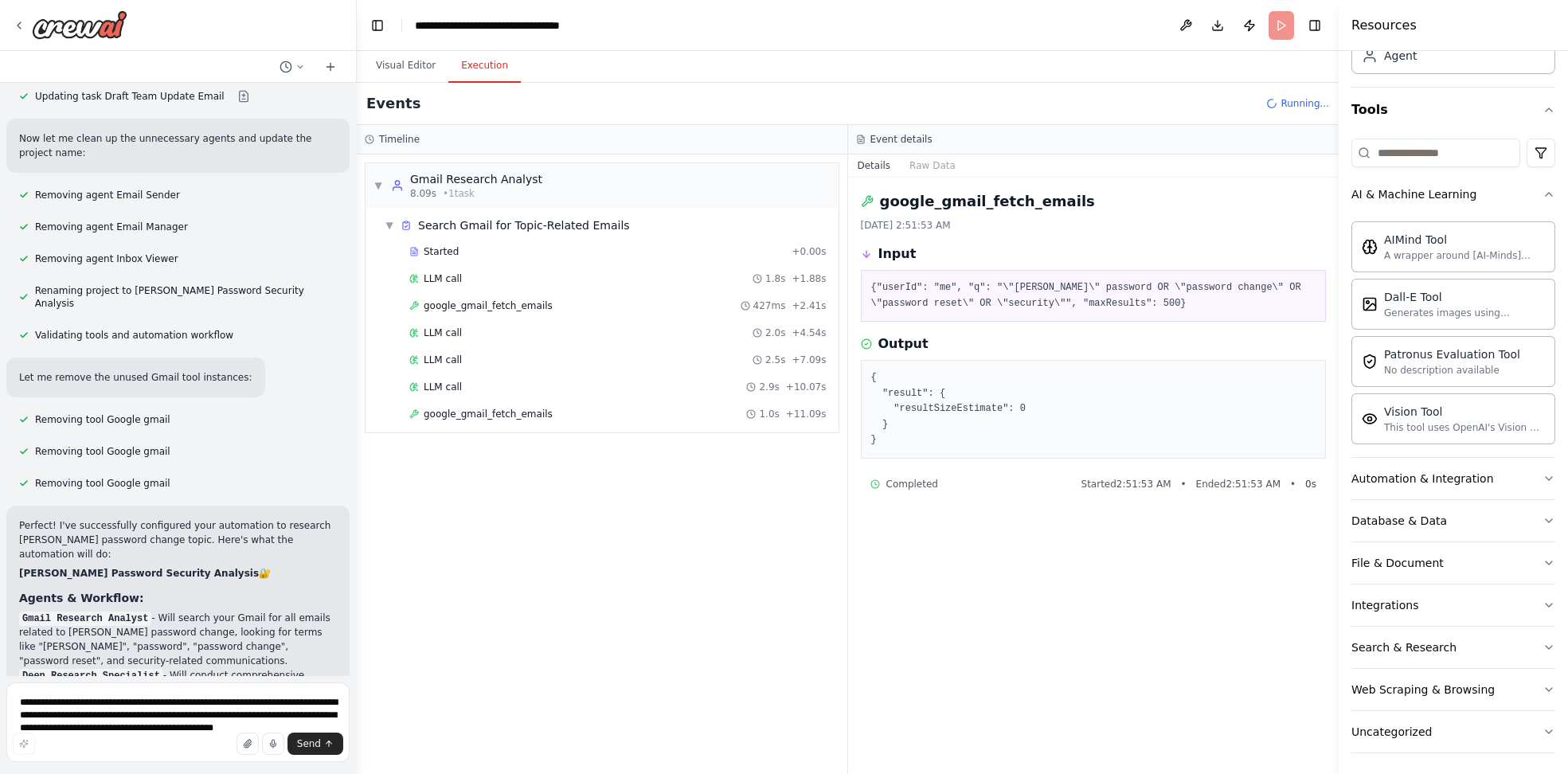
click at [520, 415] on span "google_gmail_fetch_emails" at bounding box center [489, 413] width 129 height 12
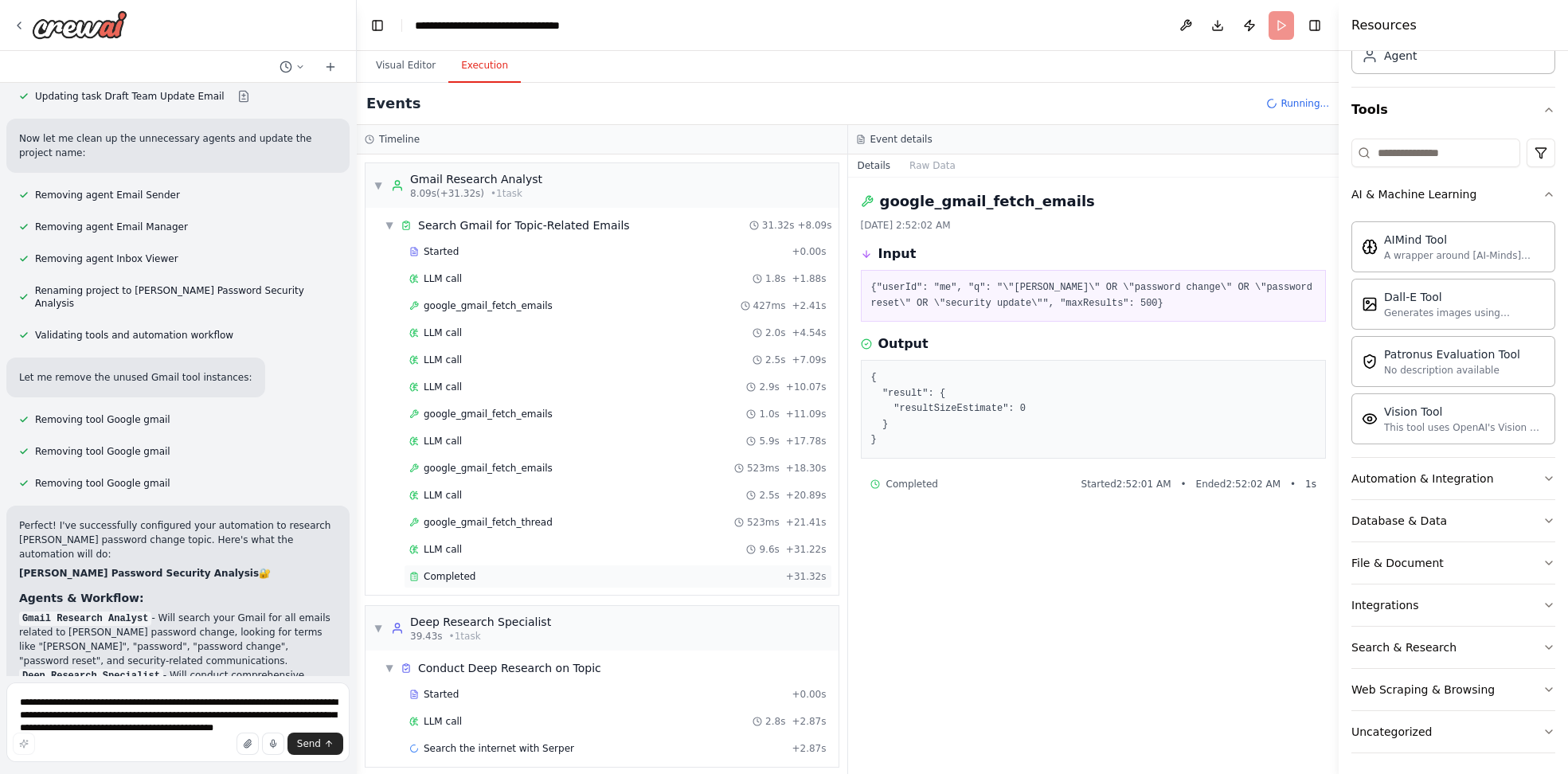
click at [482, 570] on div "Completed" at bounding box center [594, 575] width 370 height 12
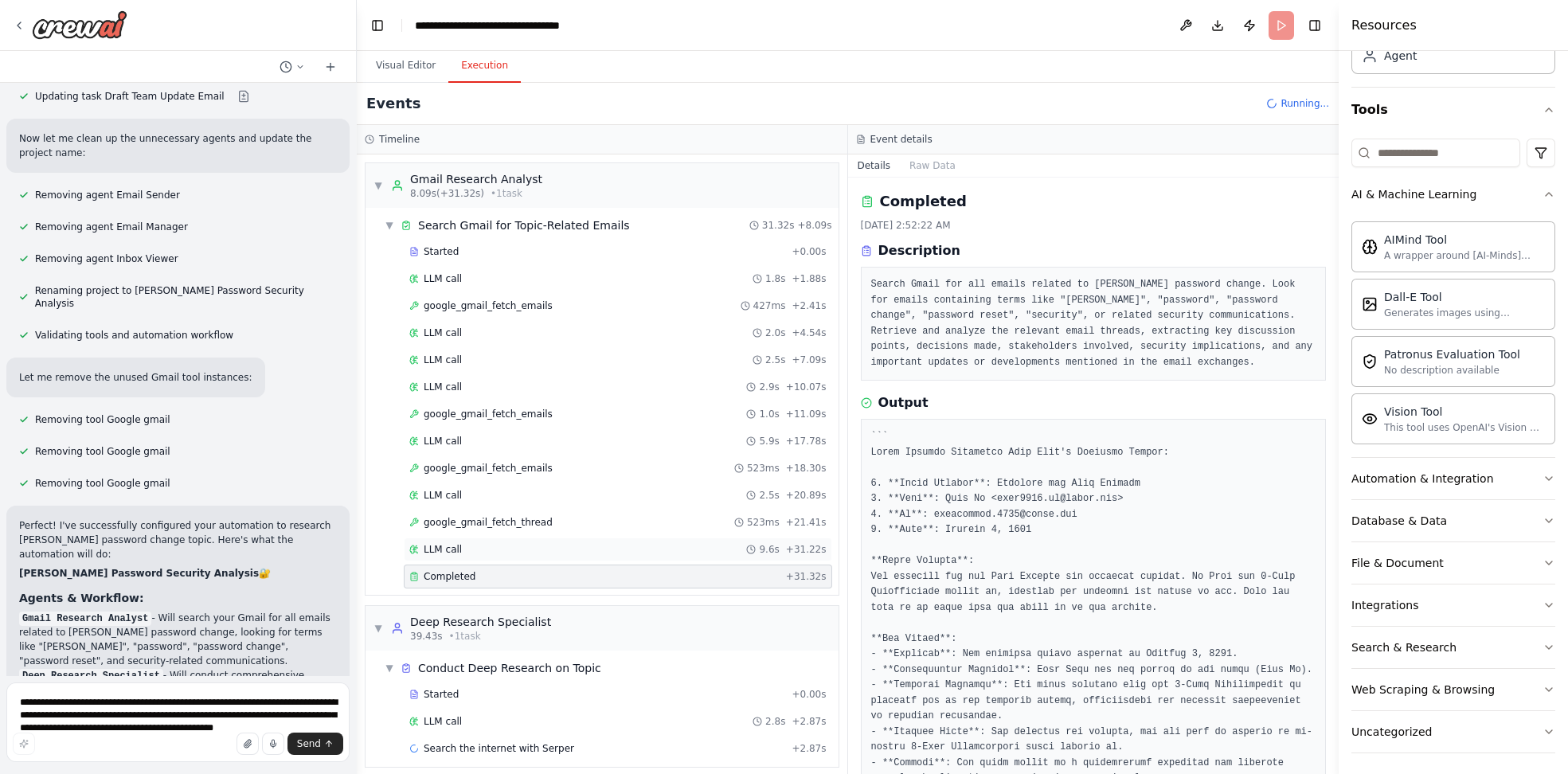
click at [480, 552] on div "LLM call 9.6s + 31.22s" at bounding box center [618, 549] width 428 height 24
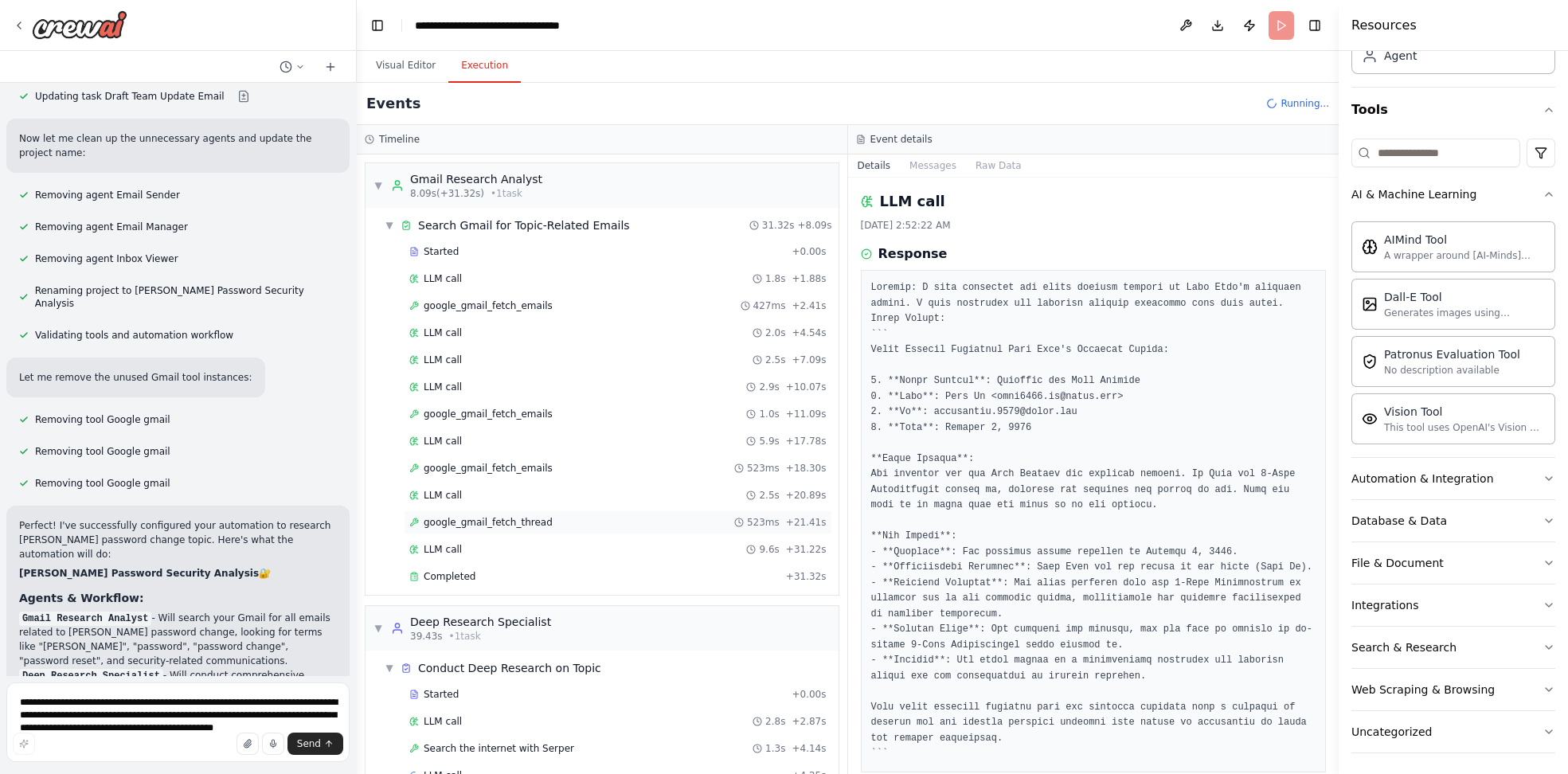
click at [497, 516] on span "google_gmail_fetch_thread" at bounding box center [489, 522] width 129 height 12
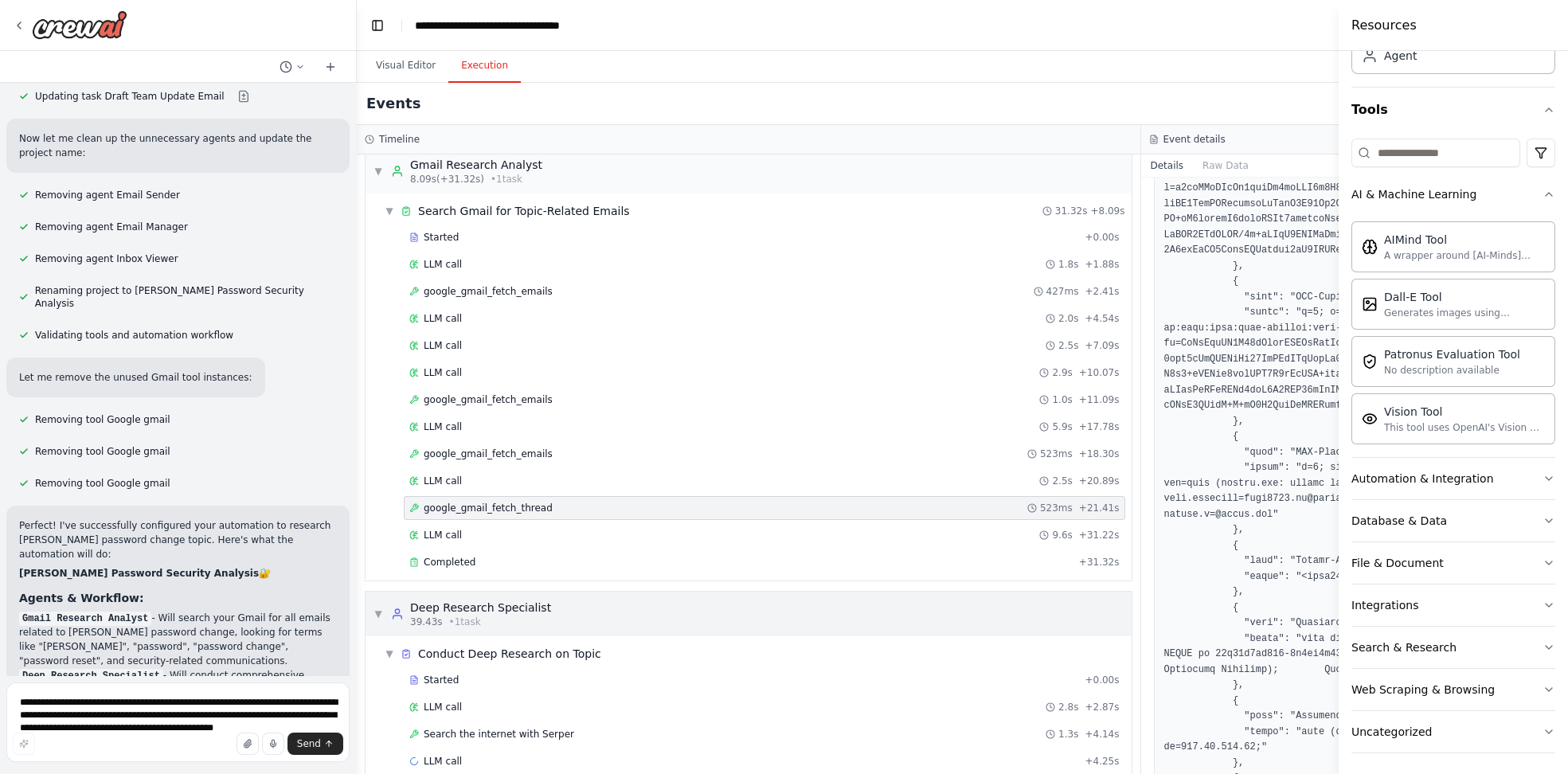
scroll to position [31, 0]
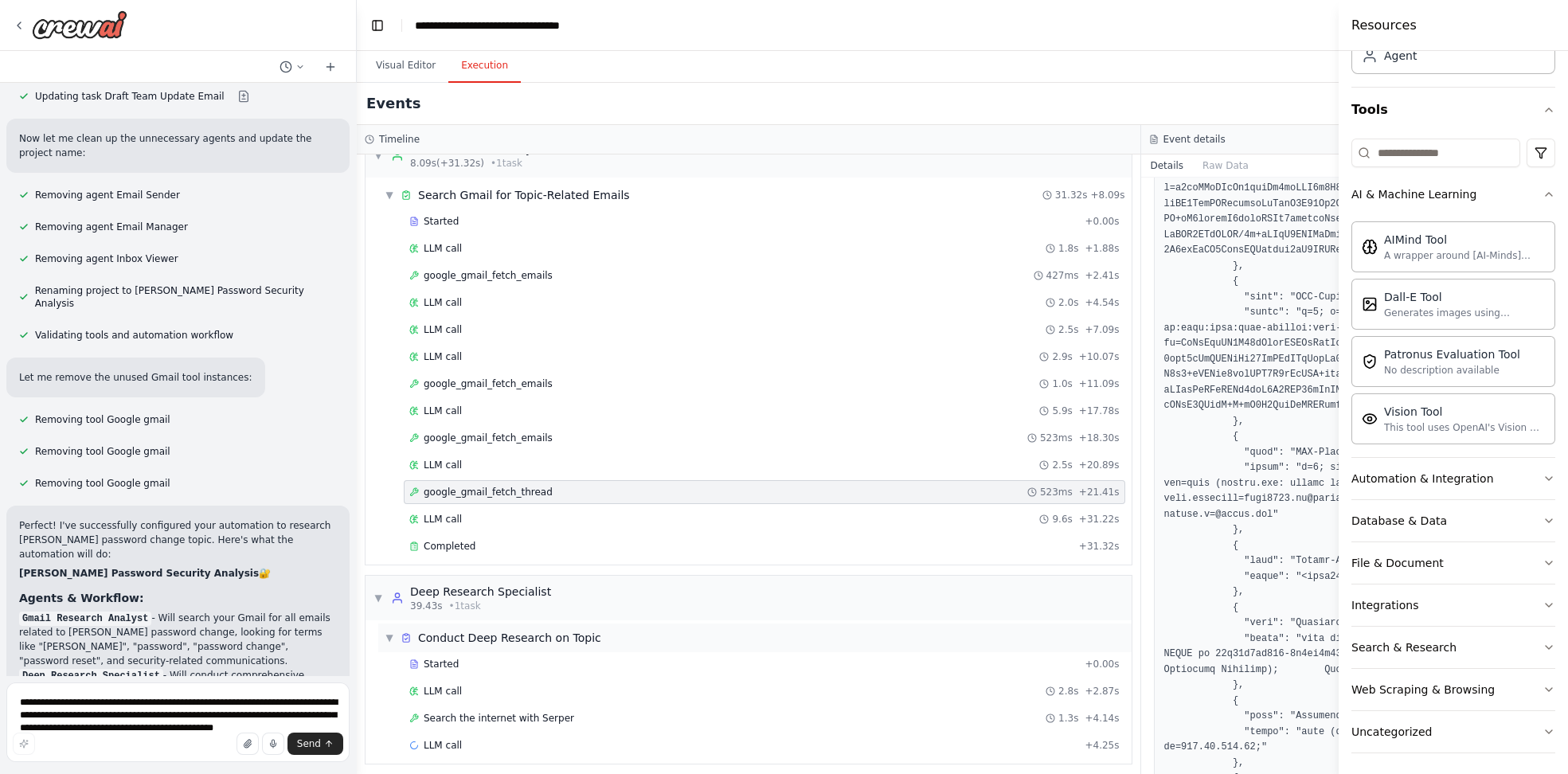
click at [532, 630] on span "Conduct Deep Research on Topic" at bounding box center [509, 637] width 183 height 16
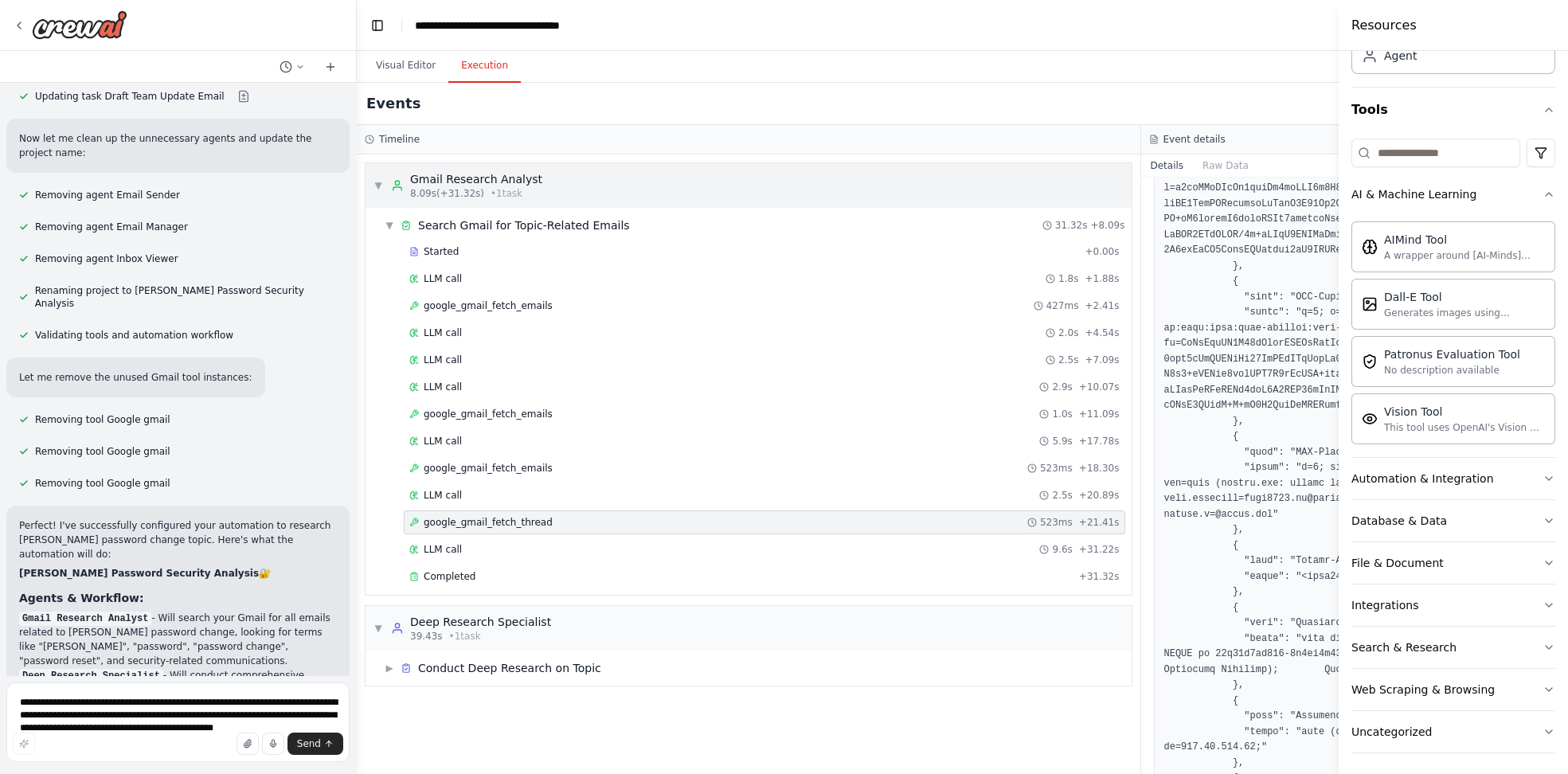
click at [474, 180] on div "Gmail Research Analyst" at bounding box center [476, 179] width 133 height 16
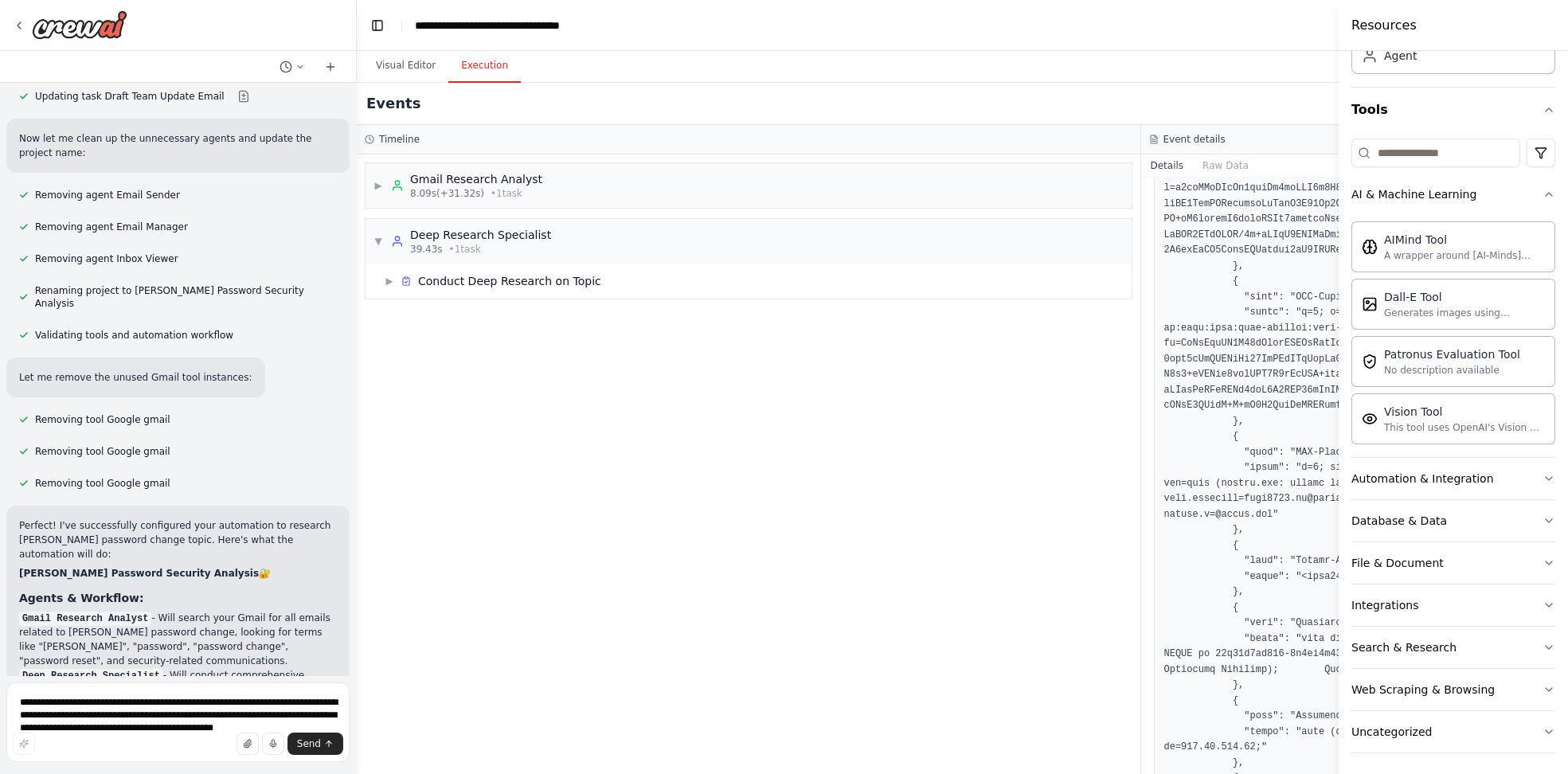
drag, startPoint x: 1244, startPoint y: 504, endPoint x: 1315, endPoint y: 493, distance: 71.8
drag, startPoint x: 1296, startPoint y: 486, endPoint x: 1321, endPoint y: 493, distance: 26.0
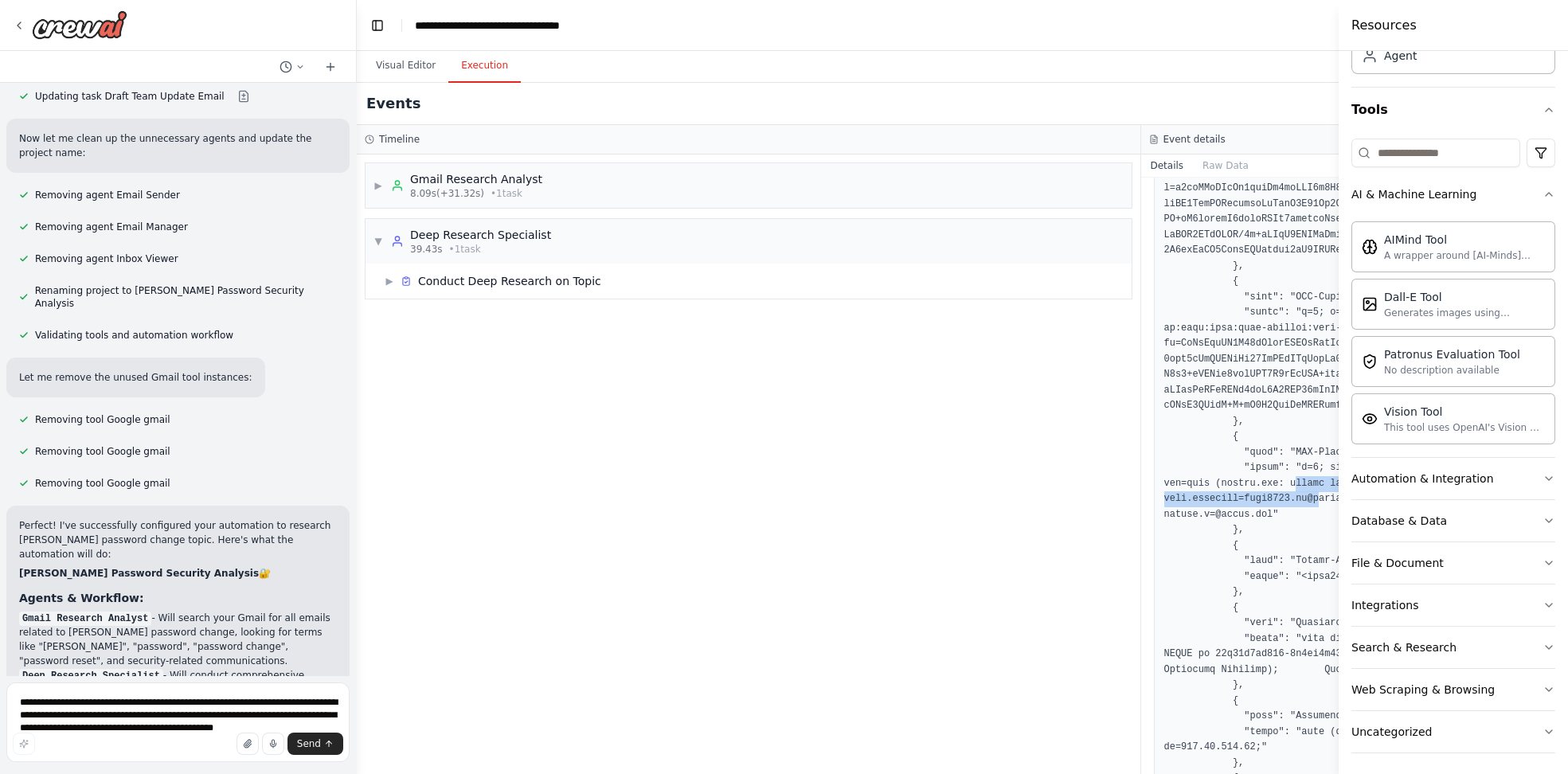
click at [601, 281] on div "▶ Conduct Deep Research on Topic" at bounding box center [755, 281] width 754 height 29
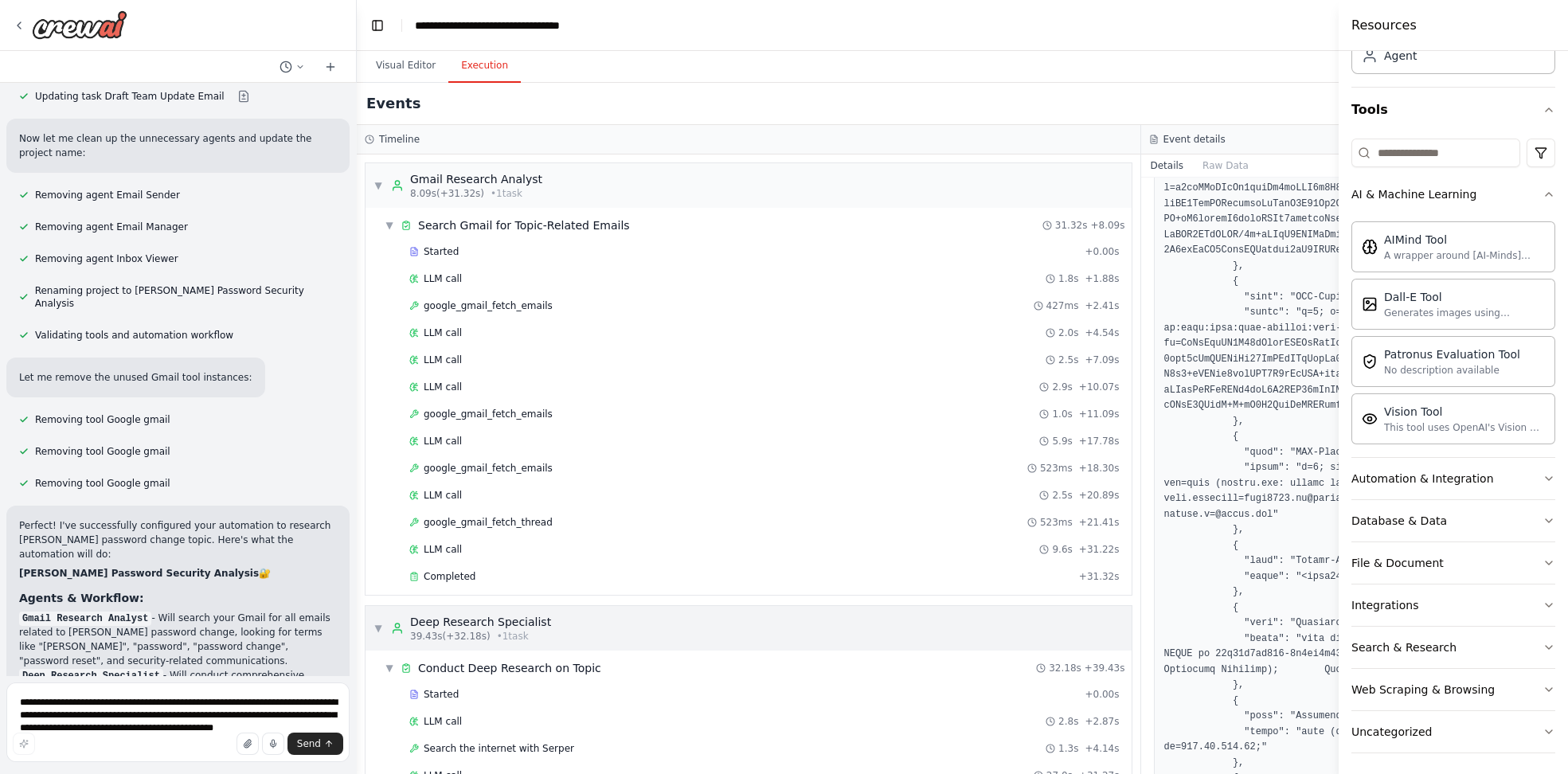
click at [498, 613] on div "Deep Research Specialist" at bounding box center [480, 621] width 141 height 16
click at [524, 185] on div "Gmail Research Analyst" at bounding box center [476, 179] width 133 height 16
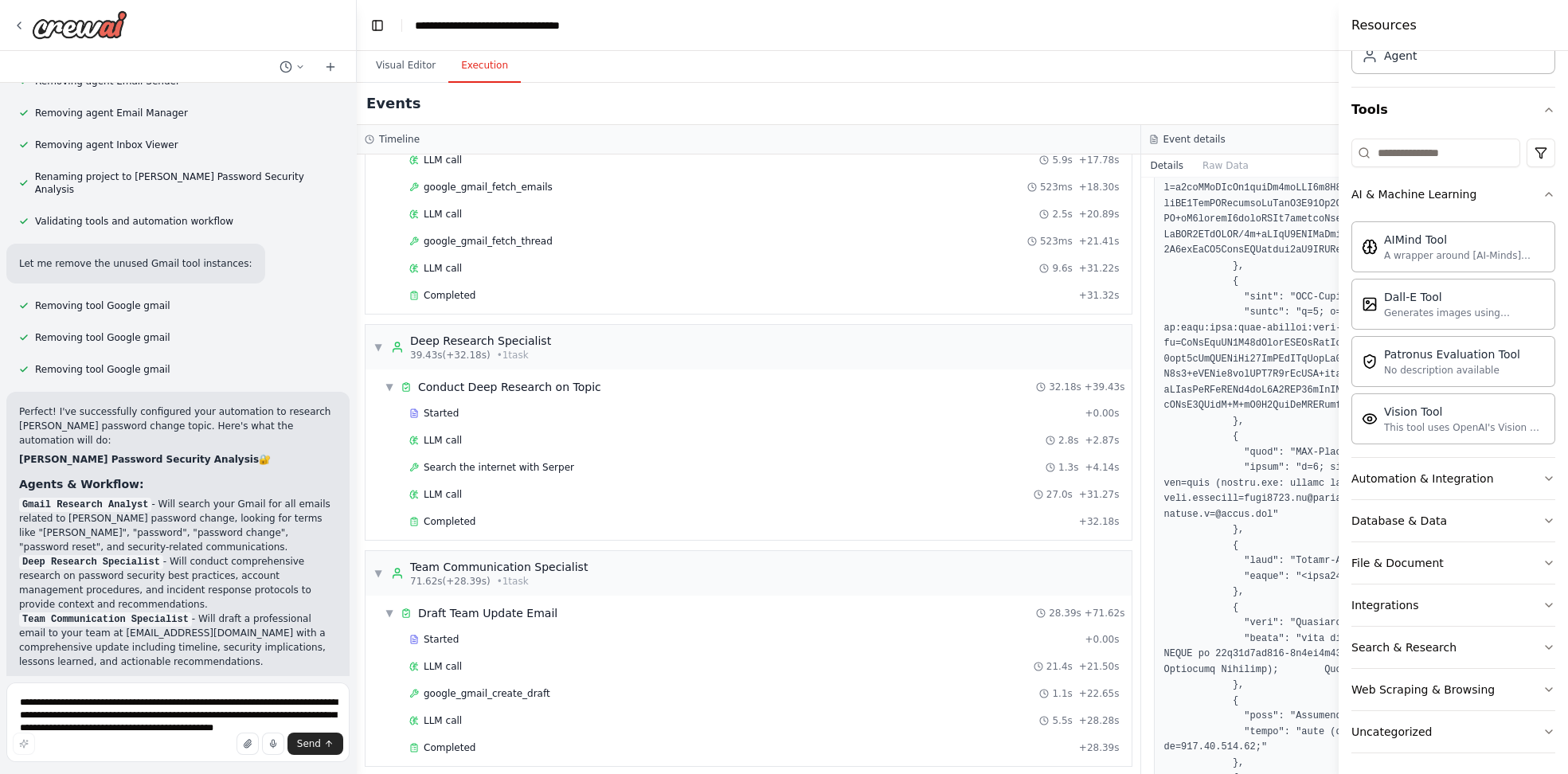
scroll to position [4814, 0]
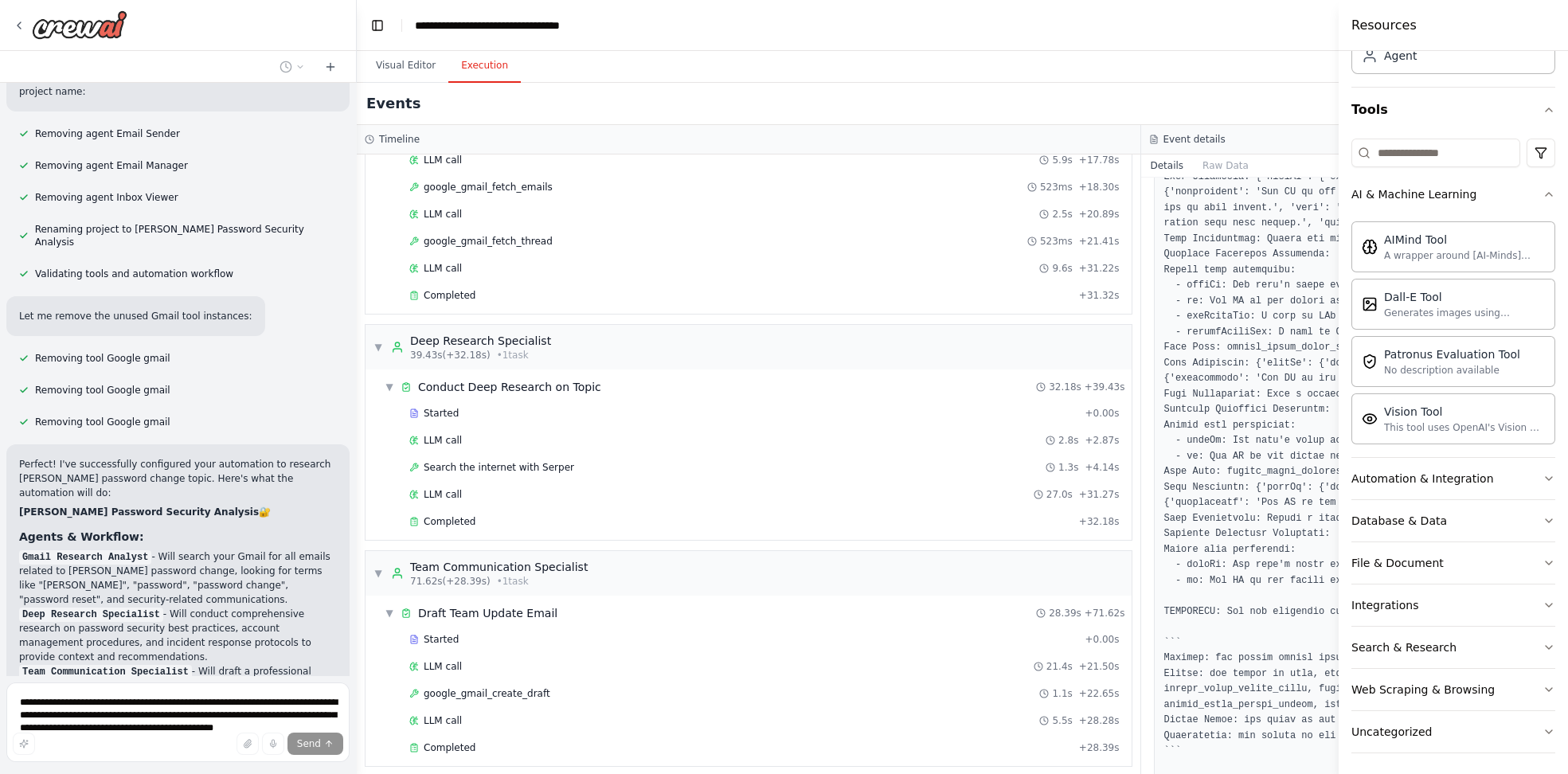
scroll to position [5254, 0]
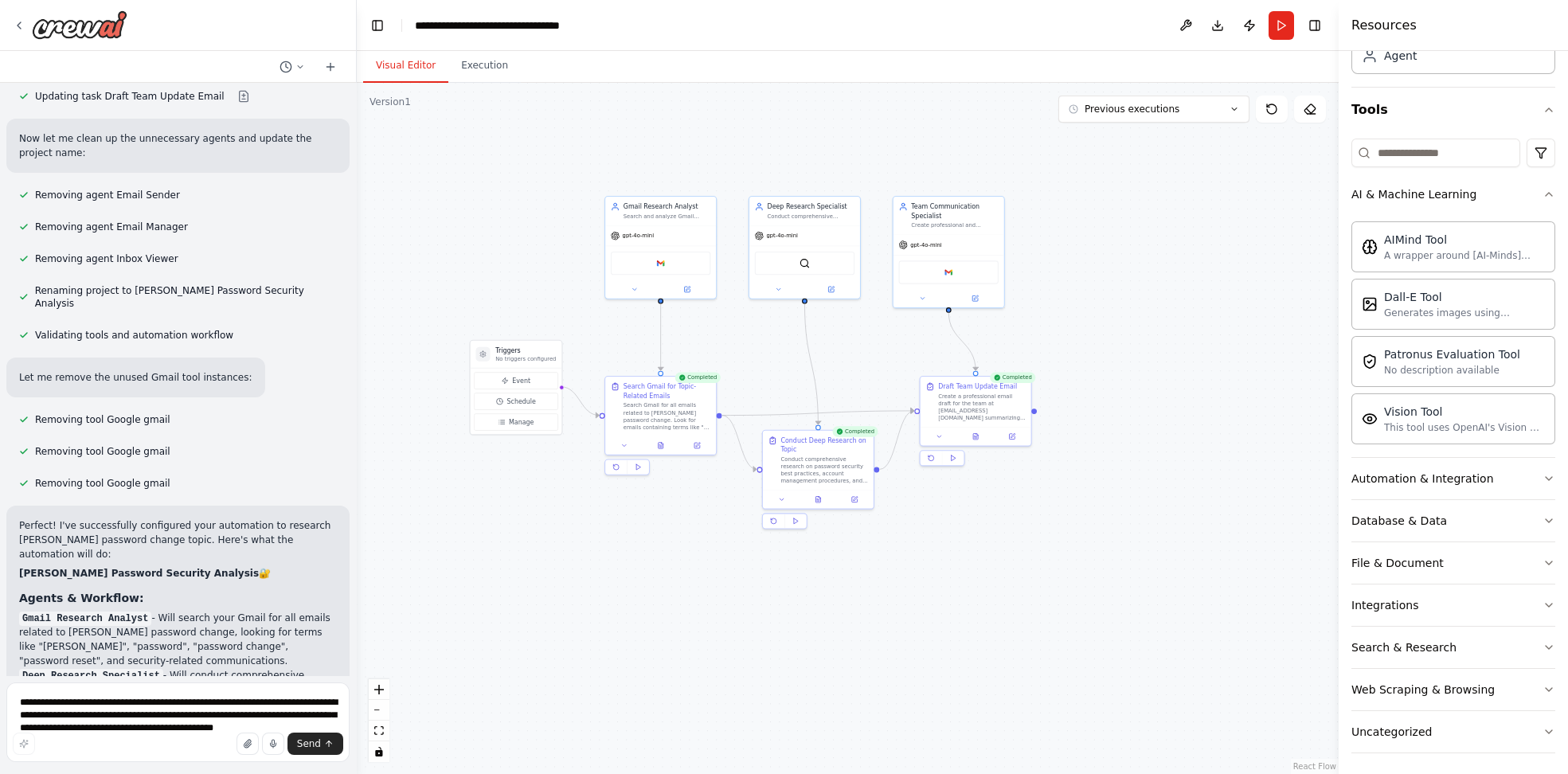
click at [414, 64] on button "Visual Editor" at bounding box center [405, 66] width 85 height 33
click at [1277, 22] on button "Run" at bounding box center [1281, 25] width 26 height 29
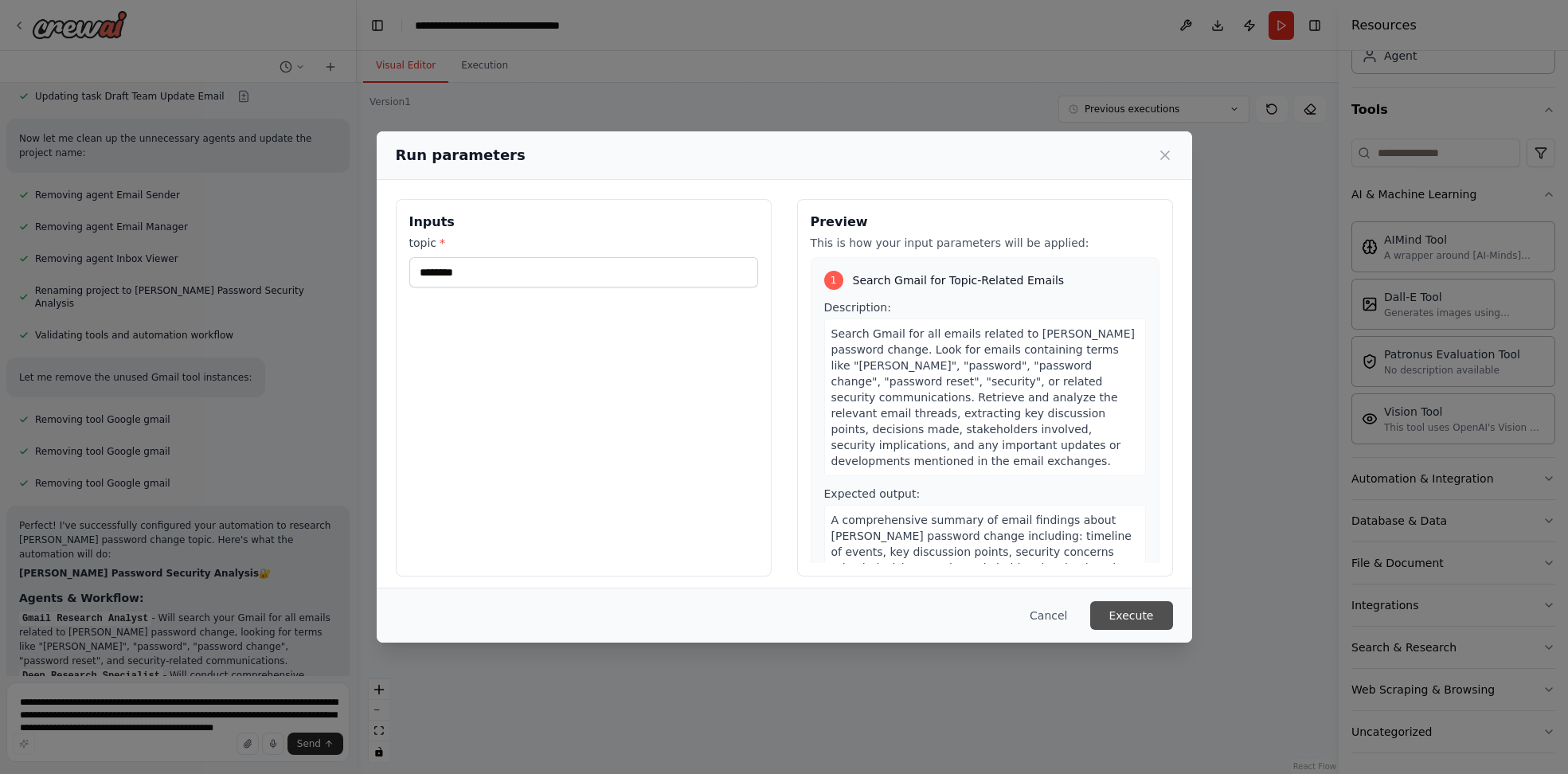
click at [1153, 613] on button "Execute" at bounding box center [1131, 615] width 83 height 29
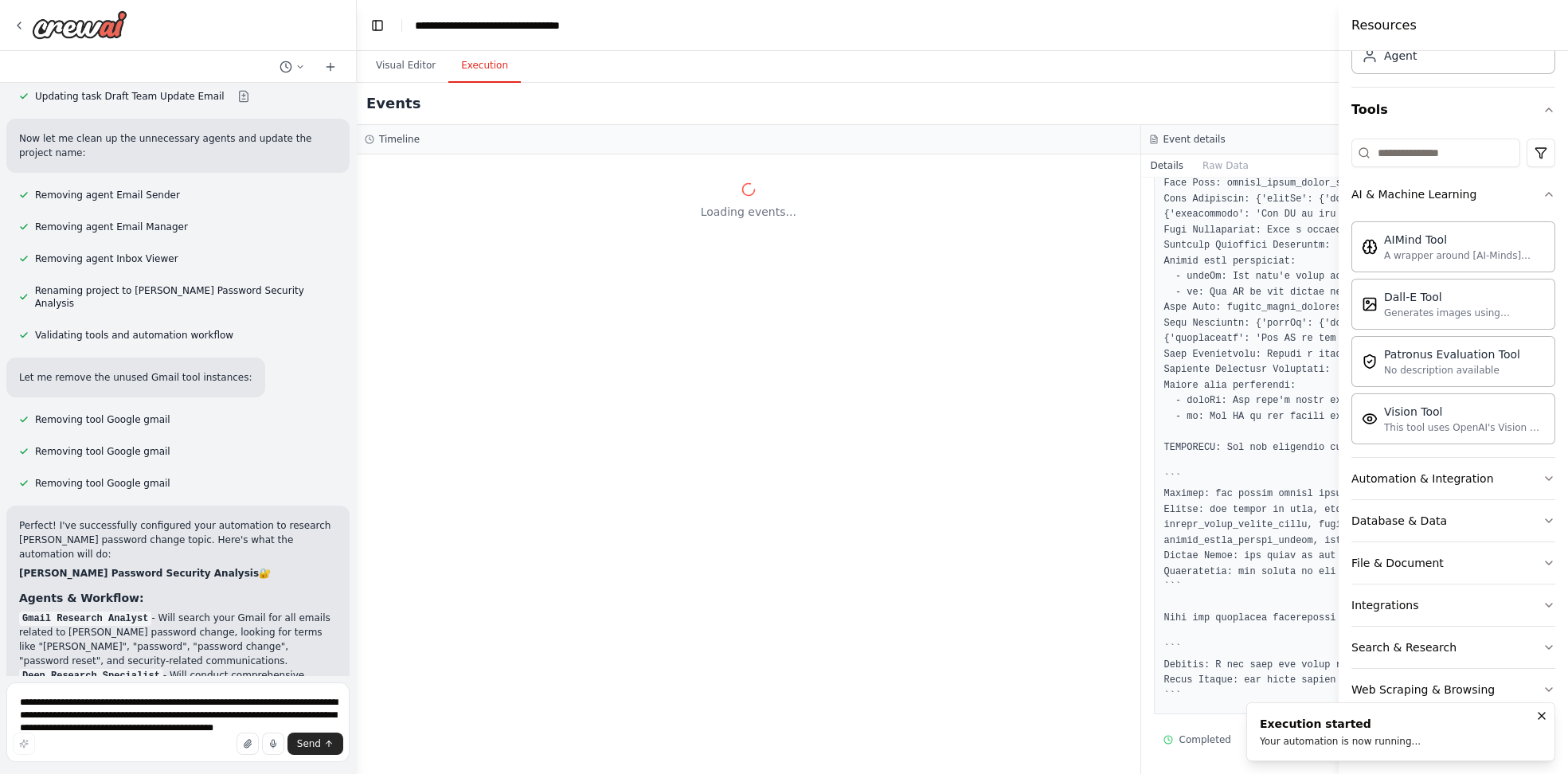
scroll to position [0, 0]
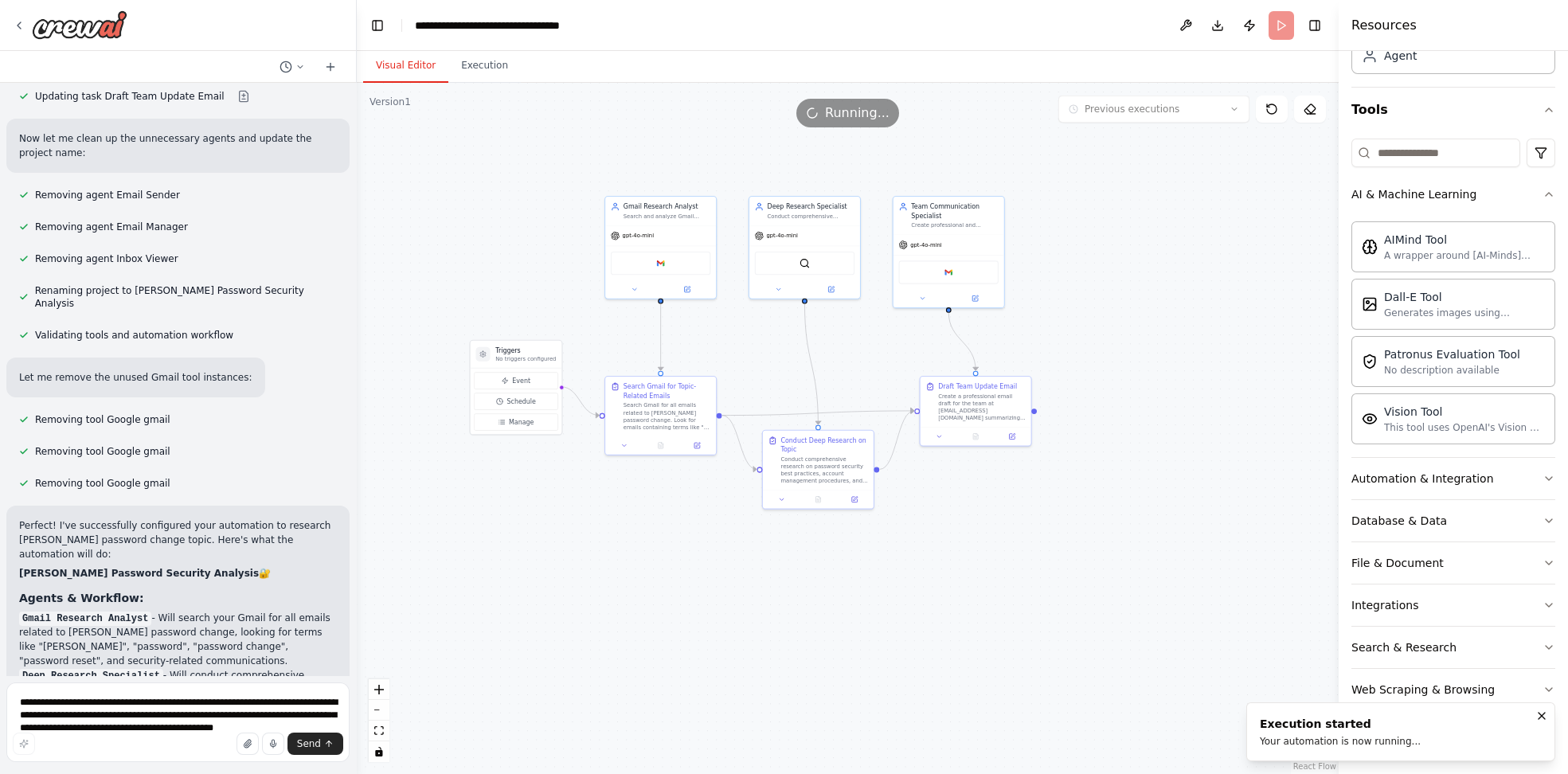
click at [401, 69] on button "Visual Editor" at bounding box center [405, 66] width 85 height 33
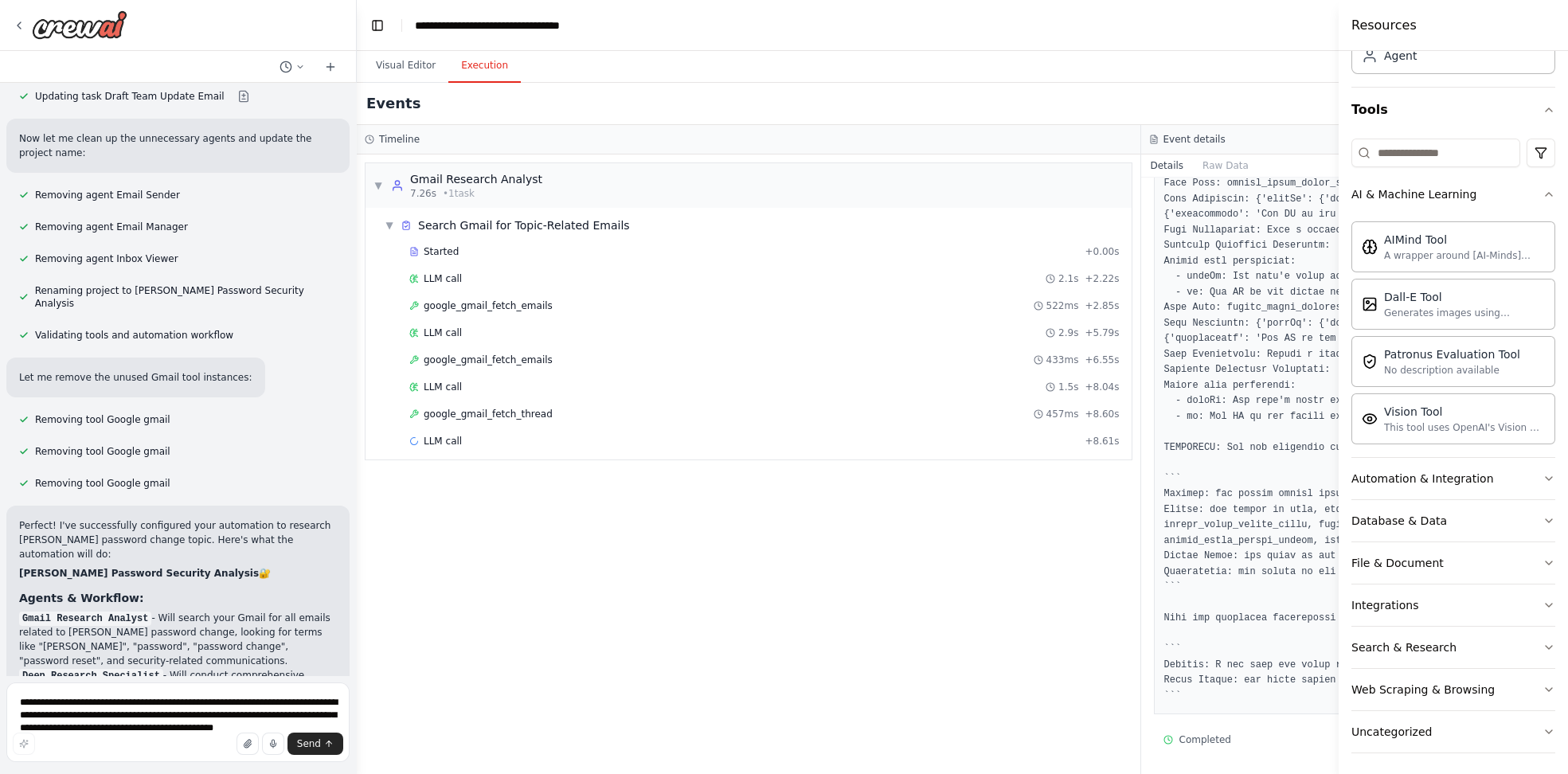
click at [472, 63] on button "Execution" at bounding box center [485, 66] width 73 height 33
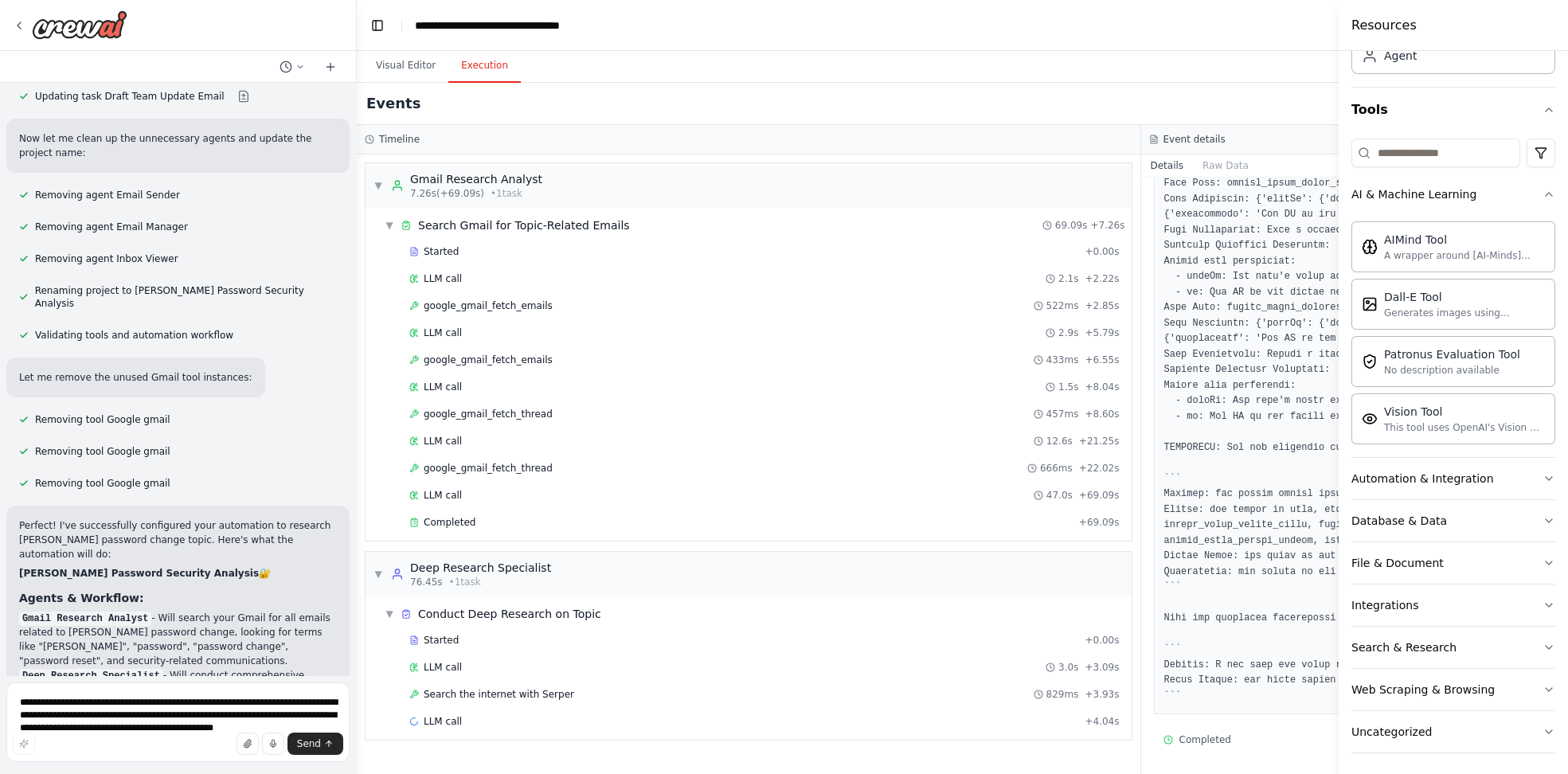
click at [462, 69] on button "Execution" at bounding box center [485, 66] width 73 height 33
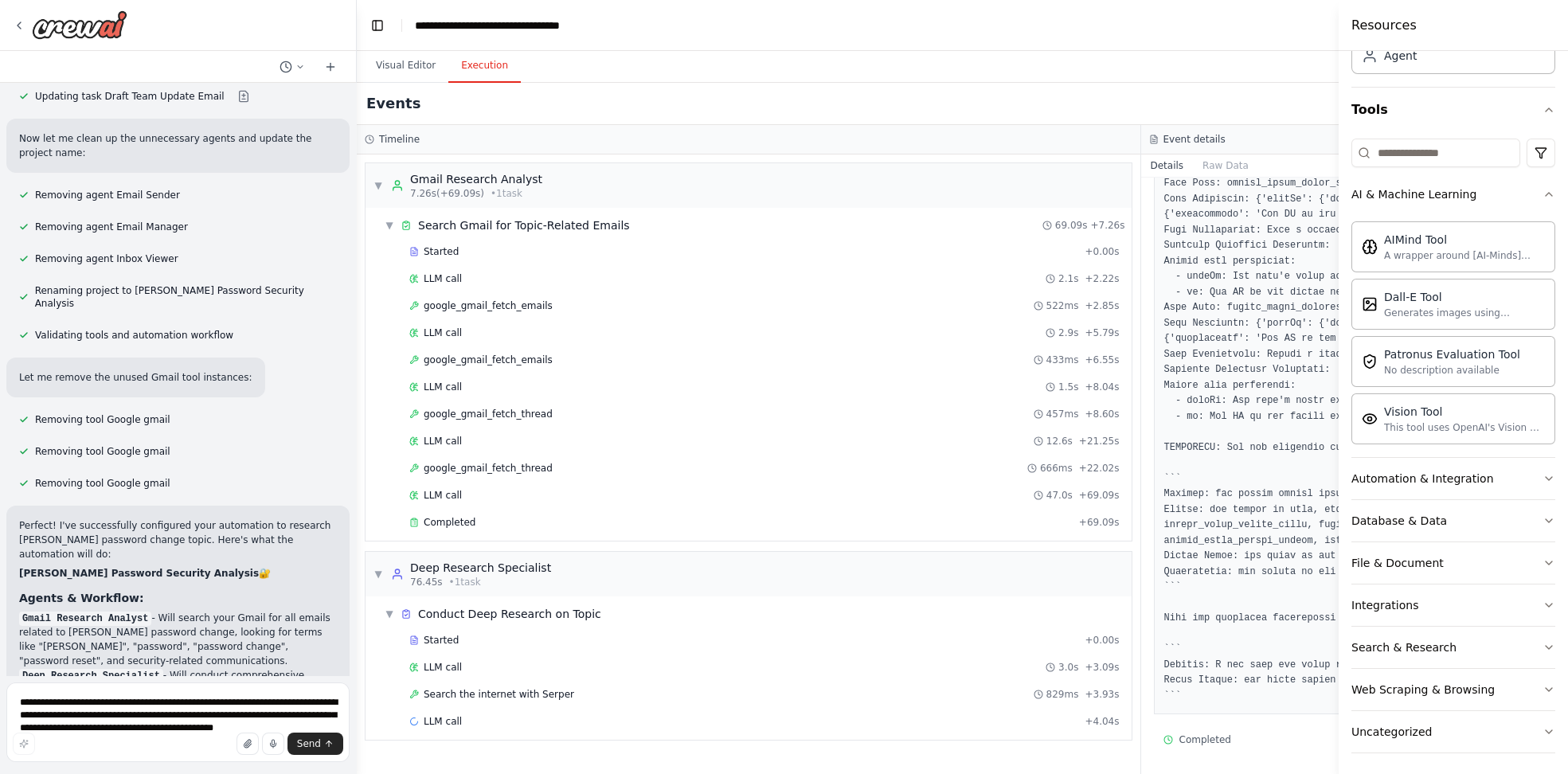
click at [421, 150] on div "Timeline" at bounding box center [749, 140] width 784 height 30
click at [427, 171] on div "Gmail Research Analyst" at bounding box center [476, 179] width 133 height 16
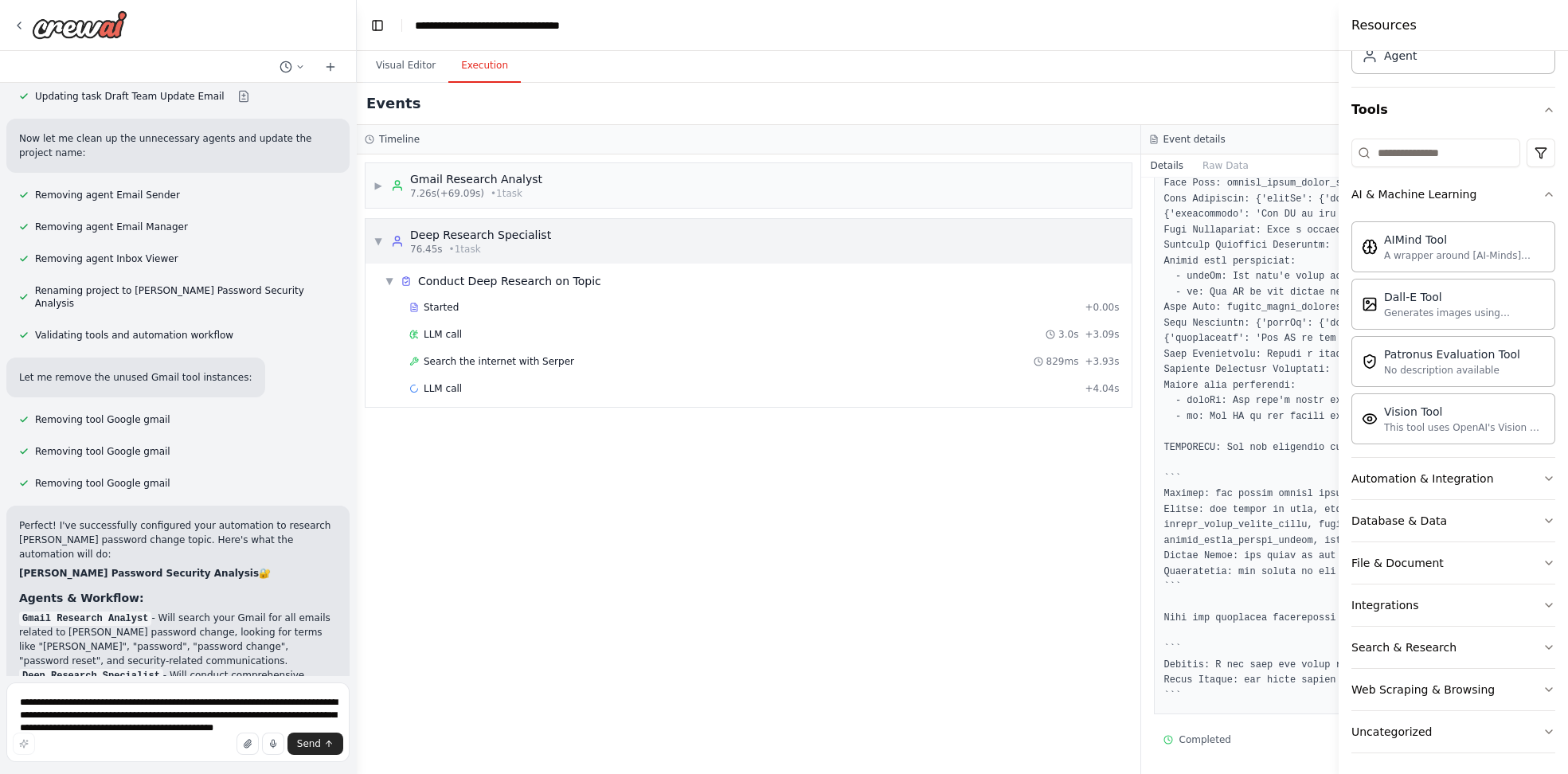
click at [477, 238] on div "Deep Research Specialist" at bounding box center [480, 234] width 141 height 16
